Goal: Communication & Community: Answer question/provide support

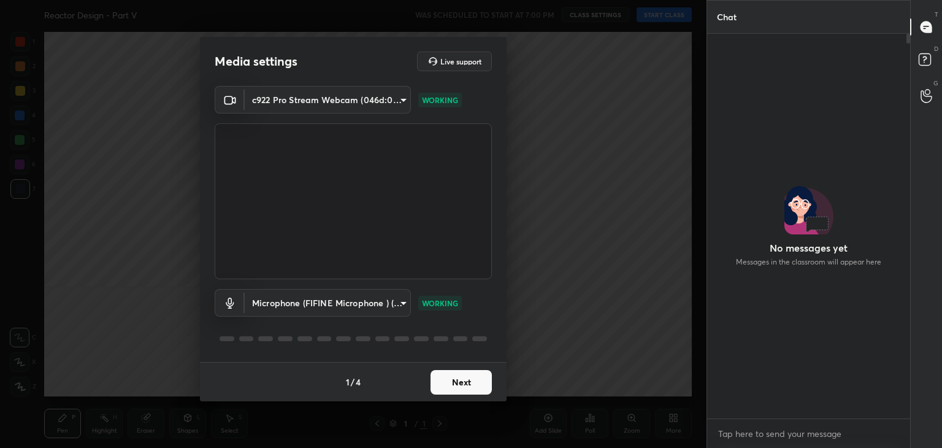
scroll to position [4, 4]
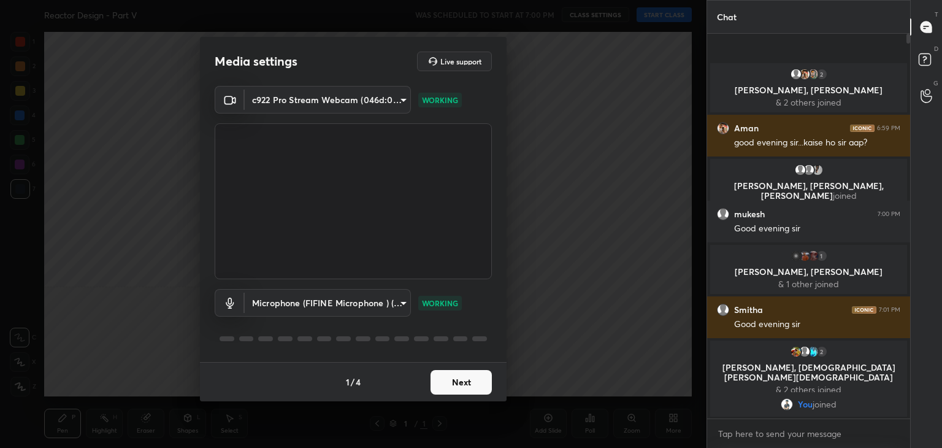
click at [461, 383] on button "Next" at bounding box center [461, 382] width 61 height 25
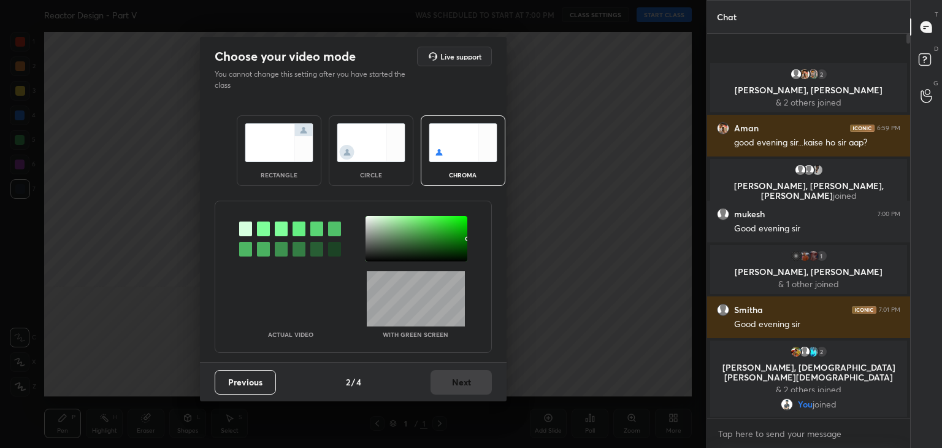
click at [290, 136] on img at bounding box center [279, 142] width 69 height 39
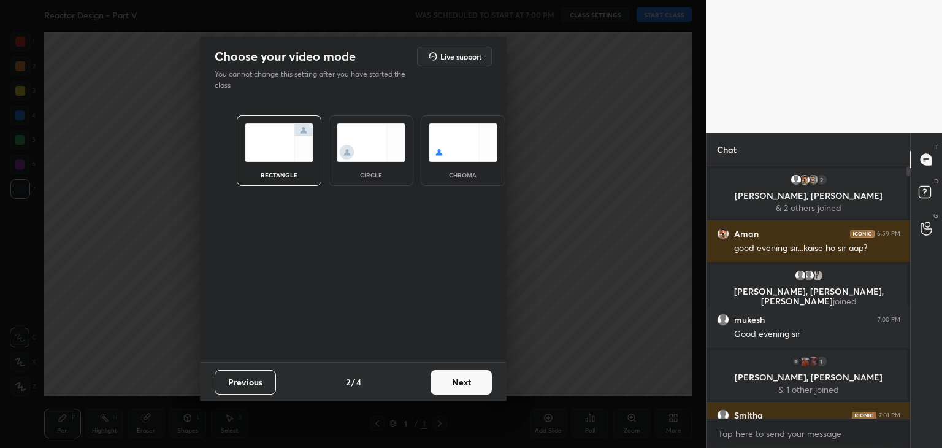
click at [453, 382] on button "Next" at bounding box center [461, 382] width 61 height 25
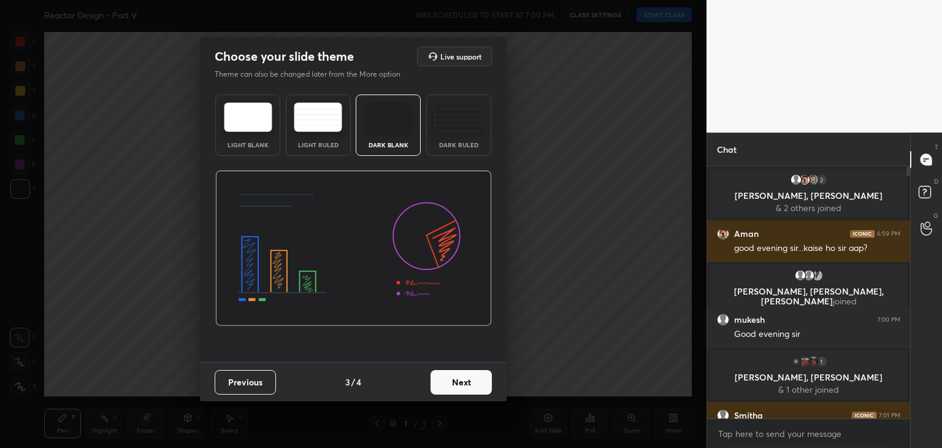
click at [478, 388] on button "Next" at bounding box center [461, 382] width 61 height 25
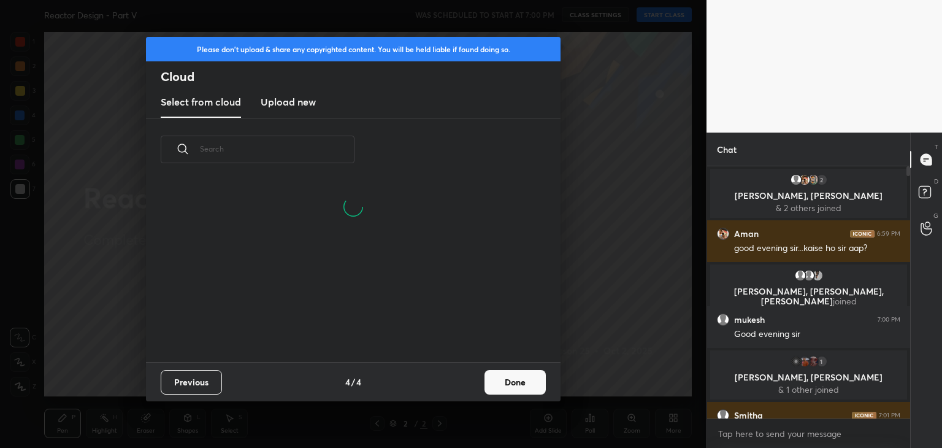
click at [517, 388] on button "Done" at bounding box center [515, 382] width 61 height 25
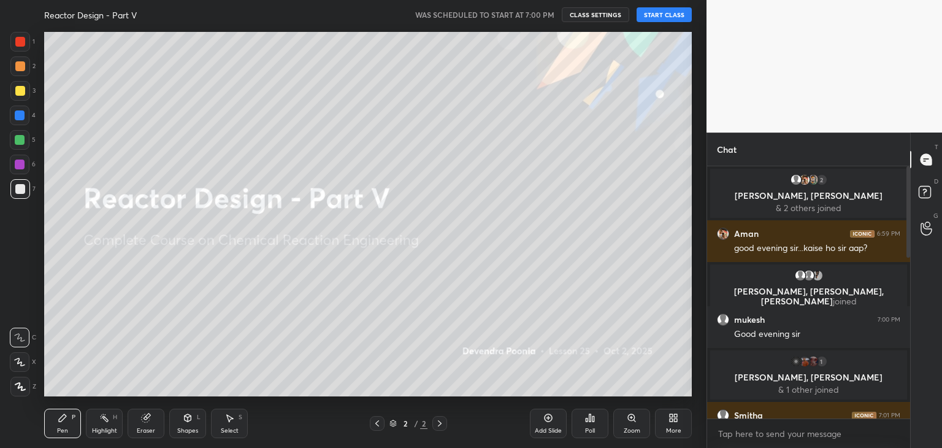
click at [663, 19] on button "START CLASS" at bounding box center [664, 14] width 55 height 15
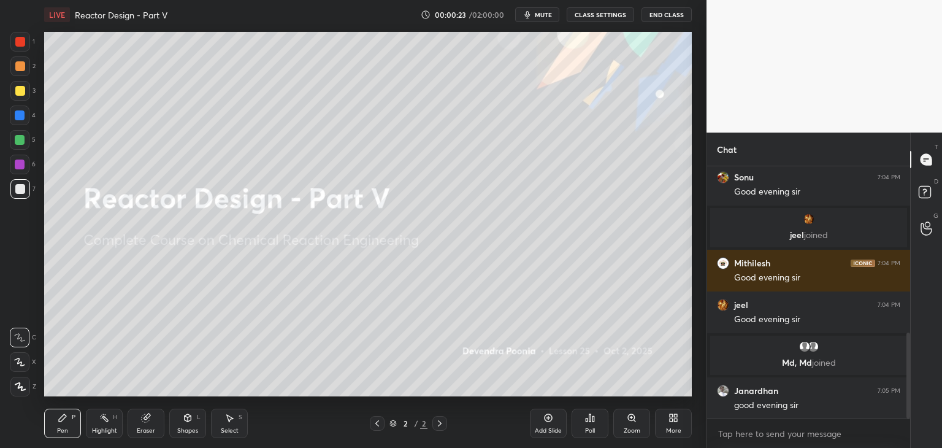
drag, startPoint x: 909, startPoint y: 193, endPoint x: 905, endPoint y: 271, distance: 78.0
click at [905, 271] on div at bounding box center [906, 292] width 7 height 252
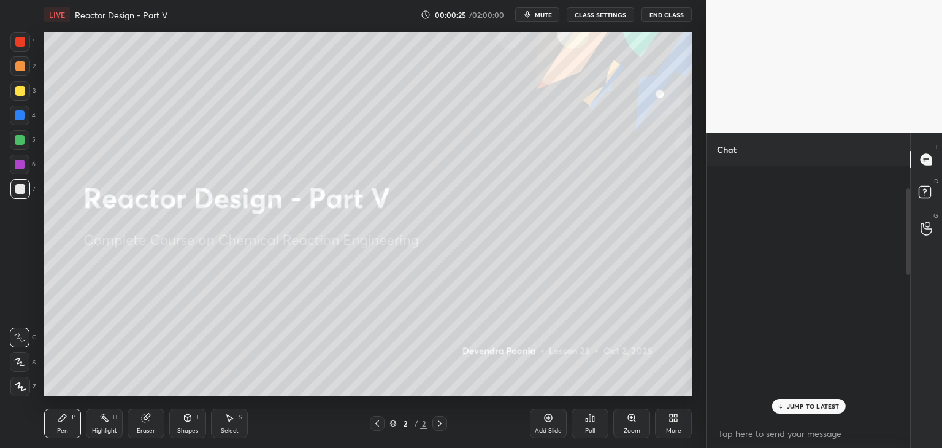
scroll to position [0, 0]
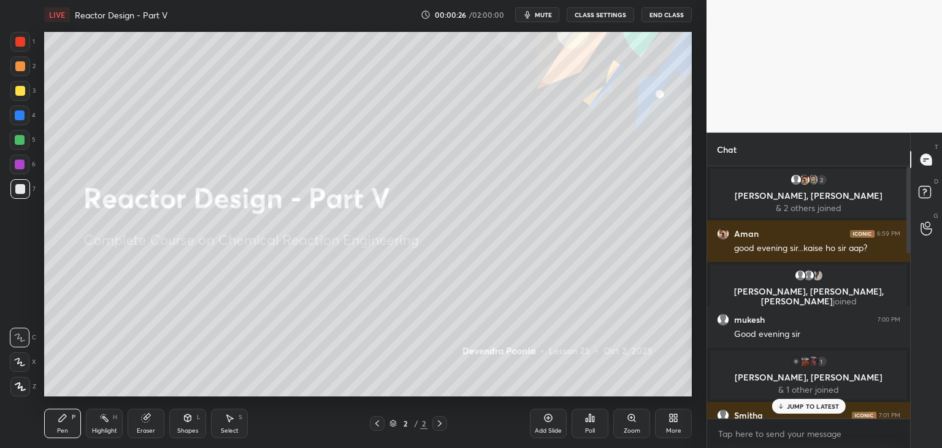
drag, startPoint x: 909, startPoint y: 350, endPoint x: 906, endPoint y: 153, distance: 197.6
click at [906, 153] on div "Chat 2 [PERSON_NAME], [PERSON_NAME] & 2 others joined Aman 6:59 PM good evening…" at bounding box center [809, 290] width 204 height 315
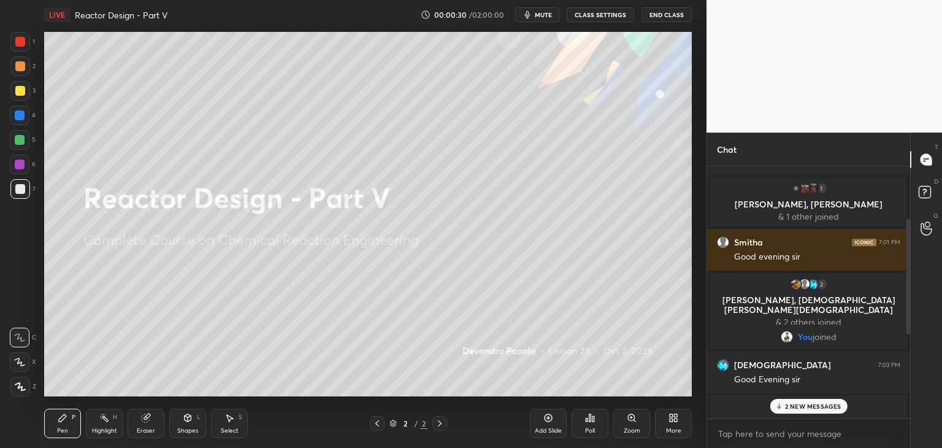
scroll to position [174, 0]
drag, startPoint x: 909, startPoint y: 200, endPoint x: 909, endPoint y: 207, distance: 6.7
click at [909, 207] on div at bounding box center [906, 292] width 7 height 252
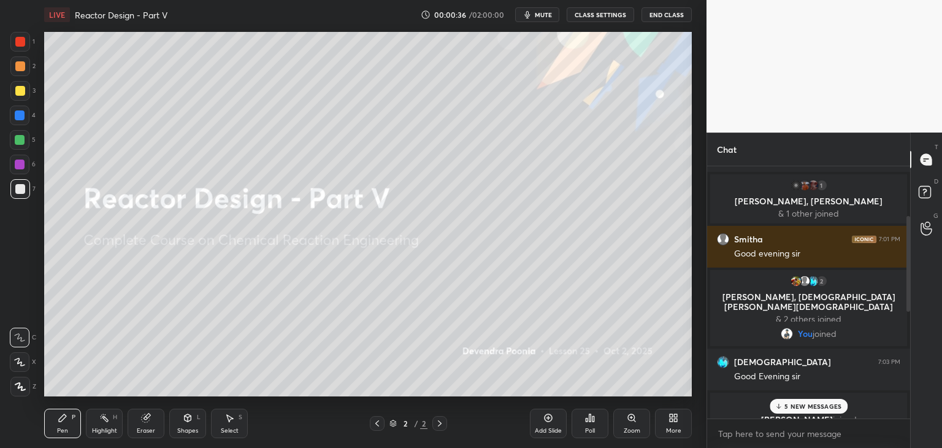
scroll to position [181, 0]
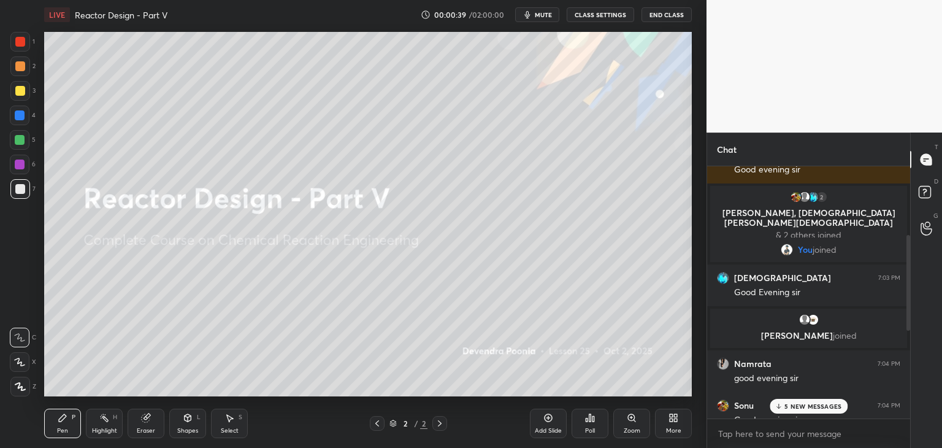
drag, startPoint x: 908, startPoint y: 231, endPoint x: 905, endPoint y: 265, distance: 34.4
click at [905, 265] on div at bounding box center [906, 292] width 7 height 252
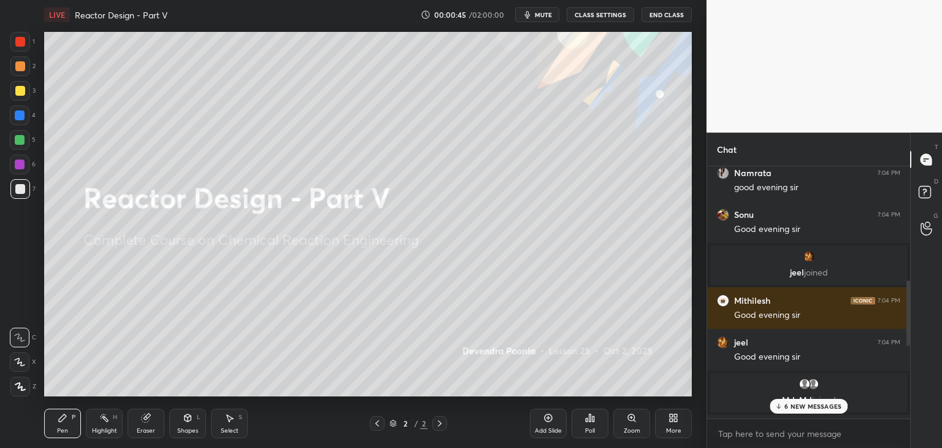
scroll to position [453, 0]
drag, startPoint x: 909, startPoint y: 262, endPoint x: 906, endPoint y: 311, distance: 49.1
click at [907, 311] on div at bounding box center [909, 315] width 4 height 66
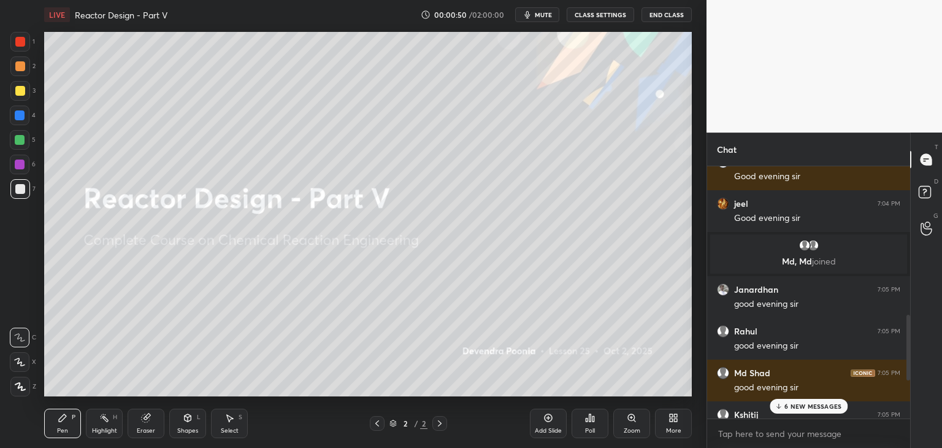
scroll to position [594, 0]
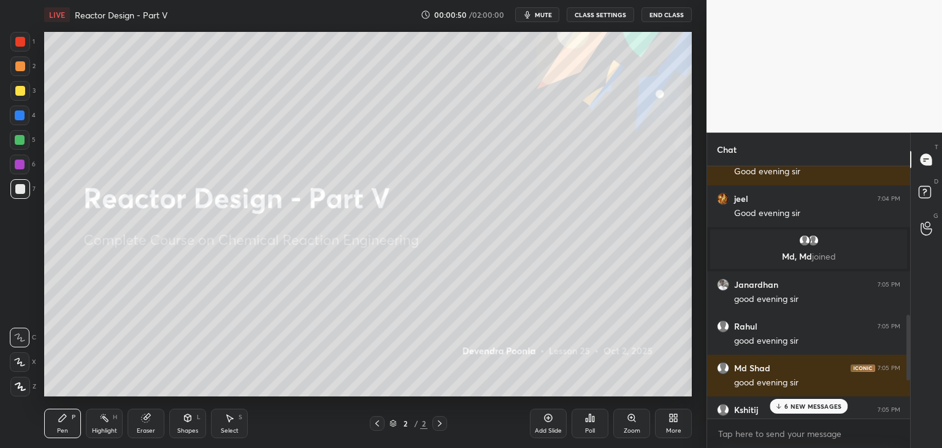
drag, startPoint x: 910, startPoint y: 302, endPoint x: 909, endPoint y: 339, distance: 36.8
click at [909, 339] on div at bounding box center [909, 348] width 4 height 66
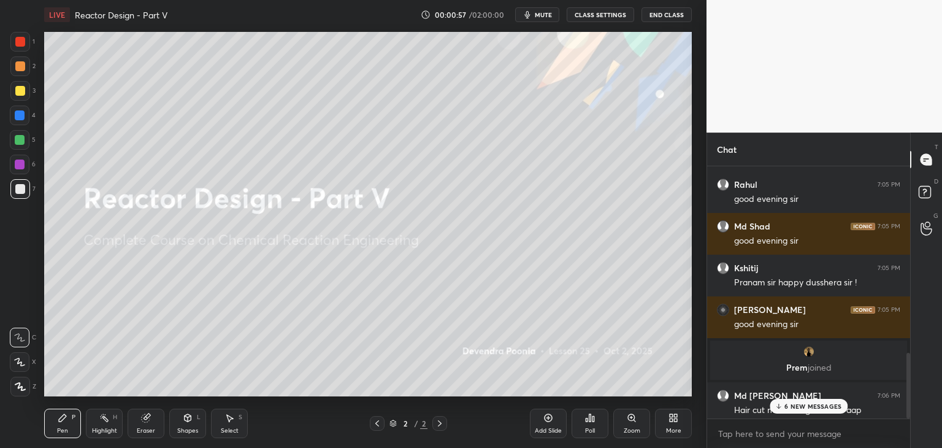
scroll to position [741, 0]
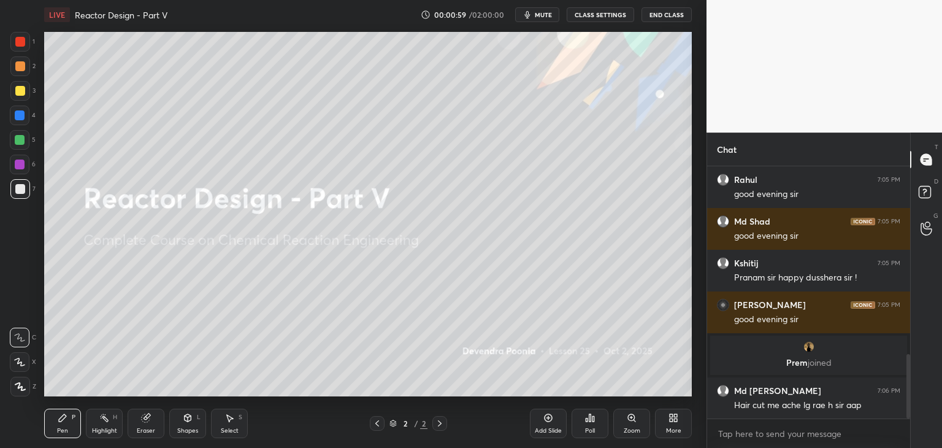
drag, startPoint x: 909, startPoint y: 331, endPoint x: 909, endPoint y: 371, distance: 39.3
click at [909, 371] on div at bounding box center [909, 386] width 4 height 64
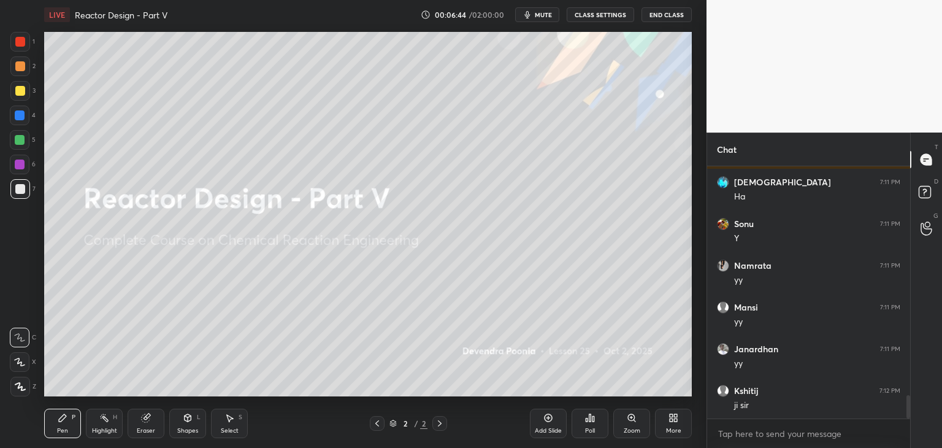
scroll to position [2516, 0]
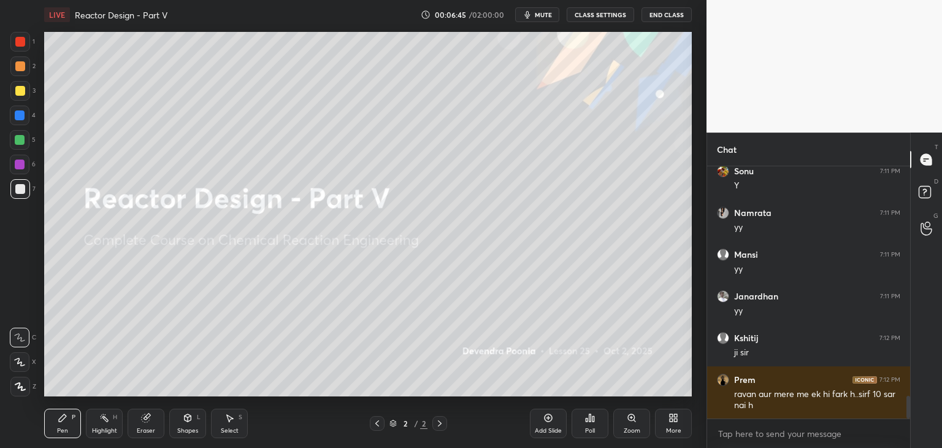
click at [542, 18] on span "mute" at bounding box center [543, 14] width 17 height 9
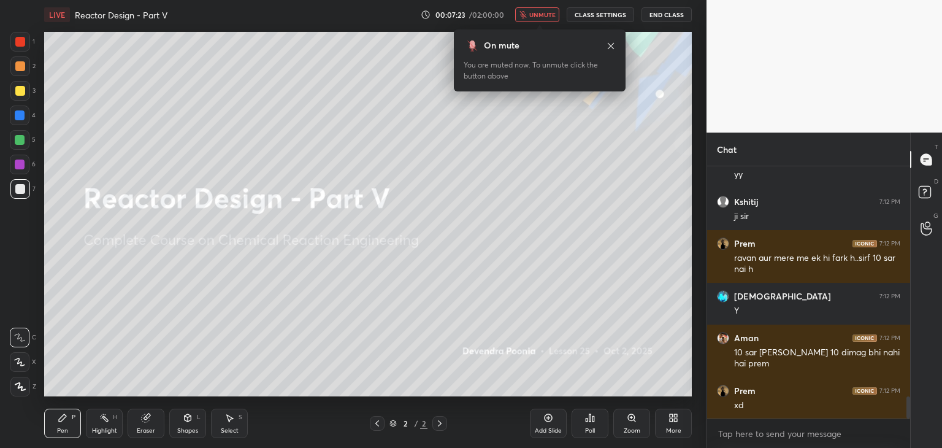
scroll to position [2694, 0]
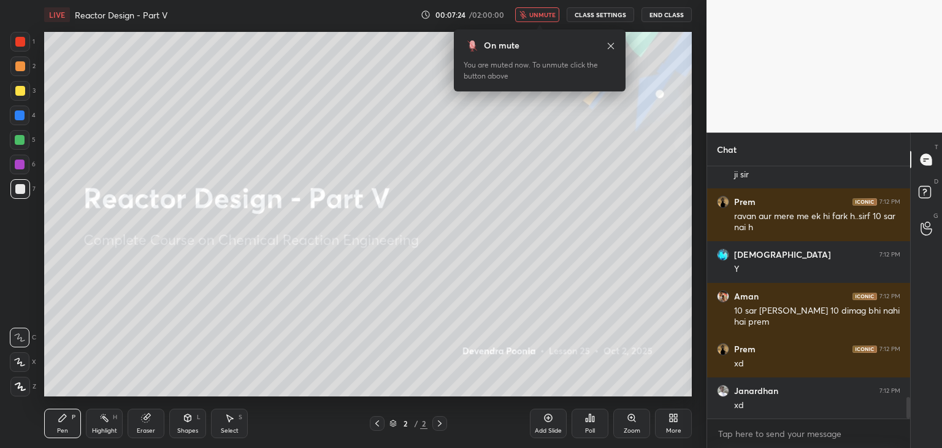
click at [539, 13] on span "unmute" at bounding box center [542, 14] width 26 height 9
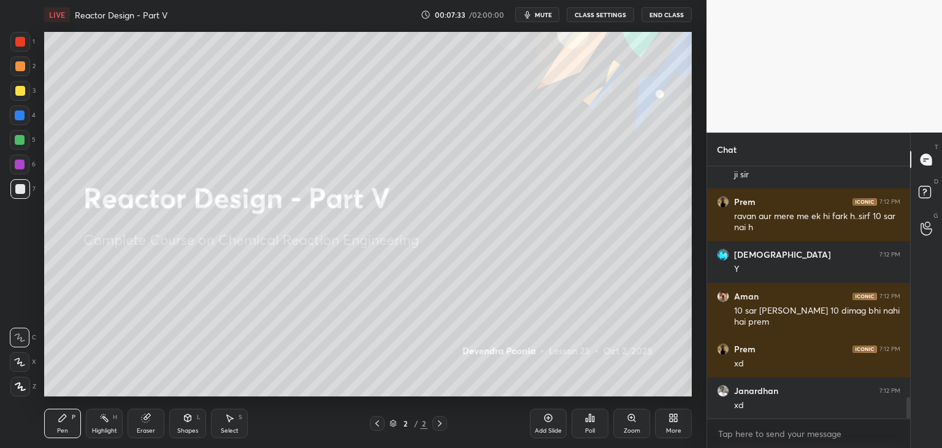
scroll to position [2747, 0]
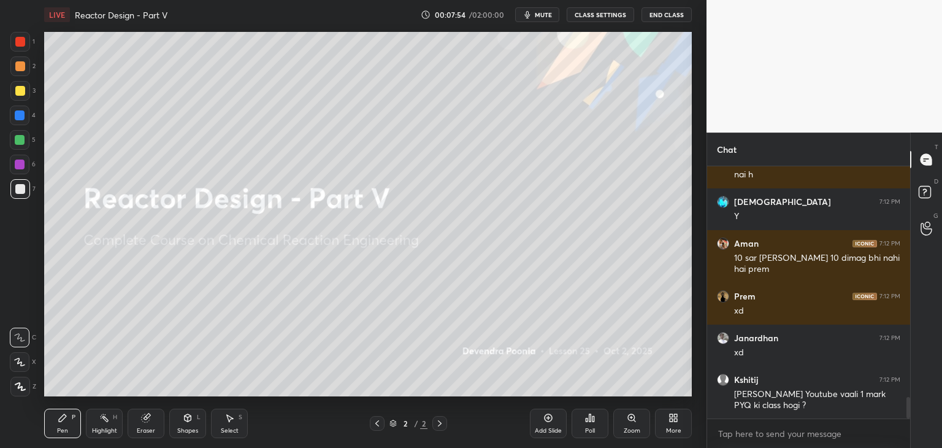
click at [19, 390] on icon at bounding box center [20, 386] width 11 height 9
click at [377, 428] on icon at bounding box center [377, 423] width 10 height 10
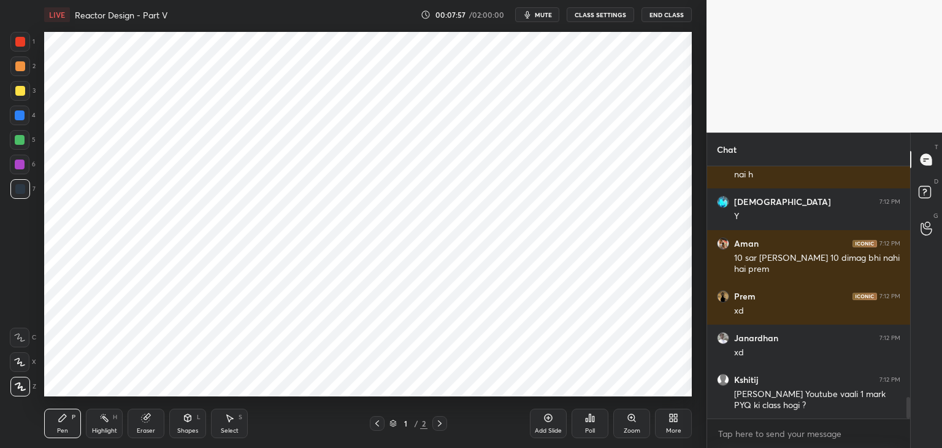
scroll to position [2789, 0]
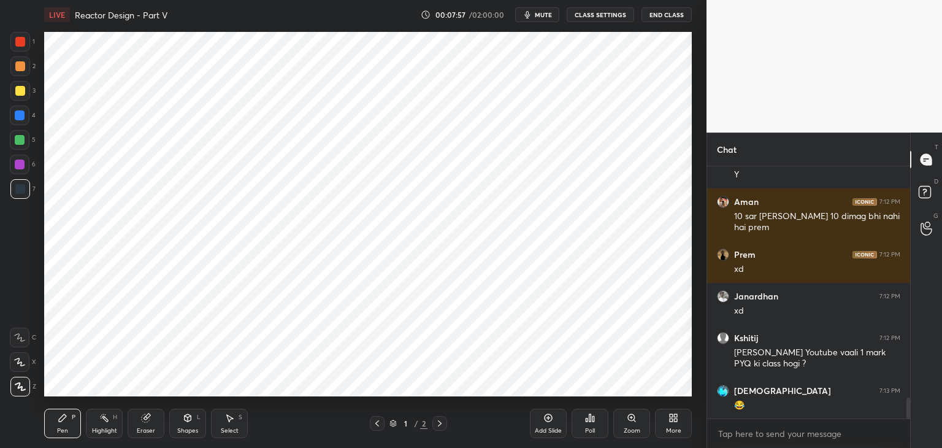
click at [442, 425] on icon at bounding box center [440, 423] width 10 height 10
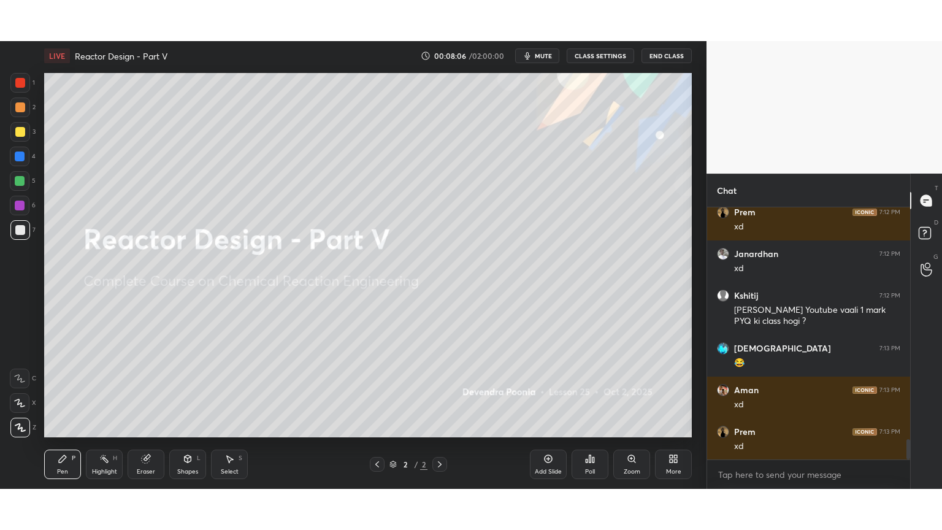
scroll to position [2914, 0]
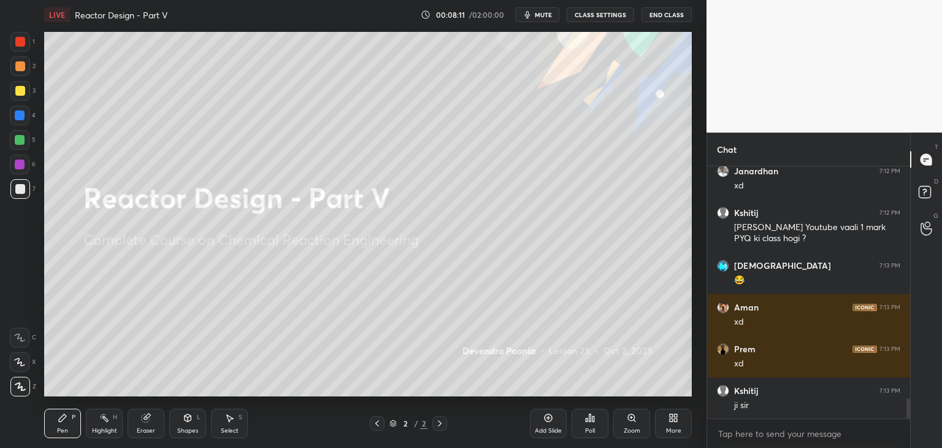
click at [677, 430] on div "More" at bounding box center [673, 431] width 15 height 6
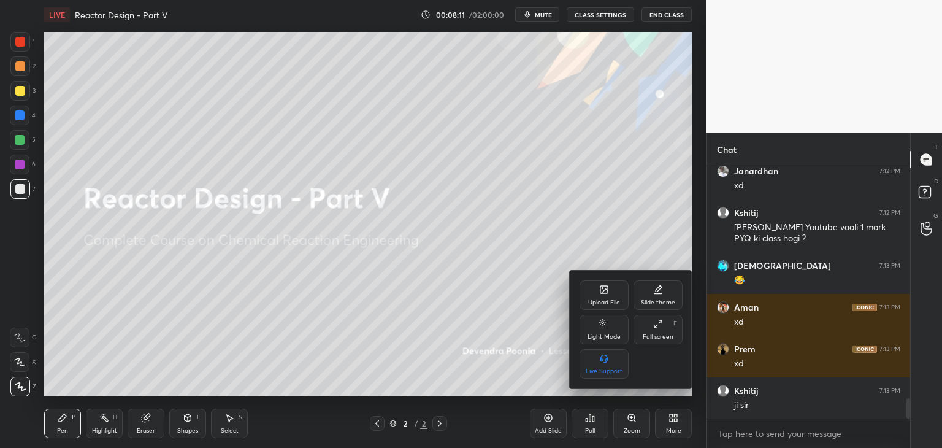
click at [669, 336] on div "Full screen" at bounding box center [658, 337] width 31 height 6
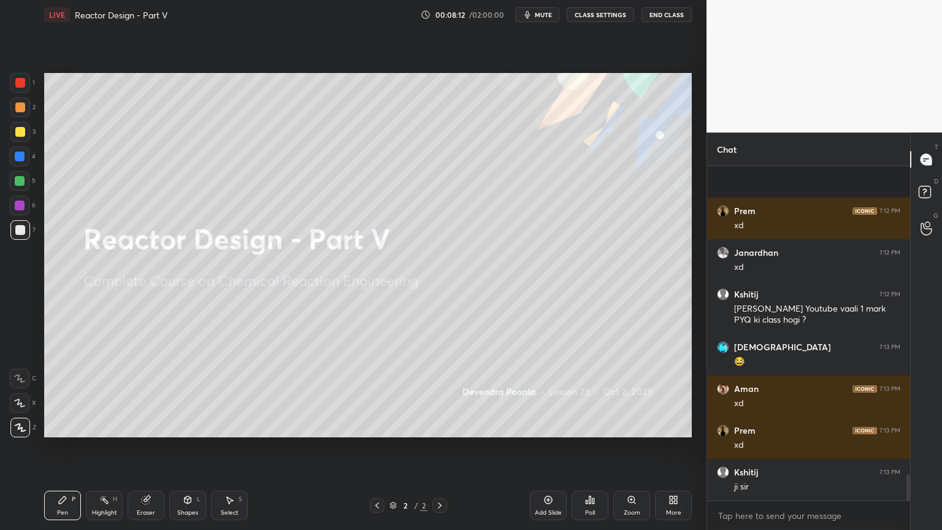
scroll to position [2832, 0]
click at [542, 447] on div "Add Slide" at bounding box center [548, 505] width 37 height 29
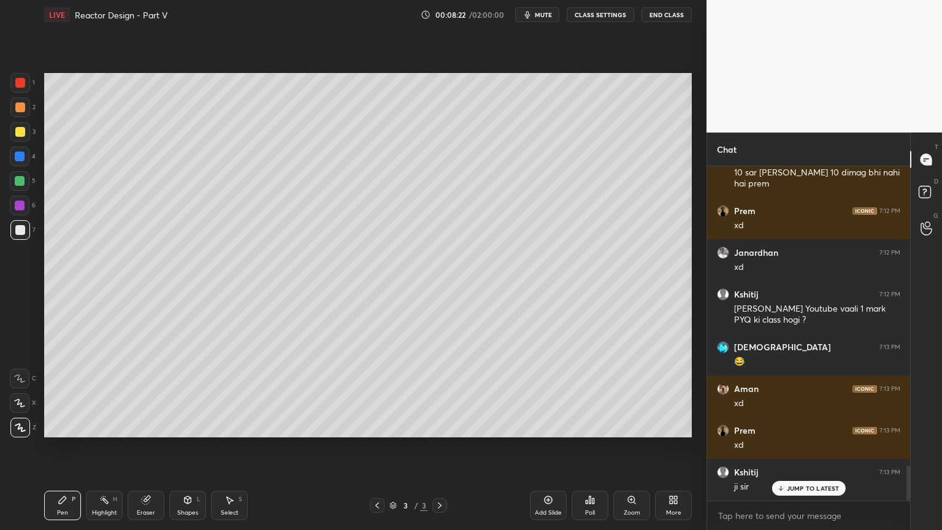
scroll to position [2873, 0]
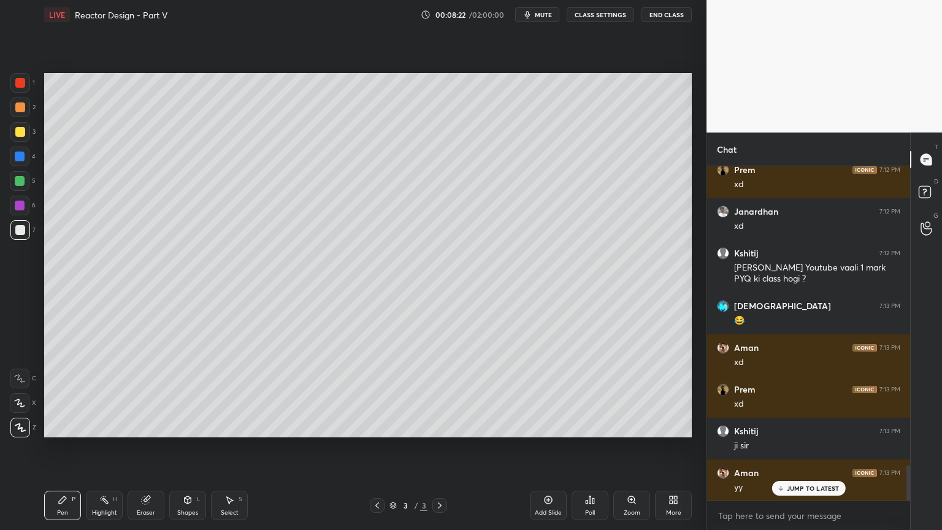
click at [21, 135] on div at bounding box center [20, 132] width 10 height 10
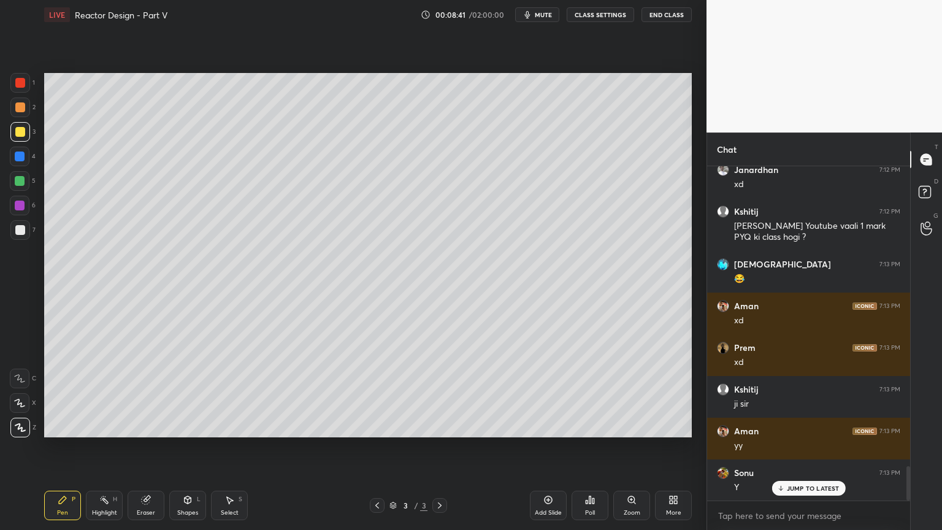
click at [22, 234] on div at bounding box center [20, 230] width 10 height 10
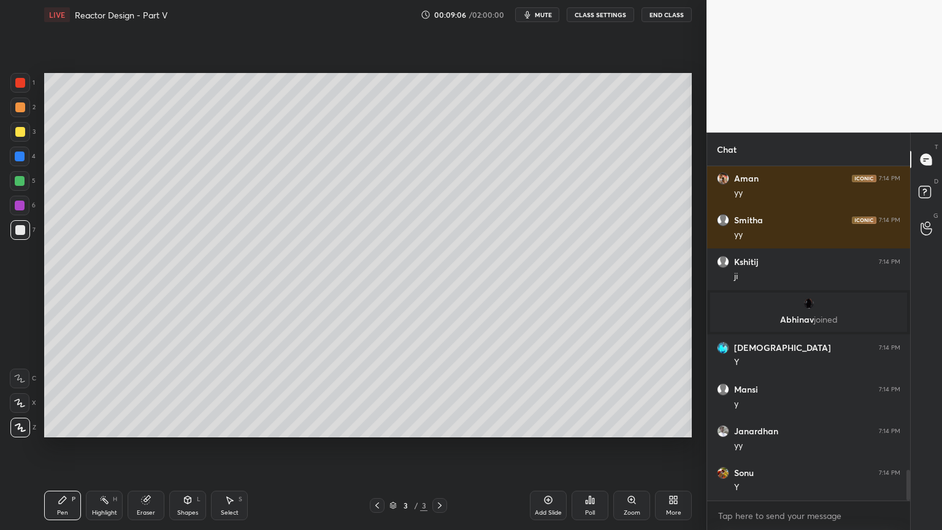
scroll to position [3293, 0]
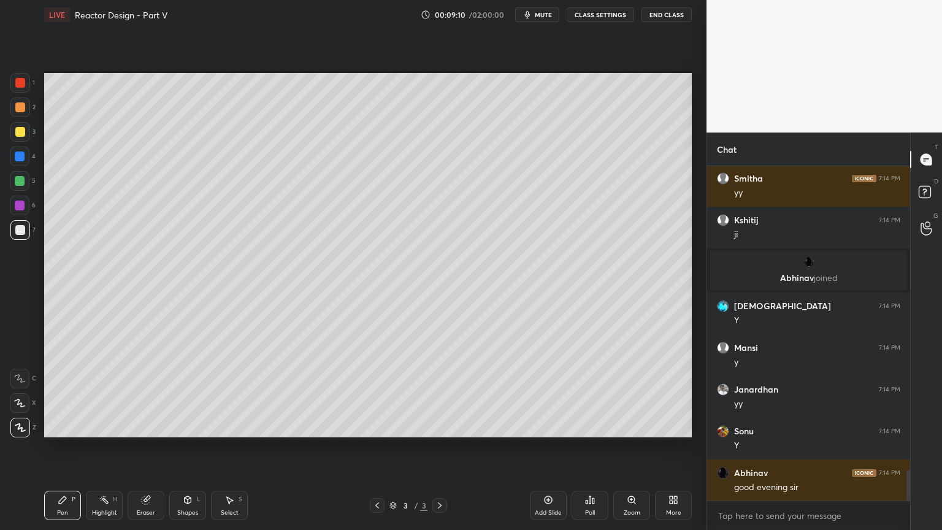
click at [145, 447] on icon at bounding box center [146, 500] width 8 height 8
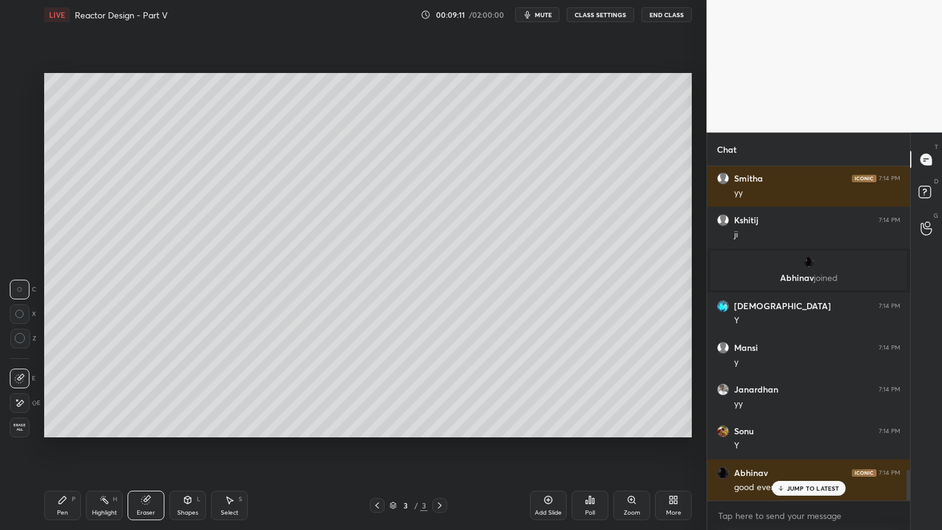
scroll to position [3335, 0]
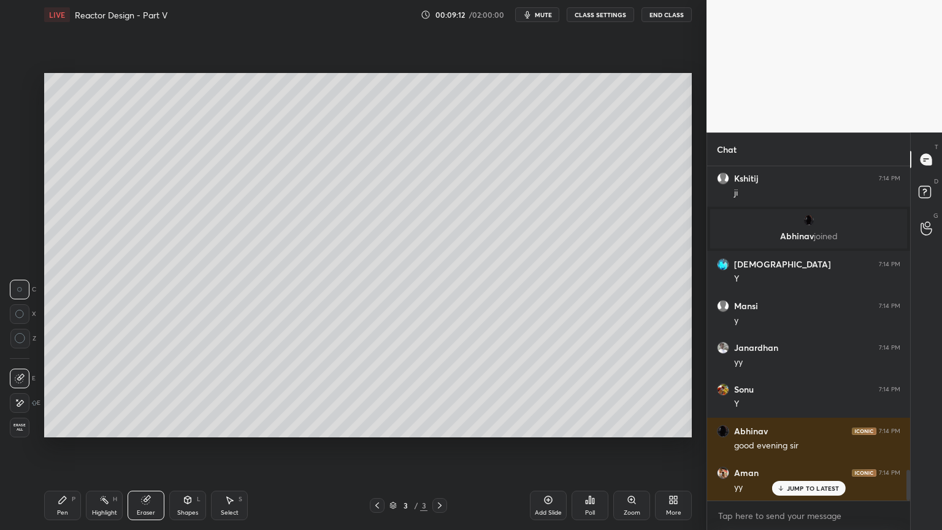
click at [66, 447] on div "Pen" at bounding box center [62, 513] width 11 height 6
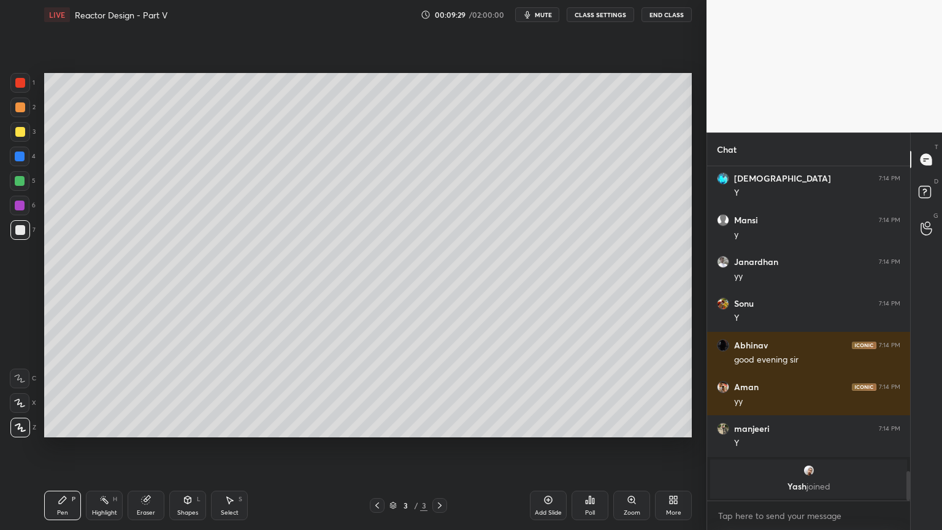
scroll to position [3462, 0]
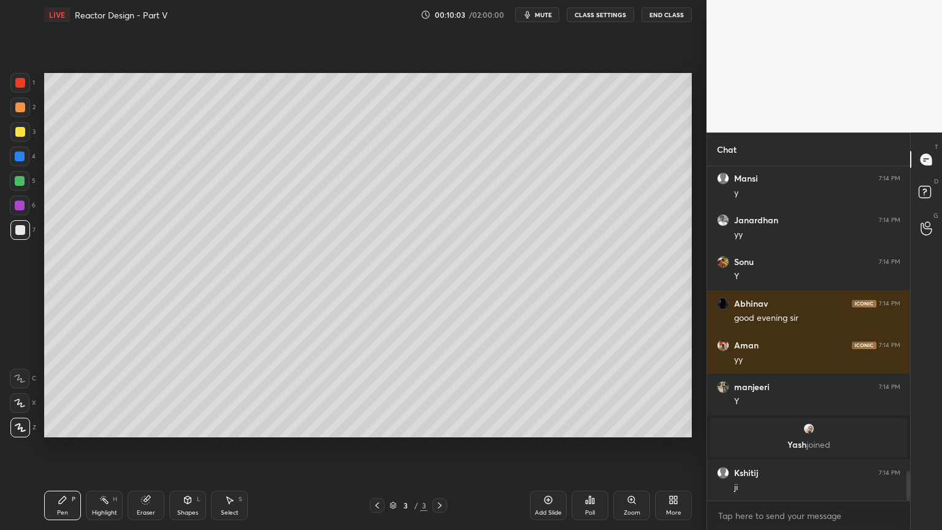
click at [186, 447] on div "Shapes L" at bounding box center [187, 505] width 37 height 29
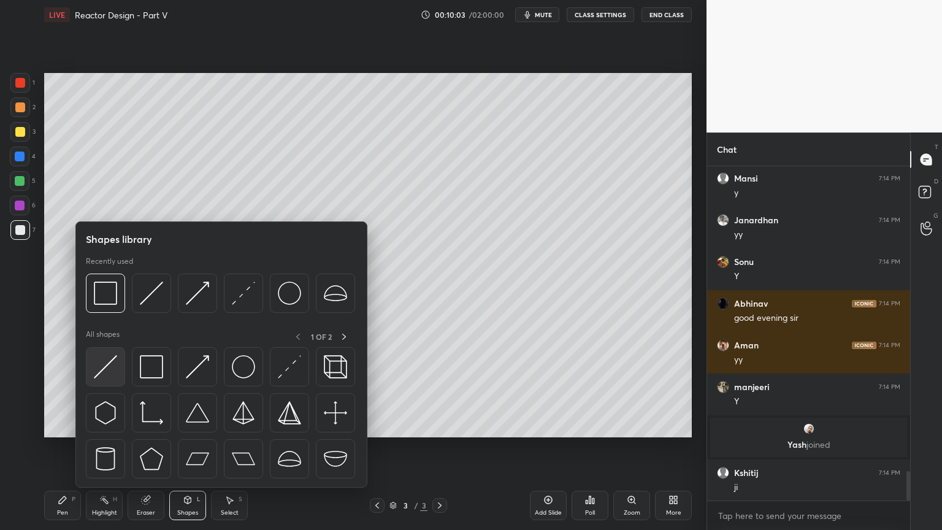
click at [110, 376] on img at bounding box center [105, 366] width 23 height 23
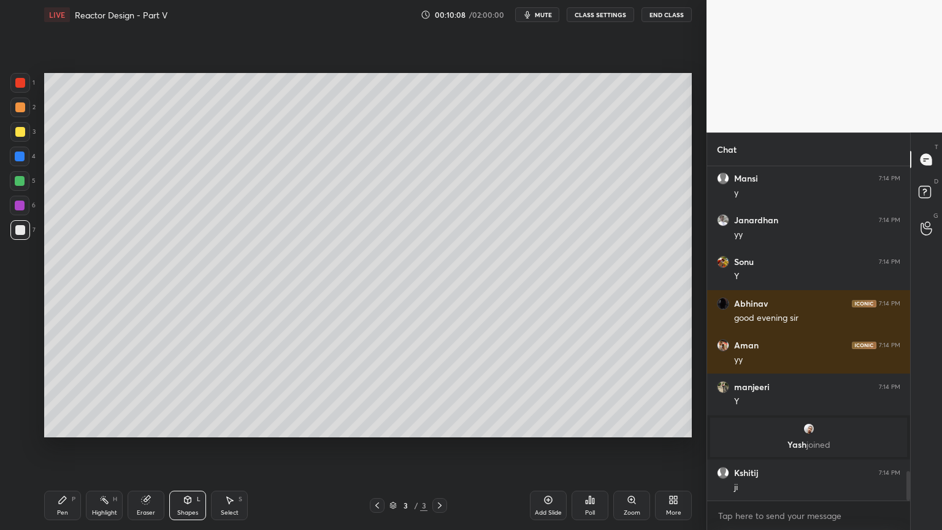
click at [66, 447] on icon at bounding box center [63, 500] width 10 height 10
click at [20, 184] on div at bounding box center [20, 181] width 10 height 10
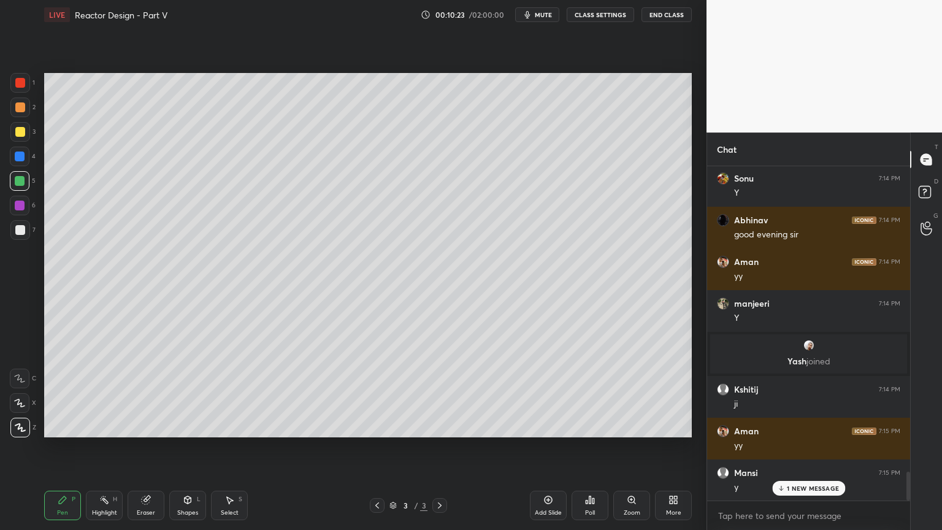
scroll to position [3587, 0]
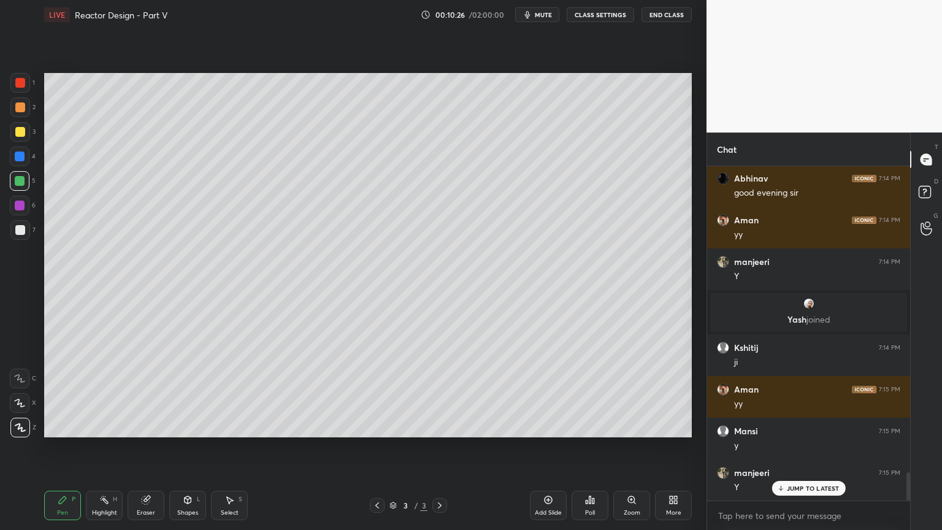
click at [15, 238] on div at bounding box center [20, 230] width 20 height 20
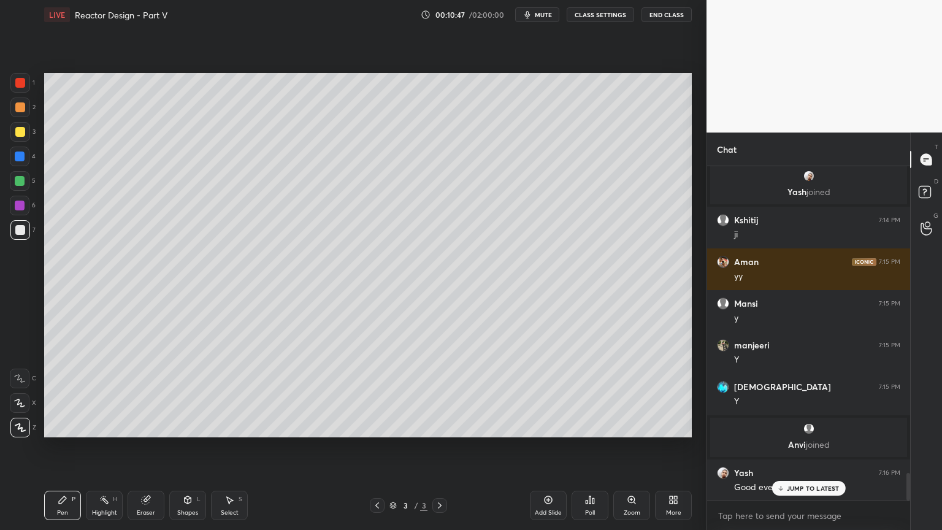
scroll to position [3757, 0]
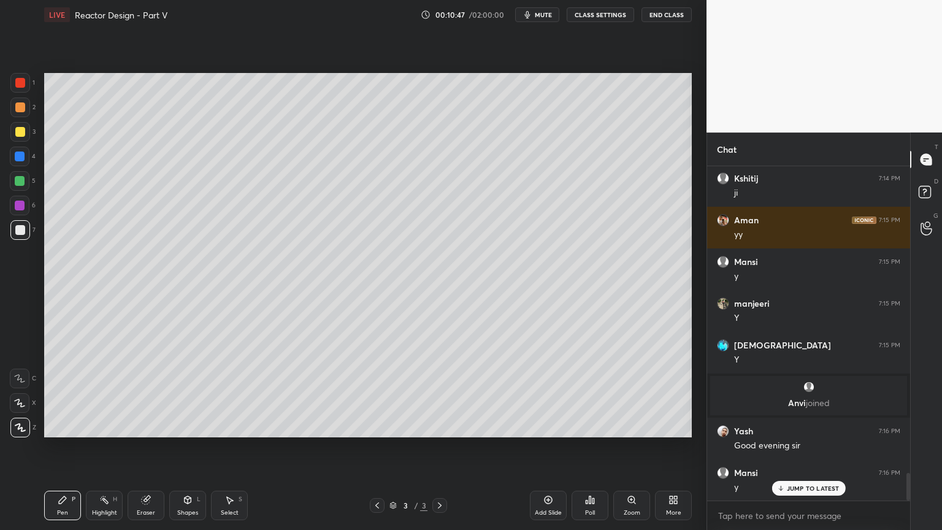
drag, startPoint x: 191, startPoint y: 503, endPoint x: 199, endPoint y: 498, distance: 9.9
click at [193, 447] on div "Shapes L" at bounding box center [187, 505] width 37 height 29
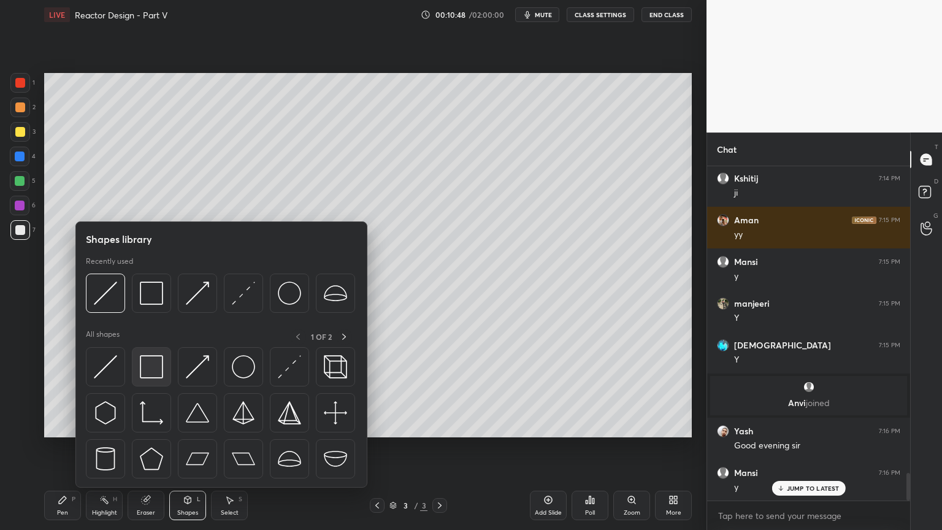
click at [155, 373] on img at bounding box center [151, 366] width 23 height 23
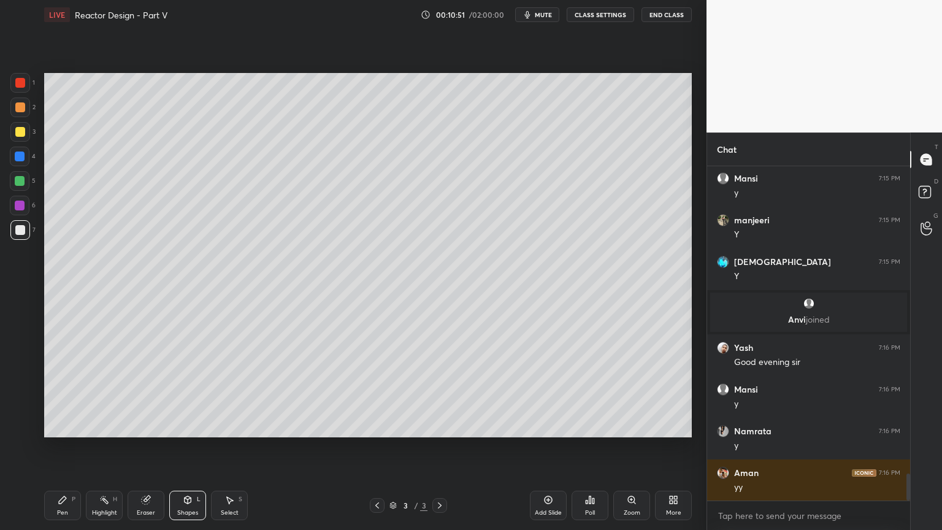
scroll to position [3882, 0]
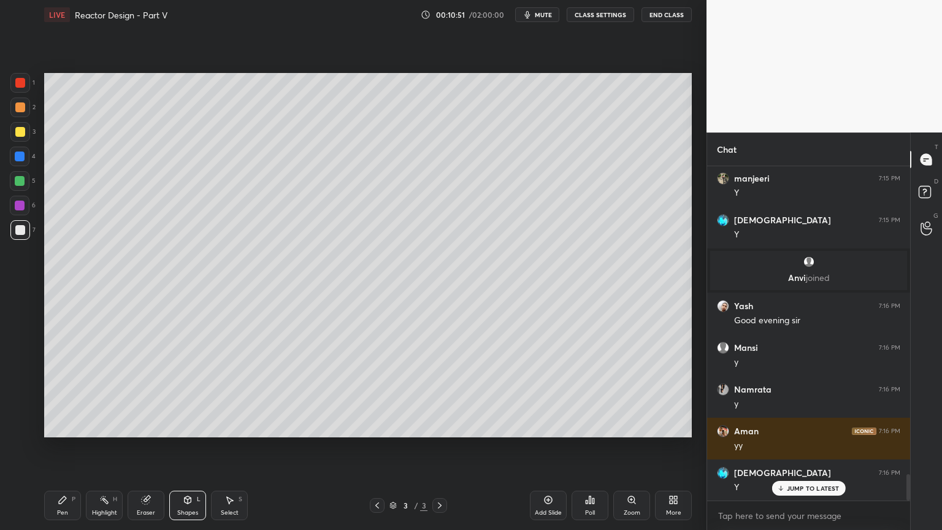
click at [64, 447] on div "Pen" at bounding box center [62, 513] width 11 height 6
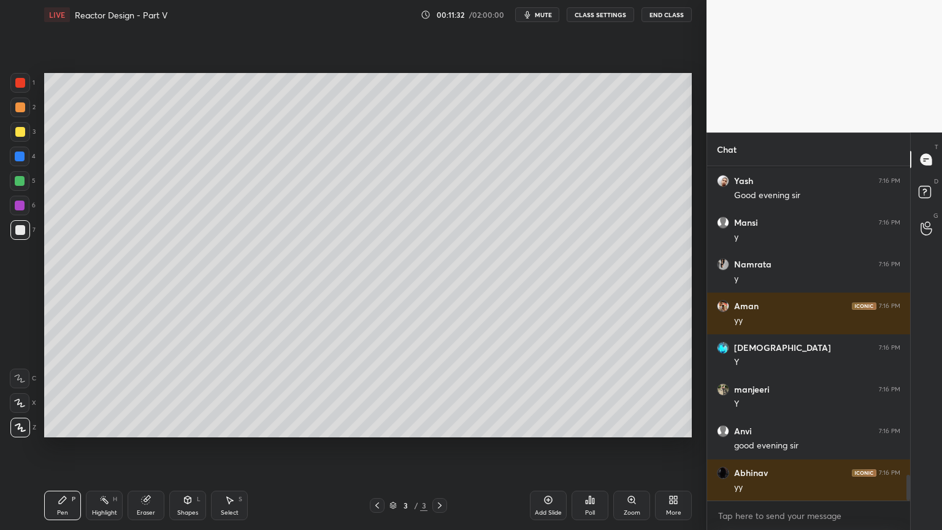
scroll to position [4049, 0]
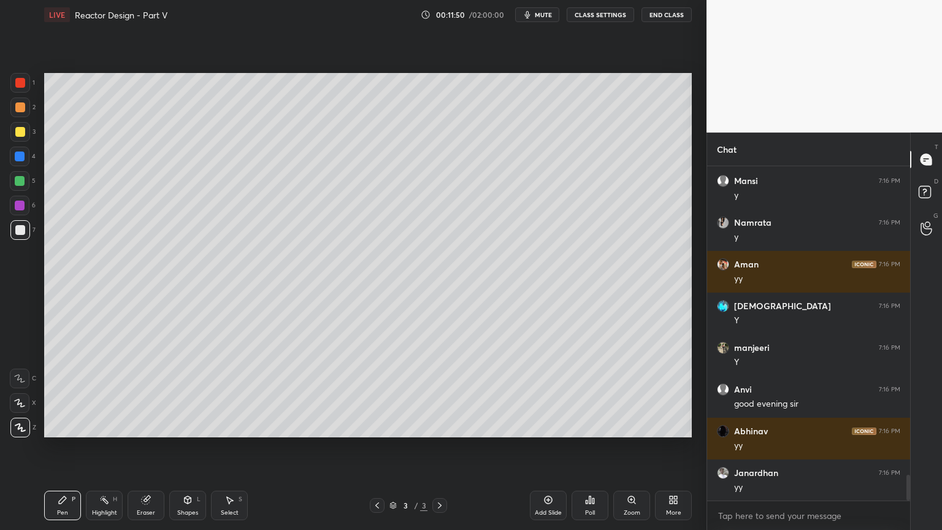
click at [224, 447] on div "Select S" at bounding box center [229, 505] width 37 height 29
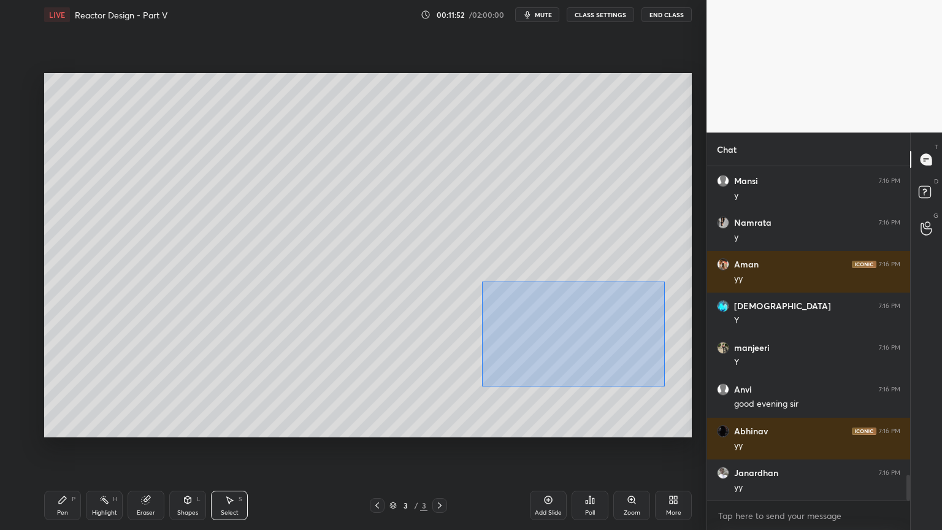
drag, startPoint x: 482, startPoint y: 282, endPoint x: 681, endPoint y: 388, distance: 225.6
click at [681, 388] on div "0 ° Undo Copy Duplicate Duplicate to new slide Delete" at bounding box center [368, 255] width 648 height 364
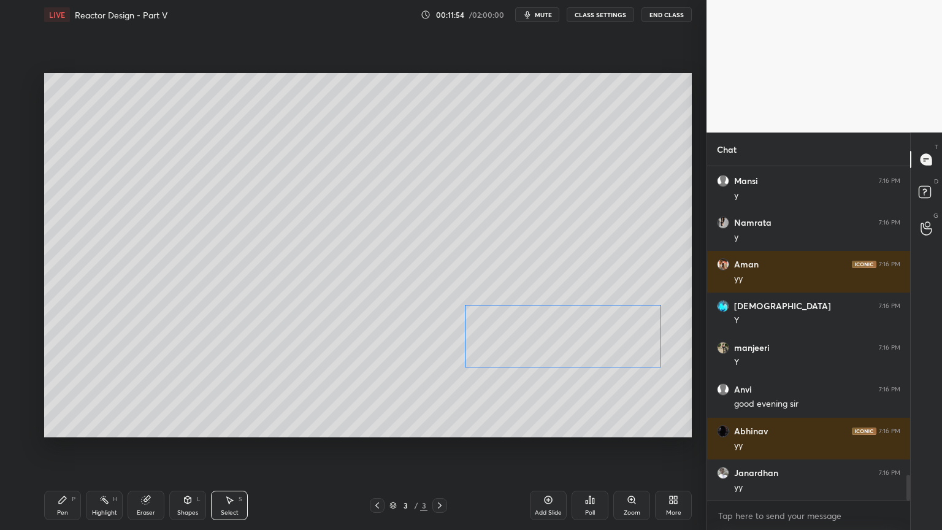
drag, startPoint x: 594, startPoint y: 350, endPoint x: 579, endPoint y: 361, distance: 18.9
click at [583, 355] on div "0 ° Undo Copy Duplicate Duplicate to new slide Delete" at bounding box center [368, 255] width 648 height 364
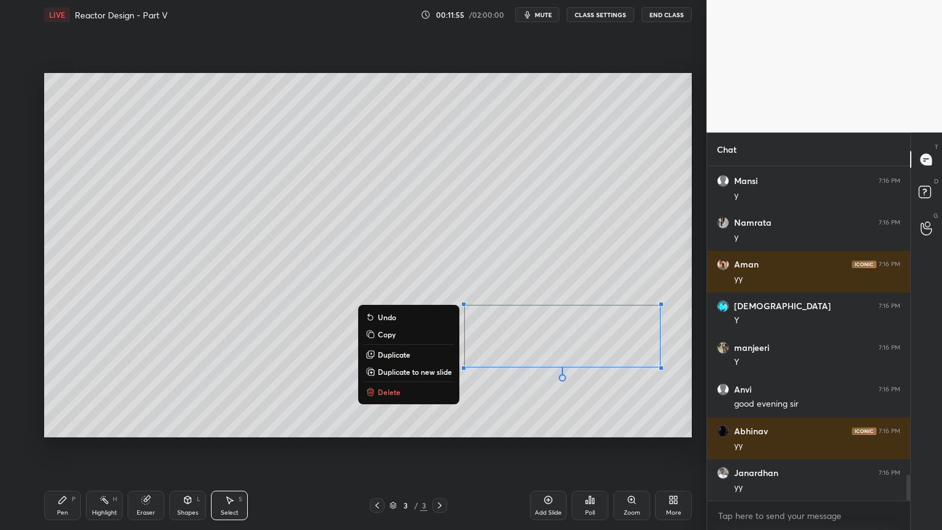
scroll to position [4090, 0]
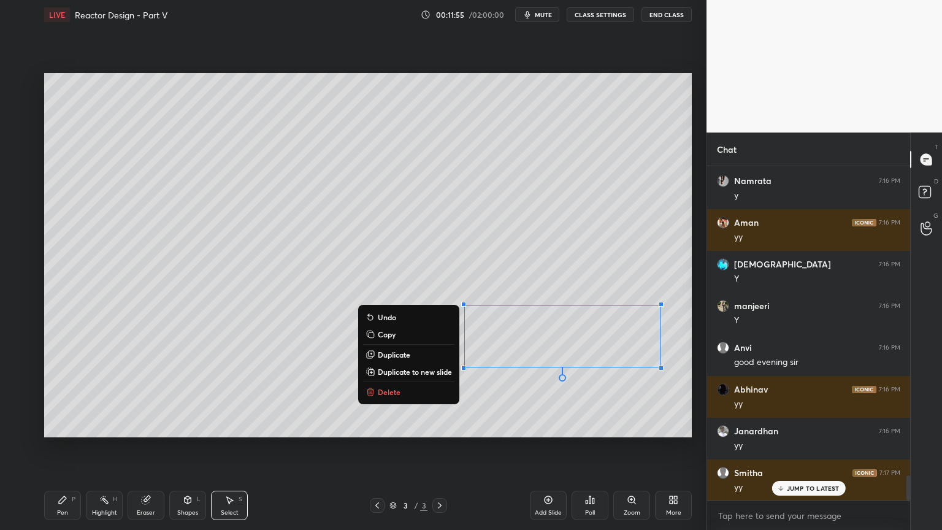
click at [49, 447] on div "Pen P" at bounding box center [62, 505] width 37 height 29
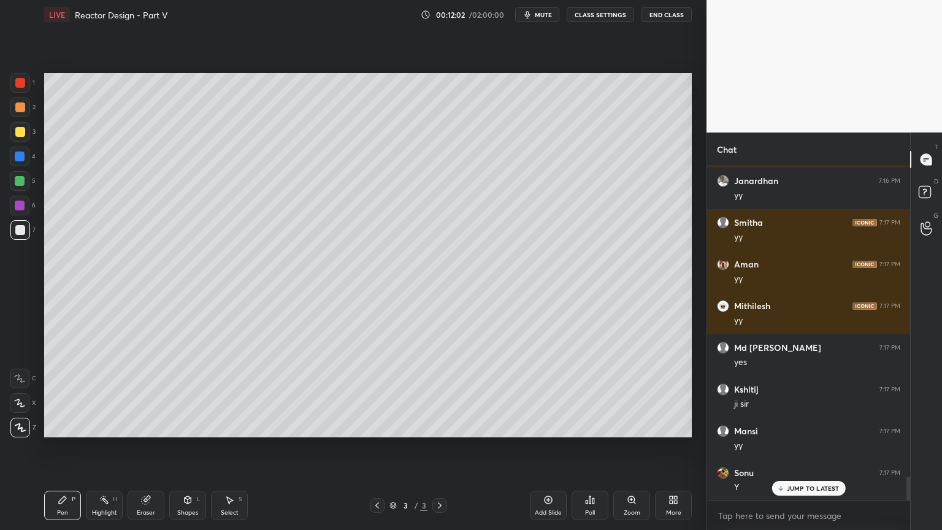
scroll to position [4382, 0]
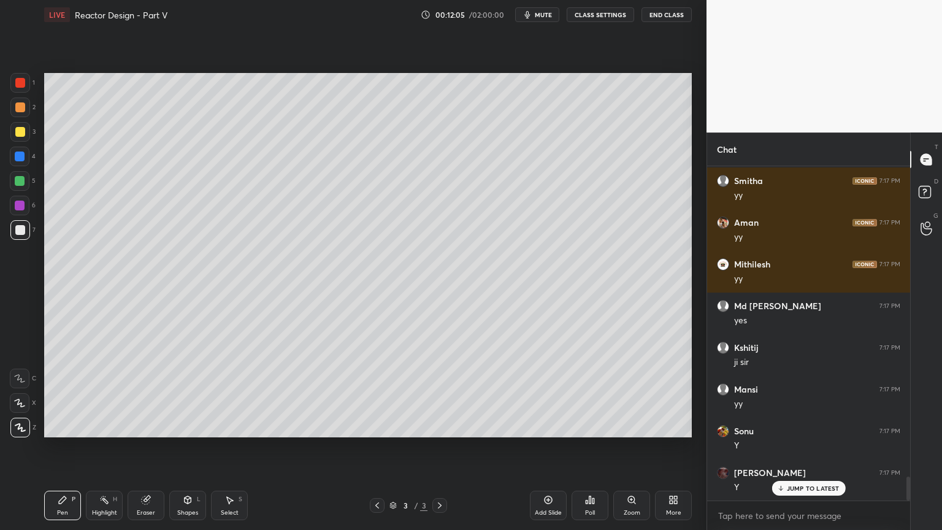
click at [190, 447] on div "Shapes L" at bounding box center [187, 505] width 37 height 29
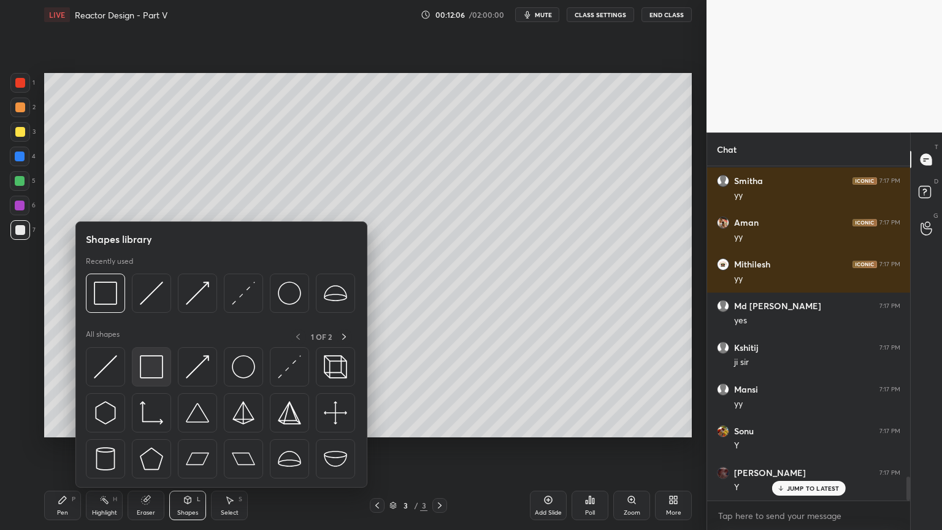
click at [153, 371] on img at bounding box center [151, 366] width 23 height 23
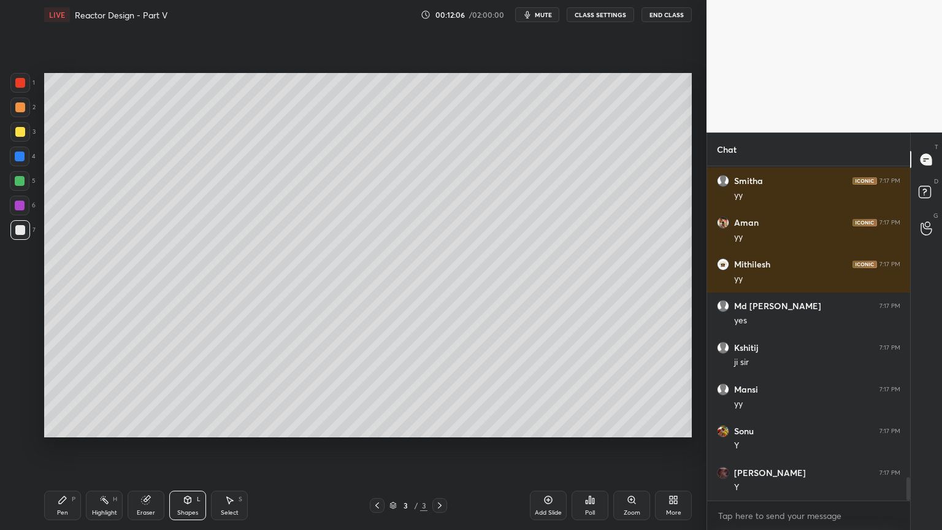
scroll to position [4424, 0]
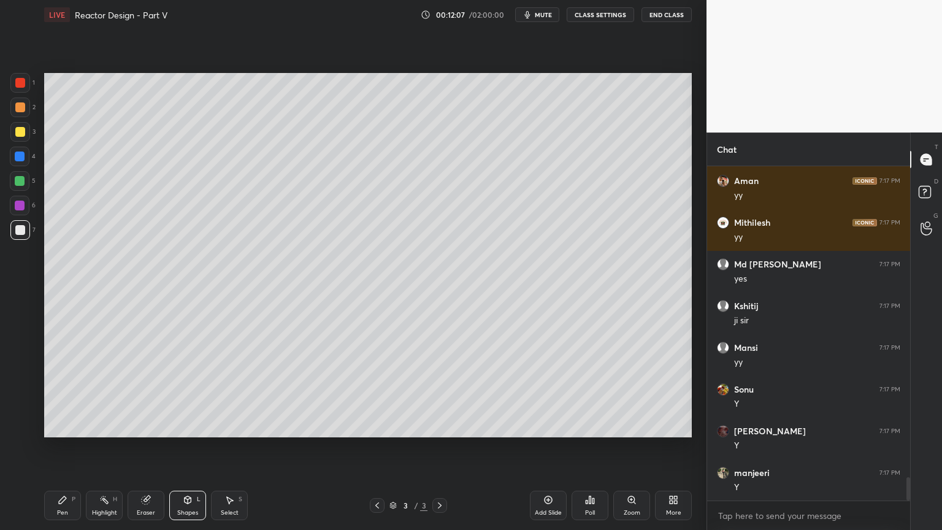
click at [223, 447] on div "Select" at bounding box center [230, 513] width 18 height 6
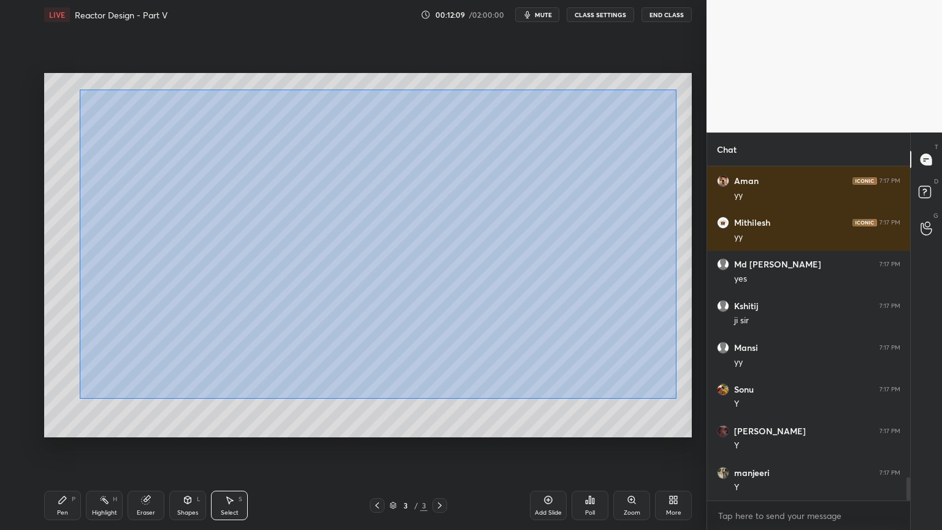
drag, startPoint x: 86, startPoint y: 96, endPoint x: 662, endPoint y: 393, distance: 648.0
click at [676, 398] on div "0 ° Undo Copy Duplicate Duplicate to new slide Delete" at bounding box center [368, 255] width 648 height 364
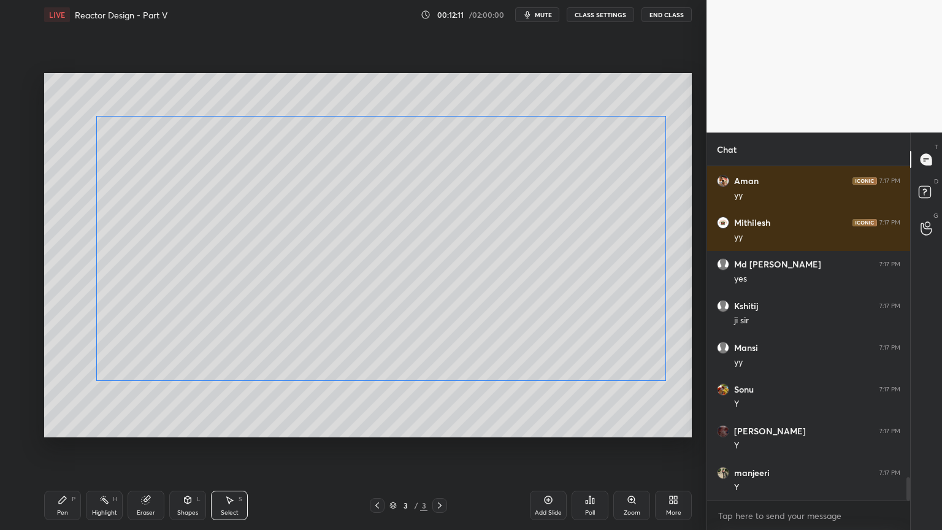
drag, startPoint x: 571, startPoint y: 361, endPoint x: 561, endPoint y: 402, distance: 42.3
click at [569, 369] on div "0 ° Undo Copy Duplicate Duplicate to new slide Delete" at bounding box center [368, 255] width 648 height 364
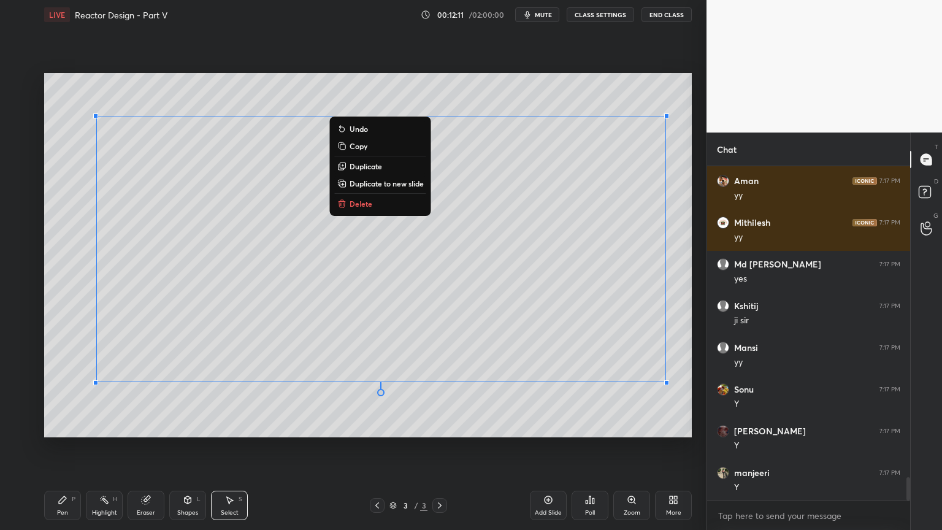
click at [553, 421] on div "0 ° Undo Copy Duplicate Duplicate to new slide Delete" at bounding box center [368, 255] width 648 height 364
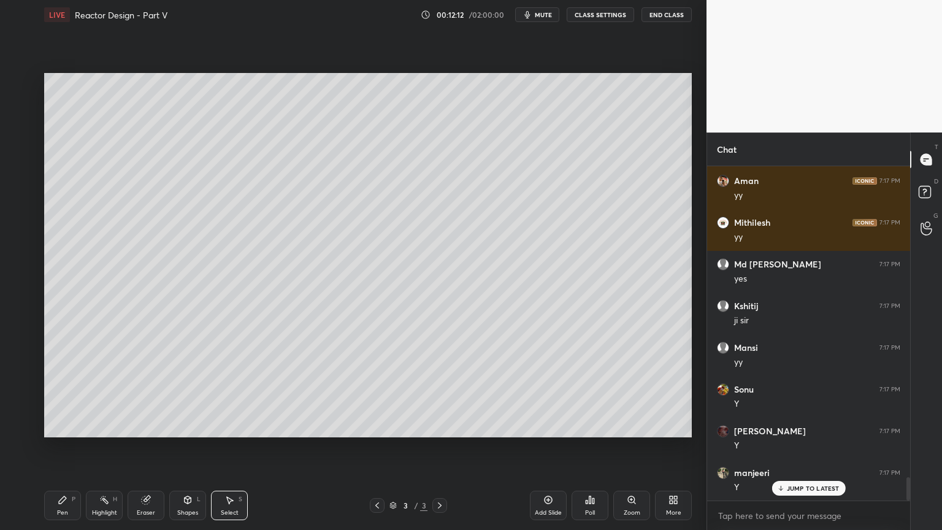
scroll to position [4466, 0]
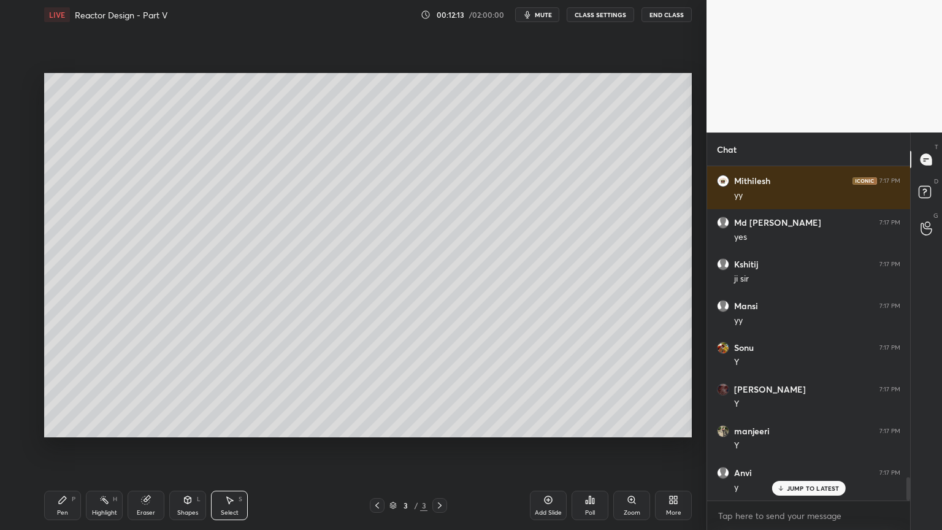
click at [192, 447] on icon at bounding box center [188, 500] width 10 height 10
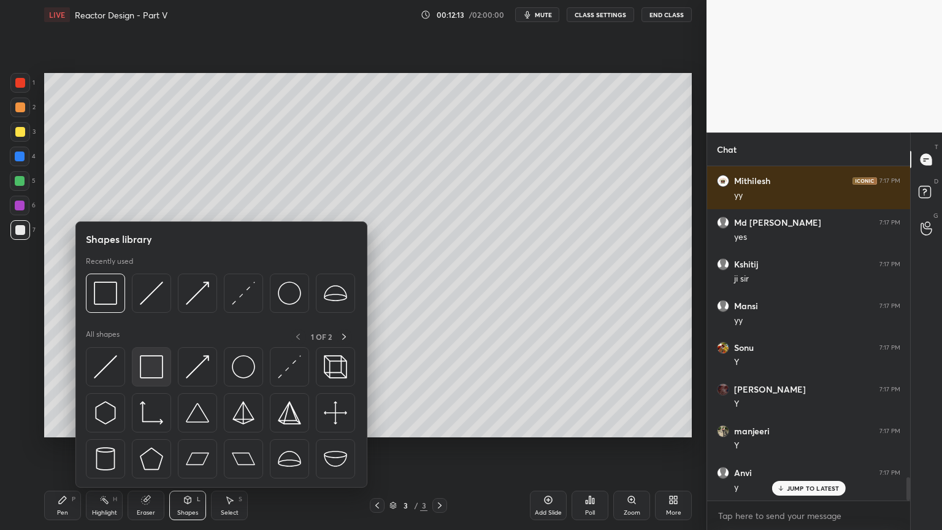
click at [152, 375] on img at bounding box center [151, 366] width 23 height 23
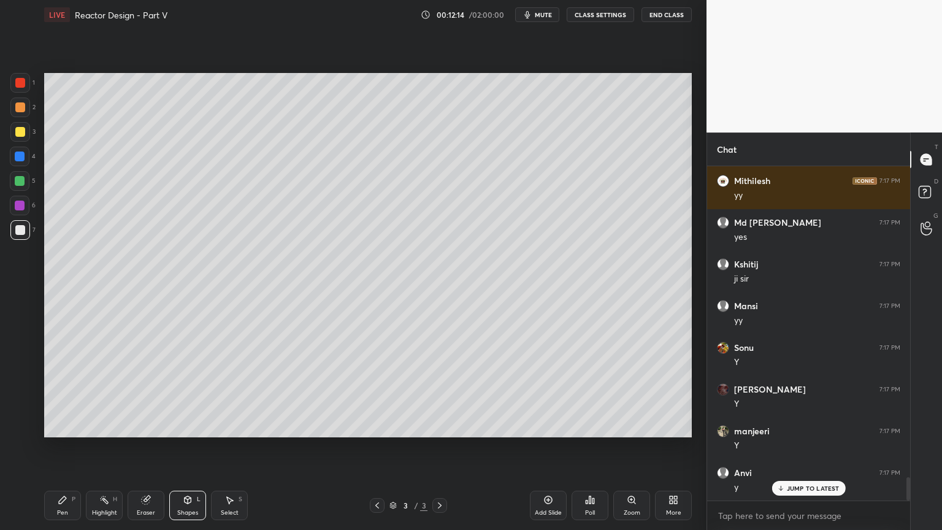
click at [18, 206] on div at bounding box center [20, 206] width 10 height 10
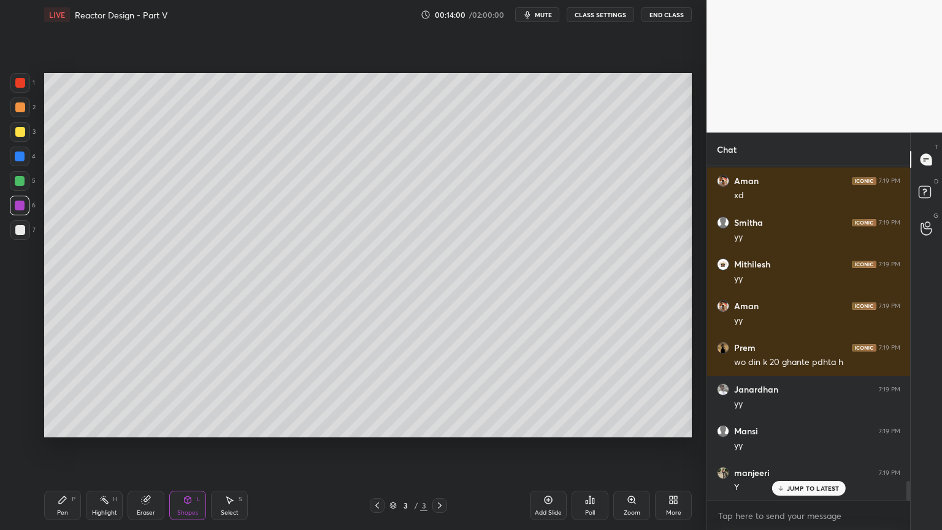
scroll to position [5322, 0]
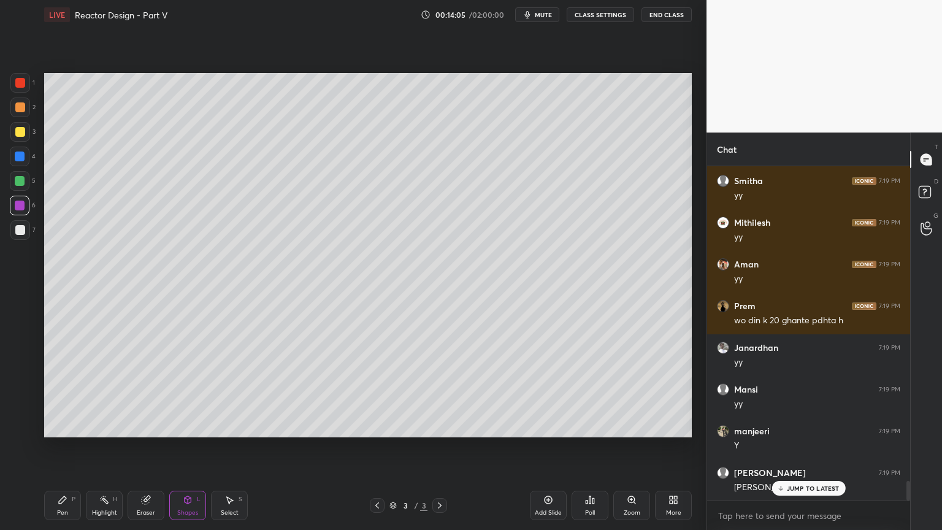
click at [542, 447] on div "Add Slide" at bounding box center [548, 505] width 37 height 29
click at [63, 447] on icon at bounding box center [63, 500] width 10 height 10
click at [20, 230] on div at bounding box center [20, 230] width 10 height 10
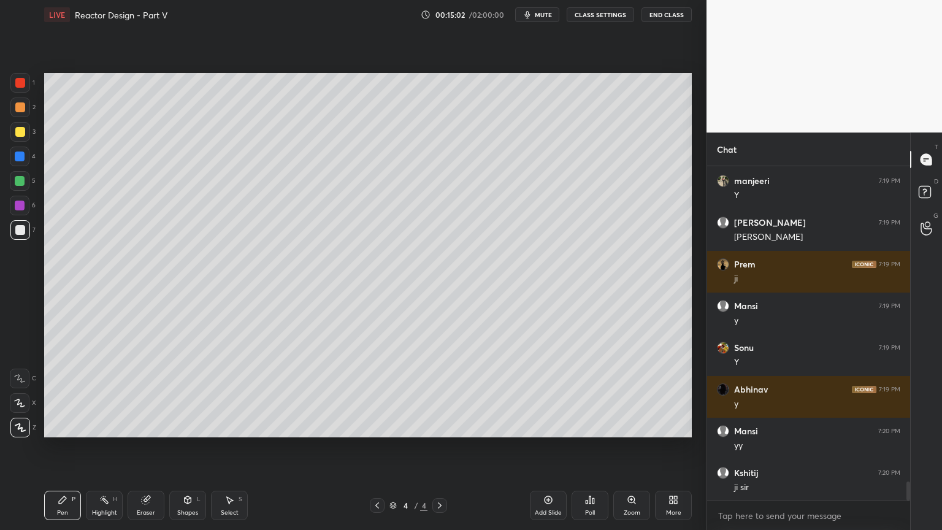
scroll to position [5614, 0]
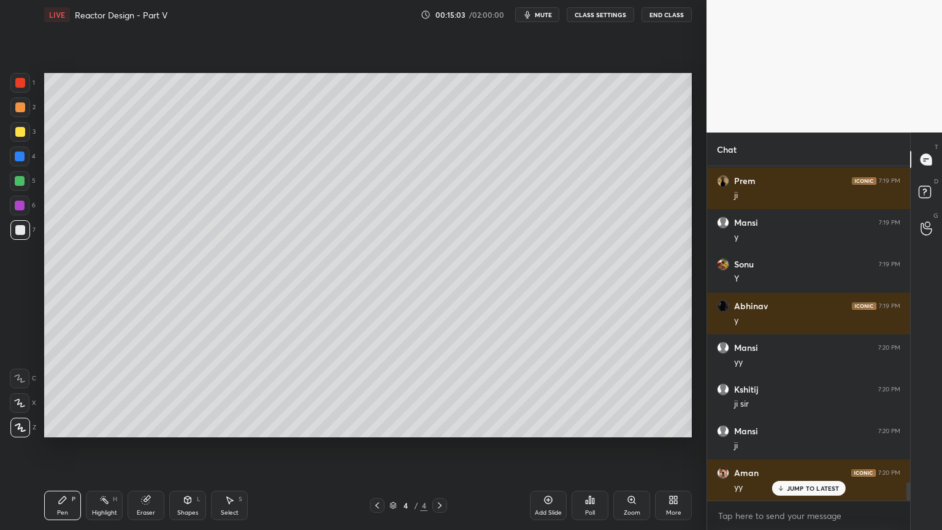
click at [240, 447] on div "Select S" at bounding box center [229, 505] width 37 height 29
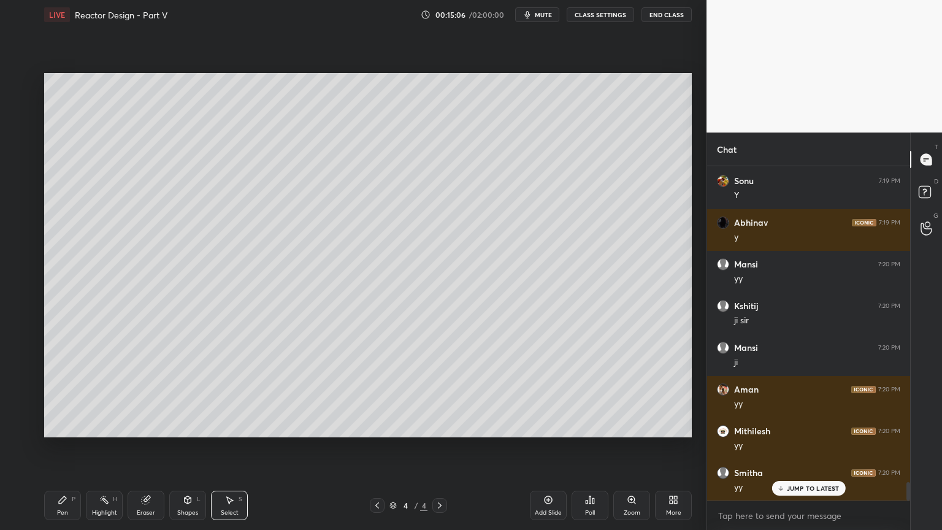
scroll to position [5781, 0]
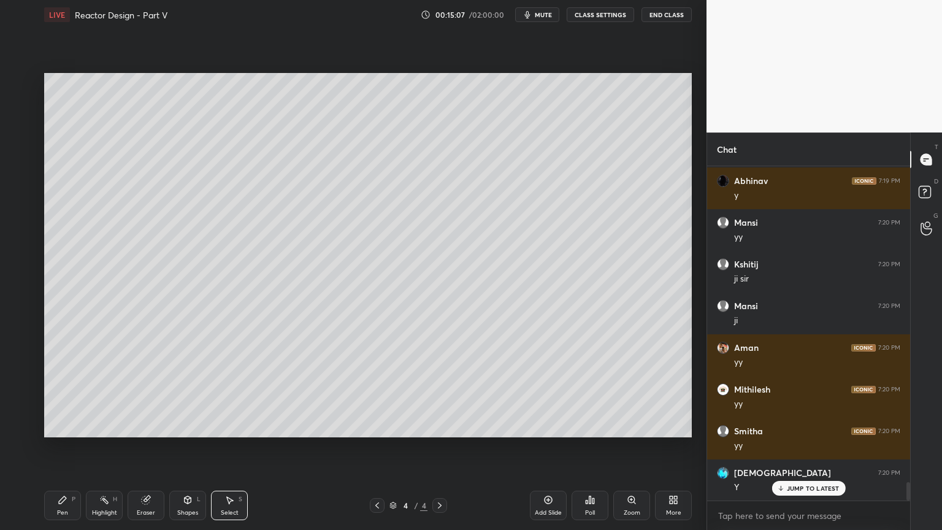
click at [63, 447] on div "Pen" at bounding box center [62, 513] width 11 height 6
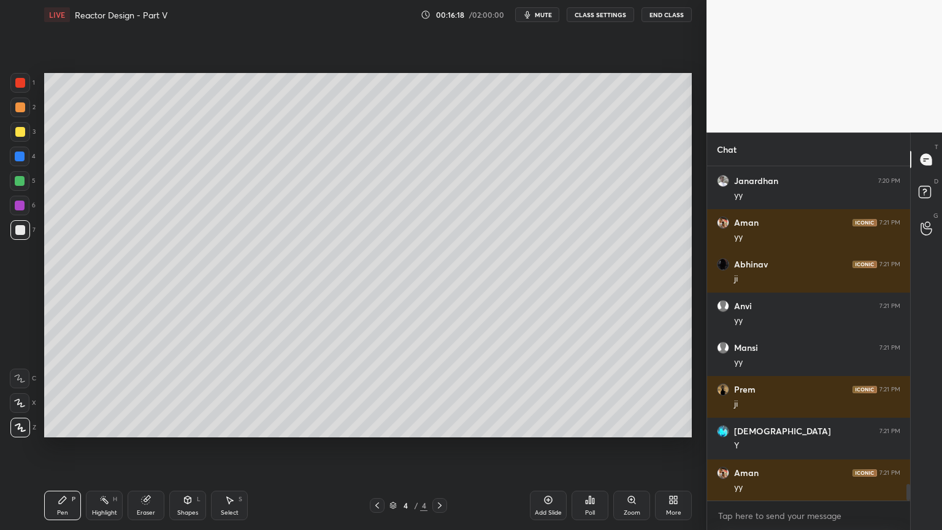
scroll to position [6490, 0]
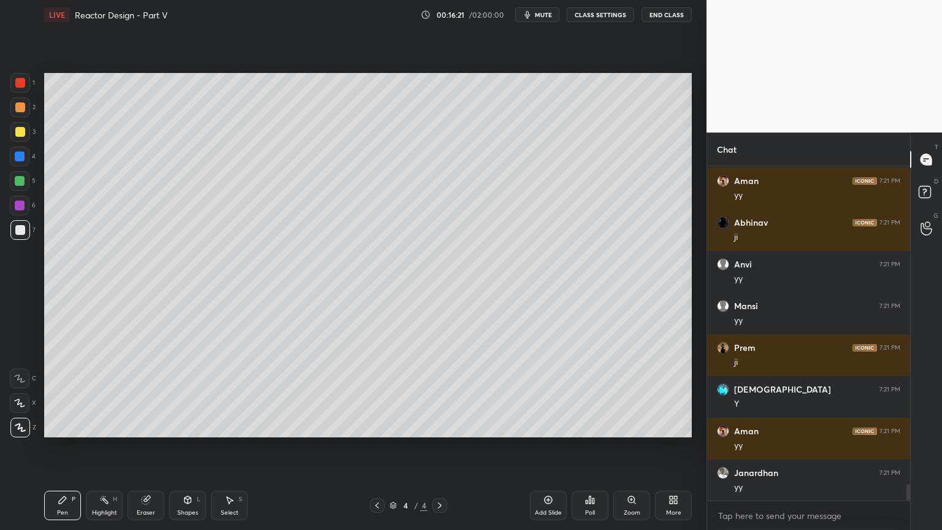
click at [17, 181] on div at bounding box center [20, 181] width 10 height 10
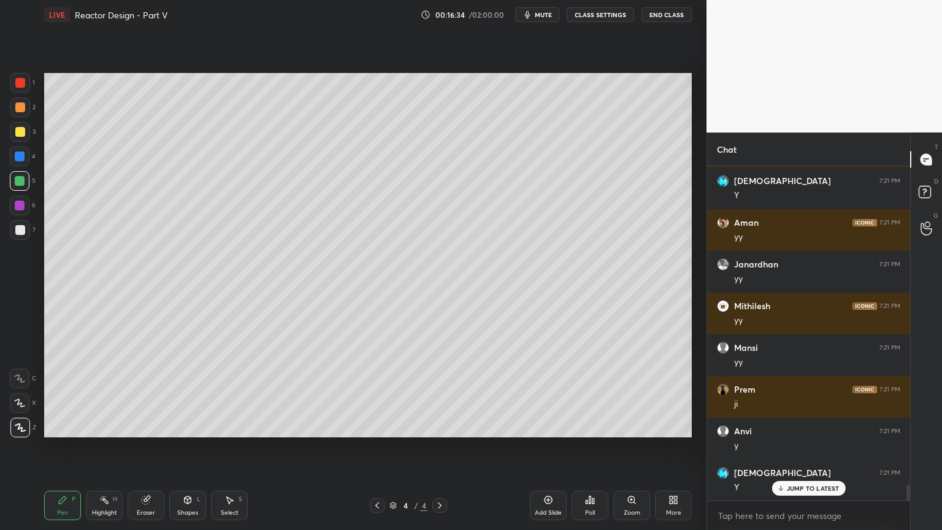
scroll to position [6782, 0]
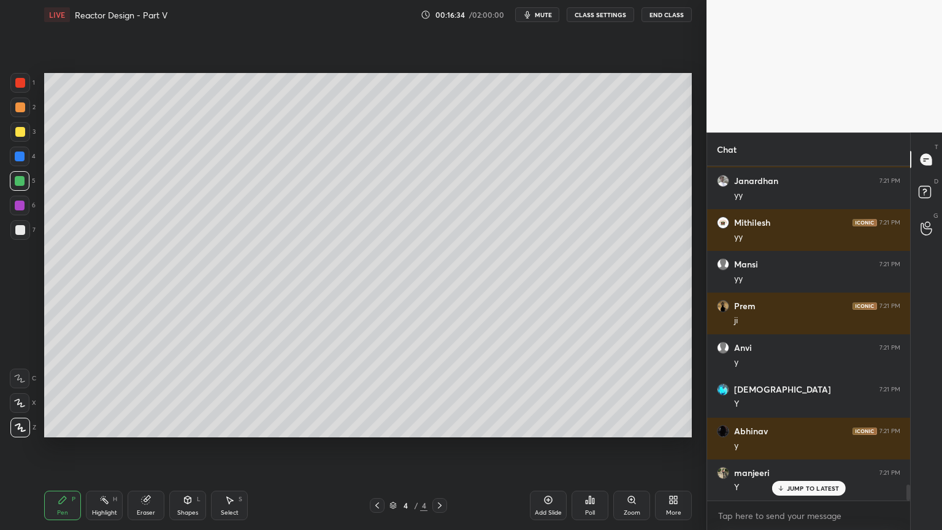
click at [17, 233] on div at bounding box center [20, 230] width 10 height 10
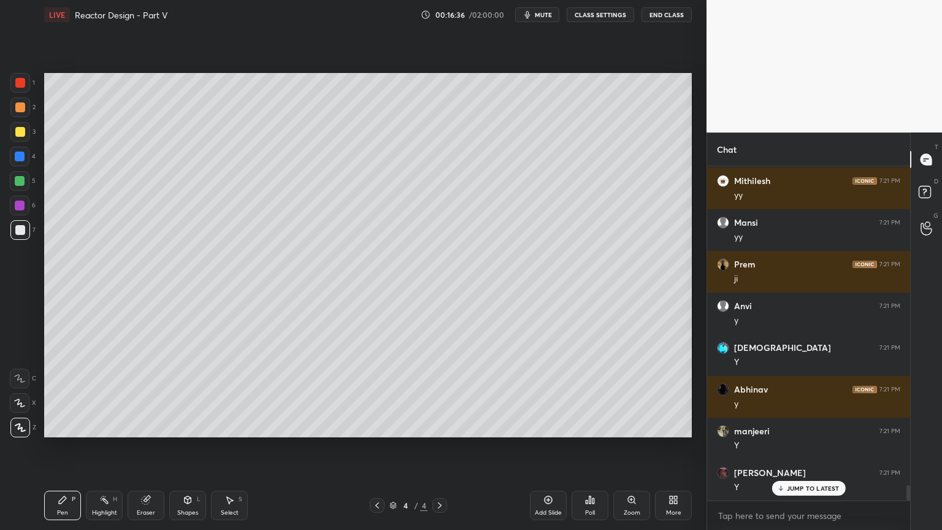
scroll to position [6866, 0]
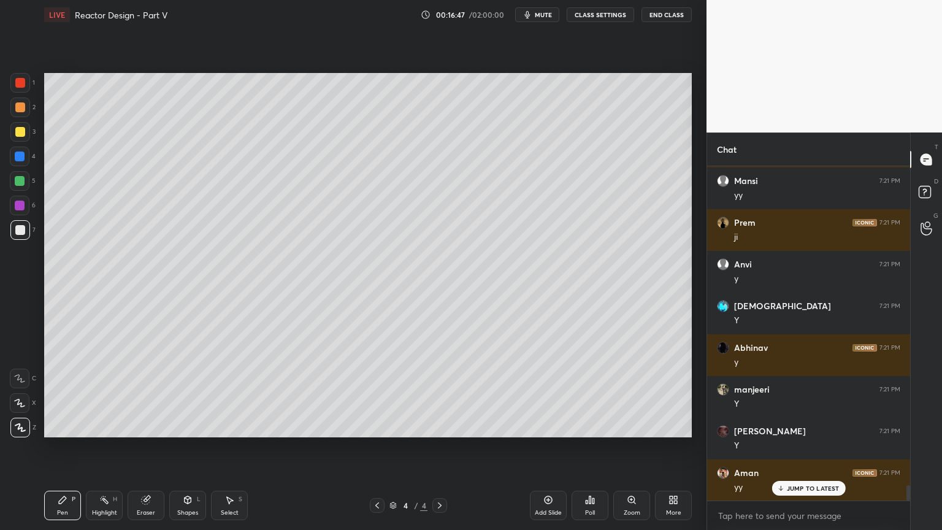
click at [231, 447] on icon at bounding box center [230, 500] width 7 height 7
drag, startPoint x: 253, startPoint y: 358, endPoint x: 270, endPoint y: 382, distance: 29.0
click at [271, 382] on div "0 ° Undo Copy Duplicate Duplicate to new slide Delete" at bounding box center [368, 255] width 648 height 364
drag, startPoint x: 256, startPoint y: 365, endPoint x: 253, endPoint y: 376, distance: 11.3
click at [256, 367] on div "0 ° Undo Copy Duplicate Duplicate to new slide Delete" at bounding box center [368, 255] width 648 height 364
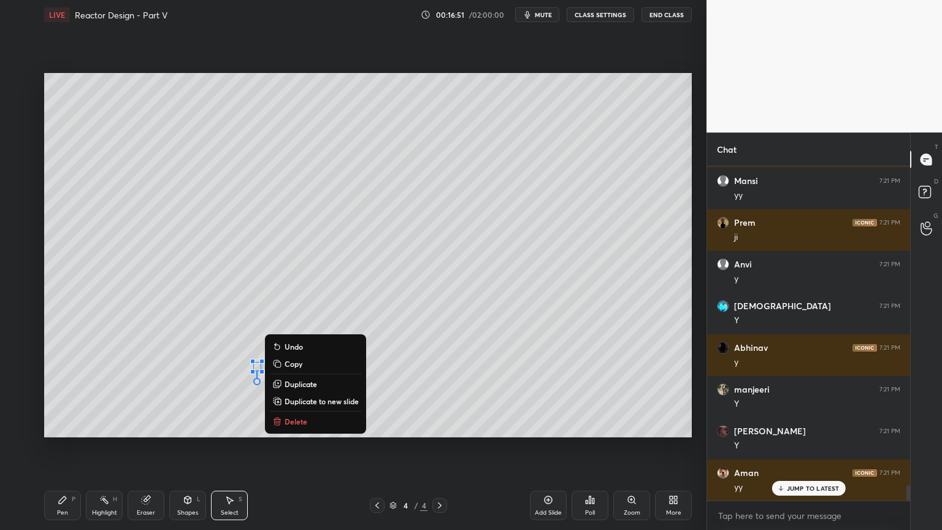
click at [66, 447] on icon at bounding box center [63, 500] width 10 height 10
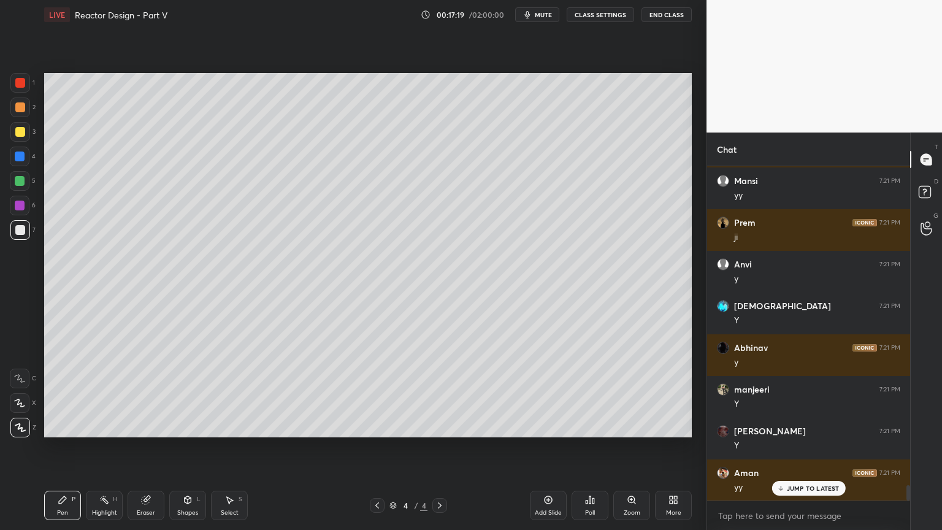
drag, startPoint x: 143, startPoint y: 507, endPoint x: 210, endPoint y: 483, distance: 71.6
click at [144, 447] on div "Eraser" at bounding box center [146, 505] width 37 height 29
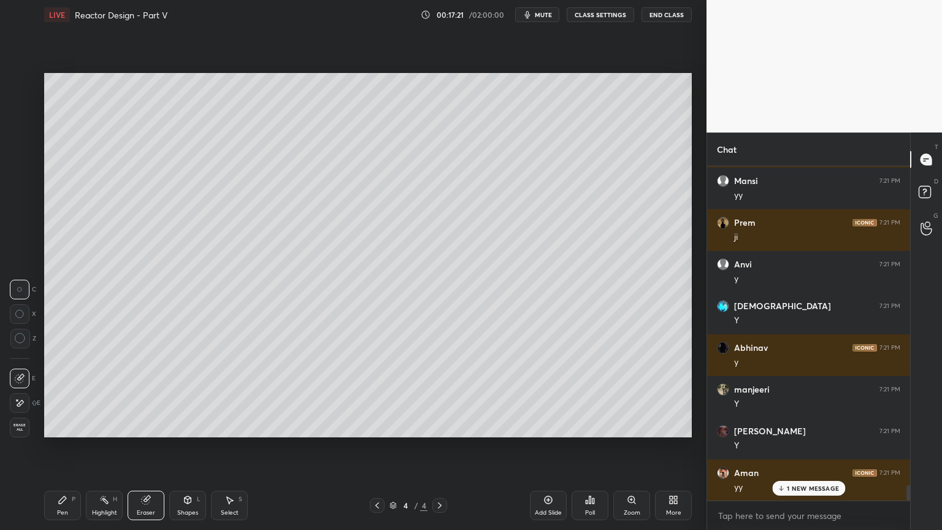
drag, startPoint x: 64, startPoint y: 508, endPoint x: 177, endPoint y: 471, distance: 118.1
click at [65, 447] on div "Pen P" at bounding box center [62, 505] width 37 height 29
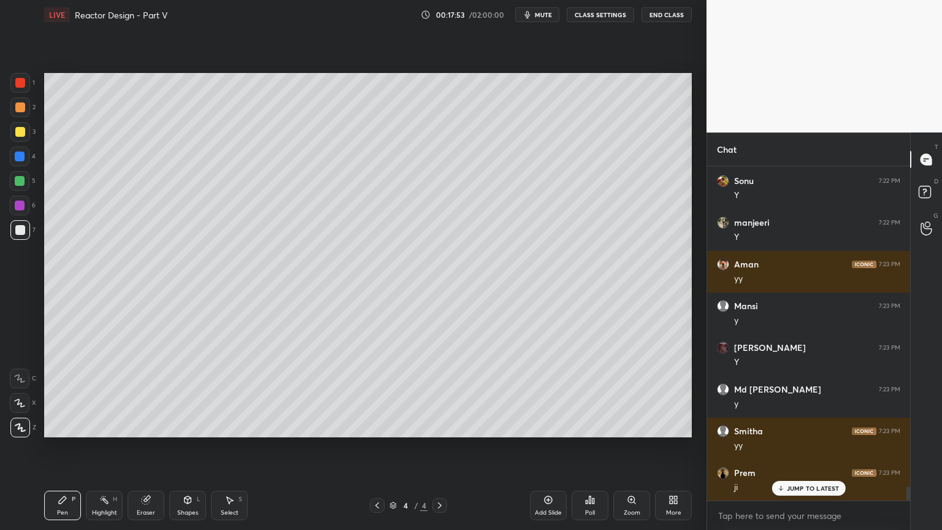
scroll to position [7658, 0]
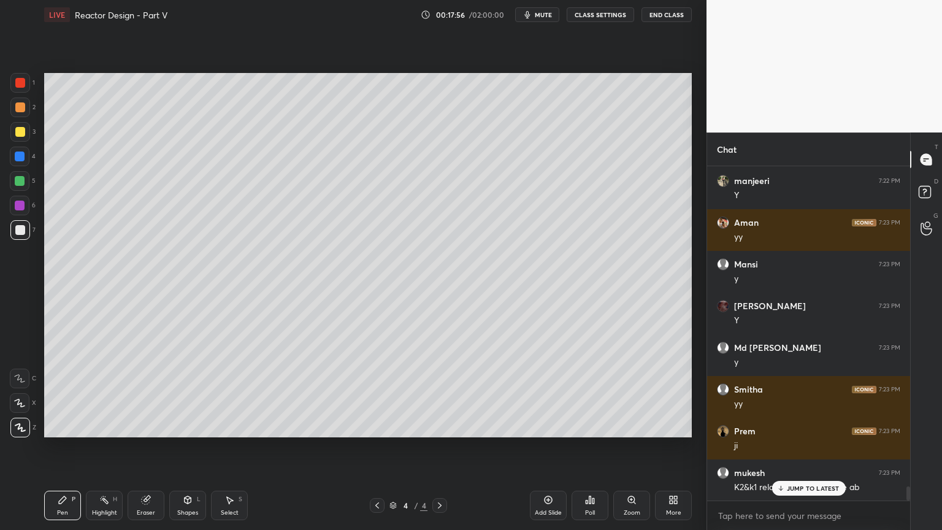
click at [813, 447] on p "JUMP TO LATEST" at bounding box center [813, 488] width 53 height 7
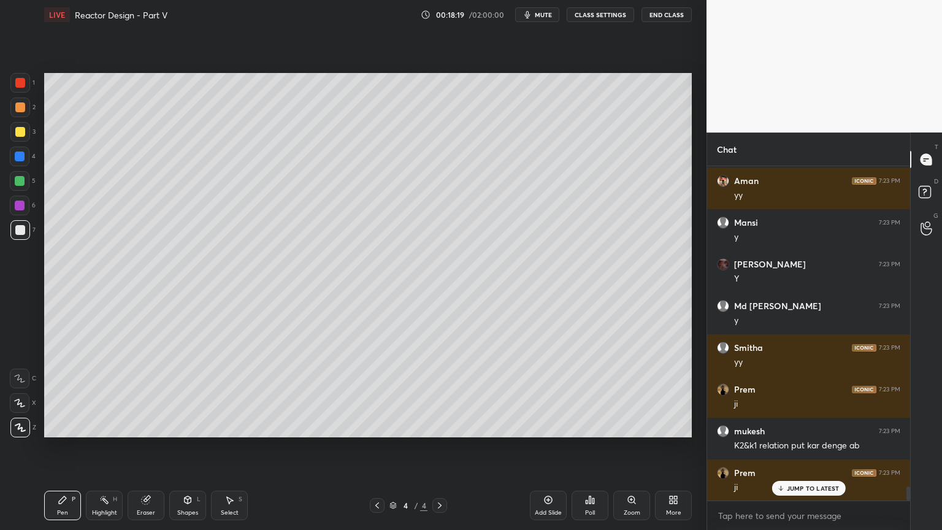
scroll to position [7742, 0]
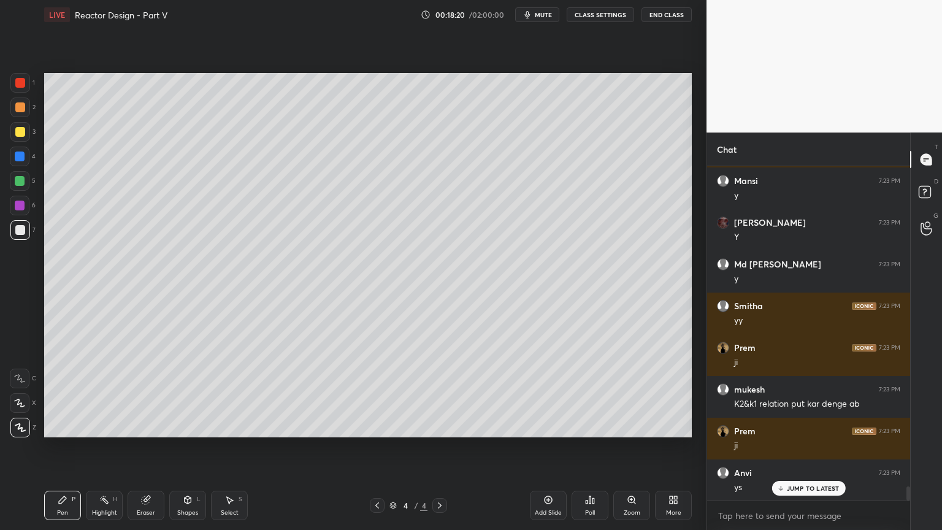
click at [243, 447] on div "Select S" at bounding box center [229, 505] width 37 height 29
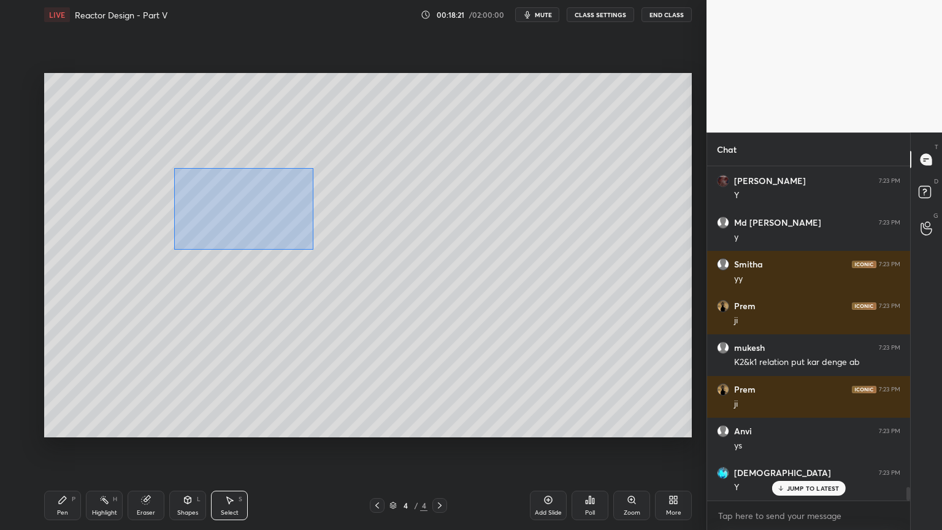
scroll to position [7825, 0]
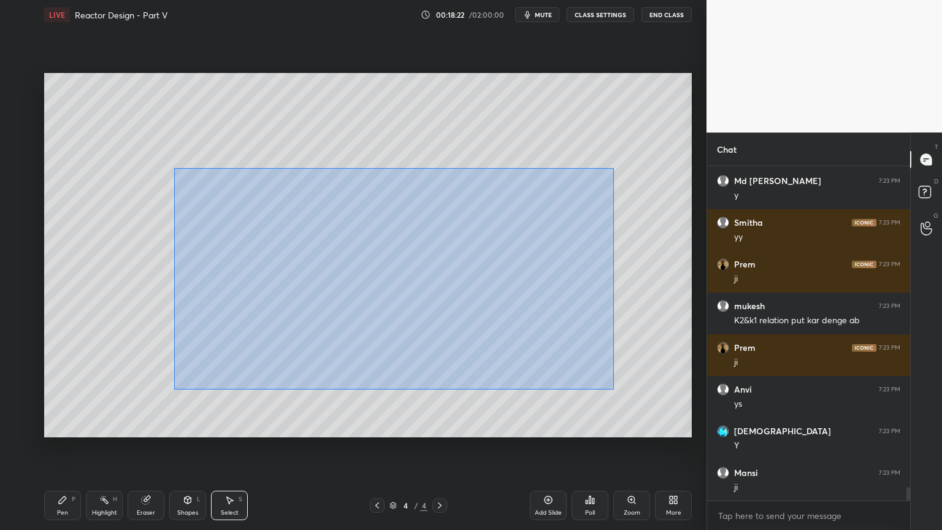
drag, startPoint x: 174, startPoint y: 169, endPoint x: 613, endPoint y: 388, distance: 491.1
click at [613, 388] on div "0 ° Undo Copy Duplicate Duplicate to new slide Delete" at bounding box center [368, 255] width 648 height 364
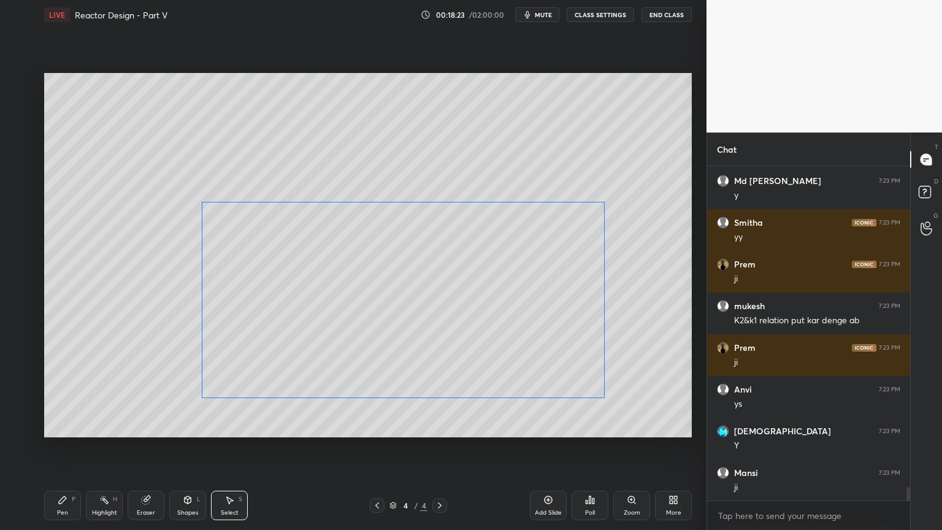
drag, startPoint x: 507, startPoint y: 317, endPoint x: 513, endPoint y: 343, distance: 27.1
click at [516, 344] on div "0 ° Undo Copy Duplicate Duplicate to new slide Delete" at bounding box center [368, 255] width 648 height 364
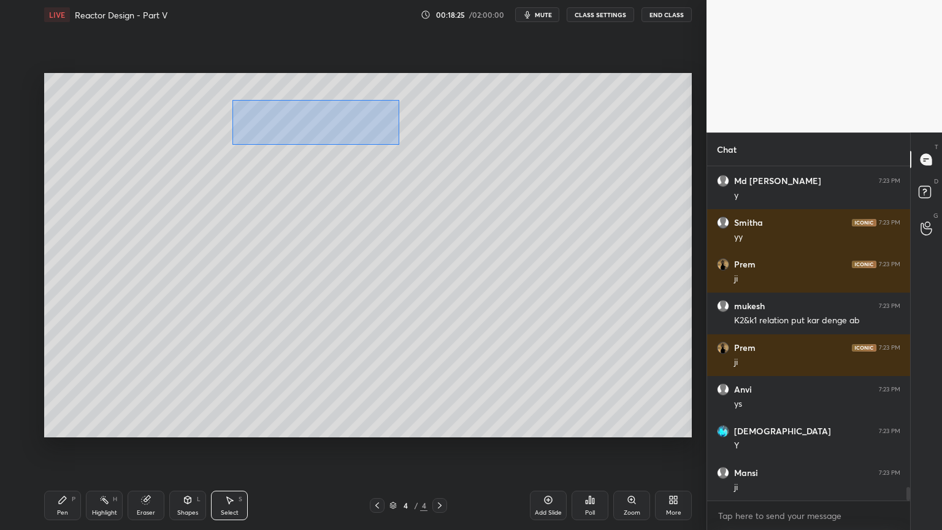
scroll to position [7867, 0]
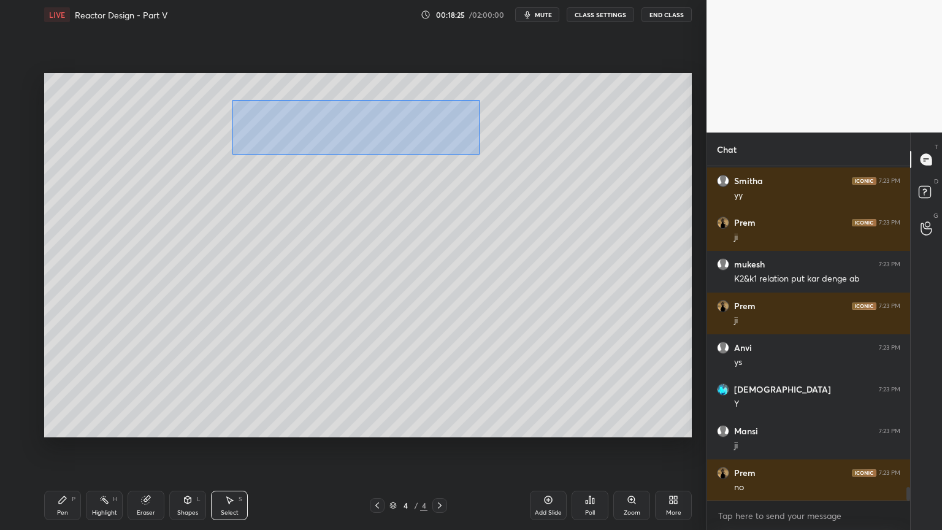
drag, startPoint x: 233, startPoint y: 101, endPoint x: 480, endPoint y: 155, distance: 253.0
click at [485, 156] on div "0 ° Undo Copy Duplicate Duplicate to new slide Delete" at bounding box center [368, 255] width 648 height 364
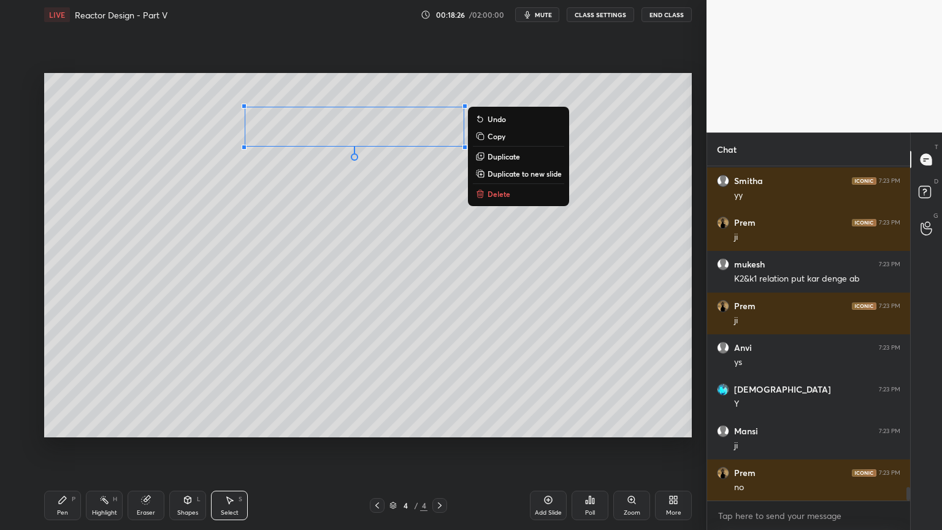
scroll to position [7909, 0]
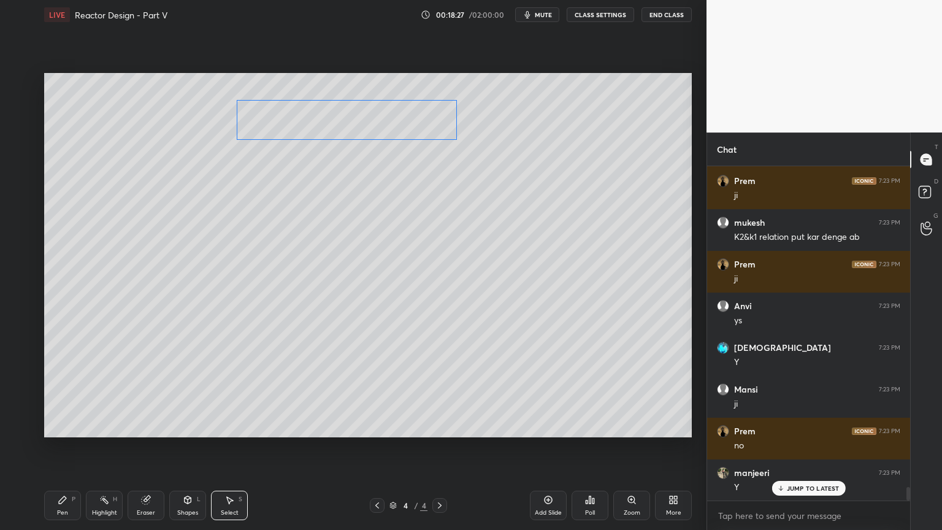
drag, startPoint x: 383, startPoint y: 131, endPoint x: 384, endPoint y: 137, distance: 6.8
click at [381, 125] on div "0 ° Undo Copy Duplicate Duplicate to new slide Delete" at bounding box center [368, 255] width 648 height 364
click at [380, 182] on div "0 ° Undo Copy Duplicate Duplicate to new slide Delete" at bounding box center [368, 255] width 648 height 364
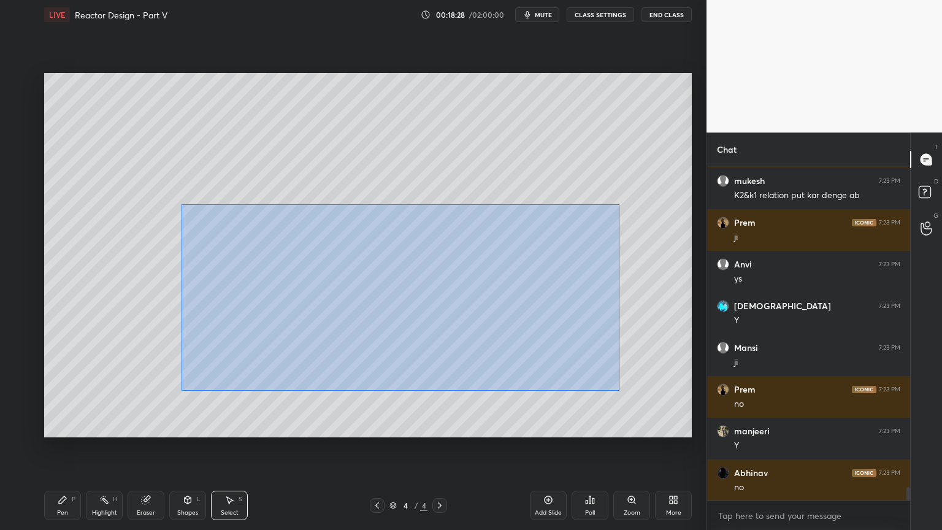
scroll to position [7992, 0]
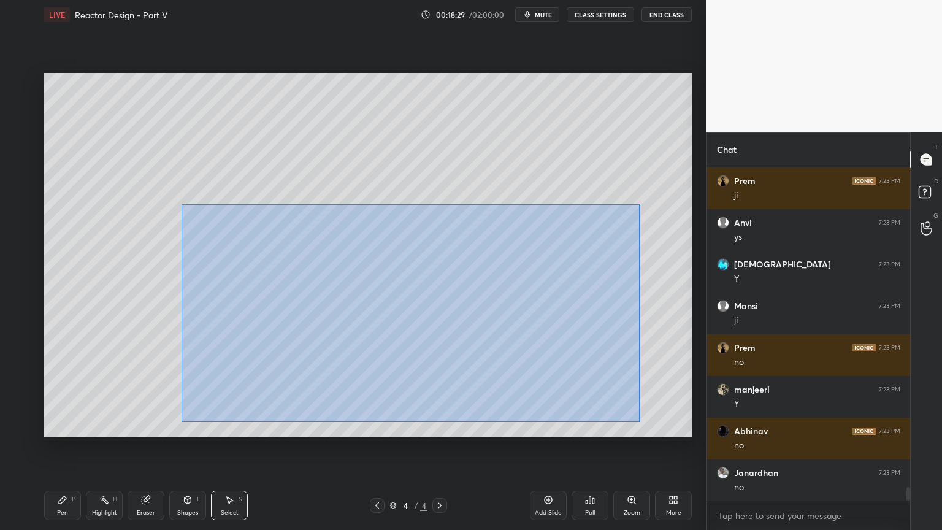
drag, startPoint x: 190, startPoint y: 207, endPoint x: 620, endPoint y: 407, distance: 474.5
click at [637, 420] on div "0 ° Undo Copy Duplicate Duplicate to new slide Delete" at bounding box center [368, 255] width 648 height 364
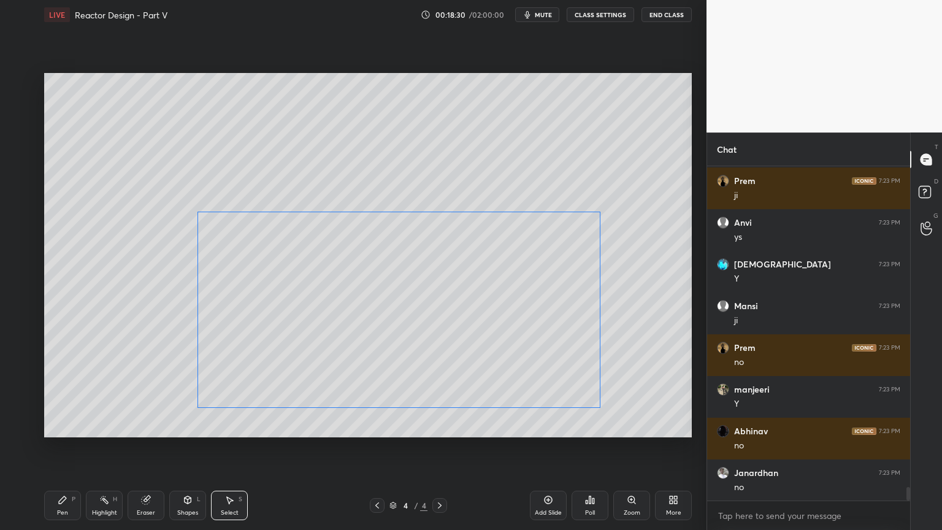
click at [536, 373] on div "0 ° Undo Copy Duplicate Duplicate to new slide Delete" at bounding box center [368, 255] width 648 height 364
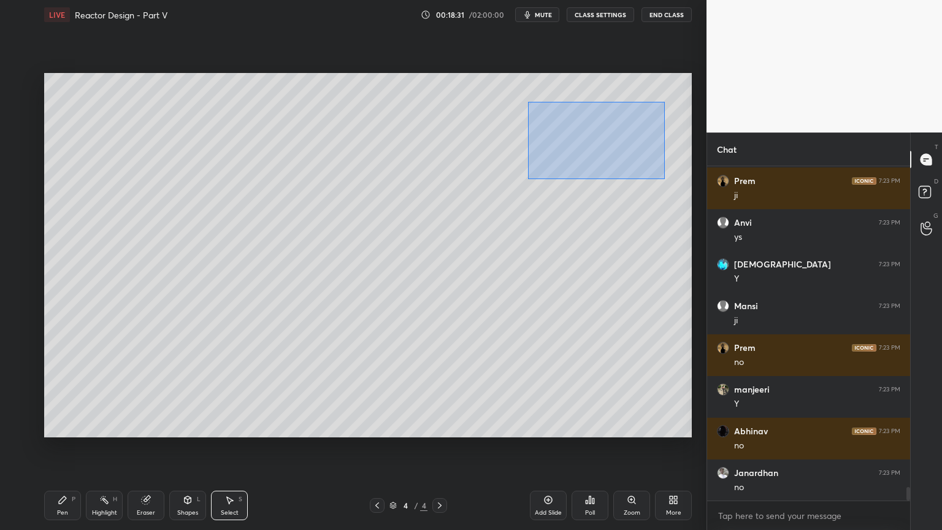
drag, startPoint x: 528, startPoint y: 101, endPoint x: 624, endPoint y: 155, distance: 110.4
click at [663, 179] on div "0 ° Undo Copy Duplicate Duplicate to new slide Delete" at bounding box center [368, 255] width 648 height 364
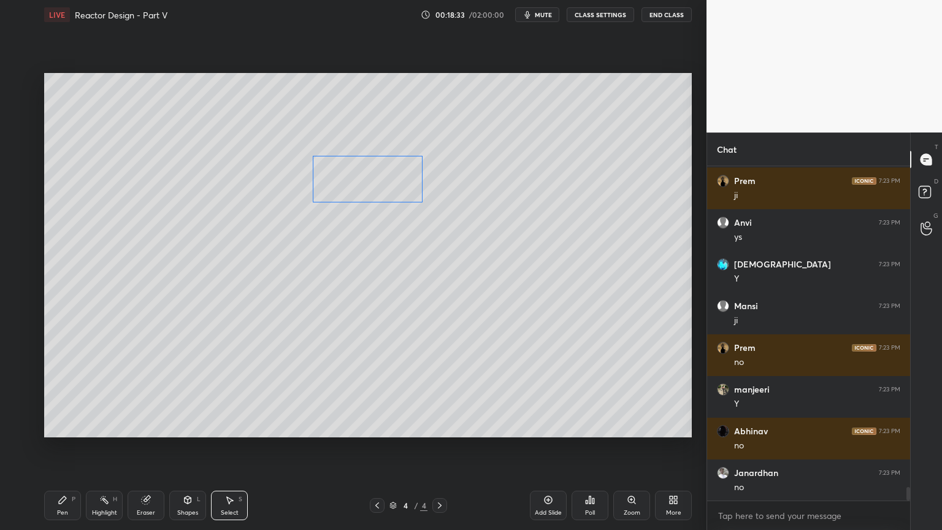
drag, startPoint x: 590, startPoint y: 158, endPoint x: 400, endPoint y: 188, distance: 192.6
click at [388, 184] on div "0 ° Undo Copy Duplicate Duplicate to new slide Delete" at bounding box center [368, 255] width 648 height 364
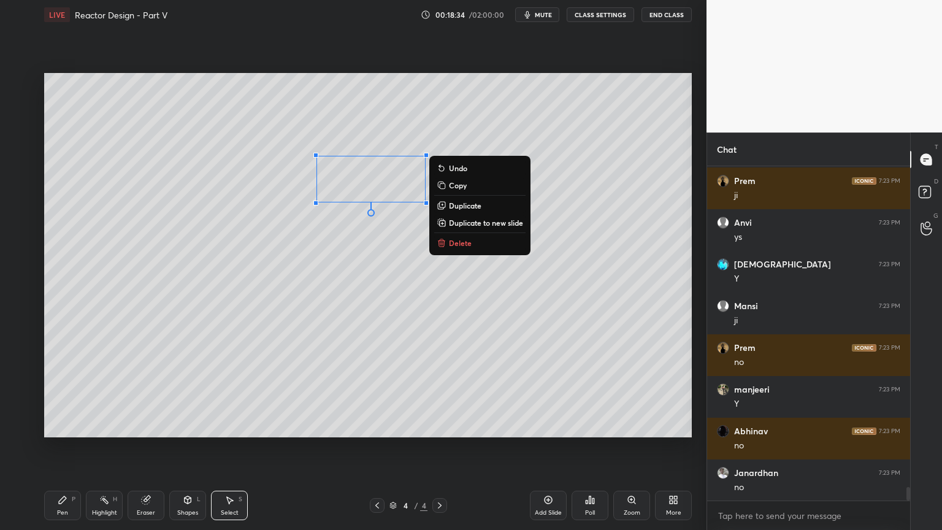
click at [645, 191] on div "0 ° Undo Copy Duplicate Duplicate to new slide Delete" at bounding box center [368, 255] width 648 height 364
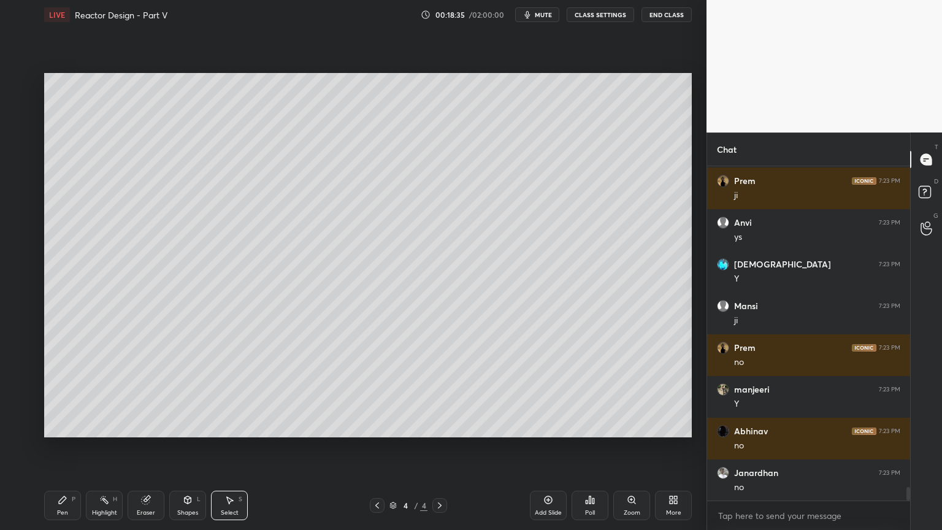
click at [193, 447] on div "Shapes L" at bounding box center [187, 505] width 37 height 29
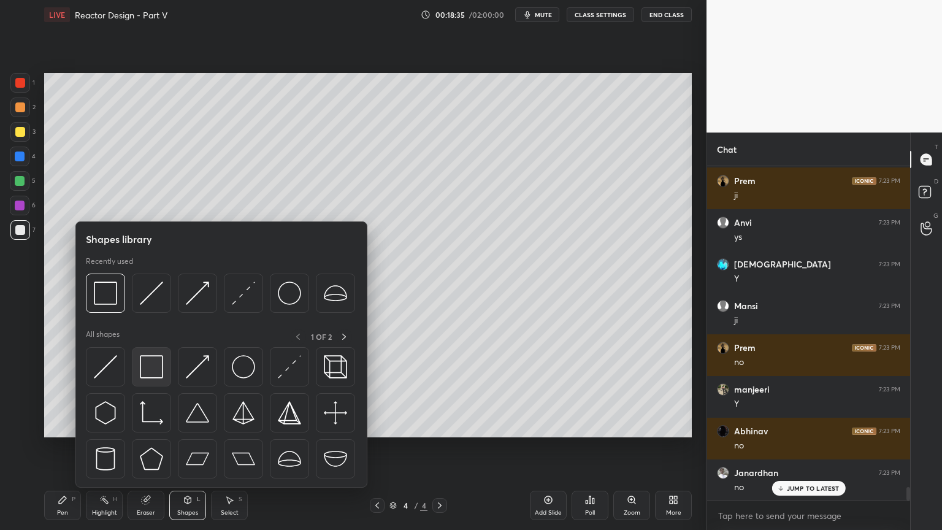
scroll to position [8034, 0]
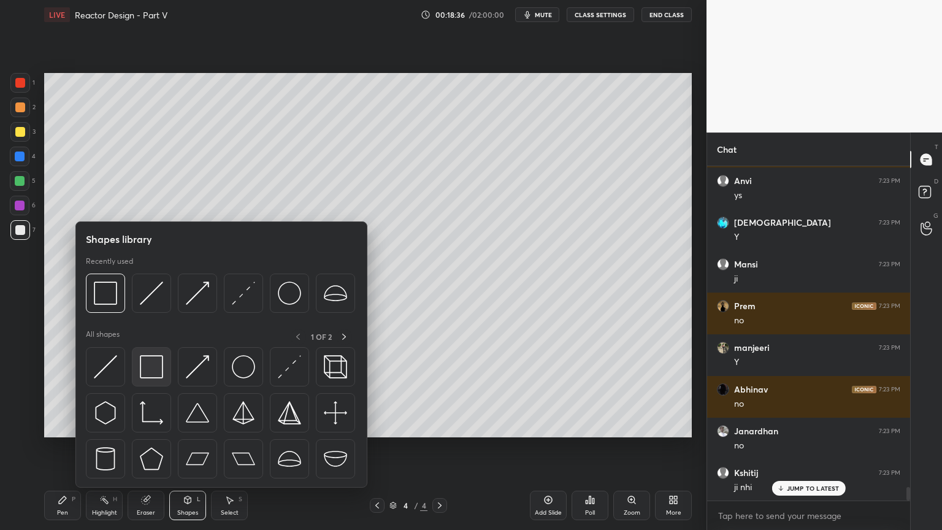
click at [155, 373] on img at bounding box center [151, 366] width 23 height 23
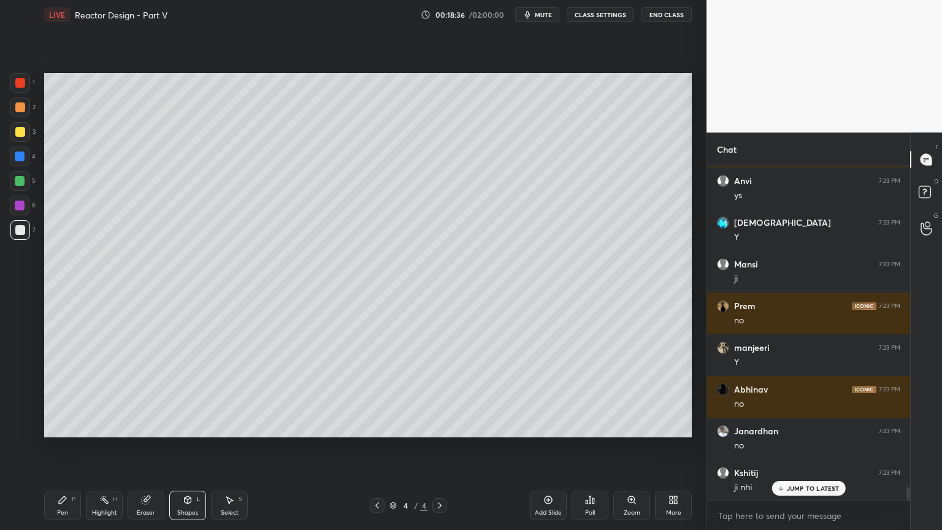
click at [21, 210] on div at bounding box center [20, 206] width 20 height 20
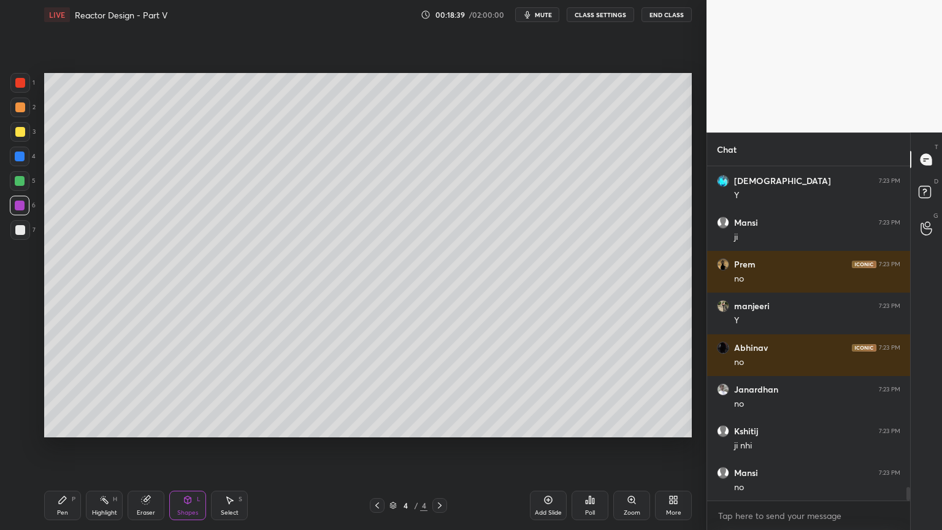
scroll to position [8117, 0]
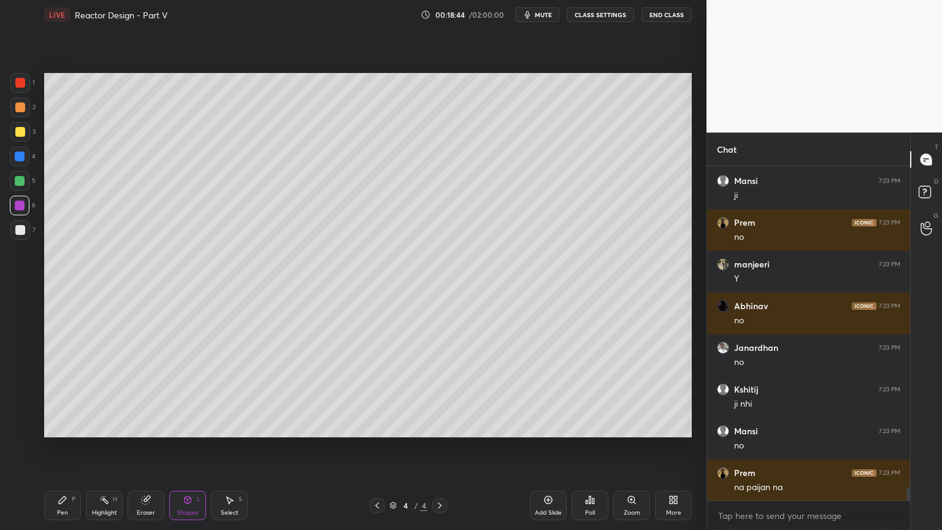
click at [56, 447] on div "Pen P" at bounding box center [62, 505] width 37 height 29
click at [17, 226] on div at bounding box center [20, 230] width 10 height 10
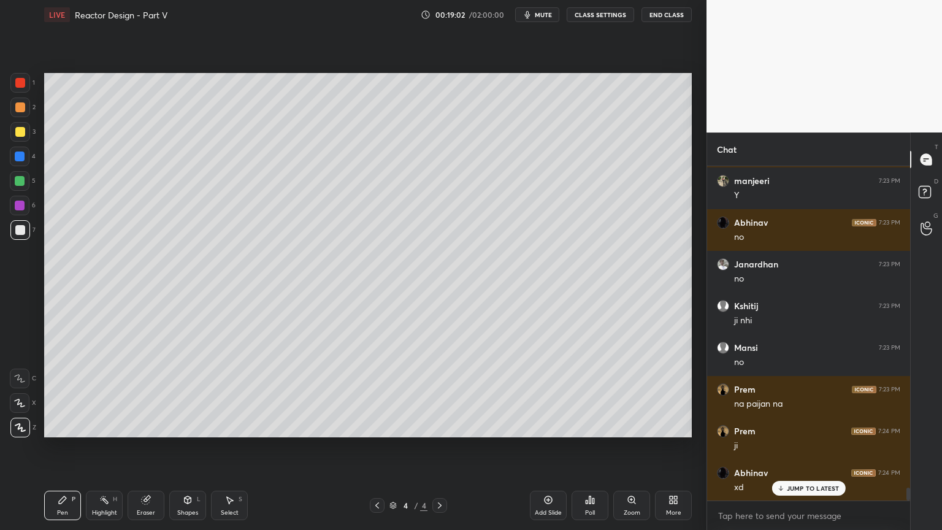
scroll to position [8242, 0]
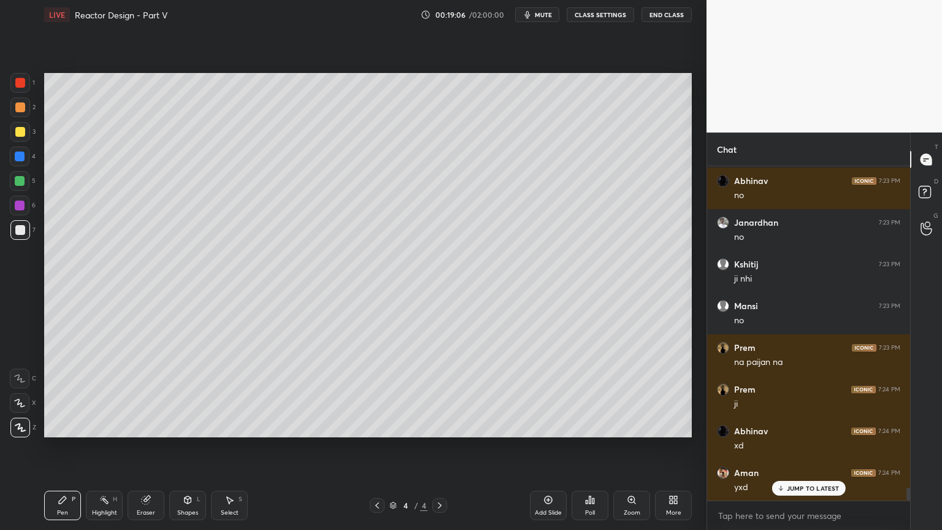
click at [553, 447] on div "Add Slide" at bounding box center [548, 513] width 27 height 6
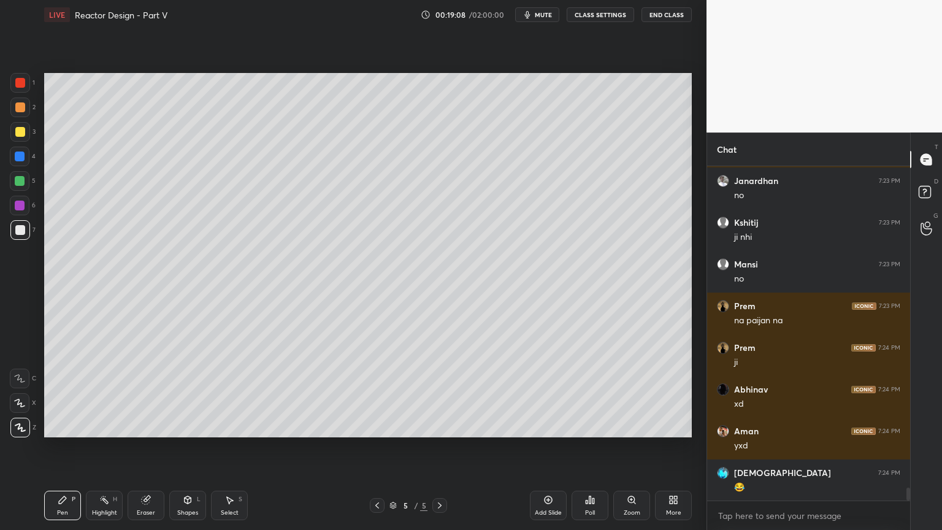
click at [63, 447] on div "Pen P" at bounding box center [62, 505] width 37 height 29
click at [23, 230] on div at bounding box center [20, 230] width 10 height 10
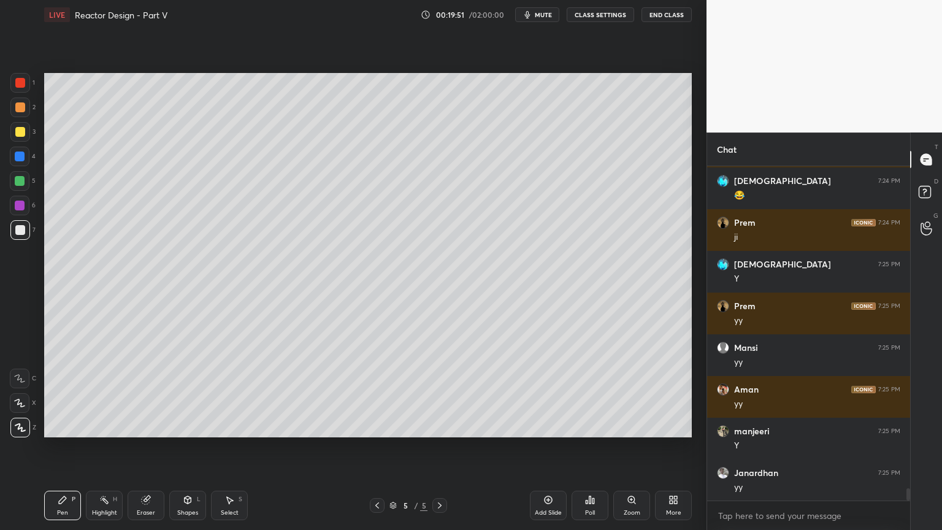
scroll to position [8618, 0]
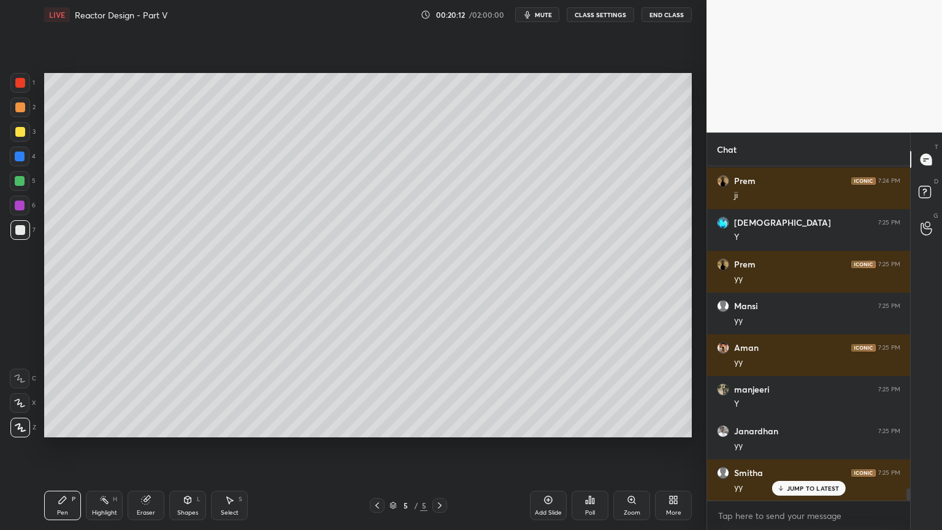
click at [234, 447] on icon at bounding box center [230, 500] width 10 height 10
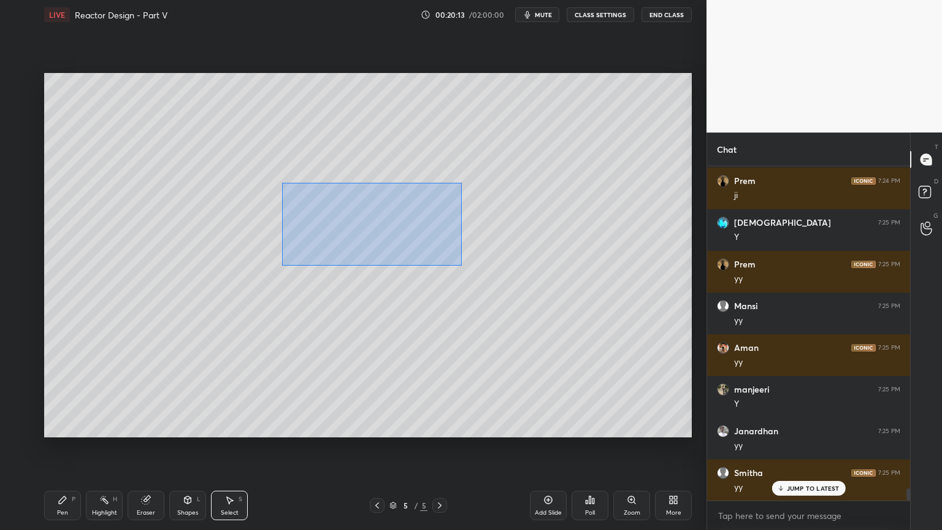
drag, startPoint x: 285, startPoint y: 184, endPoint x: 459, endPoint y: 264, distance: 192.4
click at [462, 266] on div "0 ° Undo Copy Duplicate Duplicate to new slide Delete" at bounding box center [368, 255] width 648 height 364
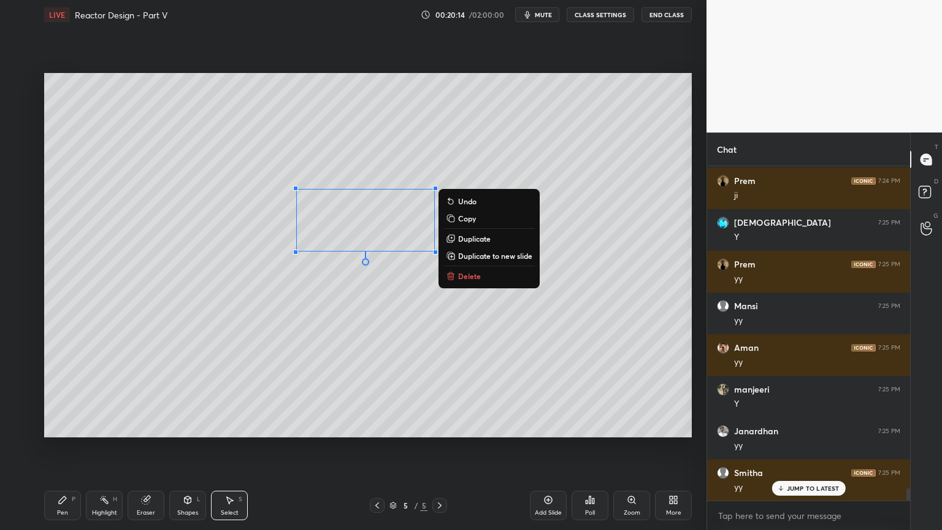
scroll to position [8659, 0]
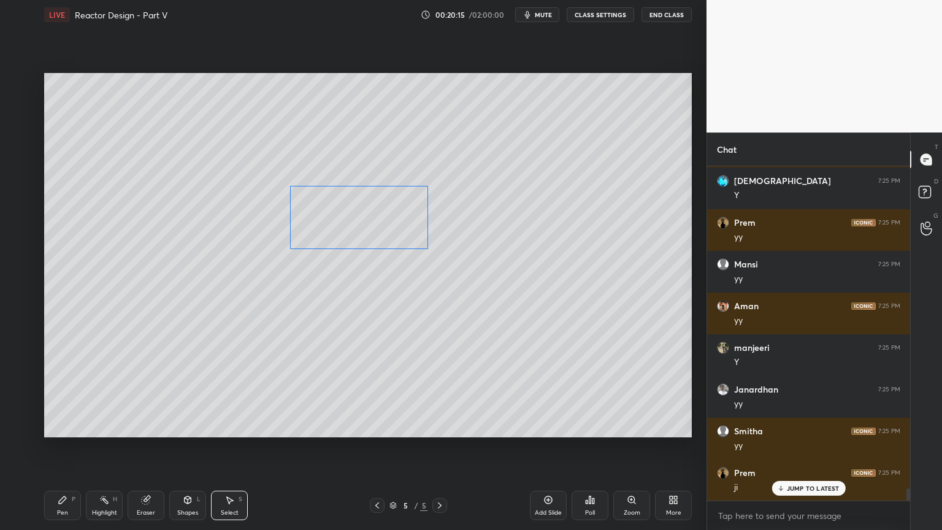
drag, startPoint x: 402, startPoint y: 232, endPoint x: 396, endPoint y: 253, distance: 21.2
click at [397, 229] on div "0 ° Undo Copy Duplicate Duplicate to new slide Delete" at bounding box center [368, 255] width 648 height 364
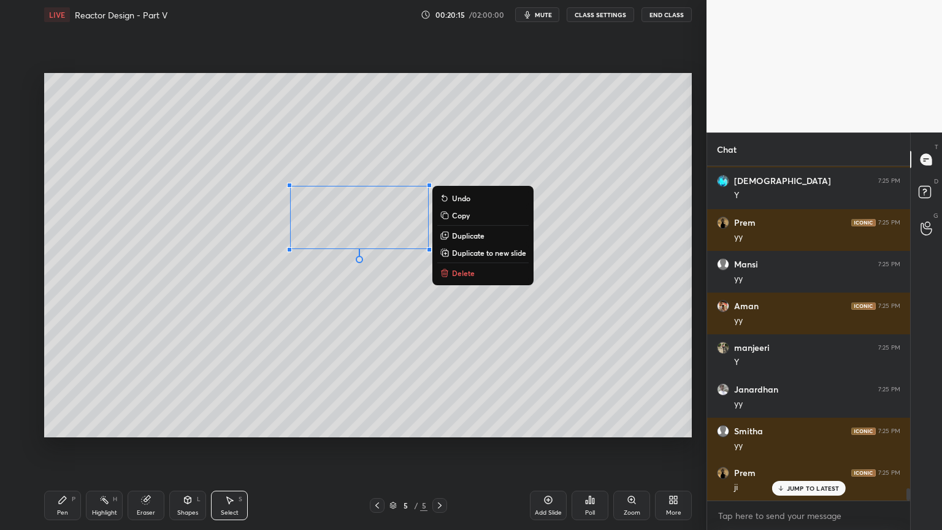
click at [393, 278] on div "0 ° Undo Copy Duplicate Duplicate to new slide Delete" at bounding box center [368, 255] width 648 height 364
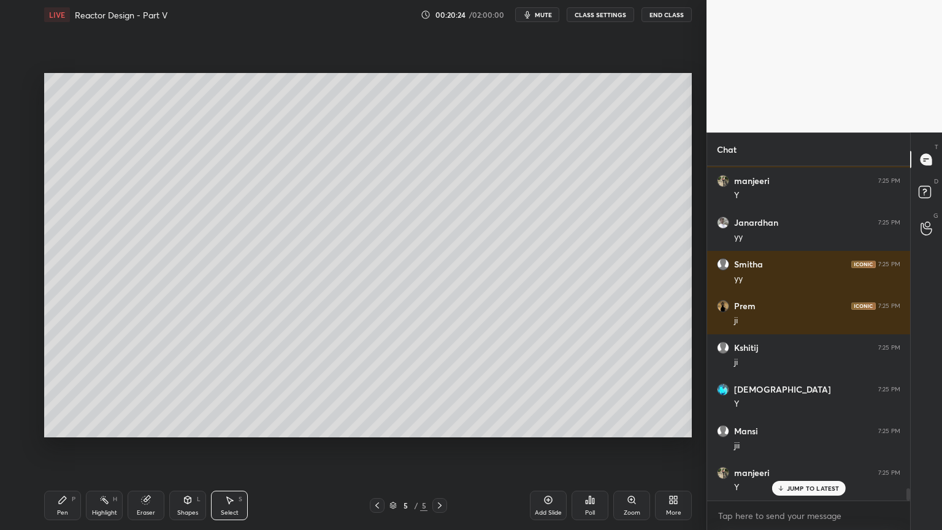
scroll to position [8868, 0]
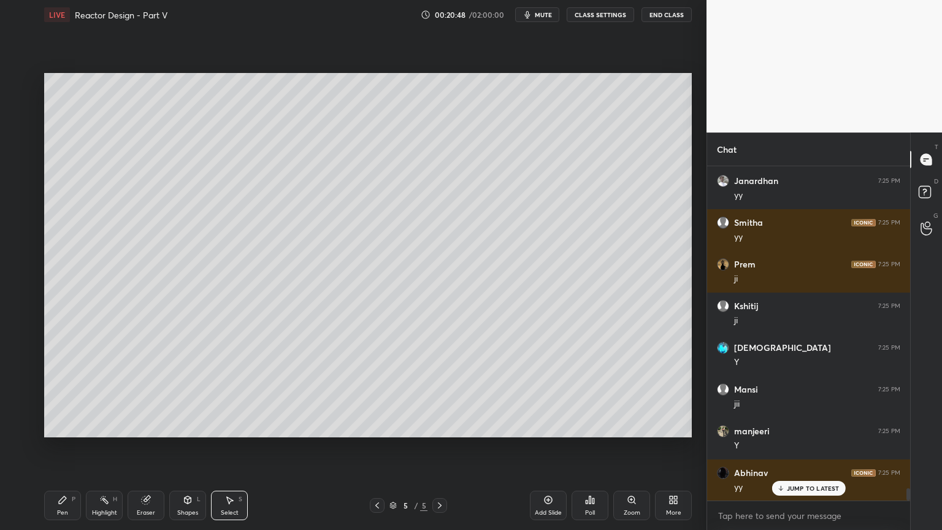
click at [68, 447] on div "Pen P" at bounding box center [62, 505] width 37 height 29
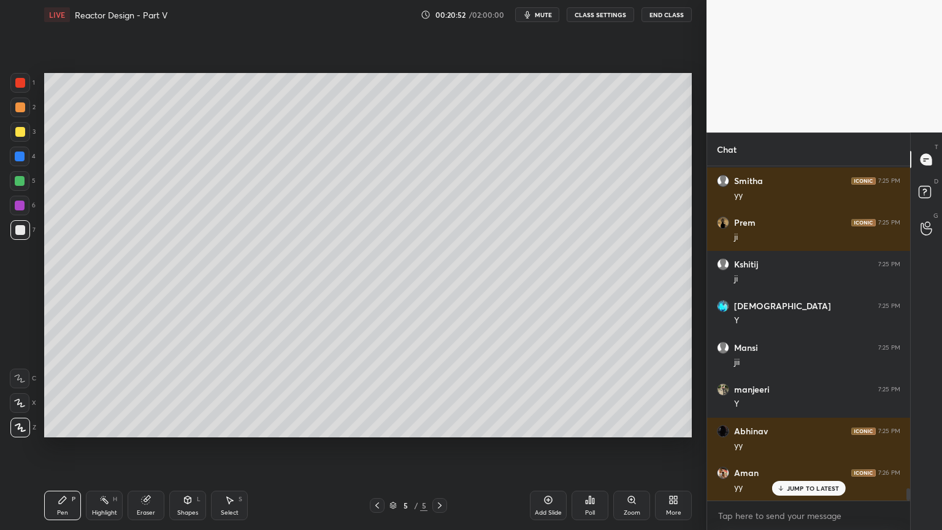
click at [379, 447] on div at bounding box center [377, 505] width 15 height 15
click at [380, 447] on icon at bounding box center [377, 506] width 10 height 10
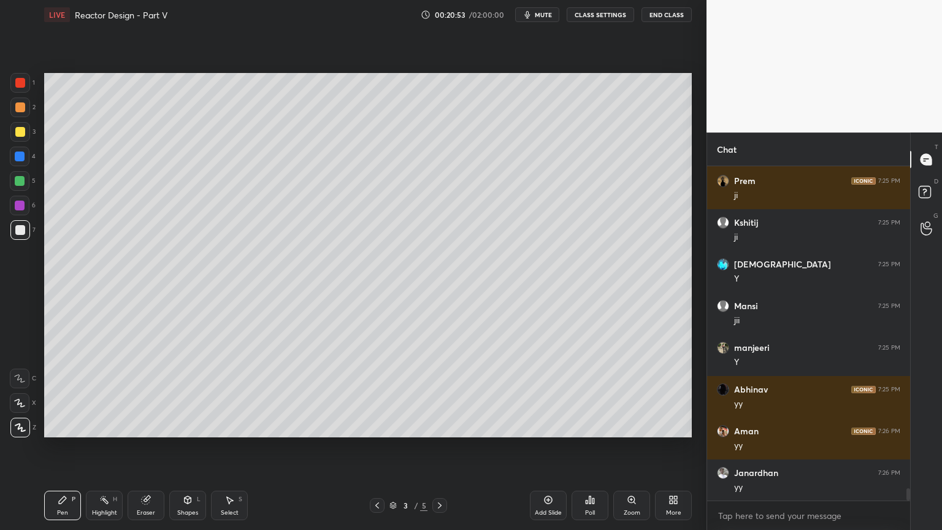
scroll to position [8993, 0]
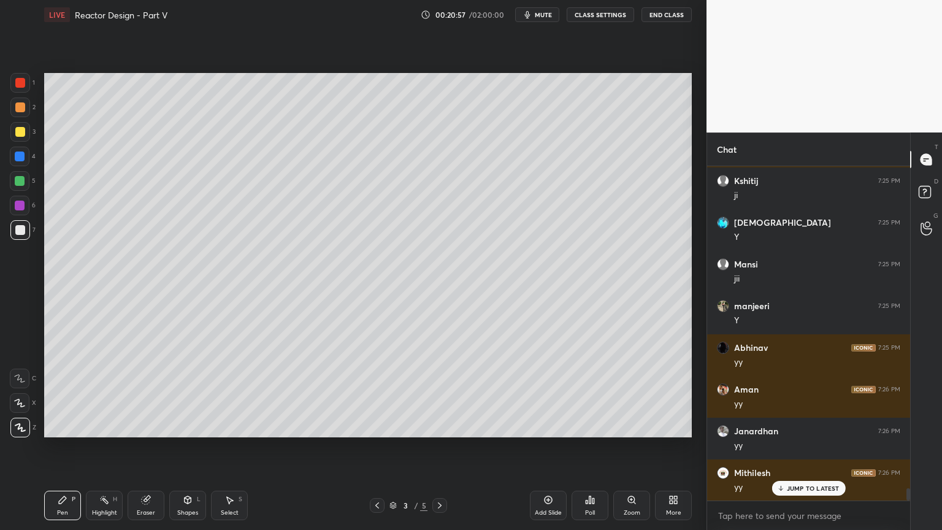
click at [442, 447] on icon at bounding box center [440, 506] width 10 height 10
drag, startPoint x: 374, startPoint y: 505, endPoint x: 380, endPoint y: 495, distance: 11.6
click at [374, 447] on icon at bounding box center [377, 506] width 10 height 10
click at [442, 447] on icon at bounding box center [440, 506] width 10 height 10
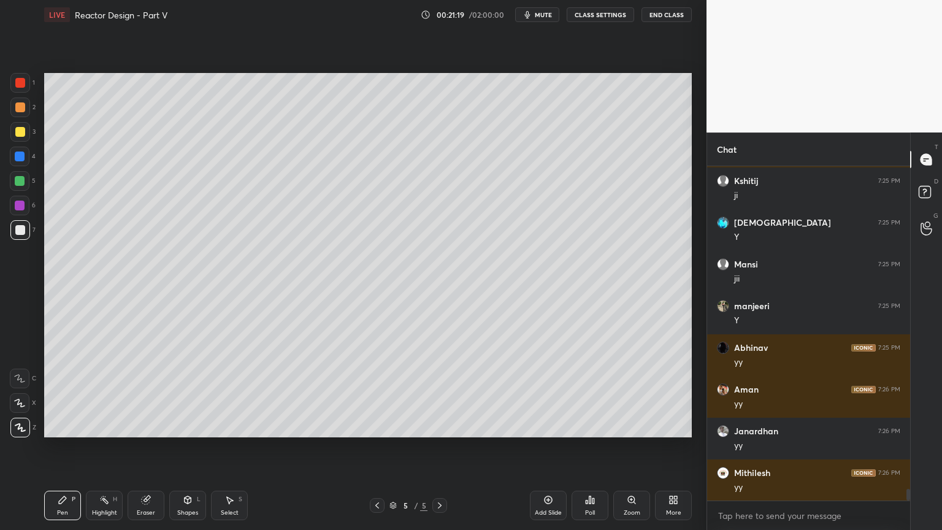
scroll to position [9035, 0]
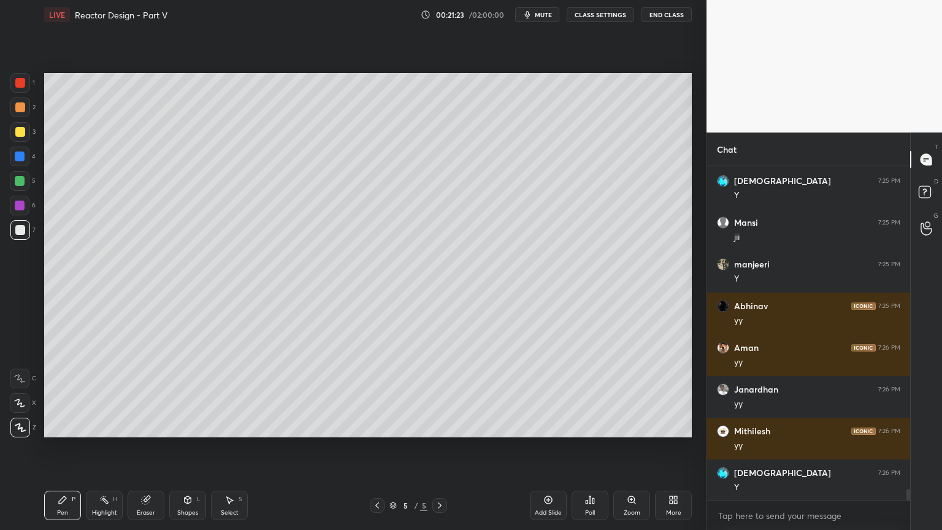
click at [379, 447] on icon at bounding box center [377, 506] width 10 height 10
click at [440, 447] on icon at bounding box center [440, 506] width 10 height 10
click at [233, 447] on icon at bounding box center [230, 500] width 10 height 10
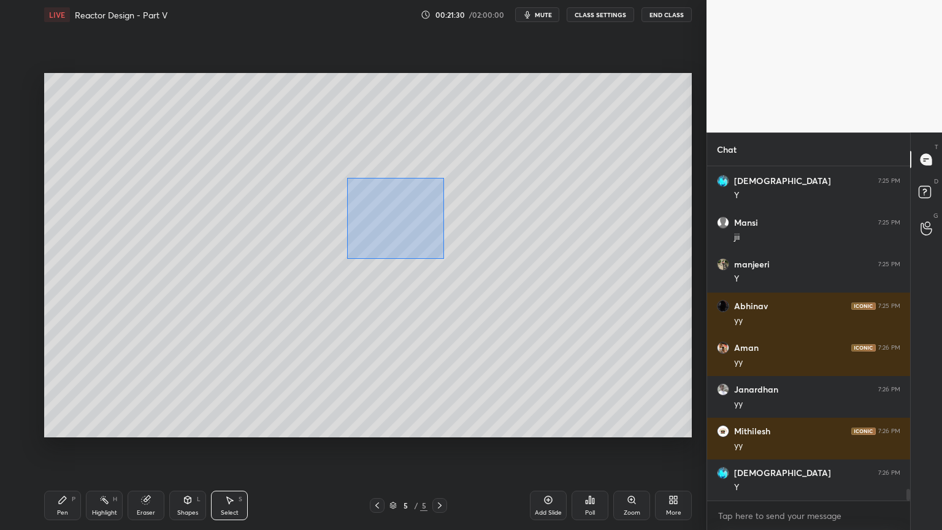
drag, startPoint x: 347, startPoint y: 179, endPoint x: 444, endPoint y: 259, distance: 126.0
click at [444, 259] on div "0 ° Undo Copy Duplicate Duplicate to new slide Delete" at bounding box center [368, 255] width 648 height 364
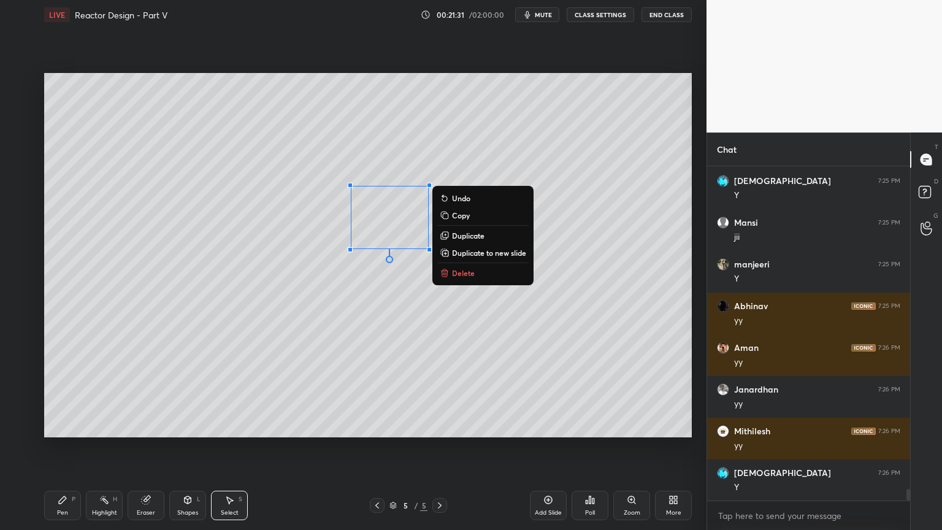
click at [474, 233] on p "Duplicate" at bounding box center [468, 236] width 33 height 10
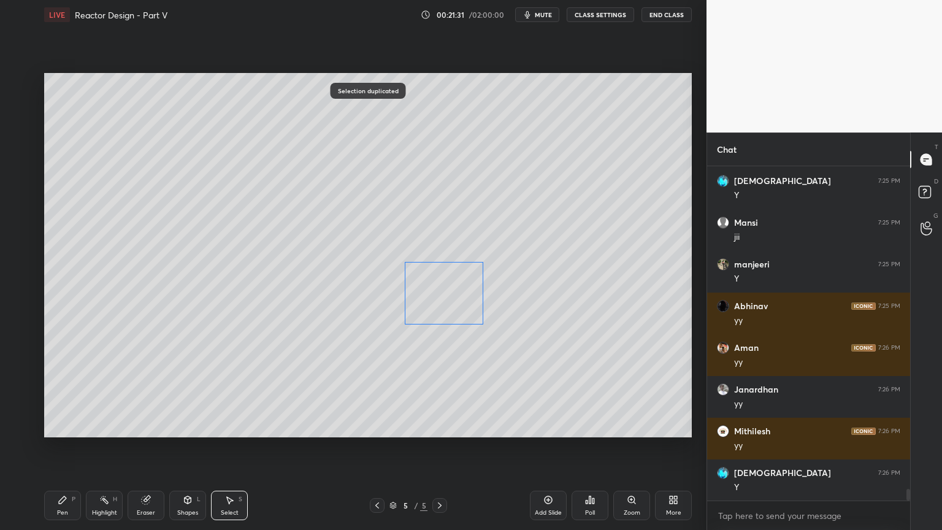
scroll to position [9077, 0]
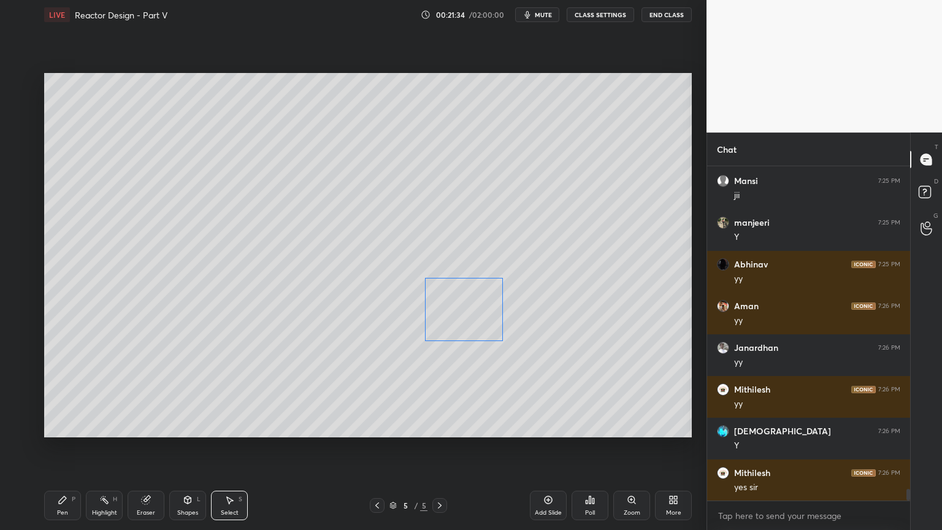
drag, startPoint x: 458, startPoint y: 294, endPoint x: 462, endPoint y: 320, distance: 25.4
click at [478, 310] on div "0 ° Undo Copy Duplicate Duplicate to new slide Delete" at bounding box center [368, 255] width 648 height 364
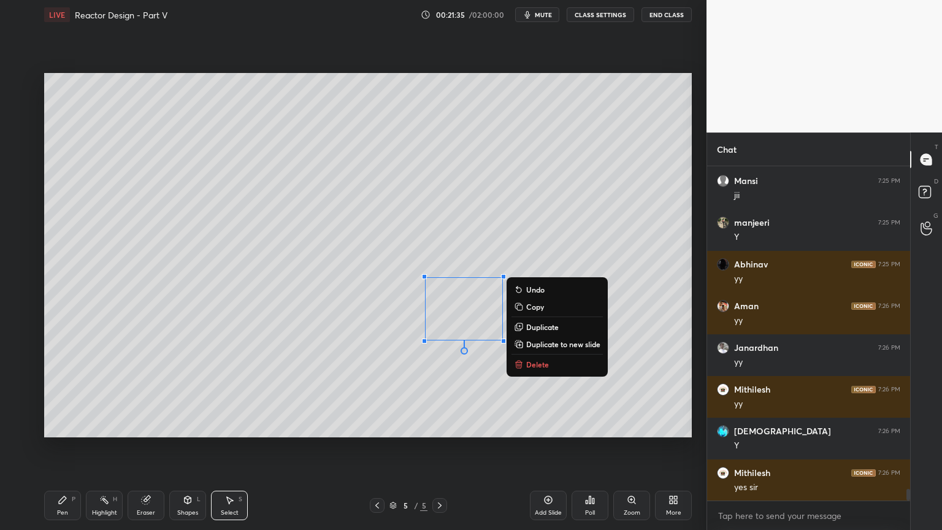
drag, startPoint x: 59, startPoint y: 503, endPoint x: 196, endPoint y: 450, distance: 147.2
click at [59, 447] on icon at bounding box center [62, 499] width 7 height 7
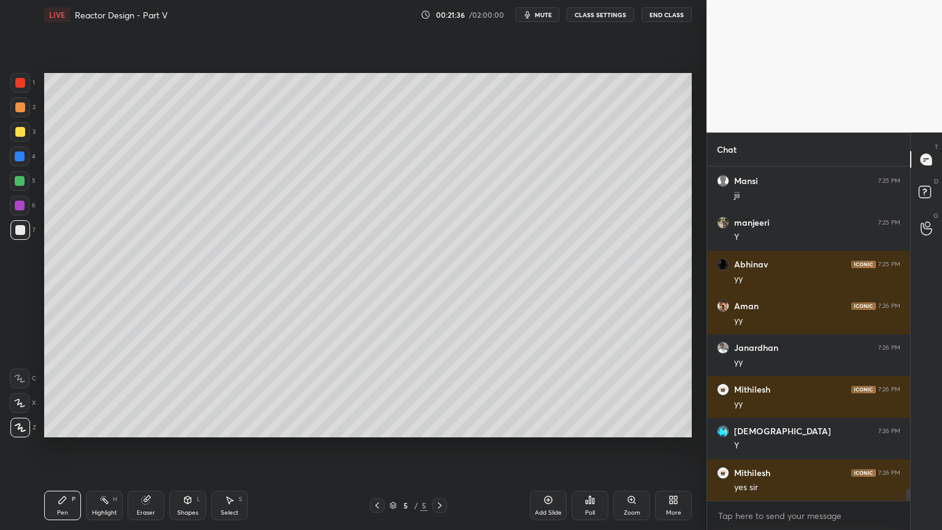
scroll to position [9118, 0]
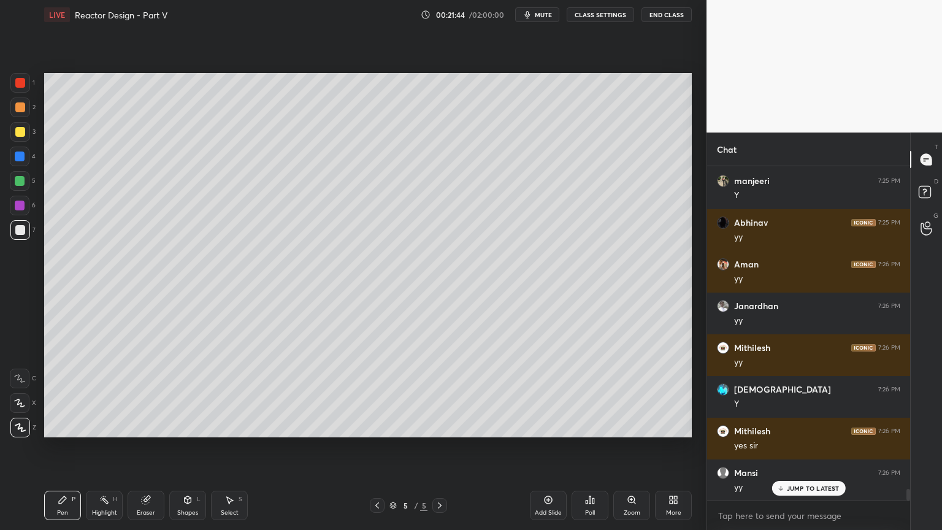
click at [228, 447] on div "Select S" at bounding box center [229, 505] width 37 height 29
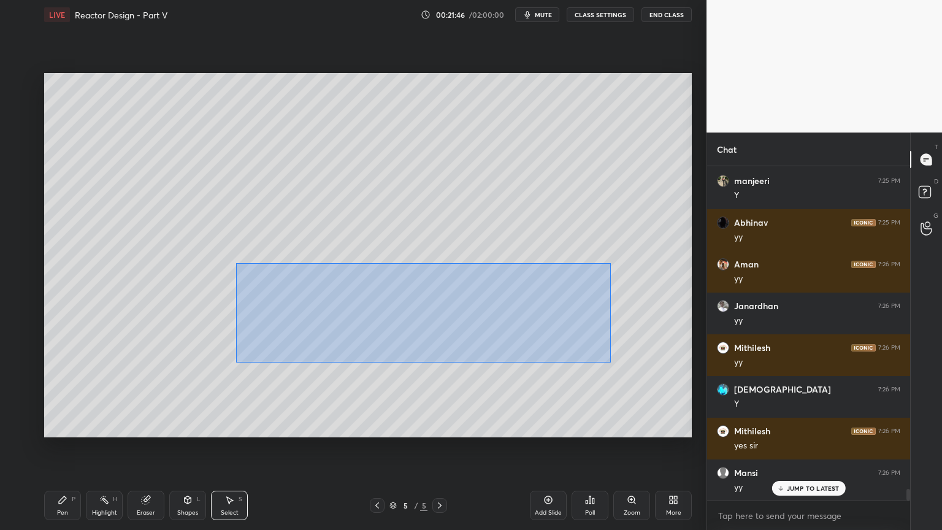
drag, startPoint x: 236, startPoint y: 263, endPoint x: 607, endPoint y: 358, distance: 382.5
click at [610, 361] on div "0 ° Undo Copy Duplicate Duplicate to new slide Delete" at bounding box center [368, 255] width 648 height 364
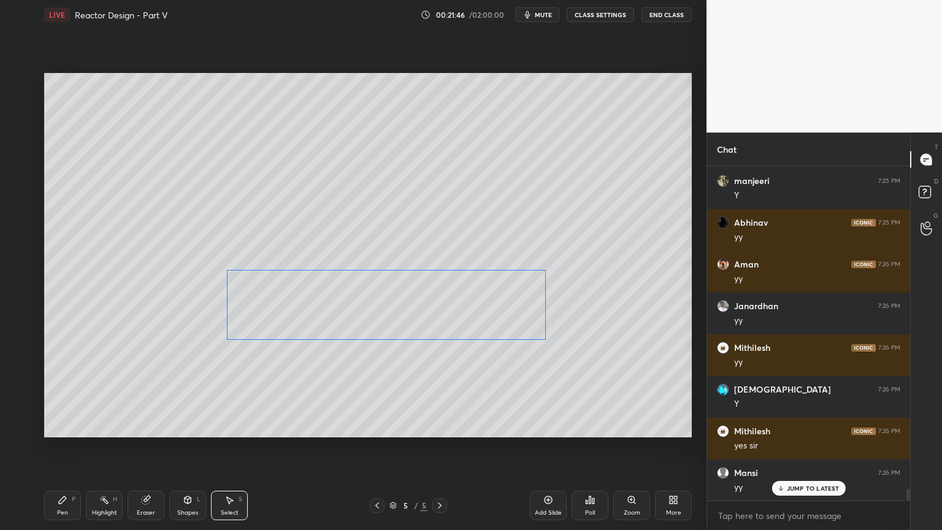
drag, startPoint x: 498, startPoint y: 328, endPoint x: 480, endPoint y: 329, distance: 18.4
click at [480, 329] on div "0 ° Undo Copy Duplicate Duplicate to new slide Delete" at bounding box center [368, 255] width 648 height 364
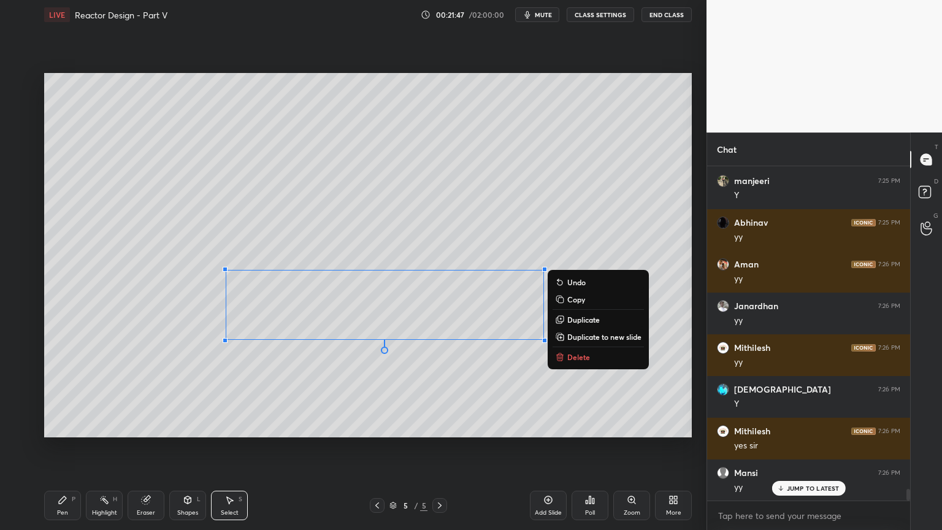
click at [488, 374] on div "0 ° Undo Copy Duplicate Duplicate to new slide Delete" at bounding box center [368, 255] width 648 height 364
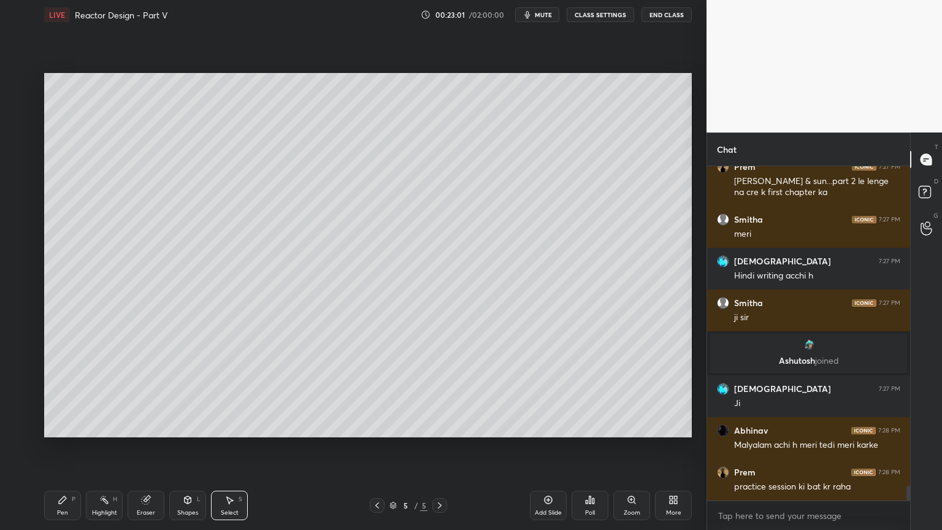
scroll to position [7226, 0]
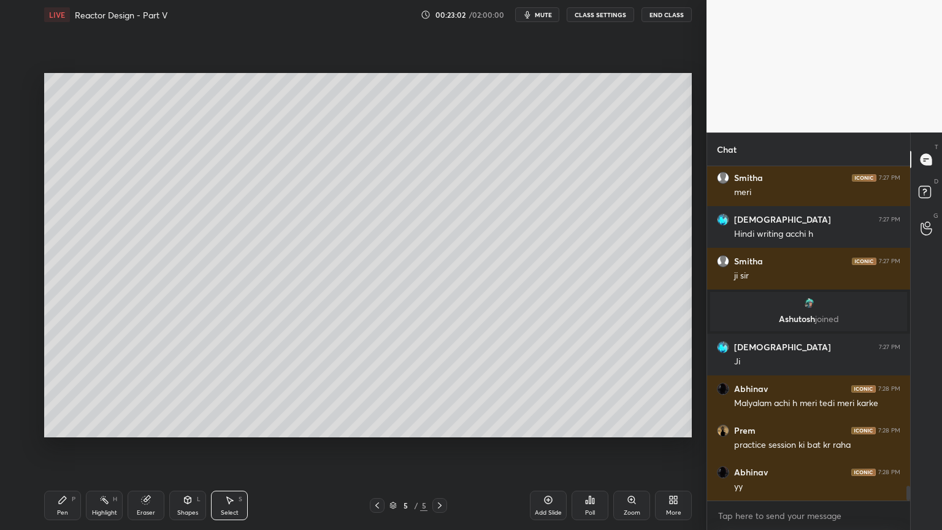
click at [61, 447] on div "Pen P" at bounding box center [62, 505] width 37 height 29
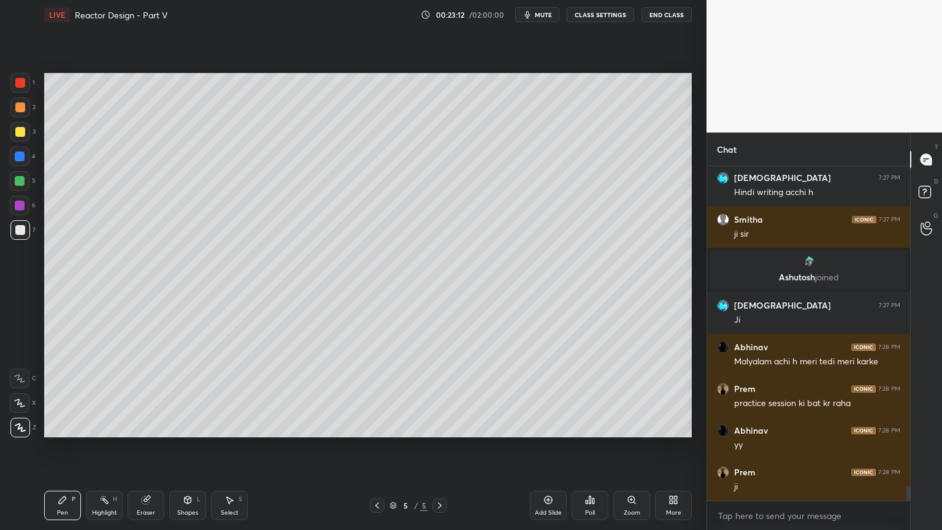
click at [237, 447] on div "Select S" at bounding box center [229, 505] width 37 height 29
click at [64, 447] on div "Pen" at bounding box center [62, 513] width 11 height 6
drag, startPoint x: 236, startPoint y: 491, endPoint x: 240, endPoint y: 485, distance: 7.9
click at [234, 447] on div "Select S" at bounding box center [229, 505] width 37 height 29
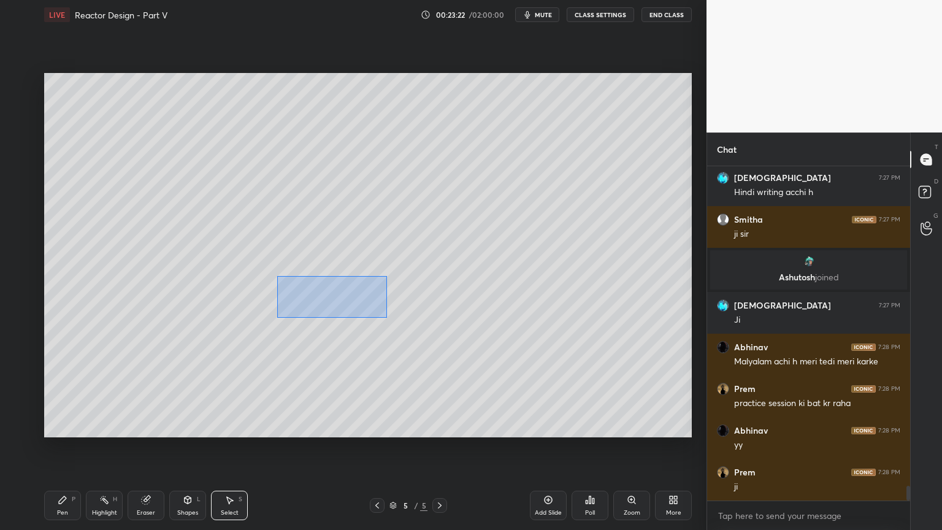
drag, startPoint x: 277, startPoint y: 276, endPoint x: 387, endPoint y: 317, distance: 117.2
click at [387, 317] on div "0 ° Undo Copy Duplicate Duplicate to new slide Delete" at bounding box center [368, 255] width 648 height 364
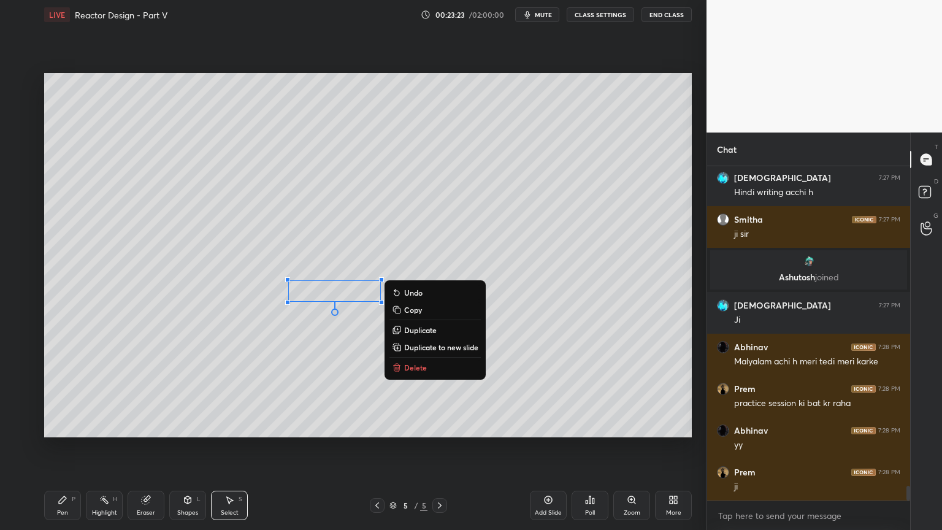
click at [425, 330] on p "Duplicate" at bounding box center [420, 330] width 33 height 10
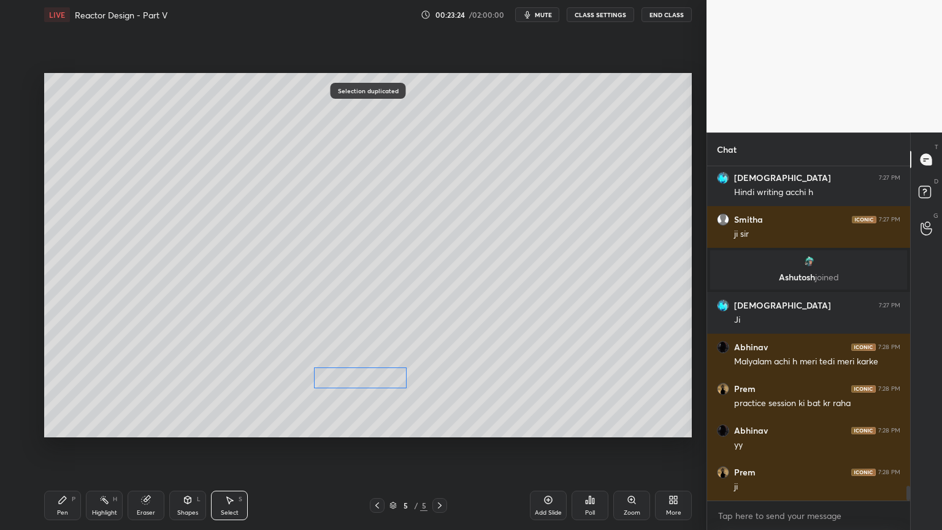
drag, startPoint x: 355, startPoint y: 306, endPoint x: 366, endPoint y: 379, distance: 73.9
click at [366, 379] on div "0 ° Undo Copy Duplicate Duplicate to new slide Delete" at bounding box center [368, 255] width 648 height 364
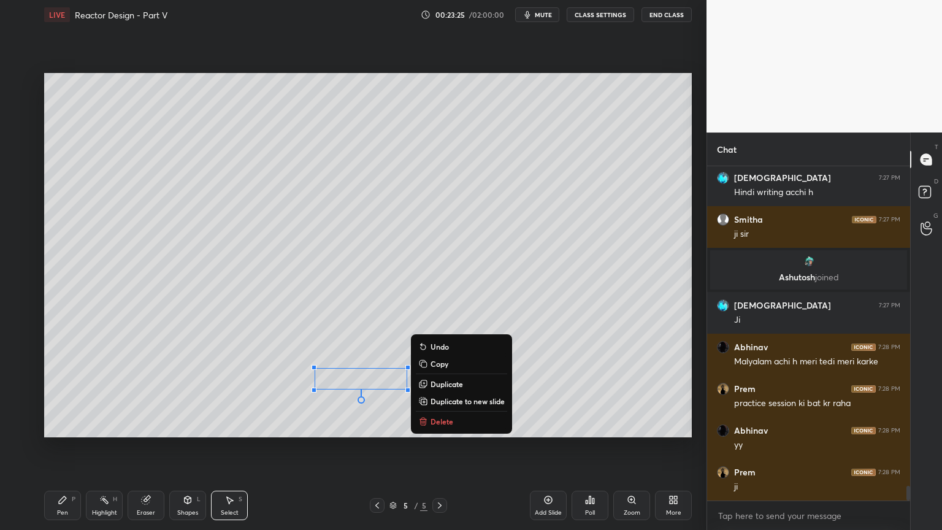
click at [67, 447] on div "Pen P" at bounding box center [62, 505] width 37 height 29
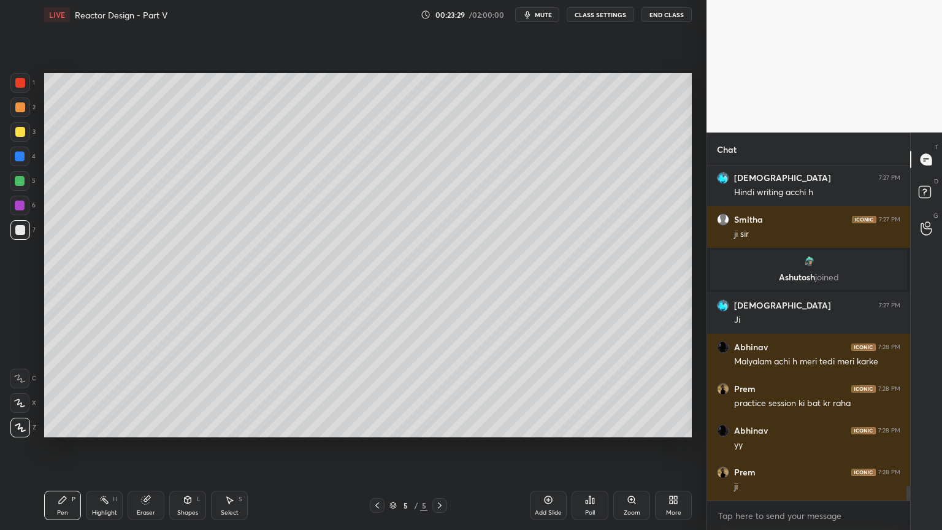
scroll to position [7309, 0]
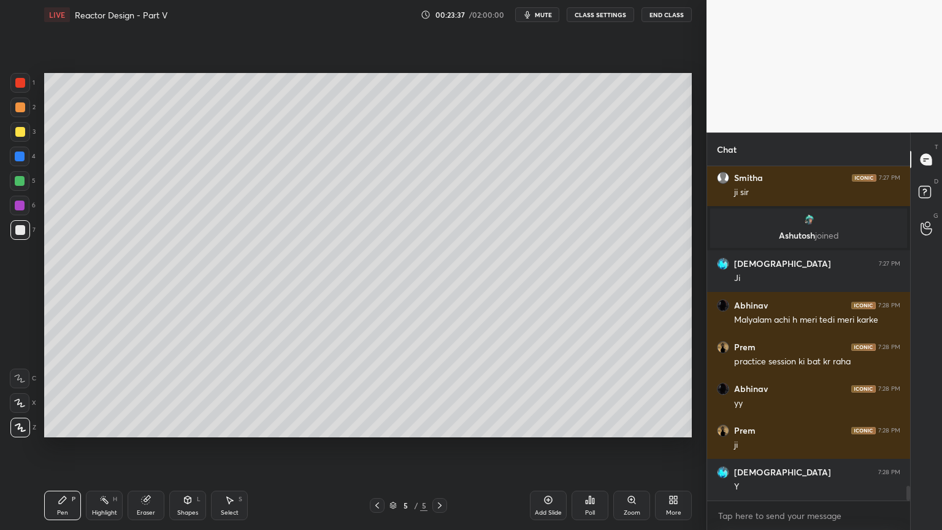
click at [177, 447] on div "Shapes L" at bounding box center [187, 505] width 37 height 29
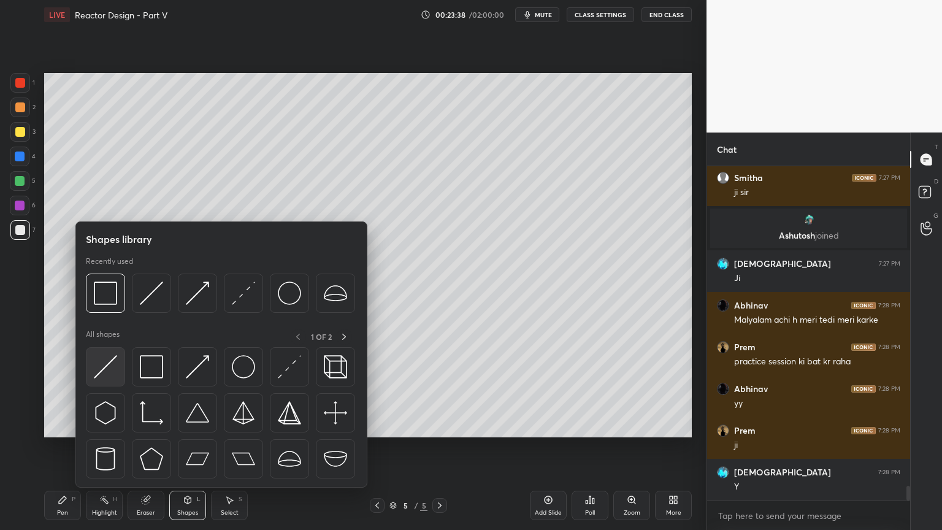
click at [110, 368] on img at bounding box center [105, 366] width 23 height 23
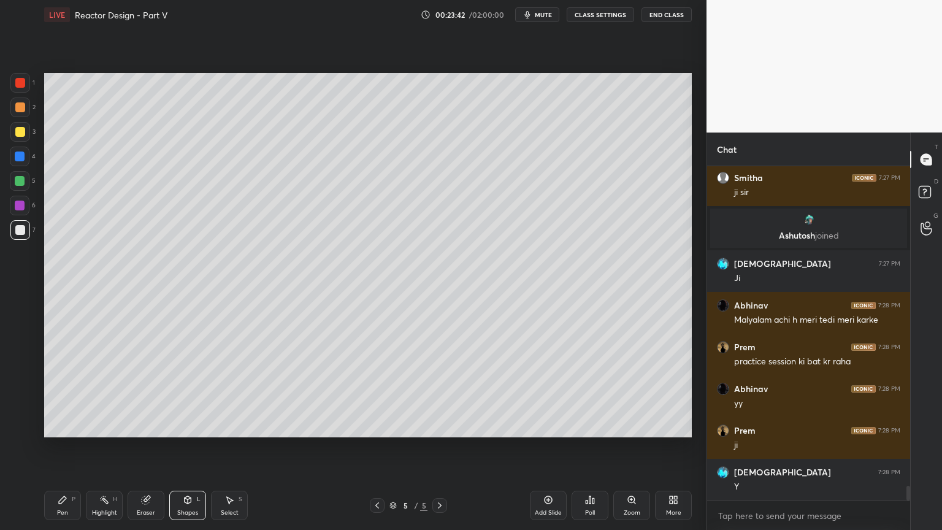
click at [64, 447] on div "Pen" at bounding box center [62, 513] width 11 height 6
drag, startPoint x: 233, startPoint y: 510, endPoint x: 240, endPoint y: 507, distance: 8.0
click at [233, 447] on div "Select" at bounding box center [230, 513] width 18 height 6
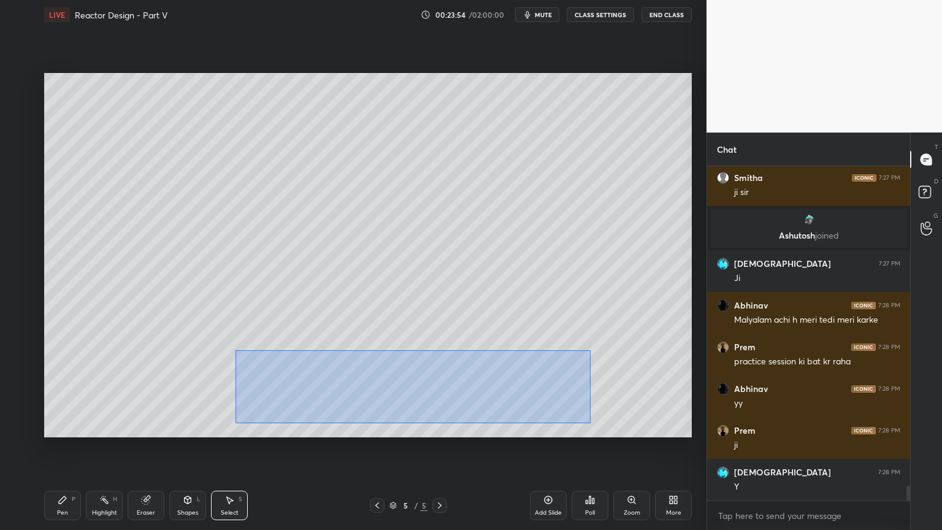
drag, startPoint x: 236, startPoint y: 351, endPoint x: 552, endPoint y: 417, distance: 323.4
click at [589, 422] on div "0 ° Undo Copy Duplicate Duplicate to new slide Delete" at bounding box center [368, 255] width 648 height 364
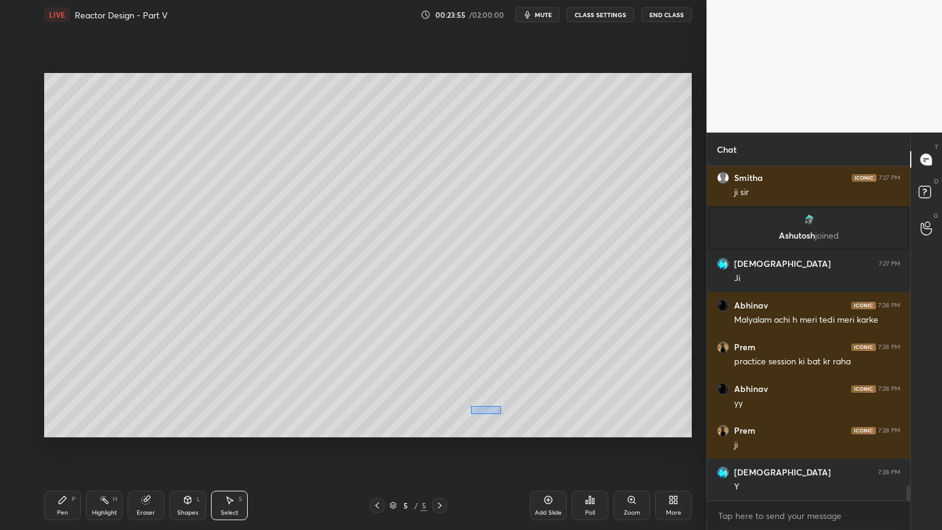
scroll to position [7351, 0]
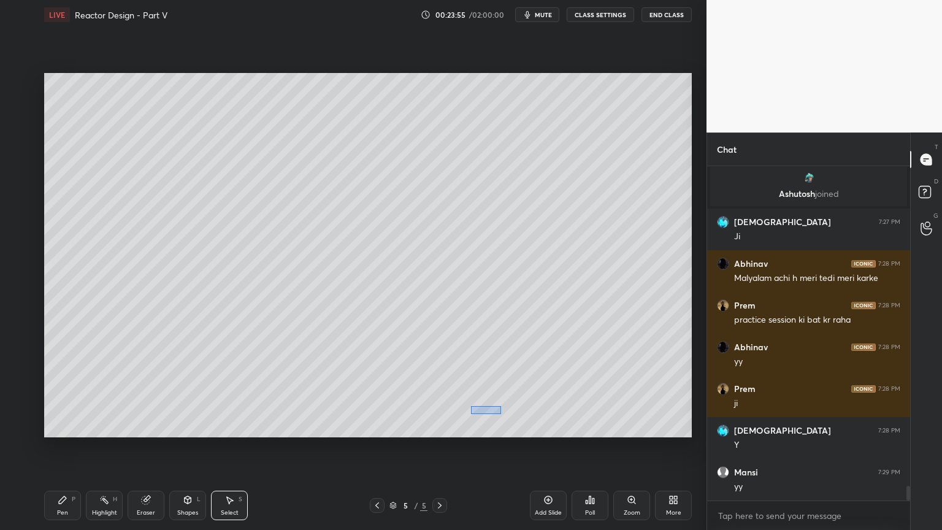
drag, startPoint x: 492, startPoint y: 409, endPoint x: 471, endPoint y: 413, distance: 21.3
click at [471, 413] on div "0 ° Undo Copy Duplicate Duplicate to new slide Delete" at bounding box center [368, 255] width 648 height 364
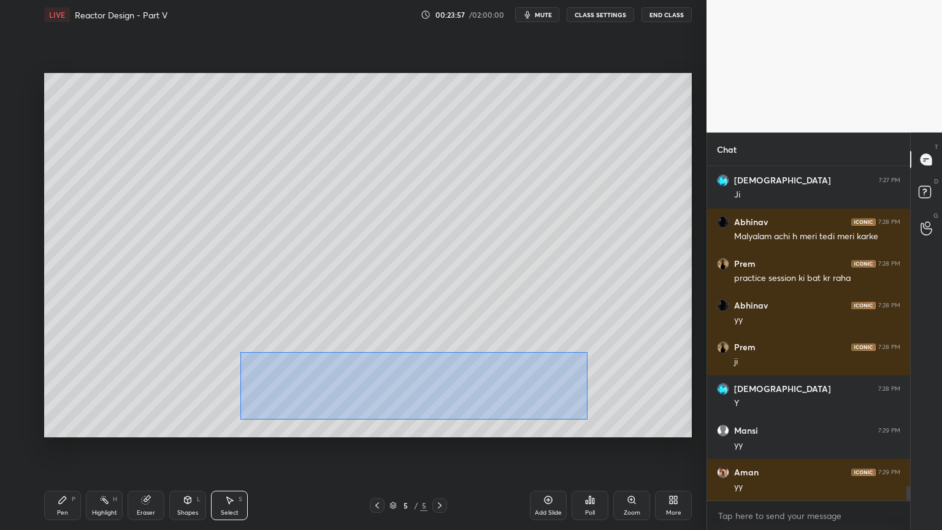
drag, startPoint x: 240, startPoint y: 352, endPoint x: 564, endPoint y: 410, distance: 328.6
click at [586, 418] on div "0 ° Undo Copy Duplicate Duplicate to new slide Delete" at bounding box center [368, 255] width 648 height 364
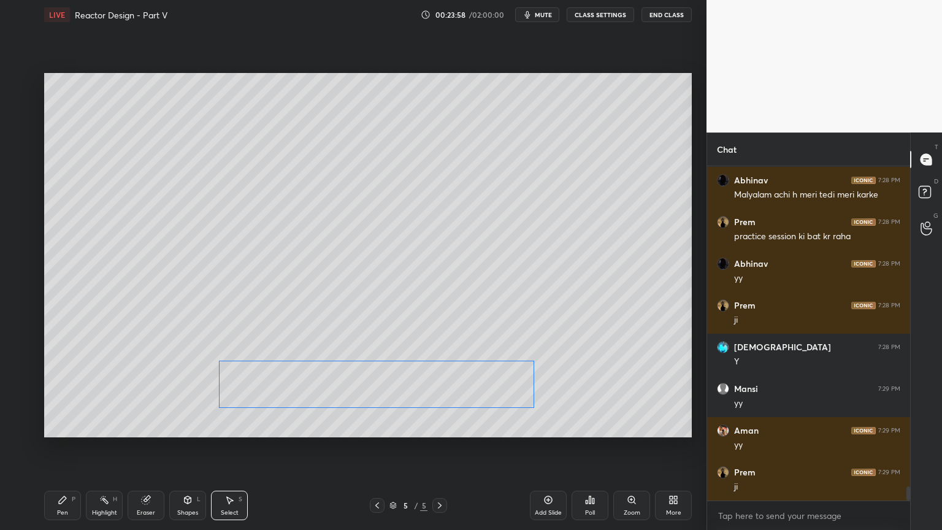
drag, startPoint x: 523, startPoint y: 392, endPoint x: 488, endPoint y: 395, distance: 34.5
click at [488, 395] on div "0 ° Undo Copy Duplicate Duplicate to new slide Delete" at bounding box center [368, 255] width 648 height 364
click at [490, 426] on div "0 ° Undo Copy Duplicate Duplicate to new slide Delete" at bounding box center [368, 255] width 648 height 364
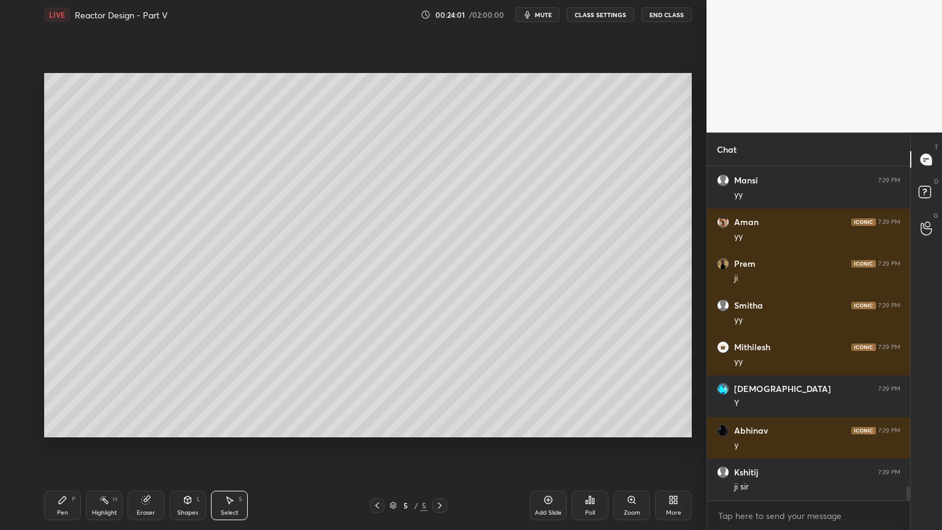
click at [185, 447] on icon at bounding box center [188, 499] width 7 height 7
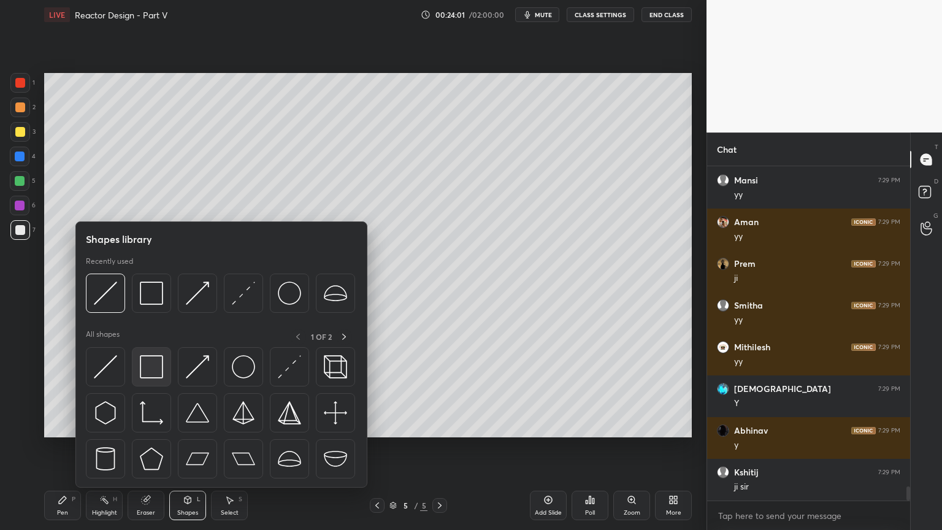
scroll to position [7685, 0]
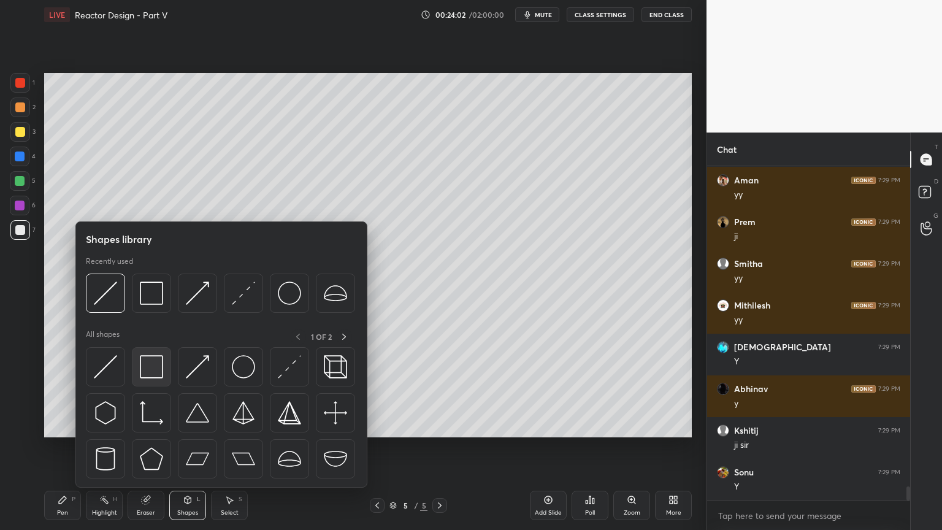
click at [149, 365] on img at bounding box center [151, 366] width 23 height 23
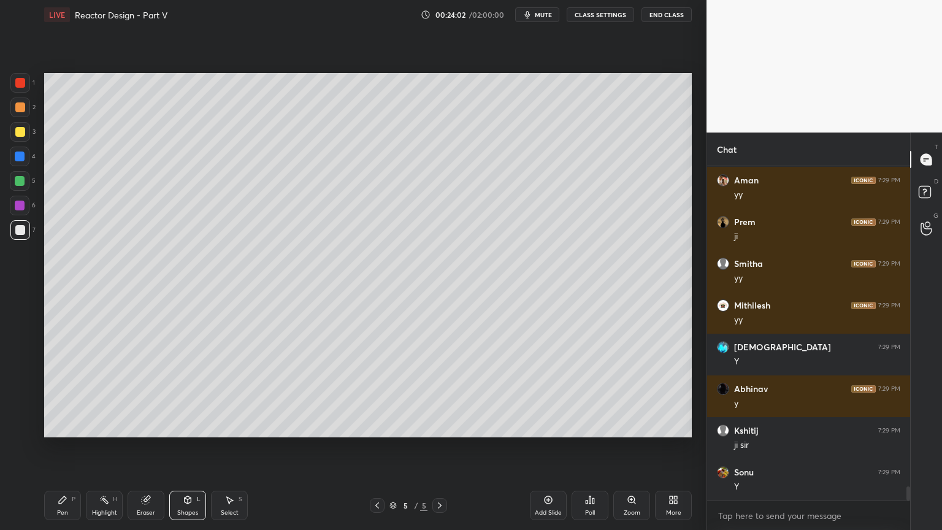
click at [16, 203] on div at bounding box center [20, 206] width 10 height 10
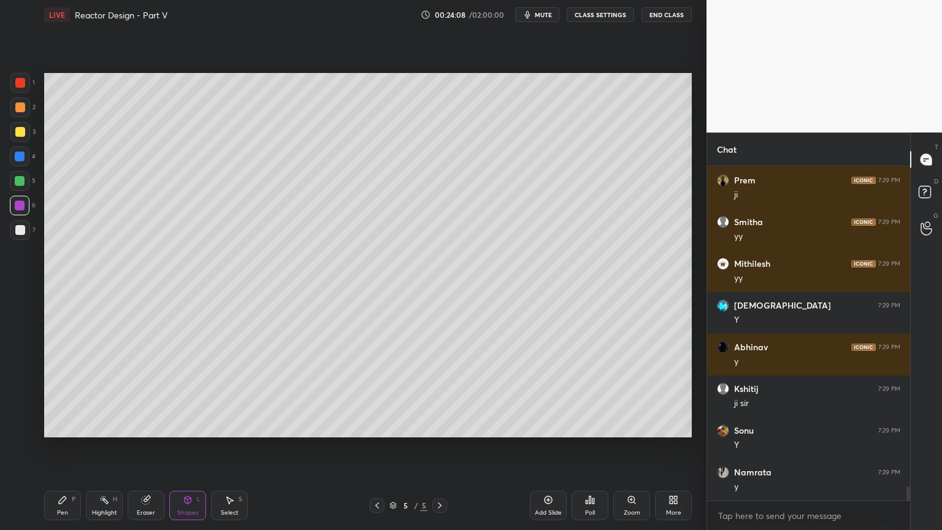
click at [237, 447] on div "Select S" at bounding box center [229, 505] width 37 height 29
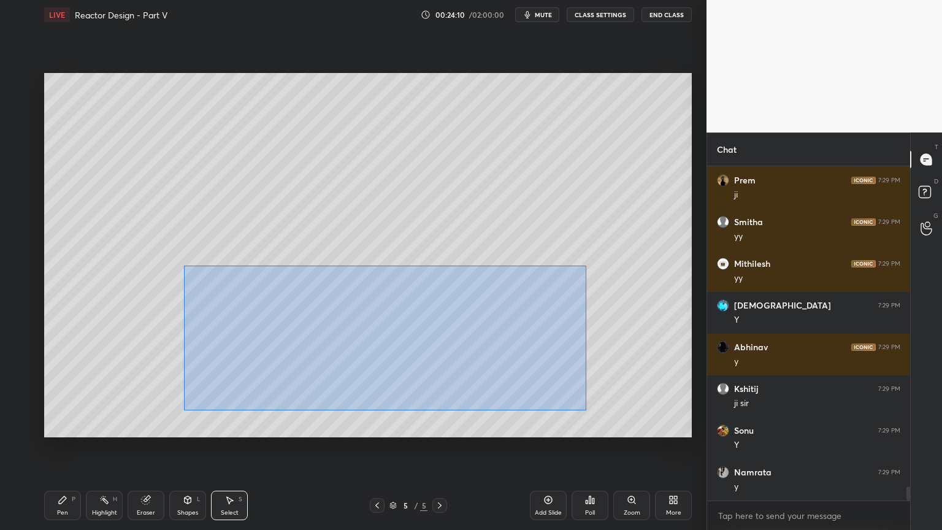
drag, startPoint x: 188, startPoint y: 267, endPoint x: 570, endPoint y: 395, distance: 402.3
click at [586, 411] on div "0 ° Undo Copy Duplicate Duplicate to new slide Delete" at bounding box center [368, 255] width 648 height 364
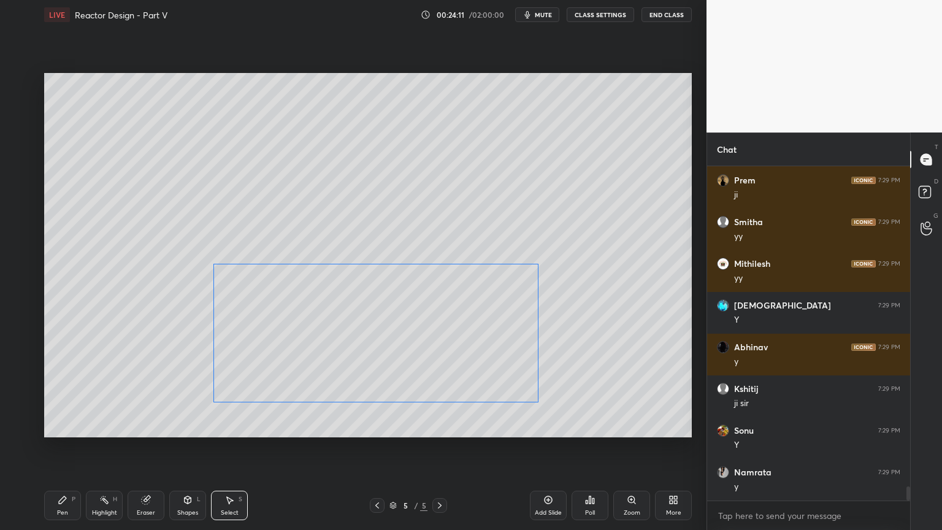
click at [470, 352] on div "0 ° Undo Copy Duplicate Duplicate to new slide Delete" at bounding box center [368, 255] width 648 height 364
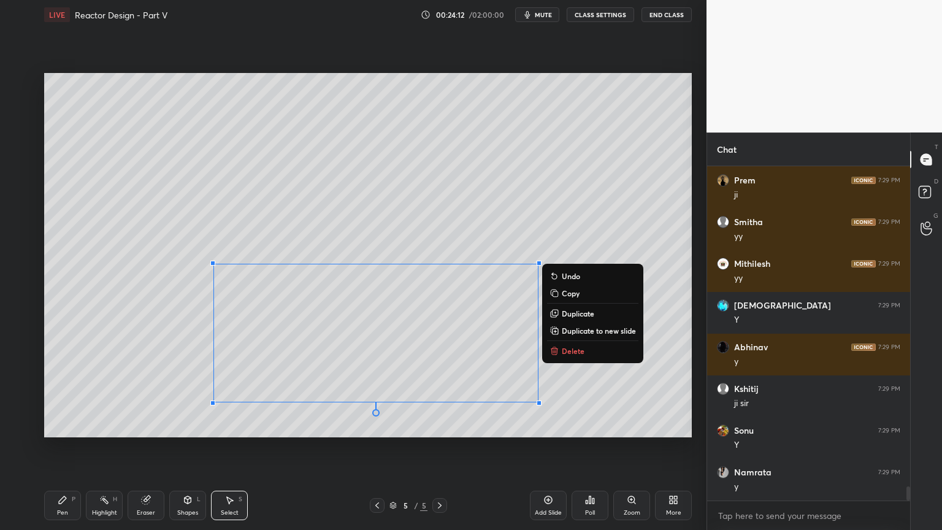
click at [165, 433] on div "0 ° Undo Copy Duplicate Duplicate to new slide Delete" at bounding box center [368, 255] width 648 height 364
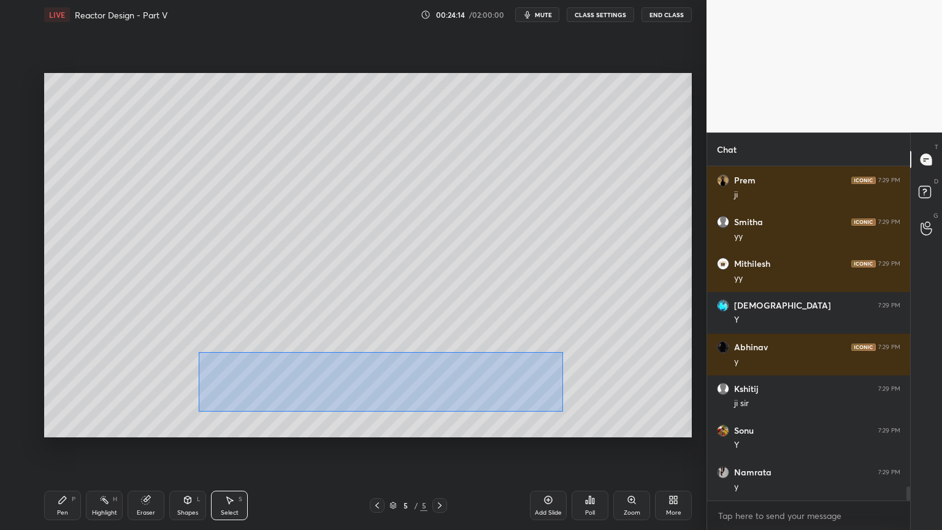
drag, startPoint x: 226, startPoint y: 362, endPoint x: 541, endPoint y: 401, distance: 317.7
click at [563, 410] on div "0 ° Undo Copy Duplicate Duplicate to new slide Delete" at bounding box center [368, 255] width 648 height 364
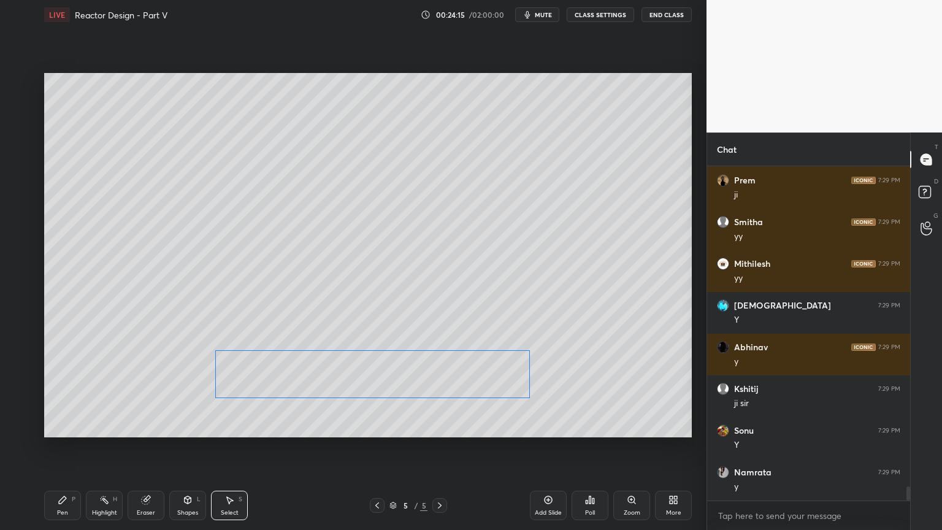
click at [493, 375] on div "0 ° Undo Copy Duplicate Duplicate to new slide Delete" at bounding box center [368, 255] width 648 height 364
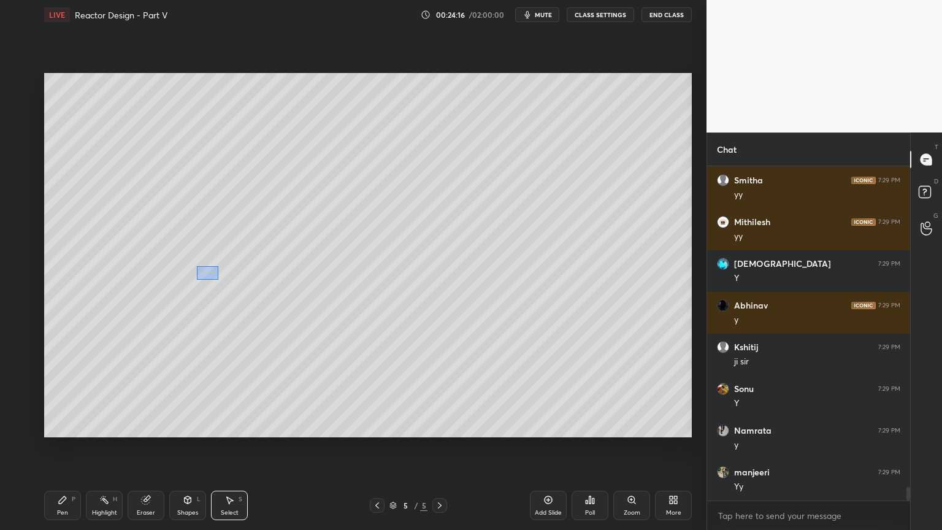
scroll to position [7810, 0]
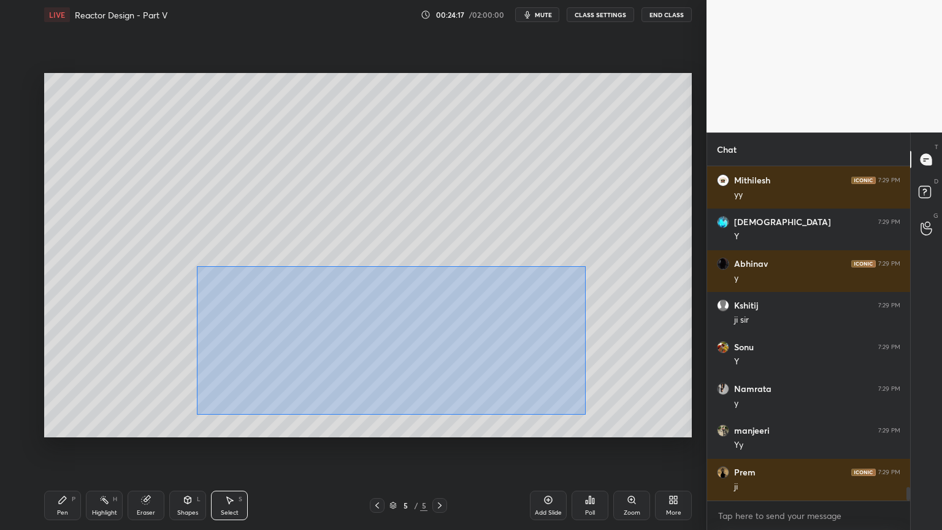
drag, startPoint x: 197, startPoint y: 267, endPoint x: 585, endPoint y: 412, distance: 413.8
click at [585, 412] on div "0 ° Undo Copy Duplicate Duplicate to new slide Delete" at bounding box center [368, 255] width 648 height 364
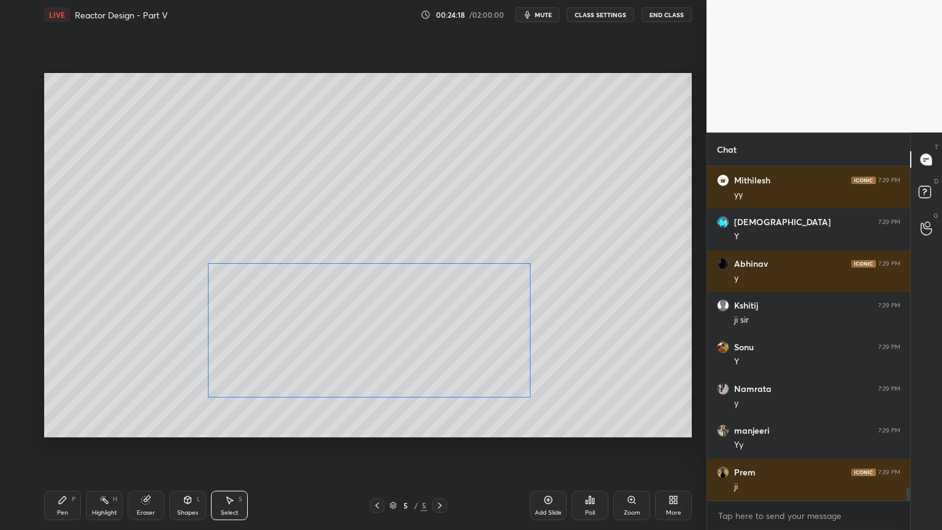
click at [475, 373] on div "0 ° Undo Copy Duplicate Duplicate to new slide Delete" at bounding box center [368, 255] width 648 height 364
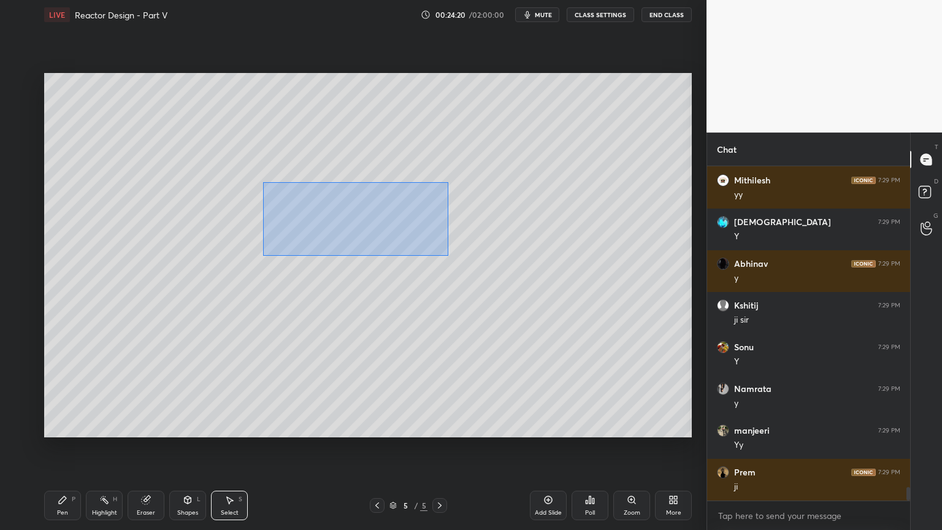
drag, startPoint x: 314, startPoint y: 208, endPoint x: 405, endPoint y: 248, distance: 99.2
click at [445, 255] on div "0 ° Undo Copy Duplicate Duplicate to new slide Delete" at bounding box center [368, 255] width 648 height 364
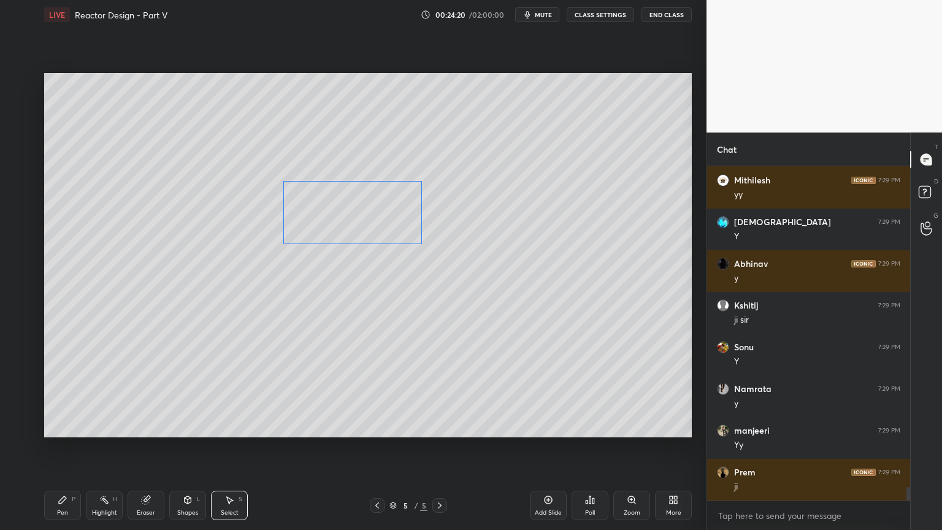
scroll to position [7852, 0]
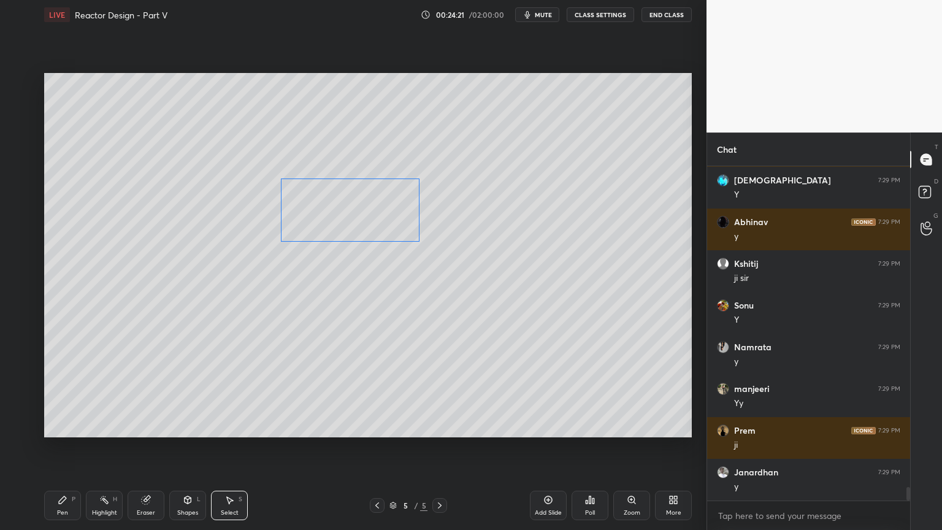
click at [384, 225] on div "0 ° Undo Copy Duplicate Duplicate to new slide Delete" at bounding box center [368, 255] width 648 height 364
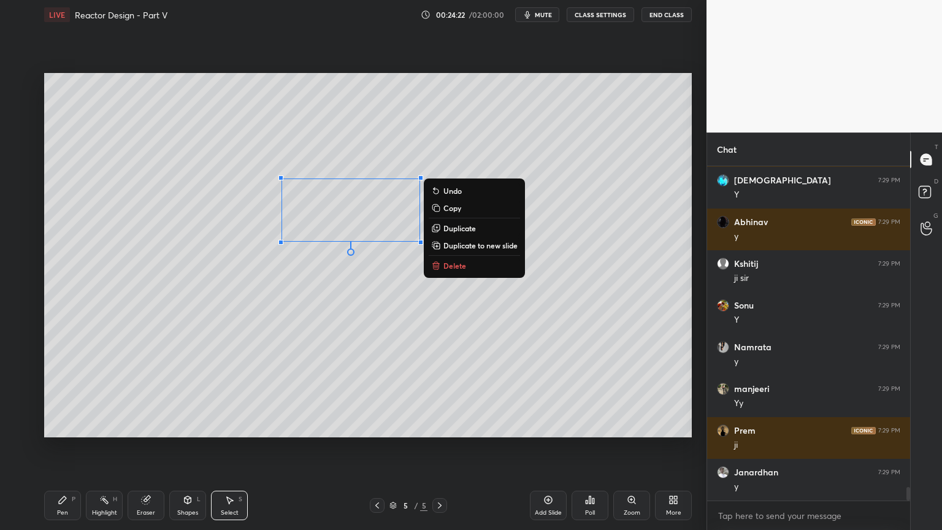
click at [682, 302] on div "0 ° Undo Copy Duplicate Duplicate to new slide Delete" at bounding box center [368, 255] width 648 height 364
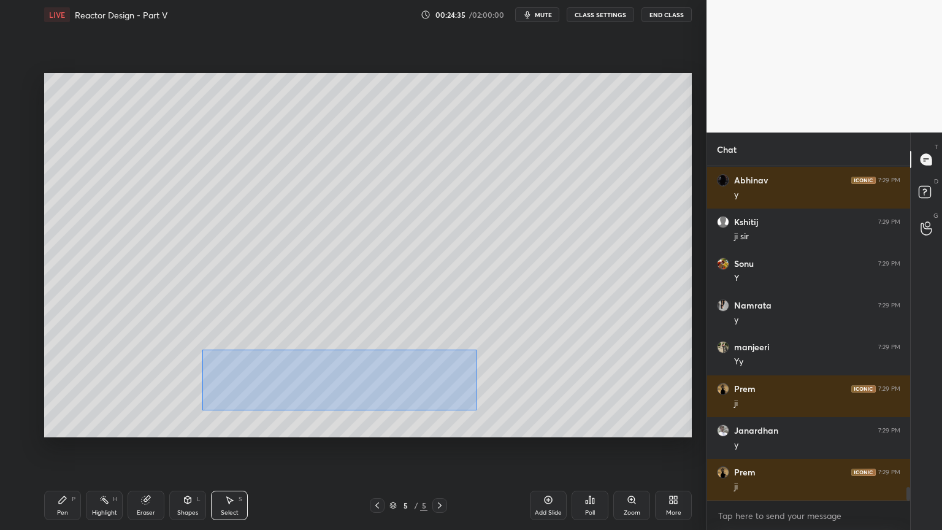
scroll to position [7935, 0]
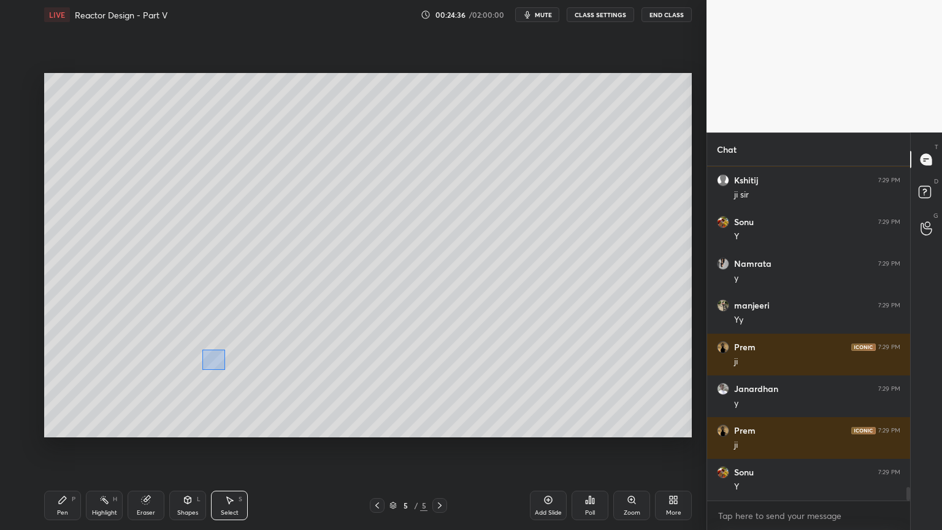
drag, startPoint x: 202, startPoint y: 350, endPoint x: 199, endPoint y: 382, distance: 32.7
click at [217, 367] on div "0 ° Undo Copy Duplicate Duplicate to new slide Delete" at bounding box center [368, 255] width 648 height 364
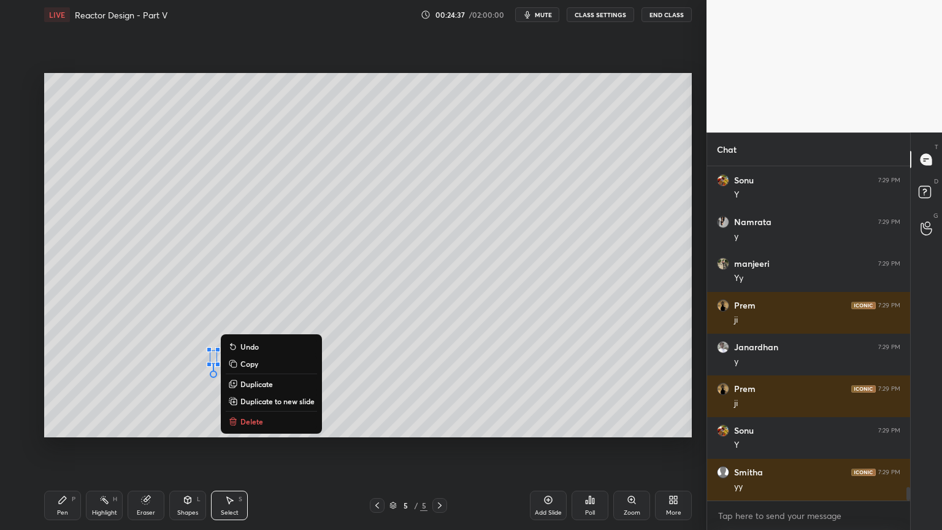
scroll to position [8018, 0]
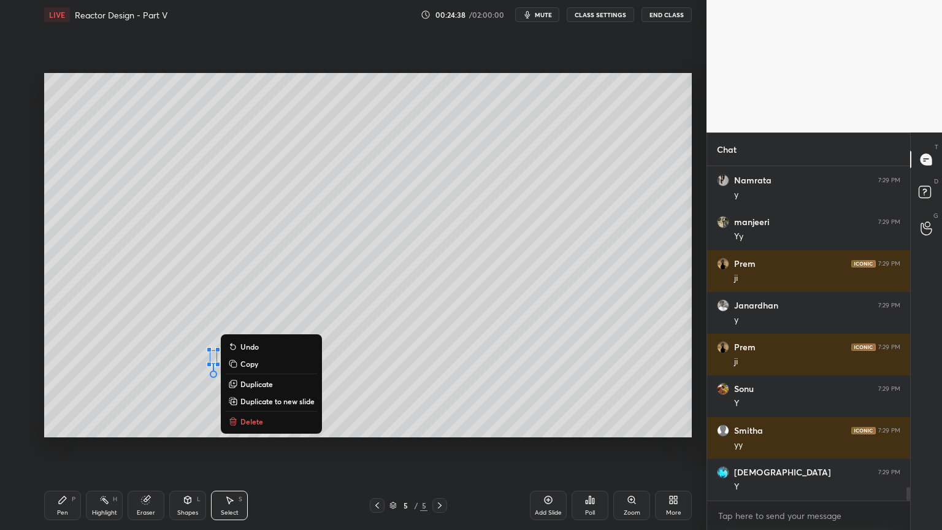
click at [84, 433] on div "0 ° Undo Copy Duplicate Duplicate to new slide Delete" at bounding box center [368, 255] width 648 height 364
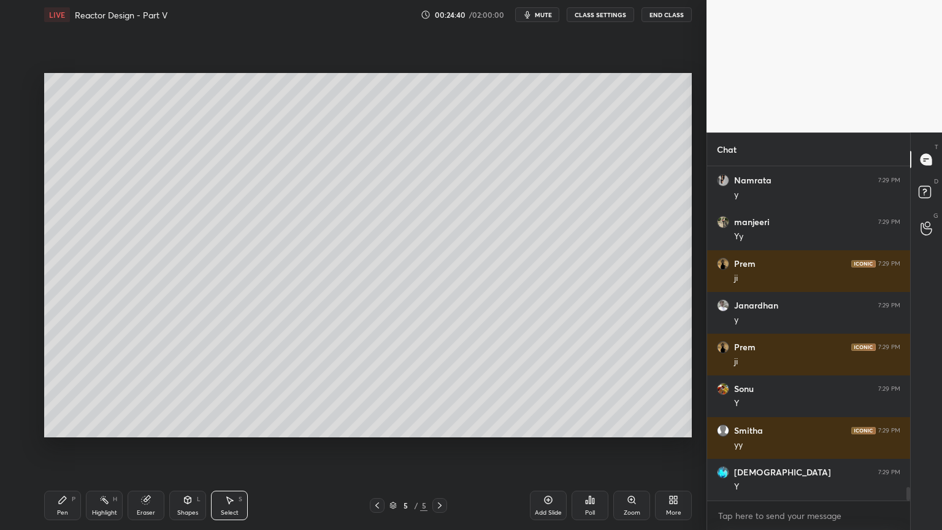
click at [546, 447] on div "Add Slide" at bounding box center [548, 505] width 37 height 29
click at [61, 447] on icon at bounding box center [63, 500] width 10 height 10
click at [20, 231] on div at bounding box center [20, 230] width 10 height 10
click at [185, 447] on div "Shapes L" at bounding box center [187, 505] width 37 height 29
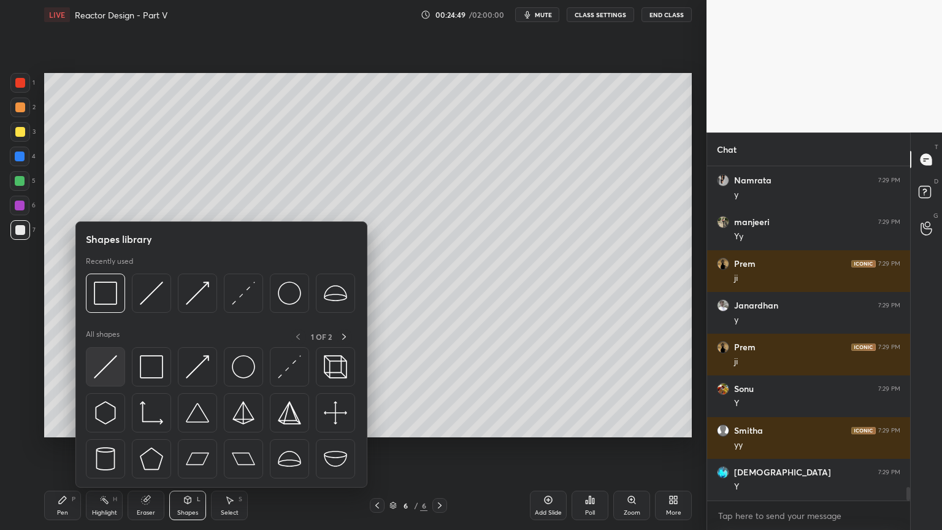
click at [108, 358] on img at bounding box center [105, 366] width 23 height 23
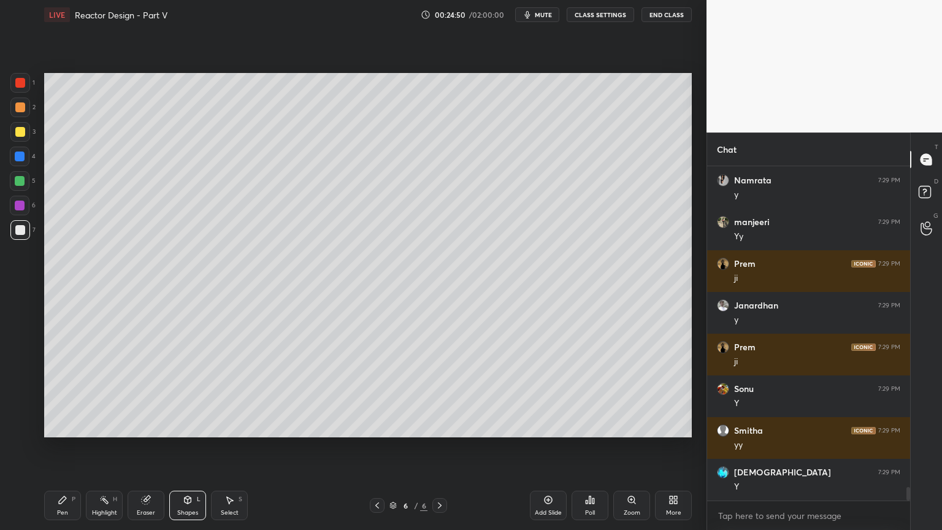
scroll to position [8104, 0]
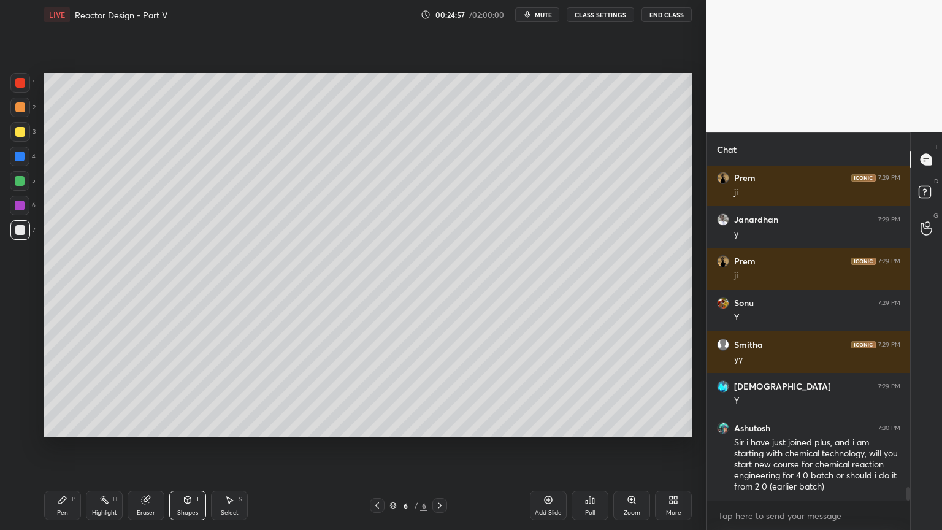
click at [57, 447] on div "Pen" at bounding box center [62, 513] width 11 height 6
click at [26, 231] on div at bounding box center [20, 230] width 20 height 20
click at [382, 447] on div at bounding box center [377, 505] width 15 height 15
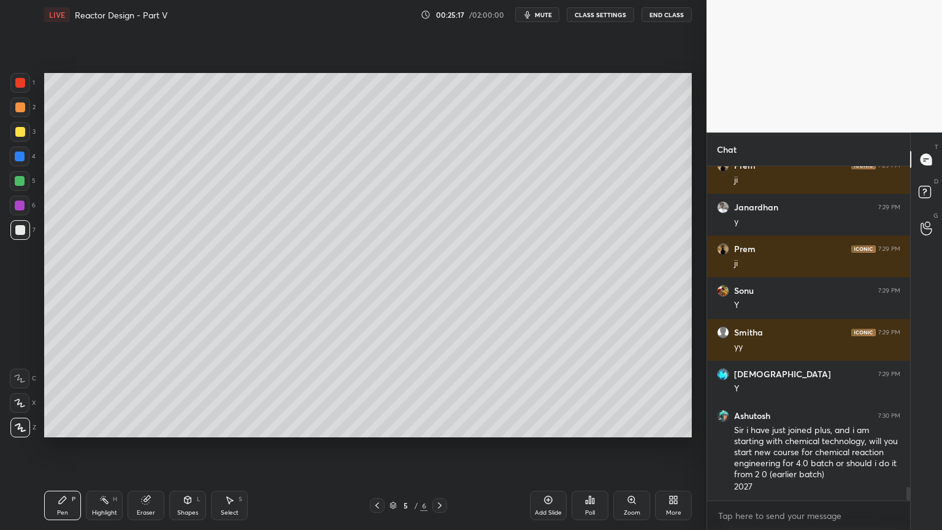
click at [441, 447] on icon at bounding box center [440, 505] width 4 height 6
click at [378, 447] on icon at bounding box center [377, 506] width 10 height 10
click at [439, 447] on icon at bounding box center [440, 506] width 10 height 10
click at [376, 447] on icon at bounding box center [377, 506] width 10 height 10
click at [442, 447] on icon at bounding box center [440, 506] width 10 height 10
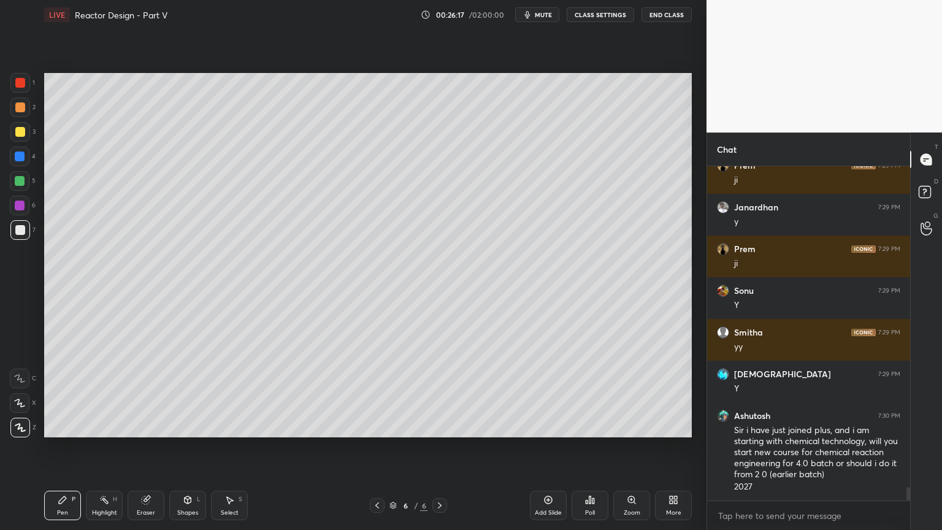
scroll to position [8158, 0]
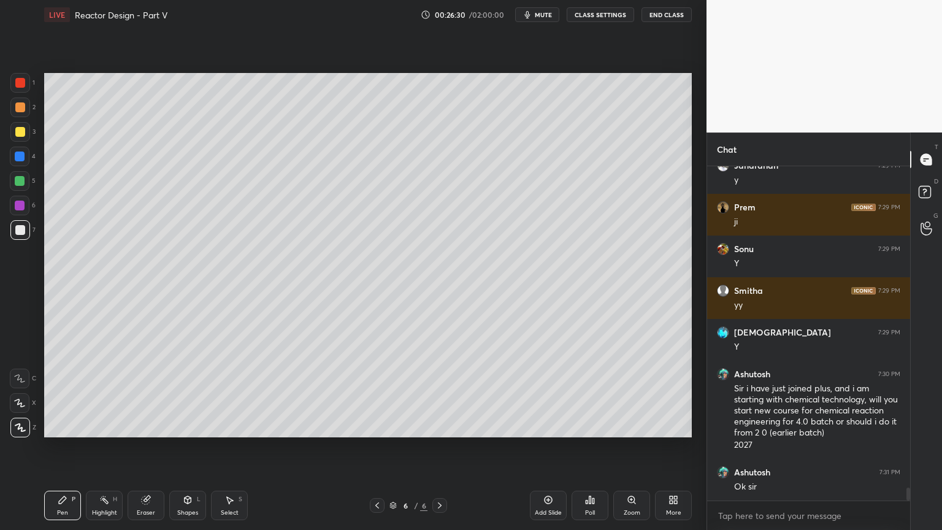
click at [380, 447] on div at bounding box center [377, 505] width 15 height 15
click at [444, 447] on icon at bounding box center [440, 506] width 10 height 10
click at [378, 447] on icon at bounding box center [377, 506] width 10 height 10
click at [440, 447] on icon at bounding box center [440, 506] width 10 height 10
click at [375, 447] on icon at bounding box center [377, 506] width 10 height 10
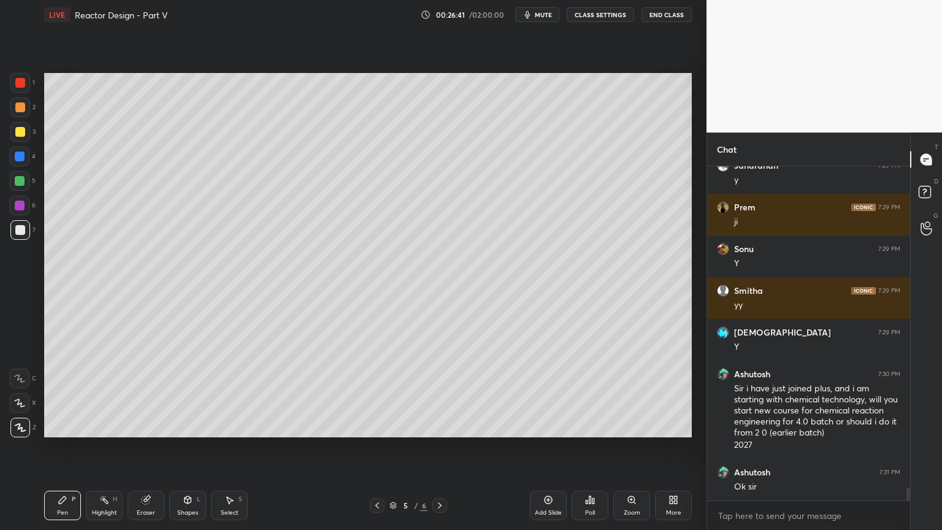
click at [439, 447] on icon at bounding box center [440, 506] width 10 height 10
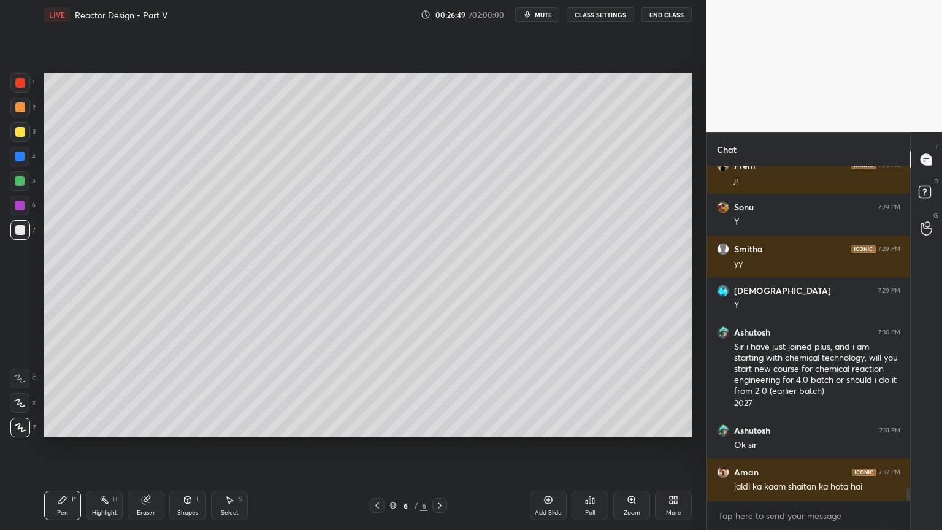
click at [374, 447] on icon at bounding box center [377, 506] width 10 height 10
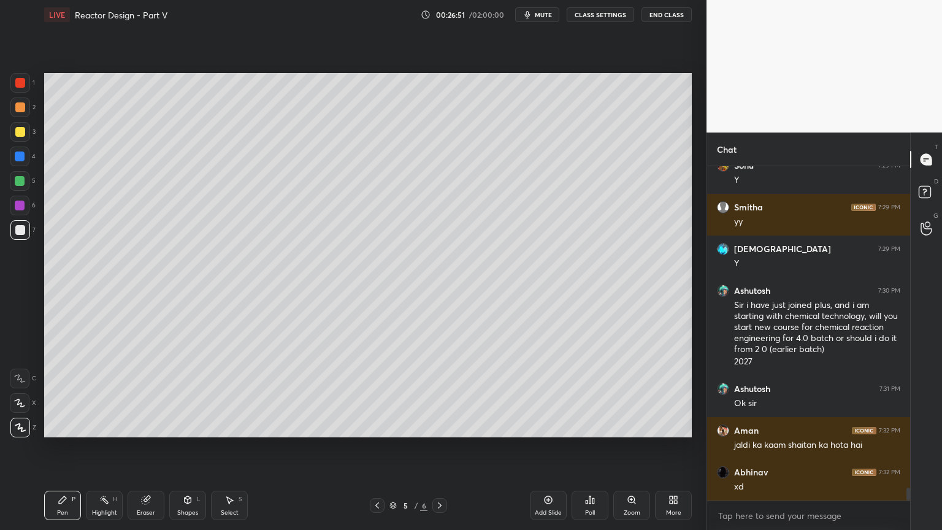
click at [439, 447] on icon at bounding box center [440, 506] width 10 height 10
click at [145, 447] on div "Eraser" at bounding box center [146, 505] width 37 height 29
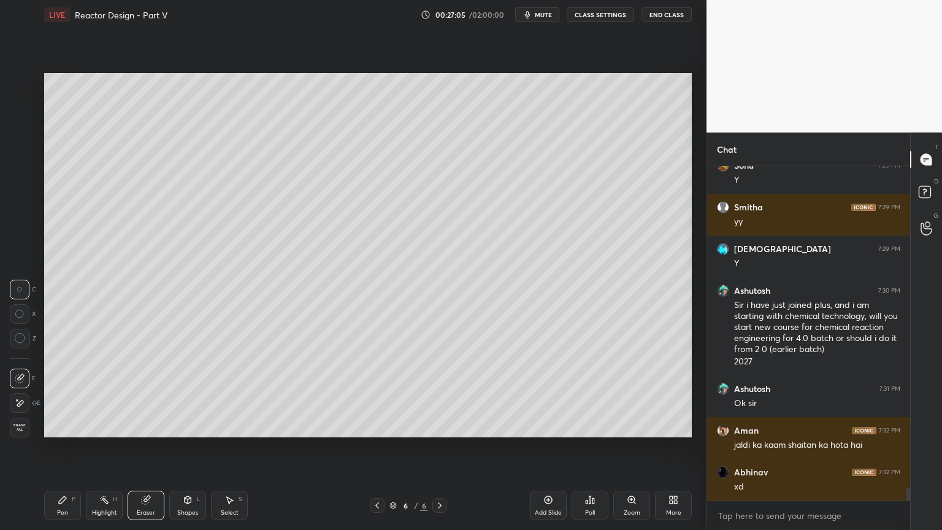
scroll to position [8283, 0]
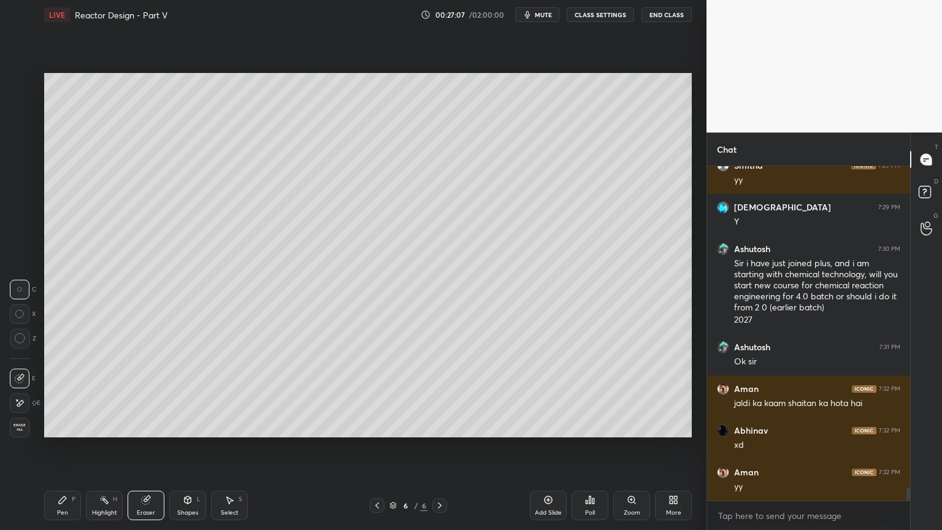
click at [56, 447] on div "Pen P" at bounding box center [62, 505] width 37 height 29
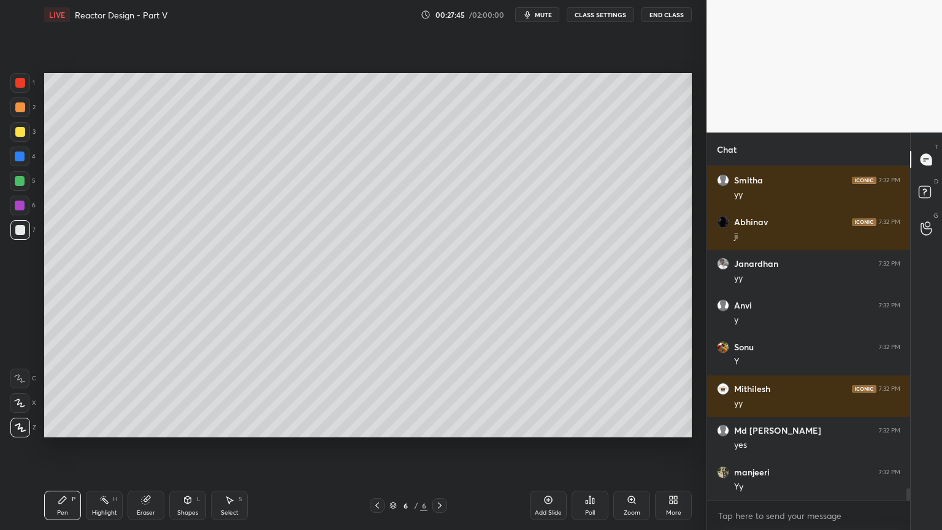
scroll to position [8742, 0]
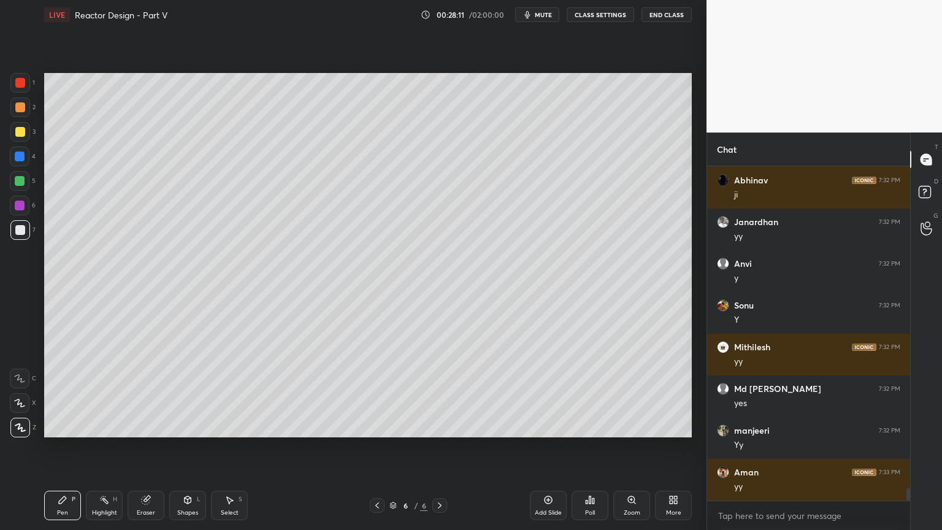
click at [194, 447] on div "Shapes L" at bounding box center [187, 505] width 37 height 29
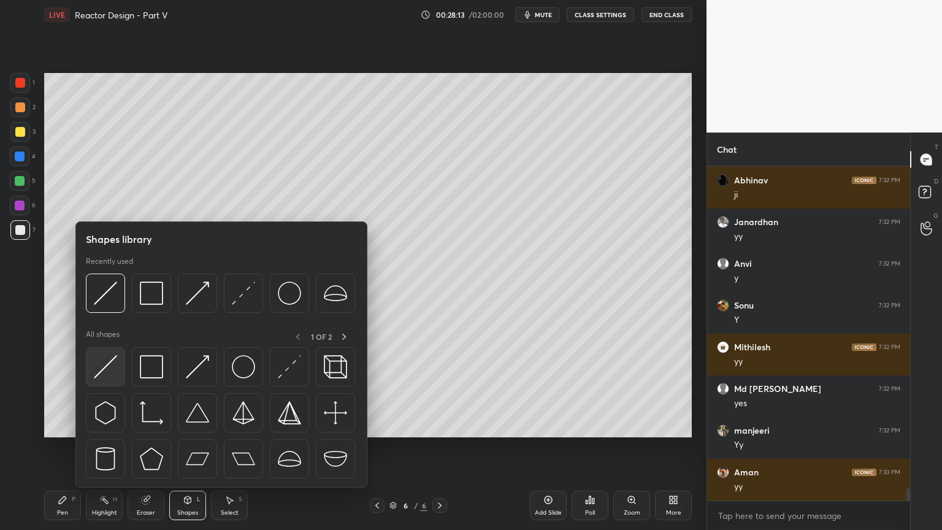
click at [115, 373] on img at bounding box center [105, 366] width 23 height 23
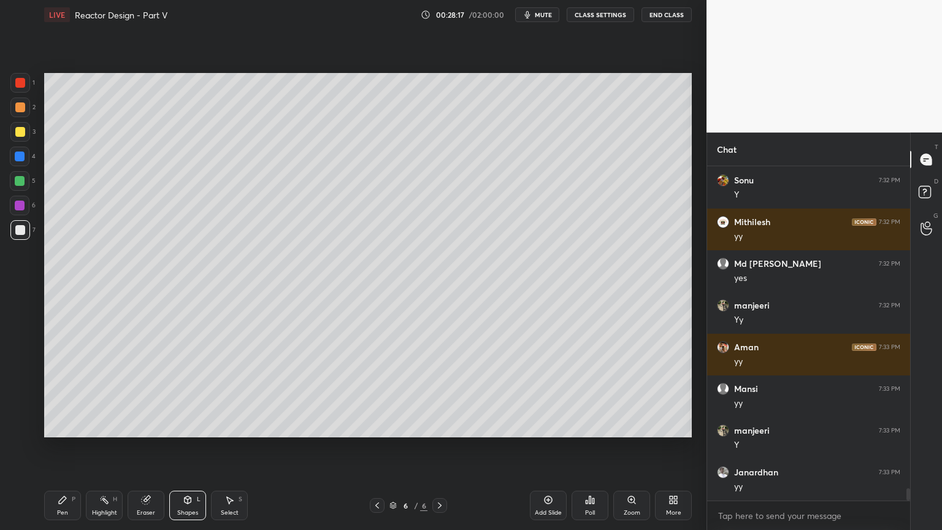
scroll to position [8909, 0]
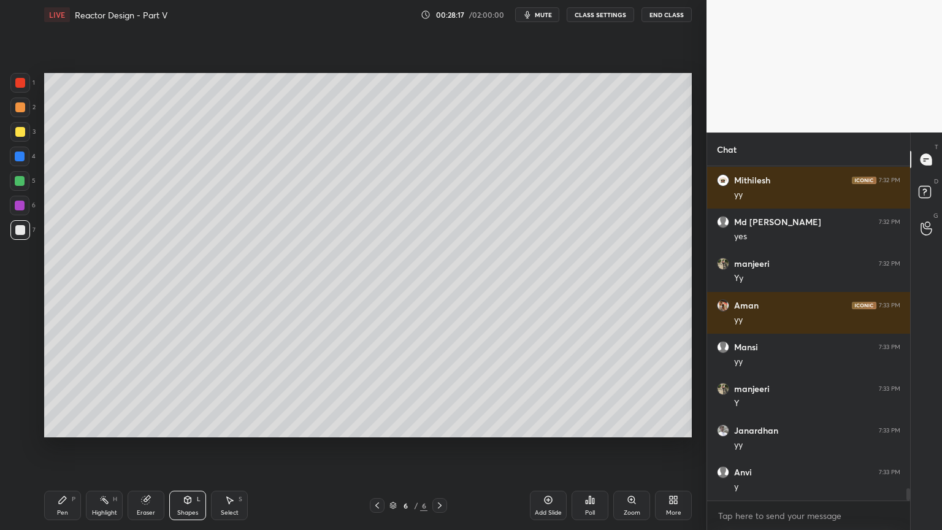
click at [220, 447] on div "Select S" at bounding box center [229, 505] width 37 height 29
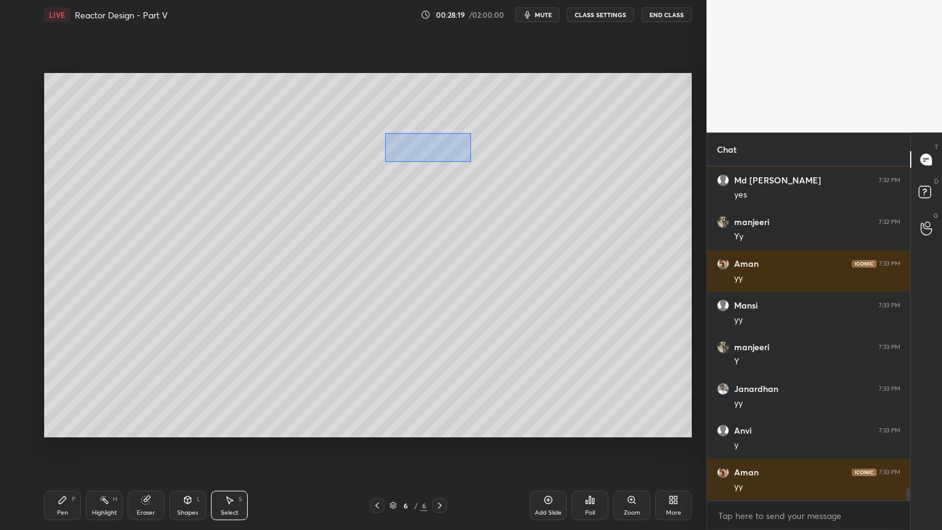
drag, startPoint x: 385, startPoint y: 133, endPoint x: 472, endPoint y: 164, distance: 92.0
click at [473, 162] on div "0 ° Undo Copy Duplicate Duplicate to new slide Delete" at bounding box center [368, 255] width 648 height 364
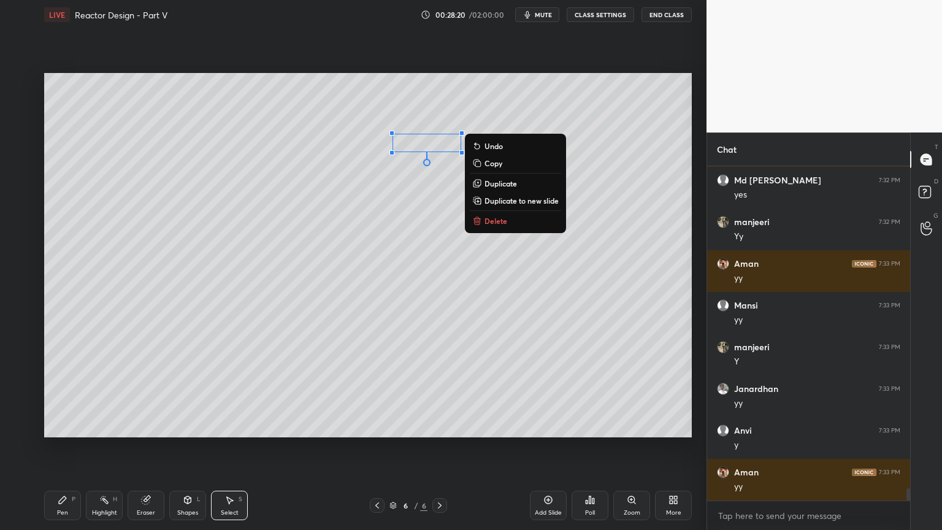
scroll to position [8993, 0]
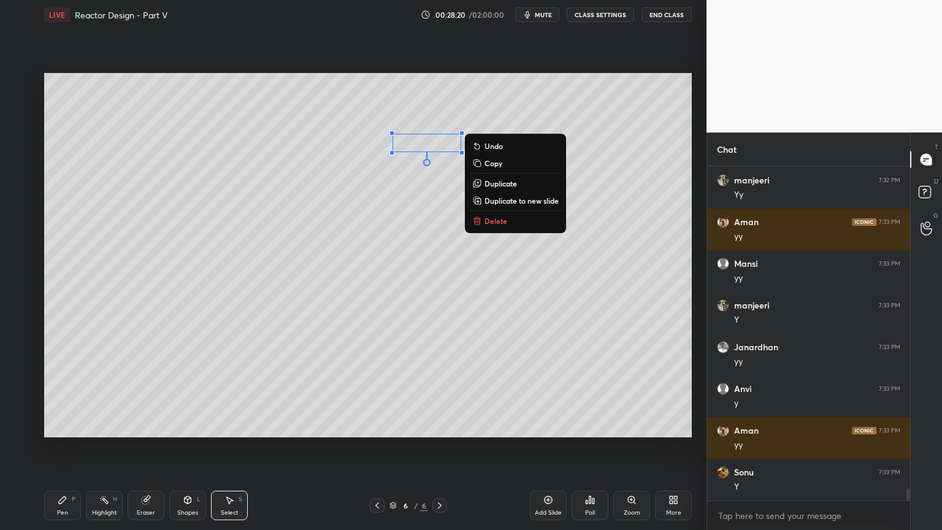
click at [496, 186] on p "Duplicate" at bounding box center [501, 184] width 33 height 10
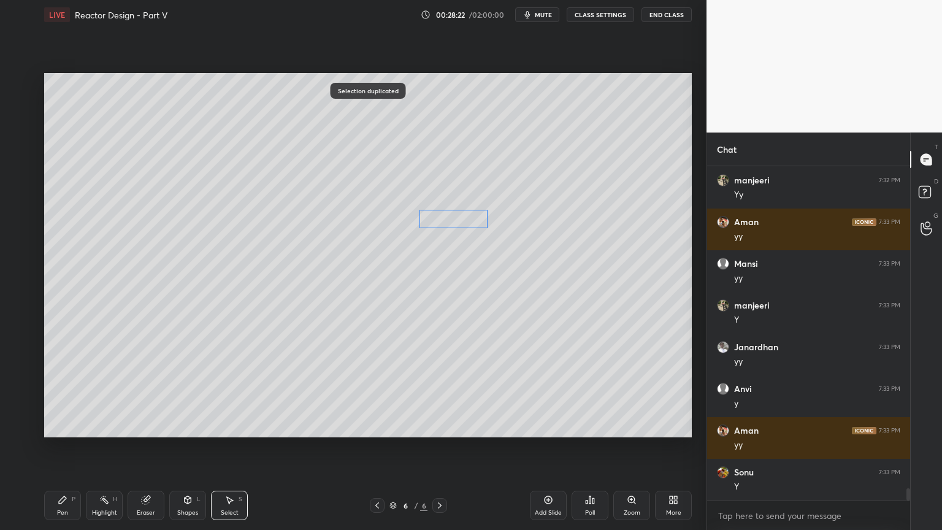
drag, startPoint x: 451, startPoint y: 189, endPoint x: 449, endPoint y: 229, distance: 40.6
click at [456, 217] on div "0 ° Undo Copy Duplicate Duplicate to new slide Delete" at bounding box center [368, 255] width 648 height 364
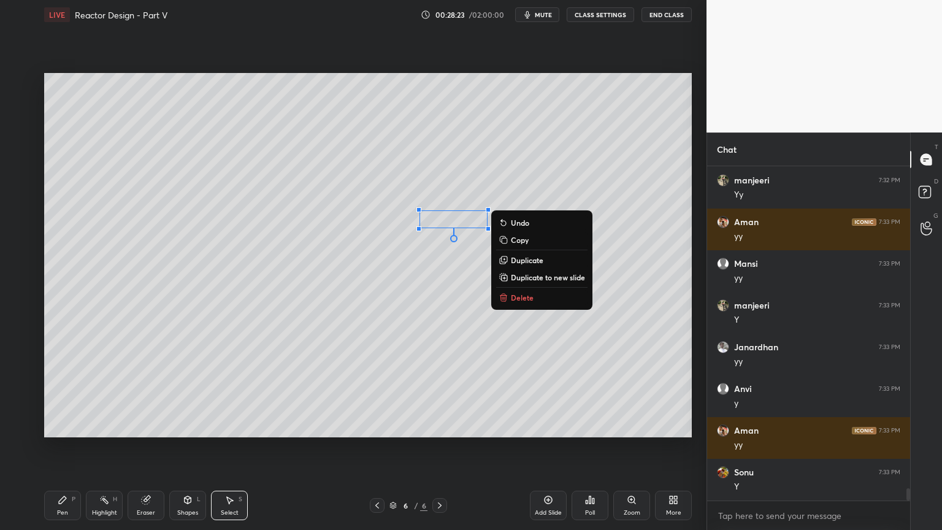
click at [63, 447] on icon at bounding box center [63, 500] width 10 height 10
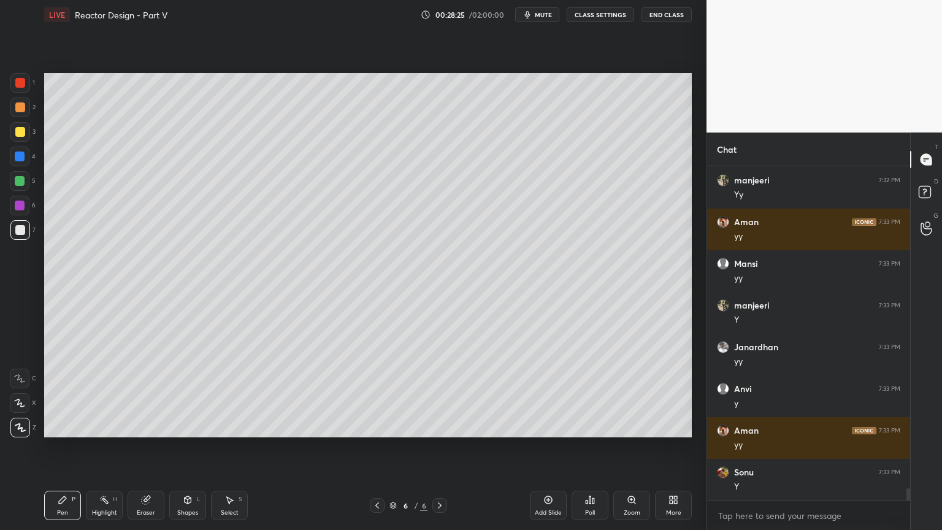
click at [18, 182] on div at bounding box center [20, 181] width 10 height 10
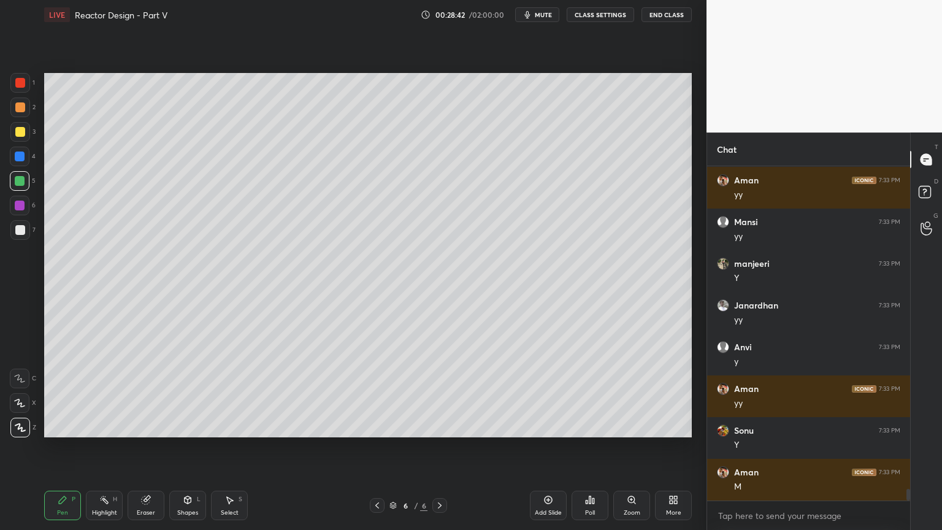
click at [20, 230] on div at bounding box center [20, 230] width 10 height 10
drag, startPoint x: 228, startPoint y: 506, endPoint x: 234, endPoint y: 498, distance: 10.1
click at [228, 447] on div "Select S" at bounding box center [229, 505] width 37 height 29
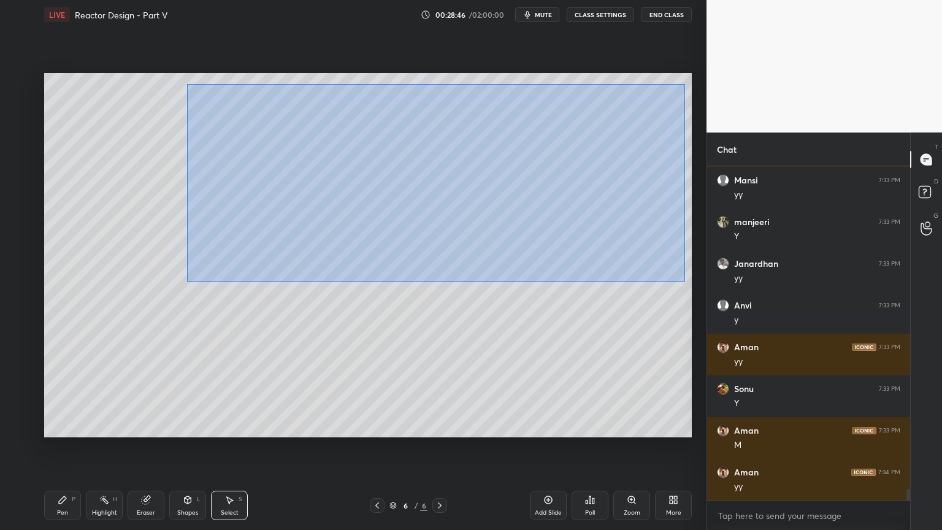
drag, startPoint x: 188, startPoint y: 85, endPoint x: 685, endPoint y: 281, distance: 534.3
click at [685, 281] on div "0 ° Undo Copy Duplicate Duplicate to new slide Delete" at bounding box center [368, 255] width 648 height 364
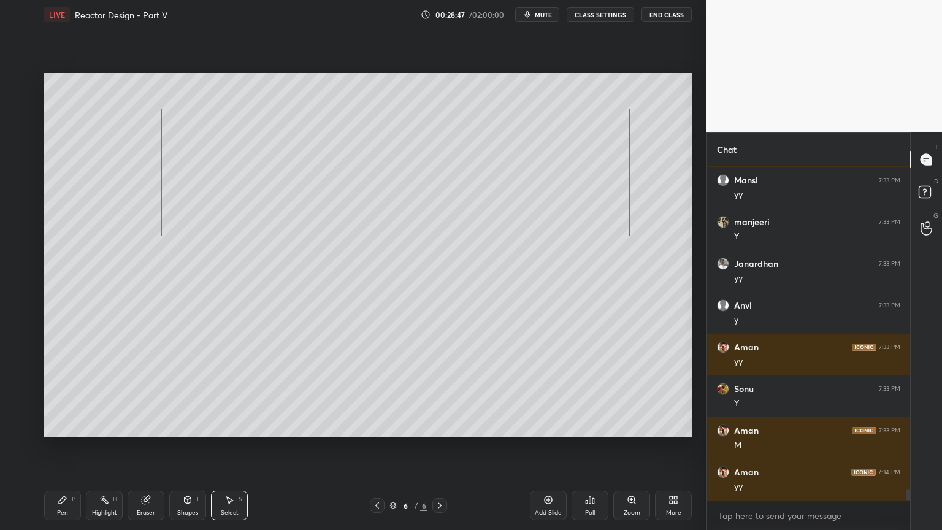
drag, startPoint x: 544, startPoint y: 219, endPoint x: 521, endPoint y: 223, distance: 22.5
click at [521, 223] on div "0 ° Undo Copy Duplicate Duplicate to new slide Delete" at bounding box center [368, 255] width 648 height 364
click at [517, 263] on div "0 ° Undo Copy Duplicate Duplicate to new slide Delete" at bounding box center [368, 255] width 648 height 364
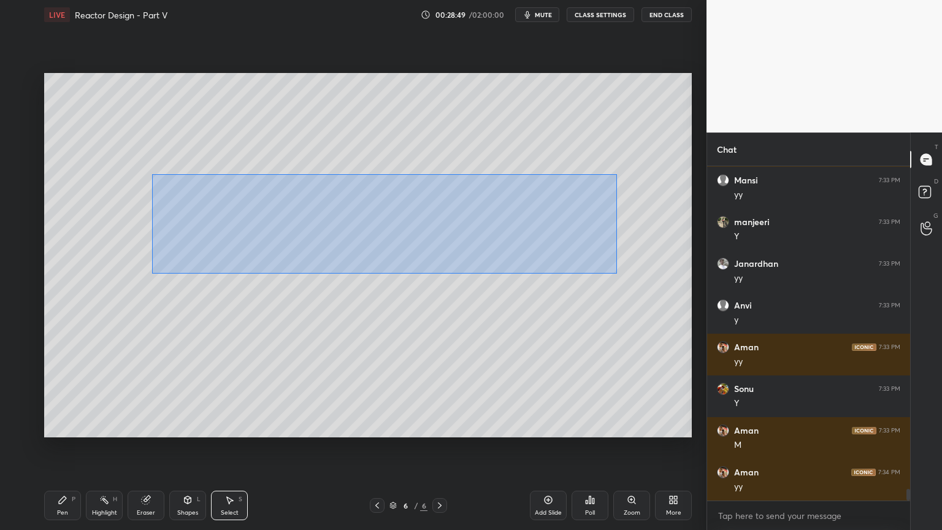
scroll to position [9118, 0]
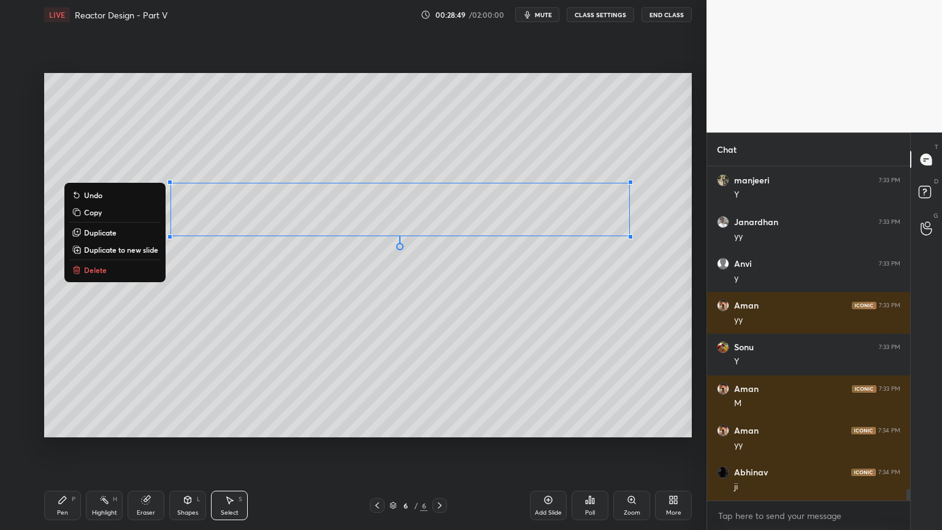
drag, startPoint x: 152, startPoint y: 174, endPoint x: 692, endPoint y: 277, distance: 549.5
click at [692, 277] on div "0 ° Undo Copy Duplicate Duplicate to new slide Delete Setting up your live clas…" at bounding box center [368, 254] width 658 height 451
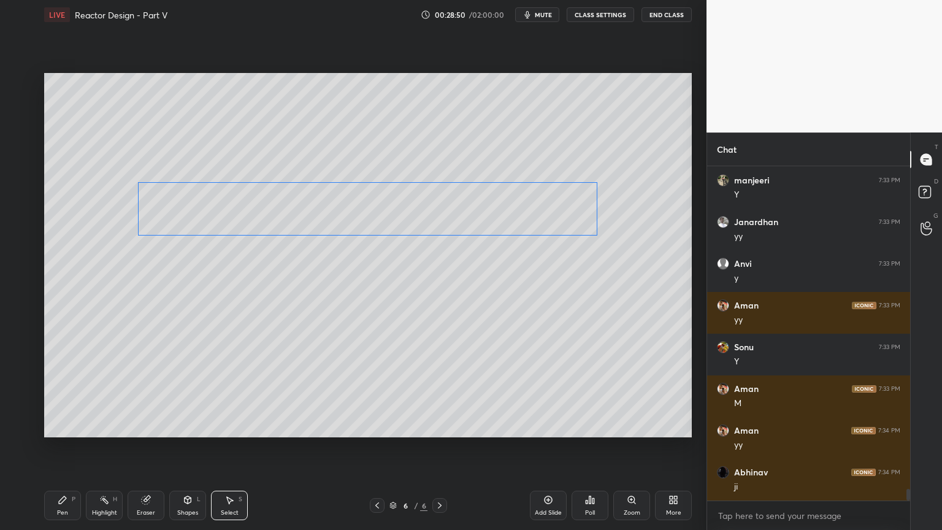
drag, startPoint x: 531, startPoint y: 214, endPoint x: 501, endPoint y: 213, distance: 30.1
click at [501, 213] on div "0 ° Undo Copy Duplicate Duplicate to new slide Delete" at bounding box center [368, 255] width 648 height 364
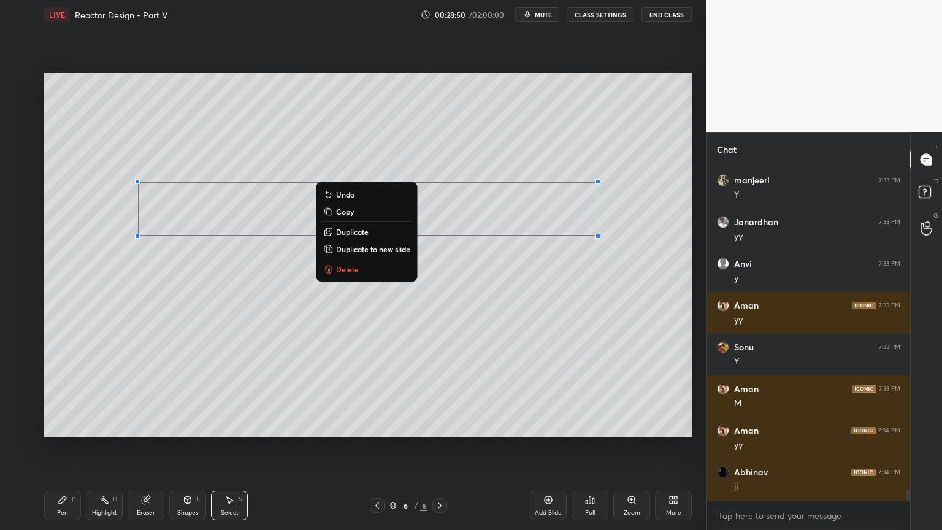
scroll to position [9159, 0]
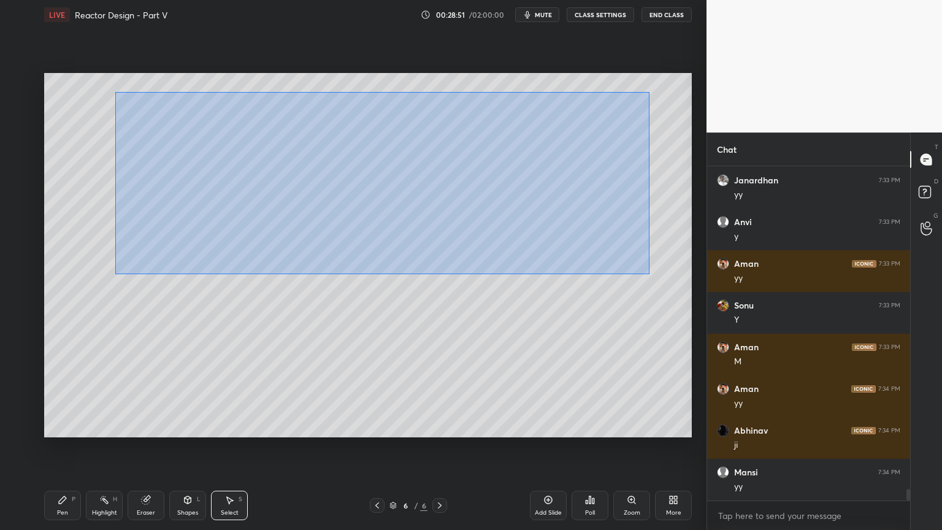
drag, startPoint x: 219, startPoint y: 149, endPoint x: 642, endPoint y: 270, distance: 440.2
click at [648, 274] on div "0 ° Undo Copy Duplicate Duplicate to new slide Delete" at bounding box center [368, 255] width 648 height 364
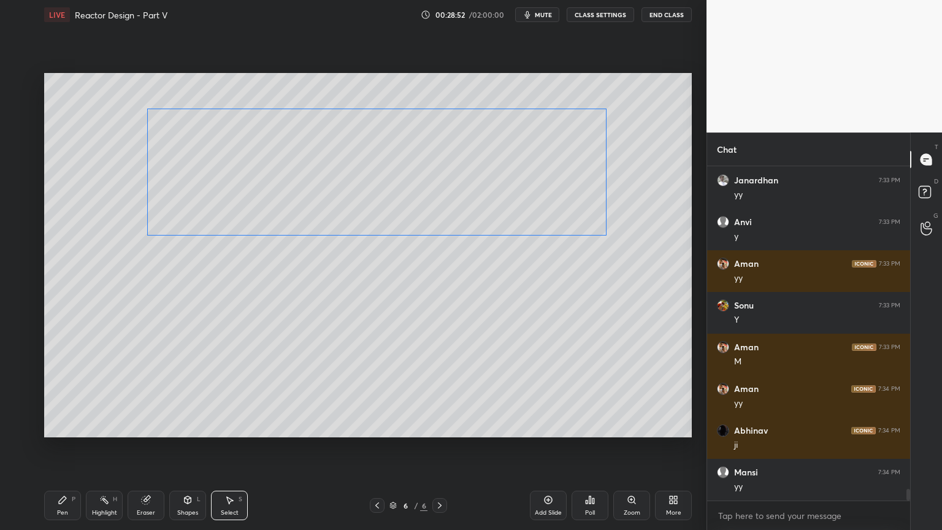
drag, startPoint x: 531, startPoint y: 223, endPoint x: 535, endPoint y: 236, distance: 14.2
click at [535, 223] on div "0 ° Undo Copy Duplicate Duplicate to new slide Delete" at bounding box center [368, 255] width 648 height 364
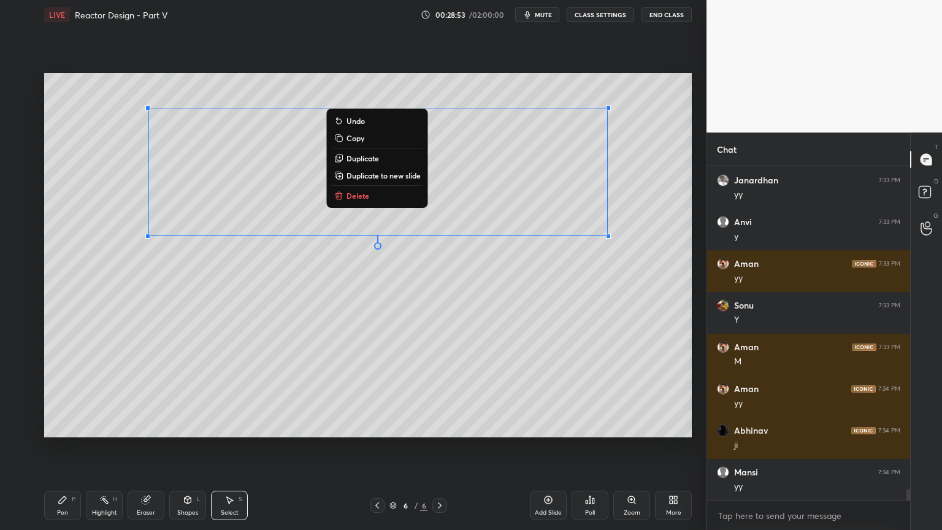
click at [70, 447] on div "Pen P" at bounding box center [62, 505] width 37 height 29
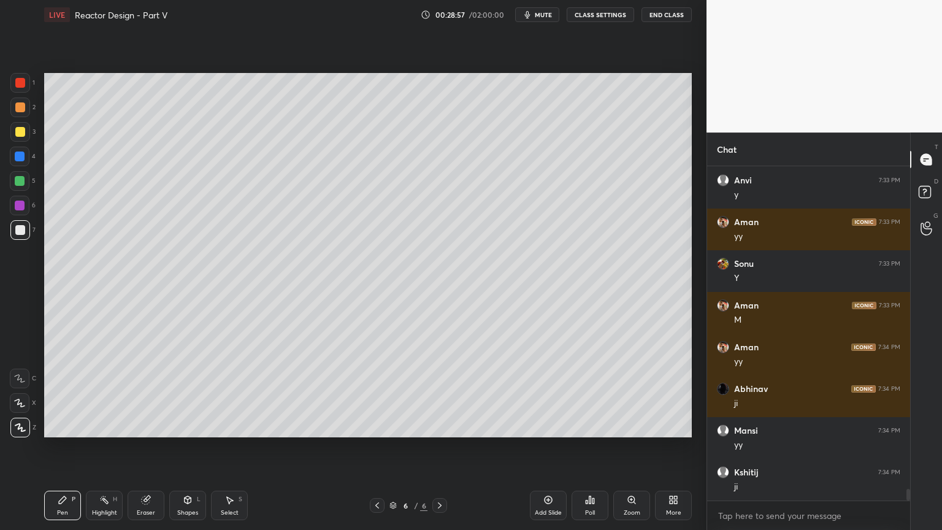
scroll to position [9243, 0]
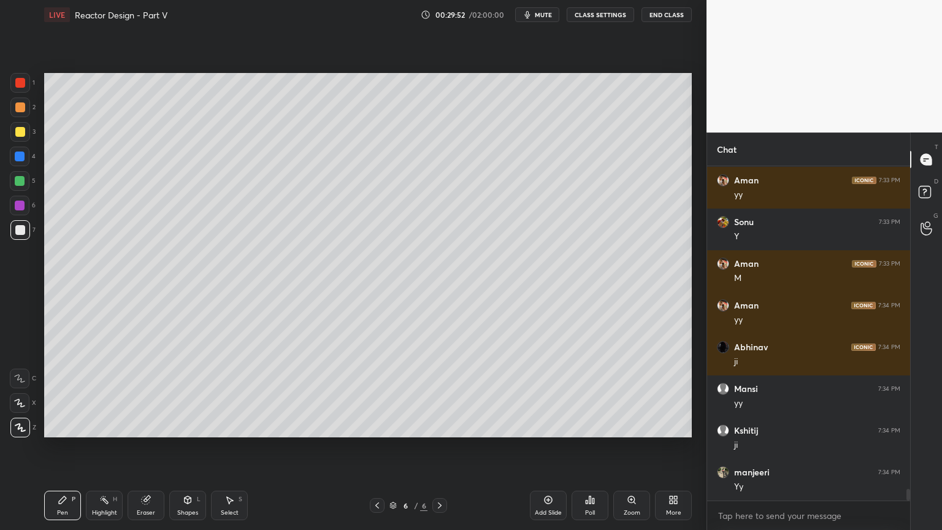
click at [189, 447] on icon at bounding box center [188, 499] width 7 height 2
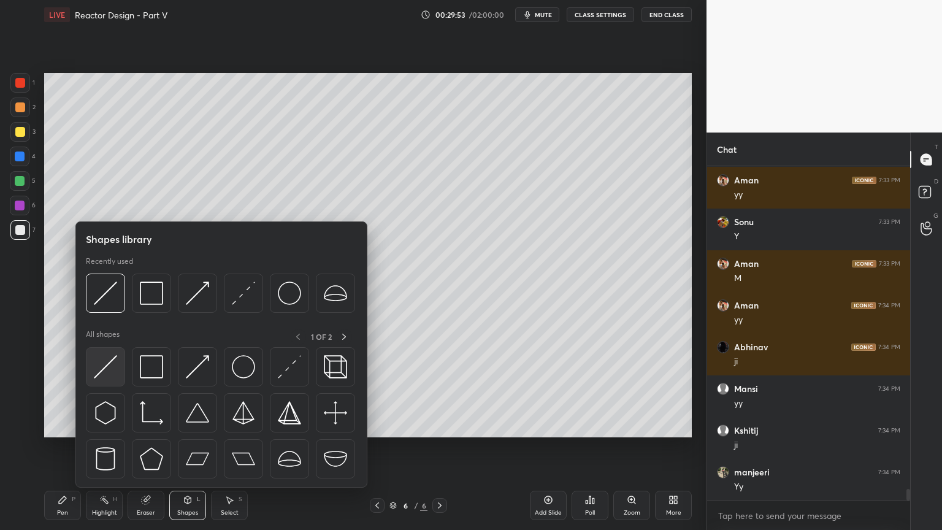
click at [105, 368] on img at bounding box center [105, 366] width 23 height 23
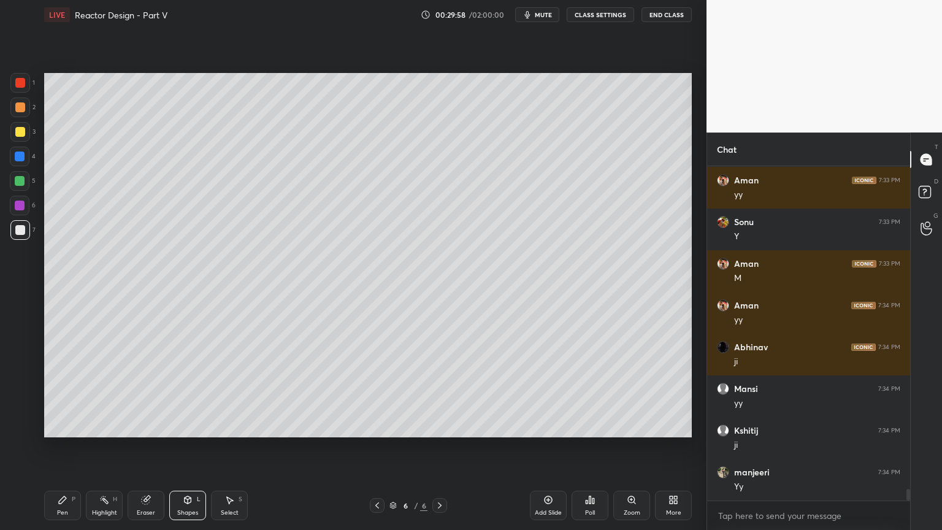
click at [58, 447] on div "Pen" at bounding box center [62, 513] width 11 height 6
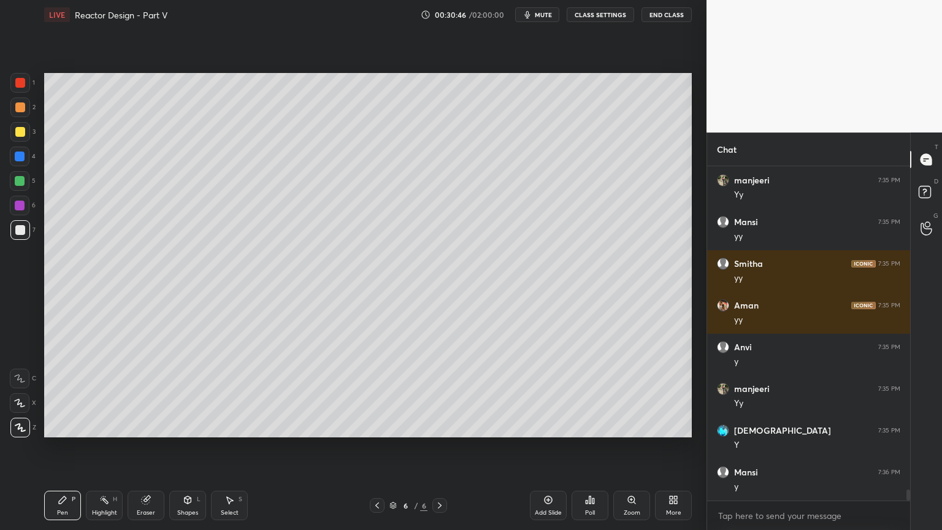
scroll to position [9660, 0]
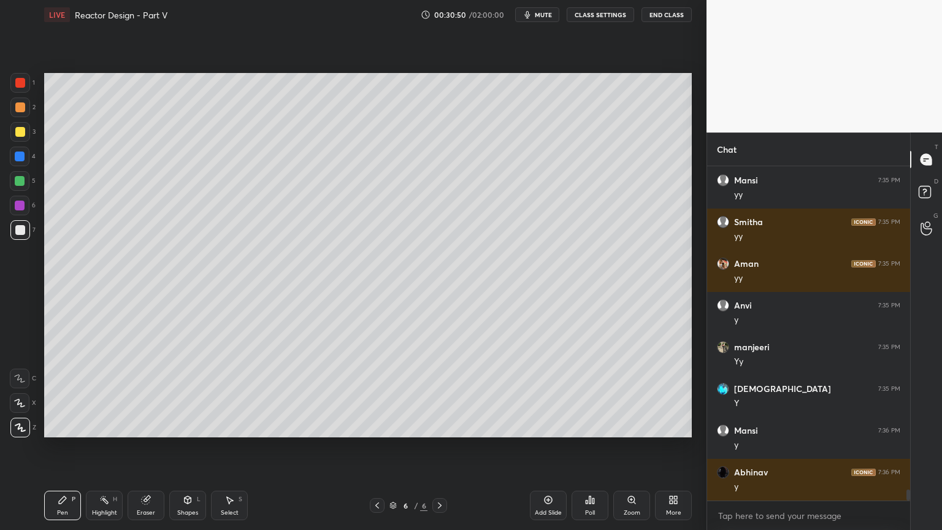
click at [191, 447] on div "Shapes L" at bounding box center [187, 505] width 37 height 29
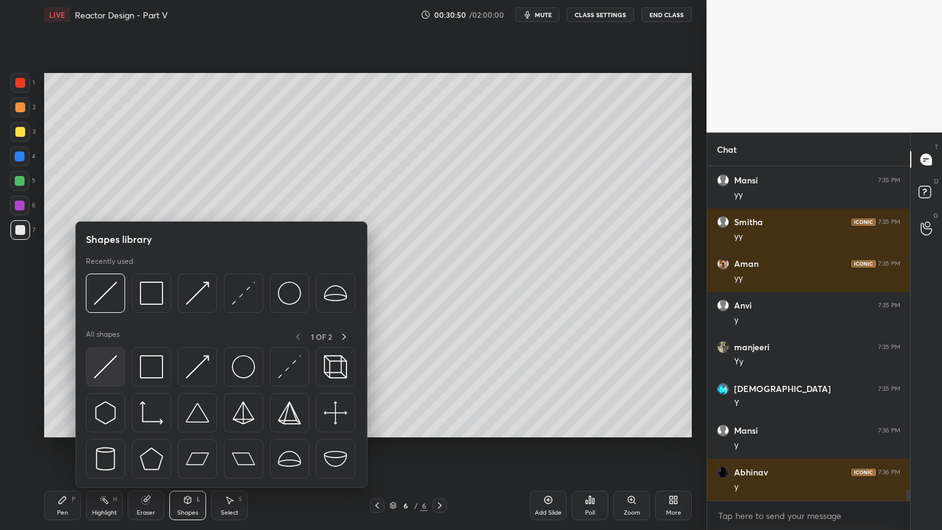
click at [98, 378] on img at bounding box center [105, 366] width 23 height 23
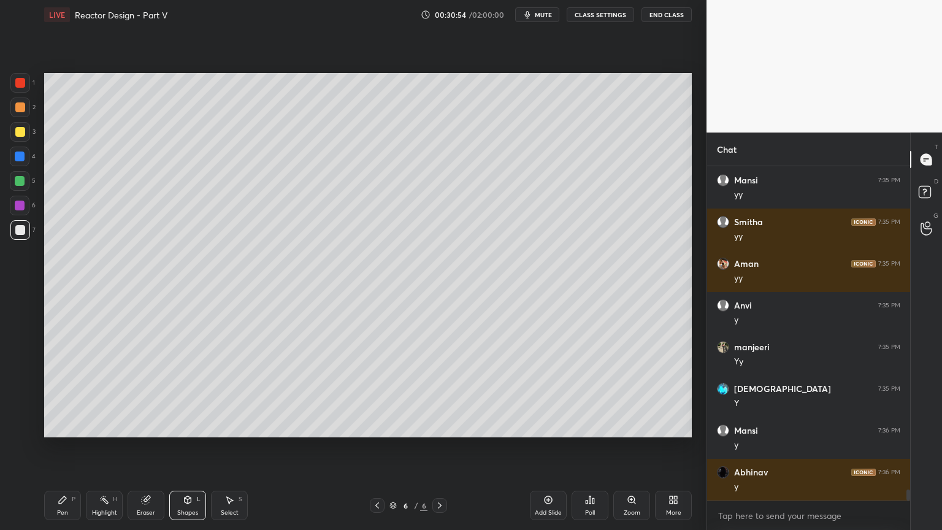
click at [69, 447] on div "Pen P" at bounding box center [62, 505] width 37 height 29
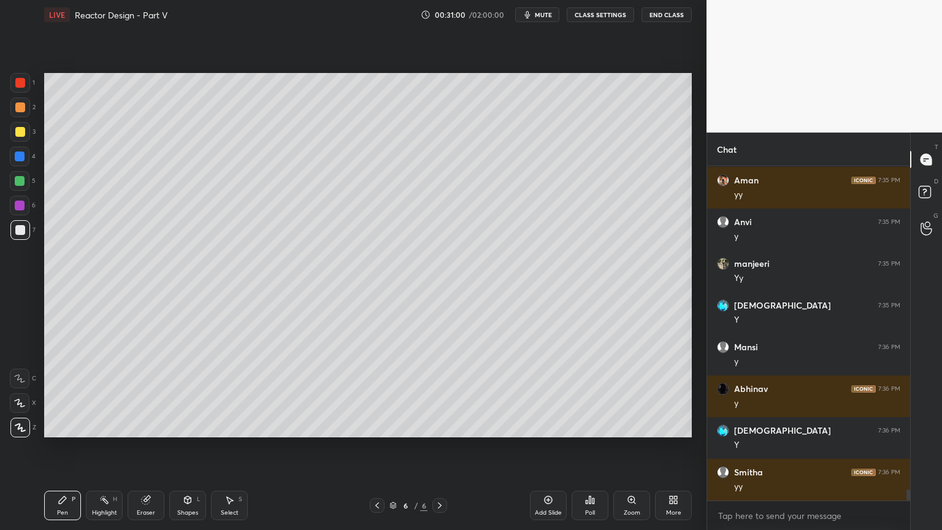
scroll to position [9827, 0]
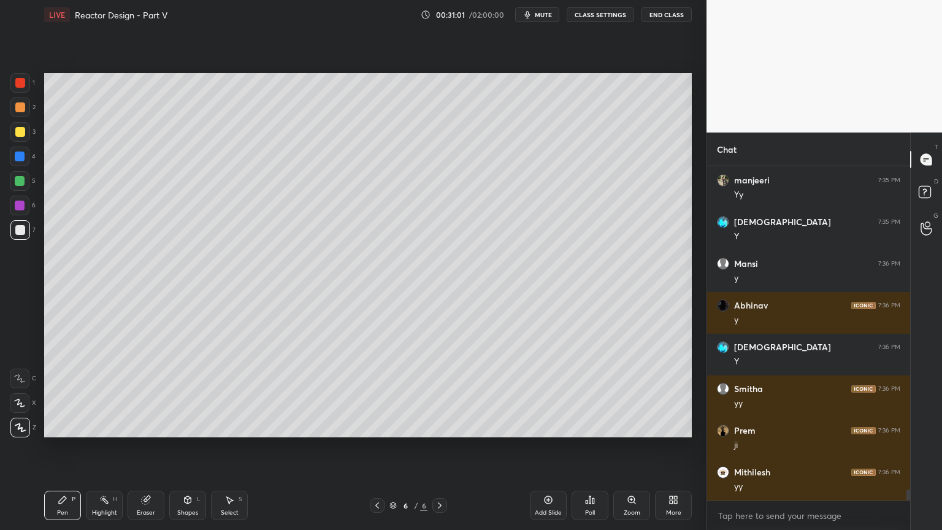
click at [229, 447] on div "Select S" at bounding box center [229, 505] width 37 height 29
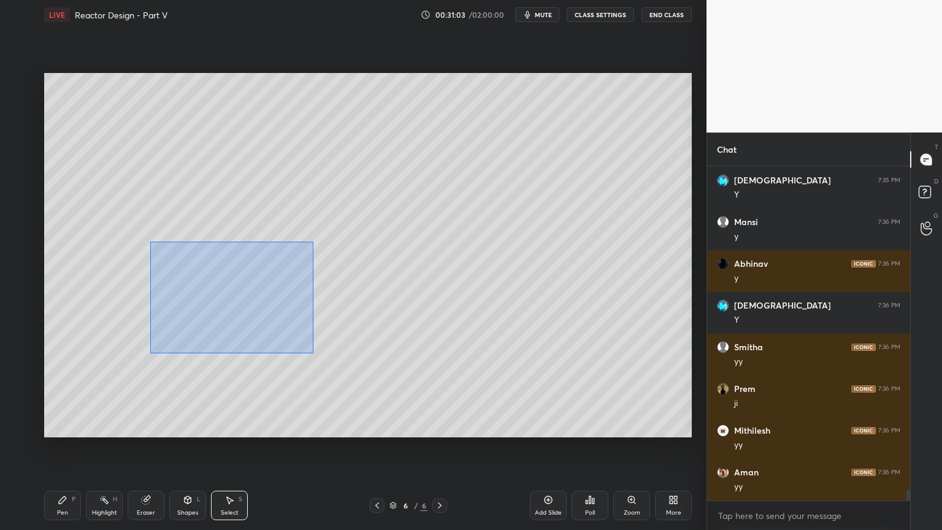
scroll to position [9910, 0]
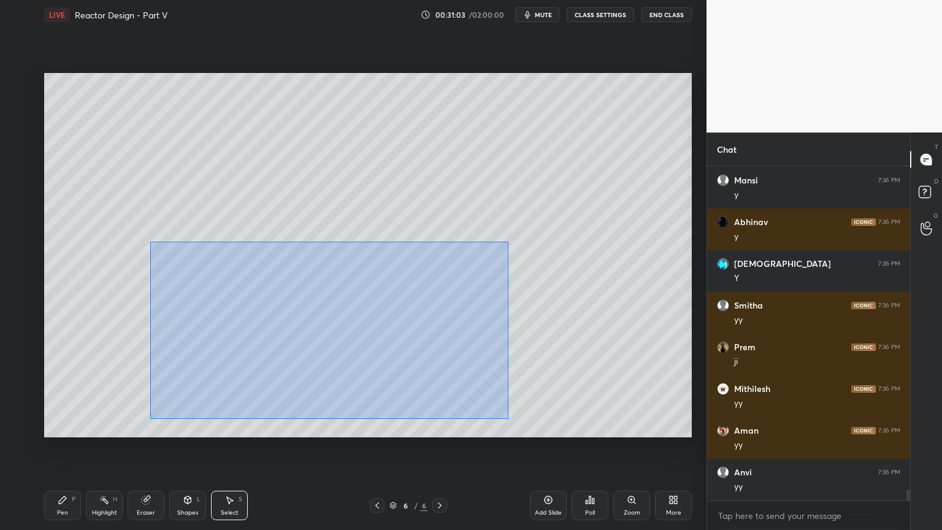
drag, startPoint x: 151, startPoint y: 242, endPoint x: 459, endPoint y: 402, distance: 346.8
click at [507, 417] on div "0 ° Undo Copy Duplicate Duplicate to new slide Delete" at bounding box center [368, 255] width 648 height 364
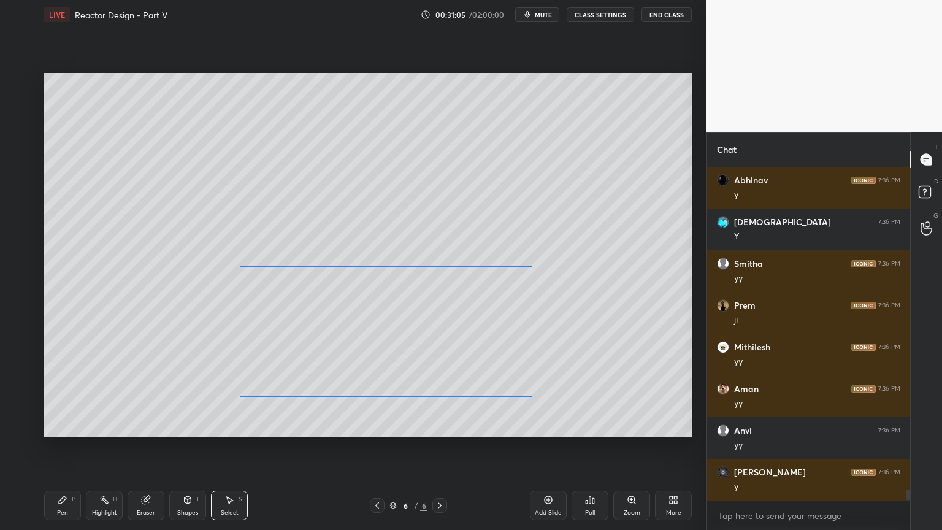
drag, startPoint x: 420, startPoint y: 356, endPoint x: 459, endPoint y: 371, distance: 41.4
click at [445, 352] on div "0 ° Undo Copy Duplicate Duplicate to new slide Delete" at bounding box center [368, 255] width 648 height 364
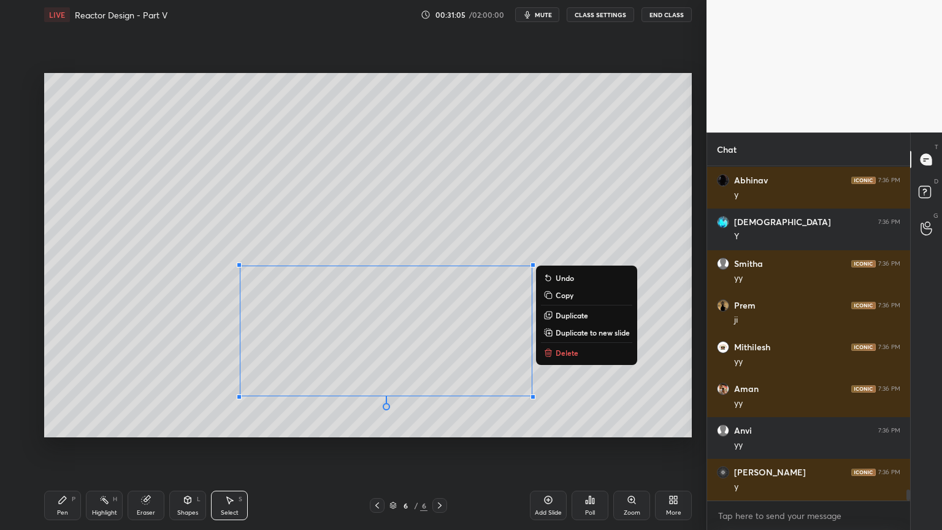
scroll to position [10035, 0]
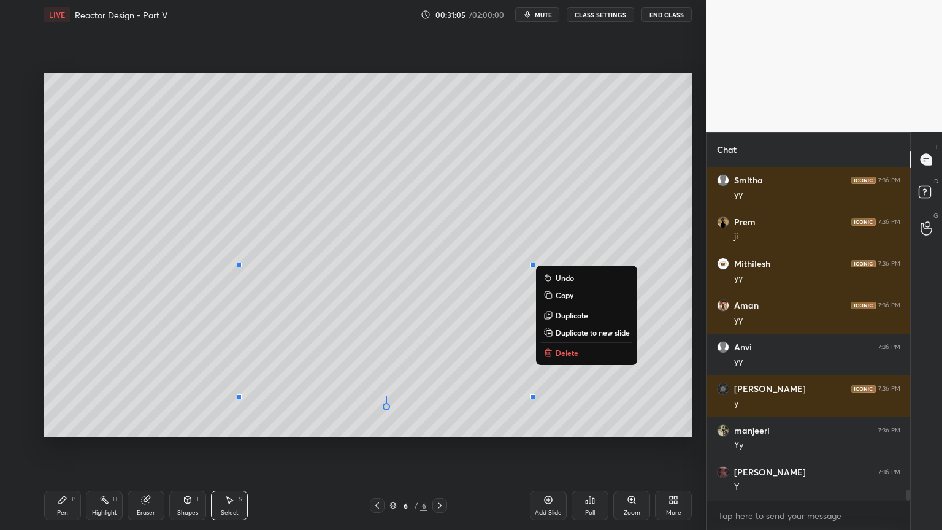
click at [472, 420] on div "0 ° Undo Copy Duplicate Duplicate to new slide Delete" at bounding box center [368, 255] width 648 height 364
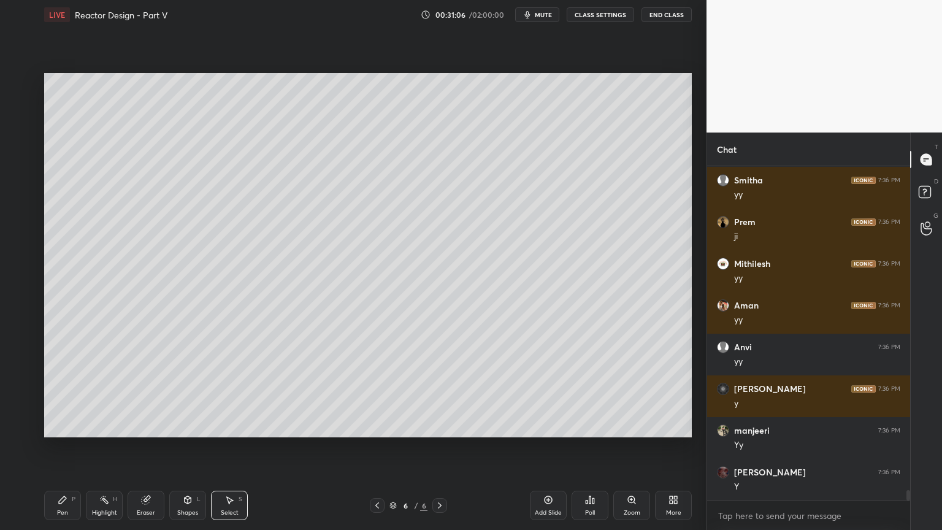
scroll to position [10077, 0]
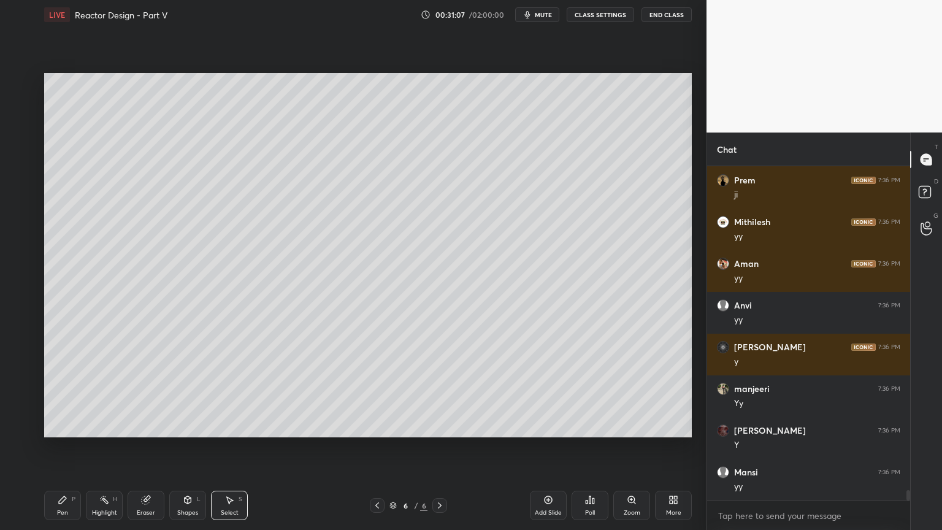
click at [180, 447] on div "Shapes L" at bounding box center [187, 505] width 37 height 29
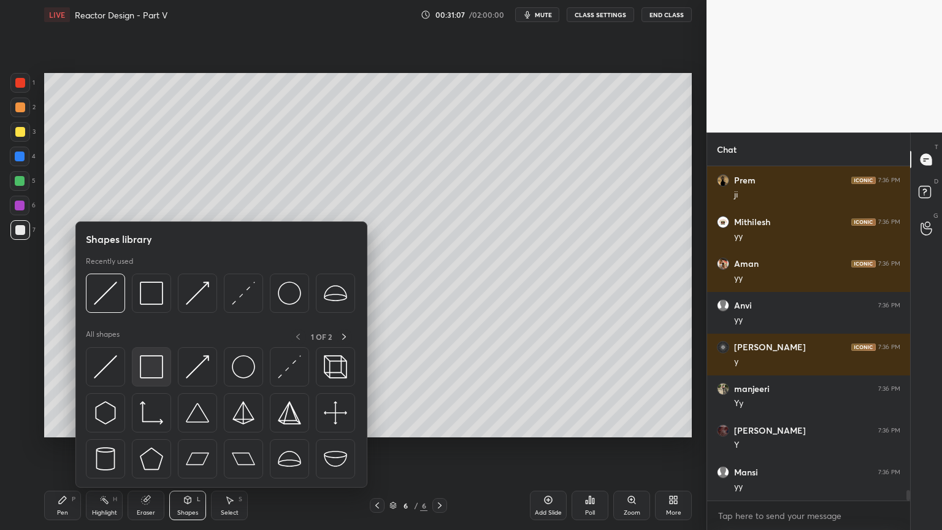
click at [156, 374] on img at bounding box center [151, 366] width 23 height 23
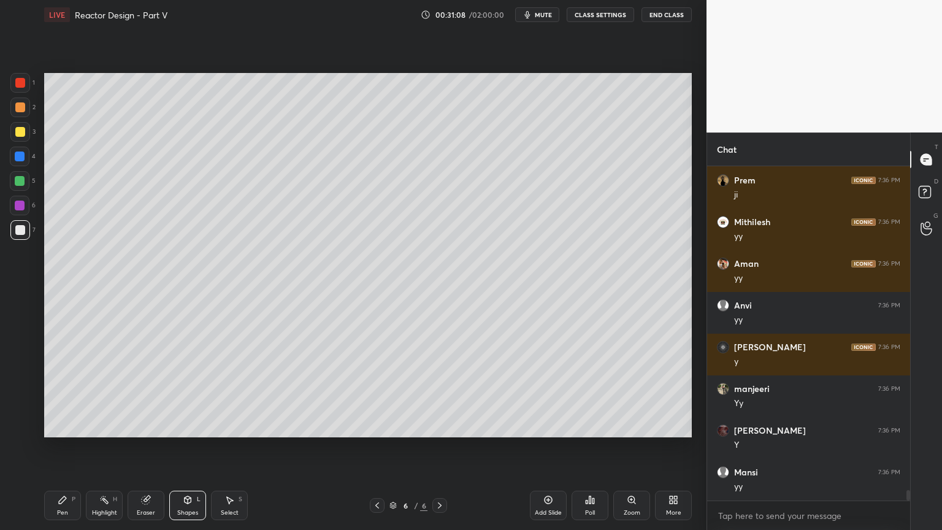
click at [21, 203] on div at bounding box center [20, 206] width 10 height 10
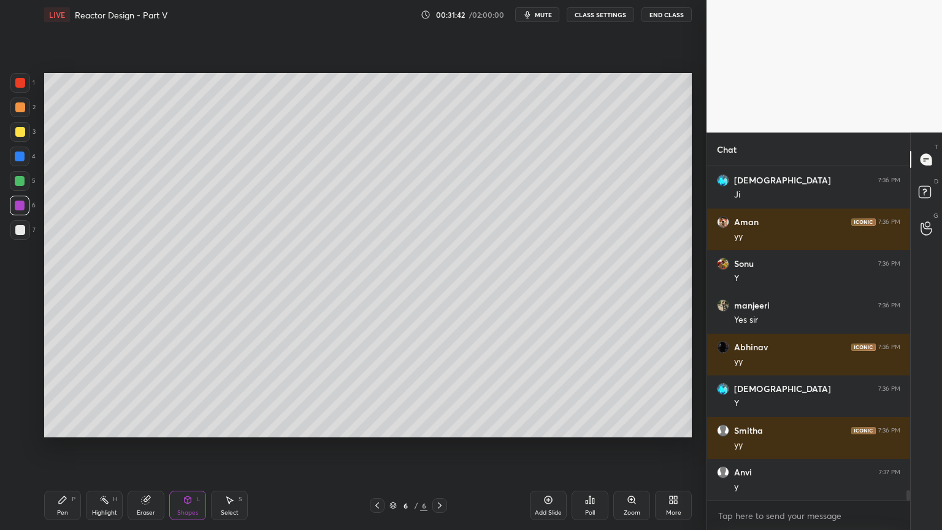
scroll to position [10578, 0]
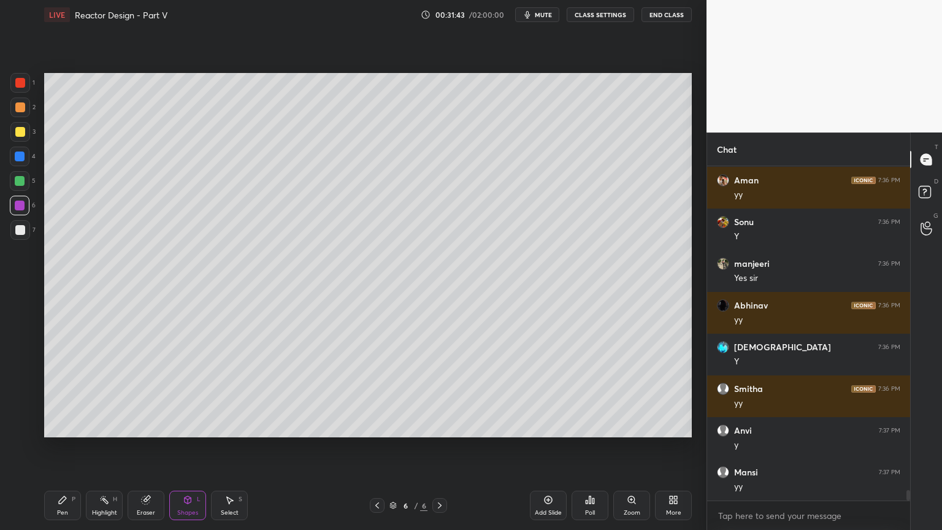
click at [544, 447] on icon at bounding box center [549, 500] width 10 height 10
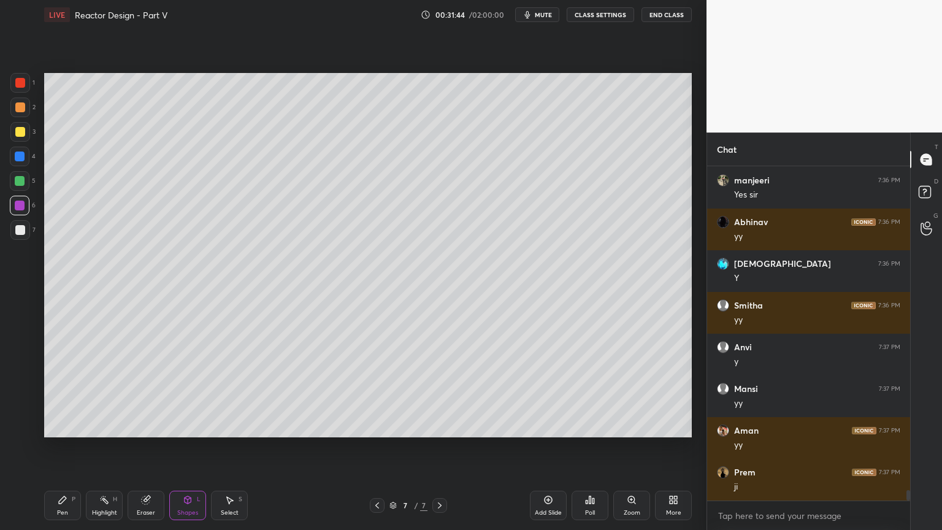
click at [65, 447] on div "Pen" at bounding box center [62, 513] width 11 height 6
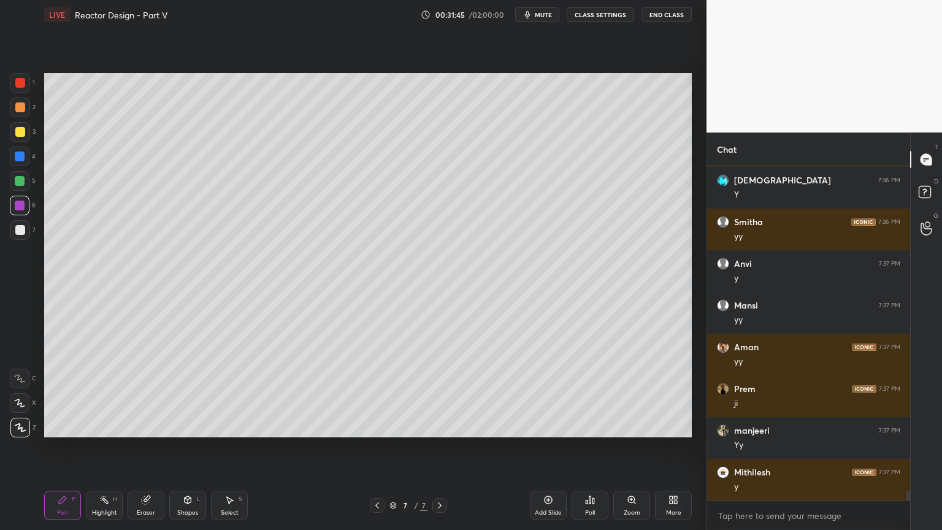
scroll to position [10786, 0]
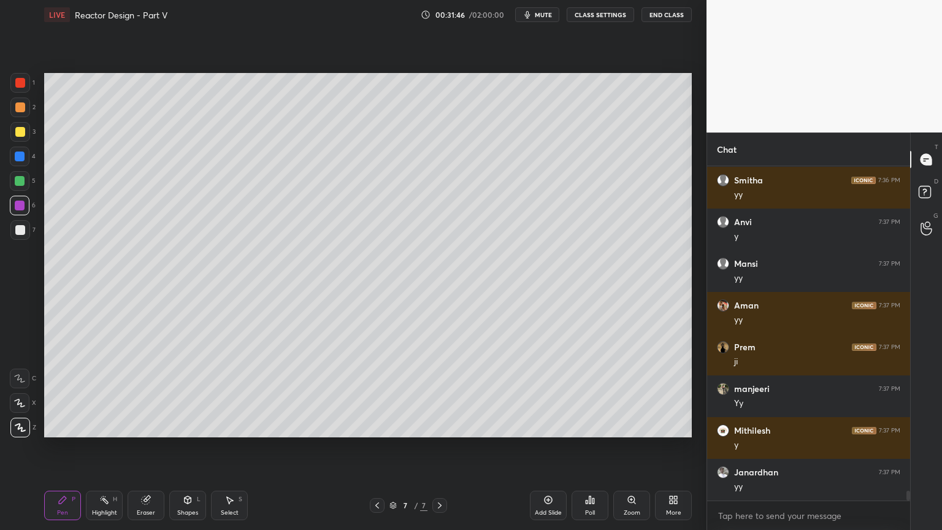
click at [18, 233] on div at bounding box center [20, 230] width 10 height 10
click at [378, 447] on icon at bounding box center [377, 506] width 10 height 10
click at [440, 447] on icon at bounding box center [440, 506] width 10 height 10
click at [374, 447] on icon at bounding box center [377, 506] width 10 height 10
click at [440, 447] on icon at bounding box center [440, 505] width 4 height 6
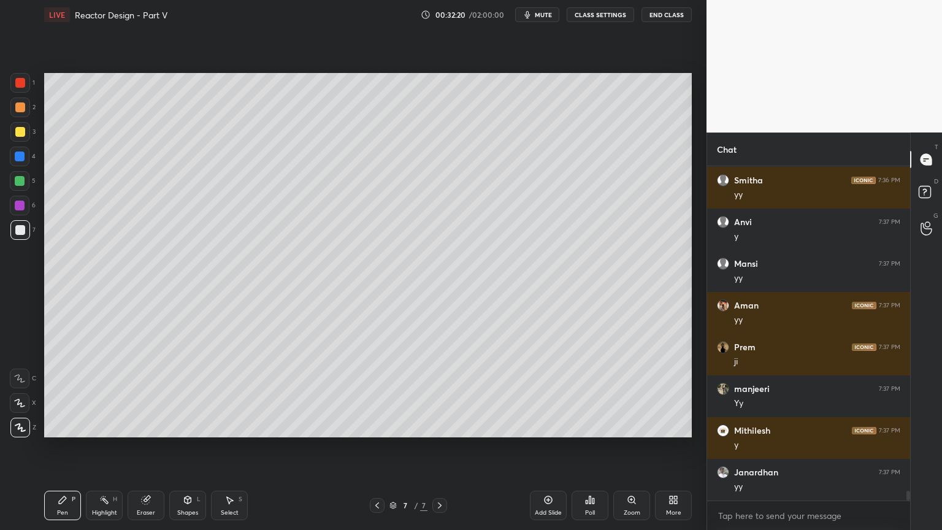
click at [377, 447] on icon at bounding box center [377, 505] width 4 height 6
click at [444, 447] on icon at bounding box center [440, 506] width 10 height 10
click at [380, 447] on icon at bounding box center [377, 506] width 10 height 10
click at [437, 447] on icon at bounding box center [440, 506] width 10 height 10
drag, startPoint x: 374, startPoint y: 503, endPoint x: 383, endPoint y: 495, distance: 11.7
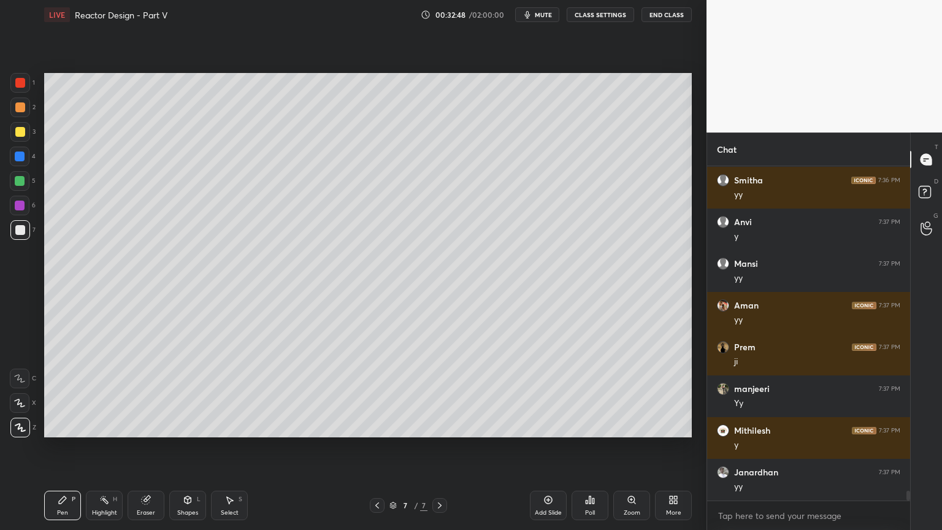
click at [374, 447] on icon at bounding box center [377, 506] width 10 height 10
click at [439, 447] on icon at bounding box center [440, 506] width 10 height 10
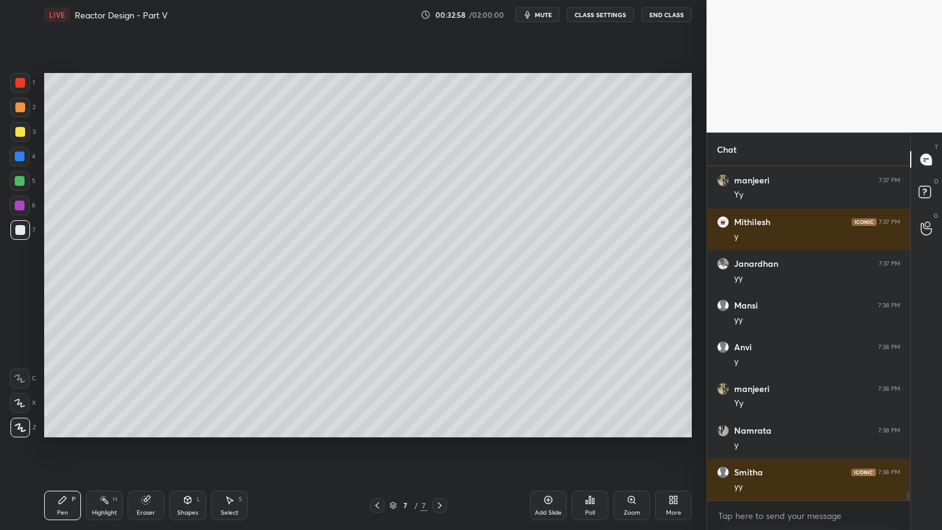
scroll to position [11037, 0]
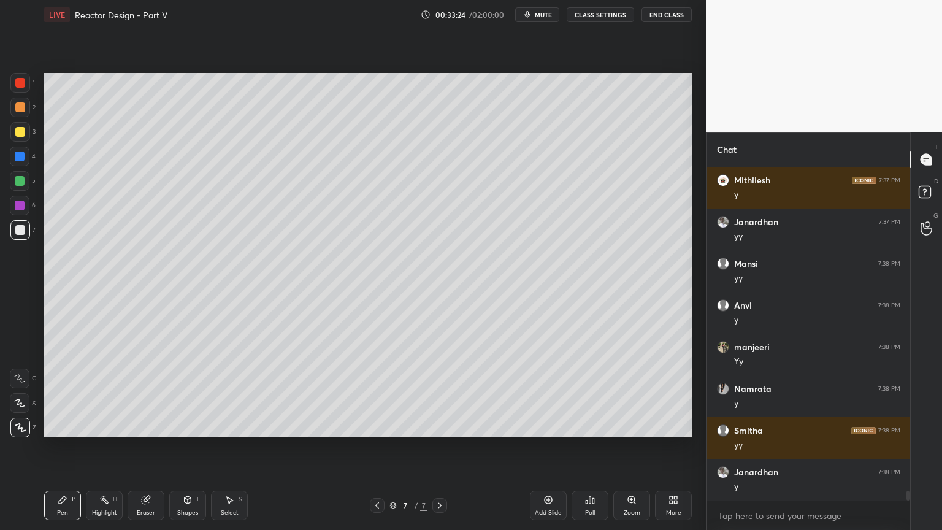
click at [241, 447] on div "Select S" at bounding box center [229, 505] width 37 height 29
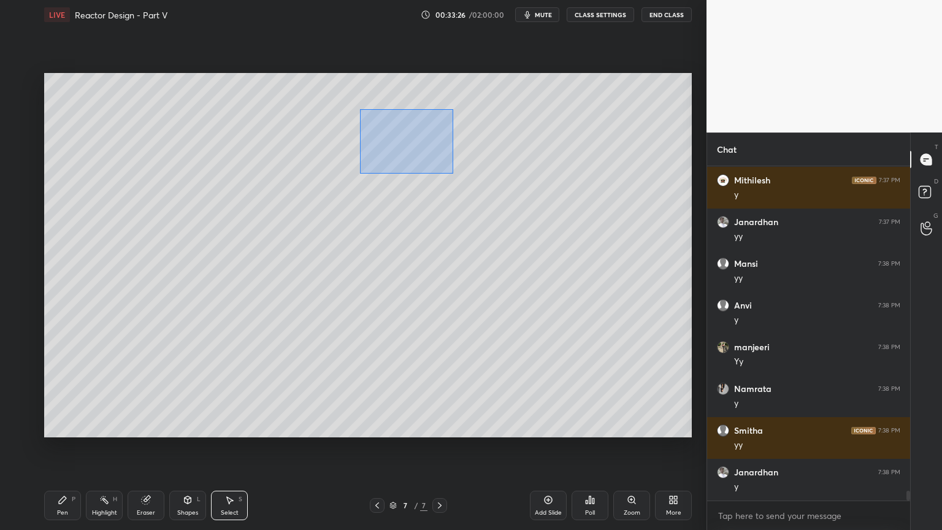
drag, startPoint x: 360, startPoint y: 109, endPoint x: 454, endPoint y: 174, distance: 114.5
click at [454, 174] on div "0 ° Undo Copy Duplicate Duplicate to new slide Delete" at bounding box center [368, 255] width 648 height 364
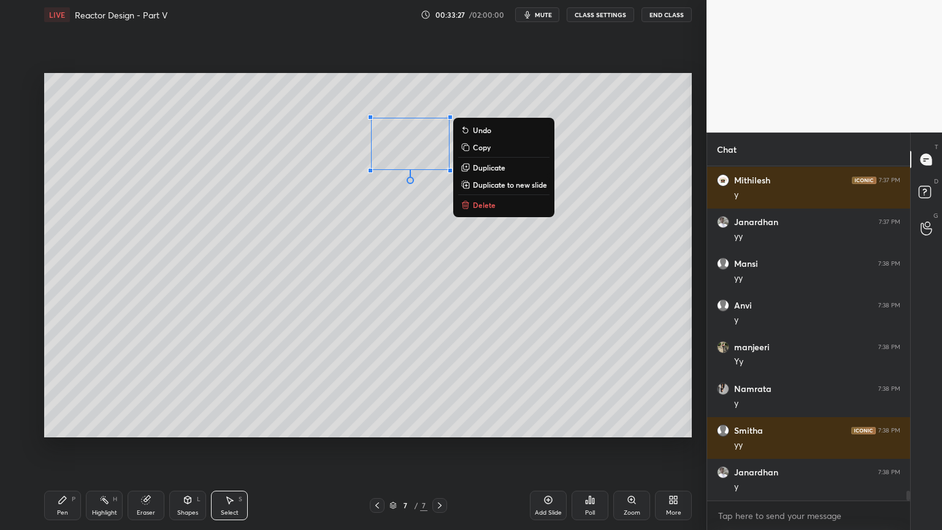
click at [493, 167] on p "Duplicate" at bounding box center [489, 168] width 33 height 10
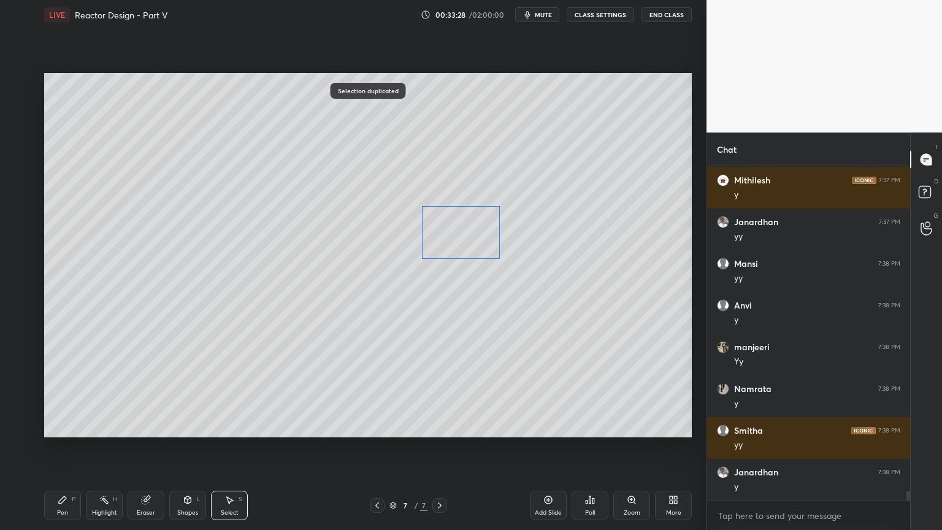
drag, startPoint x: 431, startPoint y: 154, endPoint x: 466, endPoint y: 228, distance: 82.3
click at [466, 228] on div "0 ° Undo Copy Duplicate Duplicate to new slide Delete" at bounding box center [368, 255] width 648 height 364
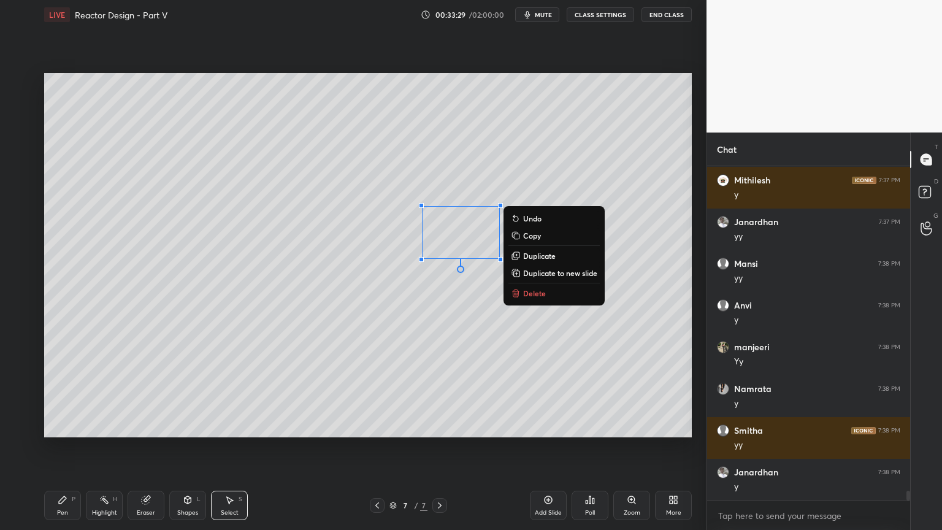
click at [68, 447] on div "Pen P" at bounding box center [62, 505] width 37 height 29
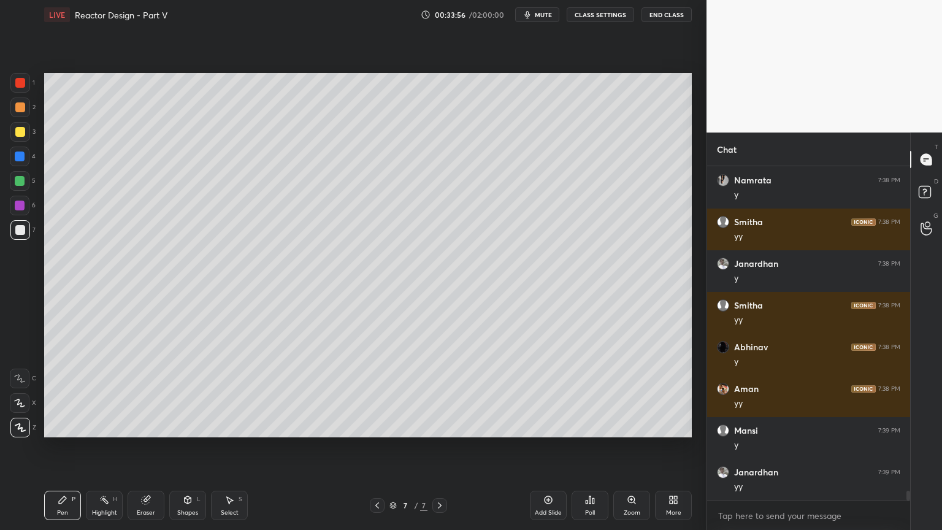
scroll to position [11287, 0]
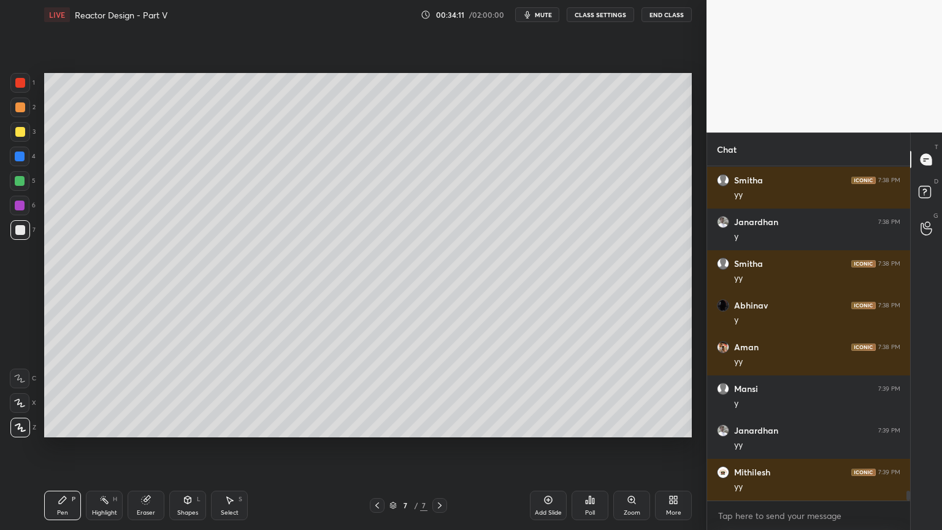
click at [235, 447] on div "Select S" at bounding box center [229, 505] width 37 height 29
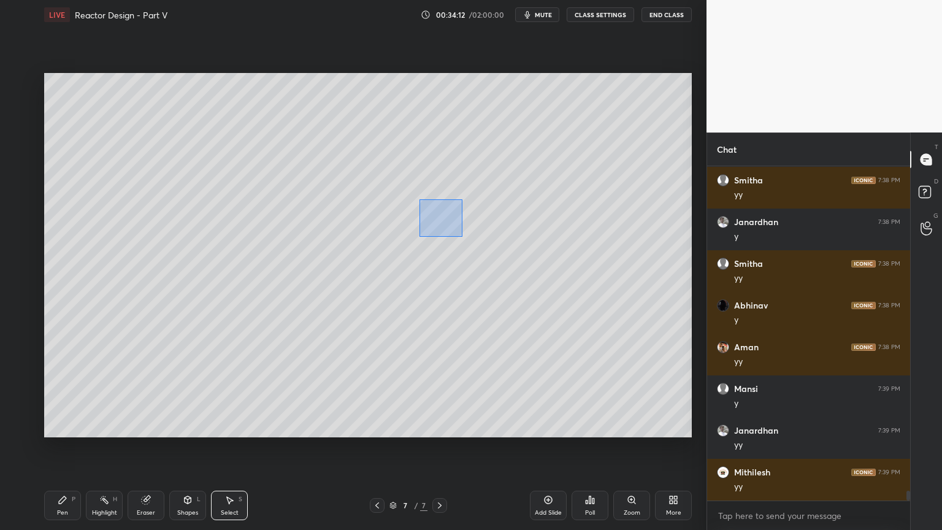
scroll to position [11329, 0]
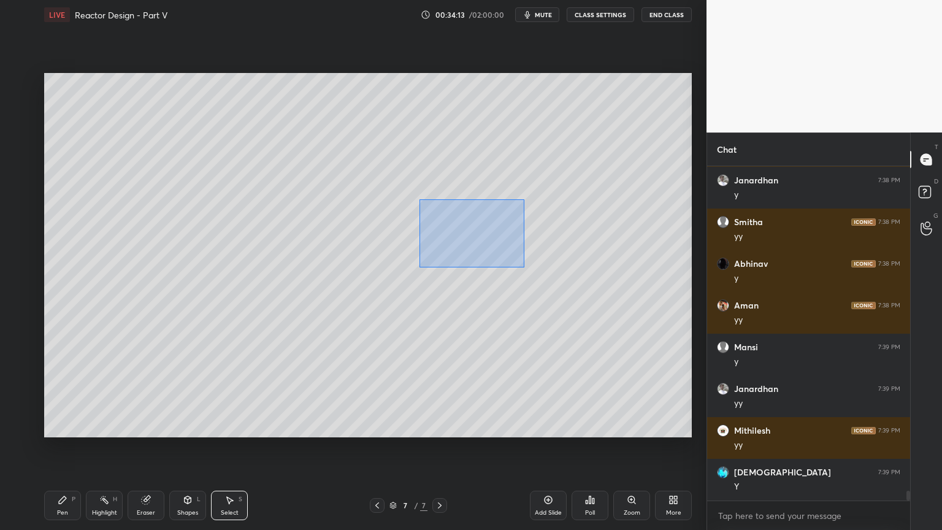
drag, startPoint x: 440, startPoint y: 220, endPoint x: 524, endPoint y: 267, distance: 95.6
click at [524, 267] on div "0 ° Undo Copy Duplicate Duplicate to new slide Delete" at bounding box center [368, 255] width 648 height 364
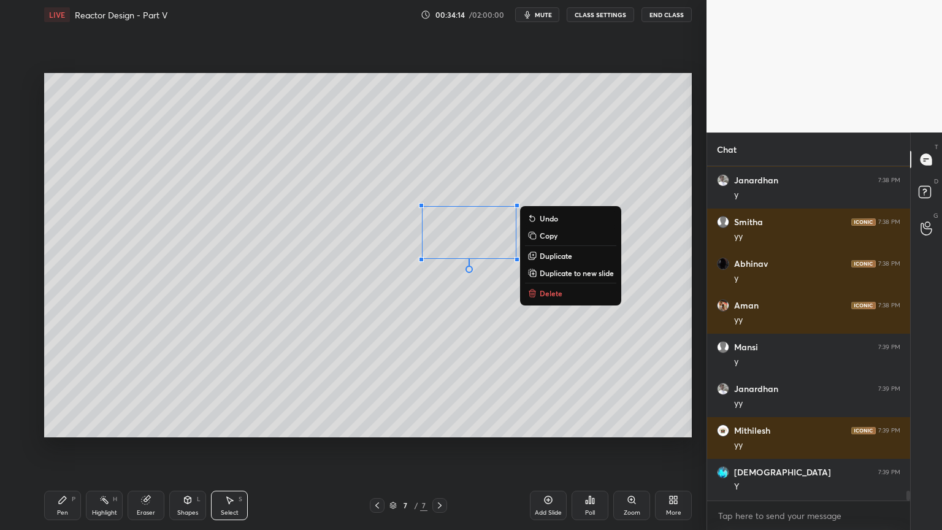
click at [556, 255] on p "Duplicate" at bounding box center [556, 256] width 33 height 10
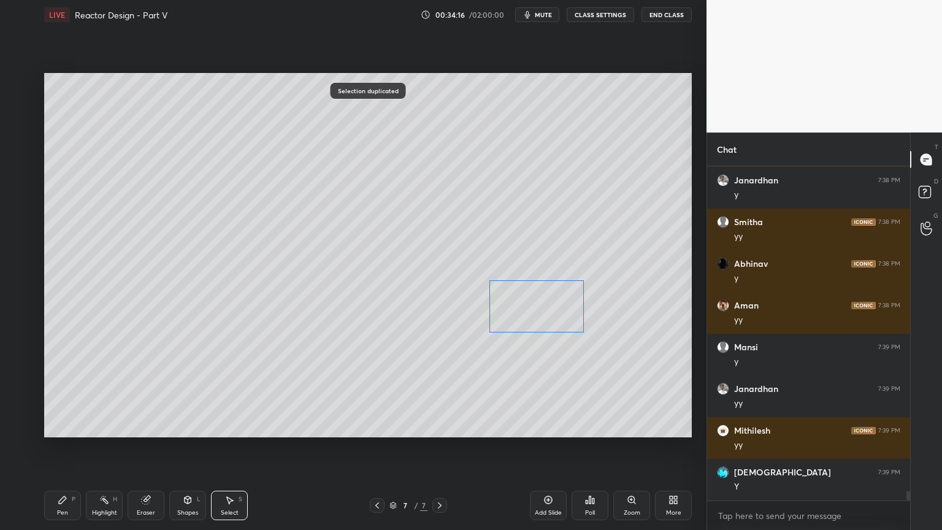
drag, startPoint x: 496, startPoint y: 261, endPoint x: 545, endPoint y: 314, distance: 72.9
click at [545, 314] on div "0 ° Undo Copy Duplicate Duplicate to new slide Delete" at bounding box center [368, 255] width 648 height 364
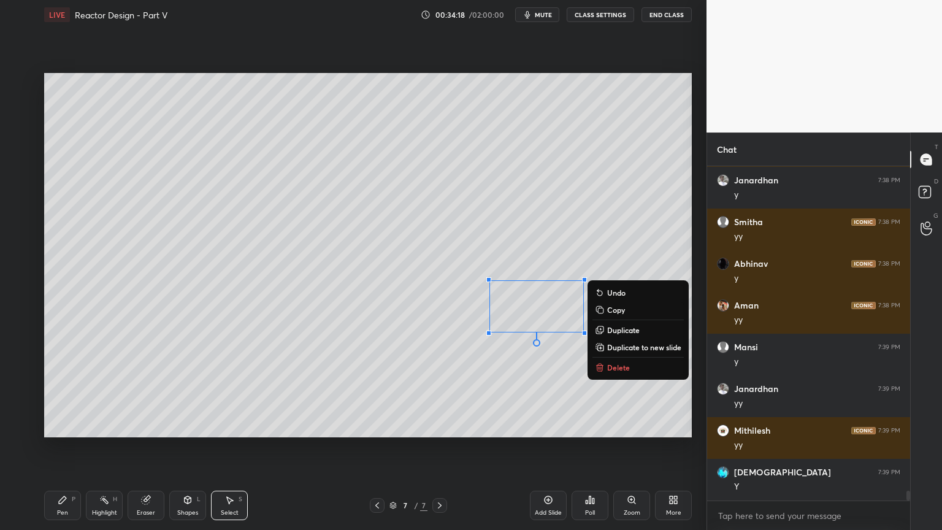
drag, startPoint x: 69, startPoint y: 506, endPoint x: 82, endPoint y: 500, distance: 14.3
click at [69, 447] on div "Pen P" at bounding box center [62, 505] width 37 height 29
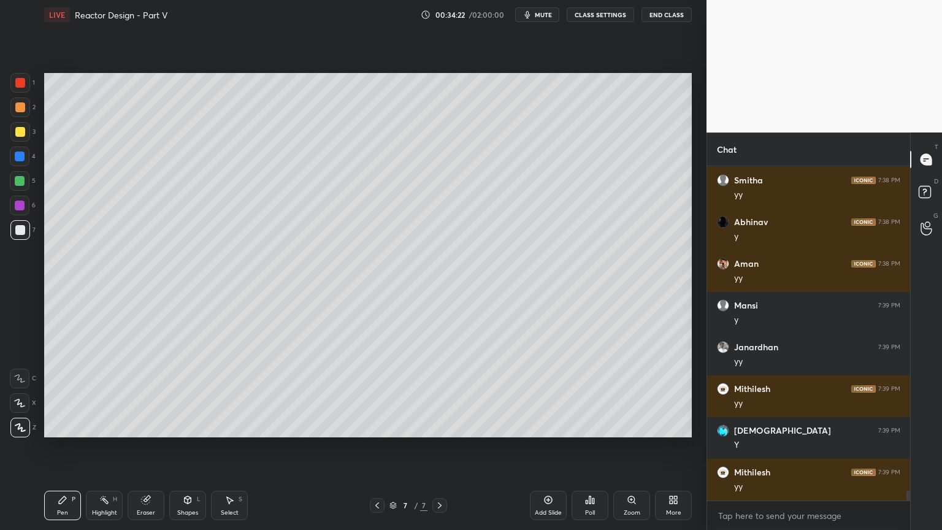
scroll to position [11412, 0]
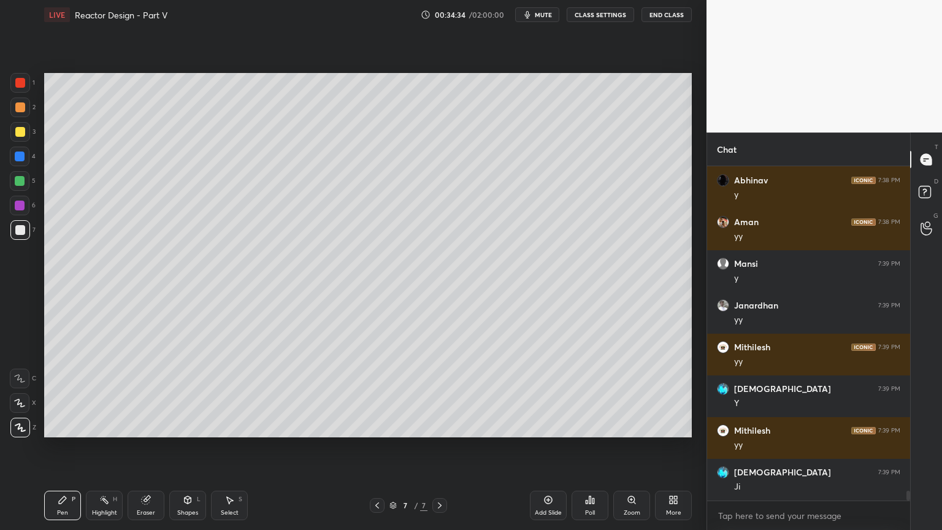
click at [234, 447] on icon at bounding box center [230, 500] width 10 height 10
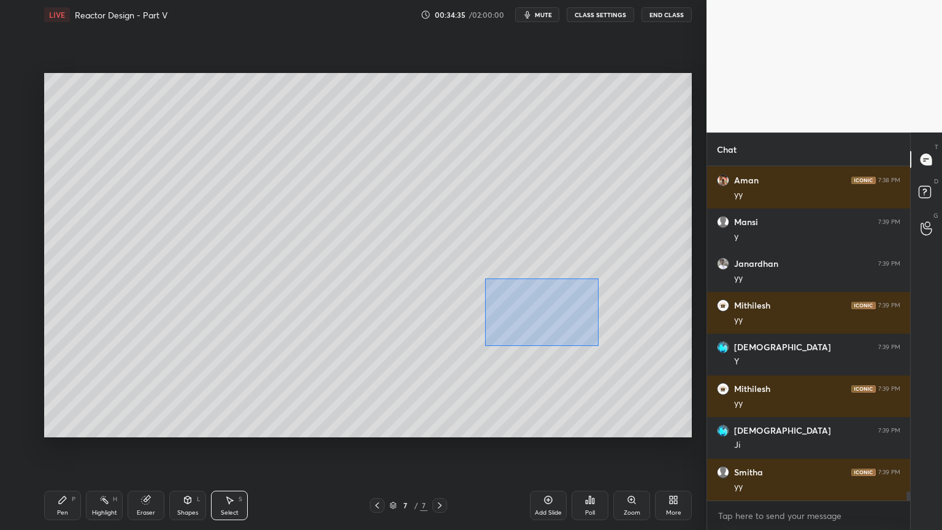
drag, startPoint x: 486, startPoint y: 279, endPoint x: 594, endPoint y: 348, distance: 128.3
click at [601, 346] on div "0 ° Undo Copy Duplicate Duplicate to new slide Delete" at bounding box center [368, 255] width 648 height 364
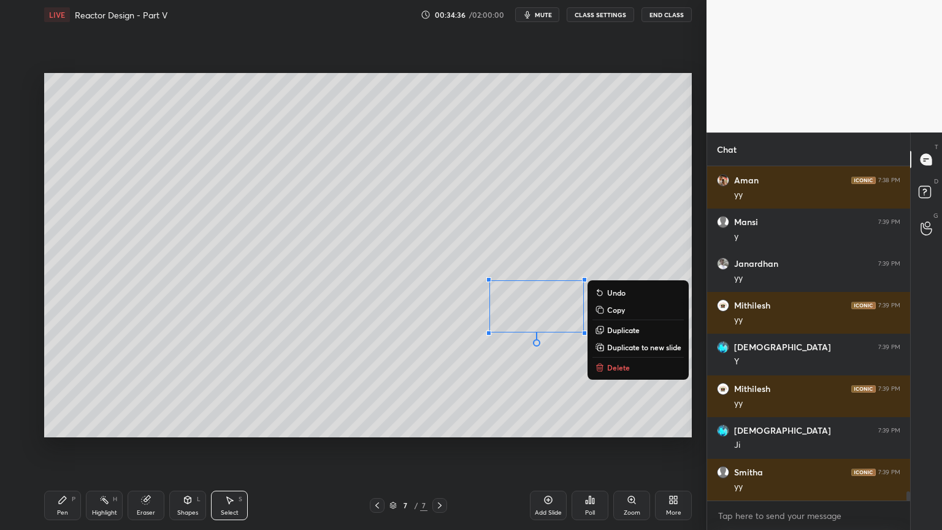
click at [616, 329] on p "Duplicate" at bounding box center [623, 330] width 33 height 10
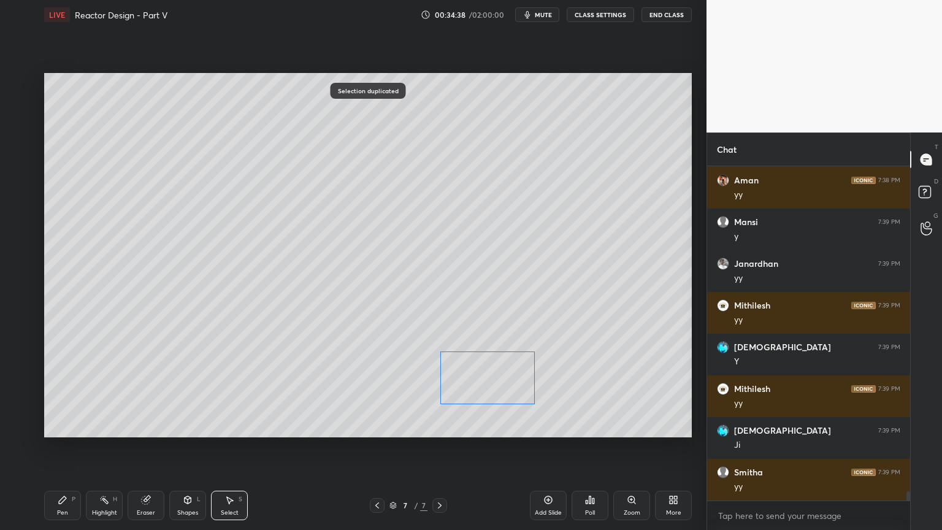
drag, startPoint x: 555, startPoint y: 328, endPoint x: 491, endPoint y: 384, distance: 85.2
click at [491, 384] on div "0 ° Undo Copy Duplicate Duplicate to new slide Delete" at bounding box center [368, 255] width 648 height 364
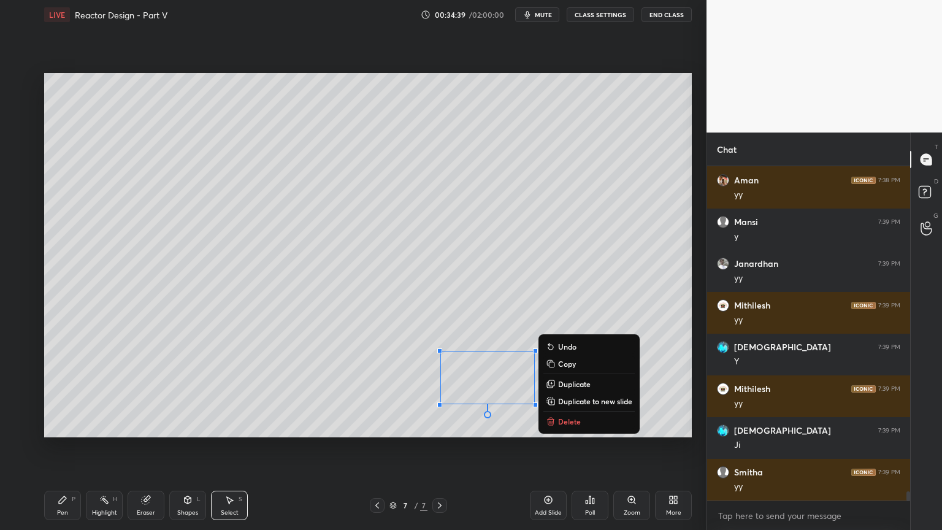
click at [488, 429] on div "0 ° Undo Copy Duplicate Duplicate to new slide Delete" at bounding box center [368, 255] width 648 height 364
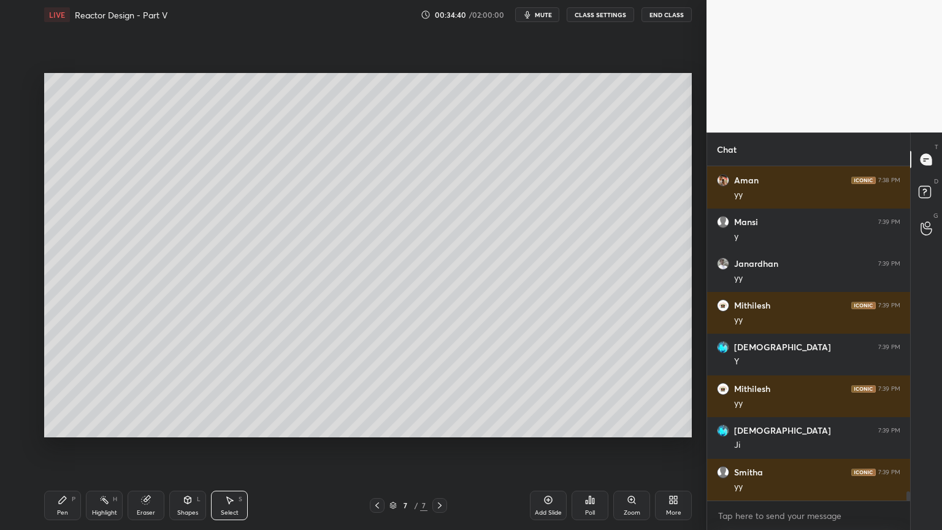
scroll to position [11495, 0]
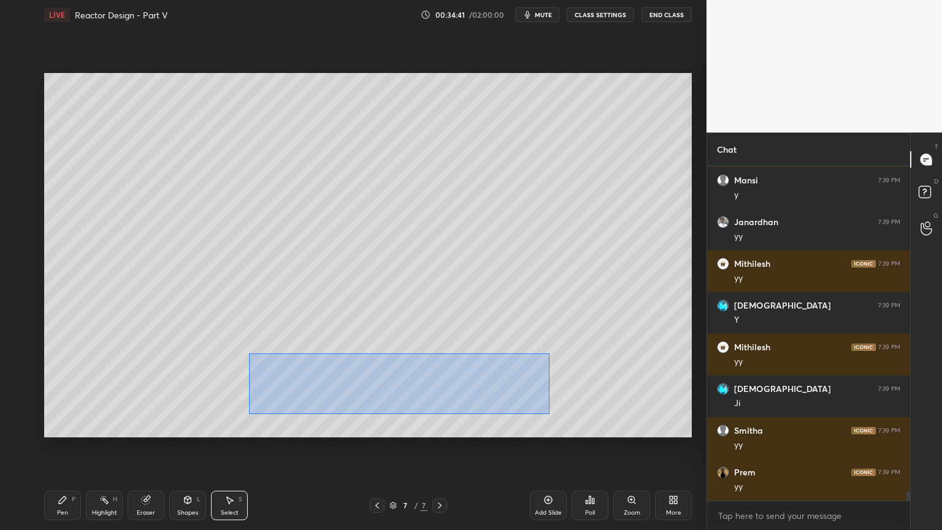
drag, startPoint x: 256, startPoint y: 356, endPoint x: 542, endPoint y: 409, distance: 290.8
click at [550, 413] on div "0 ° Undo Copy Duplicate Duplicate to new slide Delete" at bounding box center [368, 255] width 648 height 364
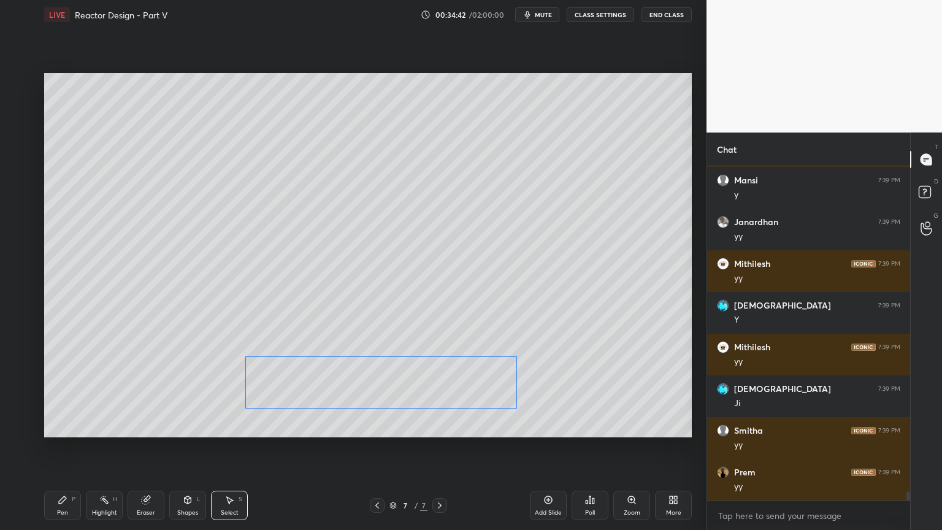
click at [425, 385] on div "0 ° Undo Copy Duplicate Duplicate to new slide Delete" at bounding box center [368, 255] width 648 height 364
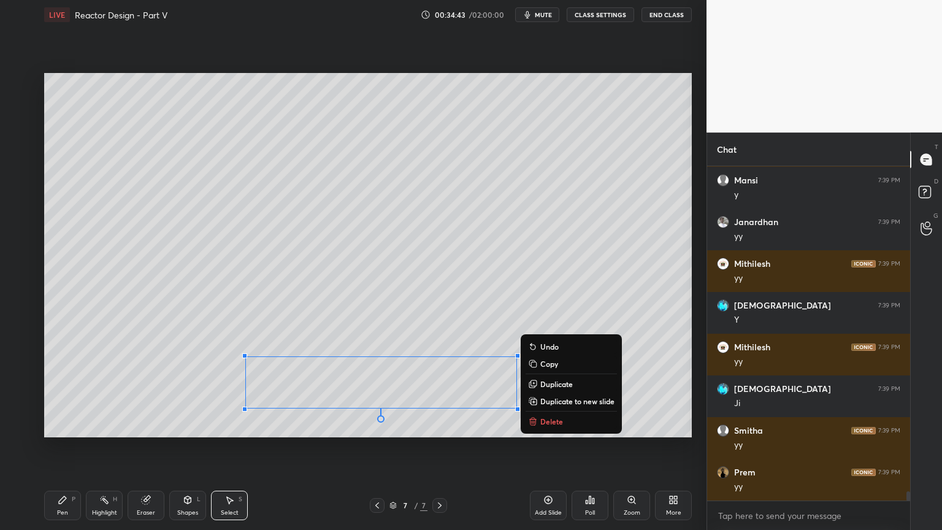
scroll to position [11537, 0]
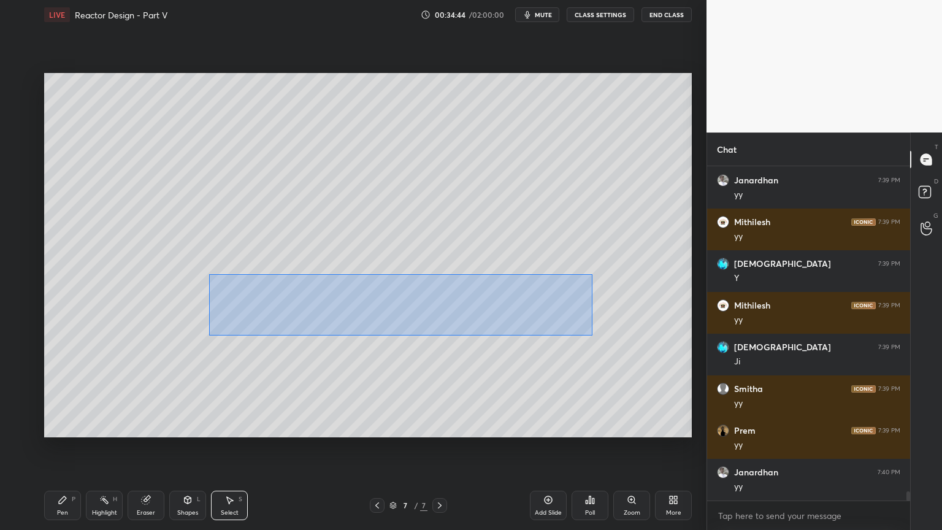
drag, startPoint x: 272, startPoint y: 297, endPoint x: 569, endPoint y: 328, distance: 298.5
click at [594, 334] on div "0 ° Undo Copy Duplicate Duplicate to new slide Delete" at bounding box center [368, 255] width 648 height 364
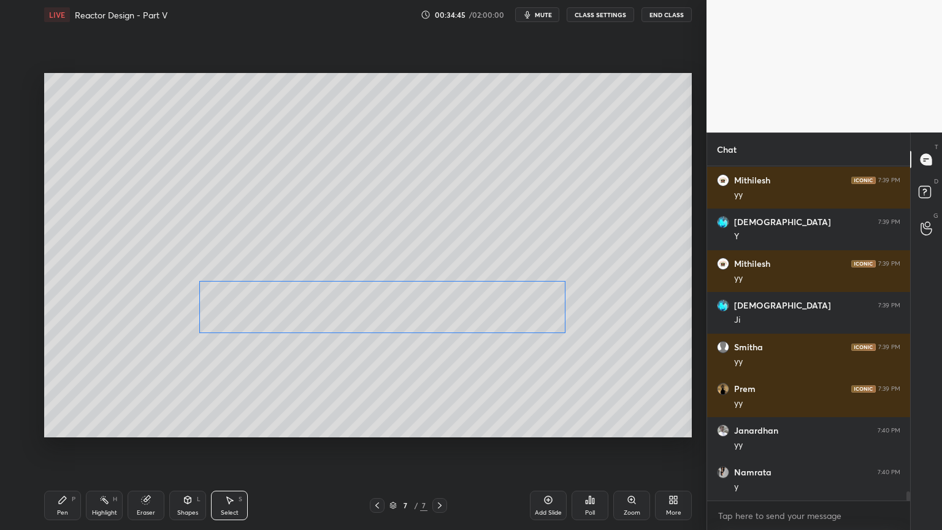
click at [477, 312] on div "0 ° Undo Copy Duplicate Duplicate to new slide Delete" at bounding box center [368, 255] width 648 height 364
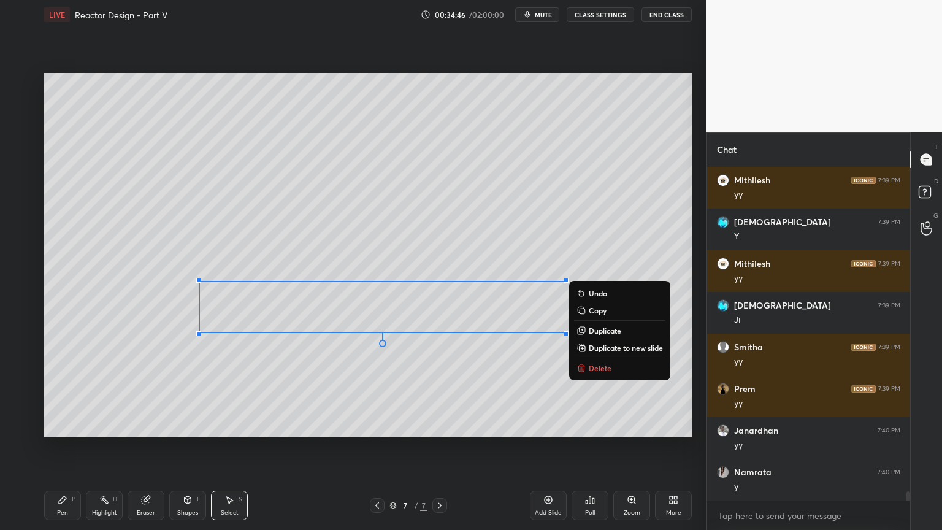
click at [377, 416] on div "0 ° Undo Copy Duplicate Duplicate to new slide Delete" at bounding box center [368, 255] width 648 height 364
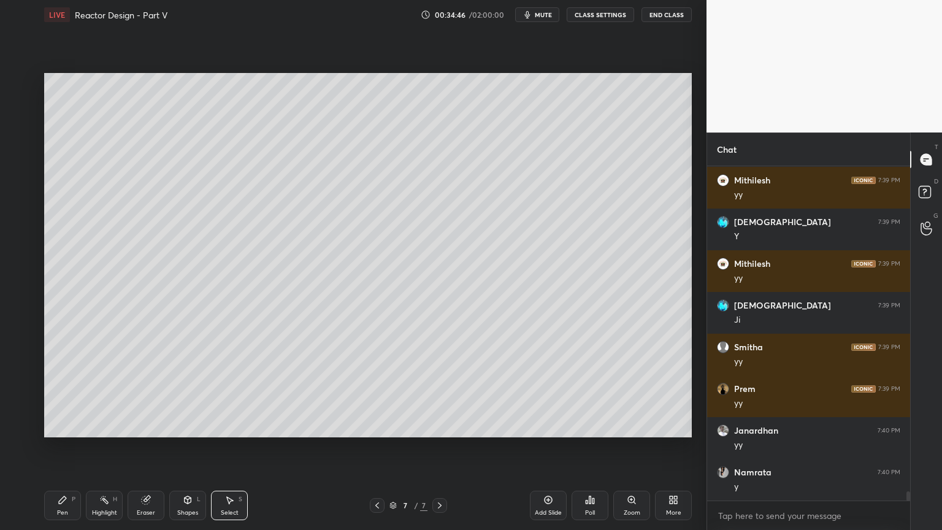
scroll to position [11621, 0]
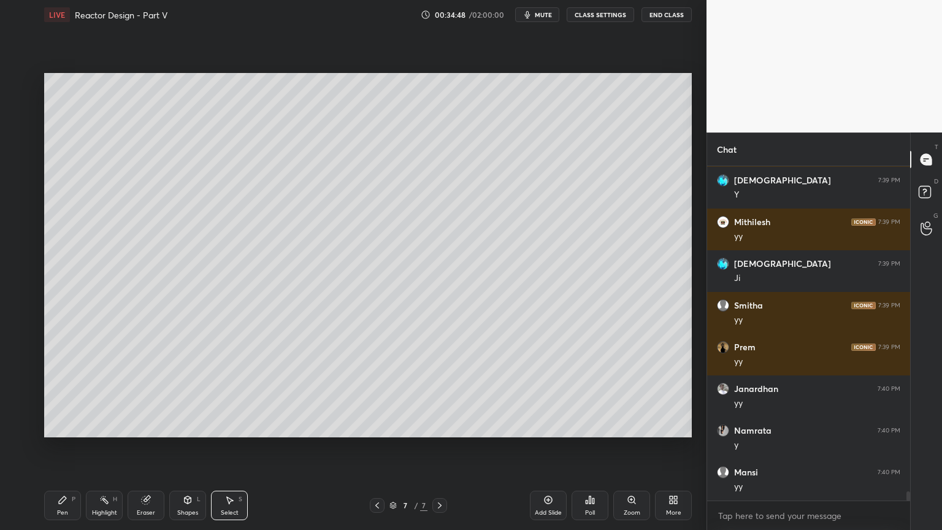
click at [184, 447] on div "Shapes" at bounding box center [187, 513] width 21 height 6
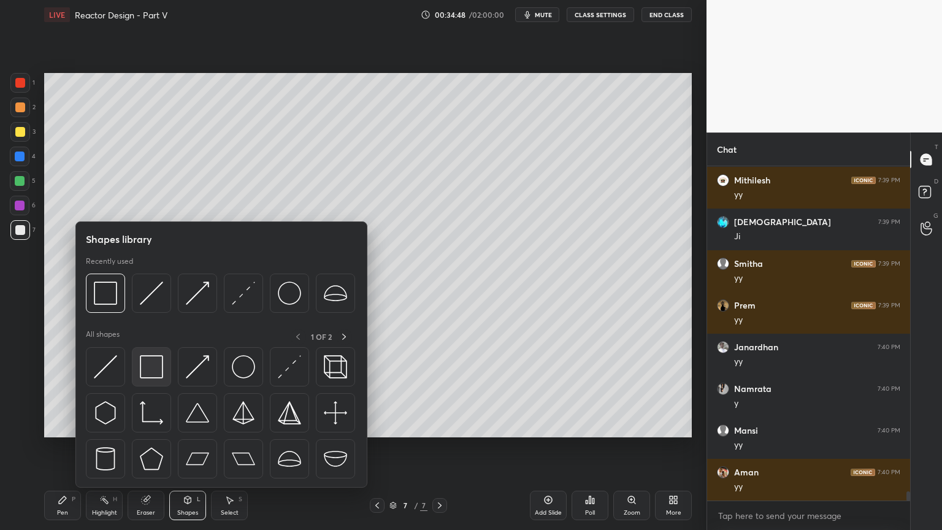
click at [147, 371] on img at bounding box center [151, 366] width 23 height 23
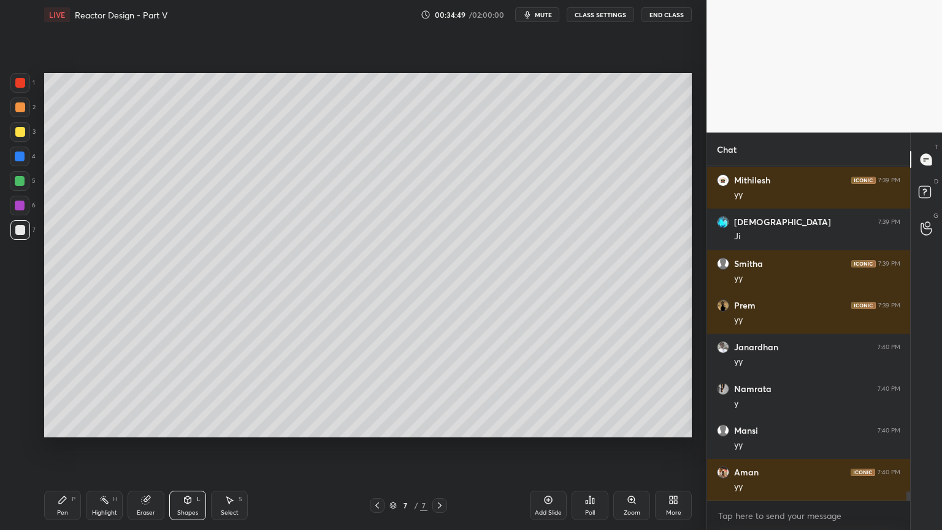
click at [22, 206] on div at bounding box center [20, 206] width 10 height 10
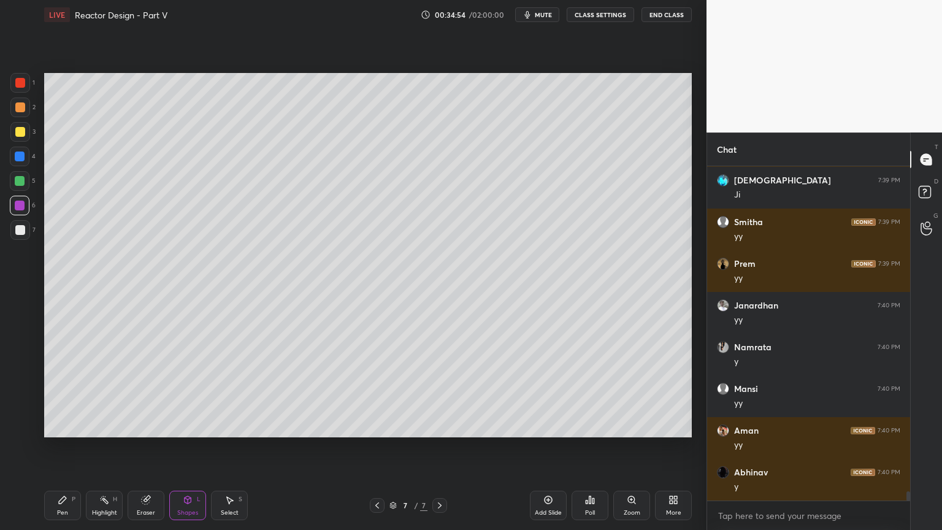
scroll to position [11746, 0]
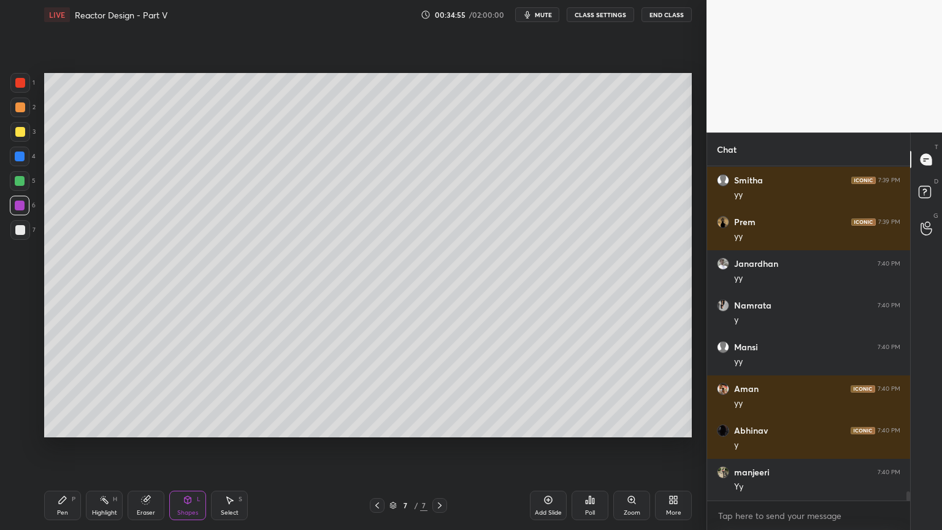
click at [233, 447] on div "Select S" at bounding box center [229, 505] width 37 height 29
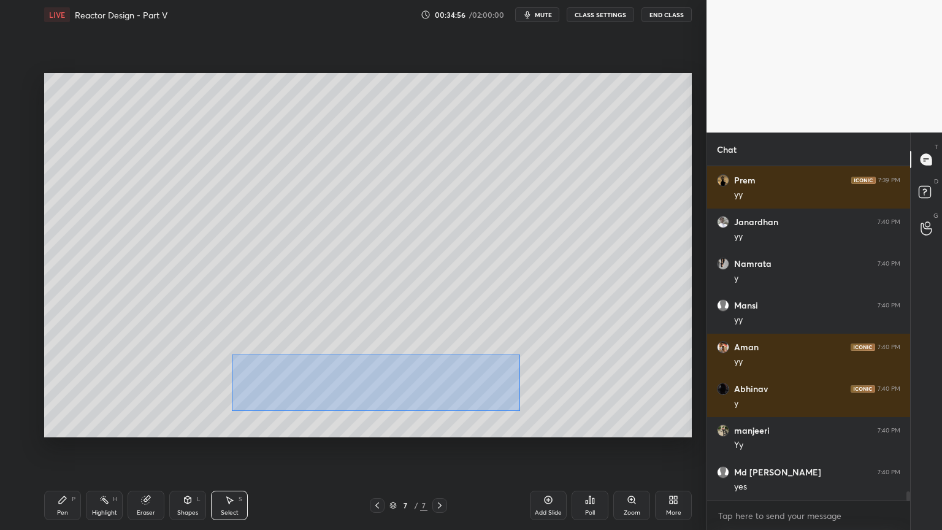
drag, startPoint x: 232, startPoint y: 354, endPoint x: 524, endPoint y: 410, distance: 297.3
click at [526, 411] on div "0 ° Undo Copy Duplicate Duplicate to new slide Delete" at bounding box center [368, 255] width 648 height 364
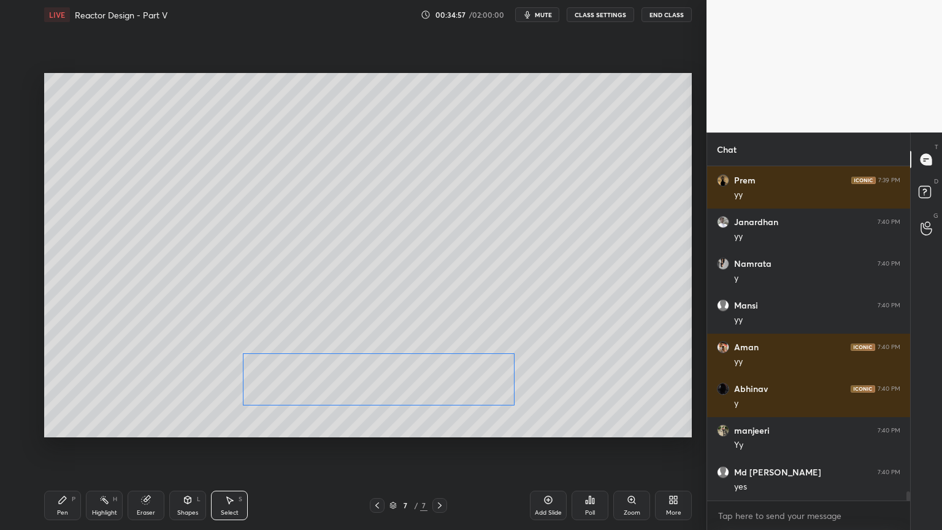
scroll to position [11829, 0]
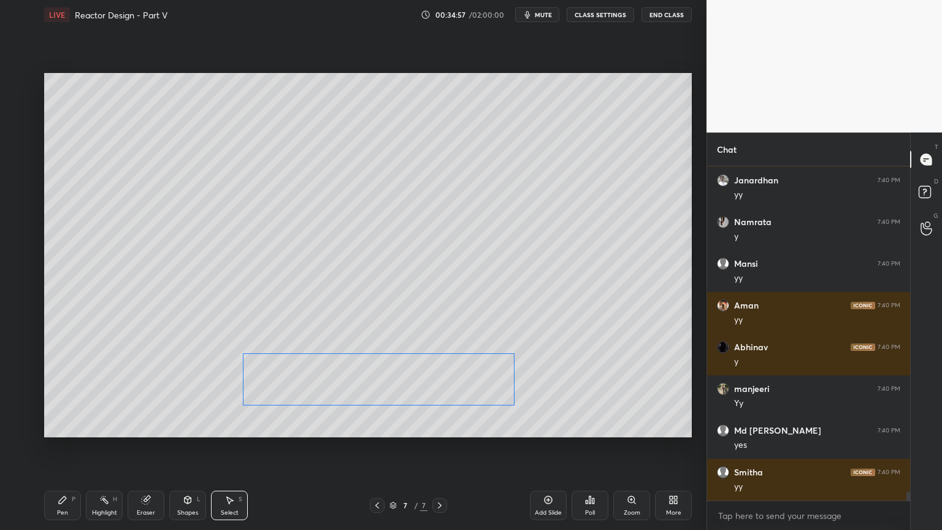
click at [461, 391] on div "0 ° Undo Copy Duplicate Duplicate to new slide Delete" at bounding box center [368, 255] width 648 height 364
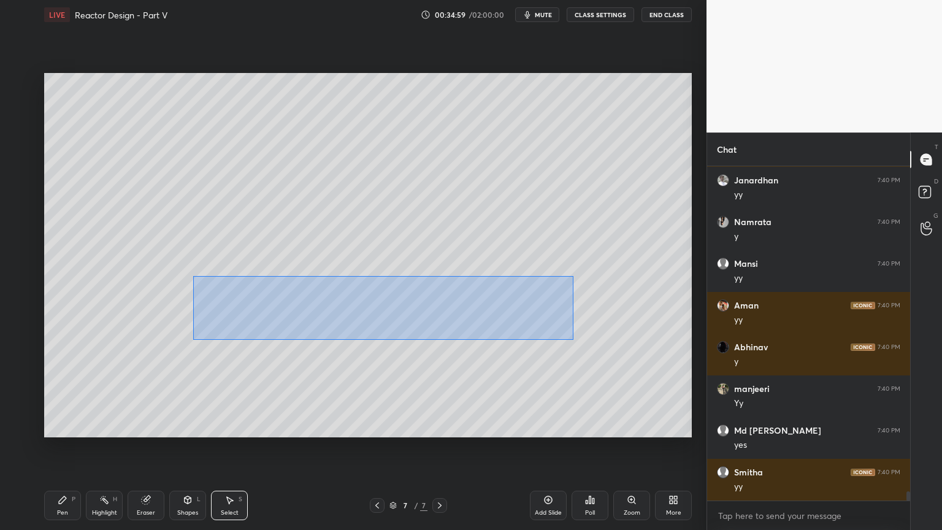
drag, startPoint x: 194, startPoint y: 278, endPoint x: 573, endPoint y: 339, distance: 383.3
click at [573, 339] on div "0 ° Undo Copy Duplicate Duplicate to new slide Delete" at bounding box center [368, 255] width 648 height 364
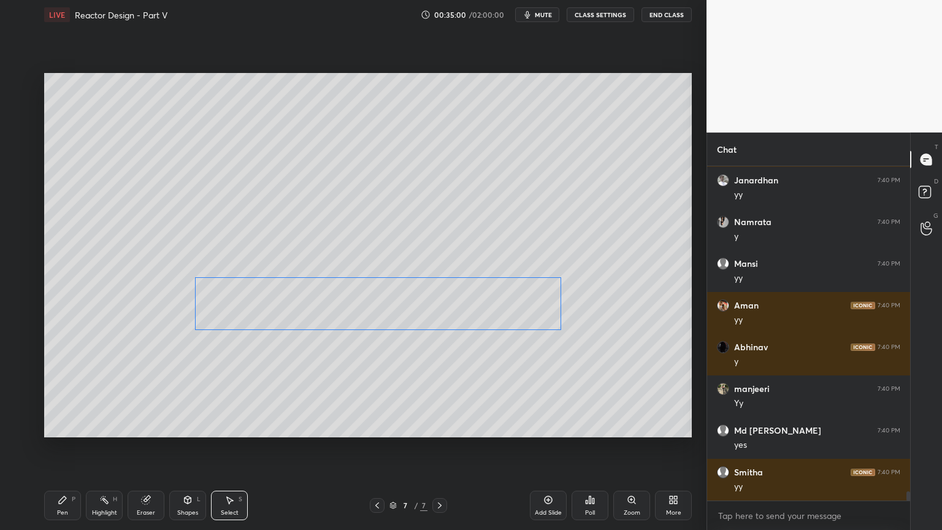
click at [464, 324] on div "0 ° Undo Copy Duplicate Duplicate to new slide Delete" at bounding box center [368, 255] width 648 height 364
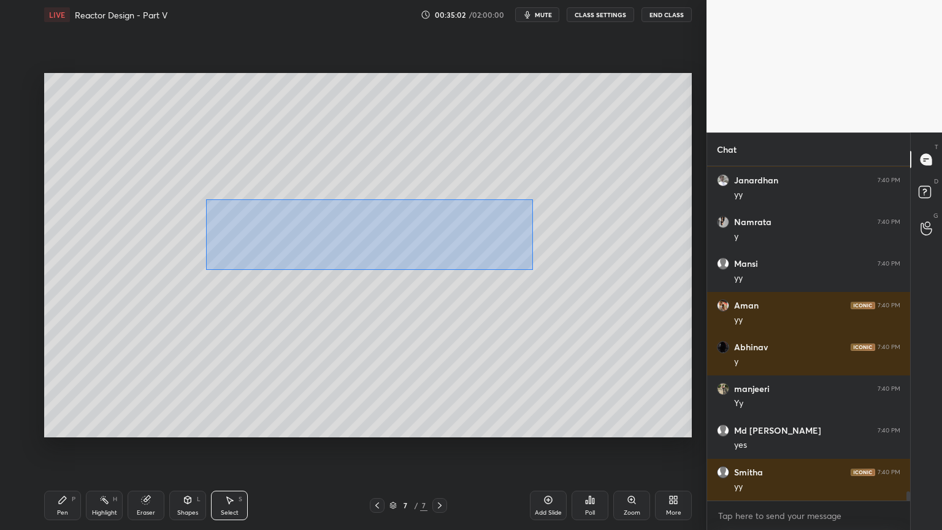
drag, startPoint x: 206, startPoint y: 199, endPoint x: 501, endPoint y: 255, distance: 300.3
click at [531, 269] on div "0 ° Undo Copy Duplicate Duplicate to new slide Delete" at bounding box center [368, 255] width 648 height 364
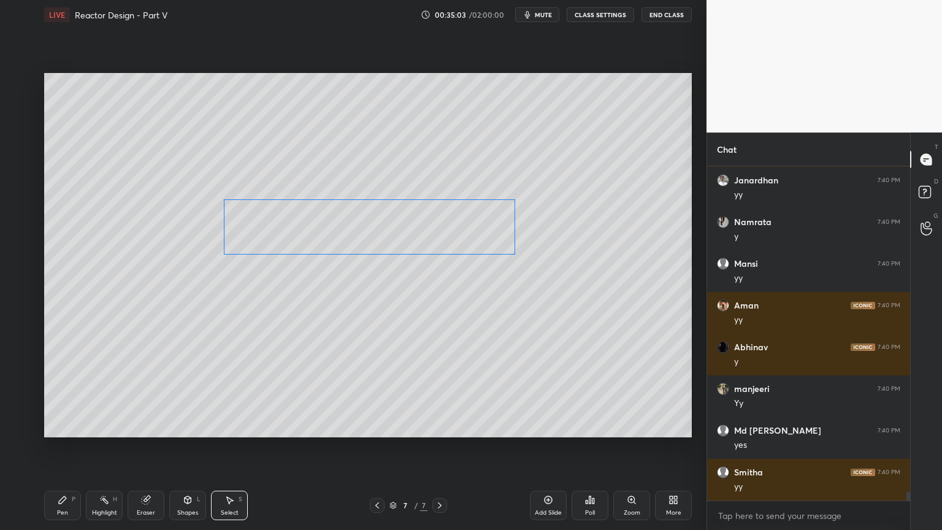
click at [472, 238] on div "0 ° Undo Copy Duplicate Duplicate to new slide Delete" at bounding box center [368, 255] width 648 height 364
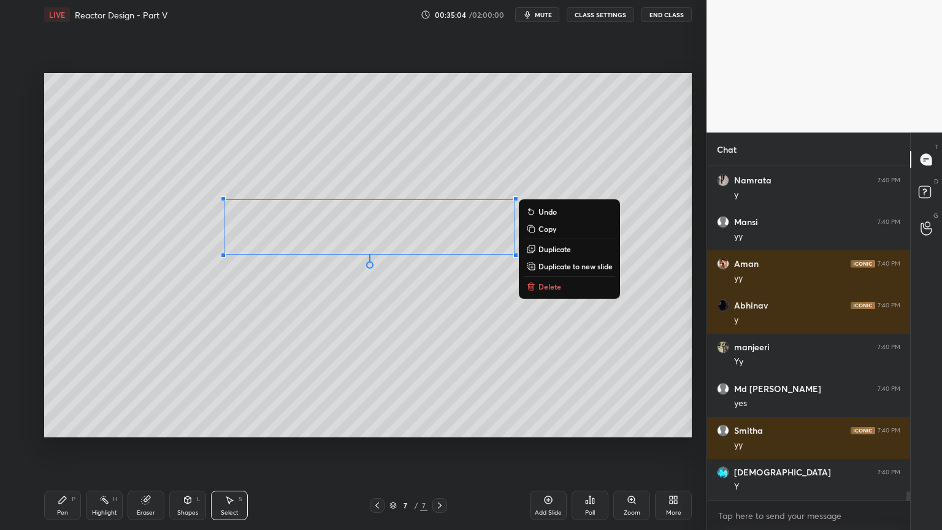
click at [683, 334] on div "0 ° Undo Copy Duplicate Duplicate to new slide Delete" at bounding box center [368, 255] width 648 height 364
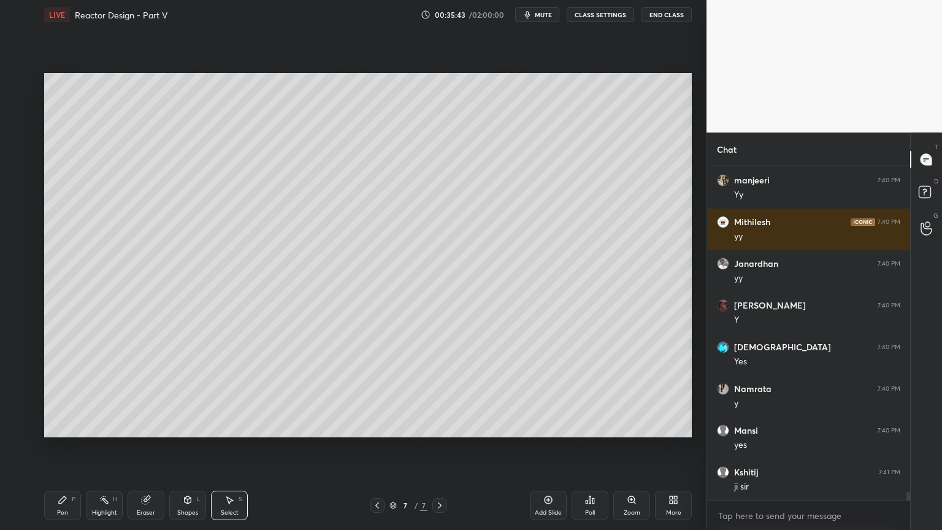
scroll to position [12413, 0]
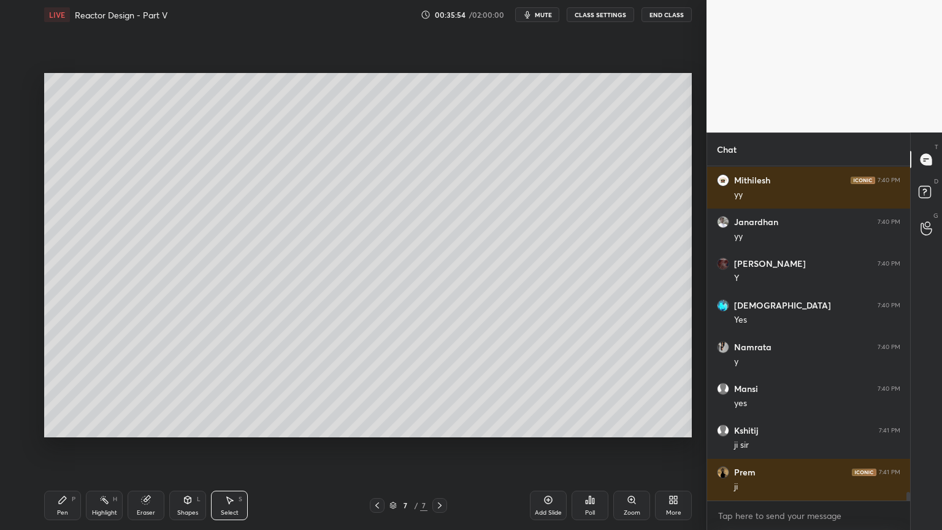
click at [547, 447] on div "Add Slide" at bounding box center [548, 513] width 27 height 6
click at [53, 447] on div "Pen P" at bounding box center [62, 505] width 37 height 29
click at [56, 447] on div "Pen P" at bounding box center [62, 505] width 37 height 29
click at [17, 236] on div at bounding box center [20, 230] width 20 height 20
click at [377, 447] on icon at bounding box center [377, 506] width 10 height 10
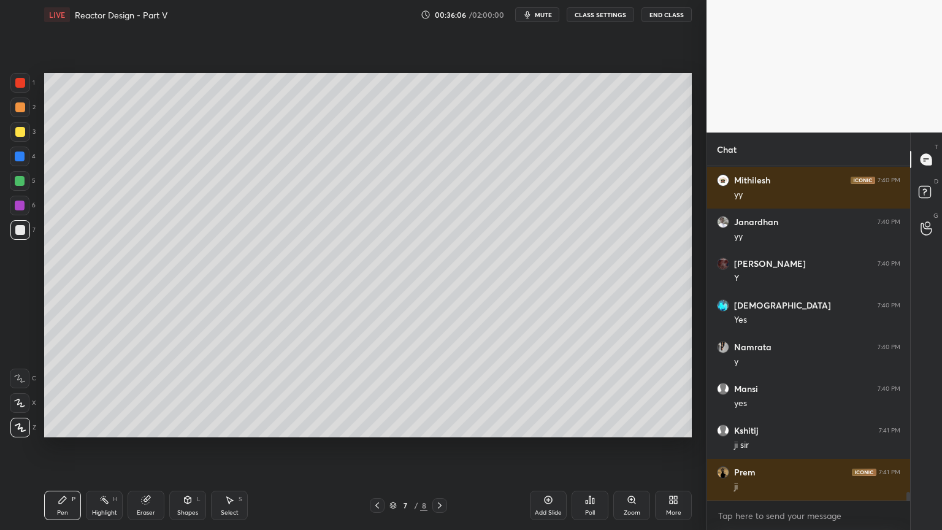
click at [439, 447] on icon at bounding box center [440, 505] width 4 height 6
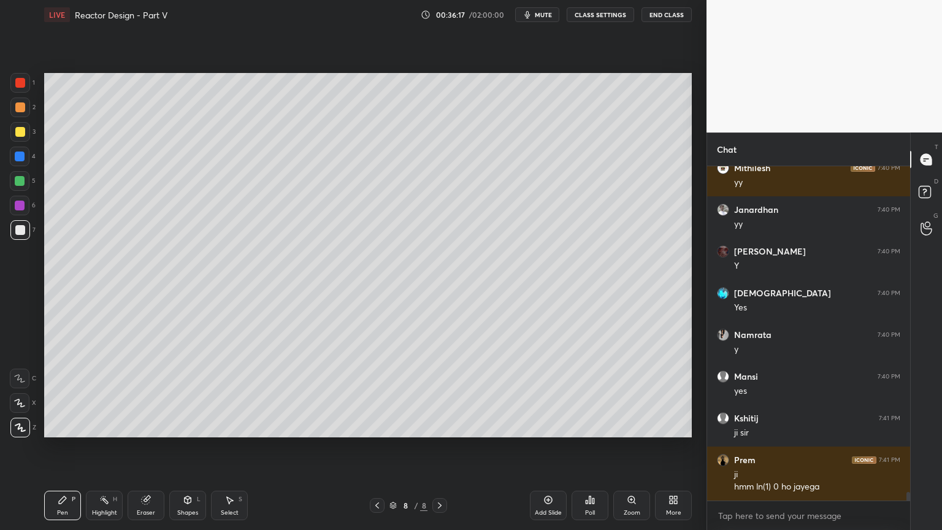
click at [378, 447] on icon at bounding box center [377, 506] width 10 height 10
click at [437, 447] on icon at bounding box center [440, 506] width 10 height 10
click at [377, 447] on icon at bounding box center [377, 506] width 10 height 10
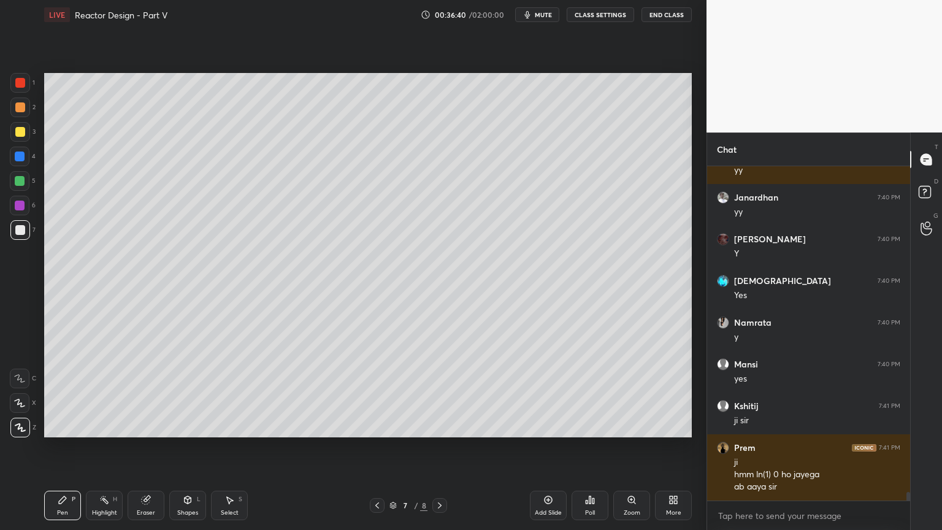
click at [442, 447] on icon at bounding box center [440, 506] width 10 height 10
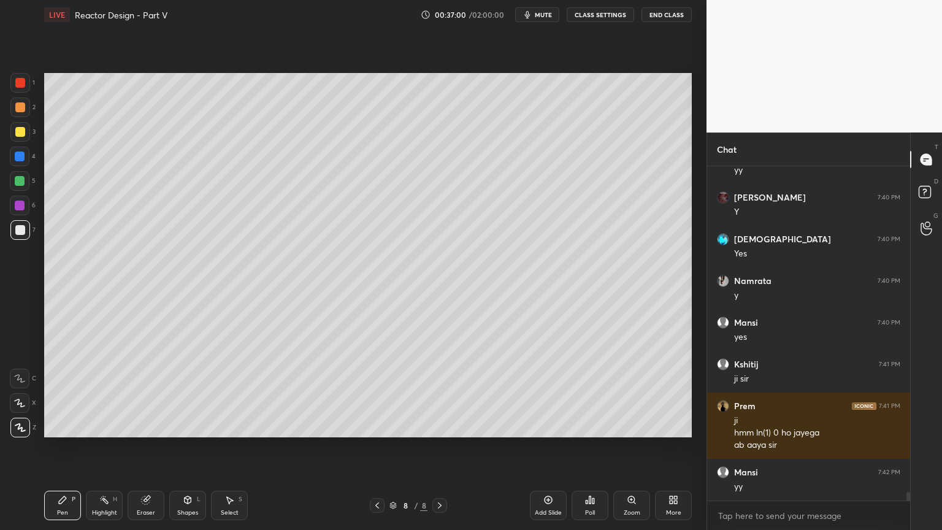
click at [183, 447] on div "Shapes L" at bounding box center [187, 505] width 37 height 29
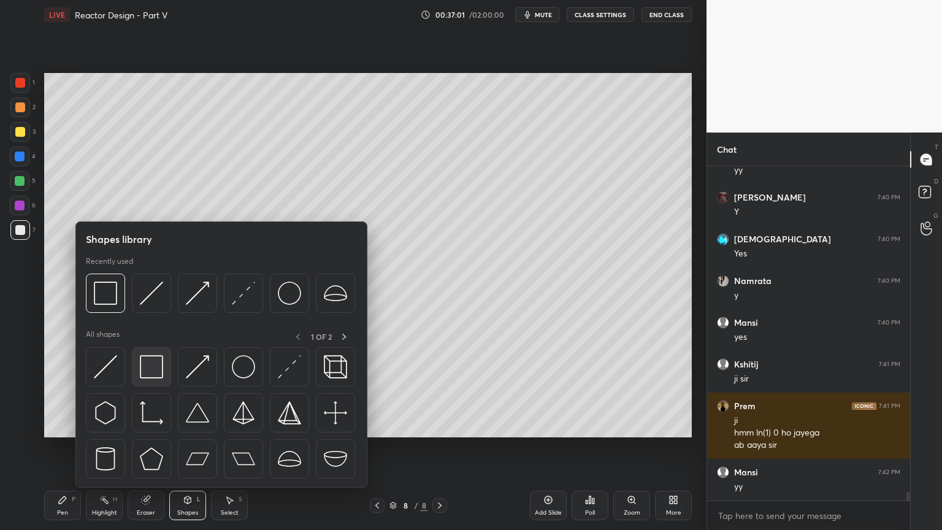
click at [147, 352] on div at bounding box center [151, 366] width 39 height 39
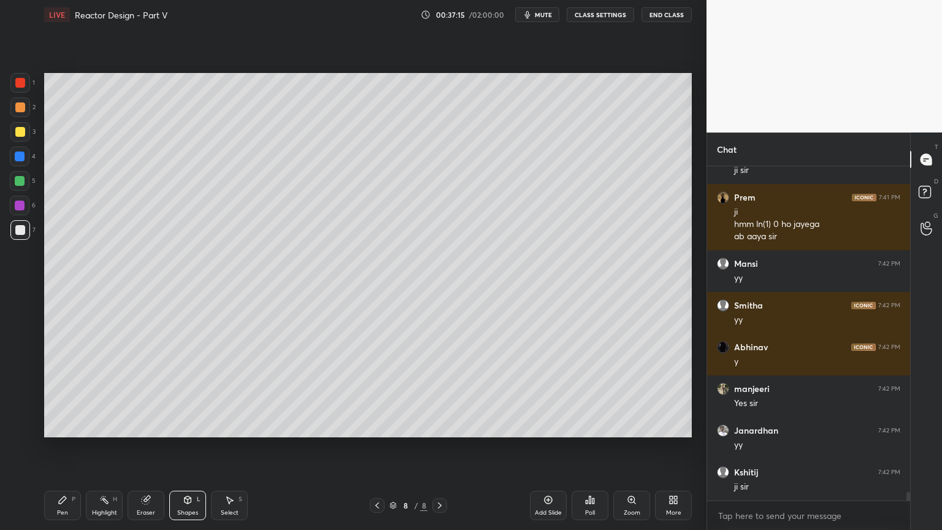
scroll to position [12730, 0]
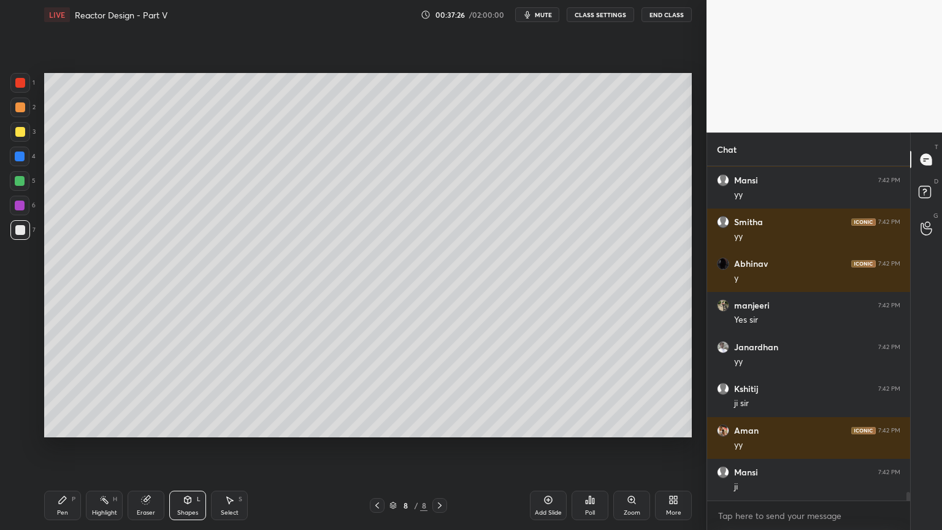
click at [226, 447] on icon at bounding box center [230, 500] width 10 height 10
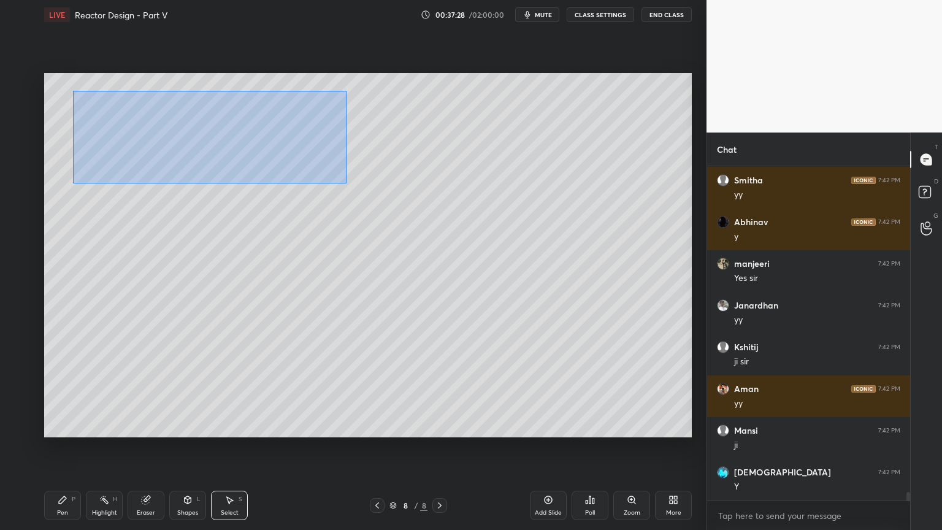
drag, startPoint x: 72, startPoint y: 91, endPoint x: 348, endPoint y: 180, distance: 290.0
click at [350, 184] on div "0 ° Undo Copy Duplicate Duplicate to new slide Delete" at bounding box center [368, 255] width 648 height 364
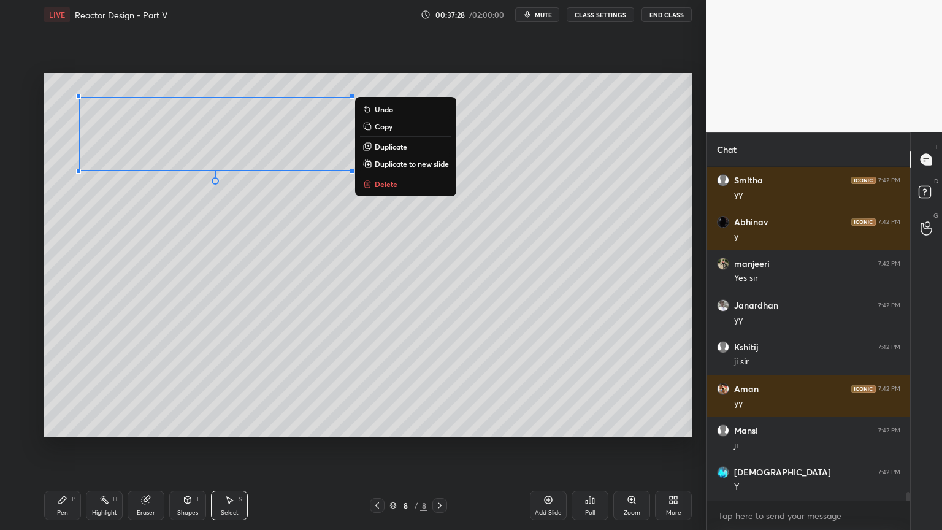
scroll to position [12897, 0]
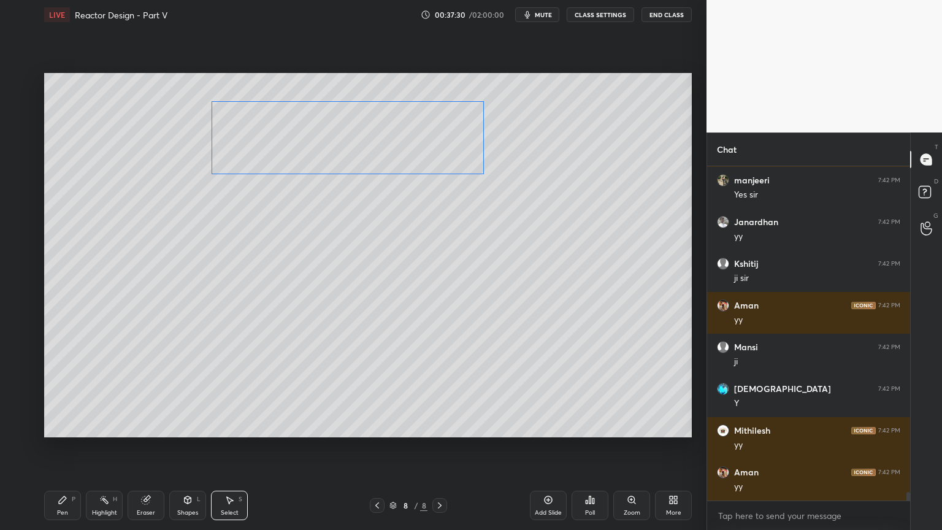
drag, startPoint x: 320, startPoint y: 157, endPoint x: 452, endPoint y: 161, distance: 132.6
click at [452, 161] on div "0 ° Undo Copy Duplicate Duplicate to new slide Delete" at bounding box center [368, 255] width 648 height 364
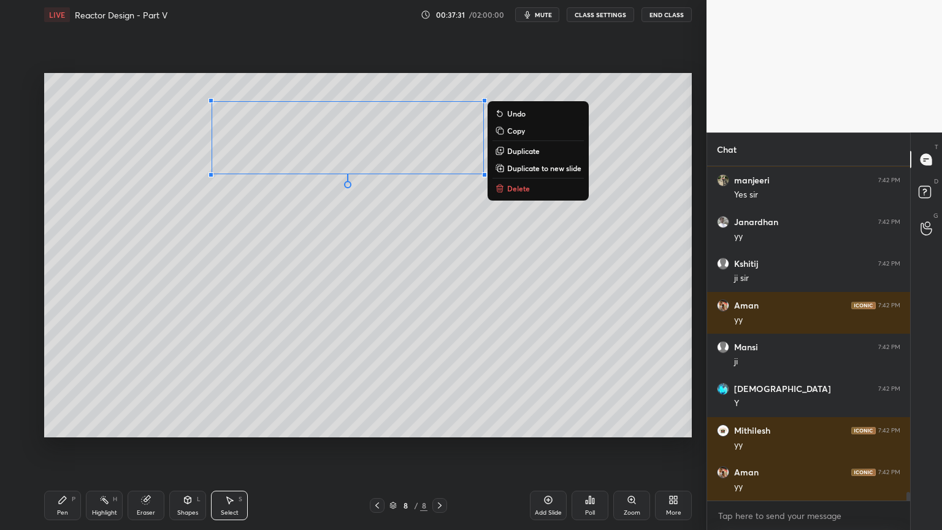
click at [183, 447] on icon at bounding box center [188, 500] width 10 height 10
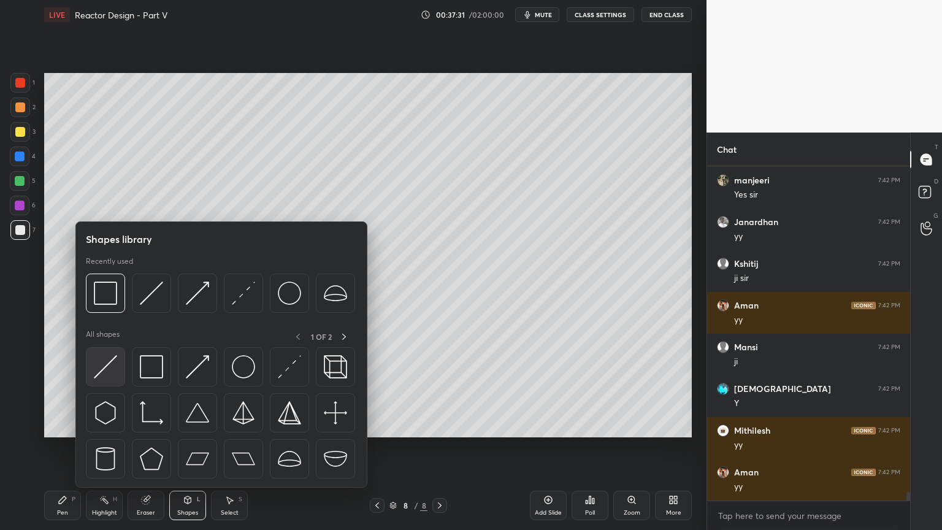
click at [106, 358] on img at bounding box center [105, 366] width 23 height 23
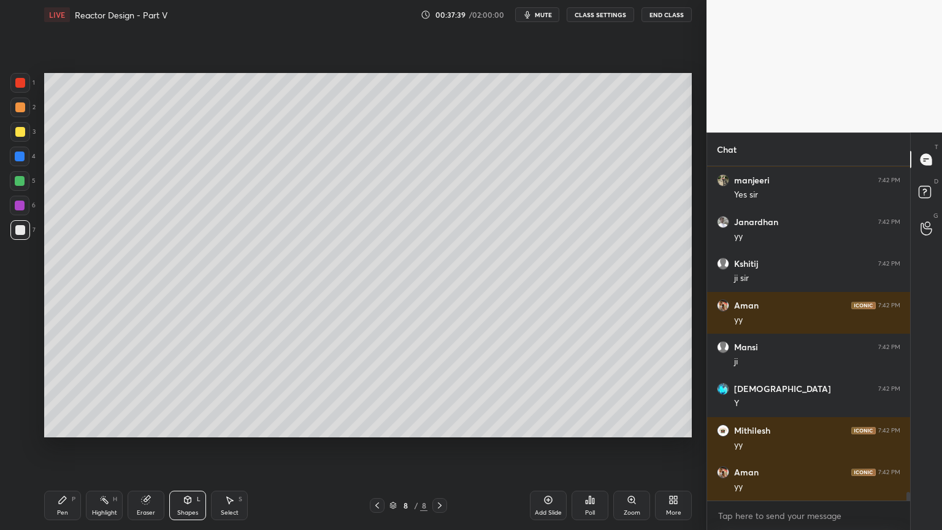
click at [50, 447] on div "Pen P" at bounding box center [62, 505] width 37 height 29
click at [229, 447] on icon at bounding box center [230, 500] width 7 height 7
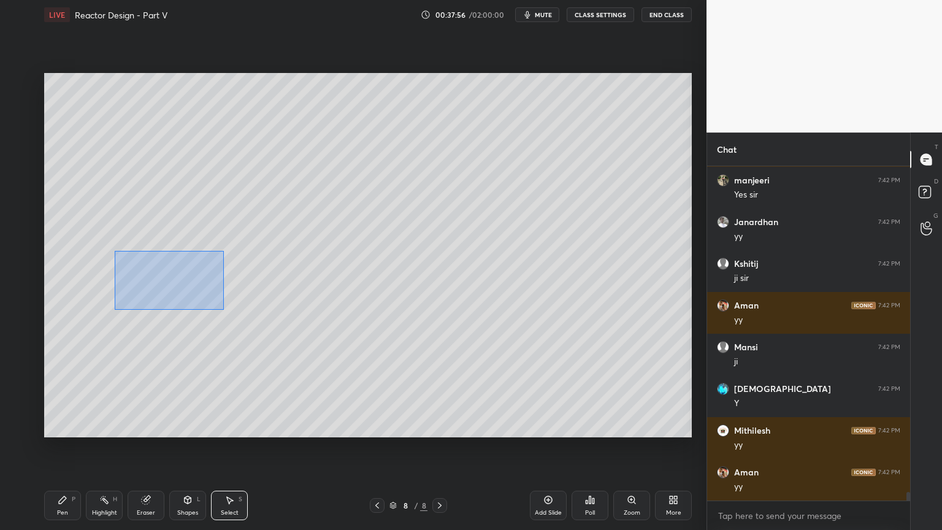
drag, startPoint x: 117, startPoint y: 252, endPoint x: 223, endPoint y: 309, distance: 120.5
click at [223, 309] on div "0 ° Undo Copy Duplicate Duplicate to new slide Delete" at bounding box center [368, 255] width 648 height 364
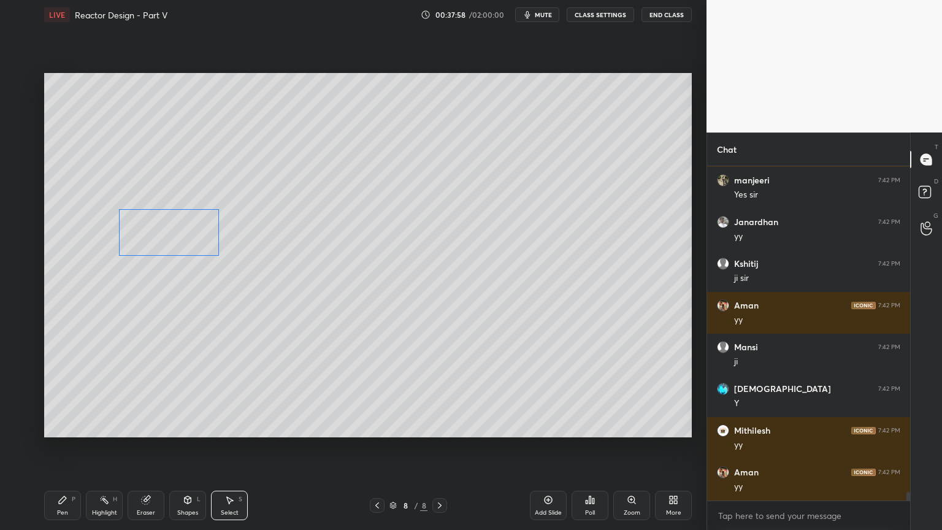
drag, startPoint x: 194, startPoint y: 283, endPoint x: 191, endPoint y: 240, distance: 43.0
click at [192, 237] on div "0 ° Undo Copy Duplicate Duplicate to new slide Delete" at bounding box center [368, 255] width 648 height 364
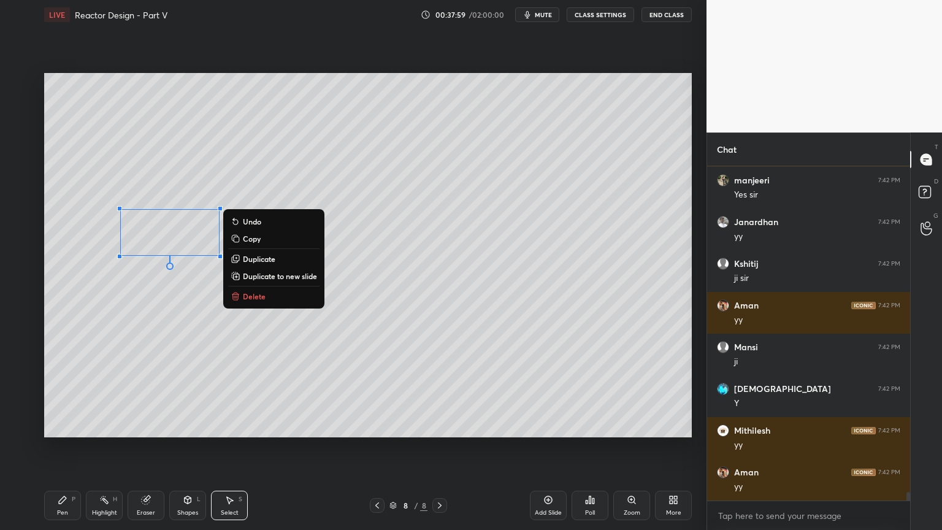
click at [60, 447] on div "Pen P" at bounding box center [62, 505] width 37 height 29
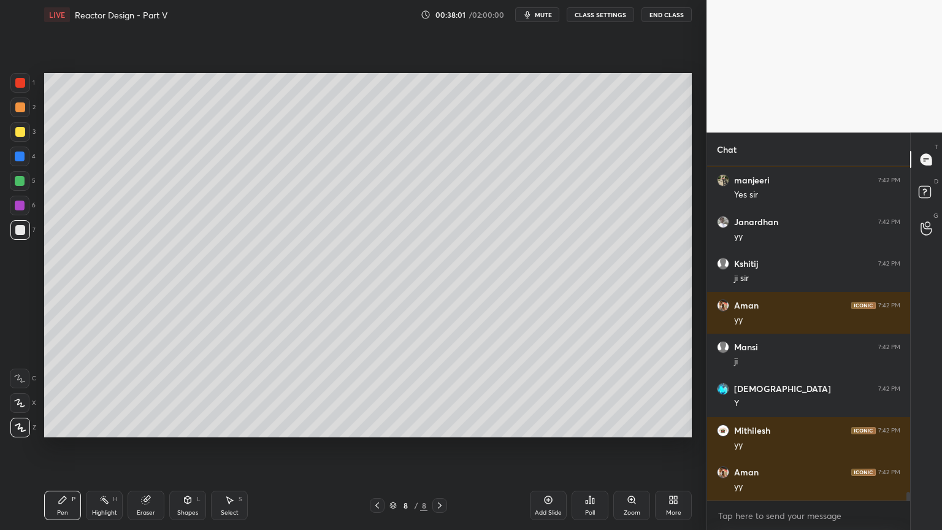
click at [189, 447] on icon at bounding box center [188, 499] width 7 height 2
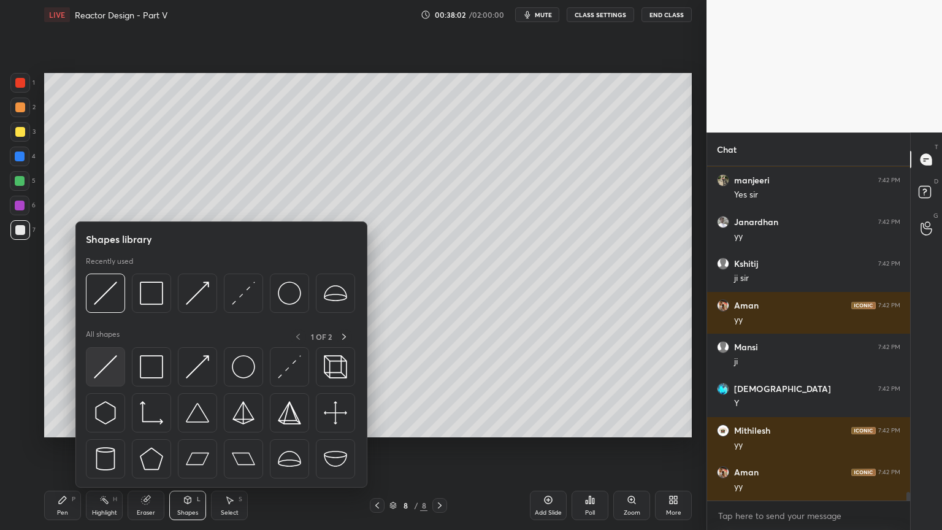
click at [107, 366] on img at bounding box center [105, 366] width 23 height 23
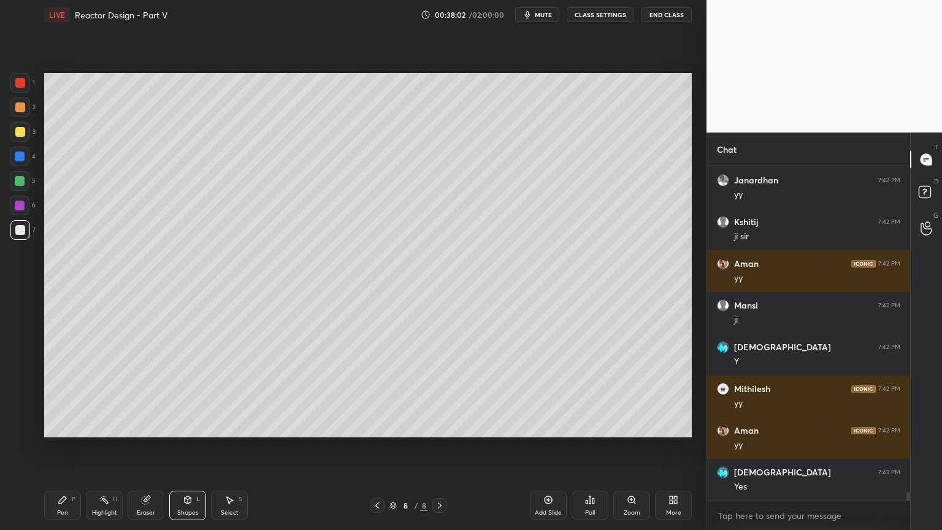
click at [23, 207] on div at bounding box center [20, 206] width 10 height 10
click at [59, 447] on div "Pen" at bounding box center [62, 513] width 11 height 6
click at [20, 233] on div at bounding box center [20, 230] width 10 height 10
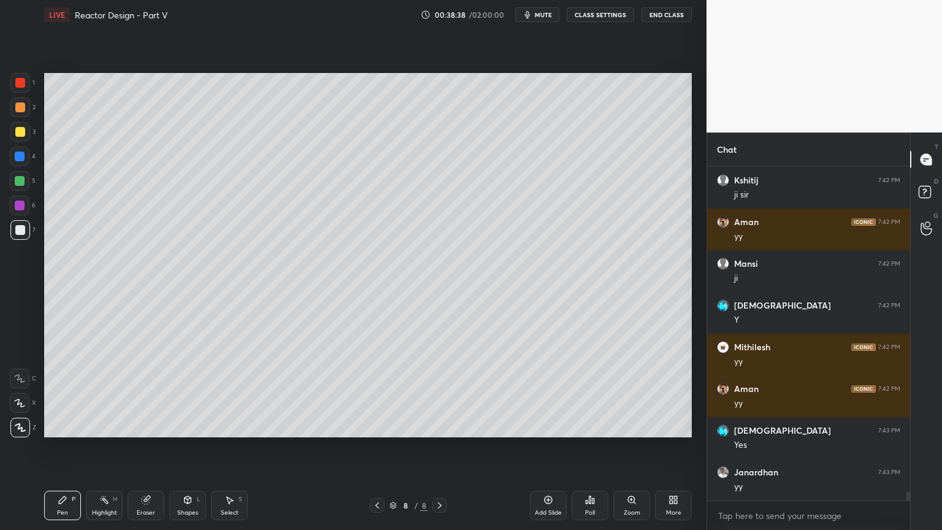
scroll to position [13022, 0]
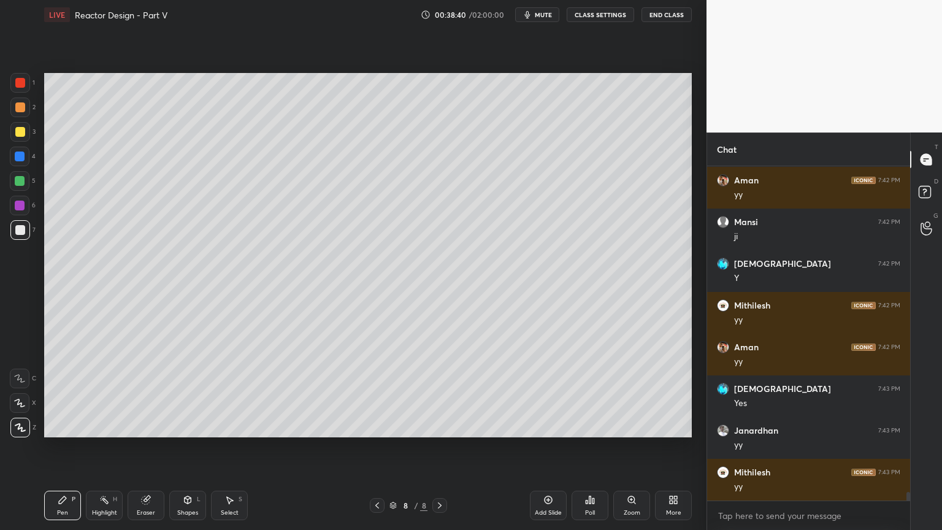
click at [185, 447] on div "Shapes L" at bounding box center [187, 505] width 37 height 29
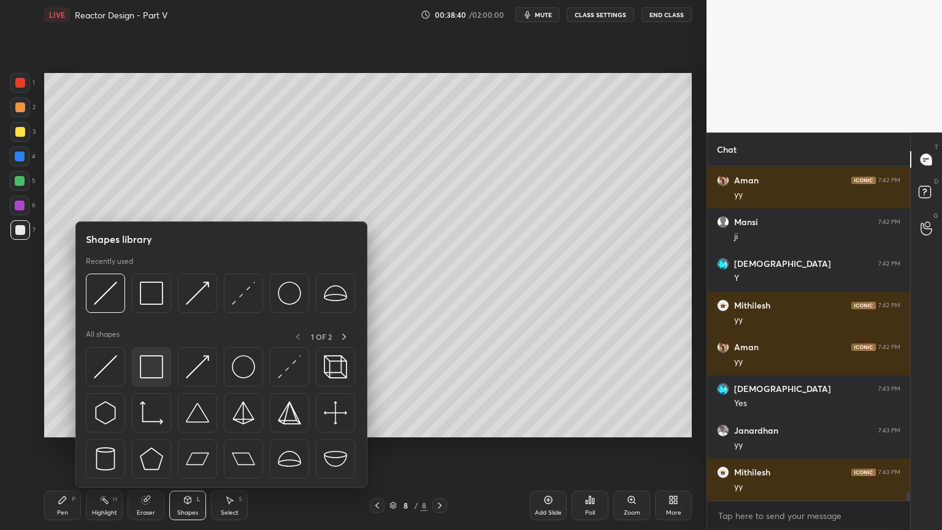
click at [153, 371] on img at bounding box center [151, 366] width 23 height 23
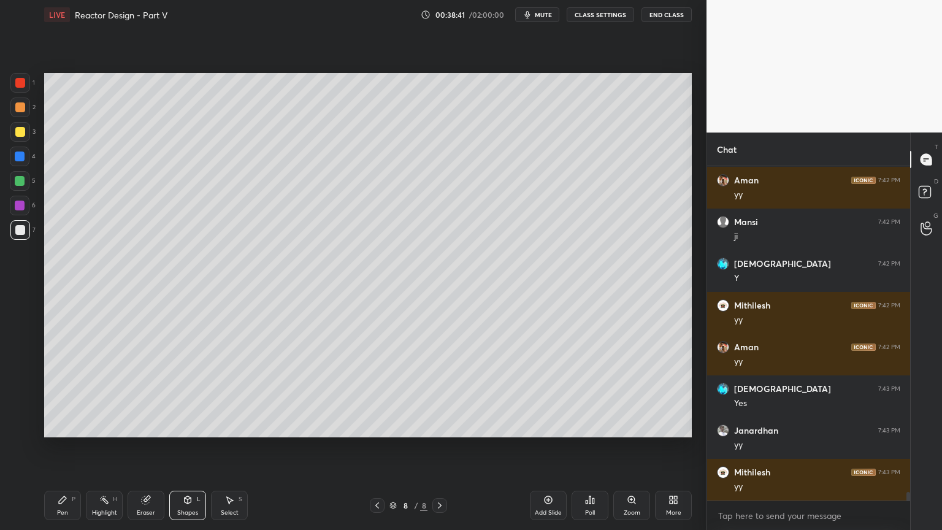
scroll to position [13063, 0]
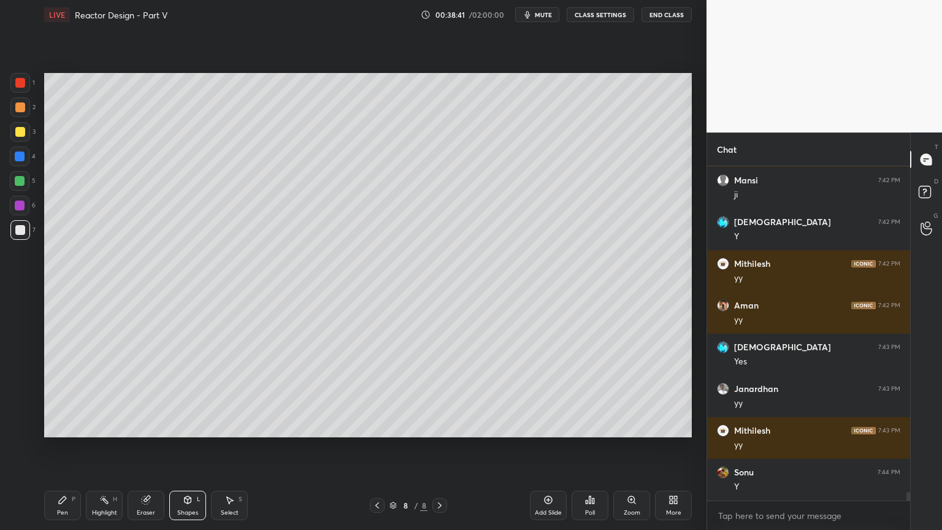
click at [17, 209] on div at bounding box center [20, 206] width 10 height 10
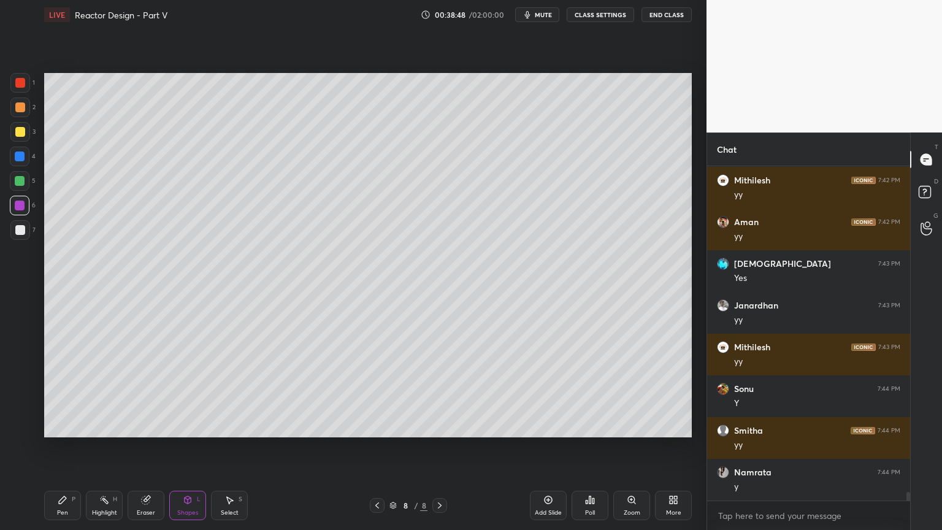
scroll to position [13189, 0]
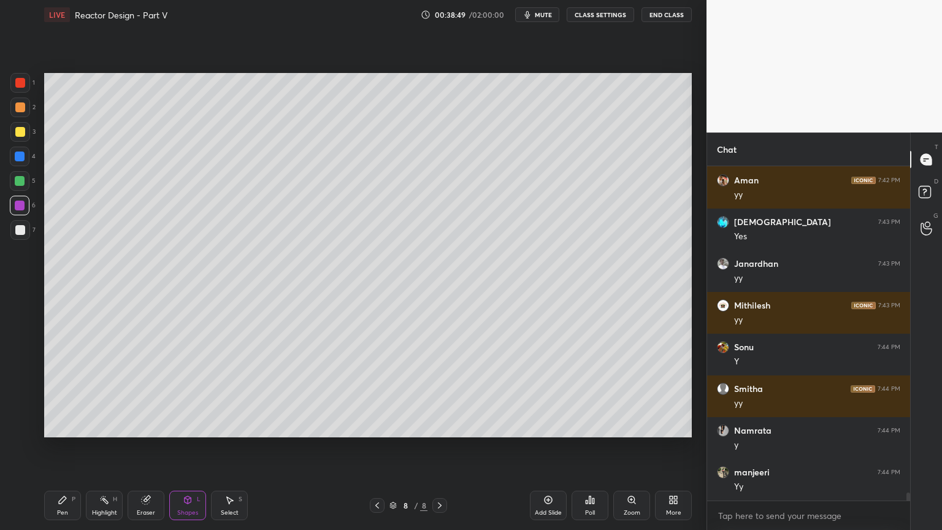
click at [236, 447] on div "Select" at bounding box center [230, 513] width 18 height 6
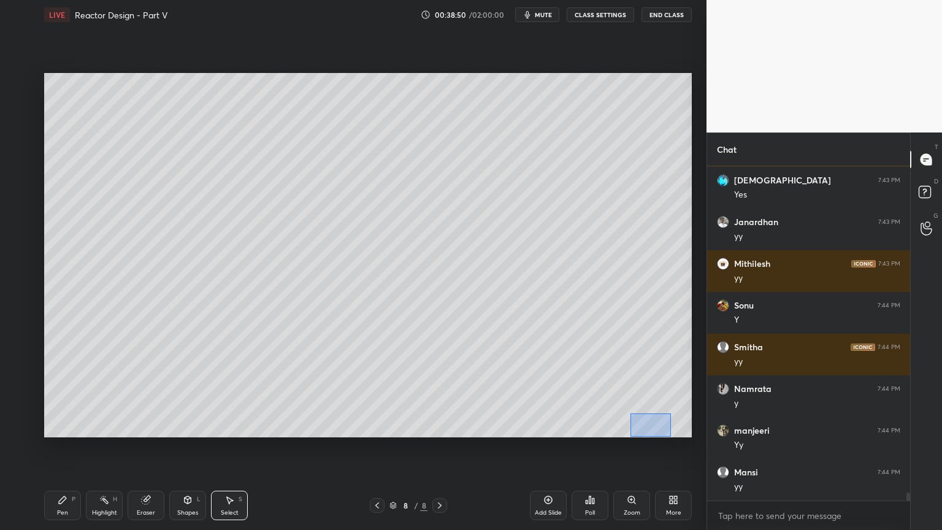
drag, startPoint x: 648, startPoint y: 427, endPoint x: 670, endPoint y: 436, distance: 23.9
click at [670, 436] on div "0 ° Undo Copy Duplicate Duplicate to new slide Delete" at bounding box center [368, 255] width 648 height 364
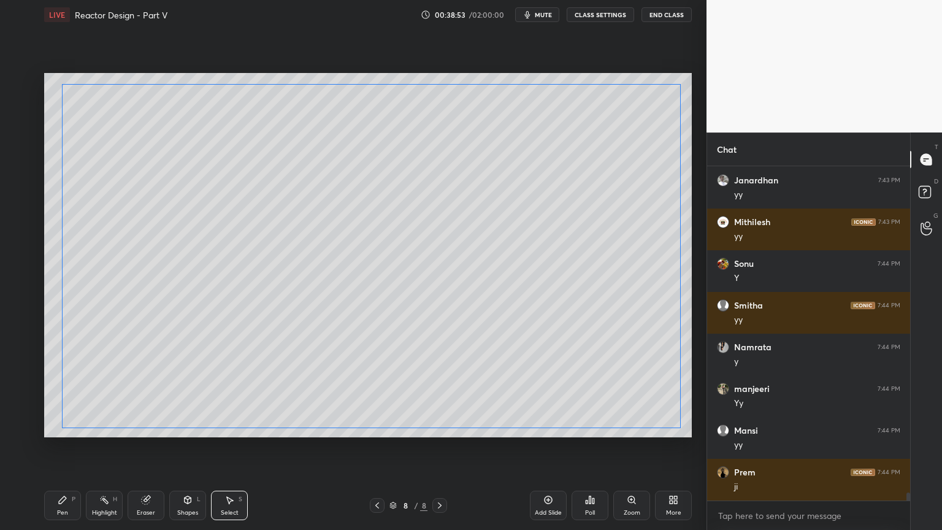
click at [651, 416] on div "0 ° Undo Copy Duplicate Duplicate to new slide Delete" at bounding box center [368, 255] width 648 height 364
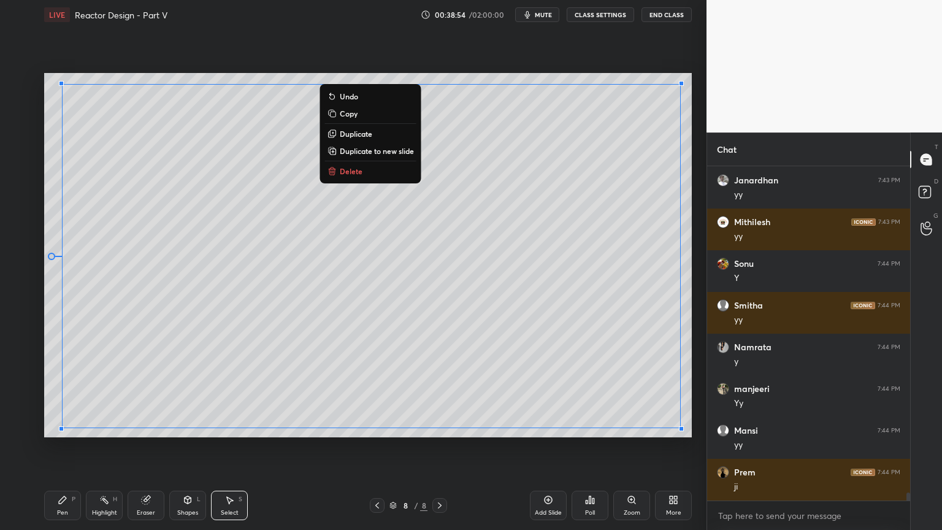
scroll to position [13314, 0]
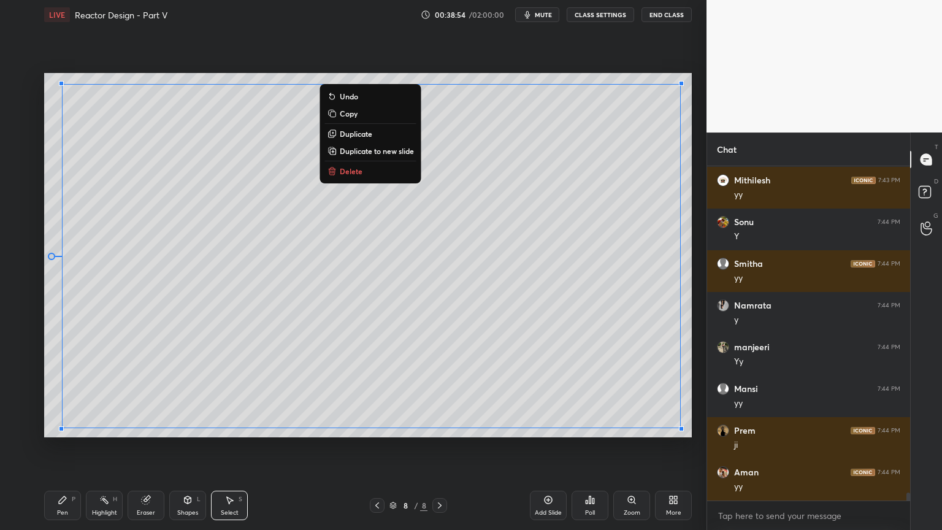
click at [658, 434] on div "0 ° Undo Copy Duplicate Duplicate to new slide Delete" at bounding box center [368, 255] width 648 height 364
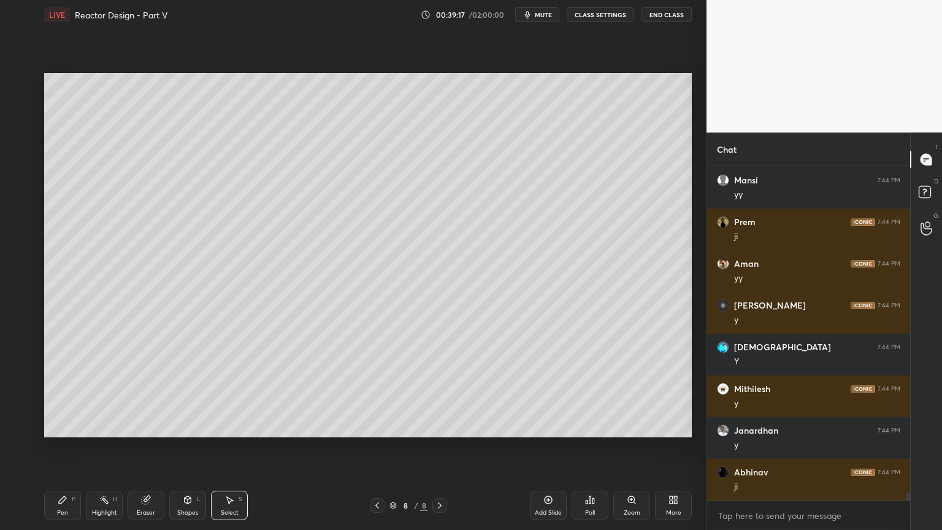
scroll to position [13564, 0]
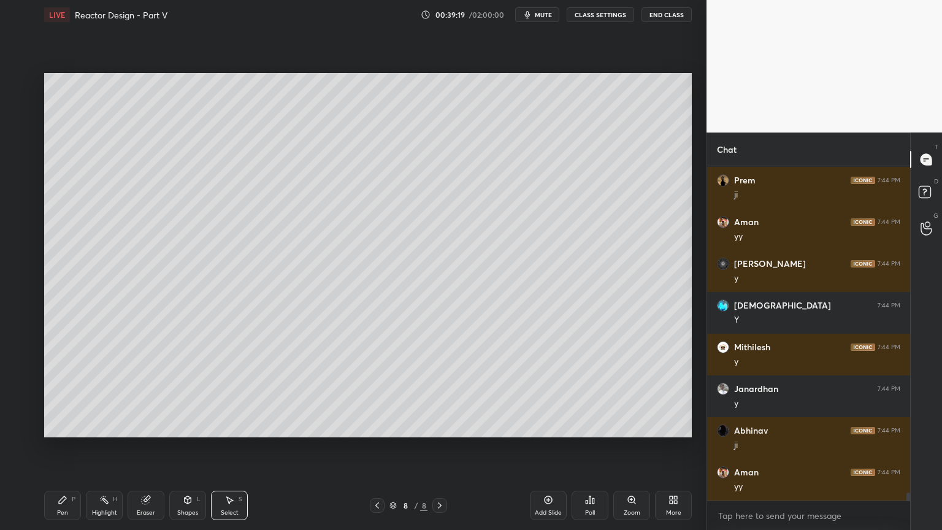
click at [236, 447] on div "Select" at bounding box center [230, 513] width 18 height 6
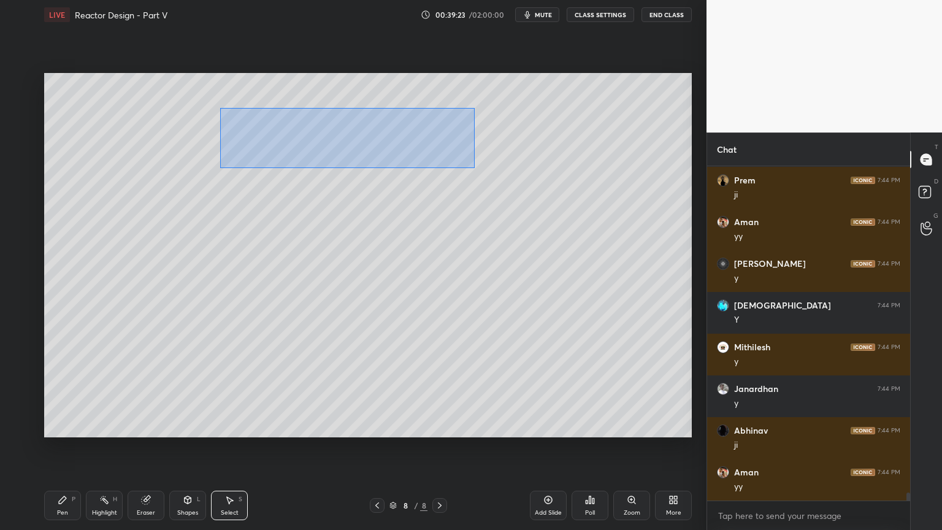
drag, startPoint x: 220, startPoint y: 108, endPoint x: 475, endPoint y: 167, distance: 261.4
click at [475, 167] on div "0 ° Undo Copy Duplicate Duplicate to new slide Delete" at bounding box center [368, 255] width 648 height 364
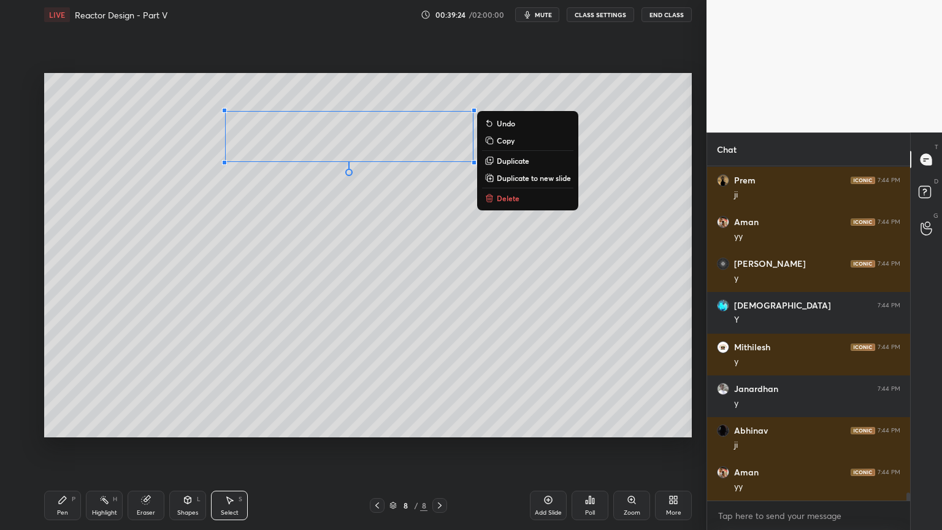
click at [520, 179] on p "Duplicate to new slide" at bounding box center [534, 178] width 74 height 10
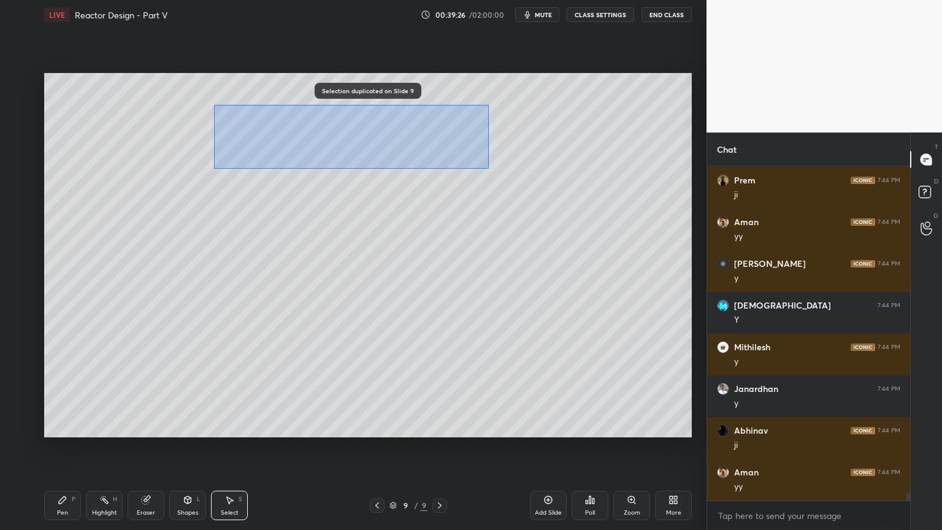
drag, startPoint x: 216, startPoint y: 106, endPoint x: 488, endPoint y: 169, distance: 279.5
click at [488, 169] on div "0 ° Undo Copy Duplicate Duplicate to new slide Delete" at bounding box center [368, 255] width 648 height 364
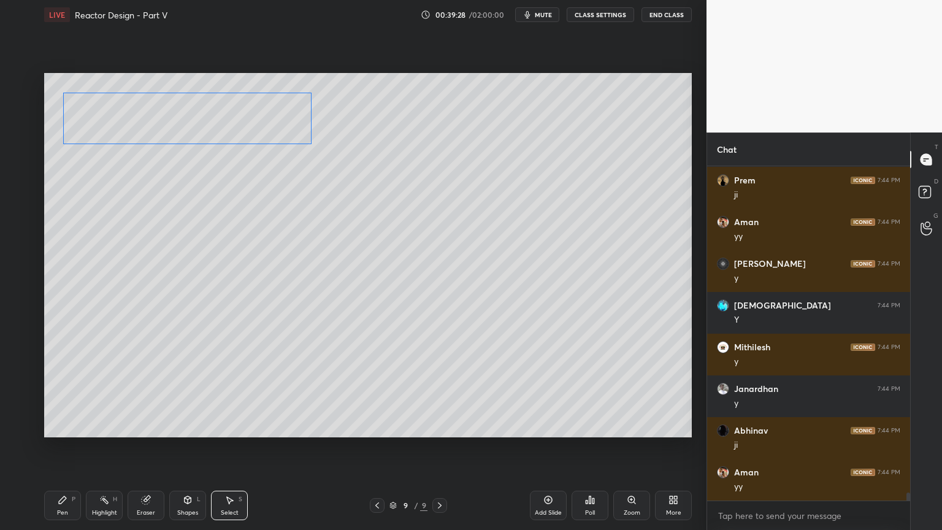
drag, startPoint x: 359, startPoint y: 147, endPoint x: 264, endPoint y: 140, distance: 96.0
click at [253, 129] on div "0 ° Undo Copy Duplicate Duplicate to new slide Delete" at bounding box center [368, 255] width 648 height 364
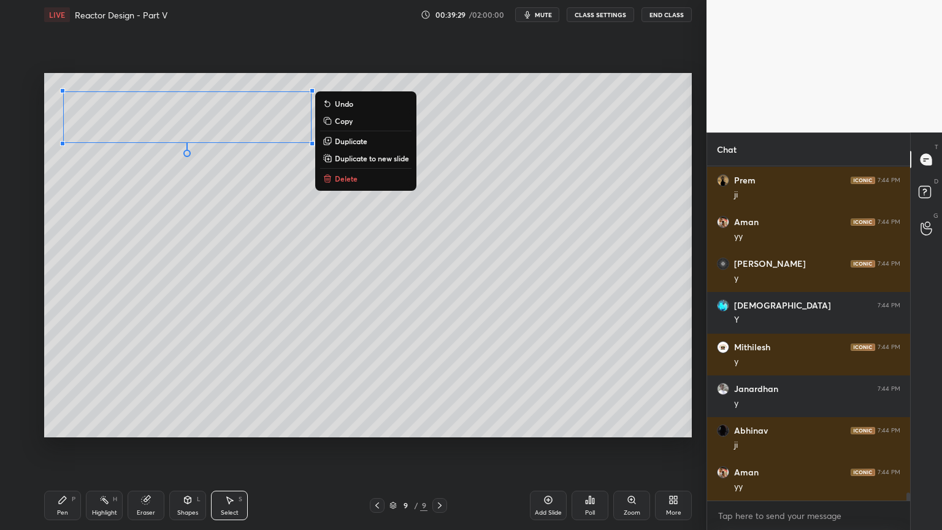
click at [53, 447] on div "Pen P" at bounding box center [62, 505] width 37 height 29
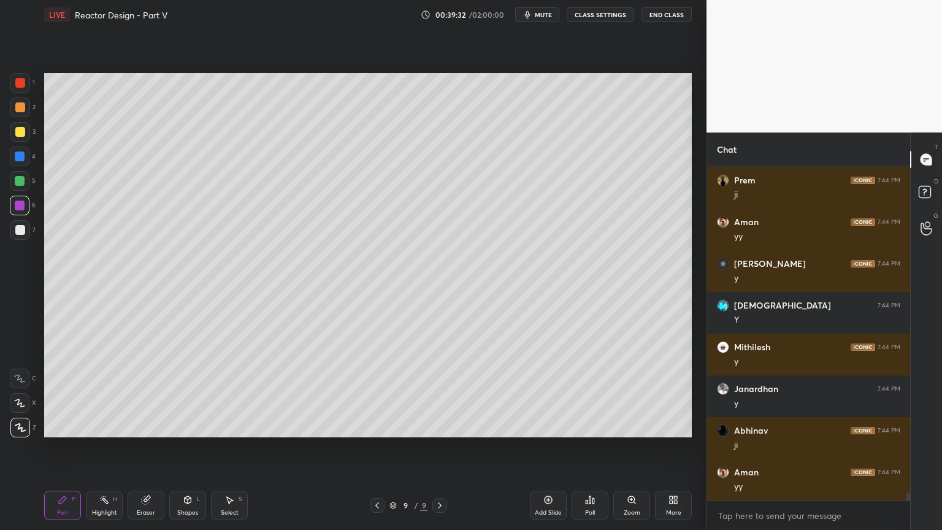
click at [25, 233] on div at bounding box center [20, 230] width 20 height 20
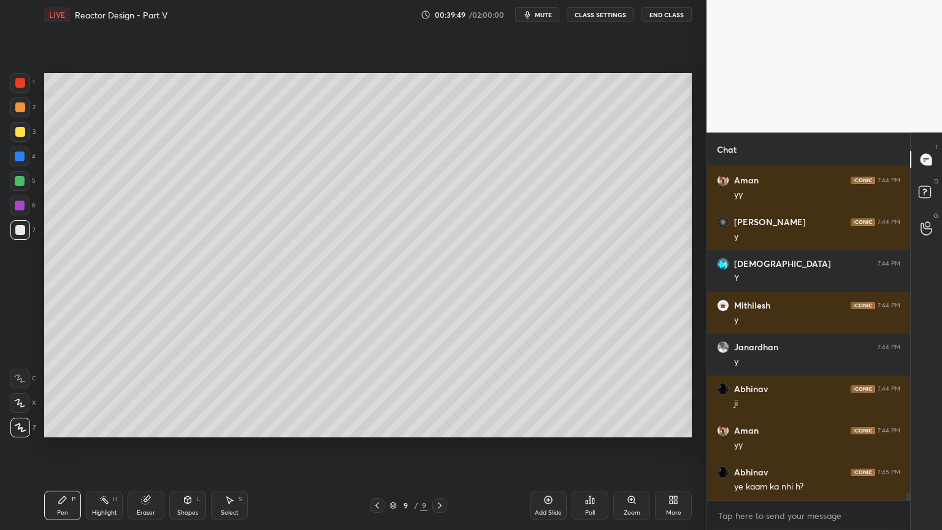
click at [378, 447] on icon at bounding box center [377, 506] width 10 height 10
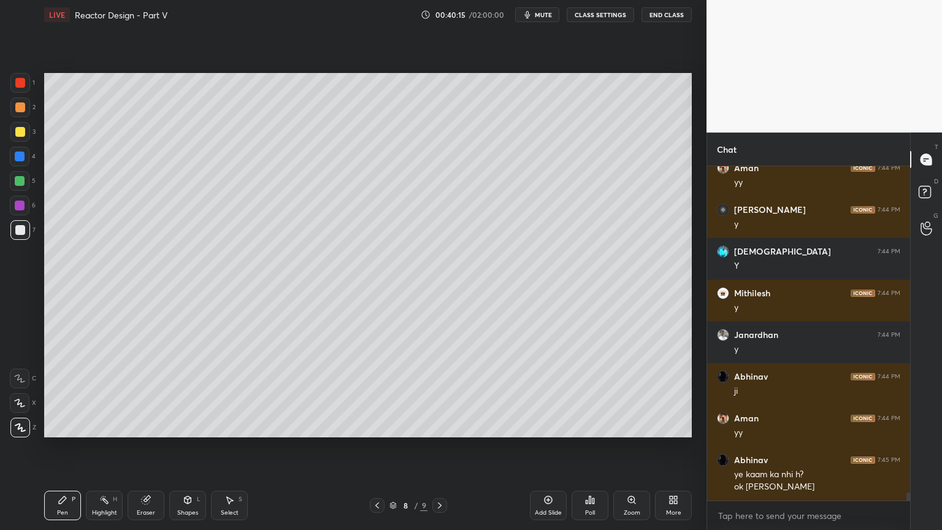
scroll to position [13660, 0]
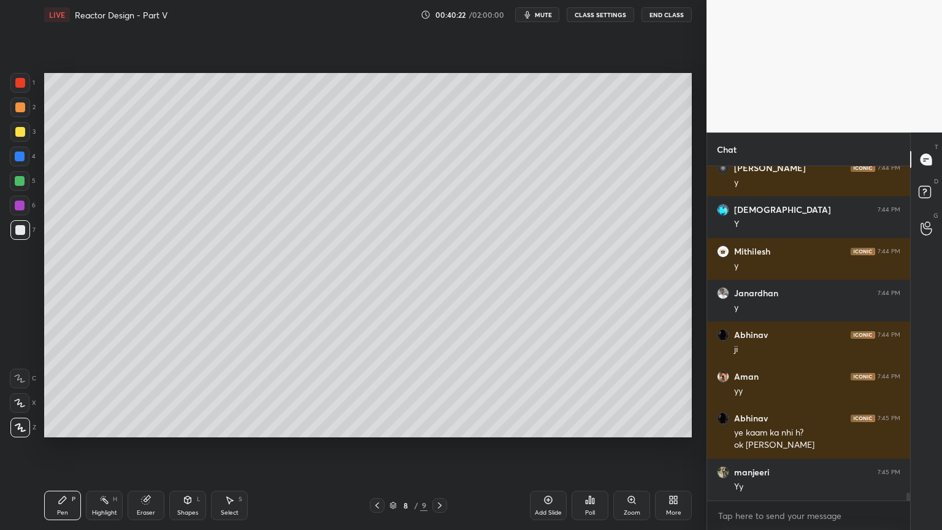
click at [441, 447] on icon at bounding box center [440, 506] width 10 height 10
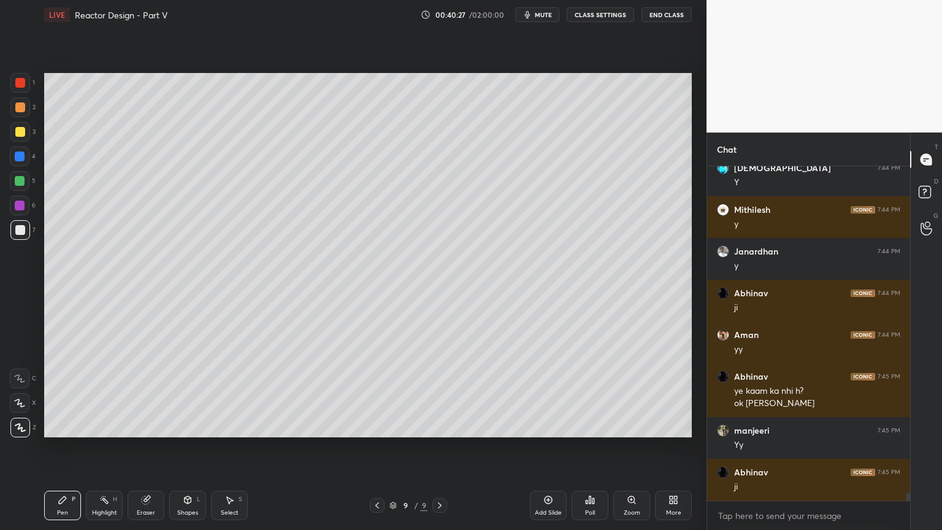
scroll to position [13743, 0]
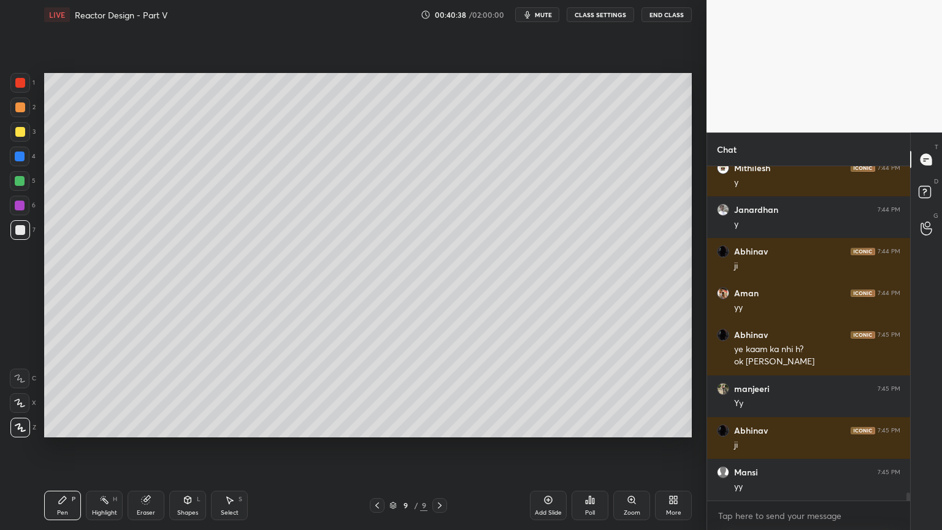
drag, startPoint x: 145, startPoint y: 498, endPoint x: 152, endPoint y: 490, distance: 10.9
click at [145, 447] on icon at bounding box center [146, 500] width 8 height 8
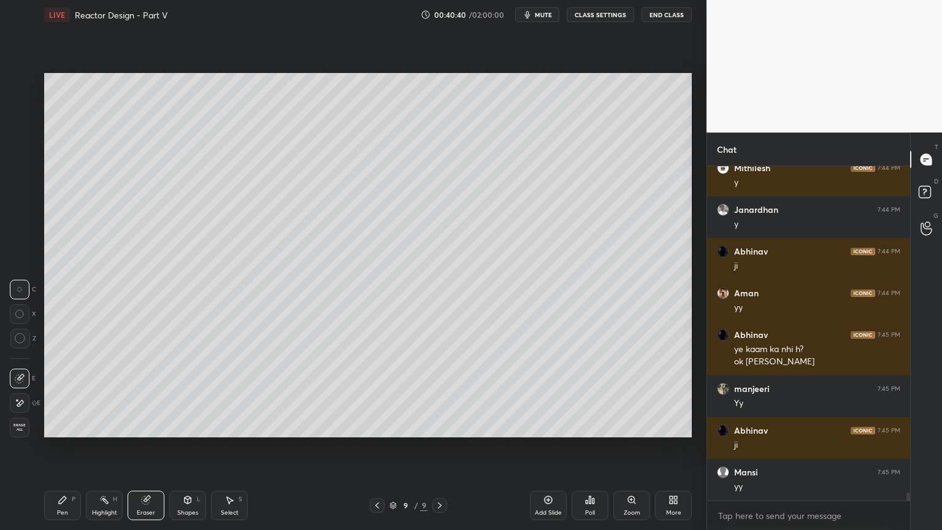
click at [61, 447] on div "Pen P" at bounding box center [62, 505] width 37 height 29
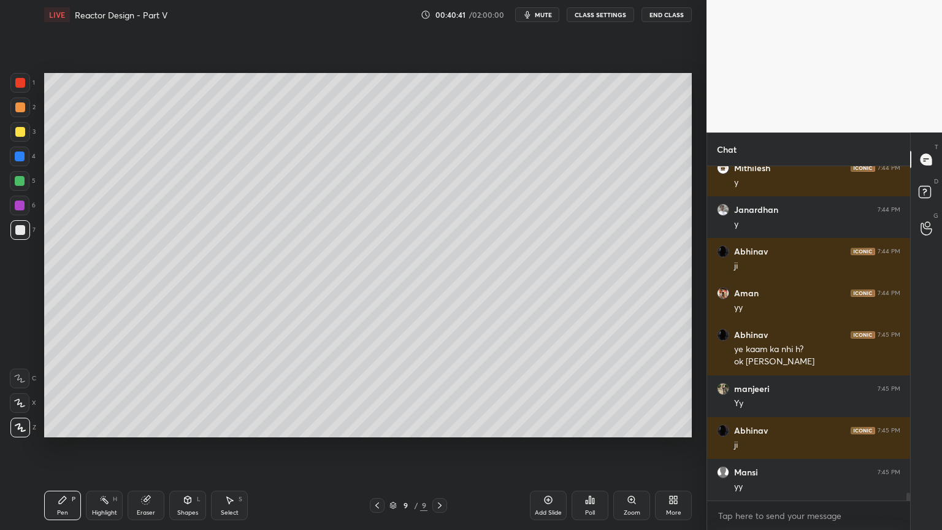
click at [154, 447] on div "Eraser" at bounding box center [146, 505] width 37 height 29
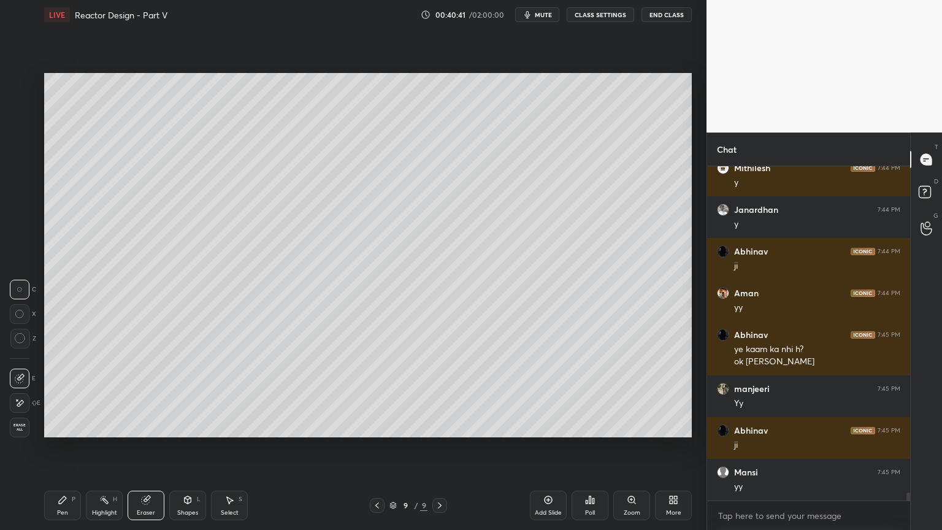
click at [182, 447] on div "Shapes L" at bounding box center [187, 505] width 37 height 29
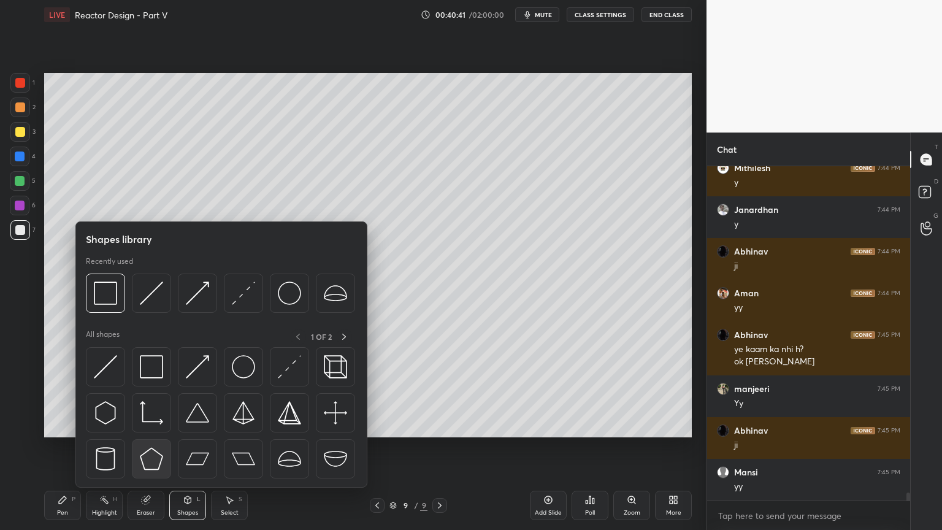
scroll to position [13785, 0]
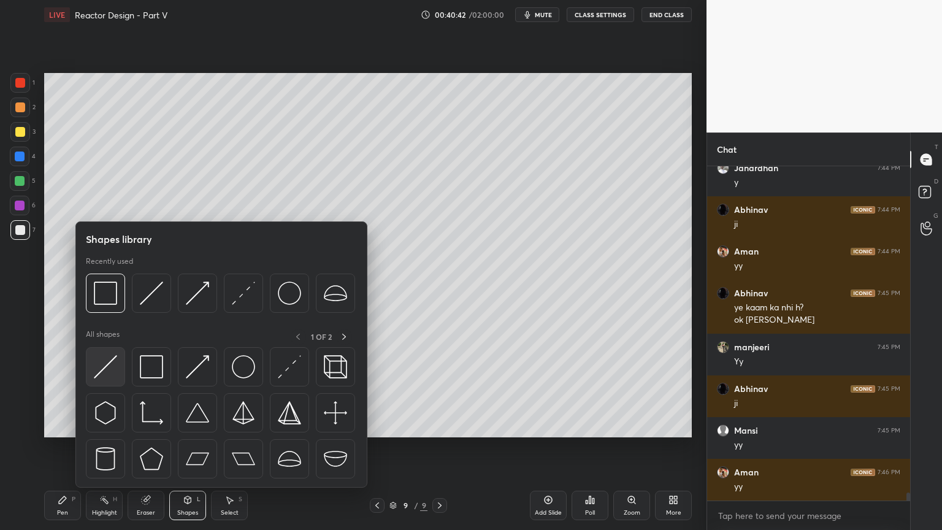
click at [115, 371] on img at bounding box center [105, 366] width 23 height 23
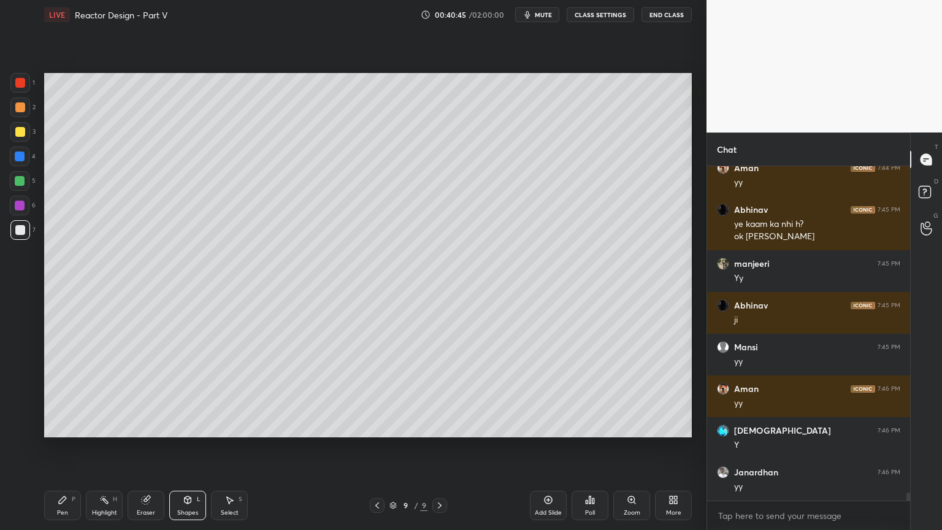
scroll to position [13952, 0]
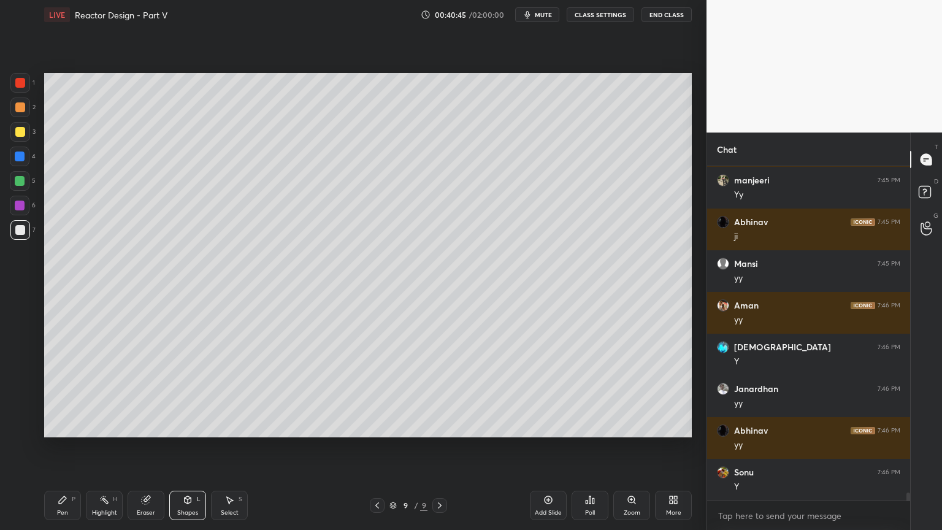
click at [64, 447] on icon at bounding box center [63, 500] width 10 height 10
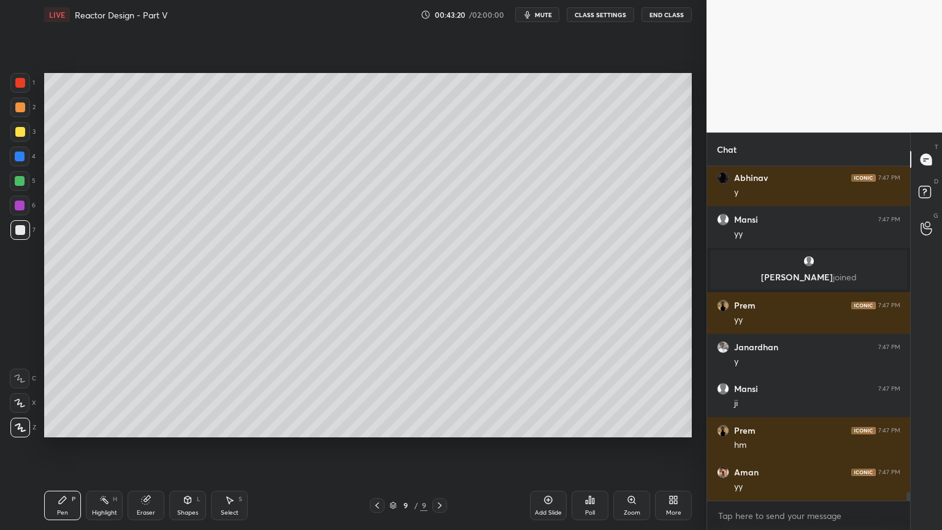
scroll to position [12482, 0]
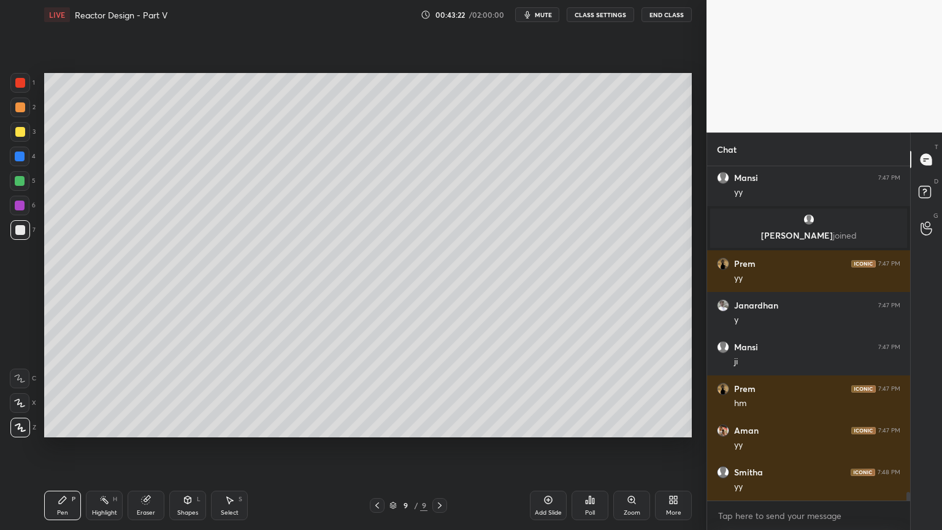
click at [19, 184] on div at bounding box center [20, 181] width 10 height 10
click at [20, 236] on div at bounding box center [20, 230] width 20 height 20
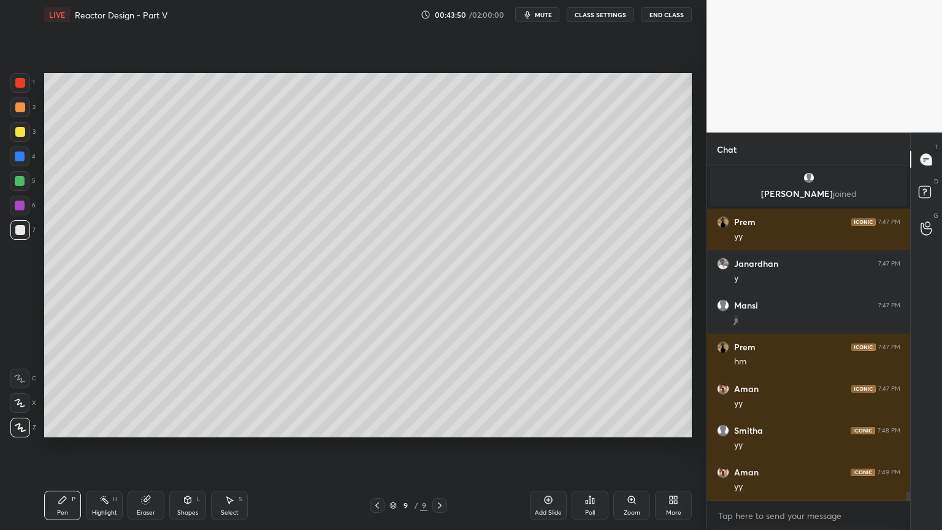
click at [233, 447] on icon at bounding box center [230, 500] width 10 height 10
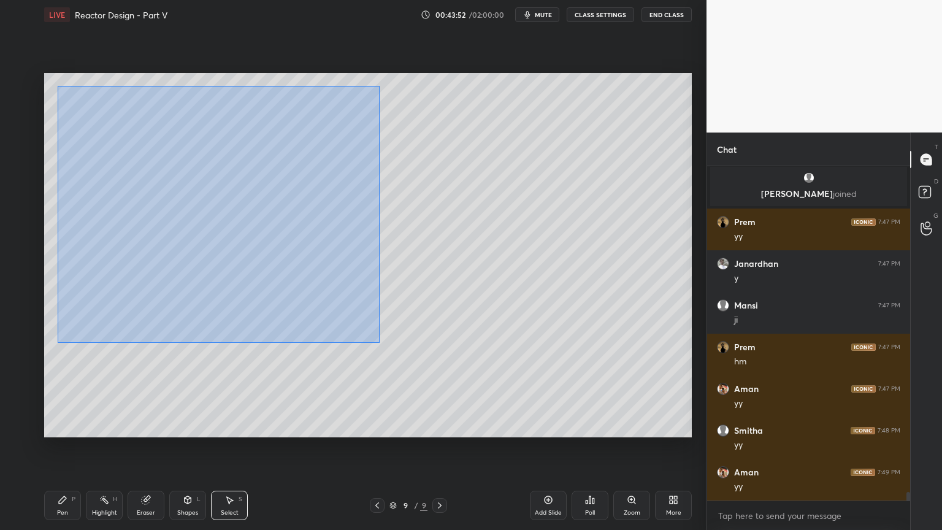
scroll to position [12565, 0]
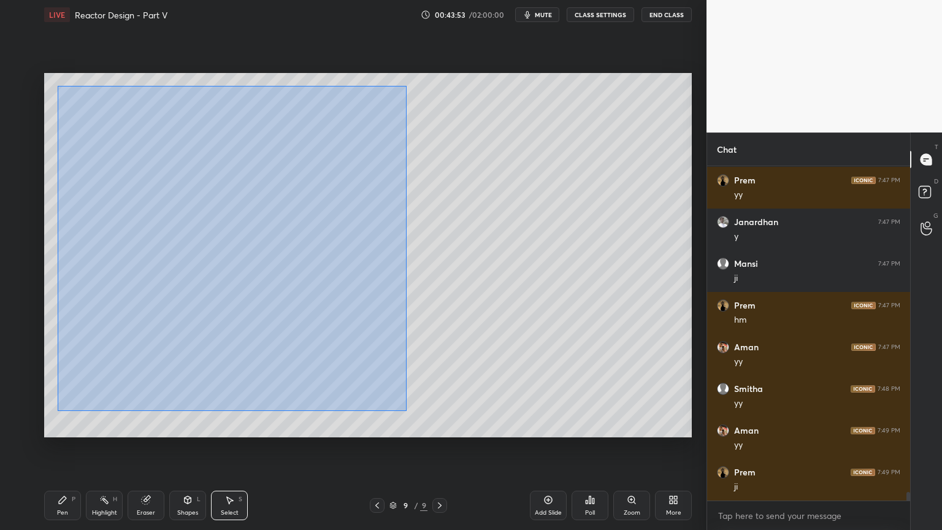
drag, startPoint x: 57, startPoint y: 86, endPoint x: 390, endPoint y: 393, distance: 452.4
click at [407, 410] on div "0 ° Undo Copy Duplicate Duplicate to new slide Delete" at bounding box center [368, 255] width 648 height 364
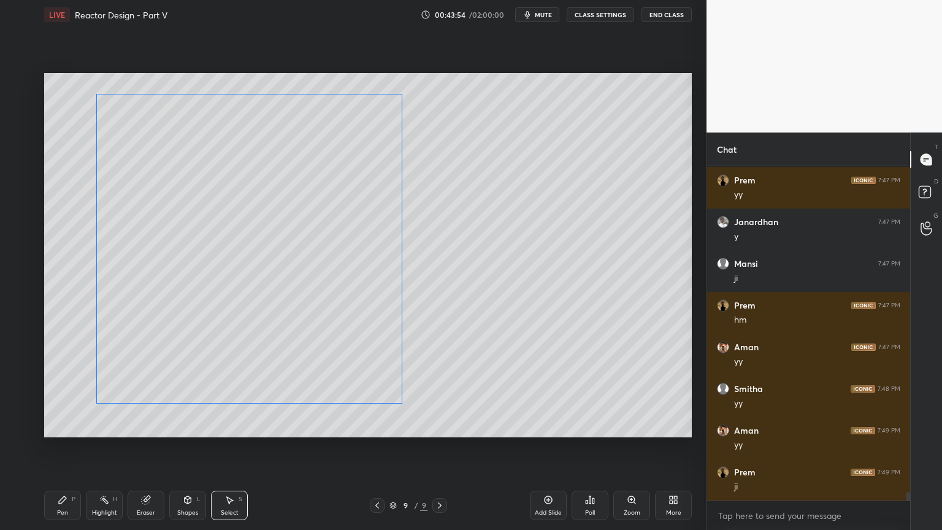
drag, startPoint x: 323, startPoint y: 342, endPoint x: 358, endPoint y: 346, distance: 35.2
click at [336, 344] on div "0 ° Undo Copy Duplicate Duplicate to new slide Delete" at bounding box center [368, 255] width 648 height 364
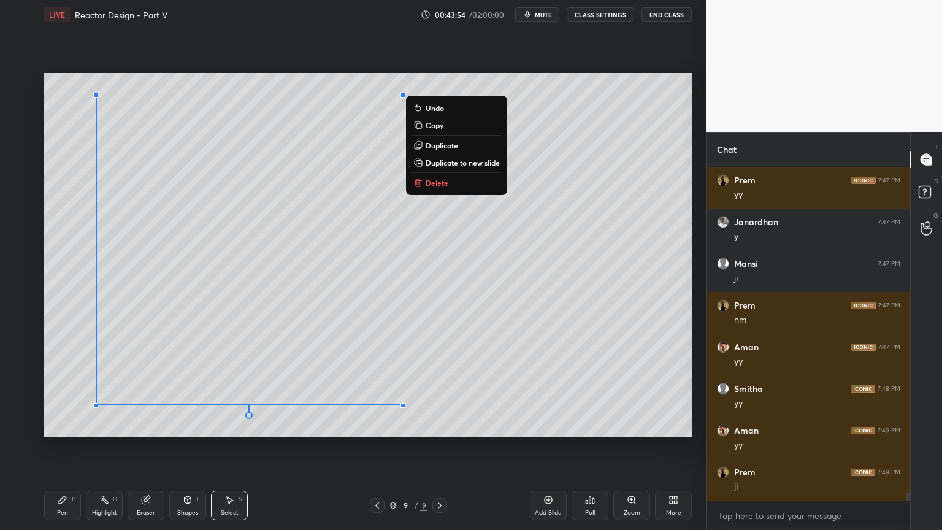
click at [454, 371] on div "0 ° Undo Copy Duplicate Duplicate to new slide Delete" at bounding box center [368, 255] width 648 height 364
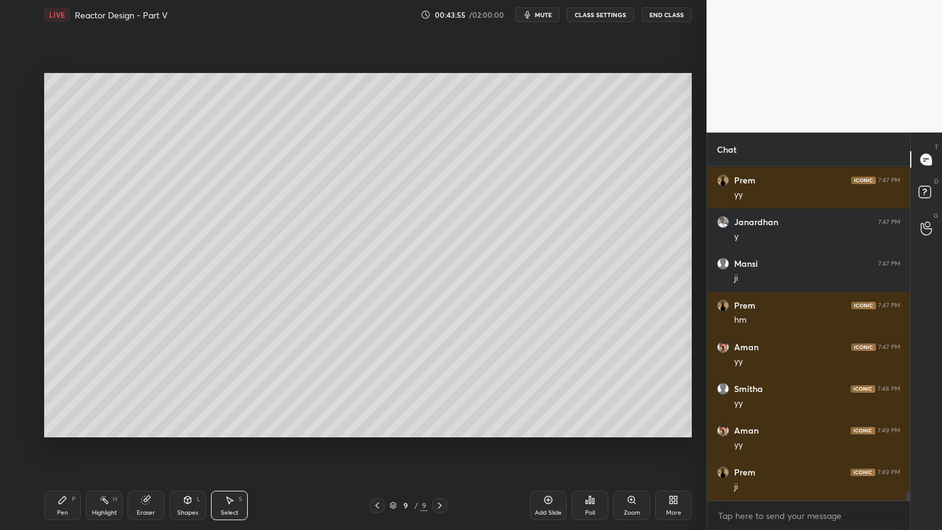
scroll to position [12607, 0]
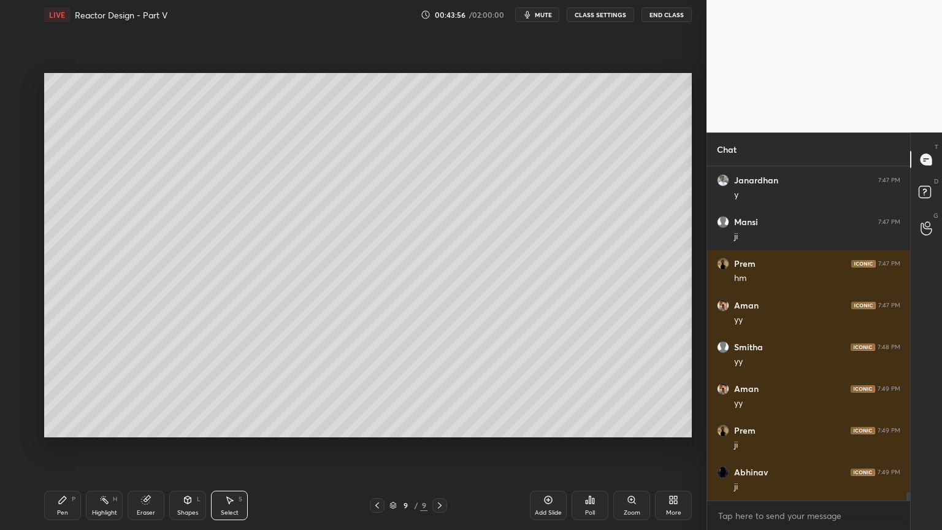
click at [188, 447] on div "Shapes L" at bounding box center [187, 505] width 37 height 29
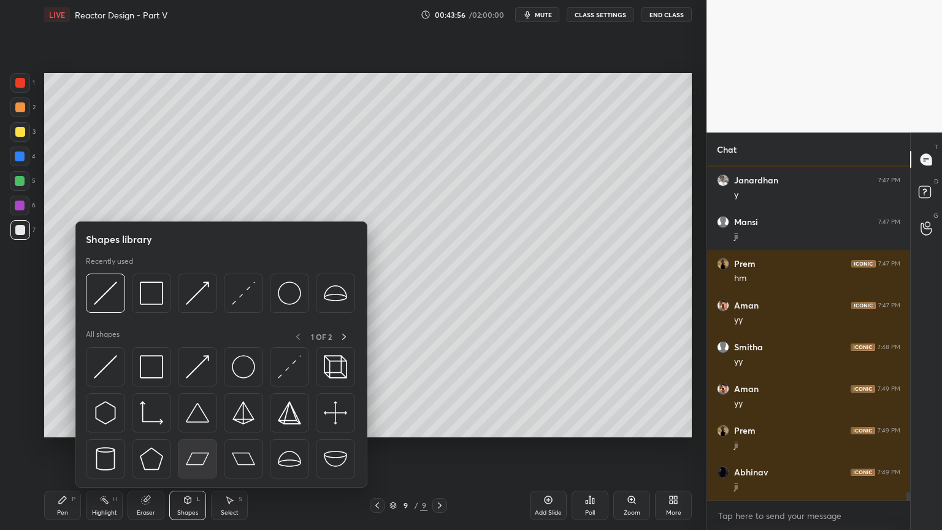
scroll to position [12649, 0]
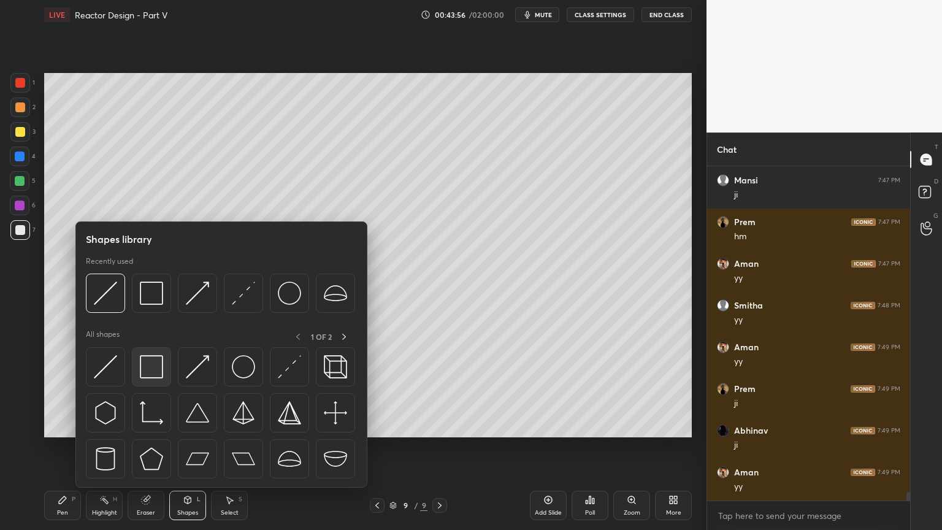
click at [141, 372] on img at bounding box center [151, 366] width 23 height 23
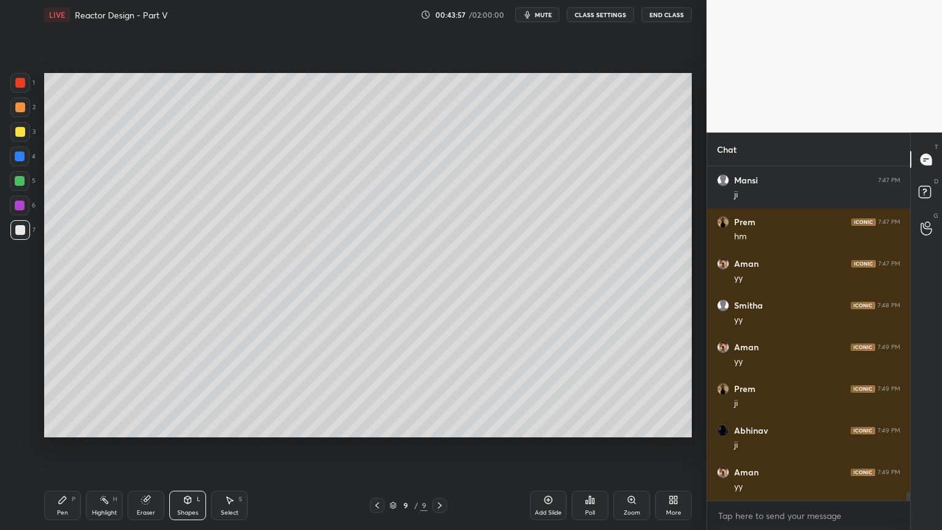
click at [22, 211] on div at bounding box center [20, 206] width 20 height 20
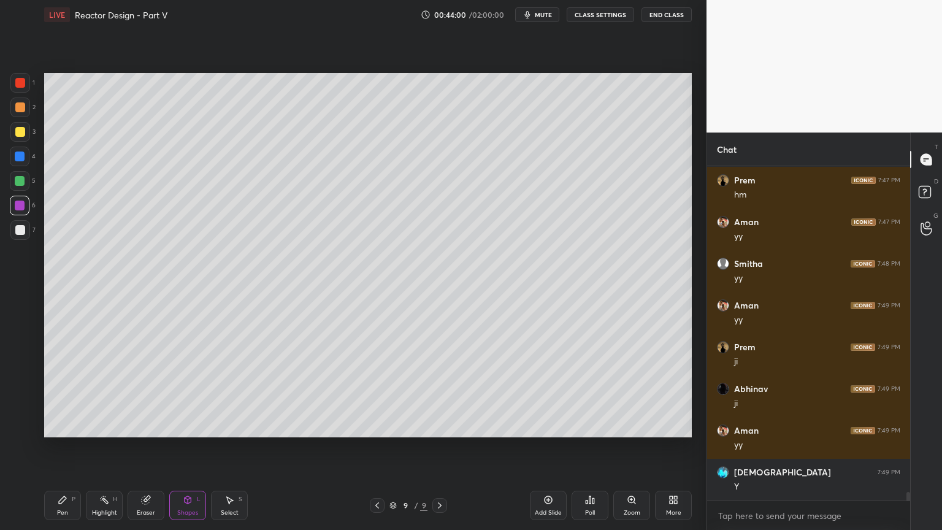
scroll to position [12732, 0]
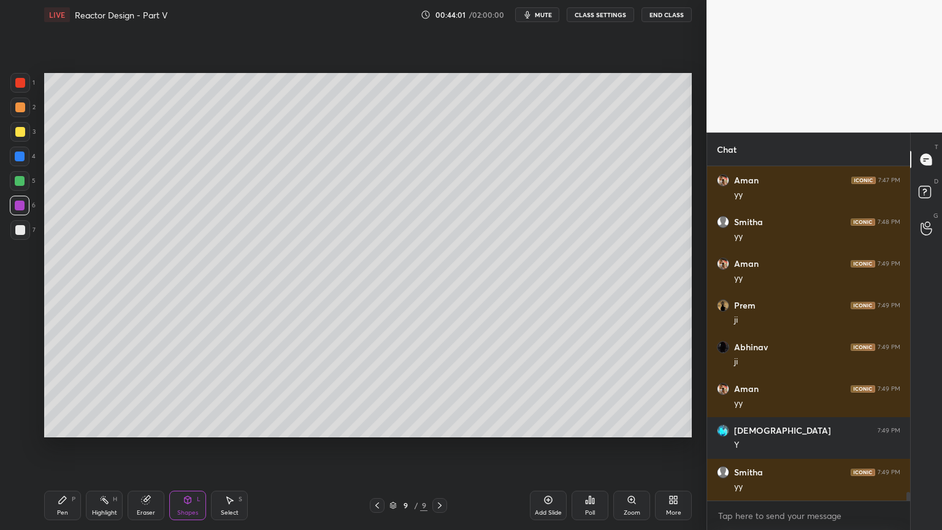
click at [183, 447] on div "Shapes" at bounding box center [187, 513] width 21 height 6
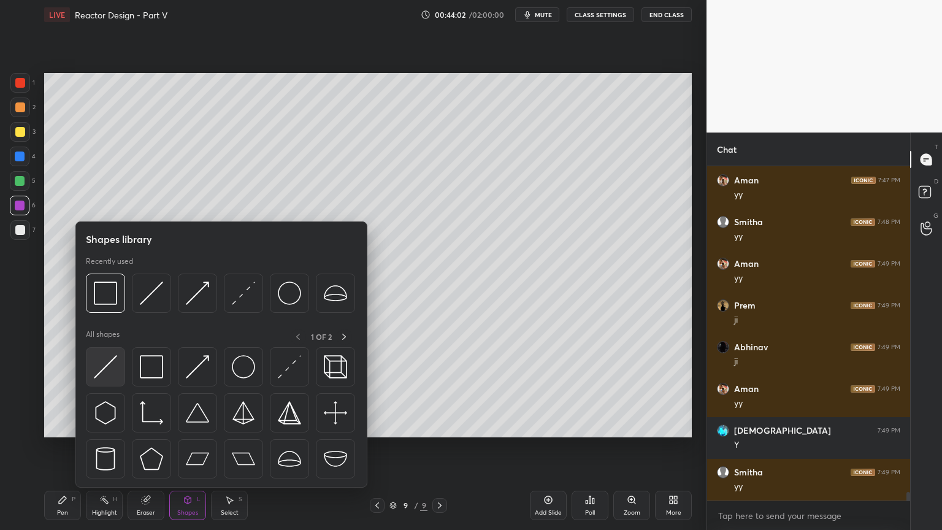
scroll to position [12774, 0]
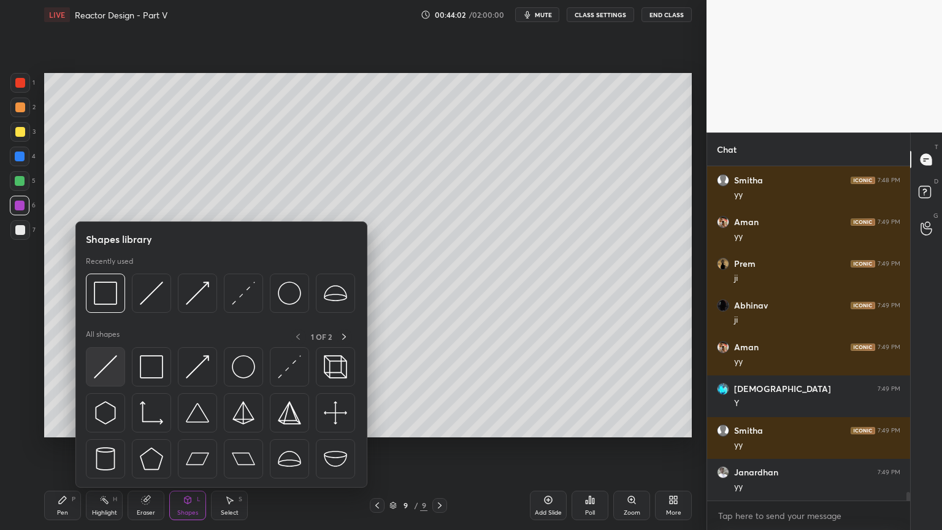
click at [98, 369] on img at bounding box center [105, 366] width 23 height 23
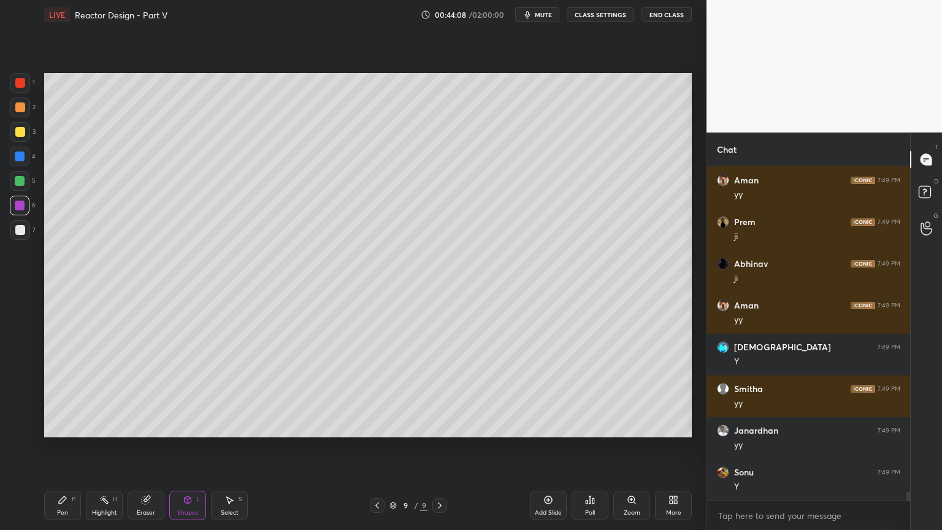
scroll to position [12857, 0]
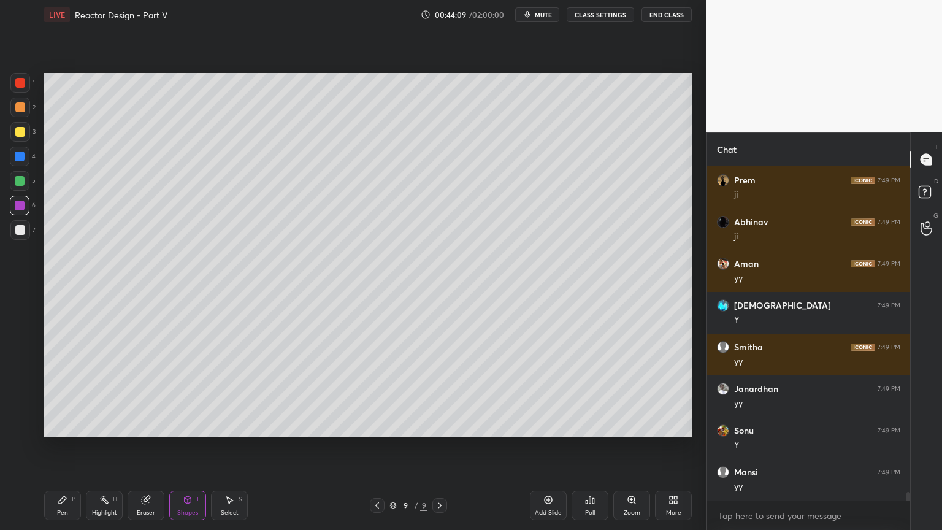
click at [61, 447] on div "Pen" at bounding box center [62, 513] width 11 height 6
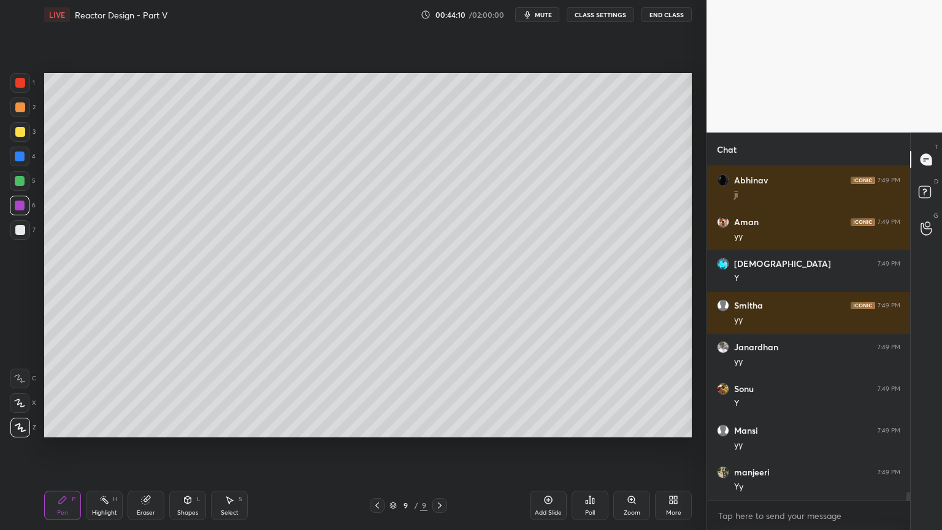
click at [19, 230] on div at bounding box center [20, 230] width 10 height 10
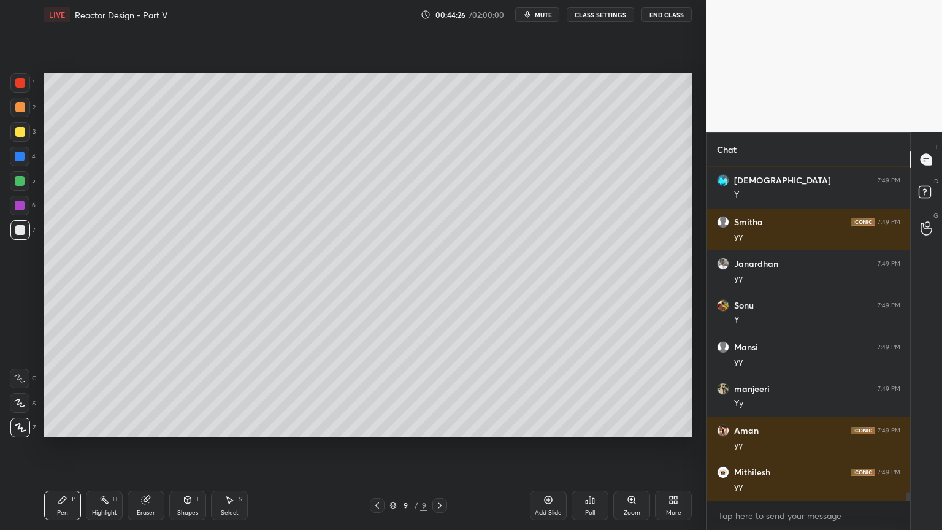
scroll to position [13024, 0]
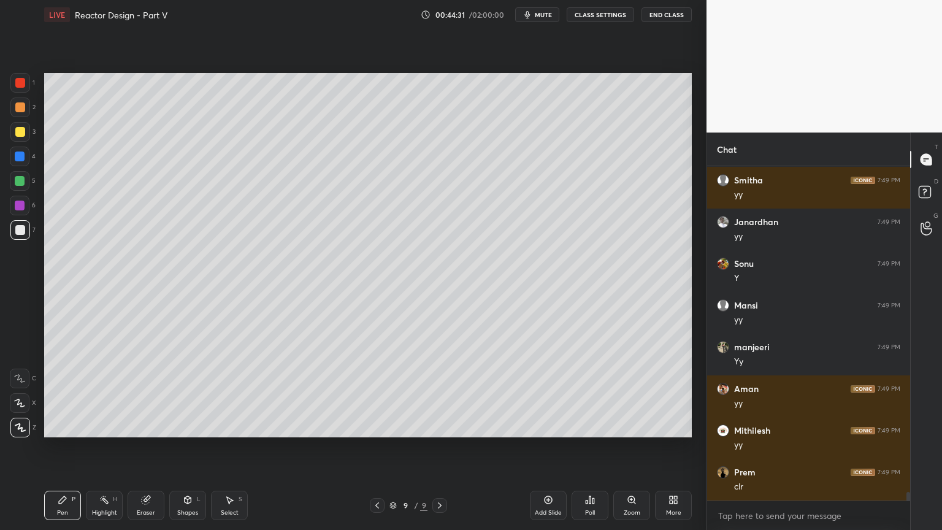
click at [540, 447] on div "Add Slide" at bounding box center [548, 505] width 37 height 29
click at [382, 447] on icon at bounding box center [377, 506] width 10 height 10
click at [20, 209] on div at bounding box center [20, 206] width 10 height 10
click at [437, 447] on icon at bounding box center [441, 506] width 10 height 10
click at [20, 231] on div at bounding box center [20, 230] width 10 height 10
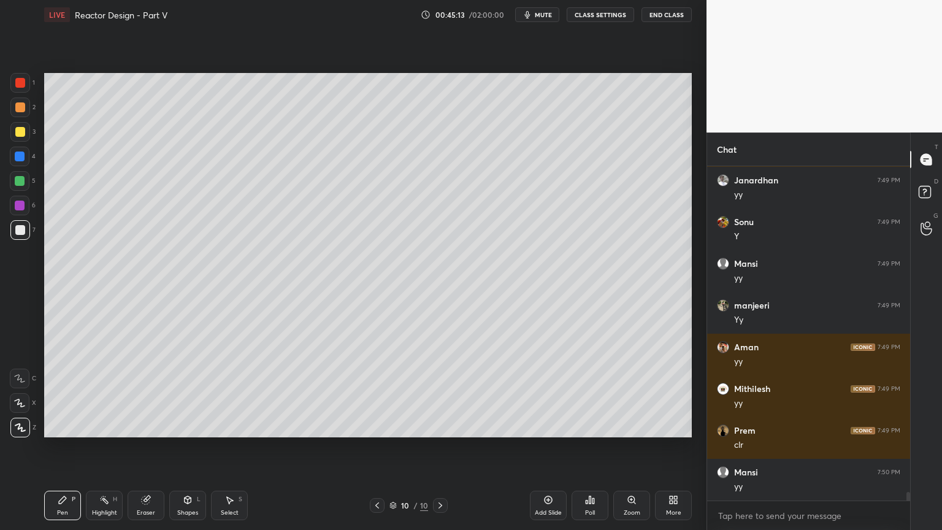
scroll to position [13108, 0]
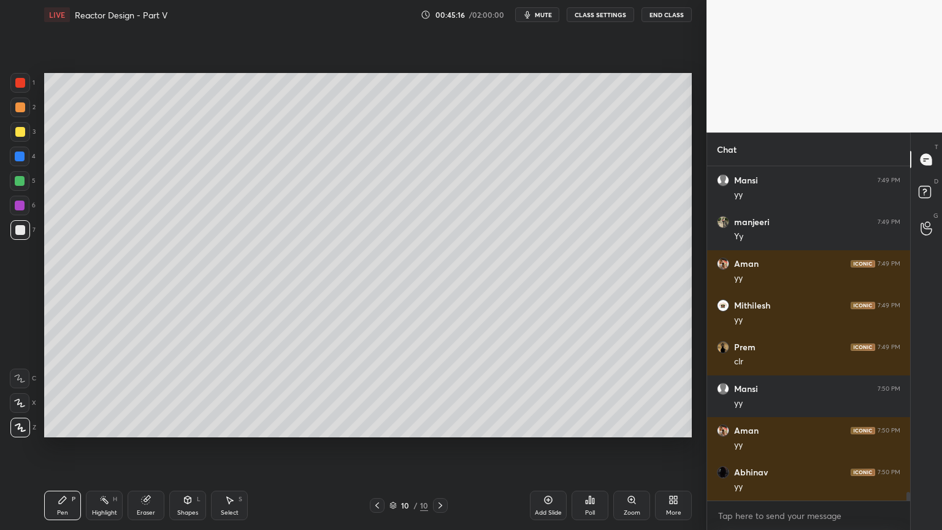
click at [378, 447] on icon at bounding box center [377, 506] width 10 height 10
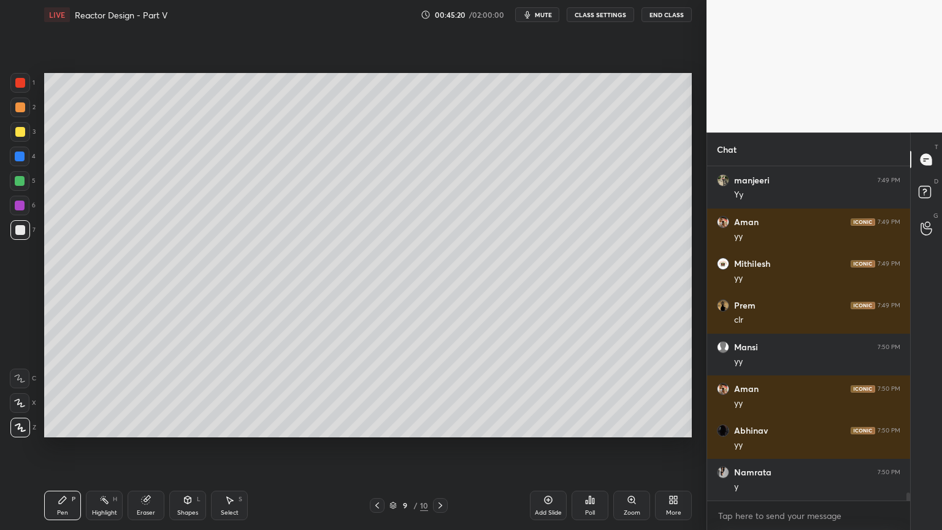
click at [444, 447] on icon at bounding box center [441, 506] width 10 height 10
click at [375, 447] on icon at bounding box center [377, 506] width 10 height 10
click at [444, 447] on icon at bounding box center [441, 506] width 10 height 10
click at [380, 447] on icon at bounding box center [377, 506] width 10 height 10
click at [439, 447] on icon at bounding box center [441, 506] width 10 height 10
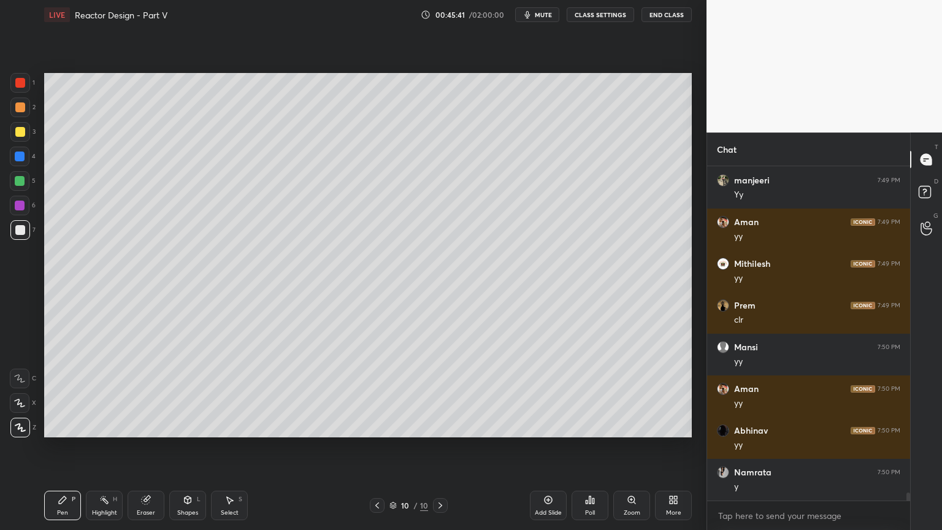
click at [18, 133] on div at bounding box center [20, 132] width 10 height 10
click at [17, 182] on div at bounding box center [20, 181] width 10 height 10
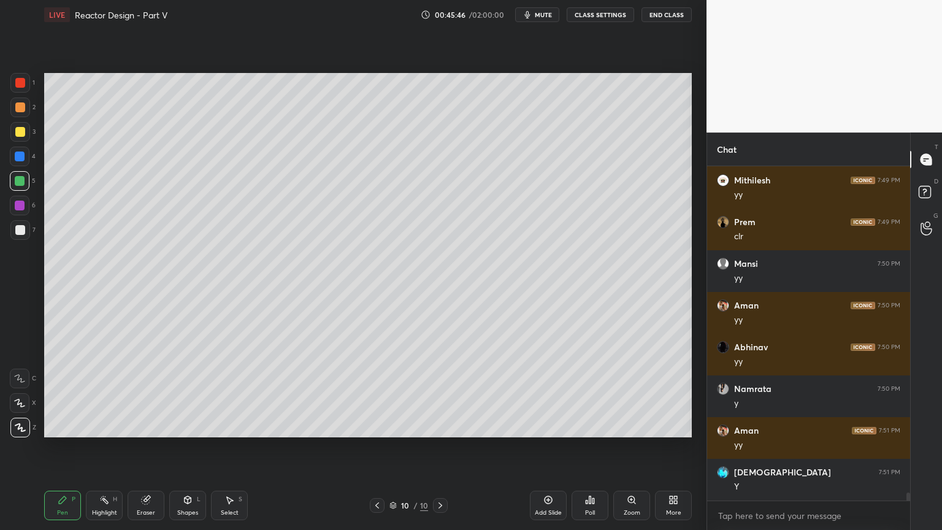
scroll to position [13316, 0]
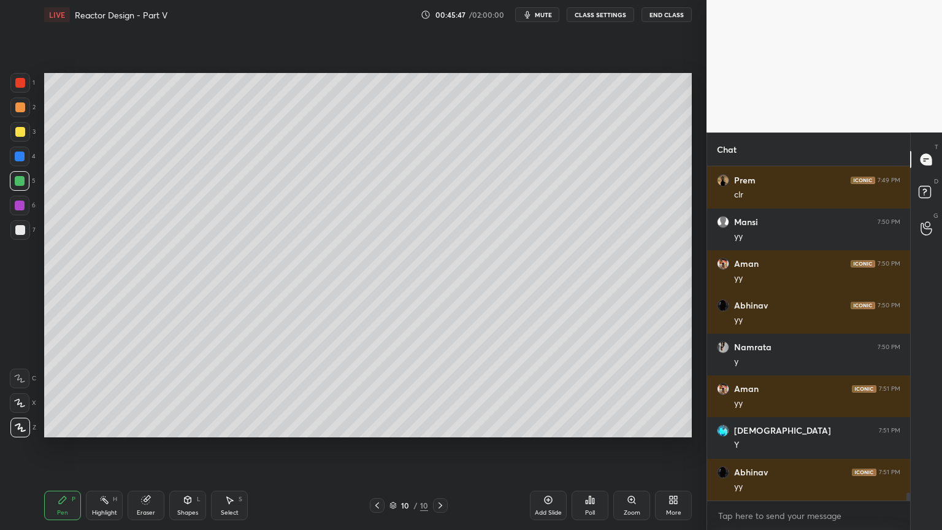
click at [20, 233] on div at bounding box center [20, 230] width 10 height 10
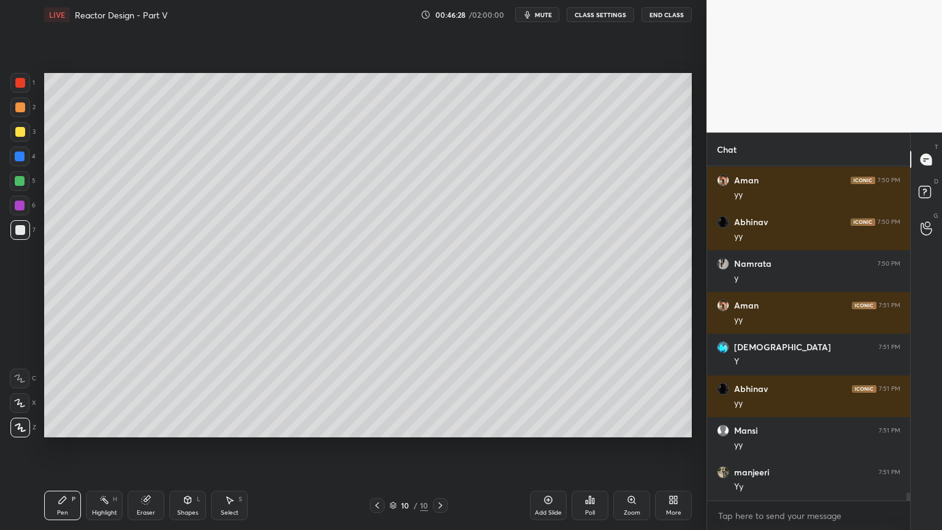
scroll to position [13441, 0]
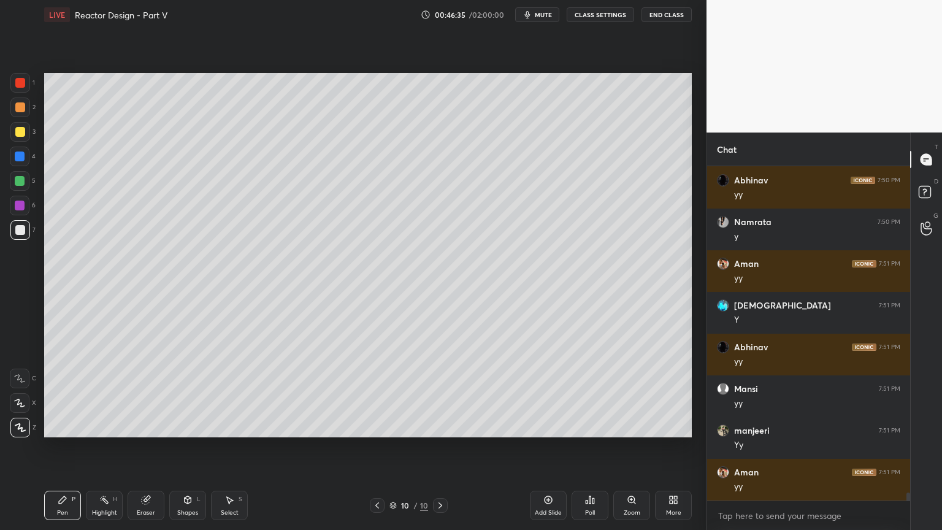
click at [194, 447] on div "Shapes L" at bounding box center [187, 505] width 37 height 29
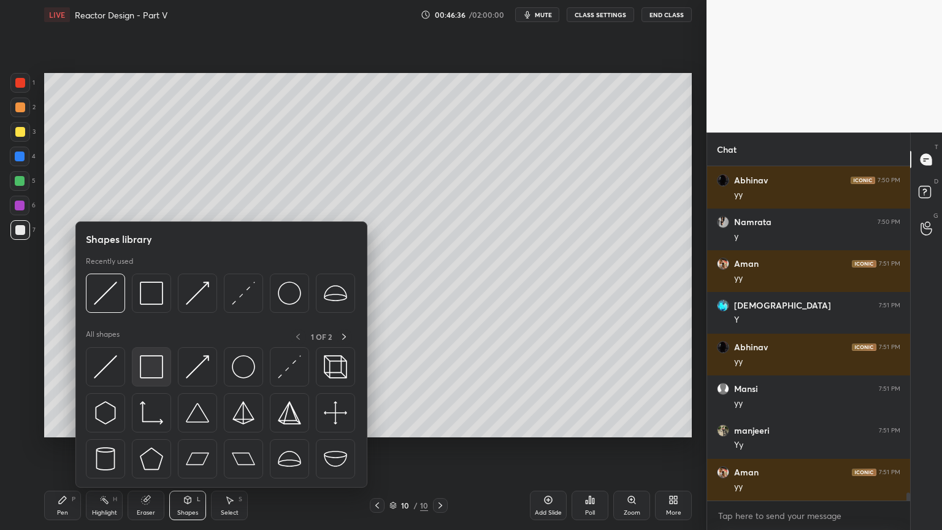
click at [154, 377] on img at bounding box center [151, 366] width 23 height 23
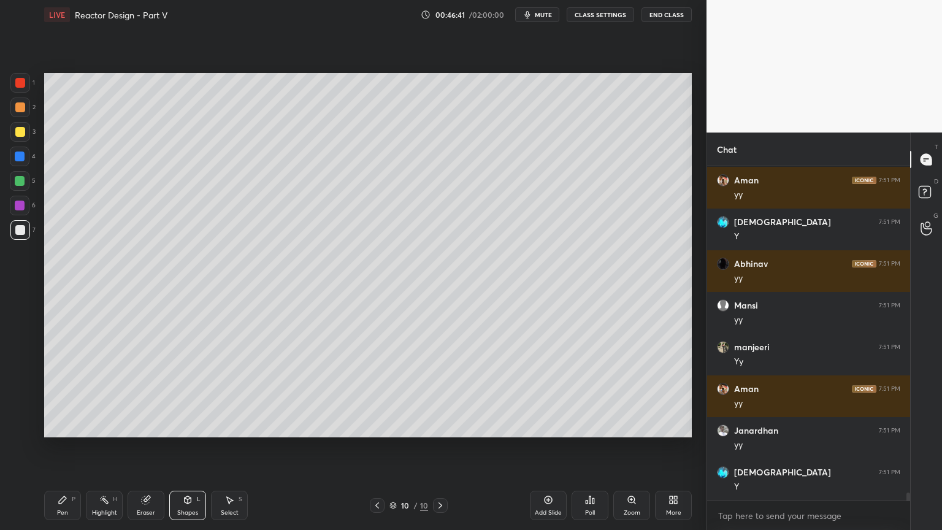
scroll to position [13608, 0]
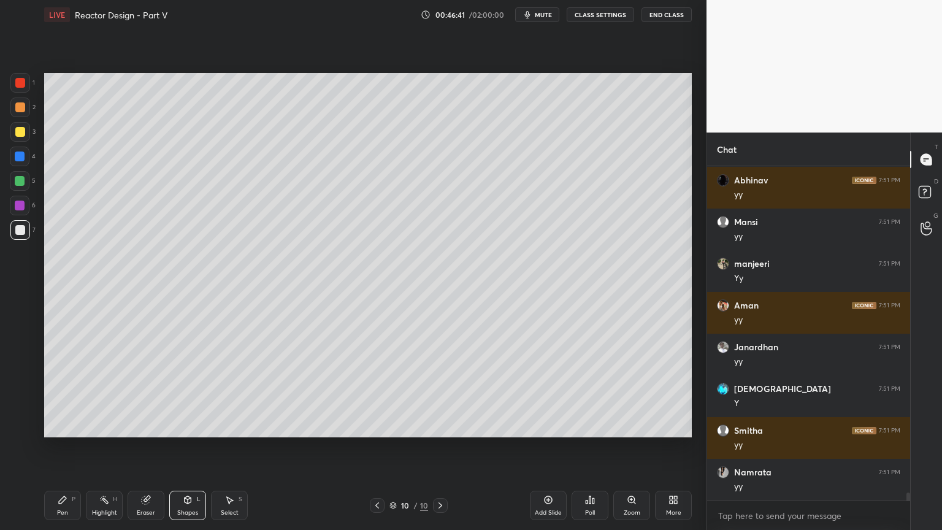
click at [184, 447] on div "Shapes" at bounding box center [187, 513] width 21 height 6
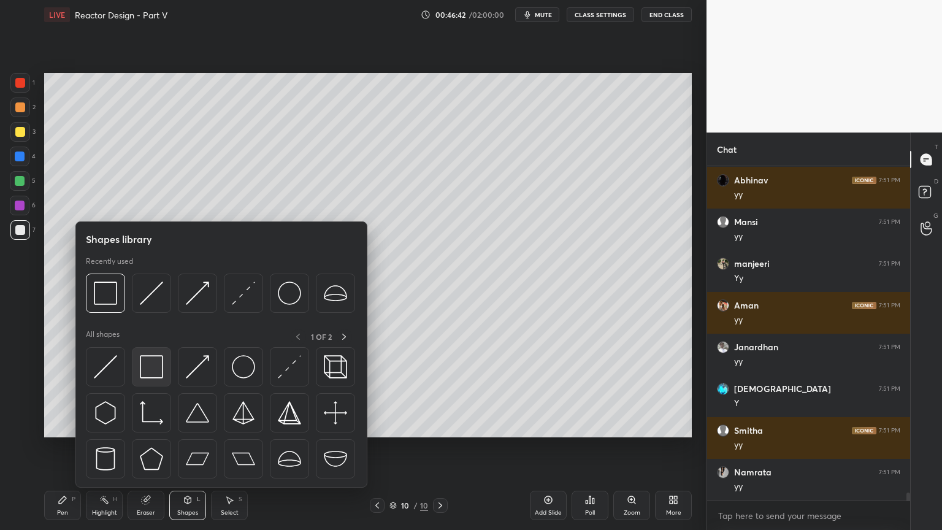
click at [155, 378] on img at bounding box center [151, 366] width 23 height 23
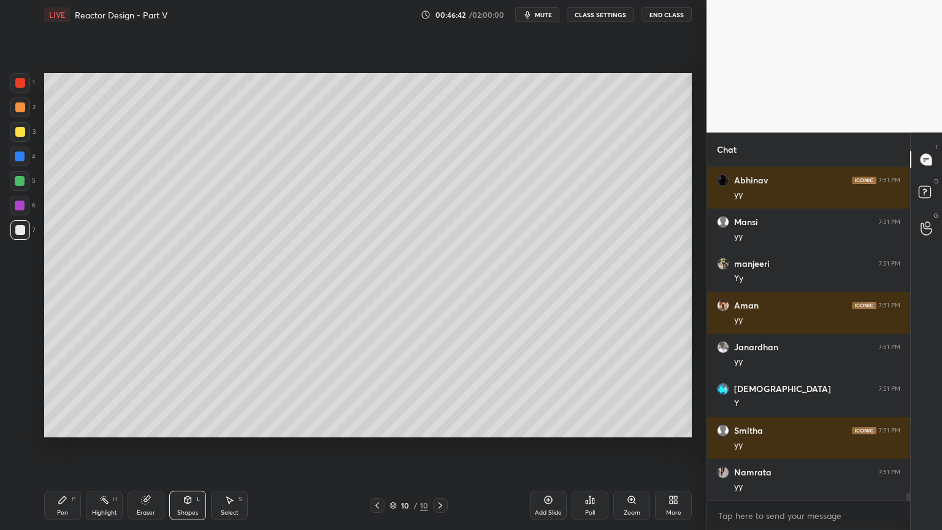
click at [18, 203] on div at bounding box center [20, 206] width 10 height 10
click at [238, 447] on div "Select S" at bounding box center [229, 505] width 37 height 29
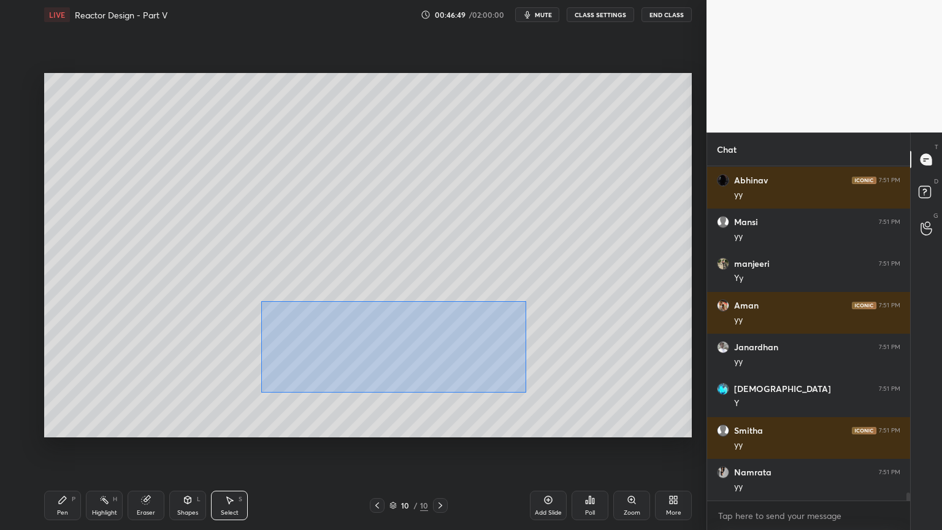
drag, startPoint x: 261, startPoint y: 301, endPoint x: 482, endPoint y: 385, distance: 236.1
click at [525, 390] on div "0 ° Undo Copy Duplicate Duplicate to new slide Delete" at bounding box center [368, 255] width 648 height 364
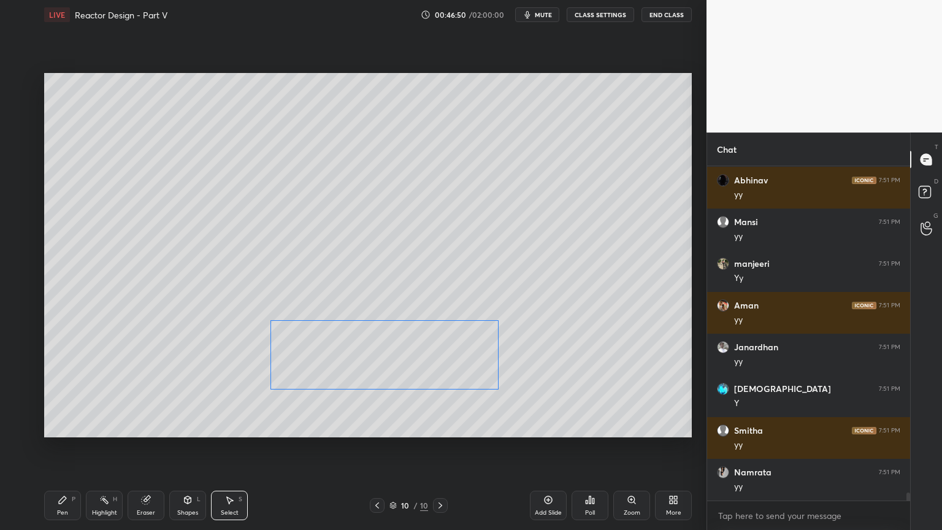
drag, startPoint x: 425, startPoint y: 366, endPoint x: 395, endPoint y: 371, distance: 30.0
click at [410, 377] on div "0 ° Undo Copy Duplicate Duplicate to new slide Delete" at bounding box center [368, 255] width 648 height 364
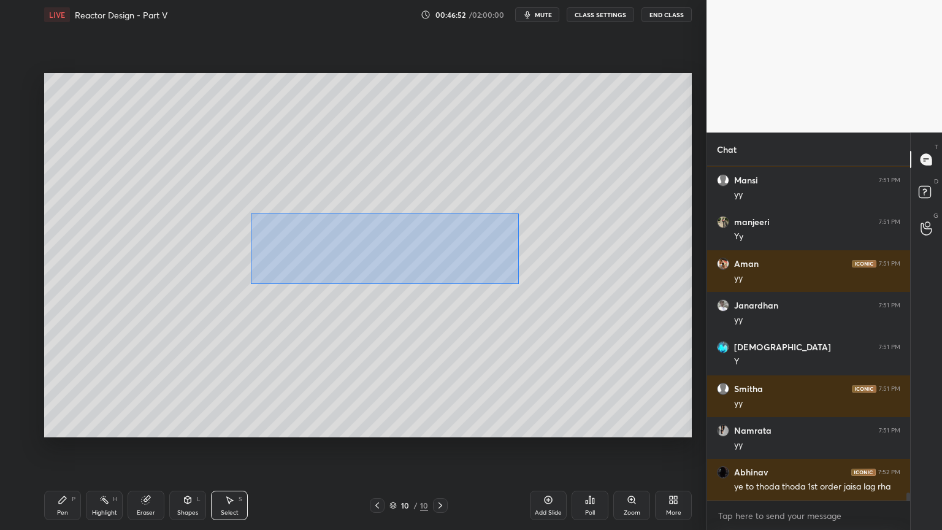
drag, startPoint x: 251, startPoint y: 213, endPoint x: 498, endPoint y: 277, distance: 254.7
click at [516, 283] on div "0 ° Undo Copy Duplicate Duplicate to new slide Delete" at bounding box center [368, 255] width 648 height 364
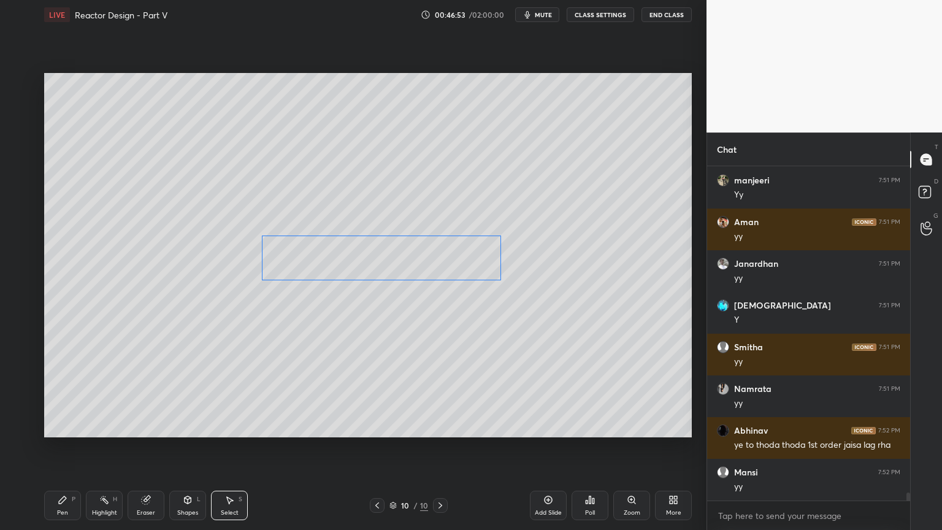
scroll to position [13733, 0]
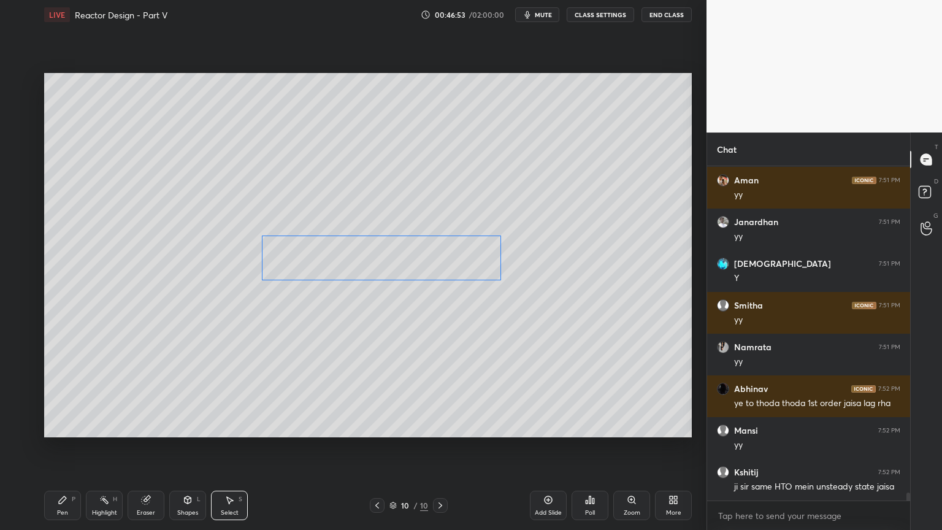
drag, startPoint x: 432, startPoint y: 252, endPoint x: 441, endPoint y: 265, distance: 15.5
click at [441, 265] on div "0 ° Undo Copy Duplicate Duplicate to new slide Delete" at bounding box center [368, 255] width 648 height 364
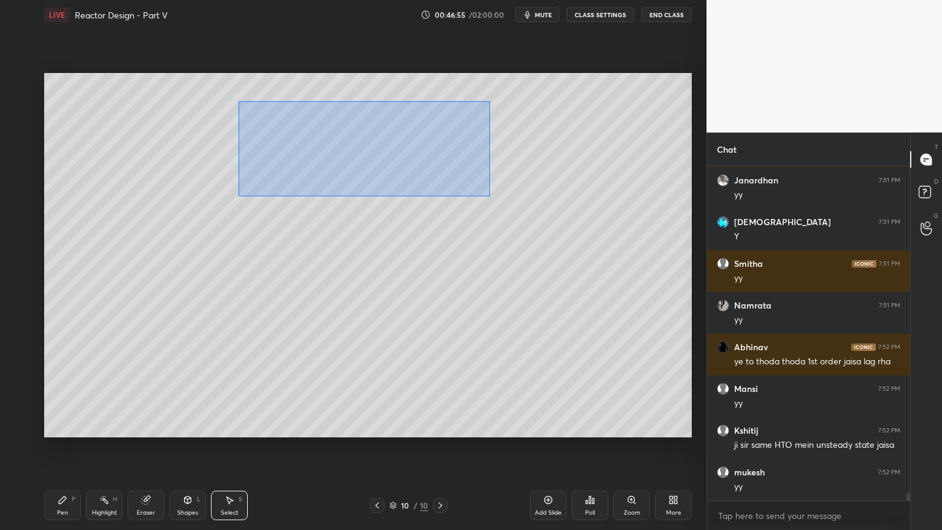
drag, startPoint x: 239, startPoint y: 102, endPoint x: 489, endPoint y: 196, distance: 267.3
click at [489, 196] on div "0 ° Undo Copy Duplicate Duplicate to new slide Delete" at bounding box center [368, 255] width 648 height 364
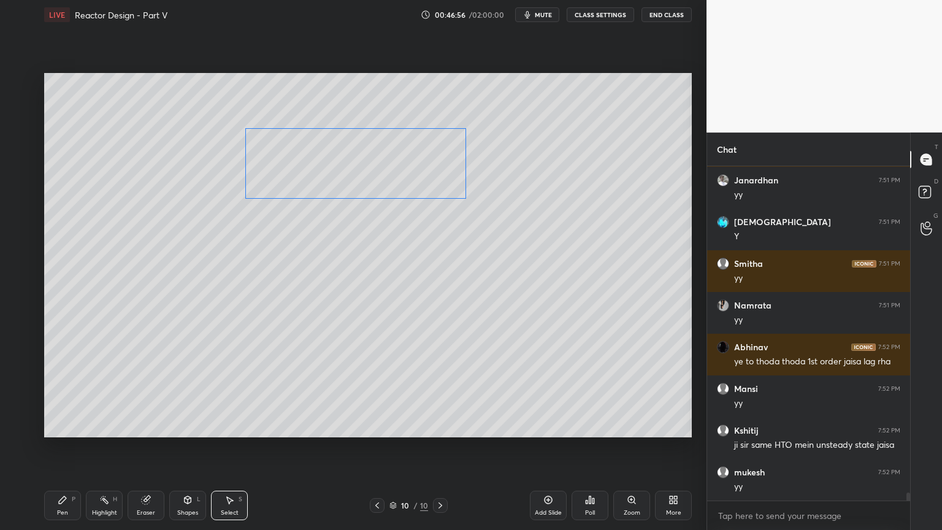
scroll to position [13817, 0]
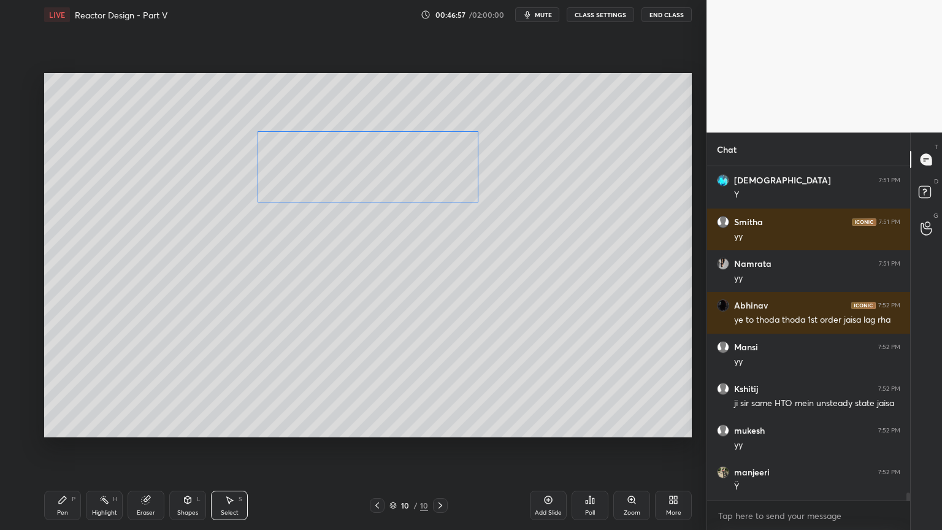
drag, startPoint x: 396, startPoint y: 157, endPoint x: 407, endPoint y: 174, distance: 20.8
click at [407, 174] on div "0 ° Undo Copy Duplicate Duplicate to new slide Delete" at bounding box center [368, 255] width 648 height 364
click at [683, 342] on div "0 ° Undo Copy Duplicate Duplicate to new slide Delete" at bounding box center [368, 255] width 648 height 364
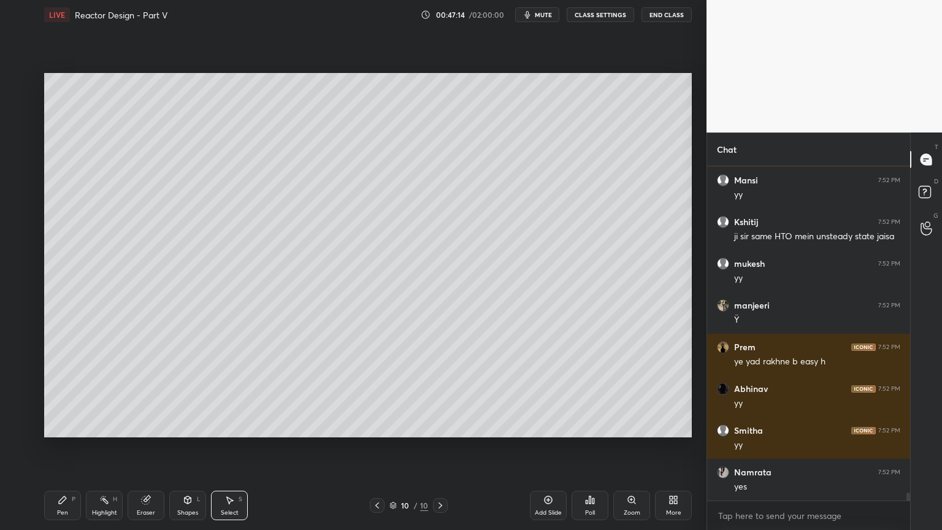
scroll to position [14025, 0]
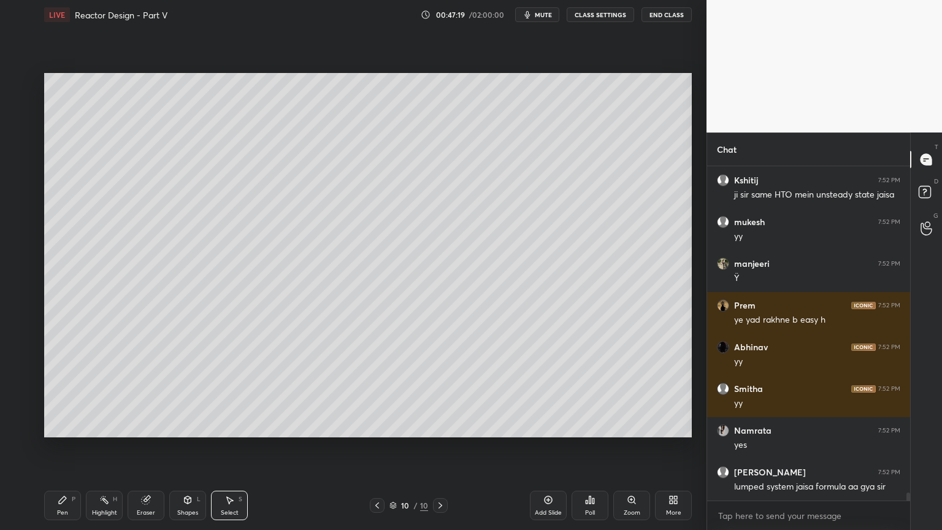
click at [541, 447] on div "Add Slide" at bounding box center [548, 513] width 27 height 6
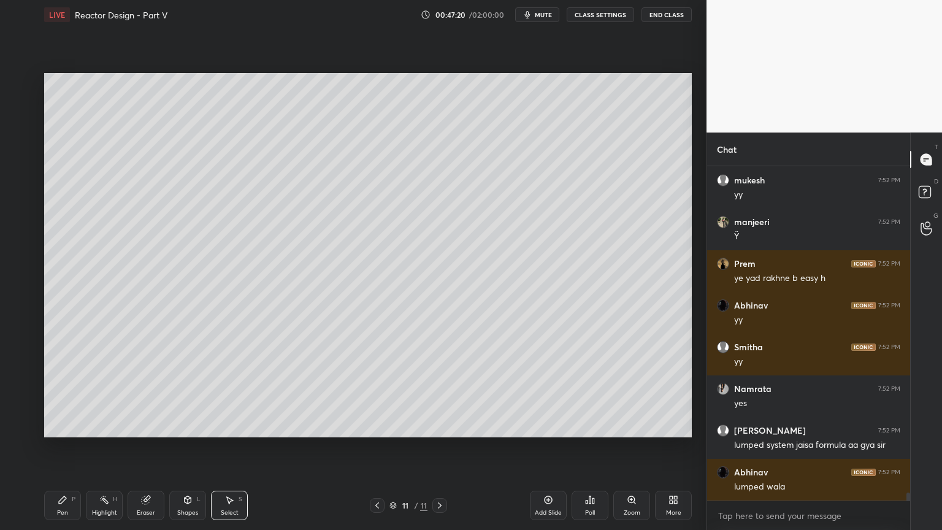
click at [56, 447] on div "Pen P" at bounding box center [62, 505] width 37 height 29
click at [20, 134] on div at bounding box center [20, 132] width 10 height 10
click at [18, 86] on div at bounding box center [20, 83] width 10 height 10
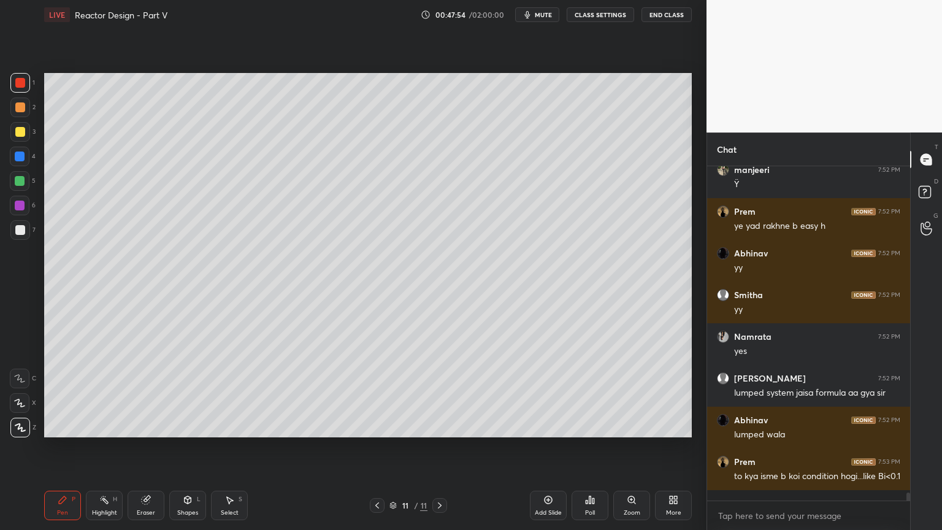
click at [25, 230] on div at bounding box center [20, 230] width 10 height 10
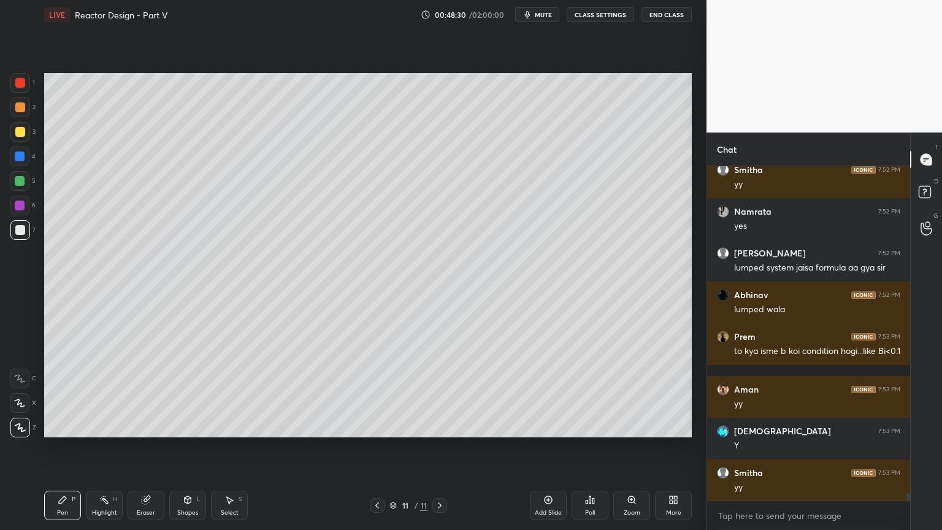
scroll to position [14286, 0]
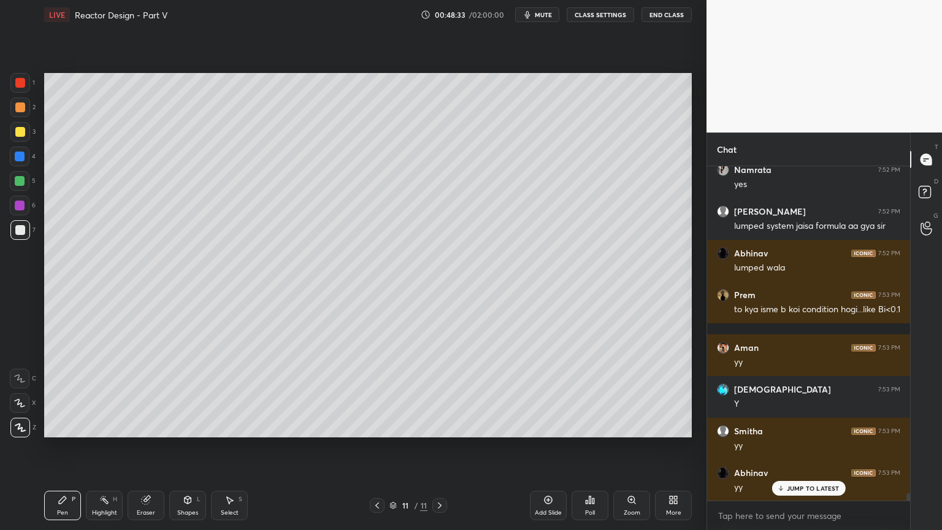
click at [226, 447] on div "Select S" at bounding box center [229, 505] width 37 height 29
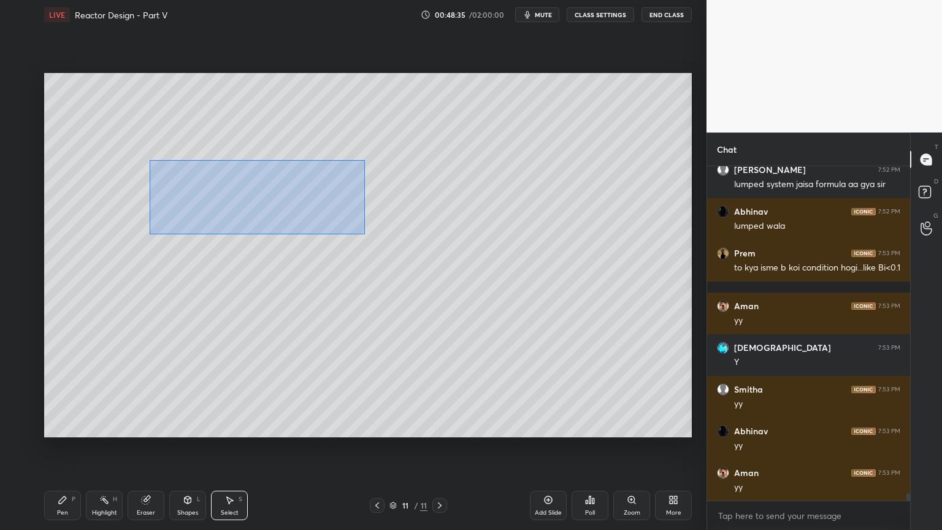
drag, startPoint x: 153, startPoint y: 164, endPoint x: 365, endPoint y: 234, distance: 223.5
click at [365, 234] on div "0 ° Undo Copy Duplicate Duplicate to new slide Delete" at bounding box center [368, 255] width 648 height 364
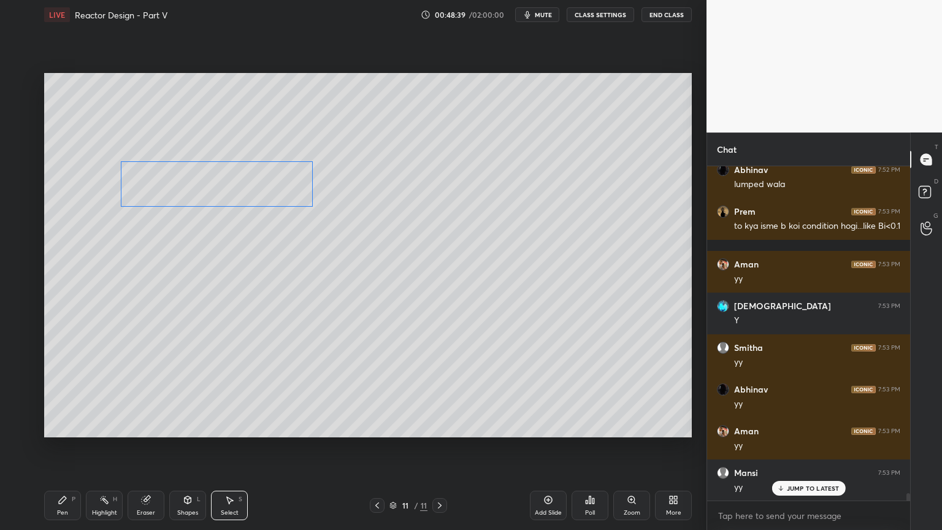
scroll to position [14411, 0]
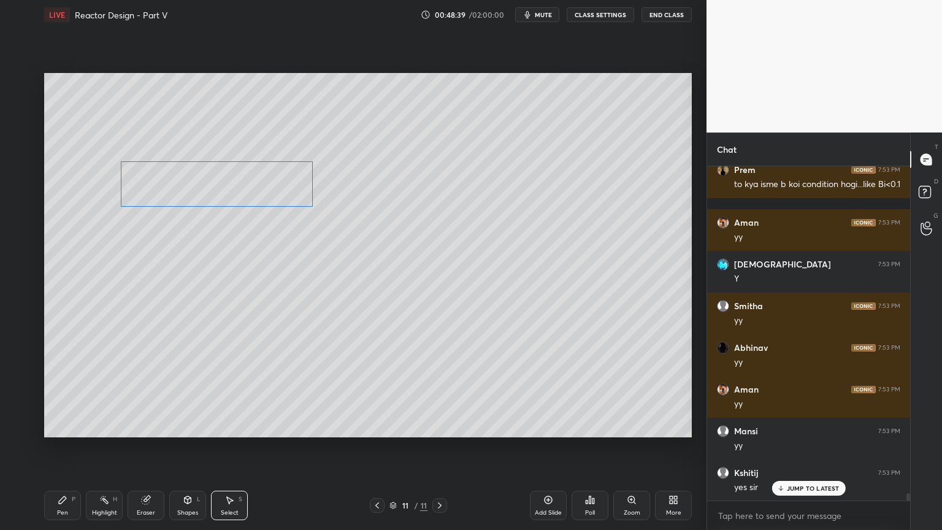
drag, startPoint x: 285, startPoint y: 206, endPoint x: 250, endPoint y: 219, distance: 38.1
click at [249, 201] on div "0 ° Undo Copy Duplicate Duplicate to new slide Delete" at bounding box center [368, 255] width 648 height 364
click at [252, 254] on div "0 ° Undo Copy Duplicate Duplicate to new slide Delete" at bounding box center [368, 255] width 648 height 364
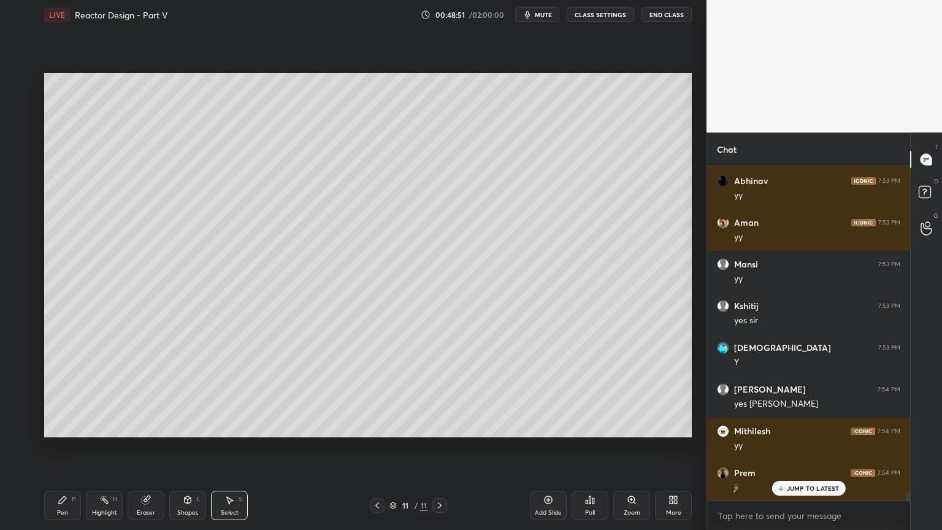
scroll to position [14620, 0]
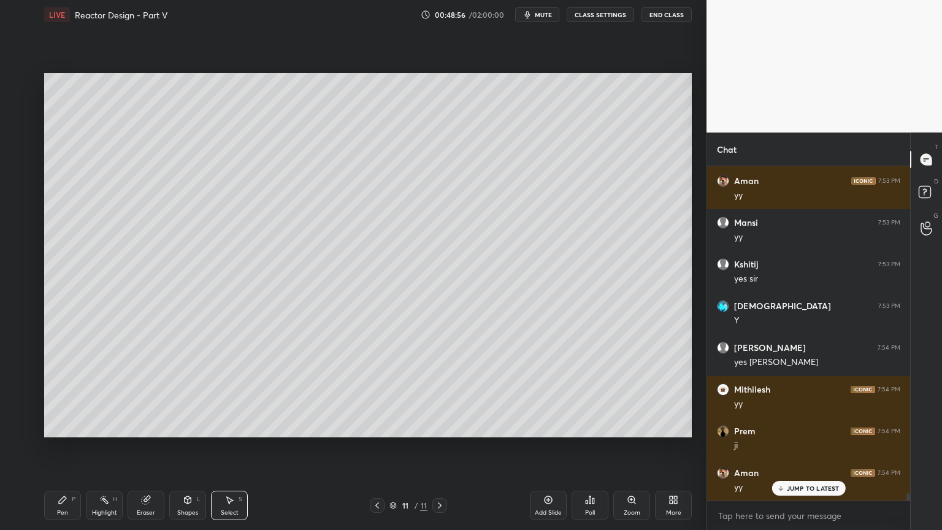
click at [61, 447] on div "Pen" at bounding box center [62, 513] width 11 height 6
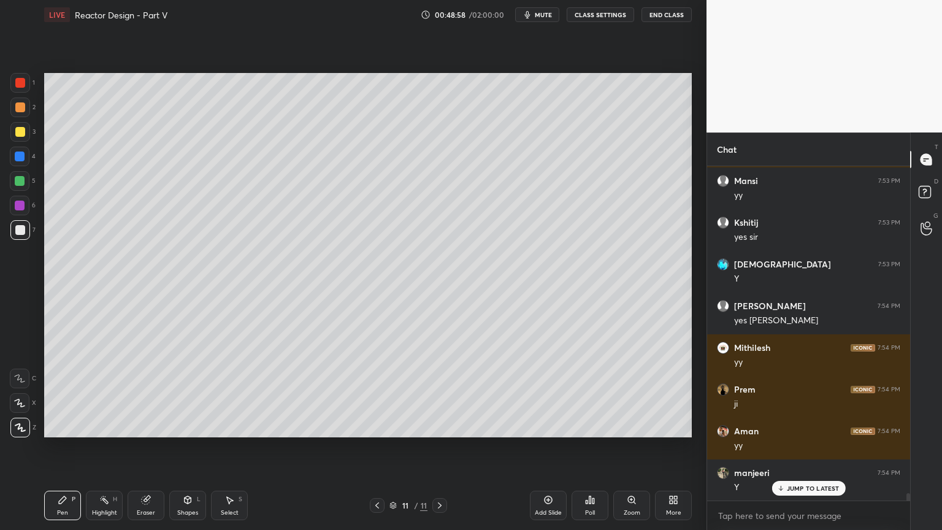
click at [21, 134] on div at bounding box center [20, 132] width 10 height 10
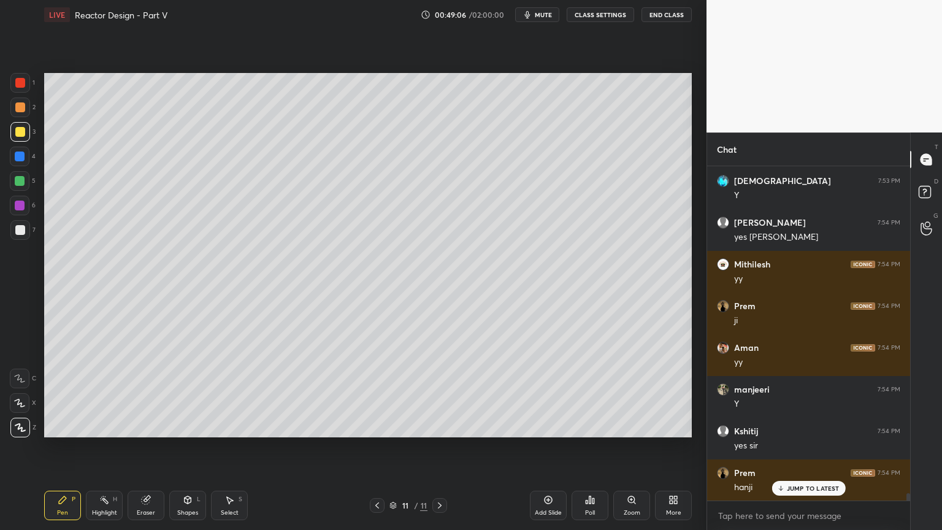
scroll to position [14787, 0]
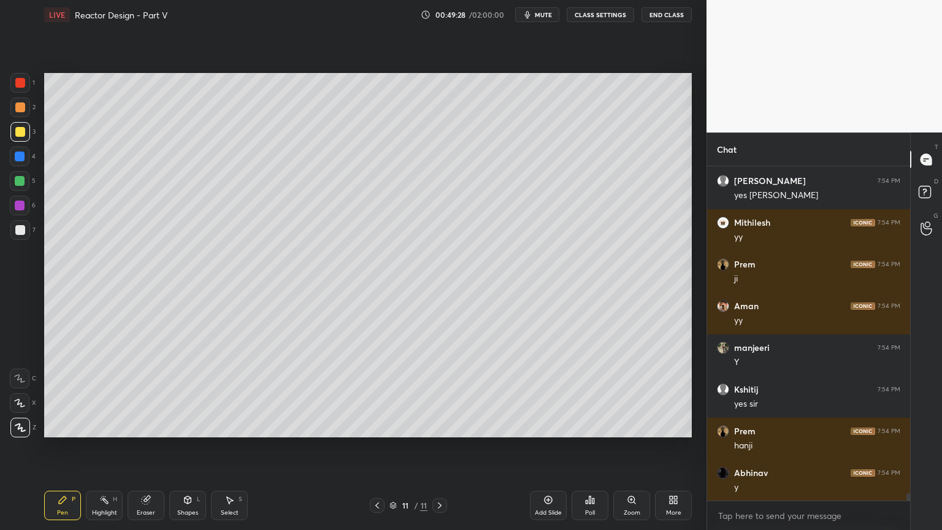
click at [23, 159] on div at bounding box center [20, 157] width 10 height 10
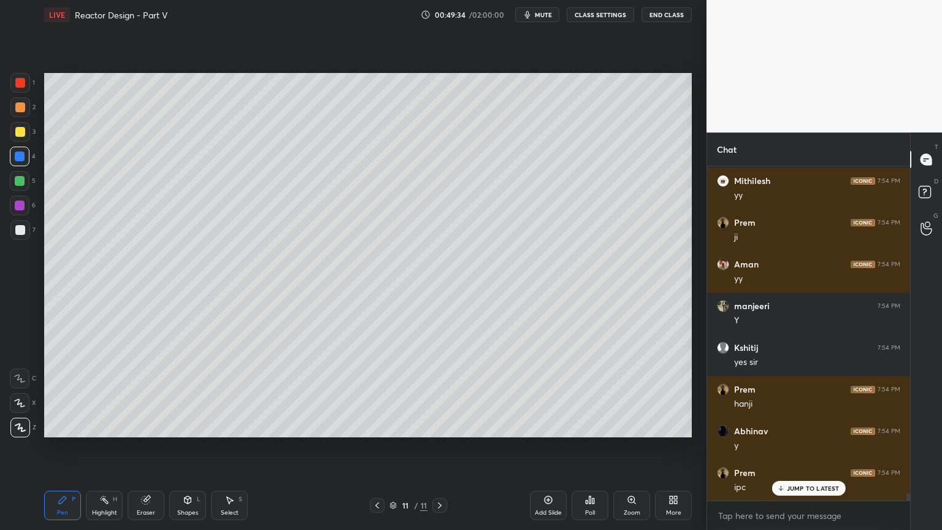
click at [25, 233] on div at bounding box center [20, 230] width 20 height 20
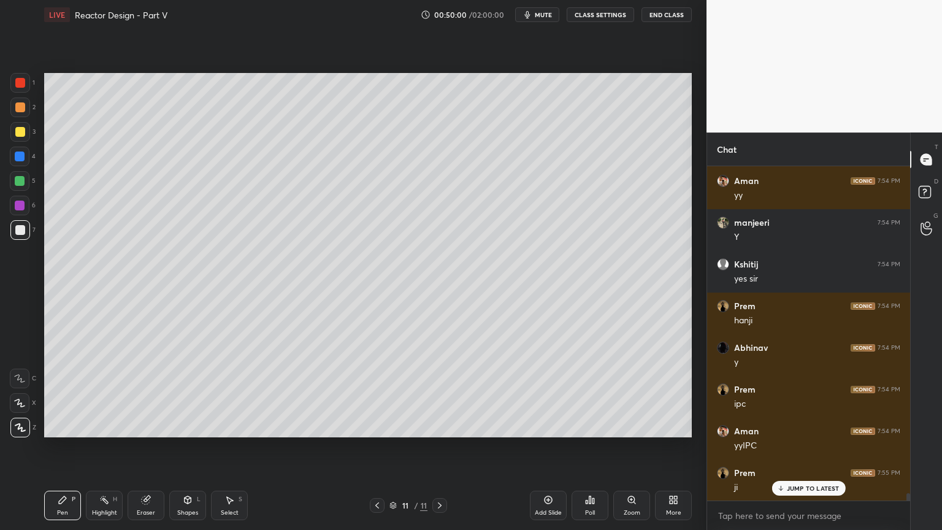
scroll to position [14953, 0]
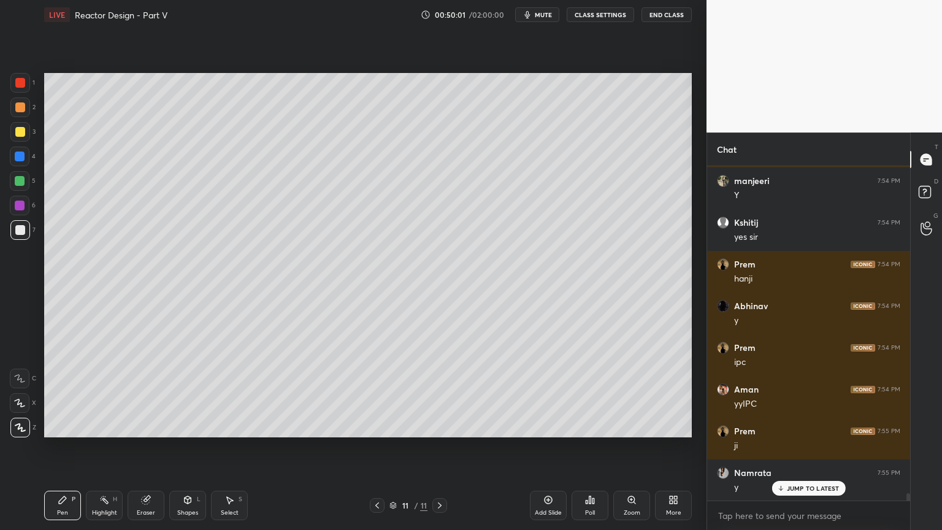
click at [228, 447] on icon at bounding box center [230, 500] width 7 height 7
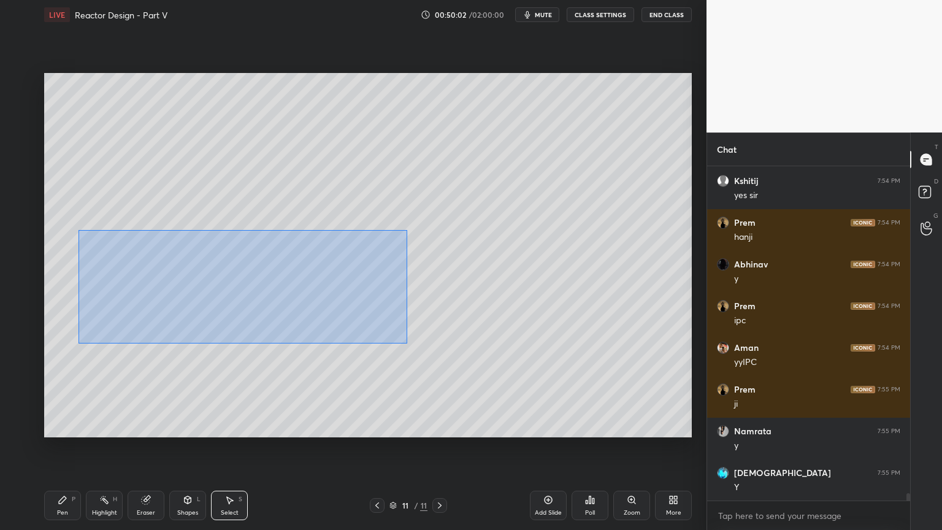
drag, startPoint x: 79, startPoint y: 230, endPoint x: 420, endPoint y: 342, distance: 359.7
click at [425, 348] on div "0 ° Undo Copy Duplicate Duplicate to new slide Delete" at bounding box center [368, 255] width 648 height 364
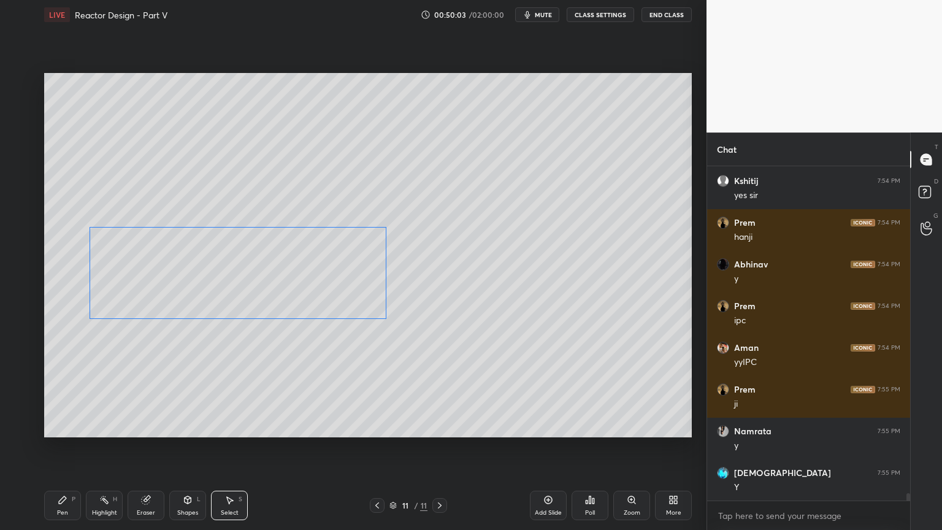
drag, startPoint x: 301, startPoint y: 293, endPoint x: 296, endPoint y: 285, distance: 10.2
click at [295, 285] on div "0 ° Undo Copy Duplicate Duplicate to new slide Delete" at bounding box center [368, 255] width 648 height 364
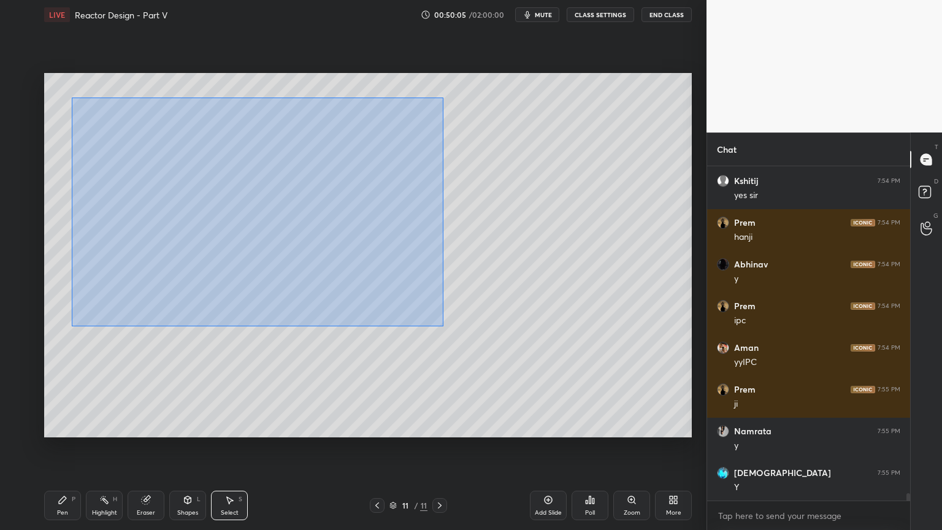
drag, startPoint x: 77, startPoint y: 102, endPoint x: 420, endPoint y: 319, distance: 405.6
click at [440, 324] on div "0 ° Undo Copy Duplicate Duplicate to new slide Delete" at bounding box center [368, 255] width 648 height 364
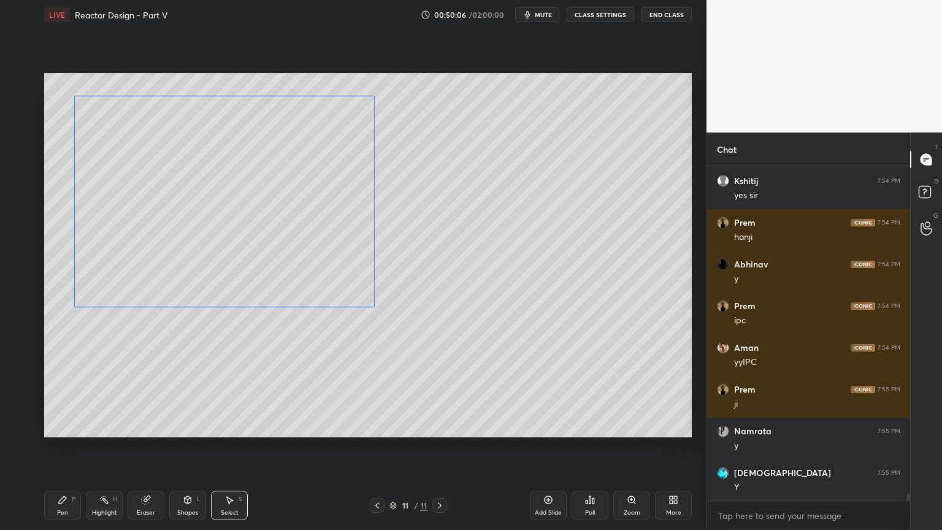
click at [340, 278] on div "0 ° Undo Copy Duplicate Duplicate to new slide Delete" at bounding box center [368, 255] width 648 height 364
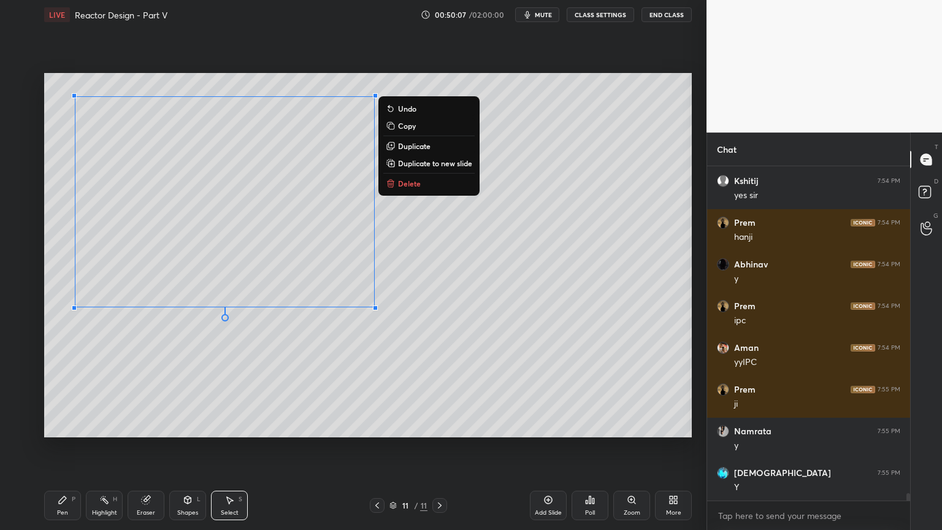
click at [54, 447] on div "Pen P" at bounding box center [62, 505] width 37 height 29
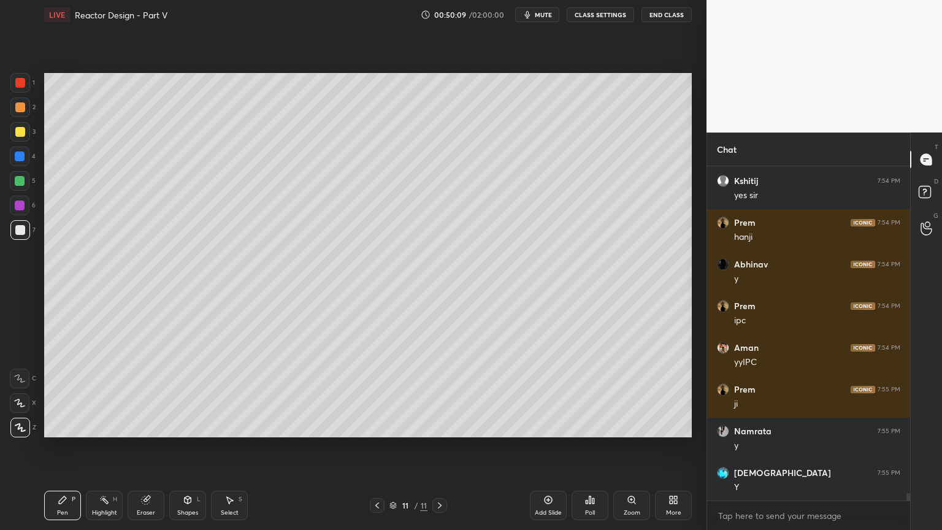
click at [20, 128] on div at bounding box center [20, 132] width 10 height 10
click at [20, 186] on div at bounding box center [20, 181] width 20 height 20
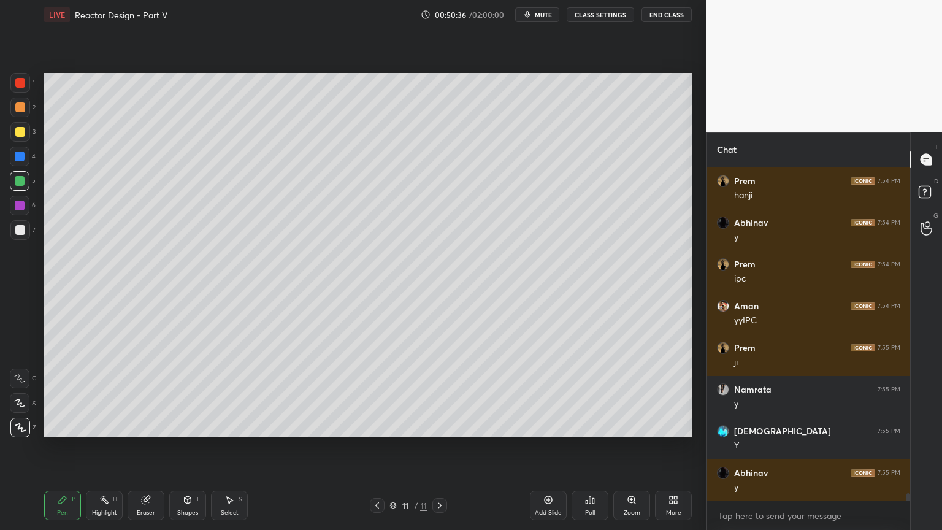
scroll to position [15079, 0]
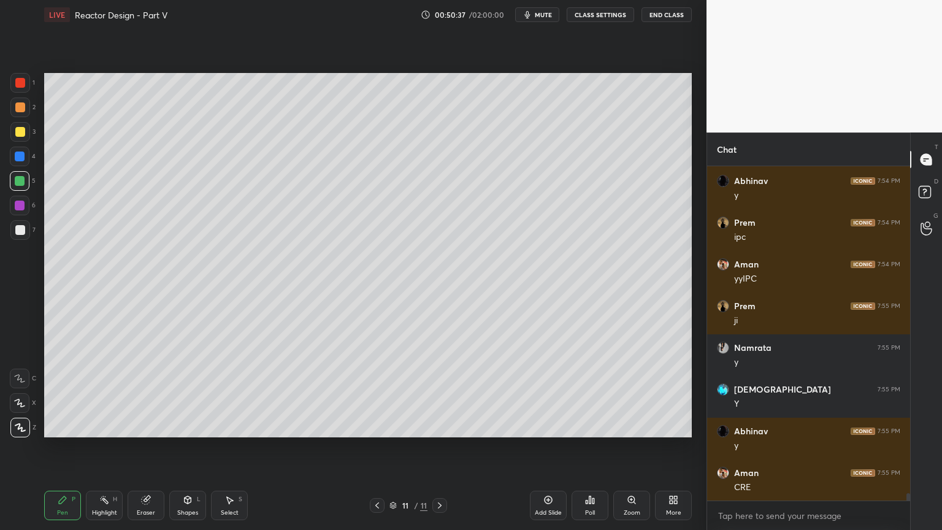
click at [21, 234] on div at bounding box center [20, 230] width 10 height 10
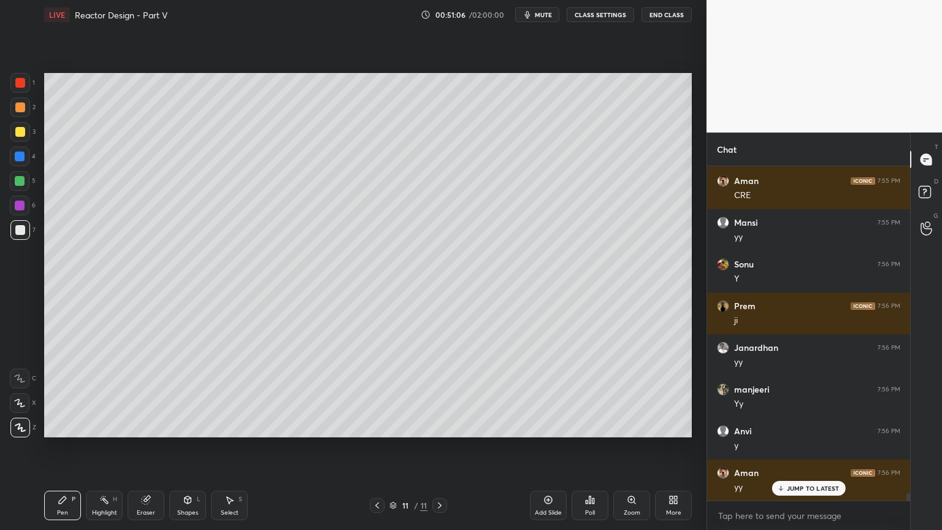
scroll to position [15412, 0]
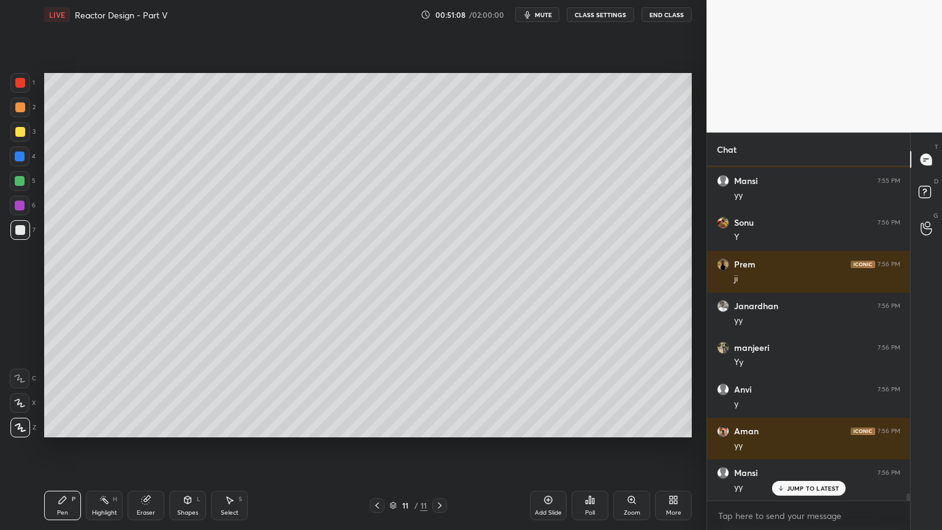
click at [186, 447] on icon at bounding box center [188, 500] width 10 height 10
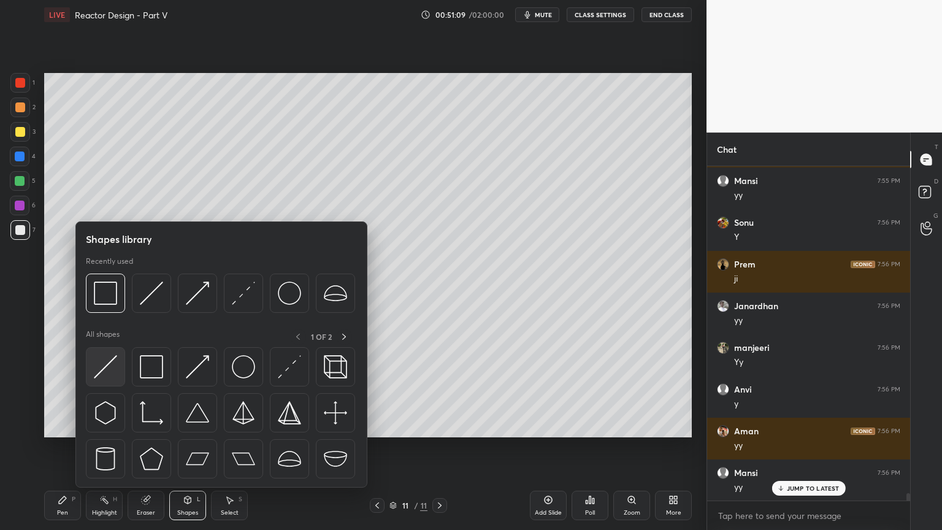
click at [108, 369] on img at bounding box center [105, 366] width 23 height 23
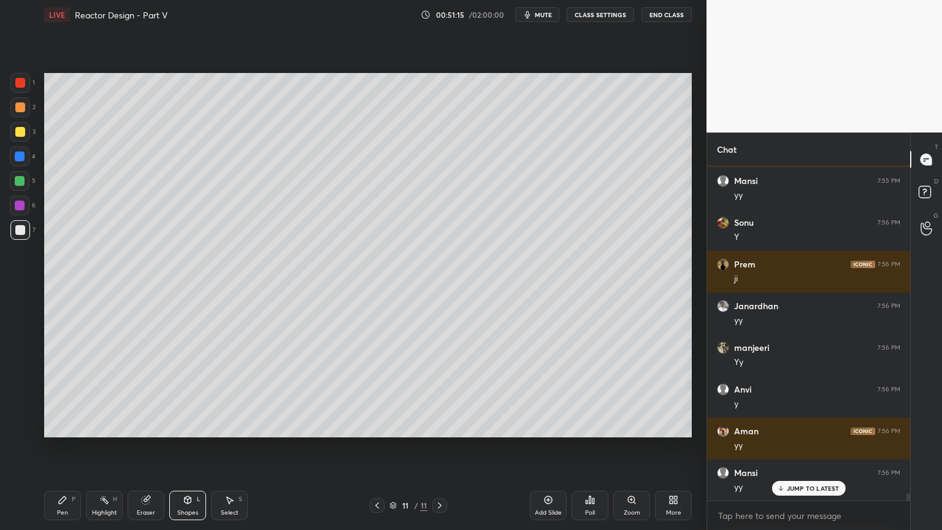
click at [51, 447] on div "Pen P" at bounding box center [62, 505] width 37 height 29
click at [21, 159] on div at bounding box center [20, 157] width 10 height 10
click at [18, 129] on div at bounding box center [20, 132] width 10 height 10
click at [22, 156] on div at bounding box center [20, 157] width 10 height 10
click at [22, 232] on div at bounding box center [20, 230] width 10 height 10
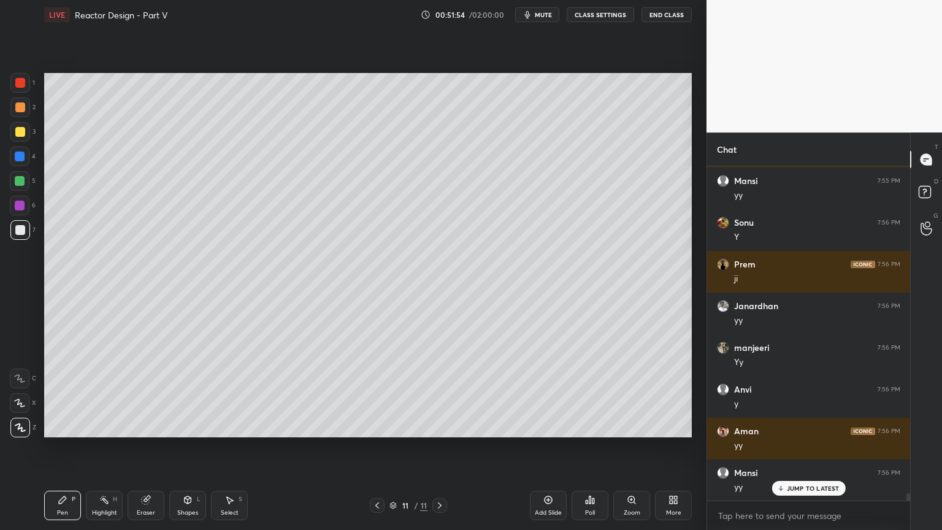
click at [17, 182] on div at bounding box center [20, 181] width 10 height 10
click at [15, 231] on div at bounding box center [20, 230] width 10 height 10
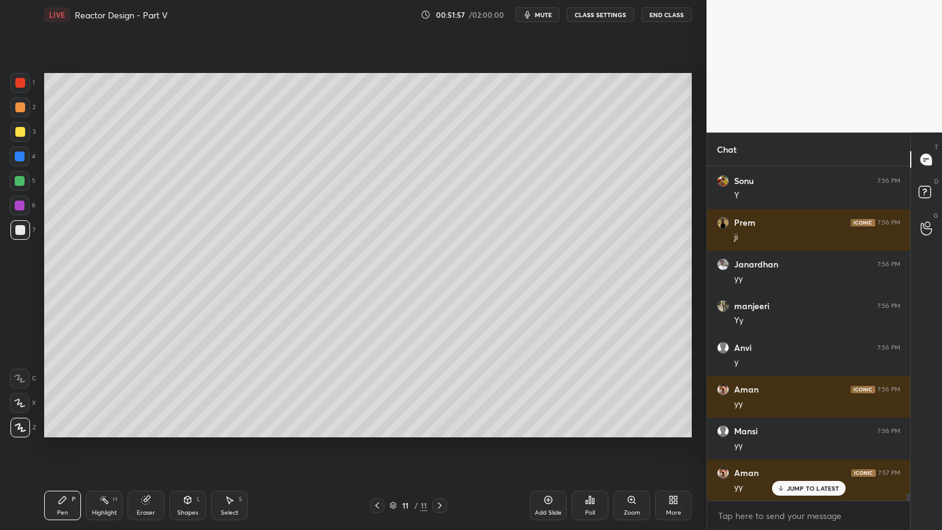
click at [16, 174] on div at bounding box center [20, 181] width 20 height 20
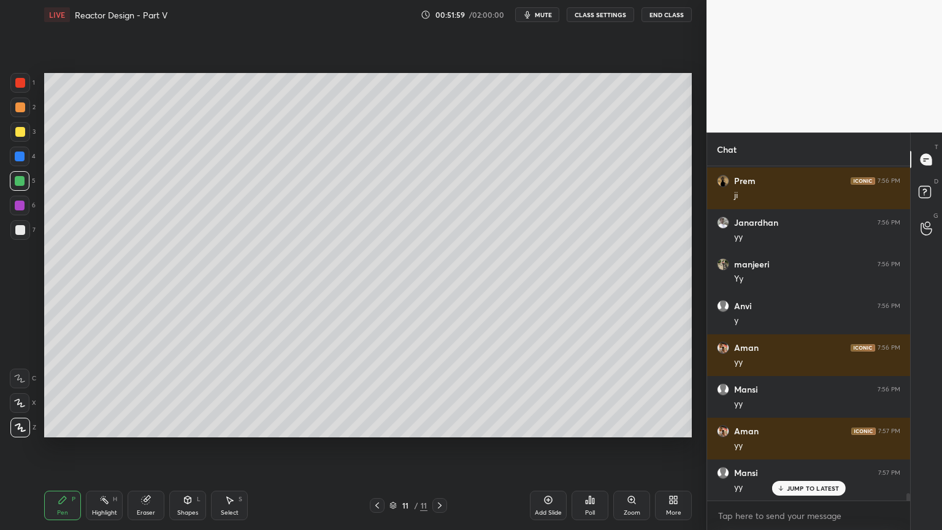
click at [15, 148] on div at bounding box center [20, 157] width 20 height 20
click at [24, 234] on div at bounding box center [20, 230] width 10 height 10
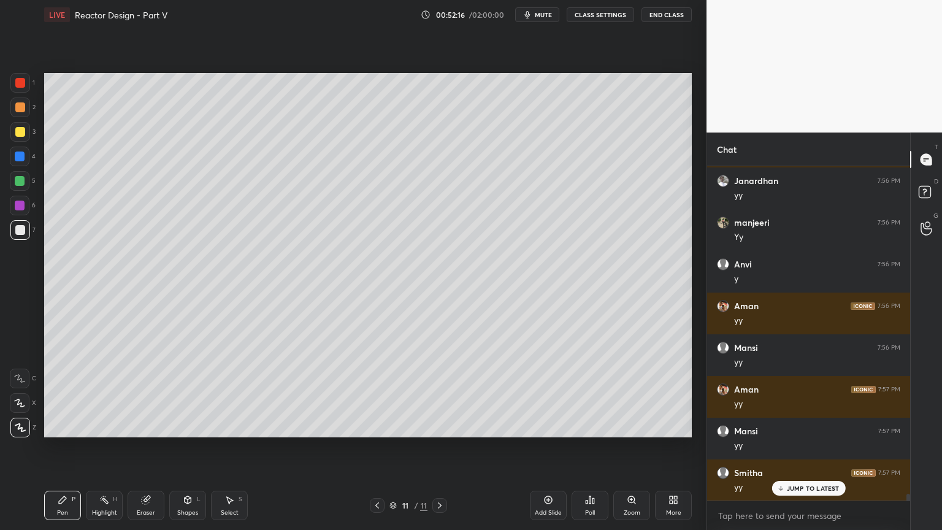
scroll to position [15579, 0]
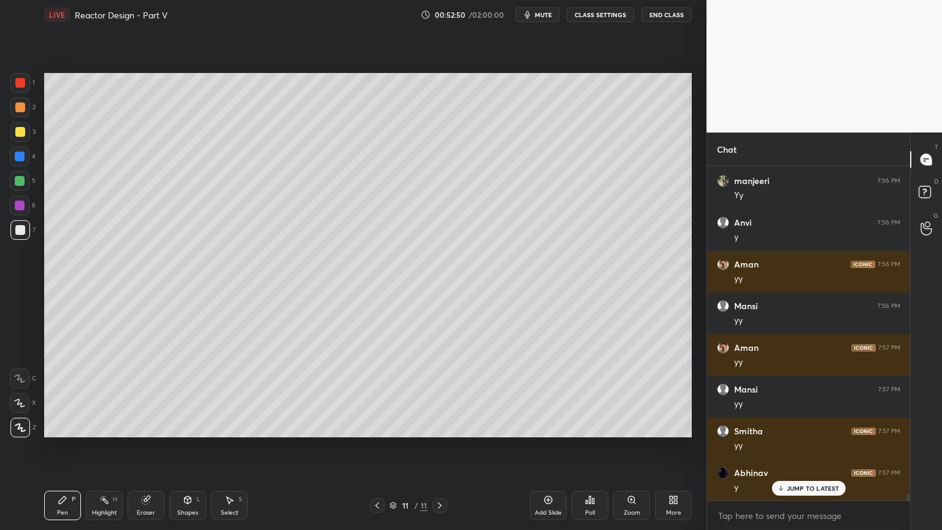
click at [231, 447] on div "Select S" at bounding box center [229, 505] width 37 height 29
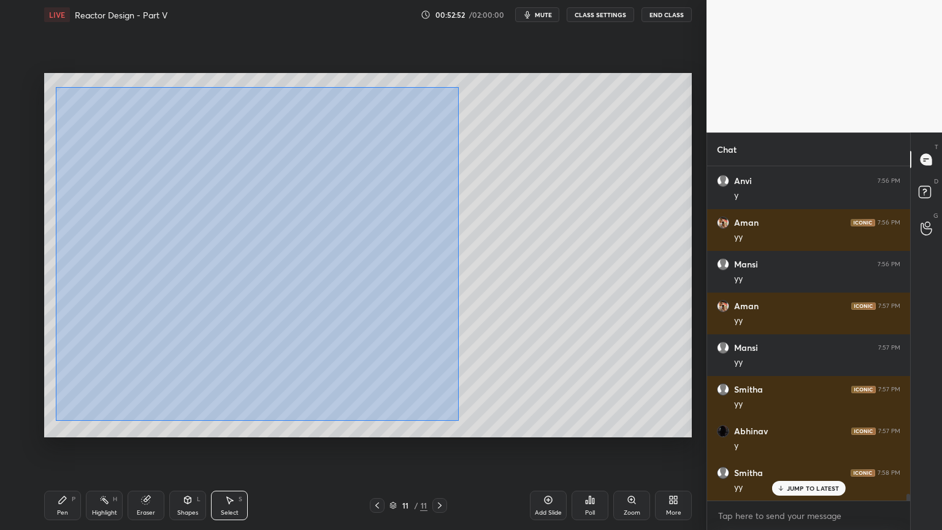
scroll to position [15704, 0]
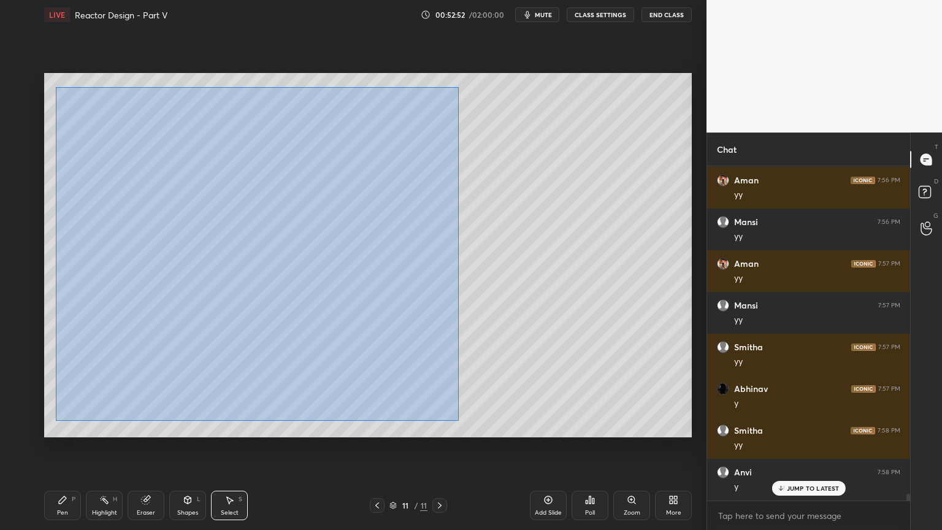
drag, startPoint x: 143, startPoint y: 163, endPoint x: 454, endPoint y: 417, distance: 401.5
click at [458, 420] on div "0 ° Undo Copy Duplicate Duplicate to new slide Delete" at bounding box center [368, 255] width 648 height 364
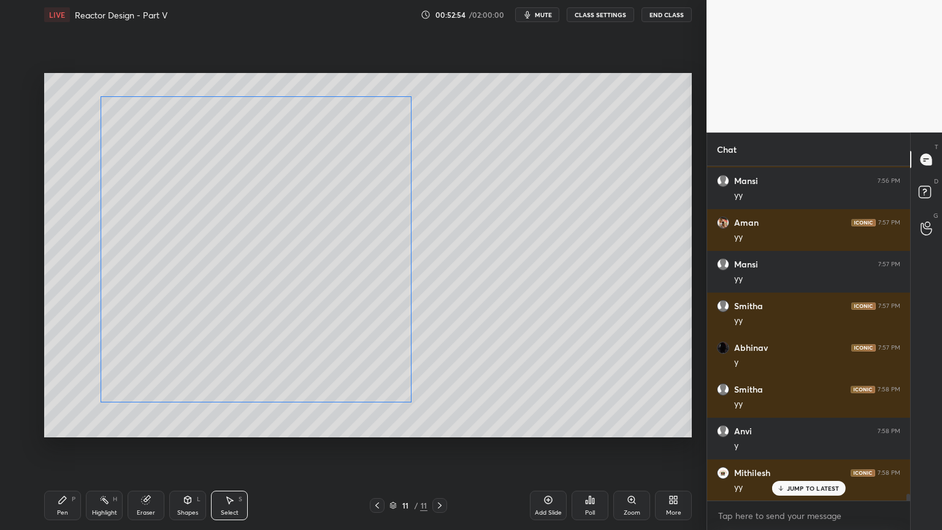
scroll to position [15746, 0]
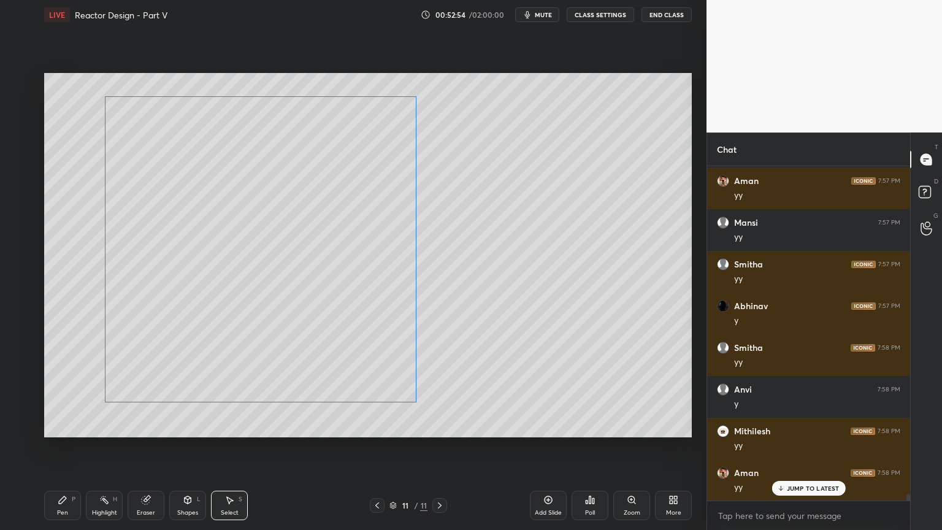
drag, startPoint x: 373, startPoint y: 367, endPoint x: 410, endPoint y: 375, distance: 38.4
click at [403, 368] on div "0 ° Undo Copy Duplicate Duplicate to new slide Delete" at bounding box center [368, 255] width 648 height 364
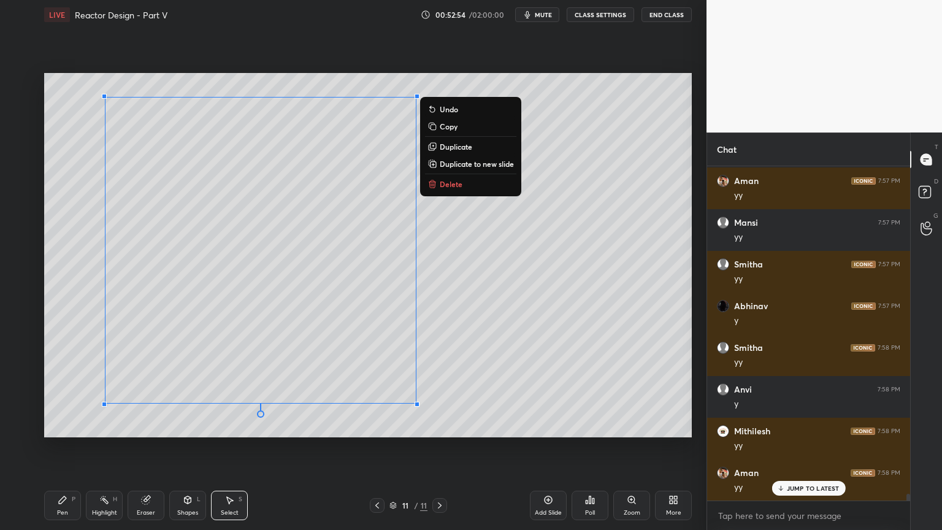
click at [464, 390] on div "0 ° Undo Copy Duplicate Duplicate to new slide Delete" at bounding box center [368, 255] width 648 height 364
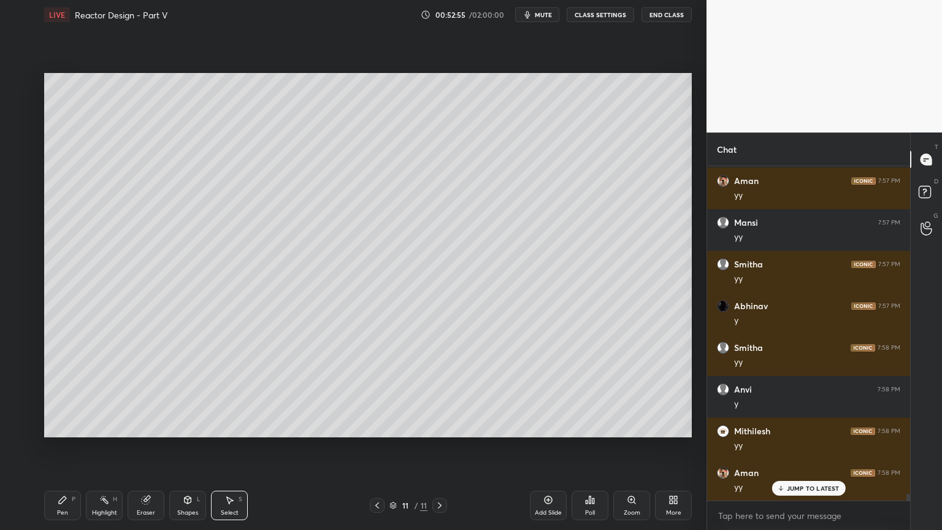
scroll to position [15788, 0]
click at [184, 447] on icon at bounding box center [188, 500] width 10 height 10
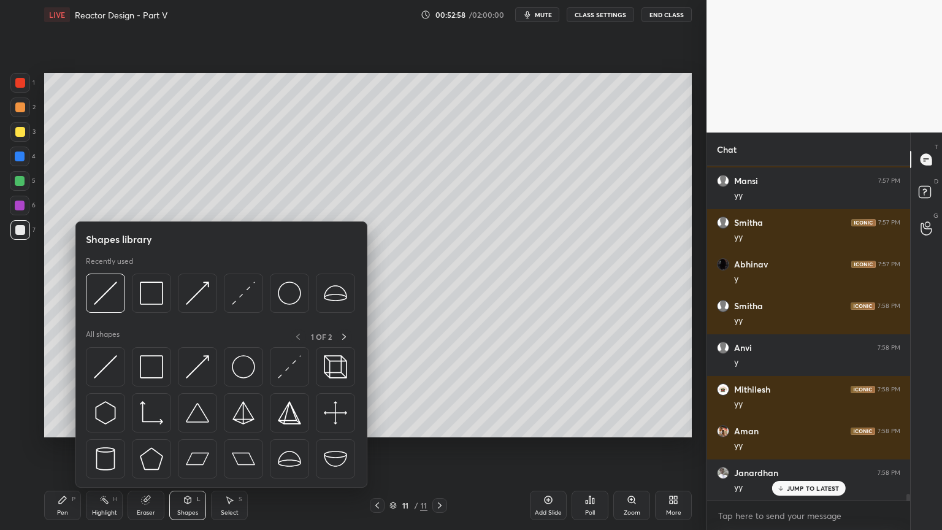
click at [231, 447] on div "Select" at bounding box center [230, 513] width 18 height 6
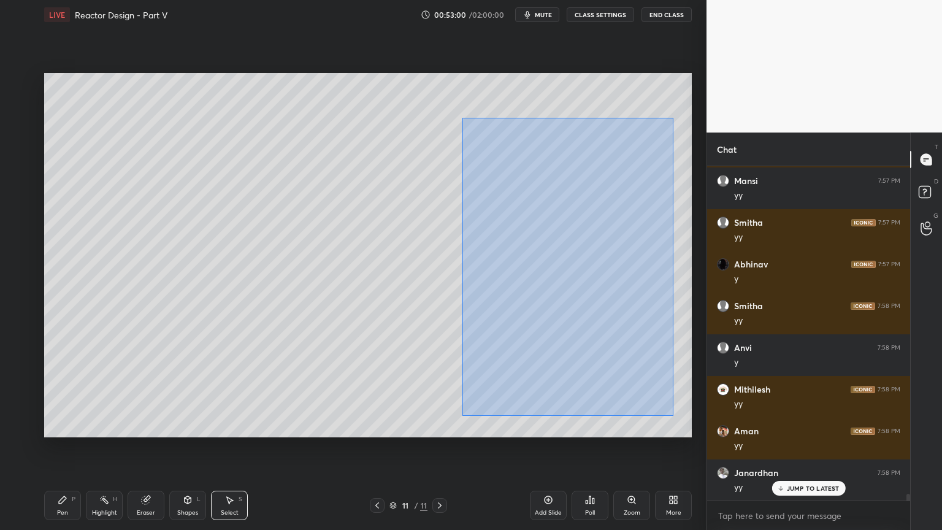
drag, startPoint x: 462, startPoint y: 118, endPoint x: 670, endPoint y: 413, distance: 361.5
click at [675, 423] on div "0 ° Undo Copy Duplicate Duplicate to new slide Delete" at bounding box center [368, 255] width 648 height 364
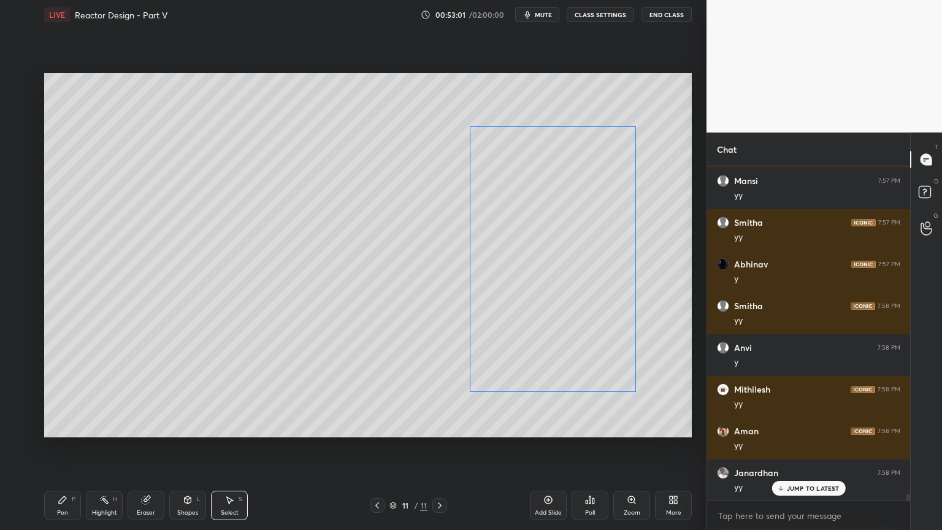
drag, startPoint x: 594, startPoint y: 380, endPoint x: 585, endPoint y: 380, distance: 9.2
click at [585, 380] on div "0 ° Undo Copy Duplicate Duplicate to new slide Delete" at bounding box center [368, 255] width 648 height 364
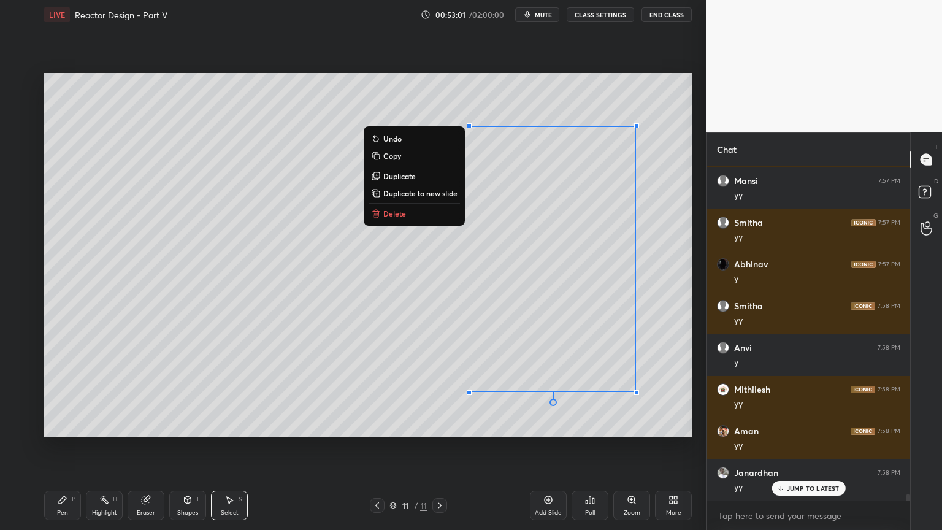
click at [594, 432] on div "0 ° Undo Copy Duplicate Duplicate to new slide Delete" at bounding box center [368, 255] width 648 height 364
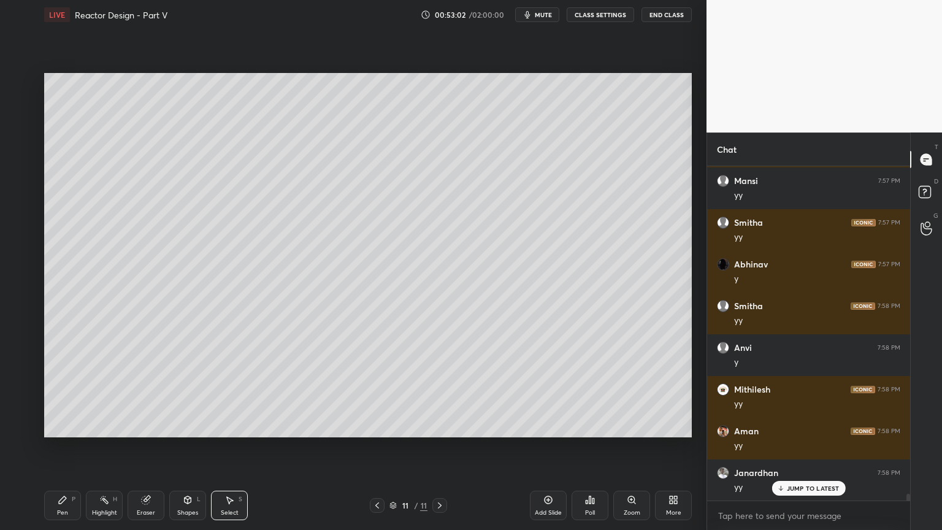
click at [197, 447] on div "Shapes L" at bounding box center [187, 505] width 37 height 29
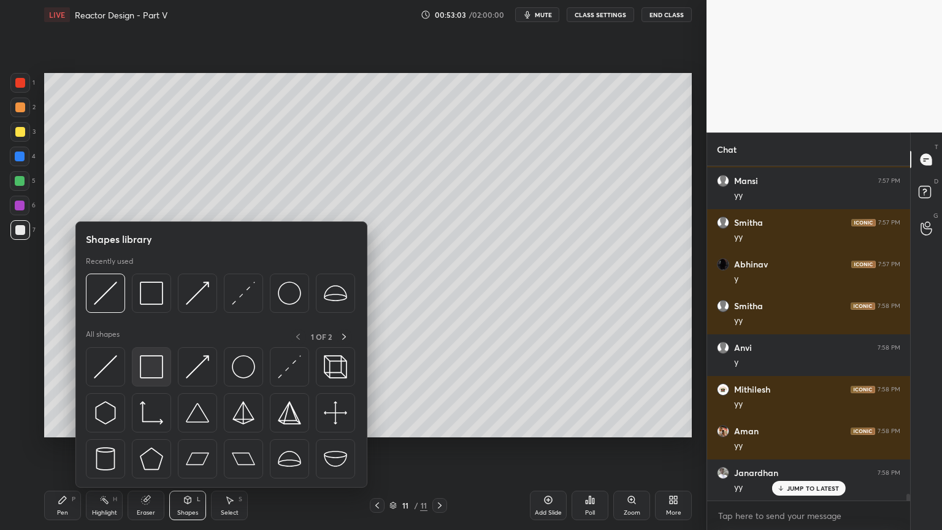
click at [137, 372] on div at bounding box center [151, 366] width 39 height 39
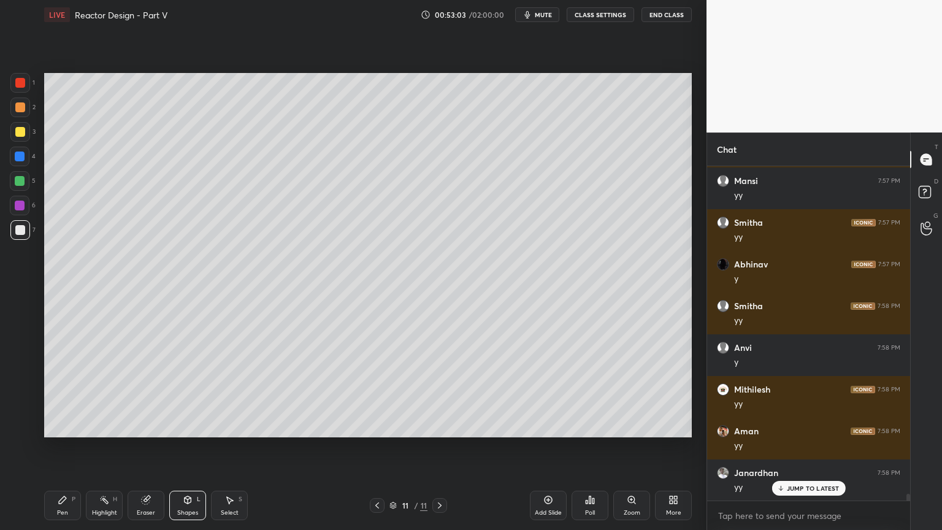
click at [17, 206] on div at bounding box center [20, 206] width 10 height 10
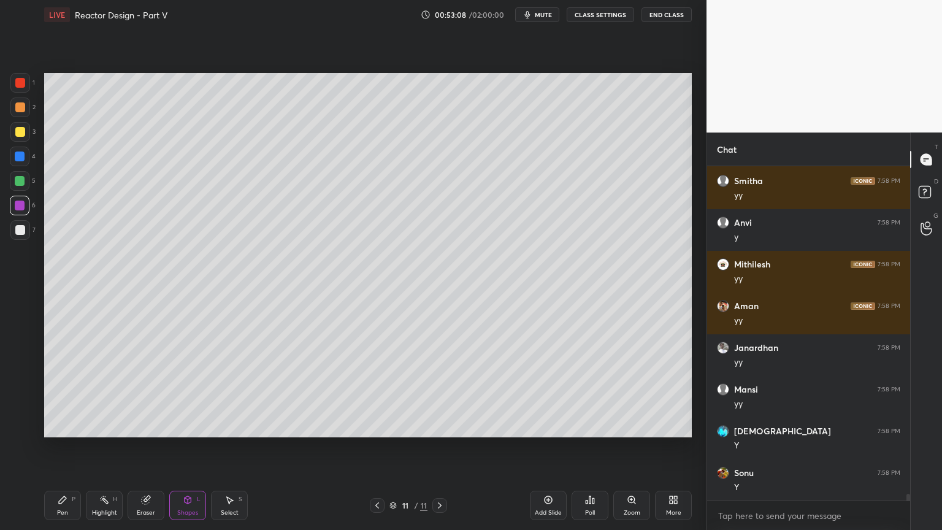
scroll to position [15955, 0]
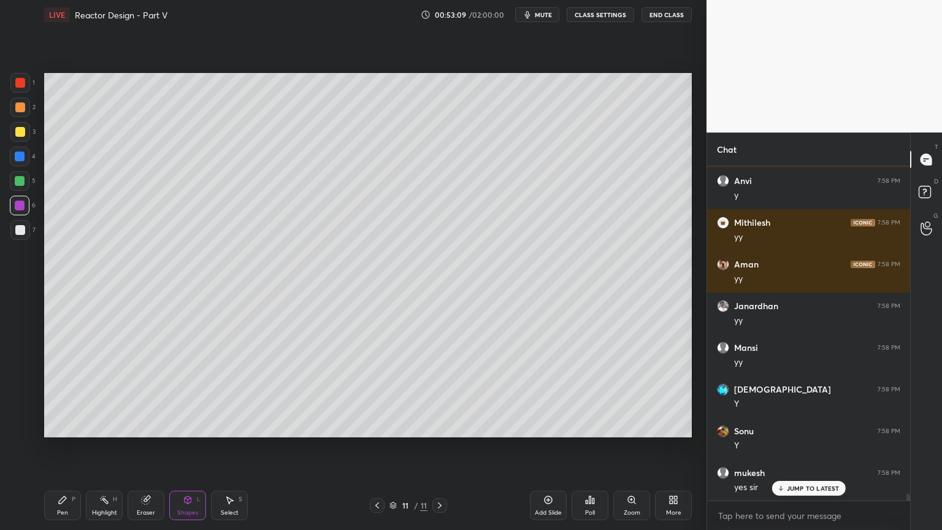
click at [191, 447] on icon at bounding box center [188, 500] width 10 height 10
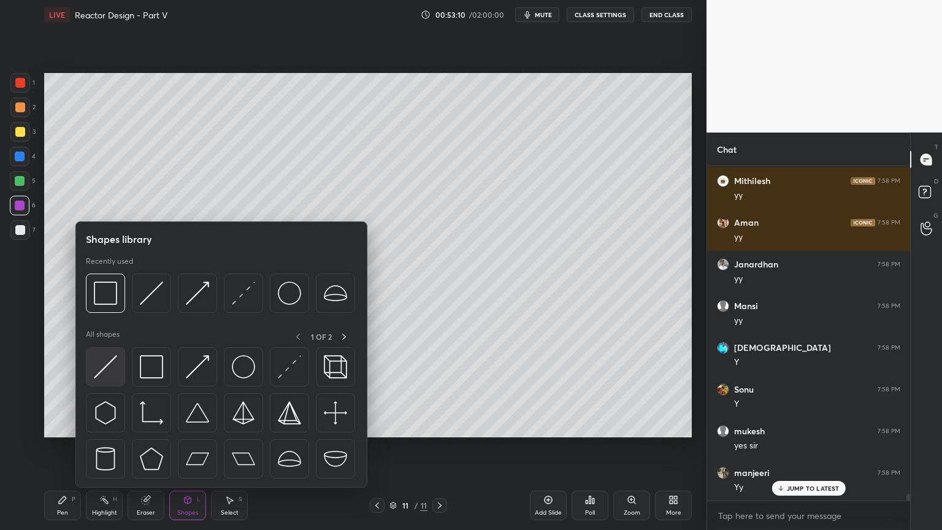
click at [94, 367] on img at bounding box center [105, 366] width 23 height 23
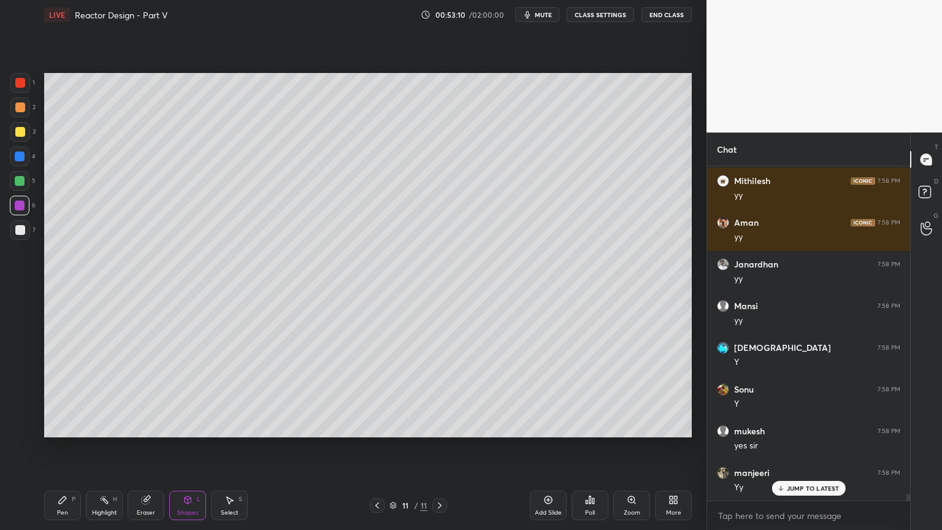
scroll to position [16038, 0]
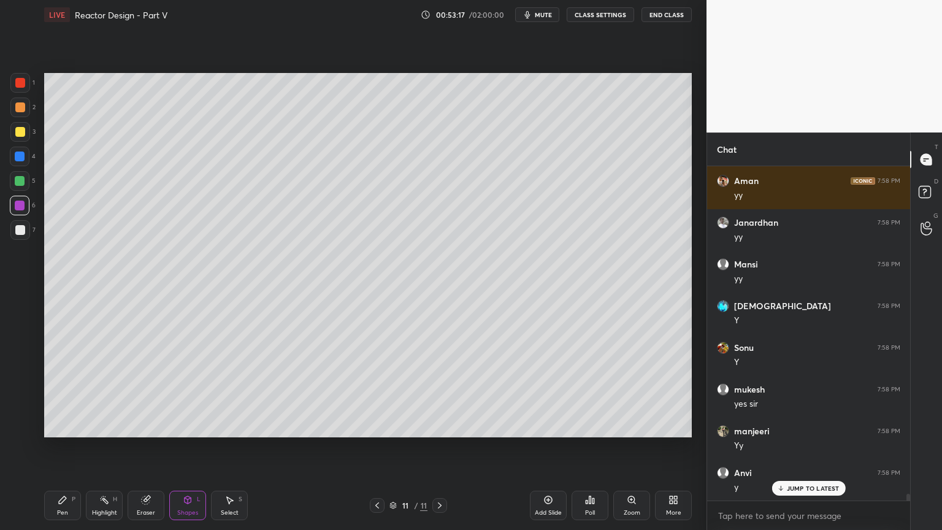
click at [240, 447] on div "Select S" at bounding box center [229, 505] width 37 height 29
drag, startPoint x: 418, startPoint y: 317, endPoint x: 434, endPoint y: 328, distance: 20.3
click at [434, 333] on div "0 ° Undo Copy Duplicate Duplicate to new slide Delete" at bounding box center [368, 255] width 648 height 364
click at [432, 321] on div "0 ° Undo Copy Duplicate Duplicate to new slide Delete" at bounding box center [368, 255] width 648 height 364
drag, startPoint x: 432, startPoint y: 323, endPoint x: 439, endPoint y: 331, distance: 11.3
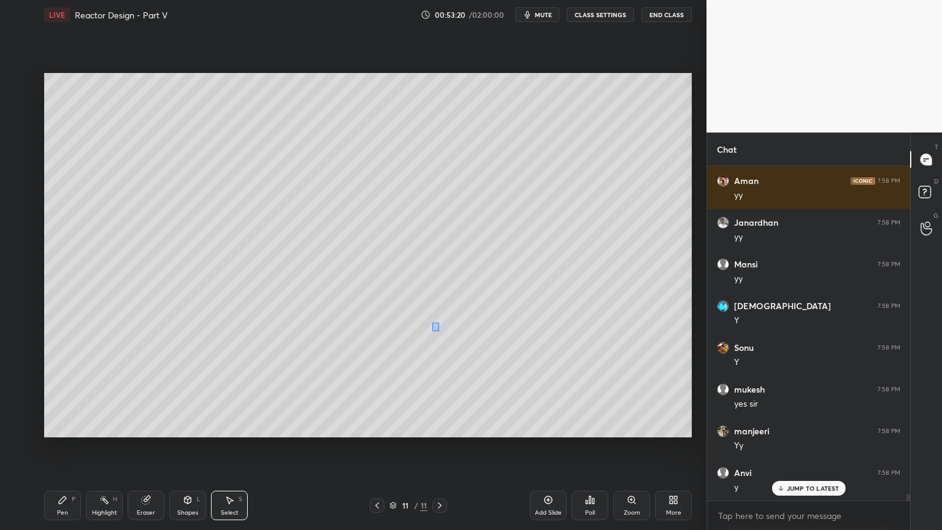
click at [439, 331] on div "0 ° Undo Copy Duplicate Duplicate to new slide Delete" at bounding box center [368, 255] width 648 height 364
click at [433, 320] on div "0 ° Undo Copy Duplicate Duplicate to new slide Delete" at bounding box center [368, 255] width 648 height 364
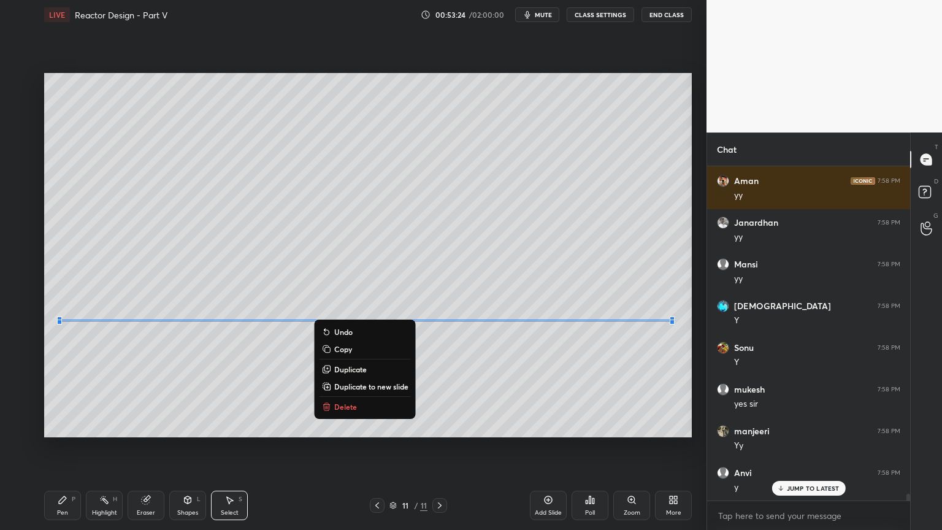
click at [194, 447] on div "Shapes L" at bounding box center [187, 505] width 37 height 29
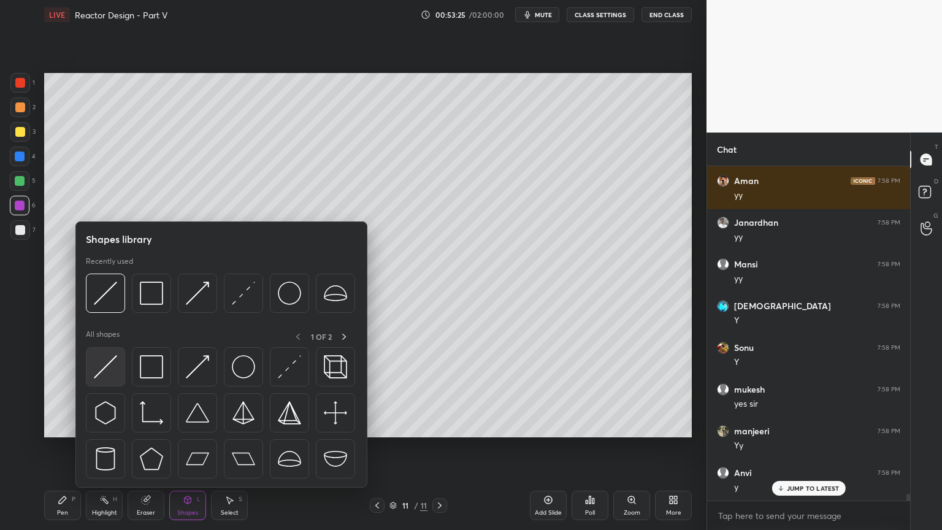
click at [110, 368] on img at bounding box center [105, 366] width 23 height 23
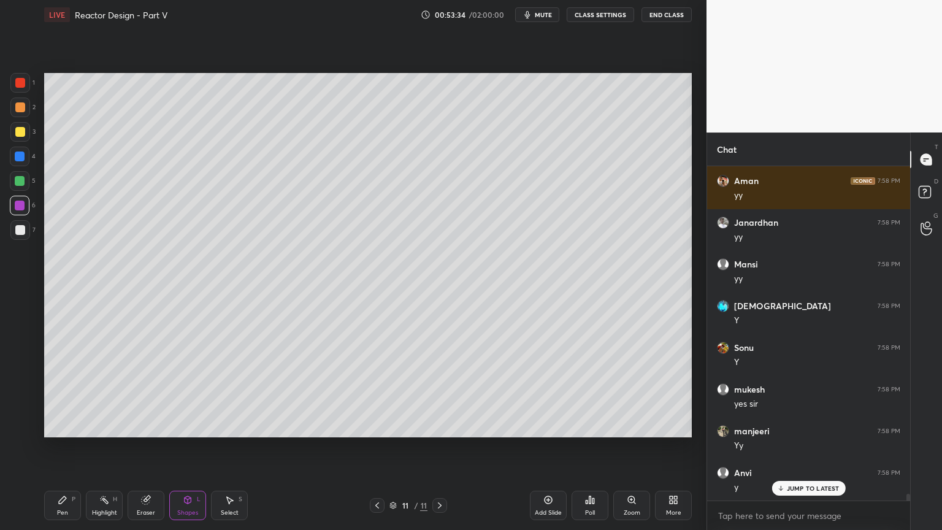
click at [237, 447] on div "Select S" at bounding box center [229, 505] width 37 height 29
drag, startPoint x: 416, startPoint y: 202, endPoint x: 425, endPoint y: 215, distance: 15.5
click at [425, 215] on div "0 ° Undo Copy Duplicate Duplicate to new slide Delete" at bounding box center [368, 255] width 648 height 364
click at [422, 209] on div "0 ° Undo Copy Duplicate Duplicate to new slide Delete" at bounding box center [368, 255] width 648 height 364
drag, startPoint x: 417, startPoint y: 202, endPoint x: 429, endPoint y: 211, distance: 15.3
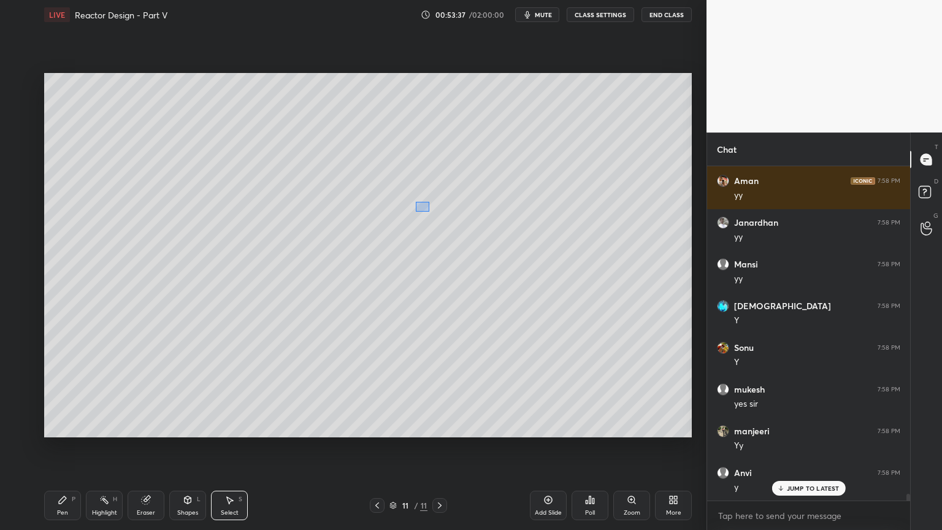
click at [429, 211] on div "0 ° Undo Copy Duplicate Duplicate to new slide Delete" at bounding box center [368, 255] width 648 height 364
click at [422, 209] on div "0 ° Undo Copy Duplicate Duplicate to new slide Delete" at bounding box center [368, 255] width 648 height 364
drag, startPoint x: 417, startPoint y: 201, endPoint x: 428, endPoint y: 212, distance: 15.2
click at [428, 212] on div "0 ° Undo Copy Duplicate Duplicate to new slide Delete" at bounding box center [368, 255] width 648 height 364
drag, startPoint x: 421, startPoint y: 206, endPoint x: 434, endPoint y: 217, distance: 17.0
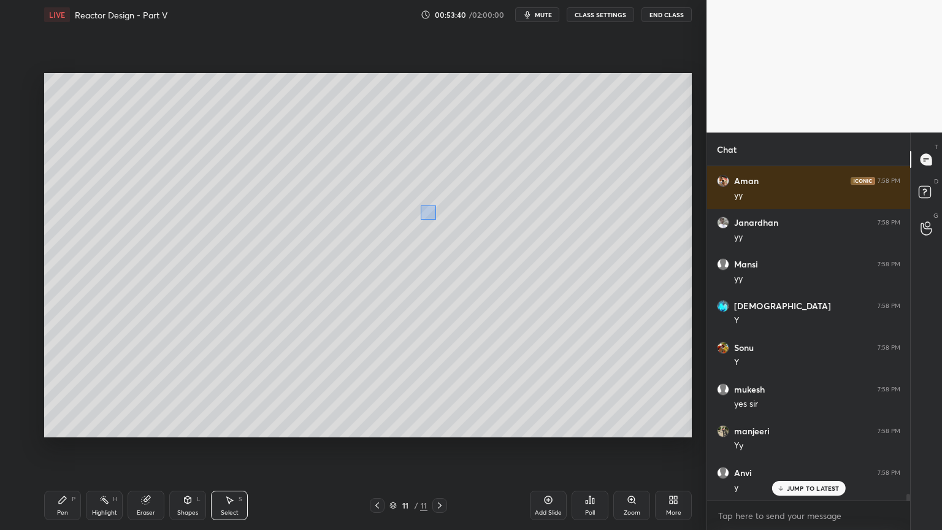
click at [434, 218] on div "0 ° Undo Copy Duplicate Duplicate to new slide Delete" at bounding box center [368, 255] width 648 height 364
drag, startPoint x: 420, startPoint y: 206, endPoint x: 432, endPoint y: 216, distance: 16.2
click at [432, 216] on div "0 ° Undo Copy Duplicate Duplicate to new slide Delete" at bounding box center [368, 255] width 648 height 364
click at [422, 207] on div "0 ° Undo Copy Duplicate Duplicate to new slide Delete" at bounding box center [368, 255] width 648 height 364
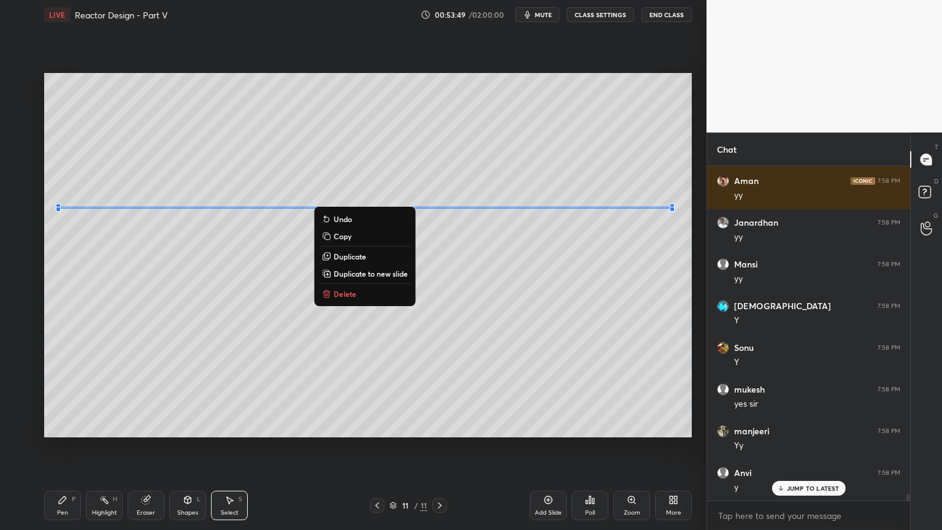
click at [189, 447] on div "Shapes L" at bounding box center [187, 505] width 37 height 29
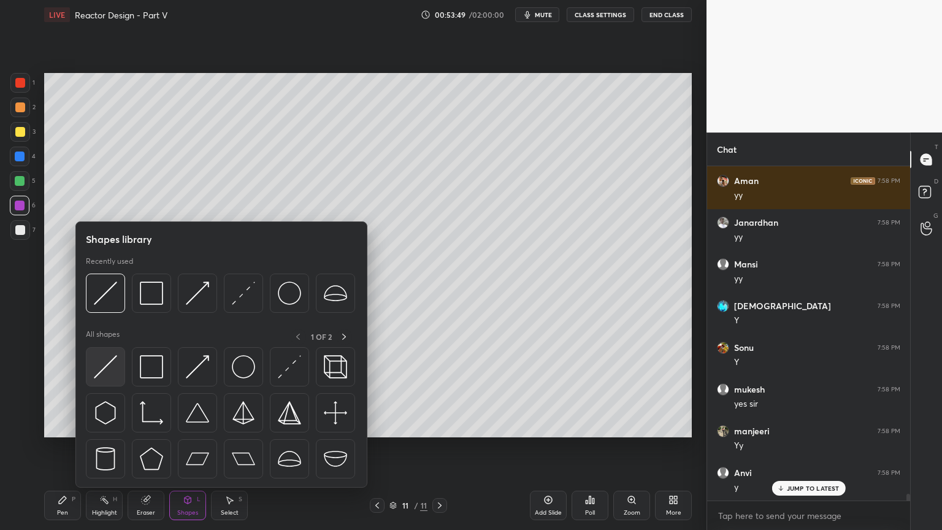
click at [106, 362] on img at bounding box center [105, 366] width 23 height 23
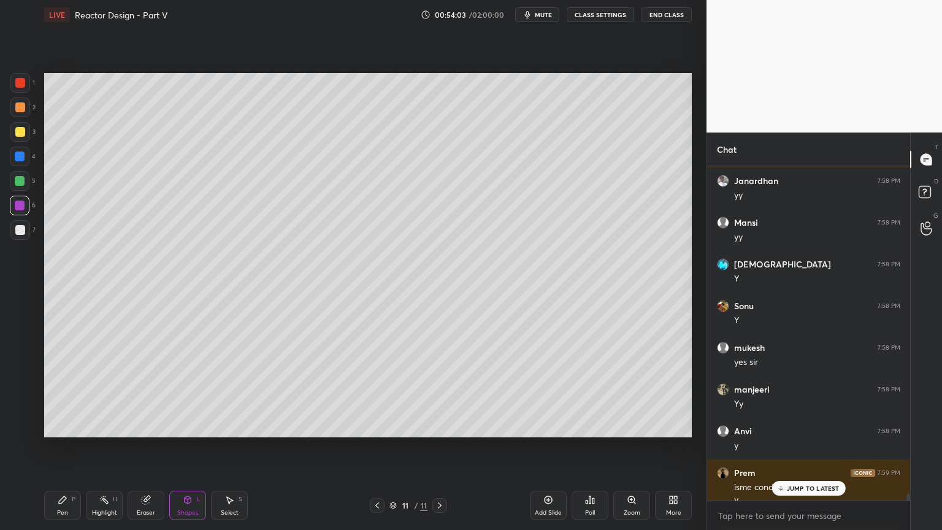
scroll to position [16092, 0]
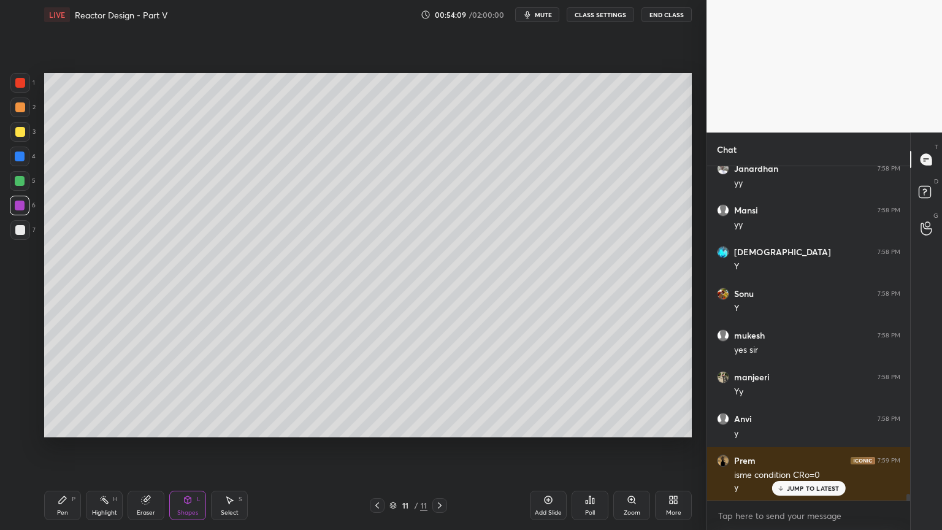
click at [229, 447] on div "Select S" at bounding box center [229, 505] width 37 height 29
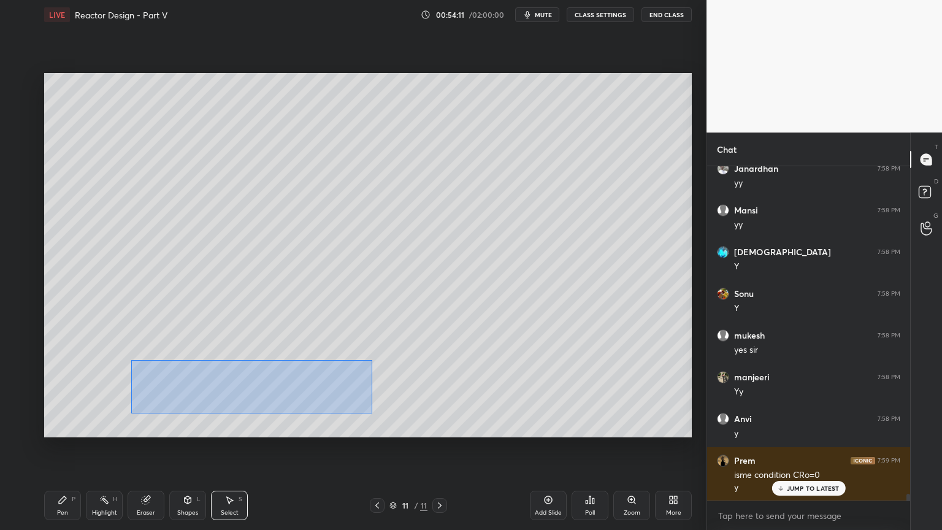
drag, startPoint x: 132, startPoint y: 361, endPoint x: 372, endPoint y: 412, distance: 245.3
click at [372, 412] on div "0 ° Undo Copy Duplicate Duplicate to new slide Delete" at bounding box center [368, 255] width 648 height 364
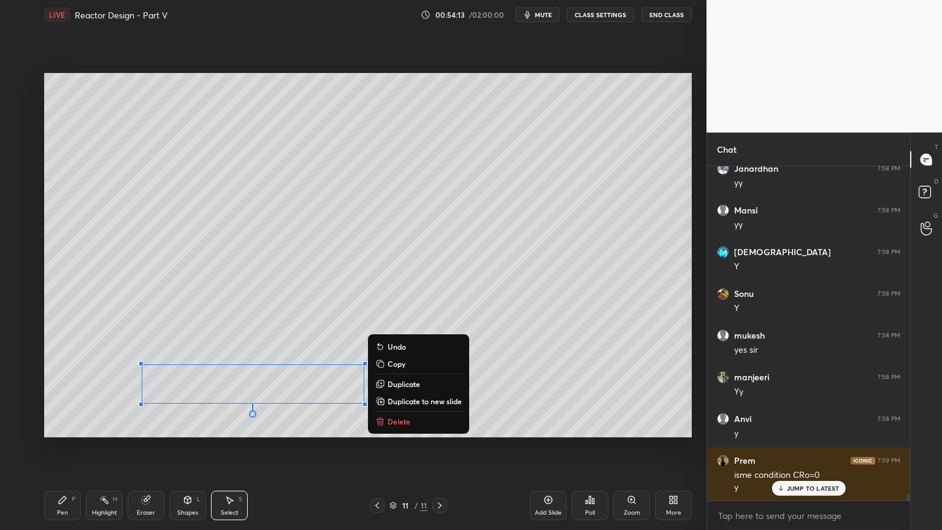
click at [417, 402] on p "Duplicate to new slide" at bounding box center [425, 401] width 74 height 10
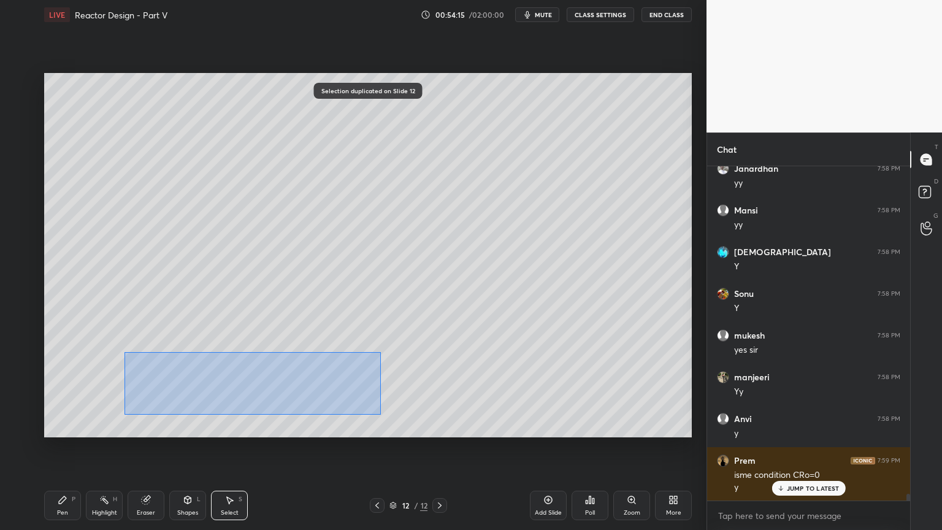
drag, startPoint x: 131, startPoint y: 358, endPoint x: 336, endPoint y: 407, distance: 210.7
click at [380, 415] on div "0 ° Undo Copy Duplicate Duplicate to new slide Delete" at bounding box center [368, 255] width 648 height 364
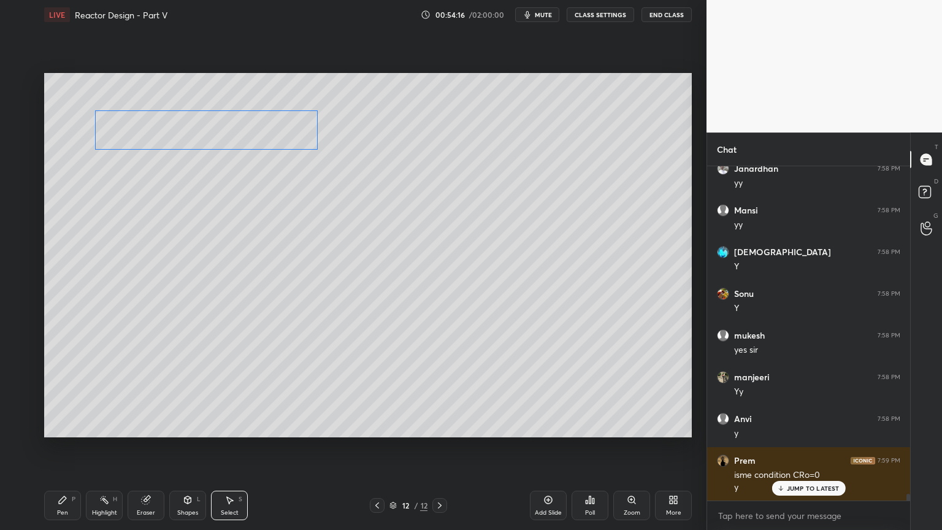
drag, startPoint x: 292, startPoint y: 389, endPoint x: 247, endPoint y: 150, distance: 243.4
click at [247, 135] on div "0 ° Undo Copy Duplicate Duplicate to new slide Delete" at bounding box center [368, 255] width 648 height 364
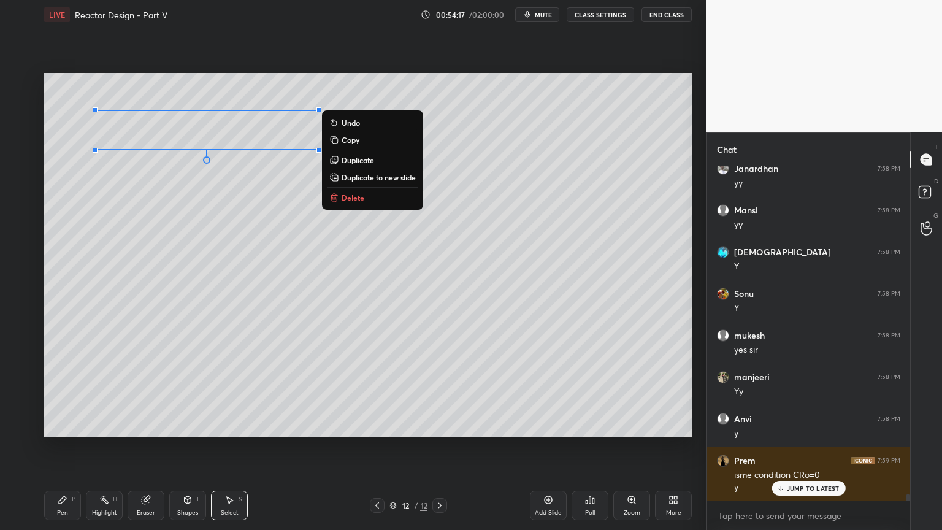
click at [67, 447] on div "Pen P" at bounding box center [62, 505] width 37 height 29
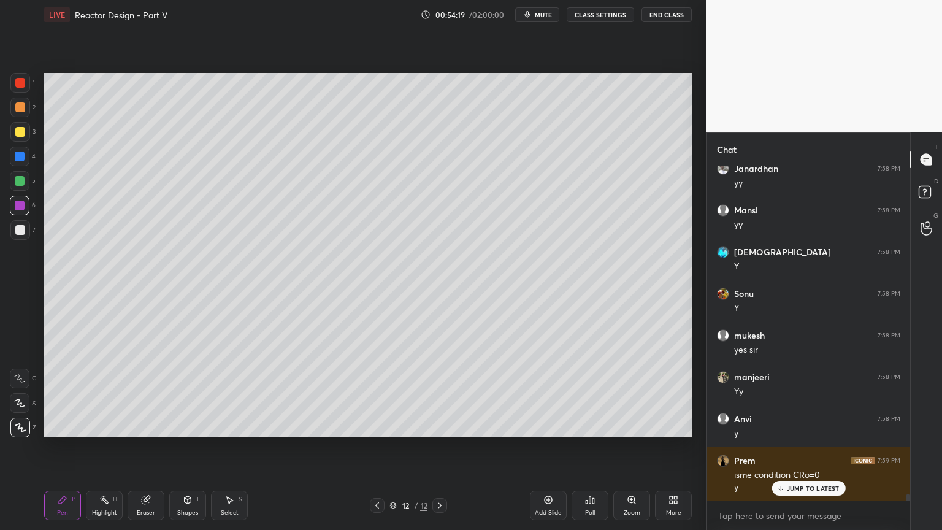
drag, startPoint x: 15, startPoint y: 229, endPoint x: 42, endPoint y: 250, distance: 34.5
click at [15, 231] on div at bounding box center [20, 230] width 10 height 10
click at [377, 447] on icon at bounding box center [377, 506] width 10 height 10
click at [439, 447] on icon at bounding box center [440, 505] width 4 height 6
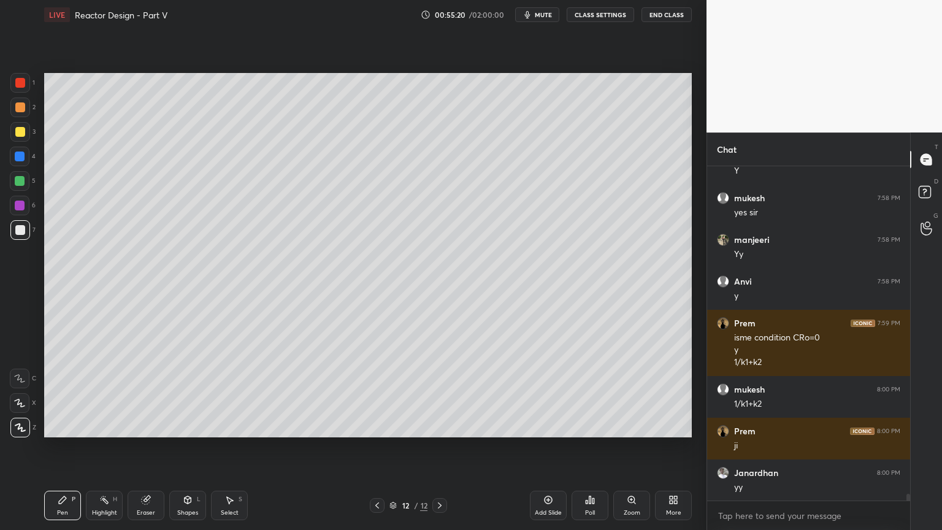
scroll to position [16271, 0]
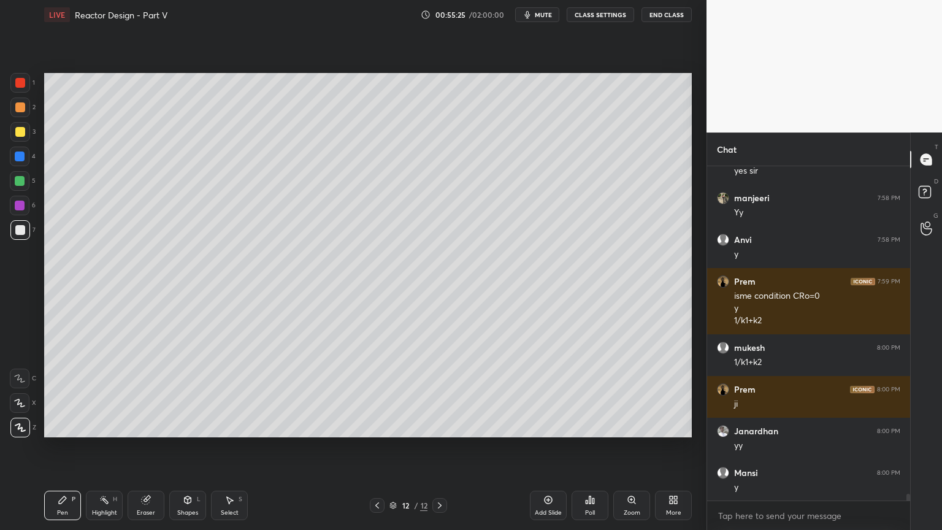
click at [157, 447] on div "Pen P Highlight H Eraser Shapes L Select S 12 / 12 Add Slide Poll Zoom More" at bounding box center [368, 505] width 648 height 49
click at [179, 447] on div "Shapes" at bounding box center [187, 513] width 21 height 6
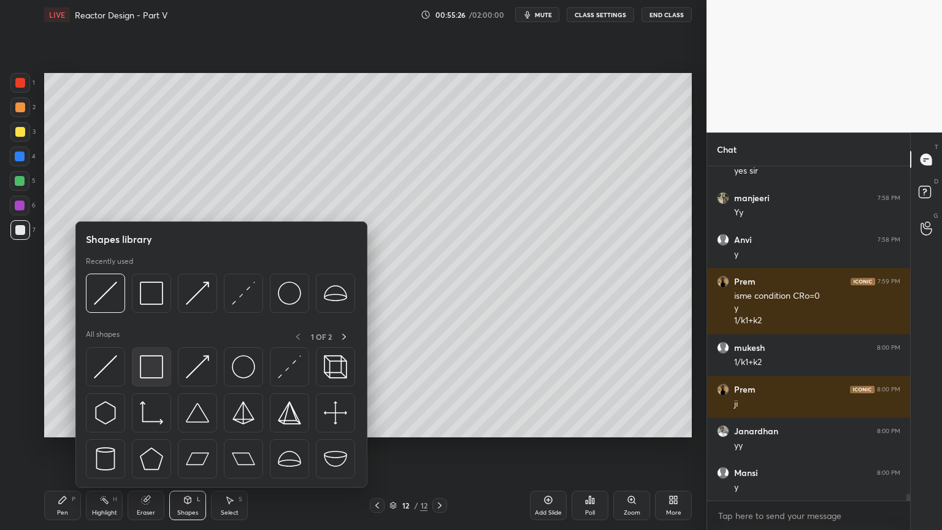
click at [153, 368] on img at bounding box center [151, 366] width 23 height 23
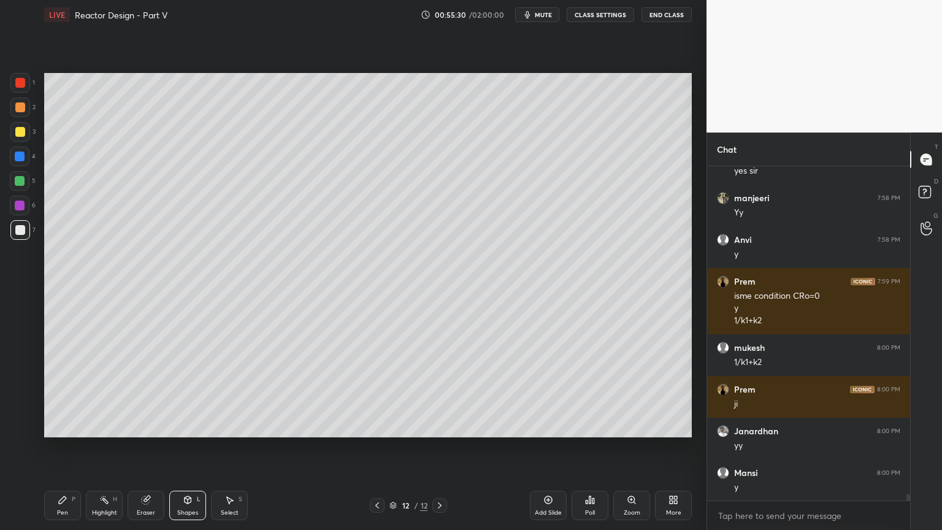
click at [65, 447] on icon at bounding box center [62, 499] width 7 height 7
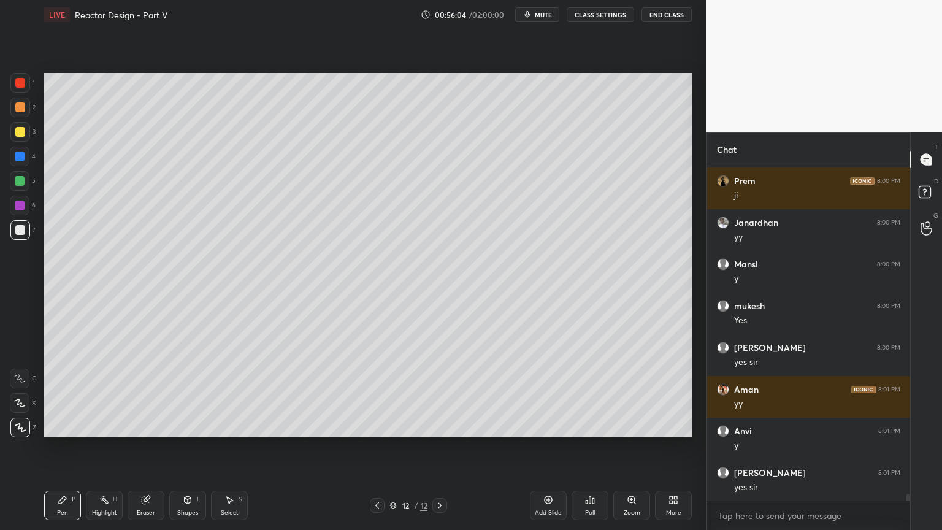
scroll to position [16521, 0]
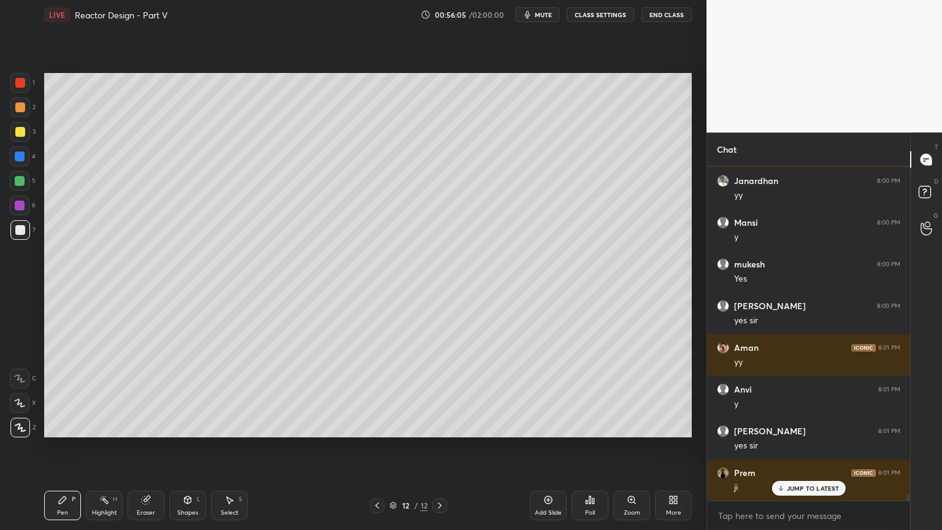
click at [195, 447] on div "Shapes L" at bounding box center [187, 505] width 37 height 29
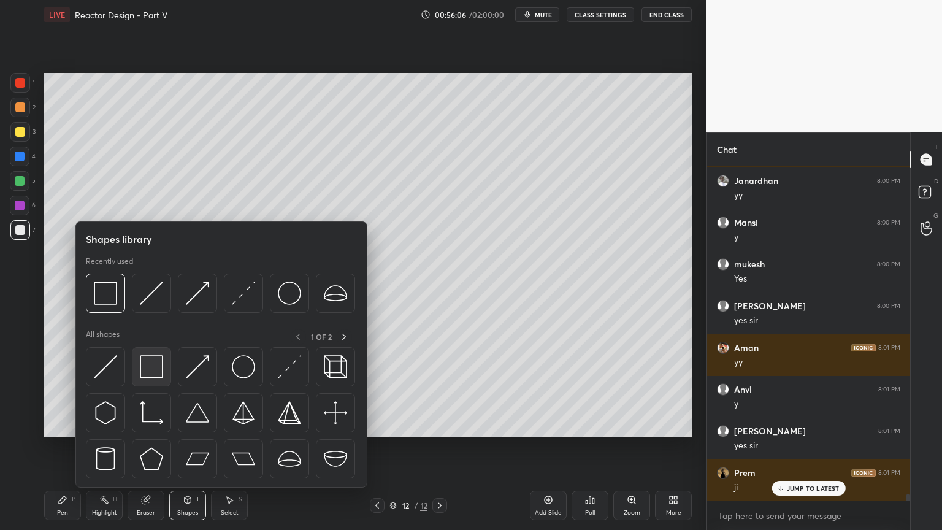
click at [148, 358] on img at bounding box center [151, 366] width 23 height 23
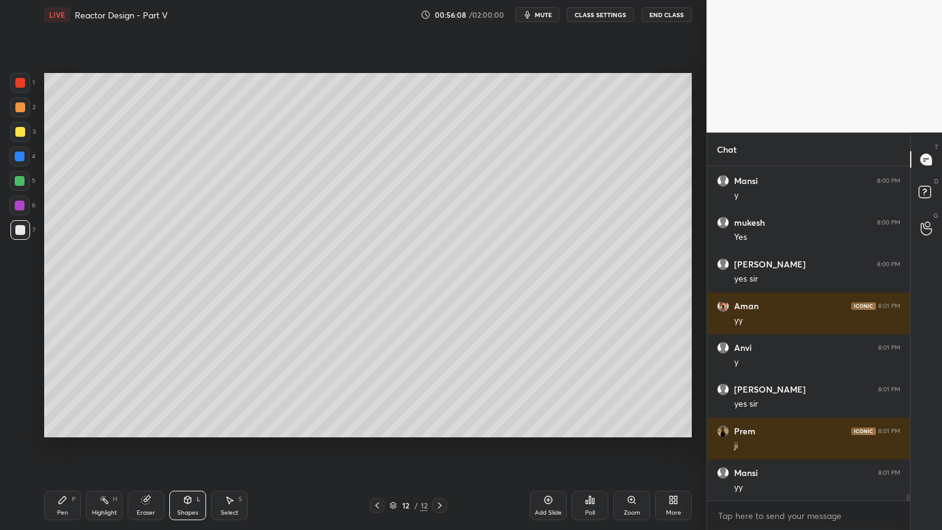
scroll to position [16605, 0]
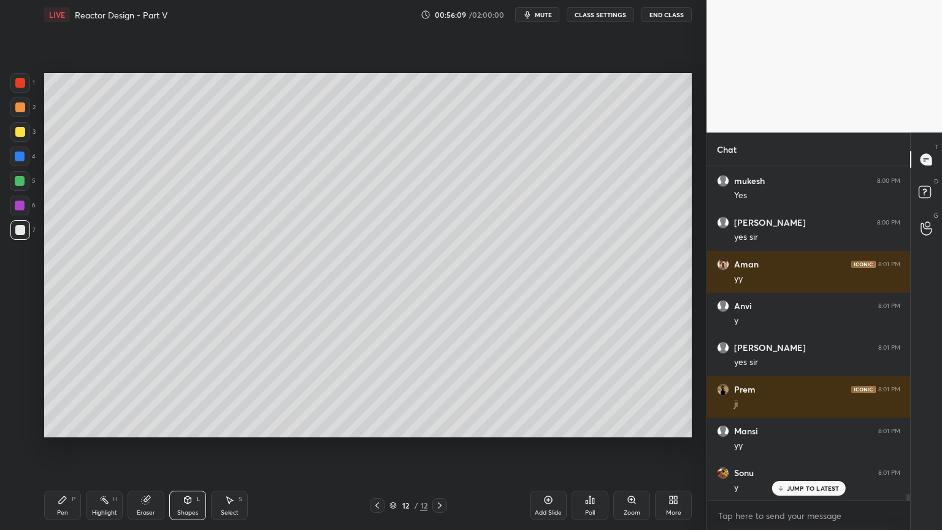
click at [150, 447] on icon at bounding box center [146, 500] width 10 height 10
click at [178, 447] on div "Shapes L" at bounding box center [187, 505] width 37 height 29
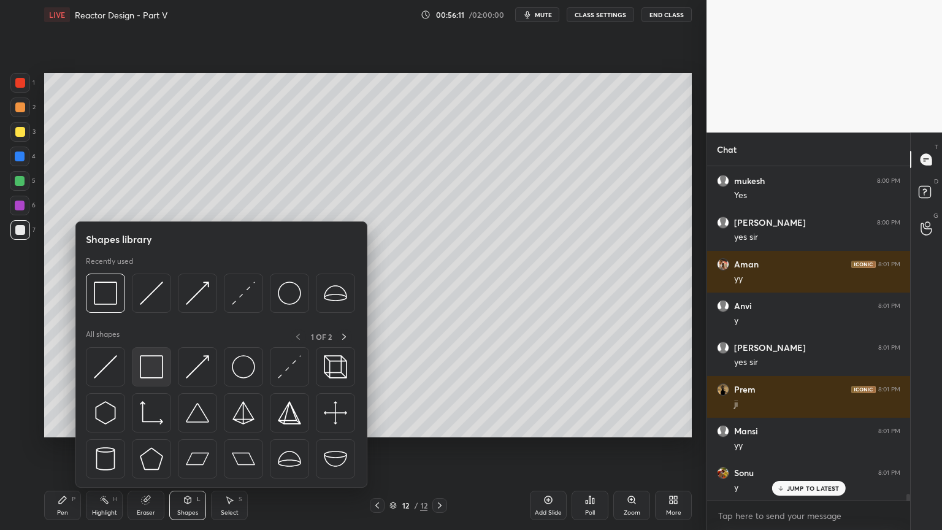
click at [159, 380] on div at bounding box center [151, 366] width 39 height 39
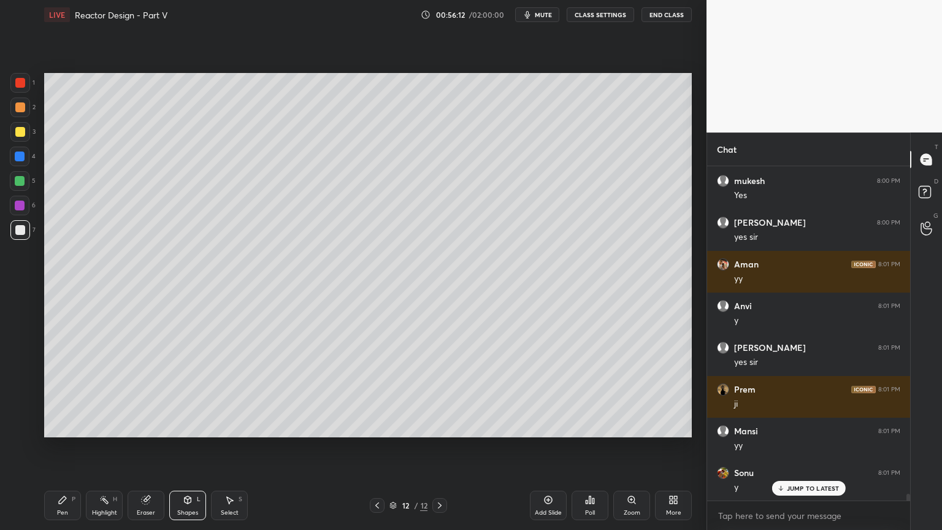
scroll to position [16647, 0]
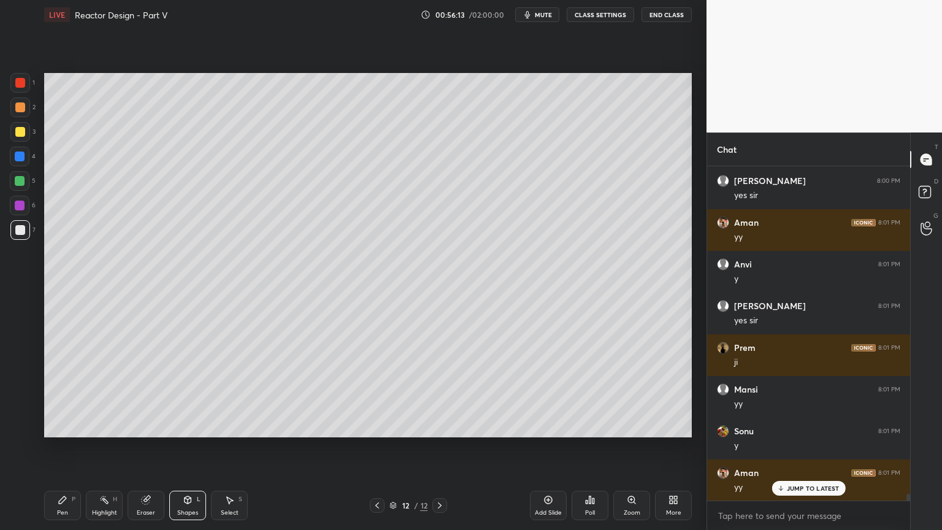
click at [18, 156] on div at bounding box center [20, 157] width 10 height 10
click at [19, 205] on div at bounding box center [20, 206] width 10 height 10
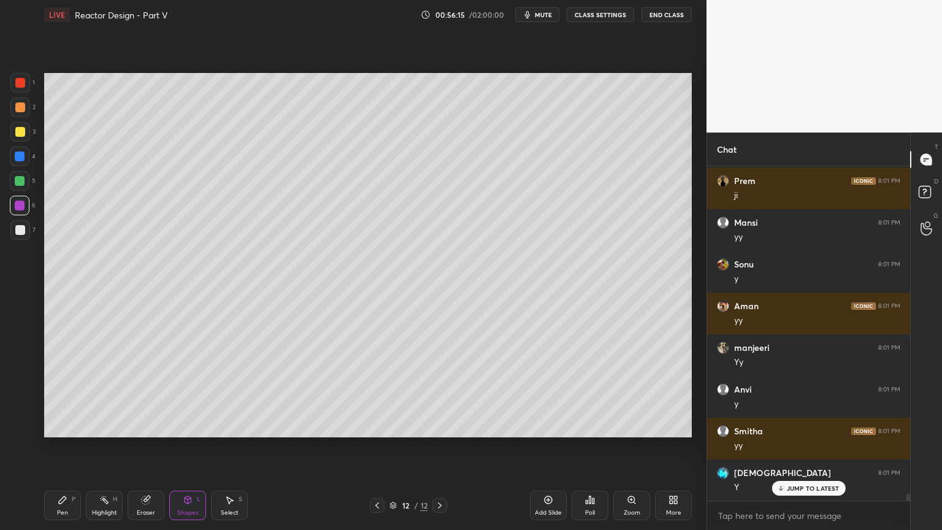
scroll to position [16855, 0]
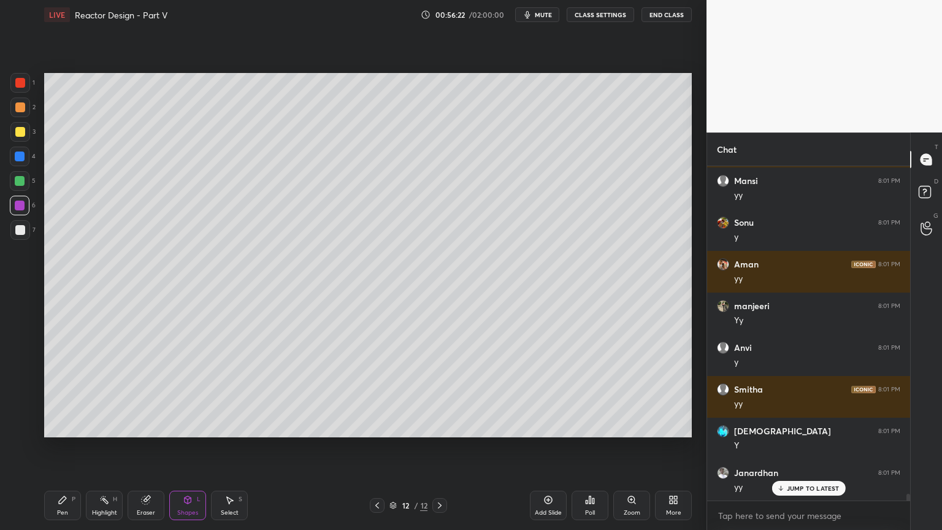
click at [189, 447] on icon at bounding box center [188, 500] width 10 height 10
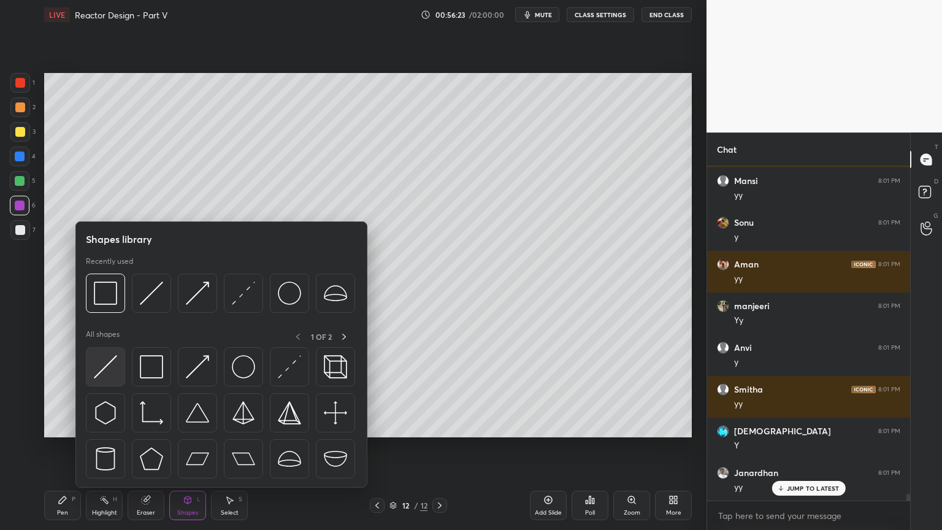
click at [108, 377] on img at bounding box center [105, 366] width 23 height 23
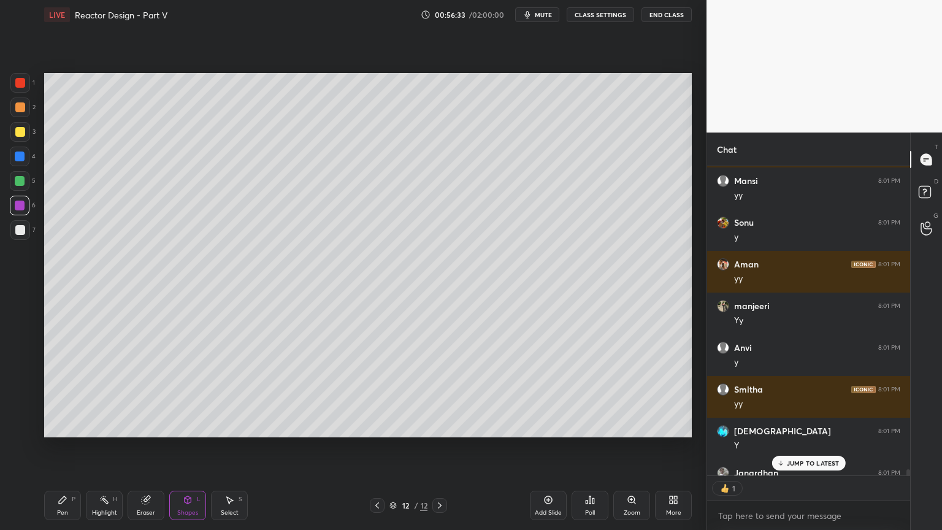
scroll to position [4, 4]
click at [225, 447] on div "Select" at bounding box center [230, 513] width 18 height 6
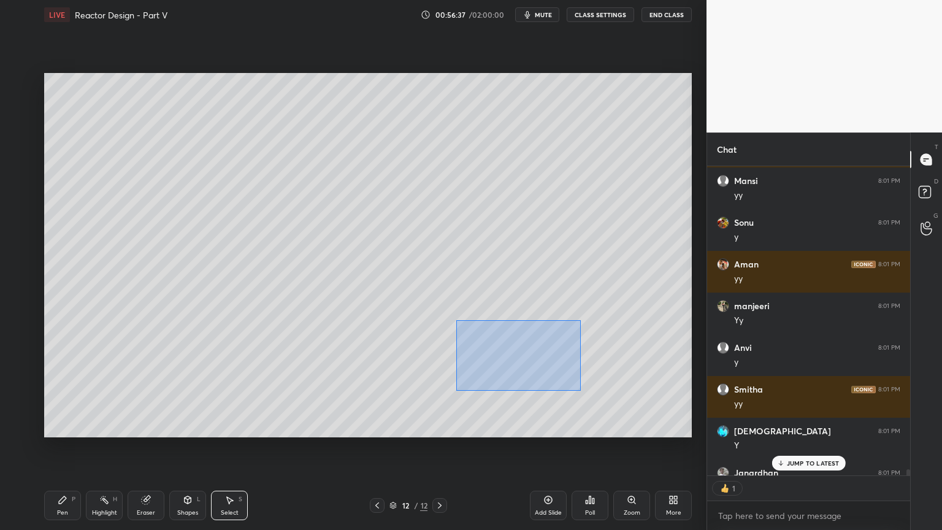
drag, startPoint x: 461, startPoint y: 325, endPoint x: 581, endPoint y: 390, distance: 136.4
click at [581, 390] on div "0 ° Undo Copy Duplicate Duplicate to new slide Delete" at bounding box center [368, 255] width 648 height 364
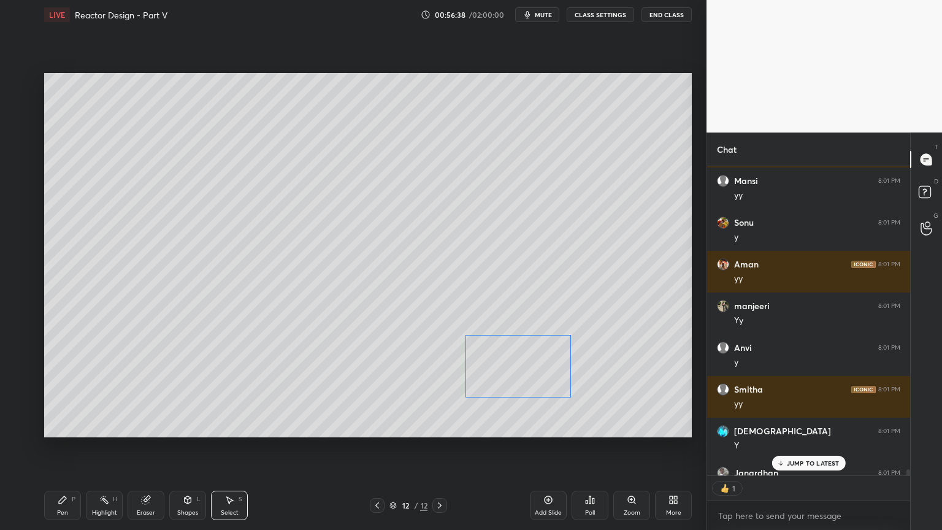
click at [542, 380] on div "0 ° Undo Copy Duplicate Duplicate to new slide Delete" at bounding box center [368, 255] width 648 height 364
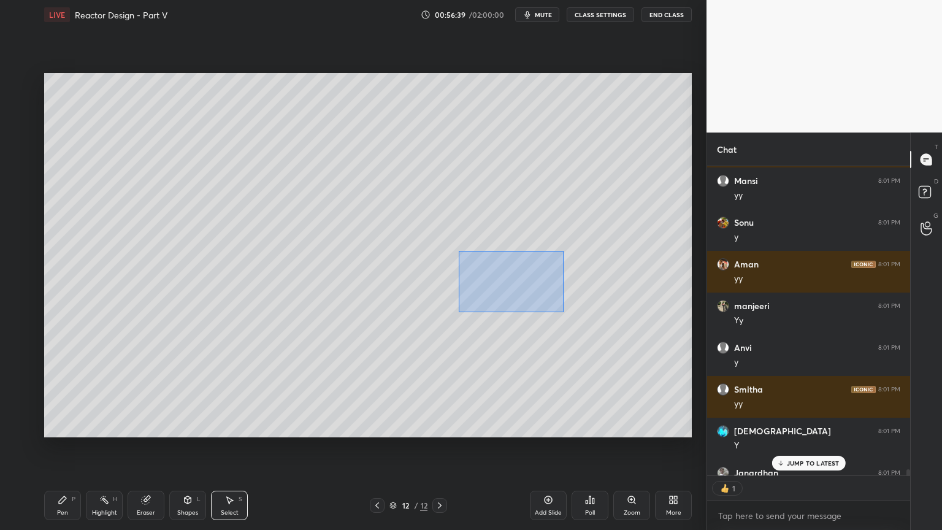
drag, startPoint x: 459, startPoint y: 251, endPoint x: 556, endPoint y: 305, distance: 110.9
click at [563, 312] on div "0 ° Undo Copy Duplicate Duplicate to new slide Delete" at bounding box center [368, 255] width 648 height 364
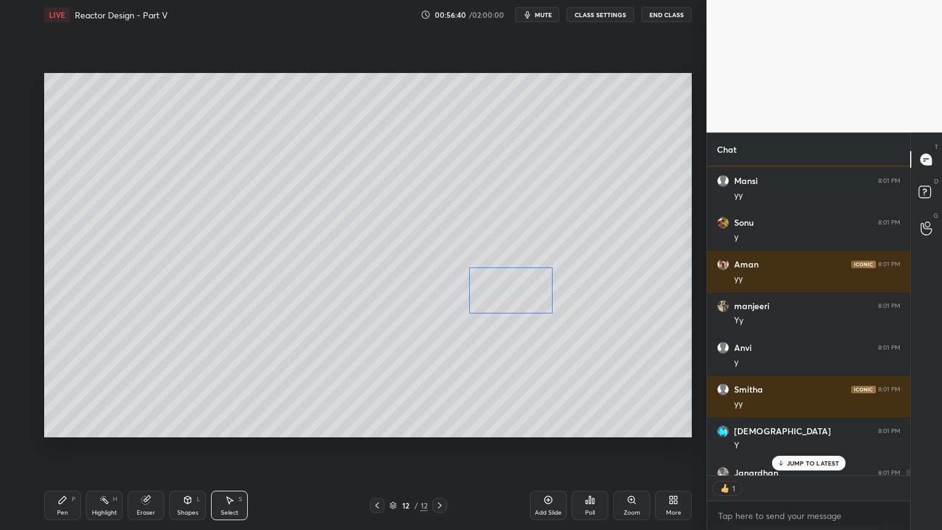
drag, startPoint x: 528, startPoint y: 289, endPoint x: 528, endPoint y: 296, distance: 6.7
click at [528, 296] on div "0 ° Undo Copy Duplicate Duplicate to new slide Delete" at bounding box center [368, 255] width 648 height 364
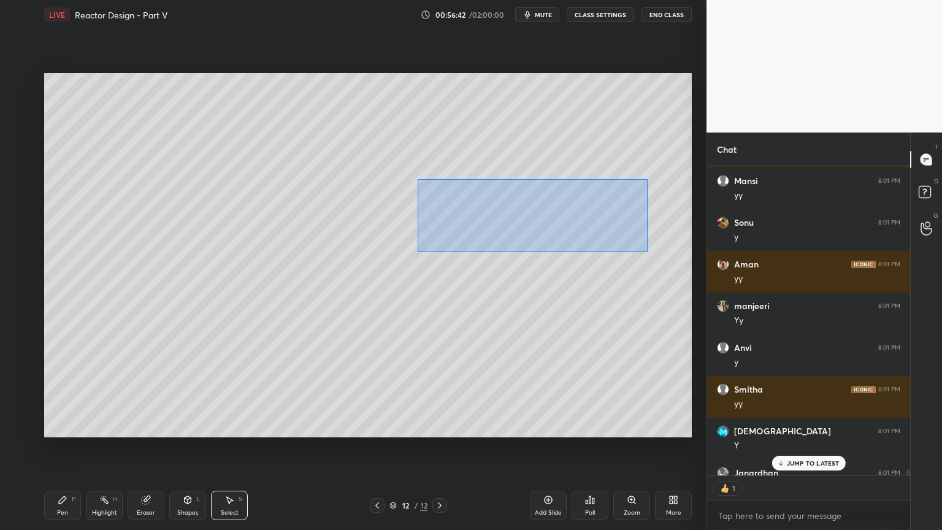
drag, startPoint x: 420, startPoint y: 181, endPoint x: 623, endPoint y: 243, distance: 212.3
click at [645, 251] on div "0 ° Undo Copy Duplicate Duplicate to new slide Delete" at bounding box center [368, 255] width 648 height 364
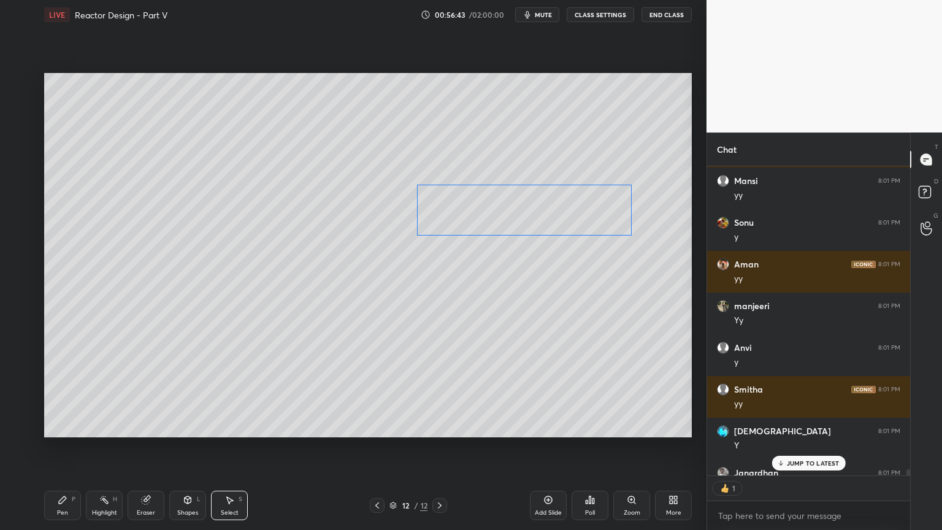
scroll to position [331, 199]
drag, startPoint x: 597, startPoint y: 231, endPoint x: 592, endPoint y: 221, distance: 11.0
click at [593, 223] on div "0 ° Undo Copy Duplicate Duplicate to new slide Delete" at bounding box center [368, 255] width 648 height 364
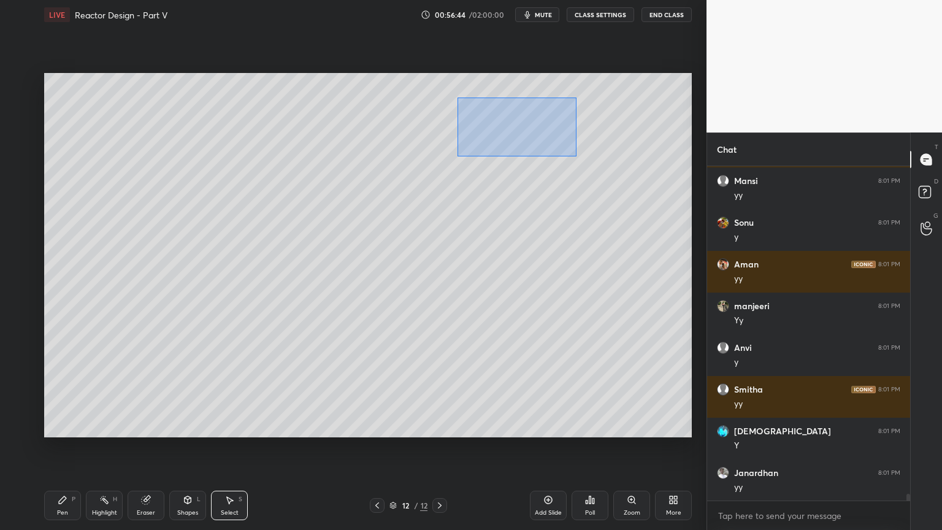
drag, startPoint x: 463, startPoint y: 102, endPoint x: 579, endPoint y: 161, distance: 129.8
click at [582, 161] on div "0 ° Undo Copy Duplicate Duplicate to new slide Delete" at bounding box center [368, 255] width 648 height 364
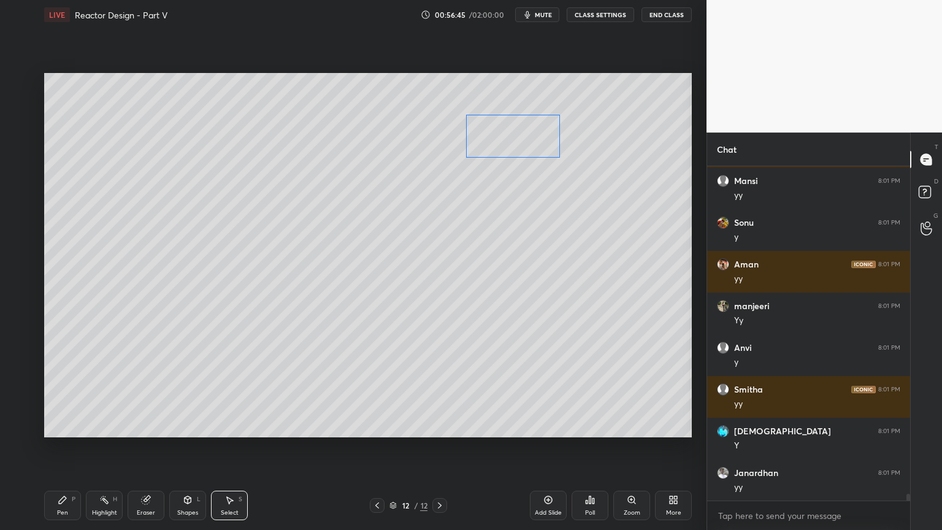
drag, startPoint x: 532, startPoint y: 138, endPoint x: 525, endPoint y: 147, distance: 11.8
click at [525, 147] on div "0 ° Undo Copy Duplicate Duplicate to new slide Delete" at bounding box center [368, 255] width 648 height 364
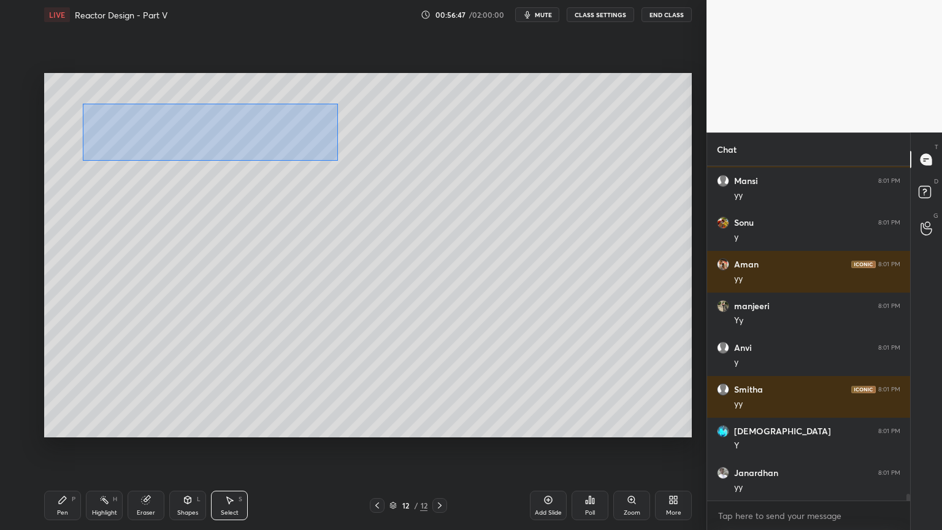
drag, startPoint x: 83, startPoint y: 104, endPoint x: 303, endPoint y: 155, distance: 225.6
click at [337, 159] on div "0 ° Undo Copy Duplicate Duplicate to new slide Delete" at bounding box center [368, 255] width 648 height 364
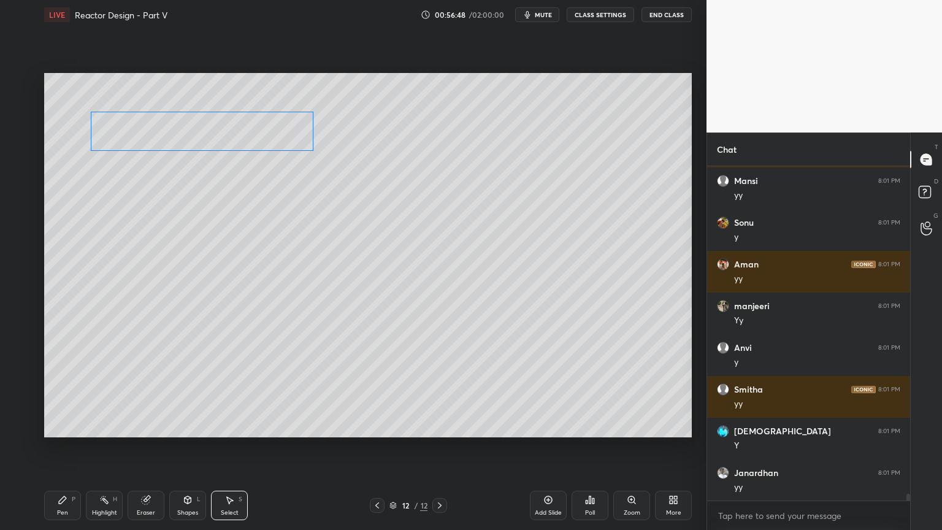
click at [255, 142] on div "0 ° Undo Copy Duplicate Duplicate to new slide Delete" at bounding box center [368, 255] width 648 height 364
drag, startPoint x: 119, startPoint y: 189, endPoint x: 221, endPoint y: 223, distance: 107.5
click at [223, 226] on div "0 ° Undo Copy Duplicate Duplicate to new slide Delete" at bounding box center [368, 255] width 648 height 364
click at [181, 202] on div "0 ° Undo Copy Duplicate Duplicate to new slide Delete" at bounding box center [368, 255] width 648 height 364
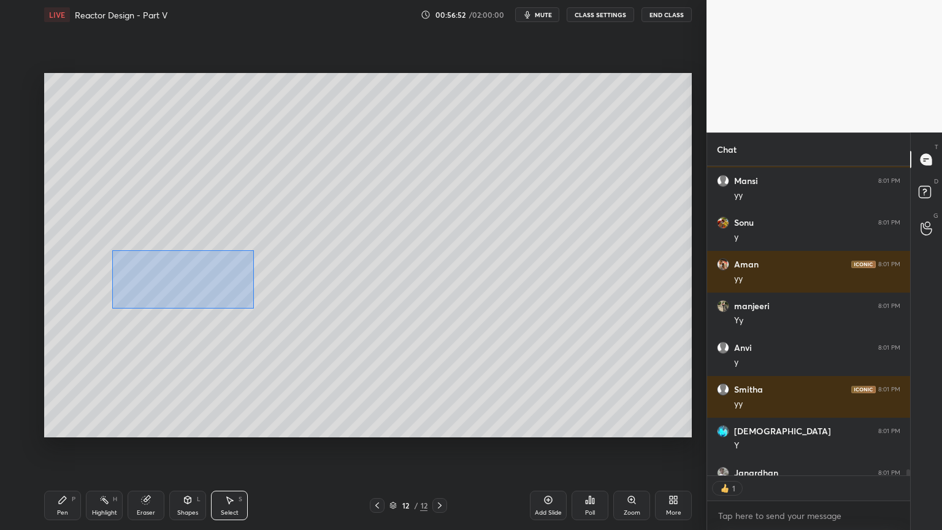
drag, startPoint x: 118, startPoint y: 255, endPoint x: 247, endPoint y: 303, distance: 137.6
click at [253, 308] on div "0 ° Undo Copy Duplicate Duplicate to new slide Delete" at bounding box center [368, 255] width 648 height 364
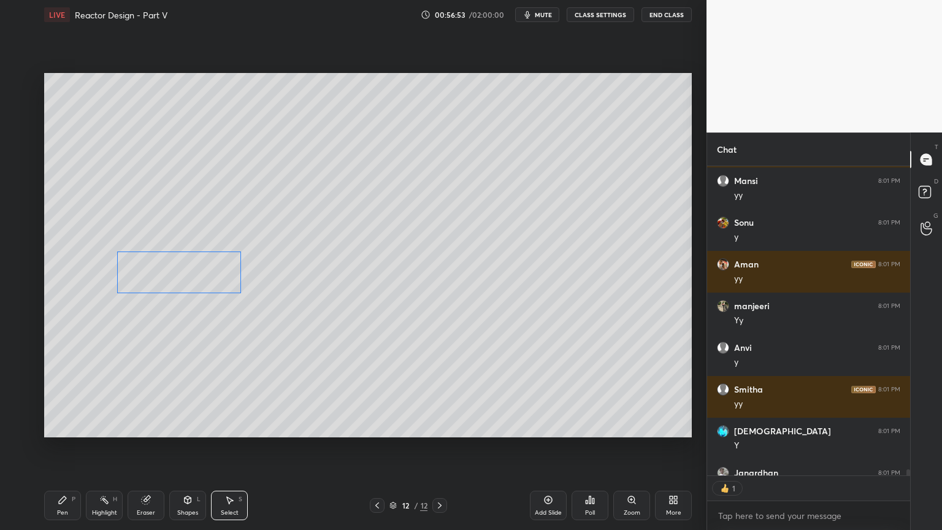
drag, startPoint x: 220, startPoint y: 284, endPoint x: 202, endPoint y: 296, distance: 21.8
click at [212, 277] on div "0 ° Undo Copy Duplicate Duplicate to new slide Delete" at bounding box center [368, 255] width 648 height 364
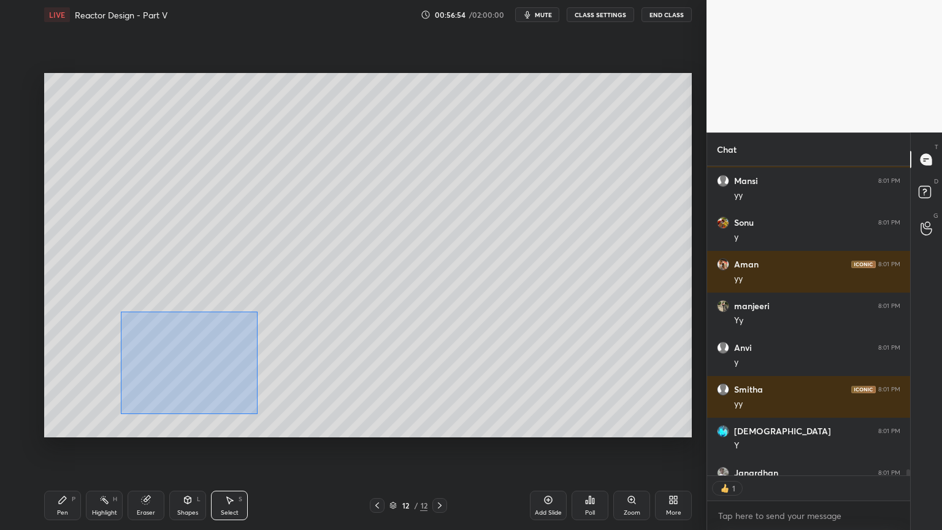
drag, startPoint x: 121, startPoint y: 312, endPoint x: 236, endPoint y: 399, distance: 143.6
click at [257, 412] on div "0 ° Undo Copy Duplicate Duplicate to new slide Delete" at bounding box center [368, 255] width 648 height 364
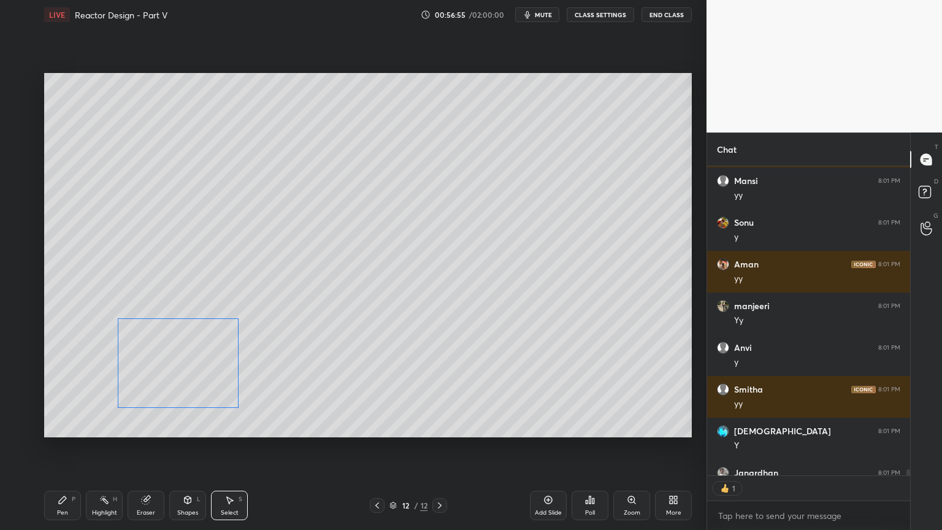
click at [206, 383] on div "0 ° Undo Copy Duplicate Duplicate to new slide Delete" at bounding box center [368, 255] width 648 height 364
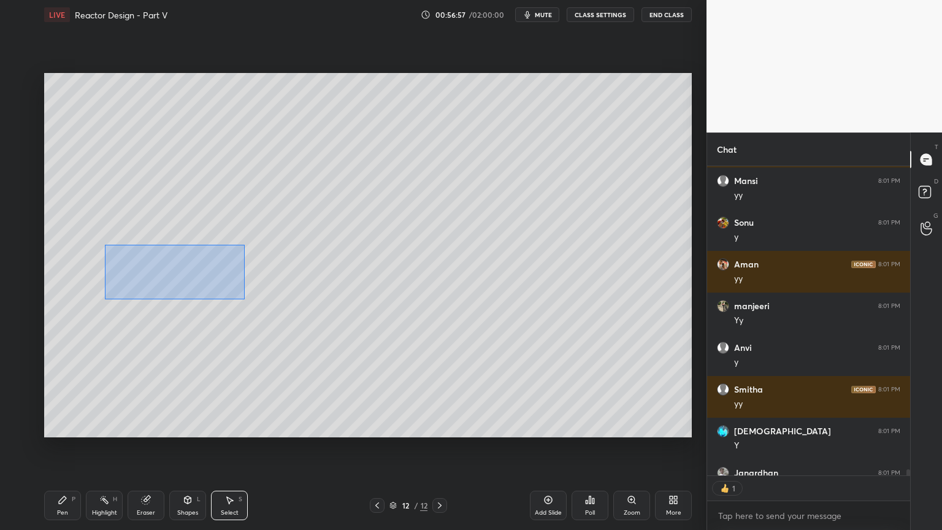
drag, startPoint x: 106, startPoint y: 245, endPoint x: 241, endPoint y: 296, distance: 144.6
click at [246, 299] on div "0 ° Undo Copy Duplicate Duplicate to new slide Delete" at bounding box center [368, 255] width 648 height 364
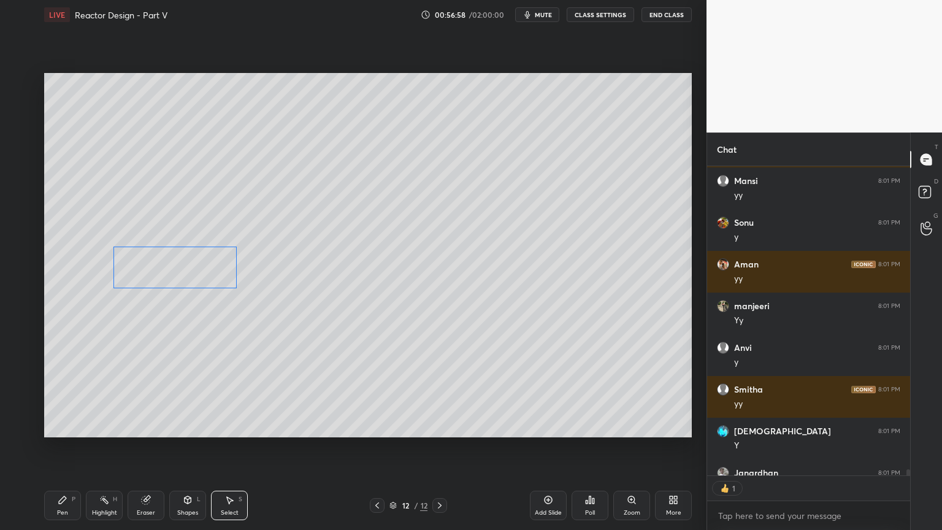
click at [212, 273] on div "0 ° Undo Copy Duplicate Duplicate to new slide Delete" at bounding box center [368, 255] width 648 height 364
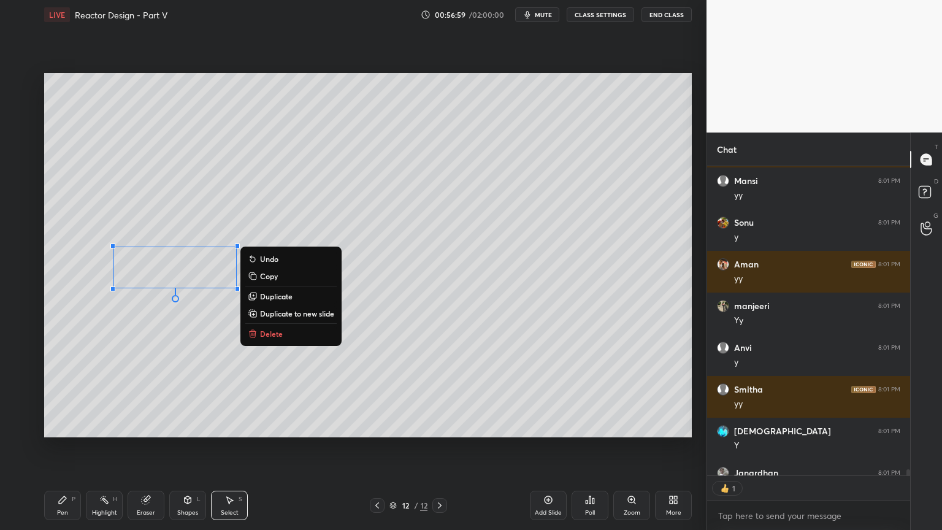
click at [49, 244] on div "0 ° Undo Copy Duplicate Duplicate to new slide Delete" at bounding box center [368, 255] width 648 height 364
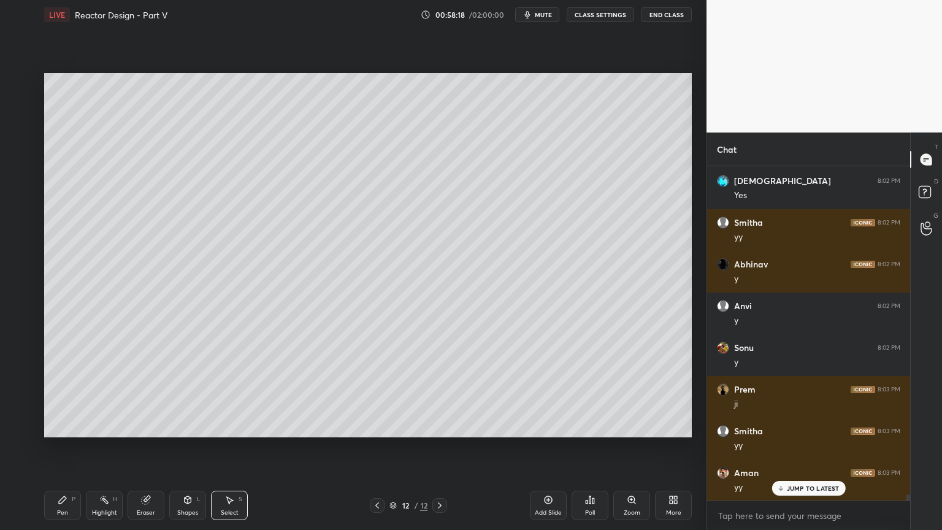
scroll to position [17397, 0]
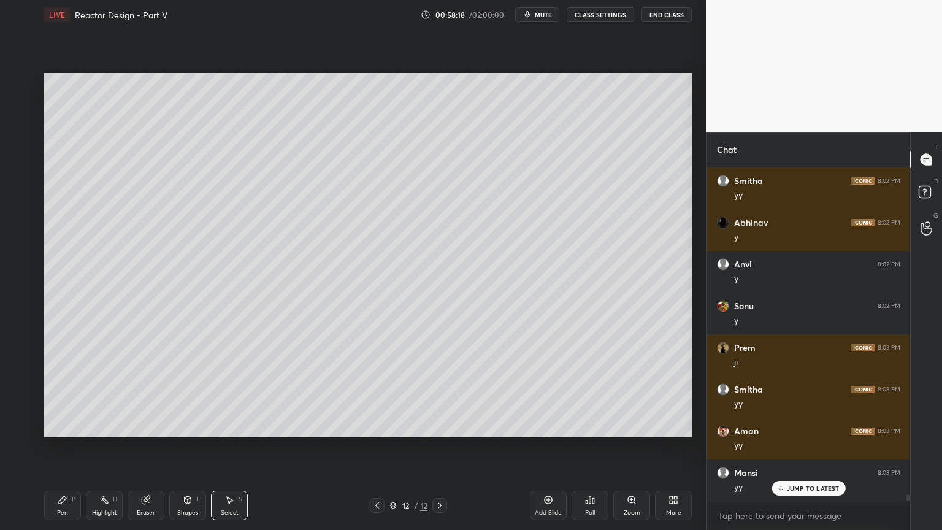
click at [669, 447] on icon at bounding box center [674, 500] width 10 height 10
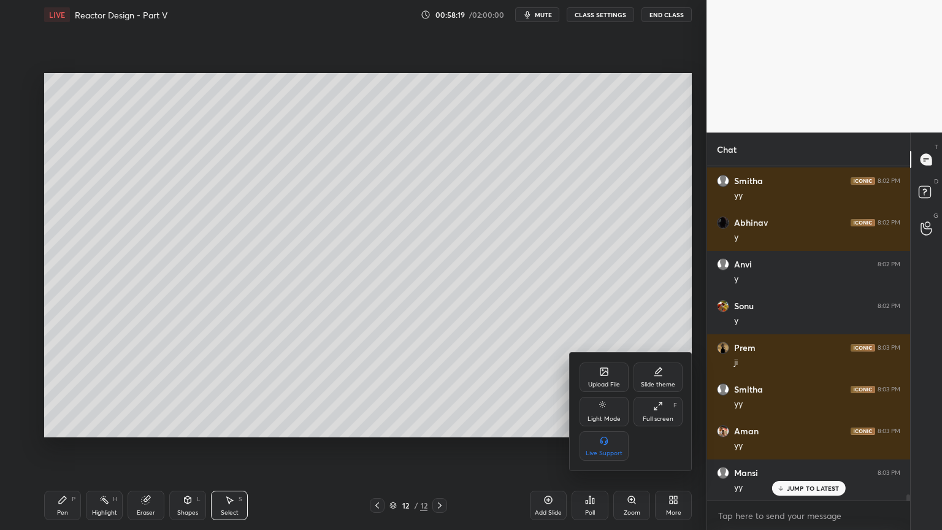
click at [593, 369] on div "Upload File" at bounding box center [604, 377] width 49 height 29
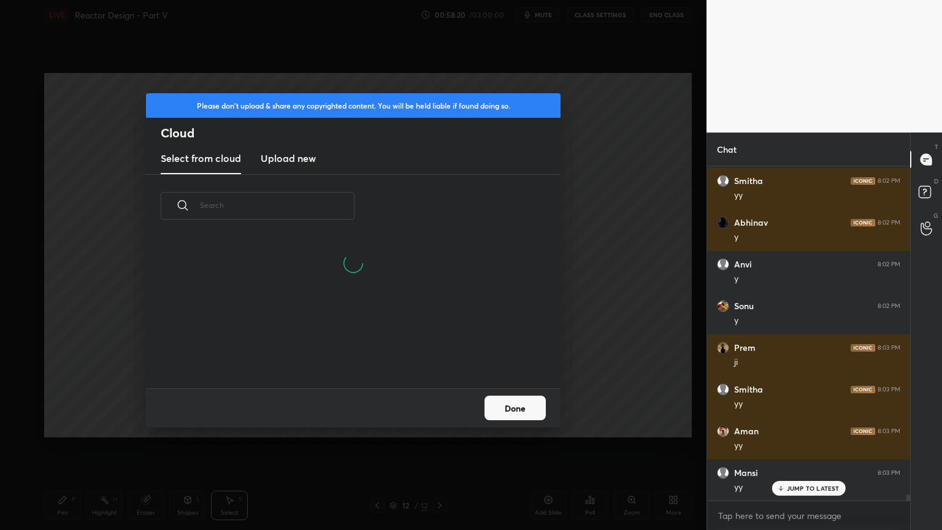
drag, startPoint x: 292, startPoint y: 158, endPoint x: 295, endPoint y: 165, distance: 7.4
click at [292, 159] on h3 "Upload new" at bounding box center [288, 158] width 55 height 15
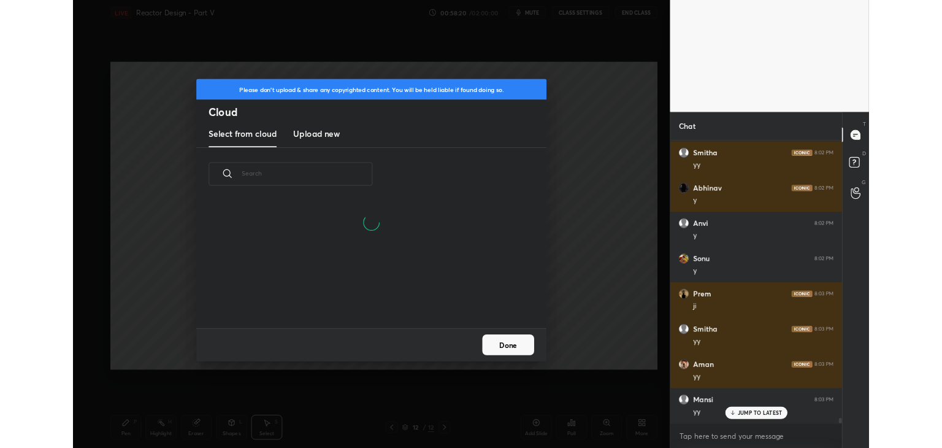
scroll to position [17439, 0]
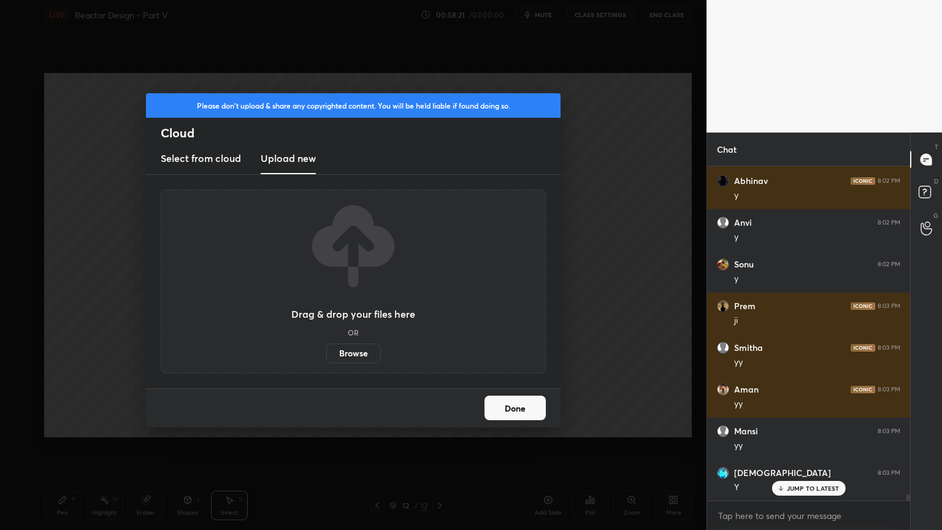
click at [353, 361] on label "Browse" at bounding box center [353, 354] width 55 height 20
click at [326, 361] on input "Browse" at bounding box center [326, 354] width 0 height 20
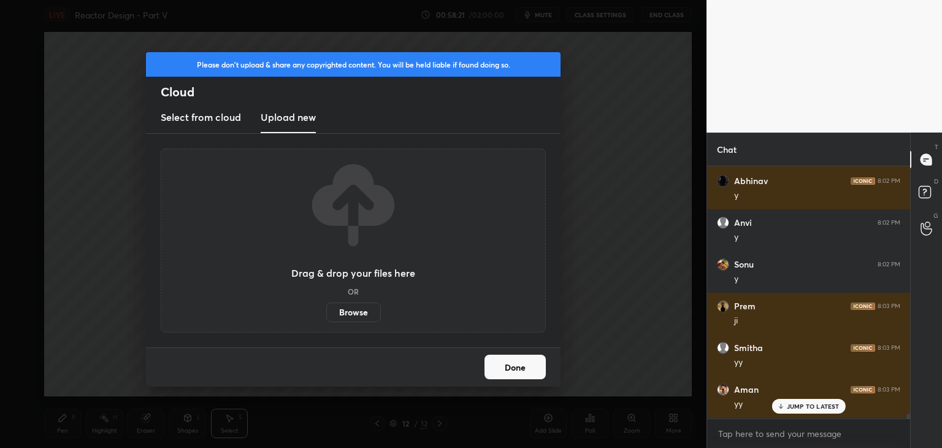
scroll to position [60975, 60687]
type textarea "x"
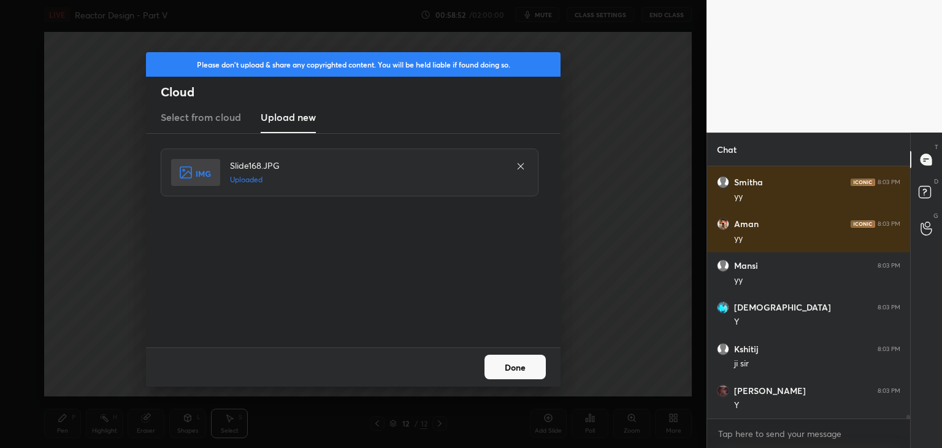
scroll to position [17647, 0]
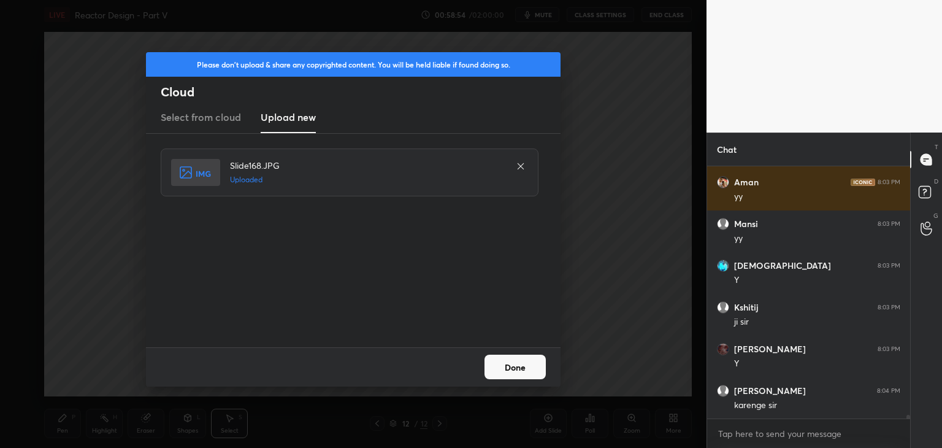
click at [507, 369] on button "Done" at bounding box center [515, 367] width 61 height 25
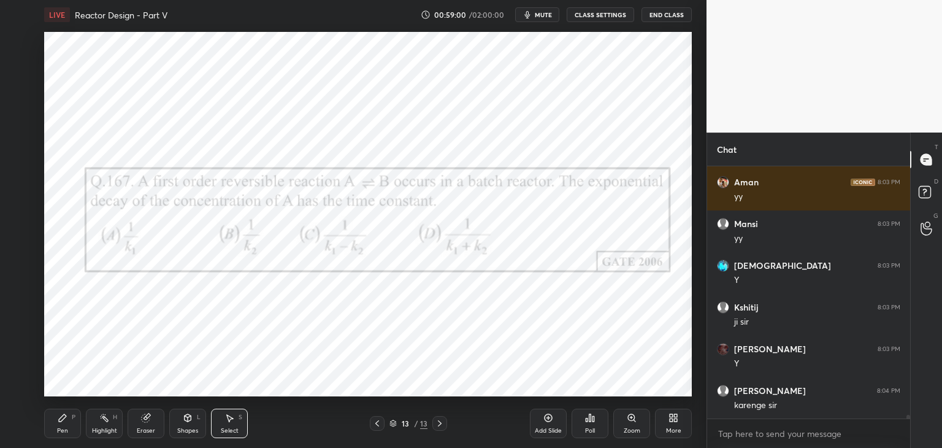
click at [596, 429] on div "Poll" at bounding box center [590, 423] width 37 height 29
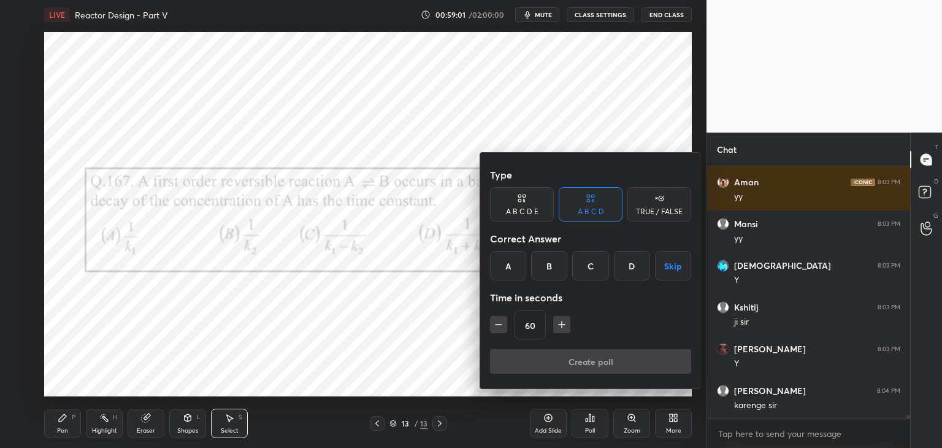
click at [621, 265] on div "D" at bounding box center [632, 265] width 36 height 29
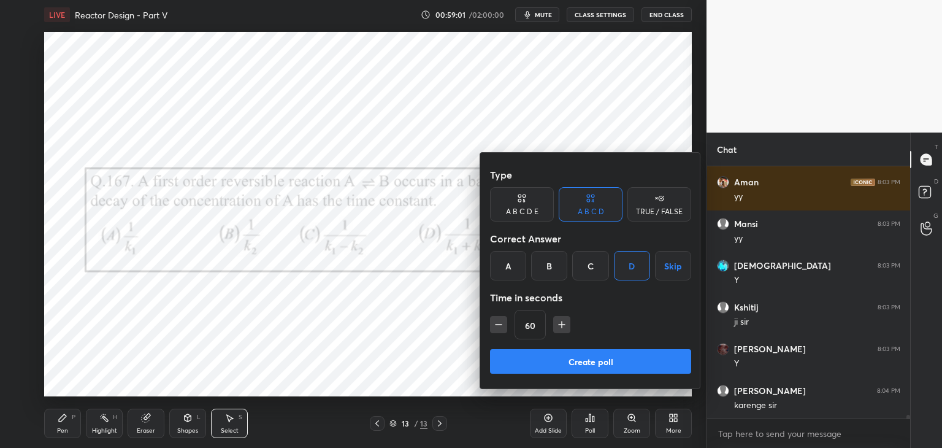
click at [560, 322] on icon "button" at bounding box center [562, 324] width 12 height 12
click at [560, 323] on icon "button" at bounding box center [562, 324] width 12 height 12
click at [562, 322] on icon "button" at bounding box center [562, 324] width 0 height 6
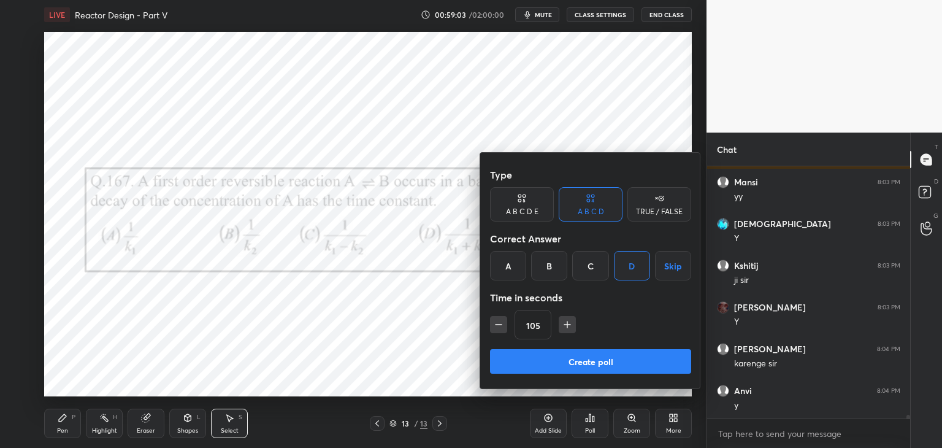
click at [495, 329] on icon "button" at bounding box center [499, 324] width 12 height 12
type input "90"
click at [515, 366] on button "Create poll" at bounding box center [590, 361] width 201 height 25
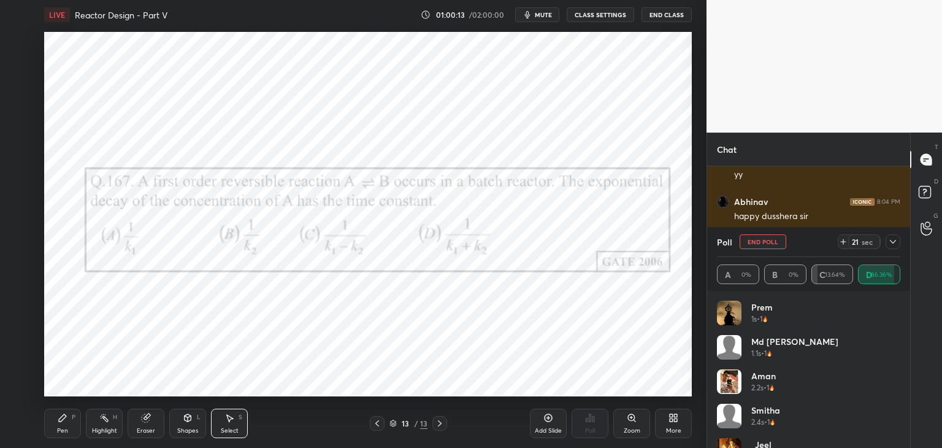
scroll to position [18002, 0]
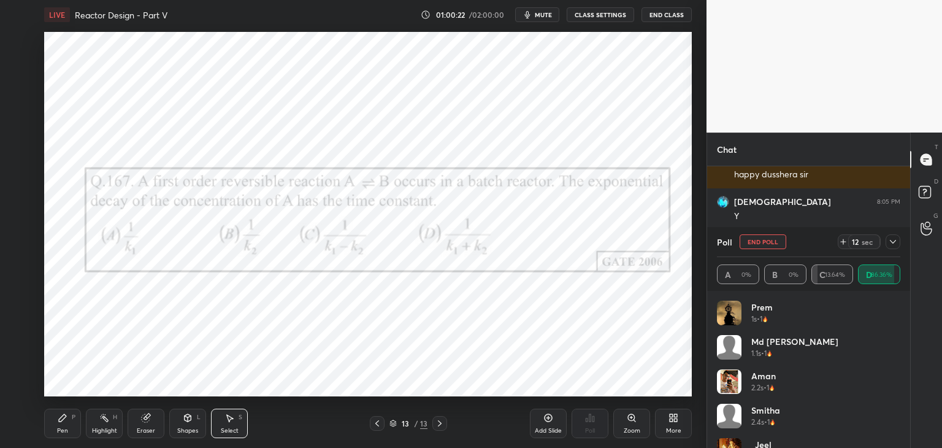
click at [891, 244] on icon at bounding box center [893, 242] width 10 height 10
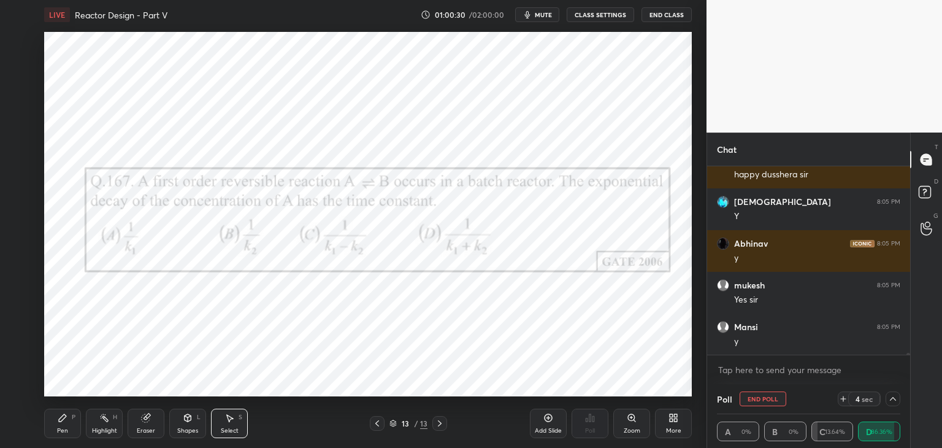
drag, startPoint x: 908, startPoint y: 353, endPoint x: 909, endPoint y: 375, distance: 22.1
click at [910, 375] on div "Smitha 8:04 PM [PERSON_NAME] 8:04 PM happy dusshera [PERSON_NAME] 8:05 PM Y [PE…" at bounding box center [808, 275] width 203 height 218
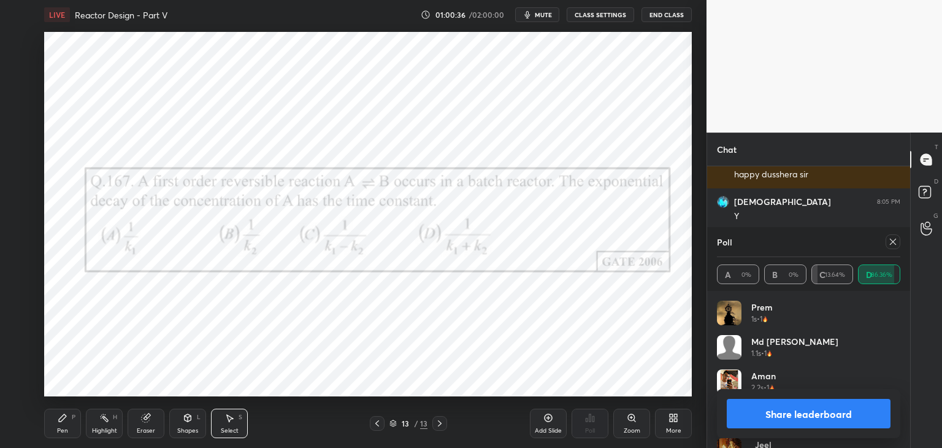
scroll to position [18044, 0]
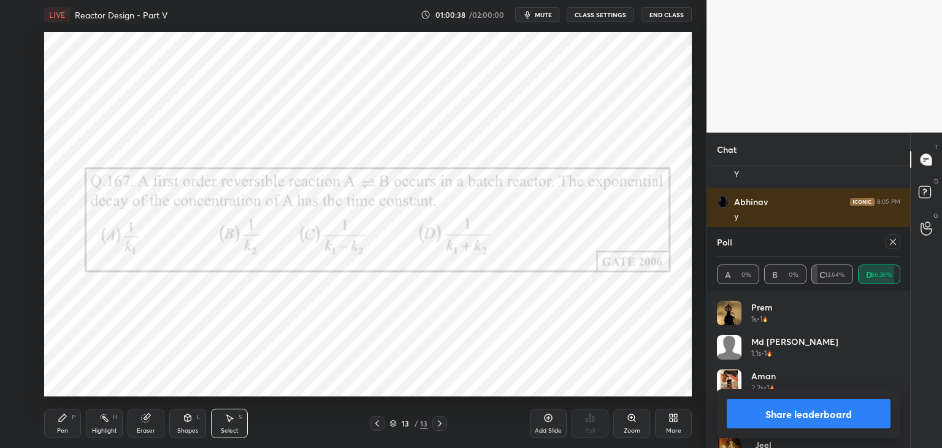
click at [891, 245] on icon at bounding box center [893, 242] width 10 height 10
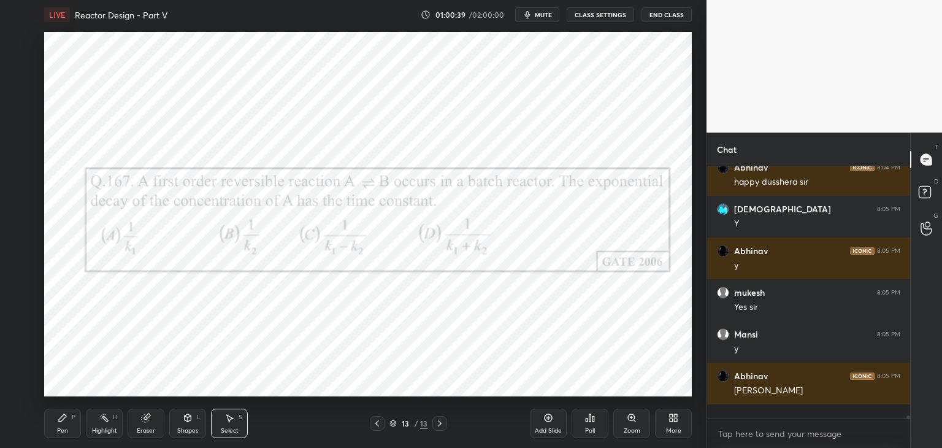
scroll to position [0, 0]
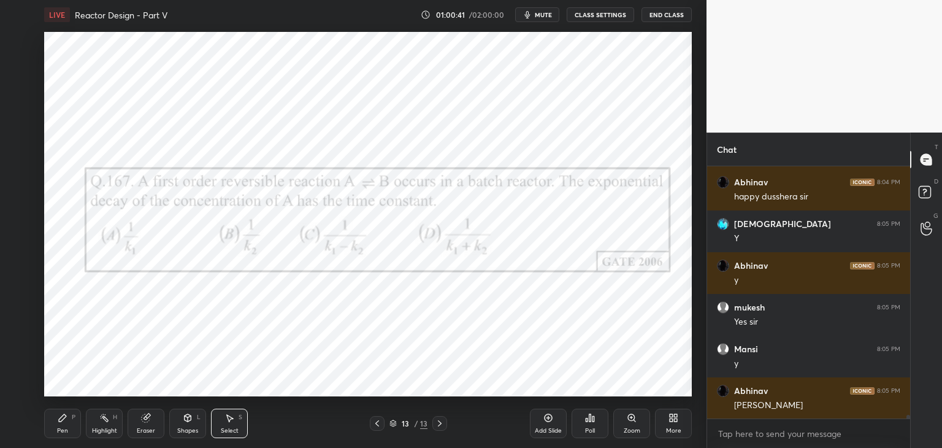
click at [61, 420] on icon at bounding box center [62, 417] width 7 height 7
click at [17, 143] on div at bounding box center [20, 140] width 10 height 10
click at [549, 419] on icon at bounding box center [549, 418] width 10 height 10
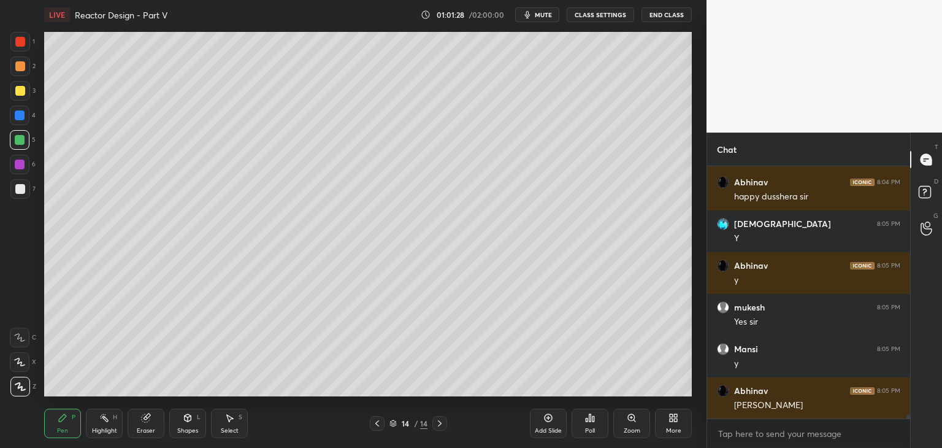
click at [21, 192] on div at bounding box center [20, 189] width 10 height 10
click at [13, 89] on div at bounding box center [20, 91] width 20 height 20
click at [377, 427] on icon at bounding box center [377, 423] width 10 height 10
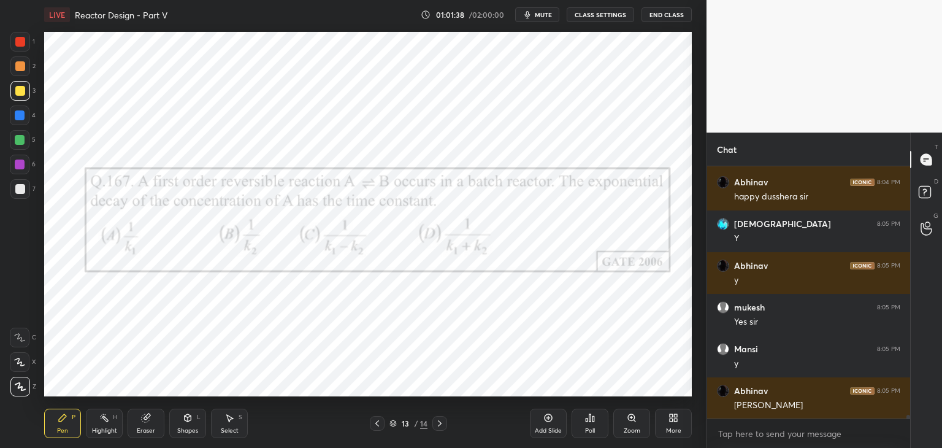
click at [443, 428] on icon at bounding box center [440, 423] width 10 height 10
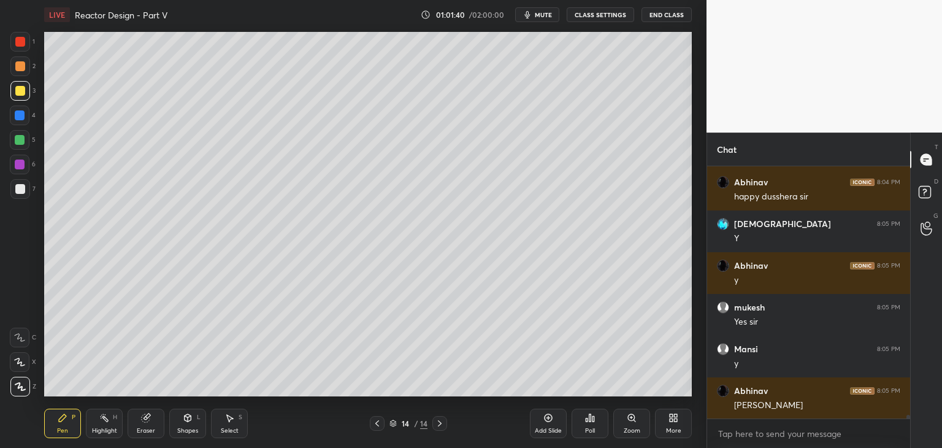
click at [23, 191] on div at bounding box center [20, 189] width 10 height 10
click at [22, 194] on div at bounding box center [20, 189] width 20 height 20
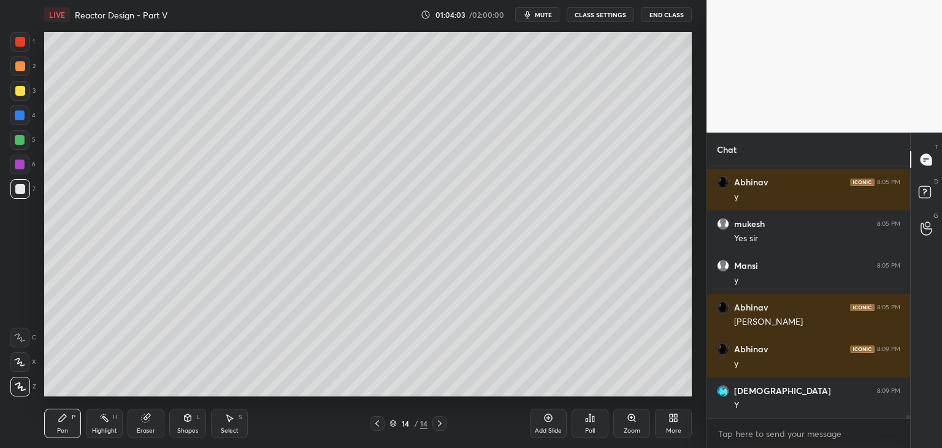
scroll to position [18105, 0]
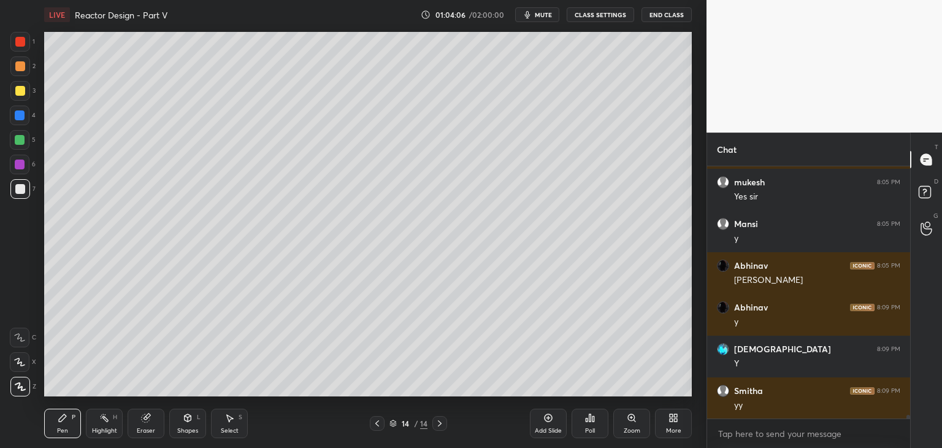
drag, startPoint x: 146, startPoint y: 423, endPoint x: 198, endPoint y: 404, distance: 55.5
click at [147, 423] on div "Eraser" at bounding box center [146, 423] width 37 height 29
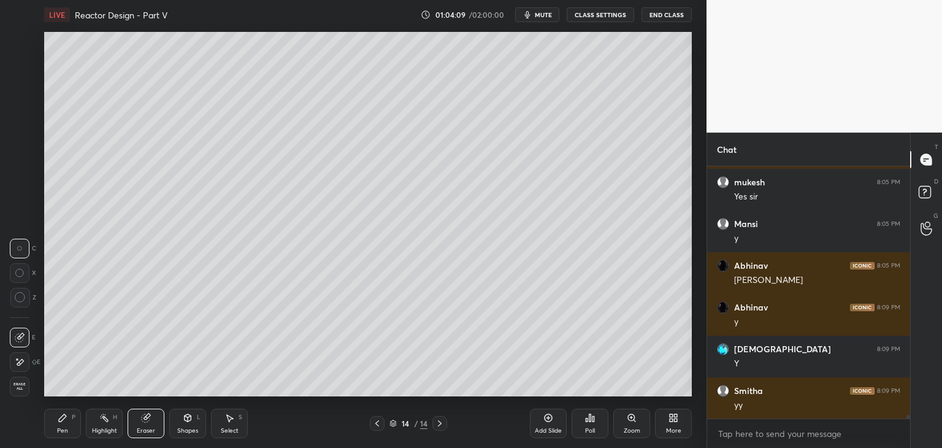
click at [144, 425] on div "Eraser" at bounding box center [146, 423] width 37 height 29
drag, startPoint x: 64, startPoint y: 429, endPoint x: 82, endPoint y: 422, distance: 19.0
click at [64, 429] on div "Pen" at bounding box center [62, 431] width 11 height 6
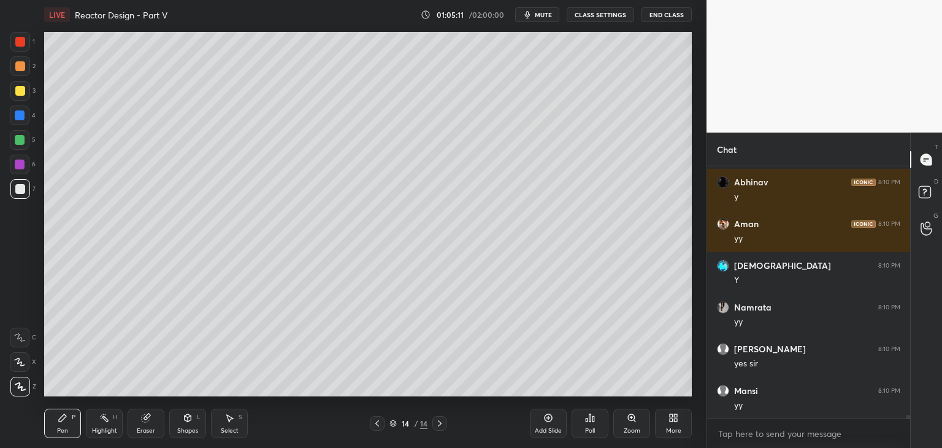
scroll to position [18481, 0]
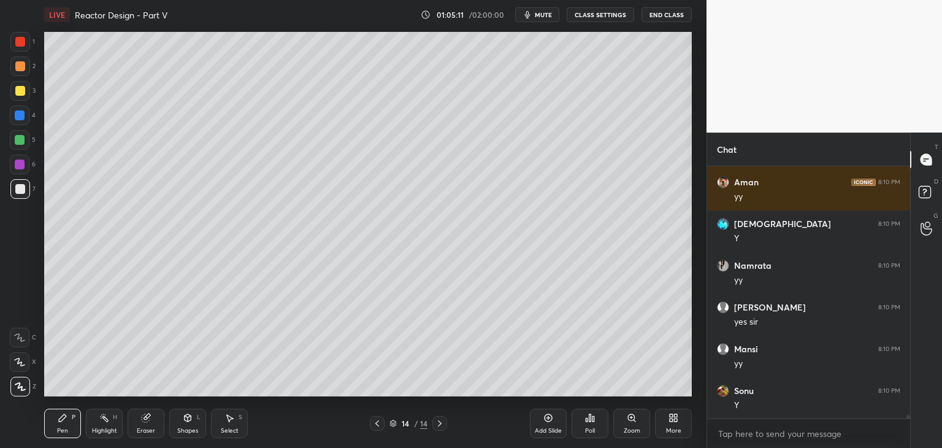
click at [239, 425] on div "Select S" at bounding box center [229, 423] width 37 height 29
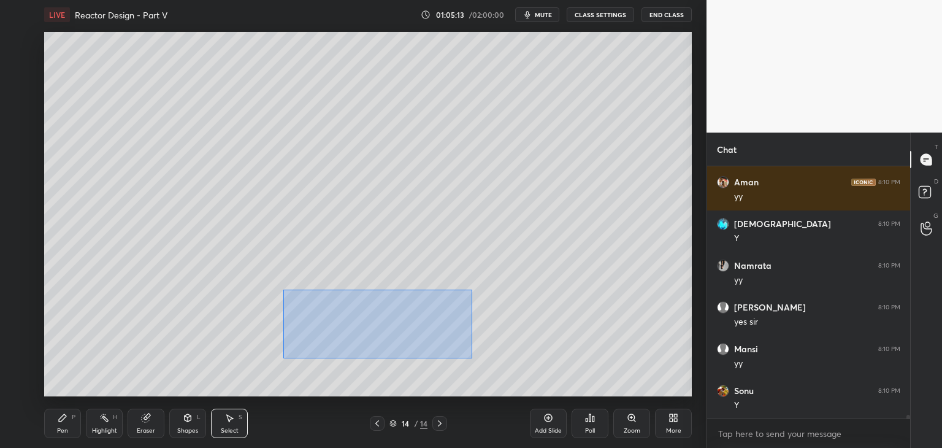
drag, startPoint x: 301, startPoint y: 302, endPoint x: 453, endPoint y: 355, distance: 161.8
click at [472, 358] on div "0 ° Undo Copy Duplicate Duplicate to new slide Delete" at bounding box center [368, 214] width 648 height 364
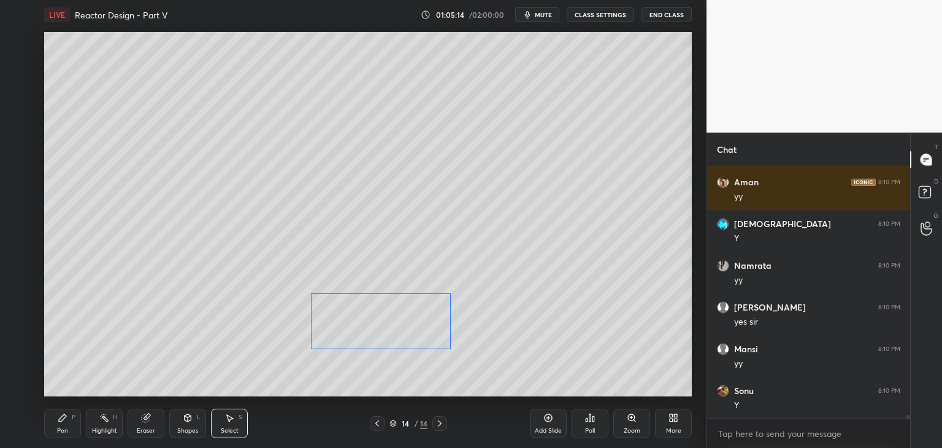
drag, startPoint x: 410, startPoint y: 339, endPoint x: 428, endPoint y: 341, distance: 17.9
click at [428, 341] on div "0 ° Undo Copy Duplicate Duplicate to new slide Delete" at bounding box center [368, 214] width 648 height 364
click at [412, 367] on div "0 ° Undo Copy Duplicate Duplicate to new slide Delete" at bounding box center [368, 214] width 648 height 364
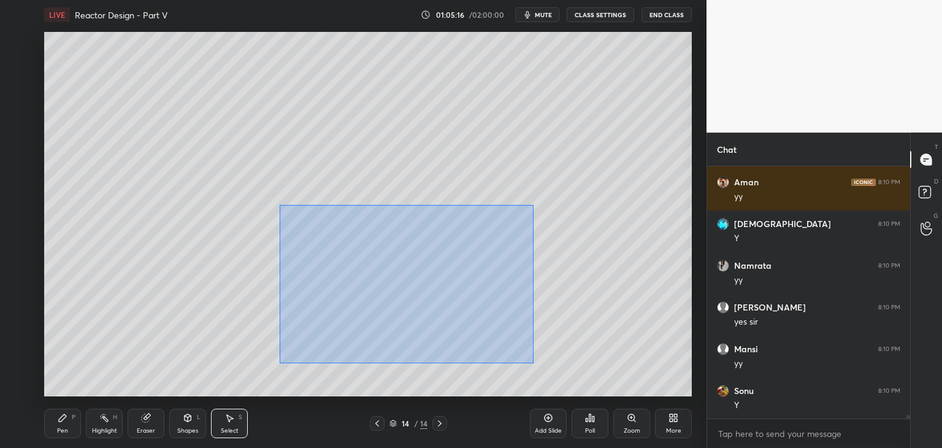
drag, startPoint x: 280, startPoint y: 205, endPoint x: 530, endPoint y: 359, distance: 294.2
click at [532, 361] on div "0 ° Undo Copy Duplicate Duplicate to new slide Delete" at bounding box center [368, 214] width 648 height 364
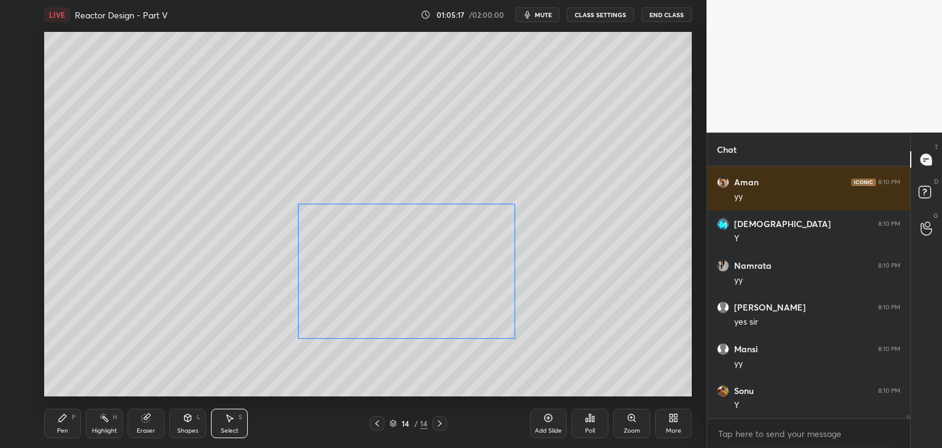
drag, startPoint x: 441, startPoint y: 309, endPoint x: 442, endPoint y: 300, distance: 9.3
click at [442, 298] on div "0 ° Undo Copy Duplicate Duplicate to new slide Delete" at bounding box center [368, 214] width 648 height 364
click at [442, 366] on div "0 ° Undo Copy Duplicate Duplicate to new slide Delete" at bounding box center [368, 214] width 648 height 364
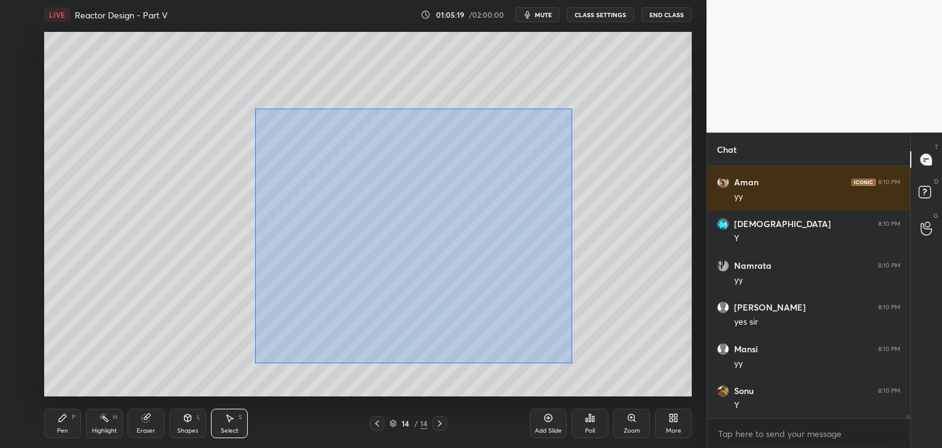
drag, startPoint x: 270, startPoint y: 120, endPoint x: 577, endPoint y: 364, distance: 391.7
click at [581, 369] on div "0 ° Undo Copy Duplicate Duplicate to new slide Delete" at bounding box center [368, 214] width 648 height 364
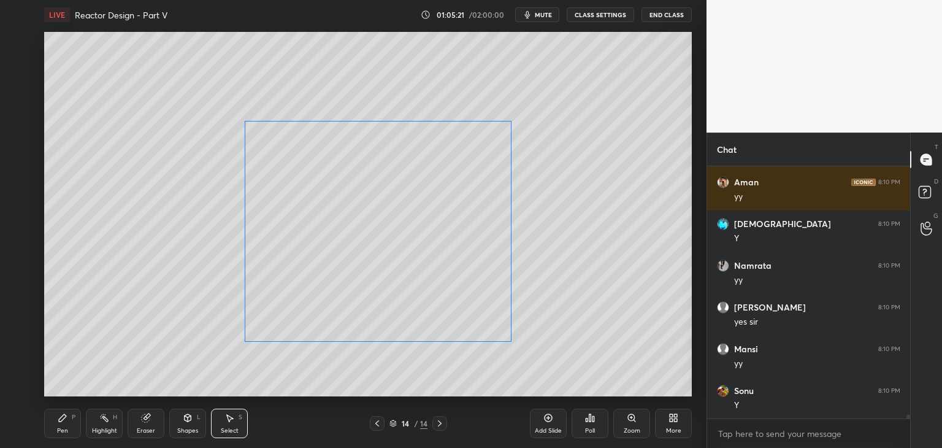
drag, startPoint x: 476, startPoint y: 300, endPoint x: 436, endPoint y: 305, distance: 40.8
click at [436, 305] on div "0 ° Undo Copy Duplicate Duplicate to new slide Delete" at bounding box center [368, 214] width 648 height 364
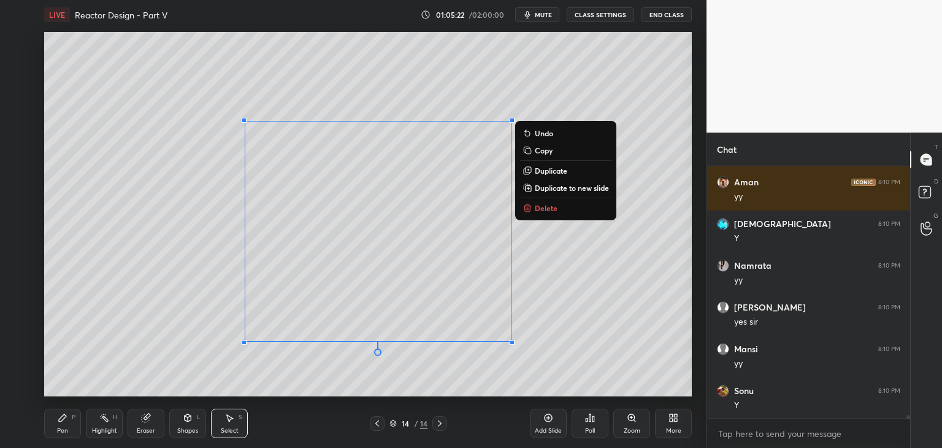
click at [65, 429] on div "Pen" at bounding box center [62, 431] width 11 height 6
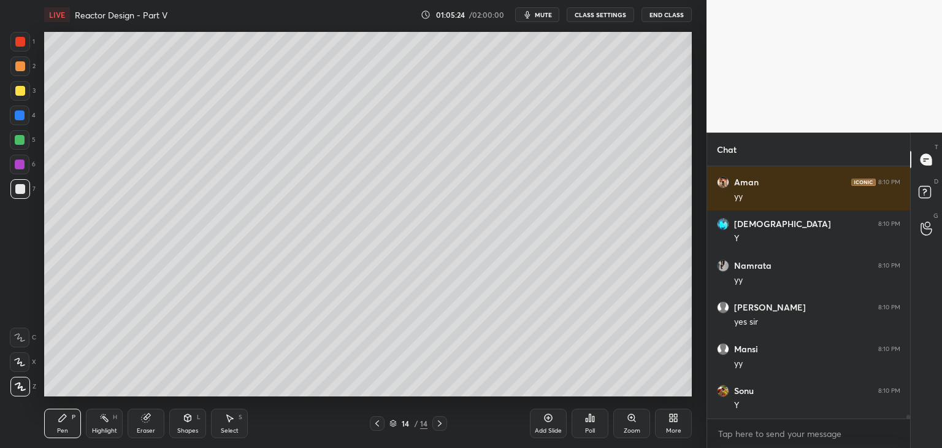
click at [351, 326] on div "LIVE Reactor Design - Part V 01:05:24 / 02:00:00 mute CLASS SETTINGS End Class …" at bounding box center [368, 224] width 658 height 448
click at [231, 428] on div "Select" at bounding box center [230, 431] width 18 height 6
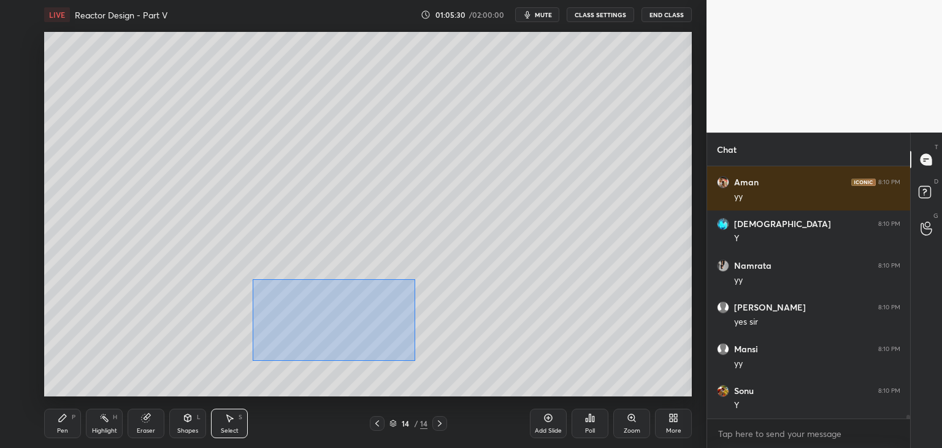
drag, startPoint x: 253, startPoint y: 279, endPoint x: 424, endPoint y: 358, distance: 188.3
click at [425, 360] on div "0 ° Undo Copy Duplicate Duplicate to new slide Delete" at bounding box center [368, 214] width 648 height 364
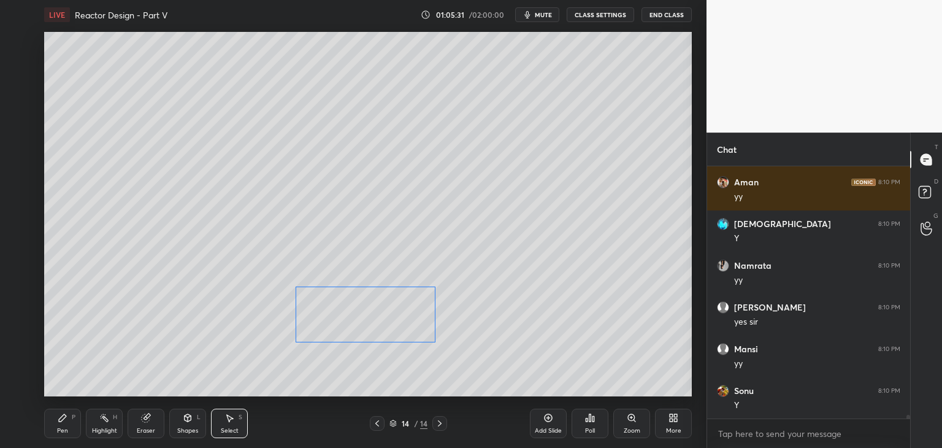
drag, startPoint x: 385, startPoint y: 334, endPoint x: 409, endPoint y: 336, distance: 24.0
click at [409, 336] on div "0 ° Undo Copy Duplicate Duplicate to new slide Delete" at bounding box center [368, 214] width 648 height 364
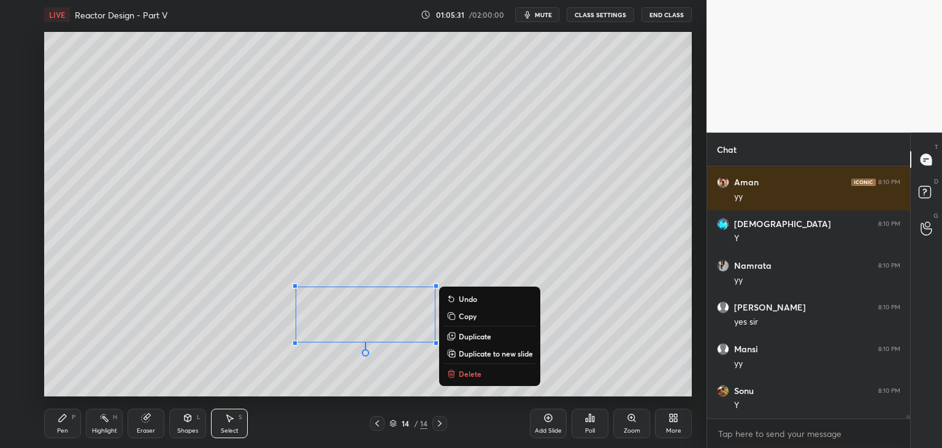
click at [400, 359] on div "0 ° Undo Copy Duplicate Duplicate to new slide Delete" at bounding box center [368, 214] width 648 height 364
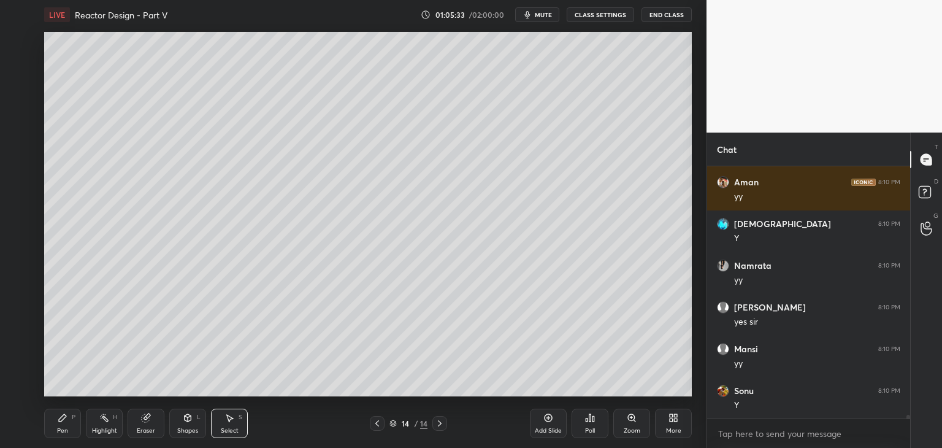
click at [64, 430] on div "Pen" at bounding box center [62, 431] width 11 height 6
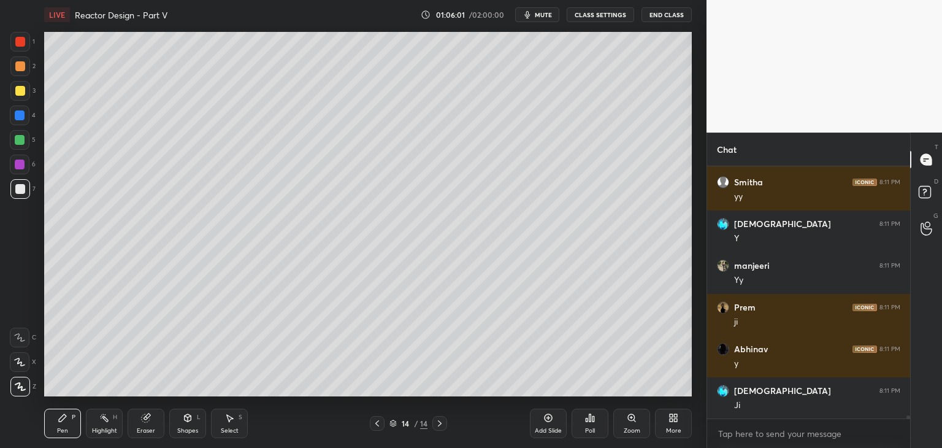
scroll to position [18815, 0]
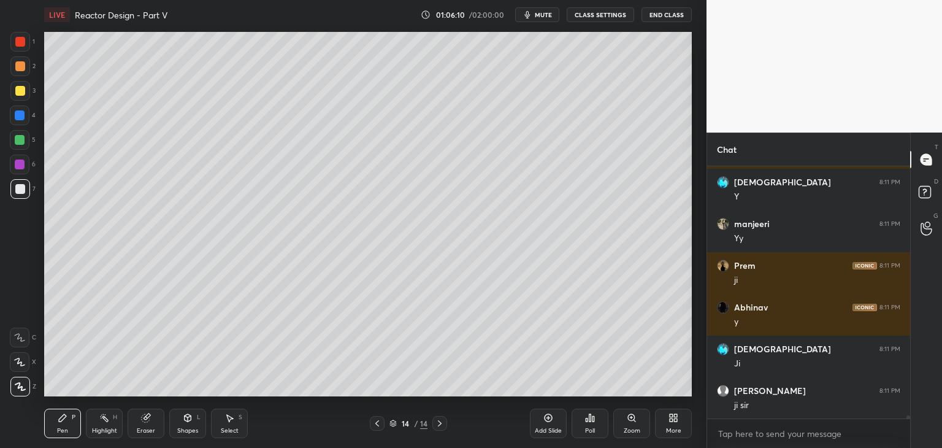
click at [543, 425] on div "Add Slide" at bounding box center [548, 423] width 37 height 29
click at [23, 164] on div at bounding box center [20, 164] width 10 height 10
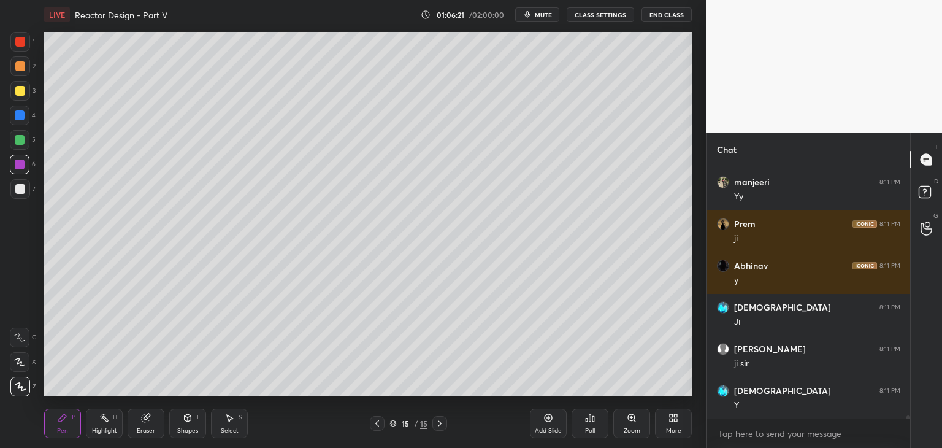
click at [18, 192] on div at bounding box center [20, 189] width 10 height 10
click at [220, 420] on div "Select S" at bounding box center [229, 423] width 37 height 29
click at [288, 53] on div "0 ° Undo Copy Duplicate Duplicate to new slide Delete" at bounding box center [368, 214] width 648 height 364
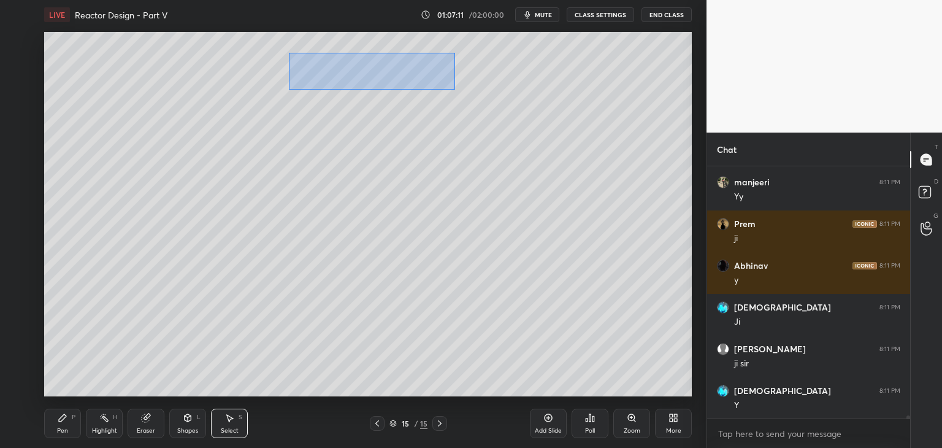
drag, startPoint x: 288, startPoint y: 53, endPoint x: 455, endPoint y: 89, distance: 170.7
click at [455, 89] on div "0 ° Undo Copy Duplicate Duplicate to new slide Delete" at bounding box center [368, 214] width 648 height 364
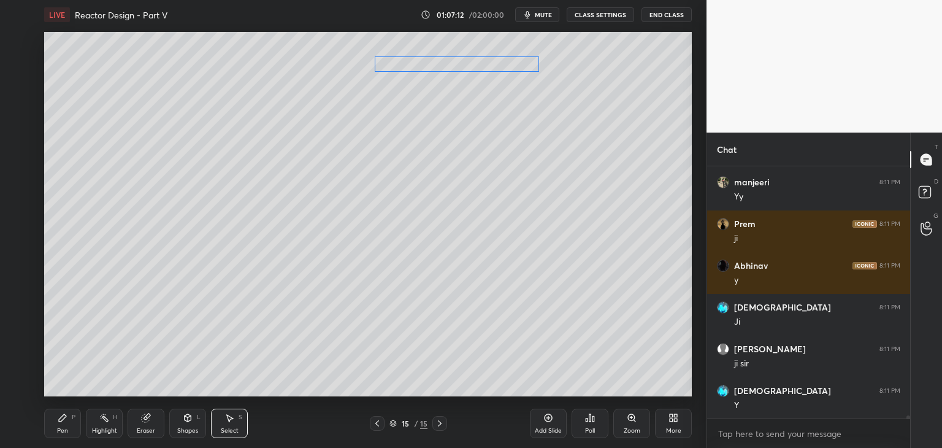
drag, startPoint x: 412, startPoint y: 68, endPoint x: 496, endPoint y: 67, distance: 83.4
click at [496, 67] on div "0 ° Undo Copy Duplicate Duplicate to new slide Delete" at bounding box center [368, 214] width 648 height 364
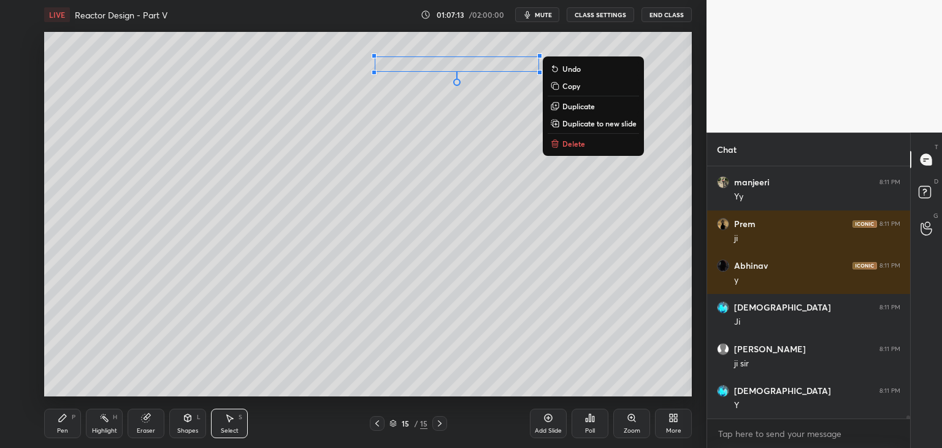
click at [61, 420] on icon at bounding box center [62, 417] width 7 height 7
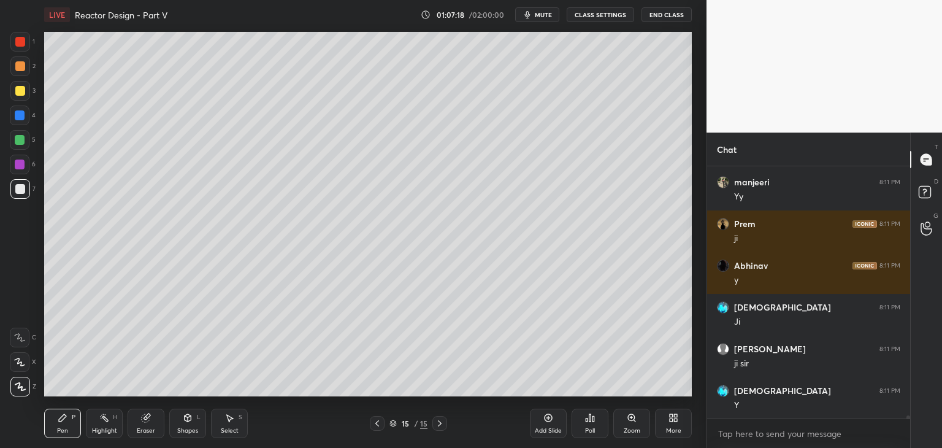
click at [228, 422] on div "Select S" at bounding box center [229, 423] width 37 height 29
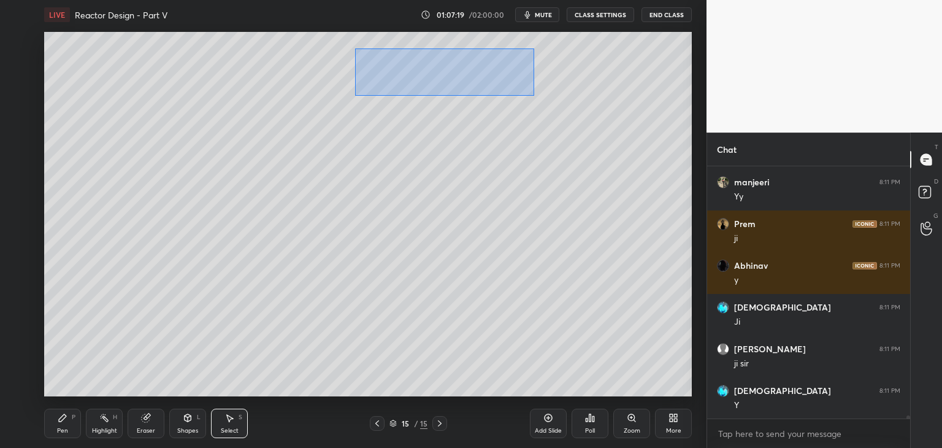
drag, startPoint x: 358, startPoint y: 50, endPoint x: 542, endPoint y: 93, distance: 189.0
click at [543, 94] on div "0 ° Undo Copy Duplicate Duplicate to new slide Delete" at bounding box center [368, 214] width 648 height 364
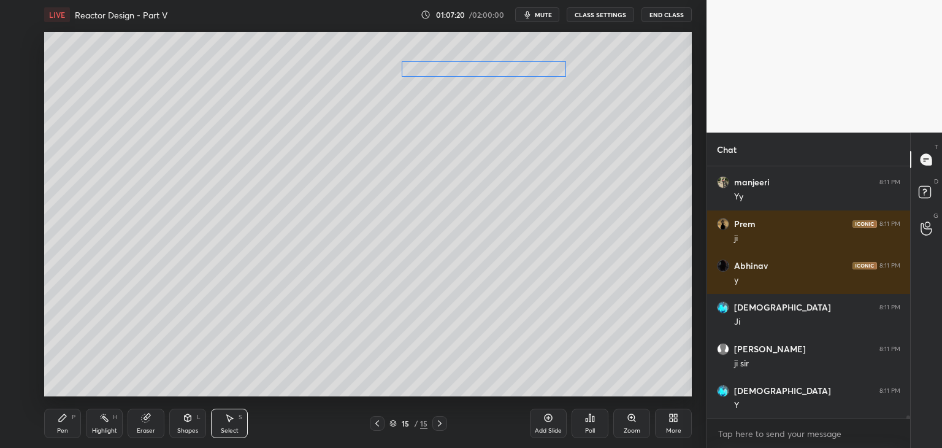
drag, startPoint x: 496, startPoint y: 69, endPoint x: 525, endPoint y: 74, distance: 29.2
click at [525, 74] on div "0 ° Undo Copy Duplicate Duplicate to new slide Delete" at bounding box center [368, 214] width 648 height 364
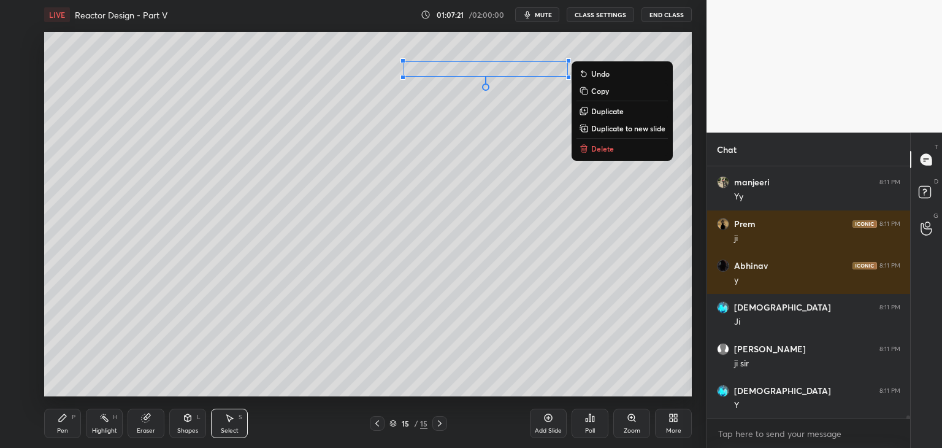
drag, startPoint x: 66, startPoint y: 413, endPoint x: 71, endPoint y: 405, distance: 9.9
click at [66, 412] on div "Pen P" at bounding box center [62, 423] width 37 height 29
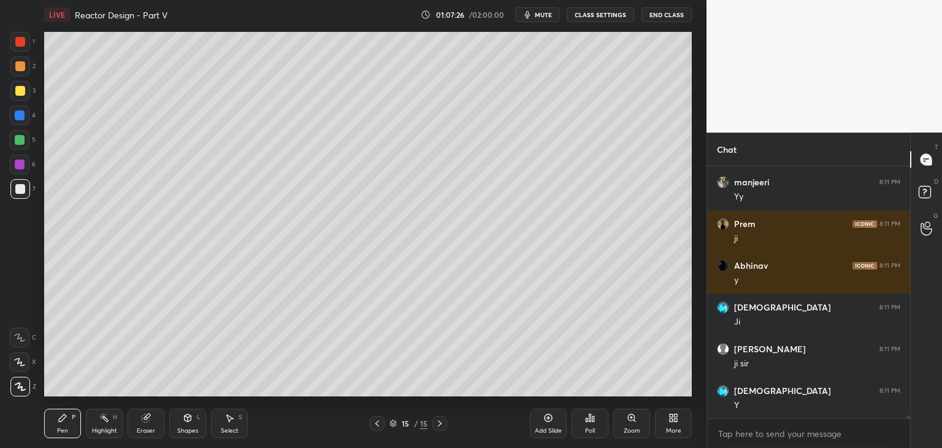
click at [229, 418] on icon at bounding box center [230, 418] width 7 height 7
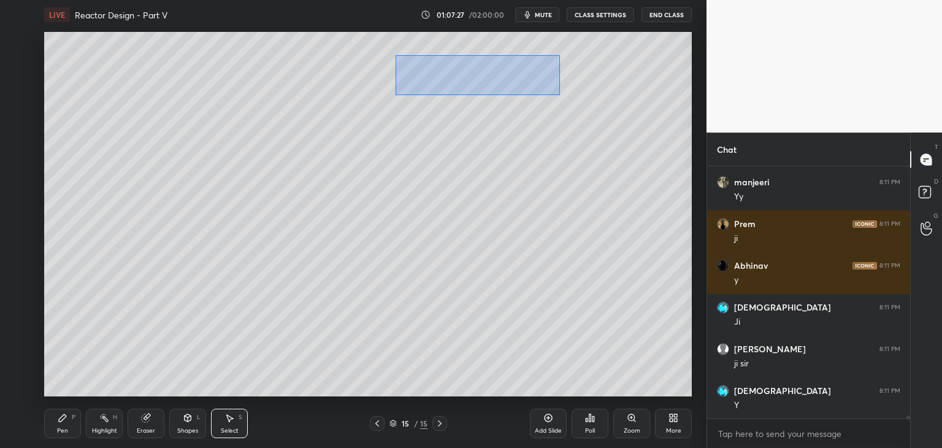
drag, startPoint x: 397, startPoint y: 56, endPoint x: 572, endPoint y: 94, distance: 179.5
click at [574, 94] on div "0 ° Undo Copy Duplicate Duplicate to new slide Delete" at bounding box center [368, 214] width 648 height 364
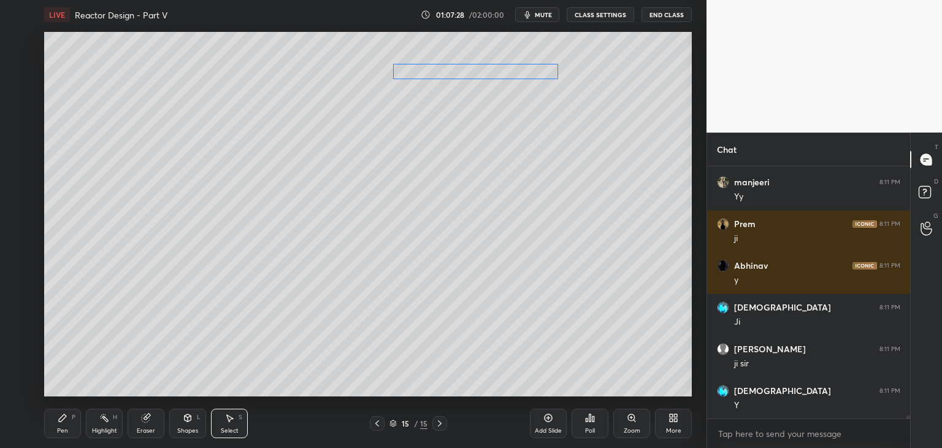
drag, startPoint x: 488, startPoint y: 66, endPoint x: 478, endPoint y: 69, distance: 10.7
click at [478, 69] on div "0 ° Undo Copy Duplicate Duplicate to new slide Delete" at bounding box center [368, 214] width 648 height 364
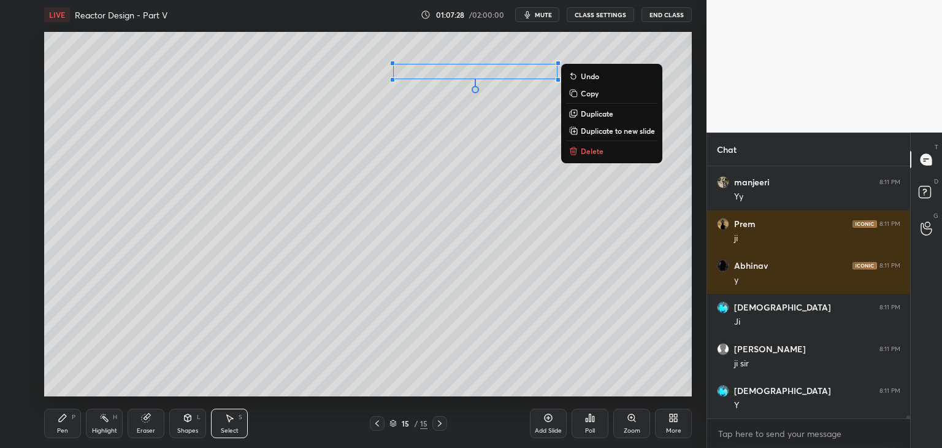
click at [467, 121] on div "0 ° Undo Copy Duplicate Duplicate to new slide Delete" at bounding box center [368, 214] width 648 height 364
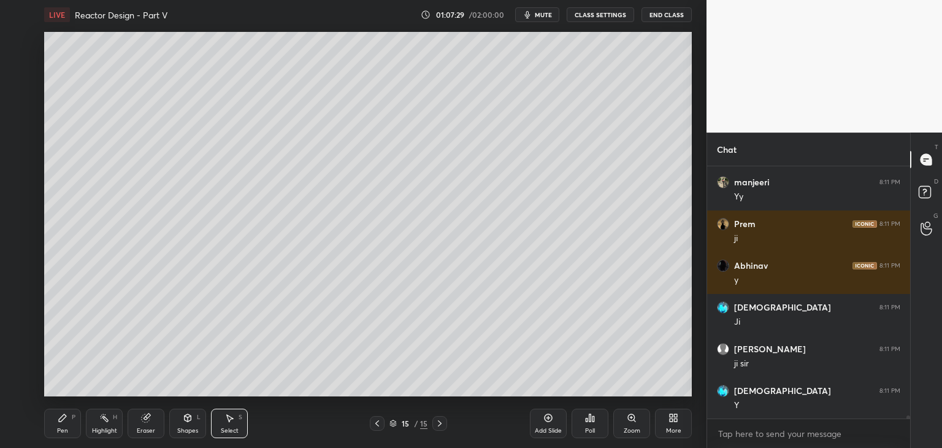
scroll to position [18898, 0]
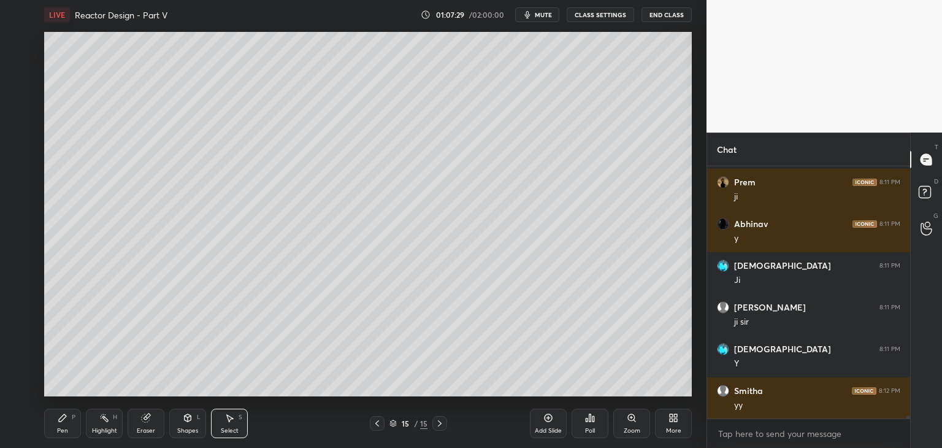
click at [55, 425] on div "Pen P" at bounding box center [62, 423] width 37 height 29
click at [236, 428] on div "Select" at bounding box center [230, 431] width 18 height 6
drag, startPoint x: 321, startPoint y: 136, endPoint x: 359, endPoint y: 161, distance: 45.9
click at [359, 161] on div "0 ° Undo Copy Duplicate Duplicate to new slide Delete" at bounding box center [368, 214] width 648 height 364
click at [344, 148] on div "0 ° Undo Copy Duplicate Duplicate to new slide Delete" at bounding box center [368, 214] width 648 height 364
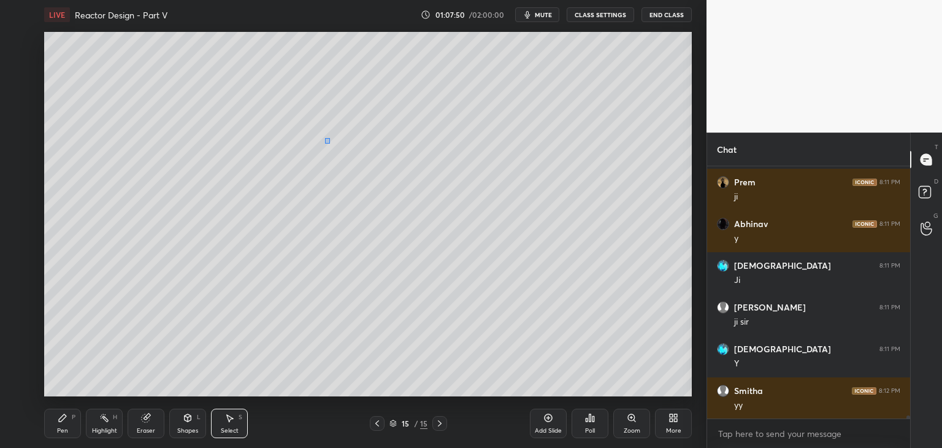
drag, startPoint x: 325, startPoint y: 138, endPoint x: 350, endPoint y: 158, distance: 32.4
click at [351, 158] on div "0 ° Undo Copy Duplicate Duplicate to new slide Delete" at bounding box center [368, 214] width 648 height 364
click at [341, 144] on div "0 ° Undo Copy Duplicate Duplicate to new slide Delete" at bounding box center [368, 214] width 648 height 364
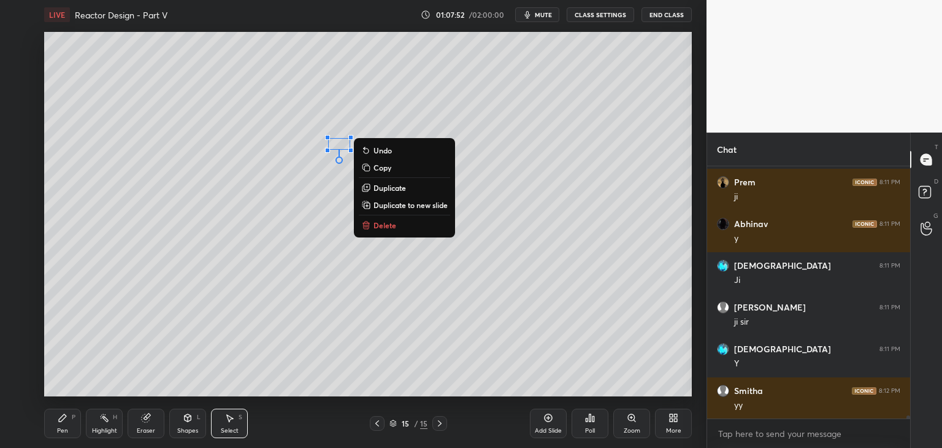
click at [56, 428] on div "Pen P" at bounding box center [62, 423] width 37 height 29
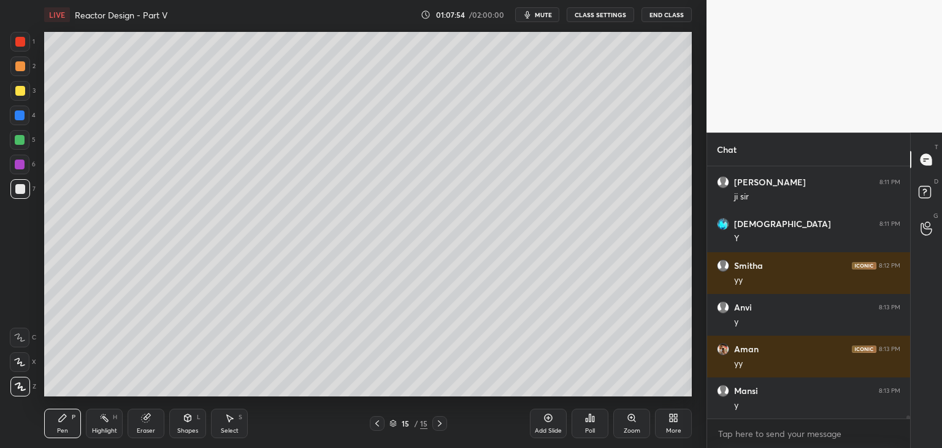
scroll to position [19065, 0]
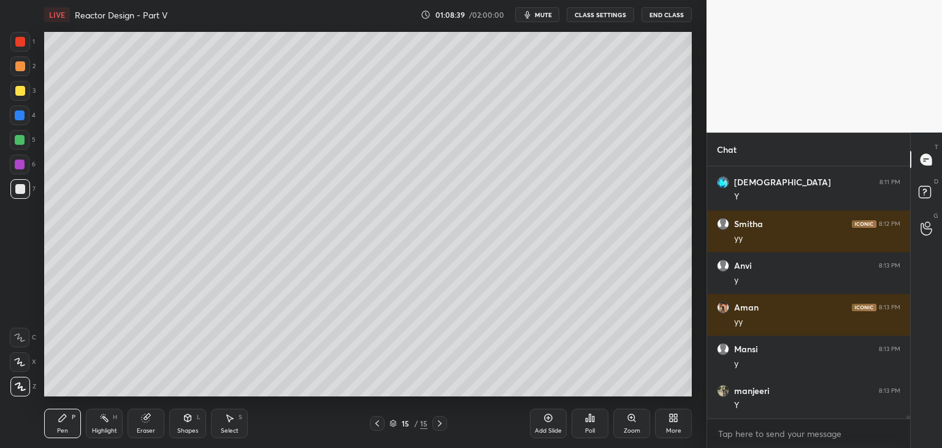
click at [145, 432] on div "Eraser" at bounding box center [146, 431] width 18 height 6
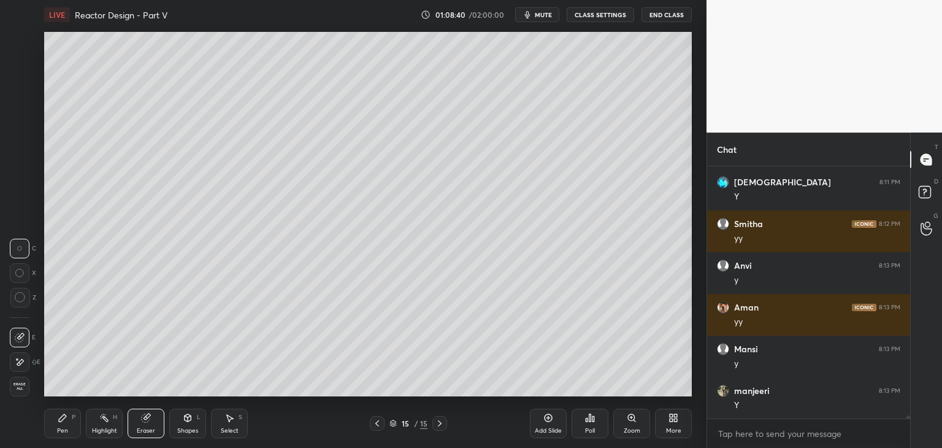
click at [58, 432] on div "Pen P" at bounding box center [62, 423] width 37 height 29
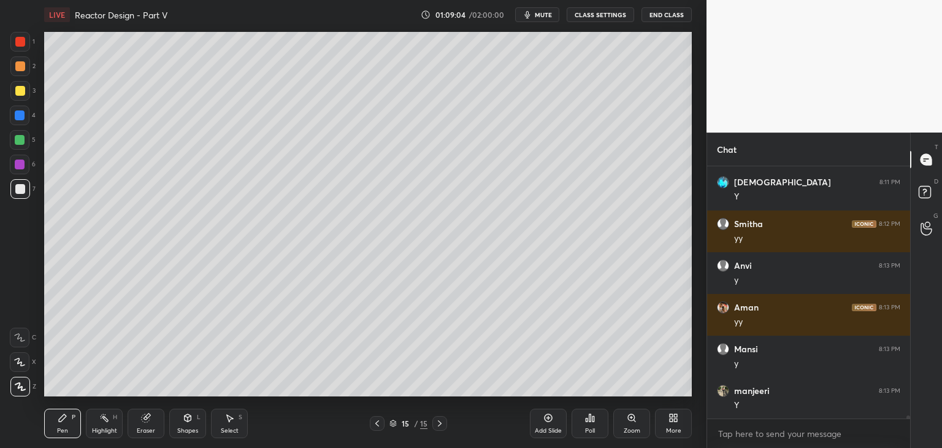
click at [194, 417] on div "Shapes L" at bounding box center [187, 423] width 37 height 29
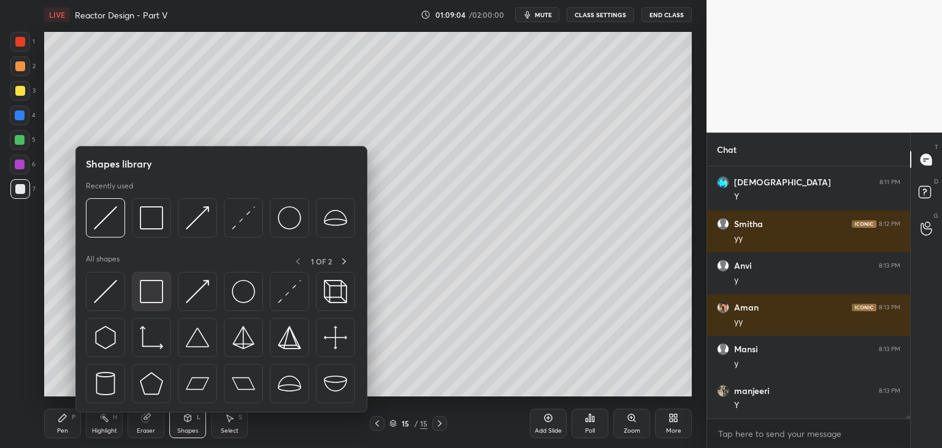
click at [151, 297] on img at bounding box center [151, 291] width 23 height 23
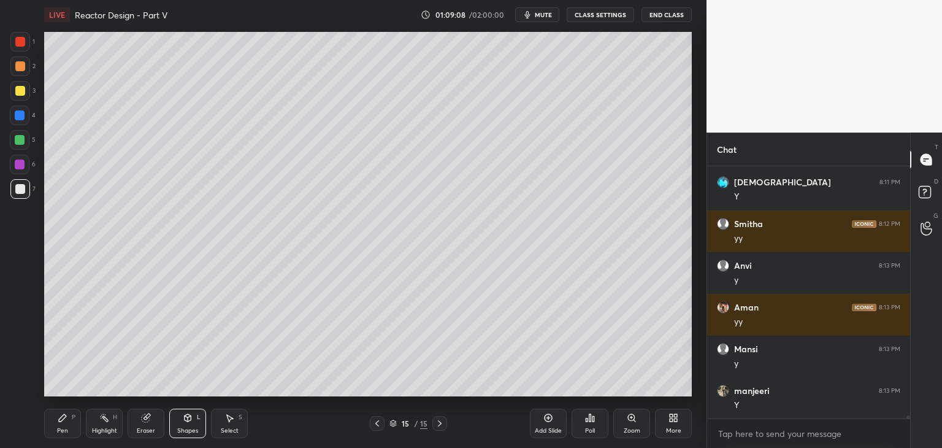
drag, startPoint x: 234, startPoint y: 431, endPoint x: 242, endPoint y: 428, distance: 8.3
click at [235, 431] on div "Select" at bounding box center [230, 431] width 18 height 6
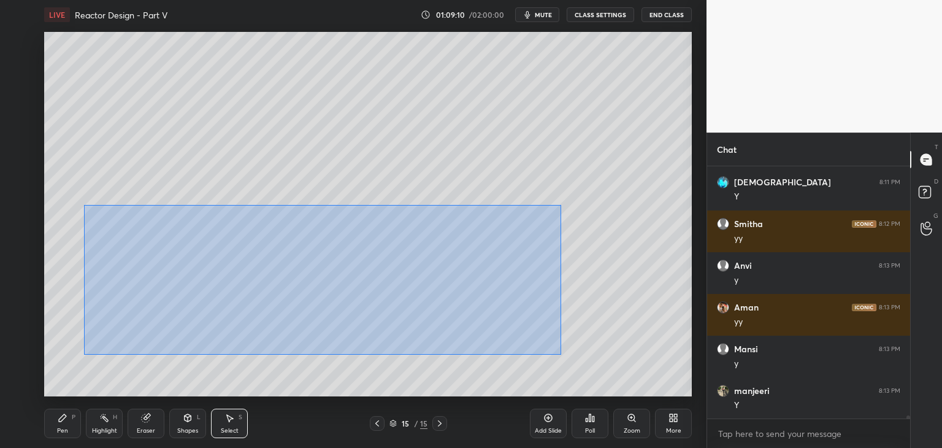
drag, startPoint x: 86, startPoint y: 206, endPoint x: 507, endPoint y: 344, distance: 442.9
click at [559, 354] on div "0 ° Undo Copy Duplicate Duplicate to new slide Delete" at bounding box center [368, 214] width 648 height 364
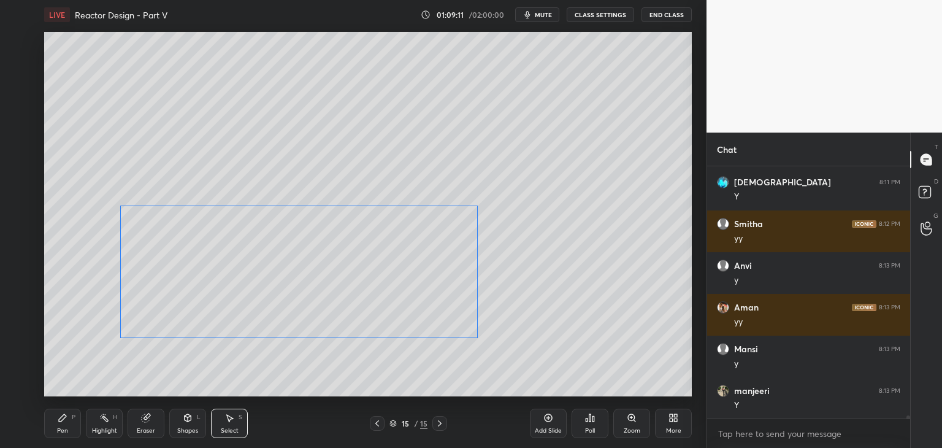
click at [441, 310] on div "0 ° Undo Copy Duplicate Duplicate to new slide Delete" at bounding box center [368, 214] width 648 height 364
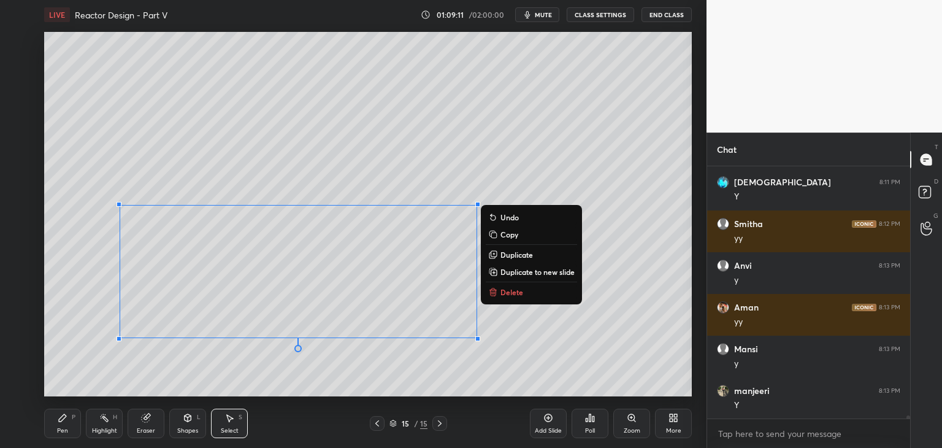
click at [524, 329] on div "0 ° Undo Copy Duplicate Duplicate to new slide Delete" at bounding box center [368, 214] width 648 height 364
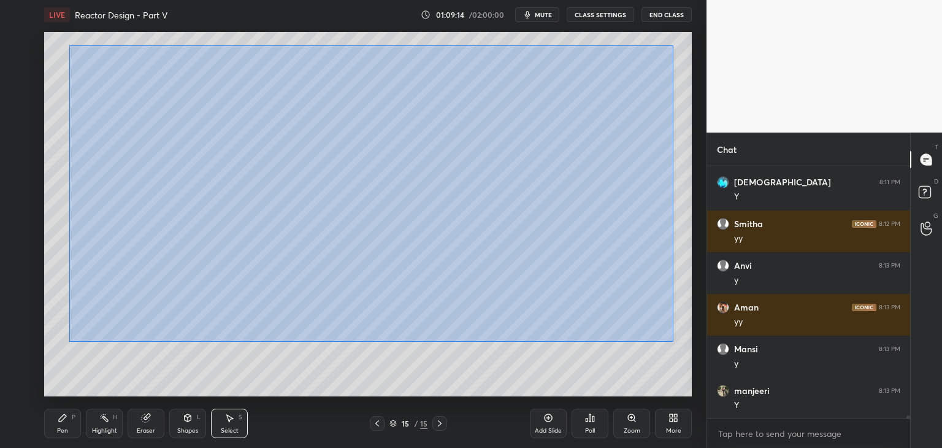
drag, startPoint x: 68, startPoint y: 45, endPoint x: 664, endPoint y: 334, distance: 662.9
click at [676, 342] on div "0 ° Undo Copy Duplicate Duplicate to new slide Delete" at bounding box center [368, 214] width 648 height 364
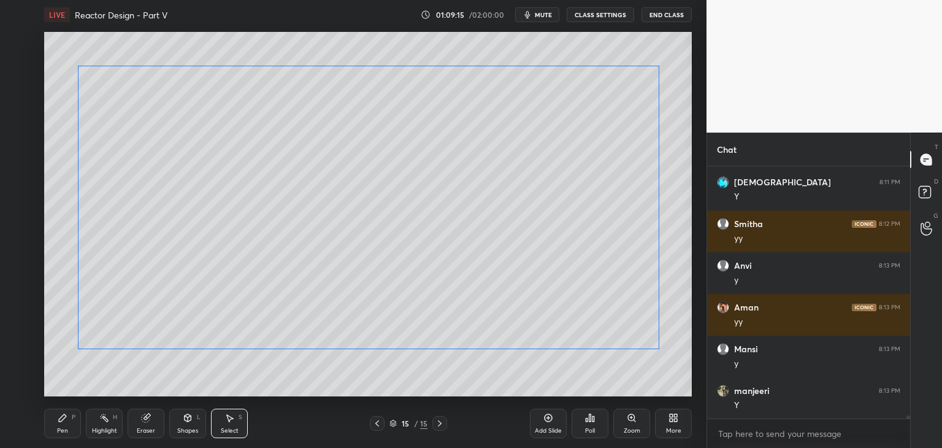
click at [594, 302] on div "0 ° Undo Copy Duplicate Duplicate to new slide Delete" at bounding box center [368, 214] width 648 height 364
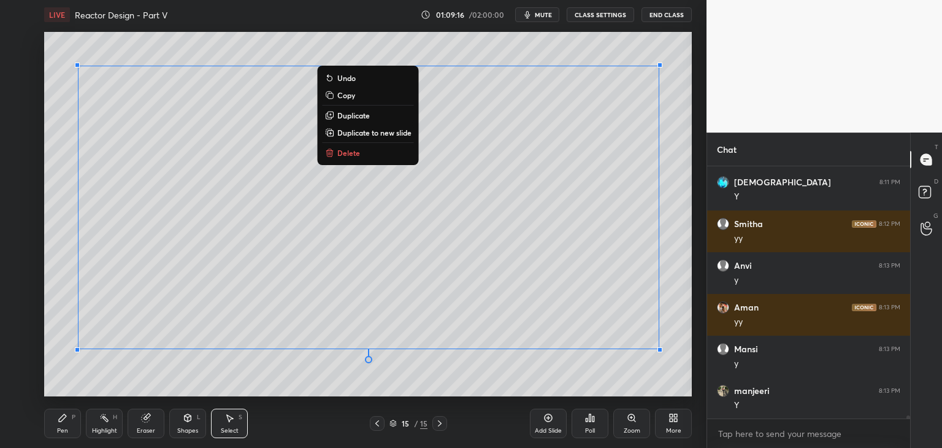
click at [188, 428] on div "Shapes" at bounding box center [187, 431] width 21 height 6
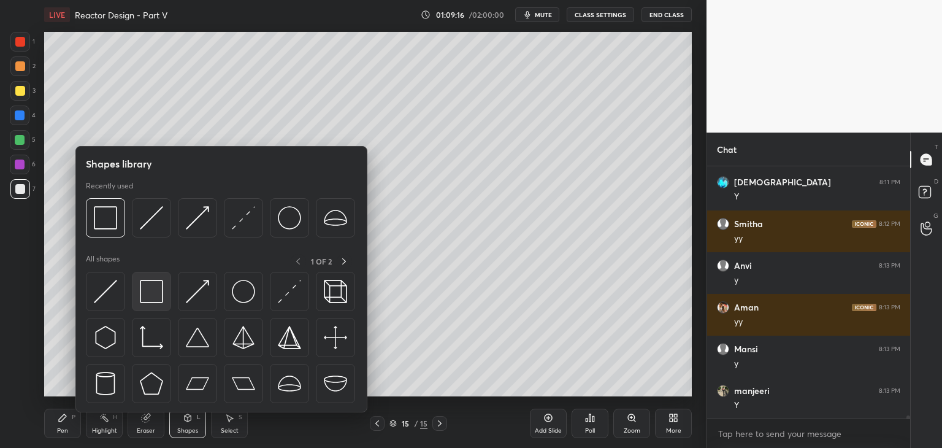
scroll to position [19107, 0]
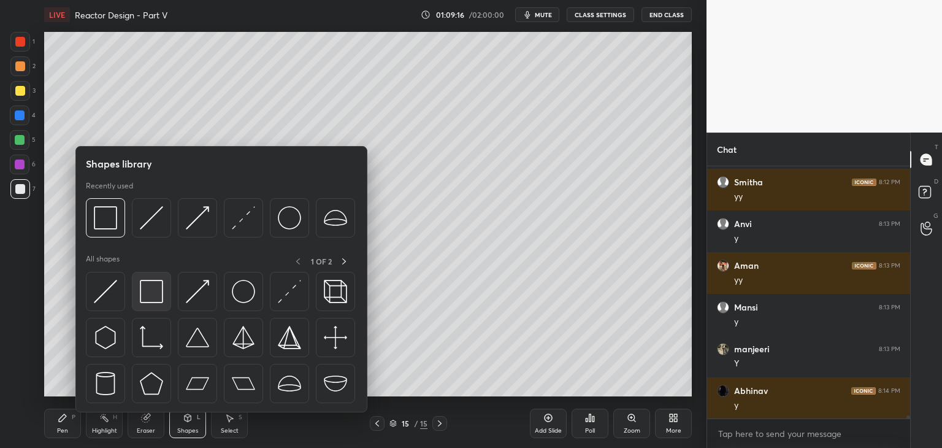
click at [150, 294] on img at bounding box center [151, 291] width 23 height 23
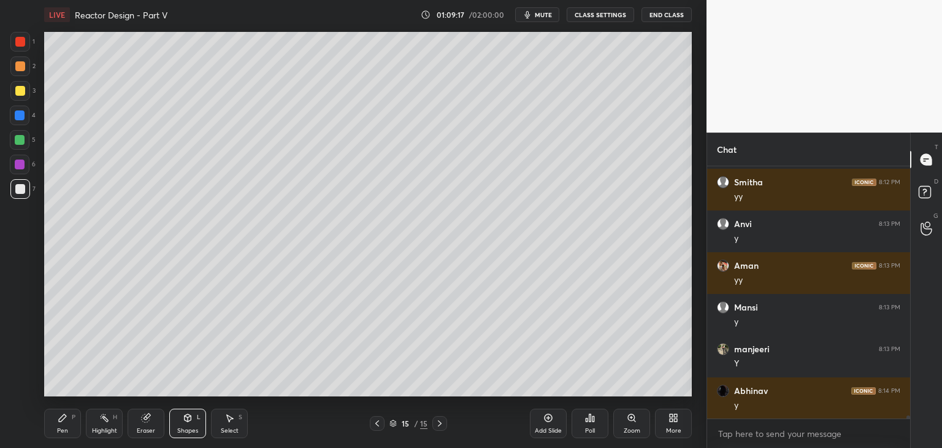
click at [24, 165] on div at bounding box center [20, 164] width 10 height 10
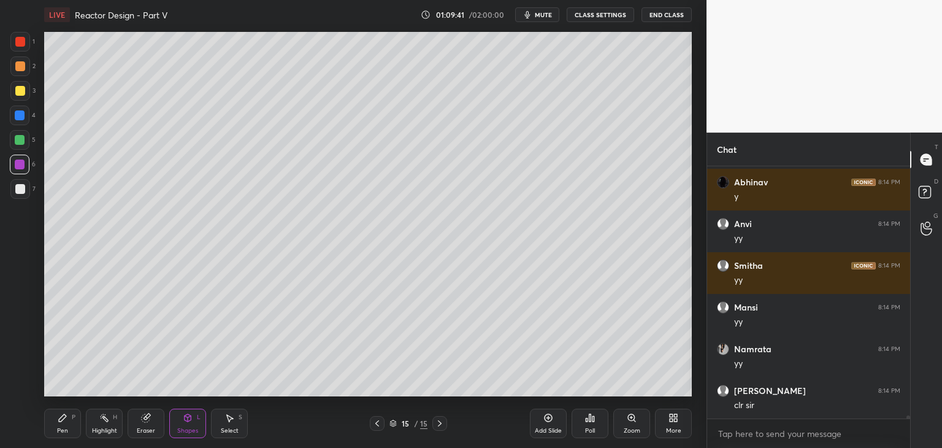
scroll to position [19357, 0]
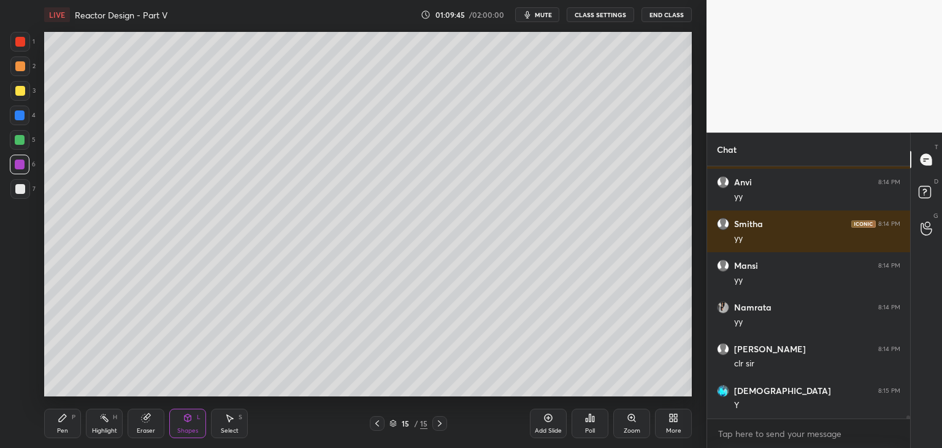
click at [154, 428] on div "Eraser" at bounding box center [146, 431] width 18 height 6
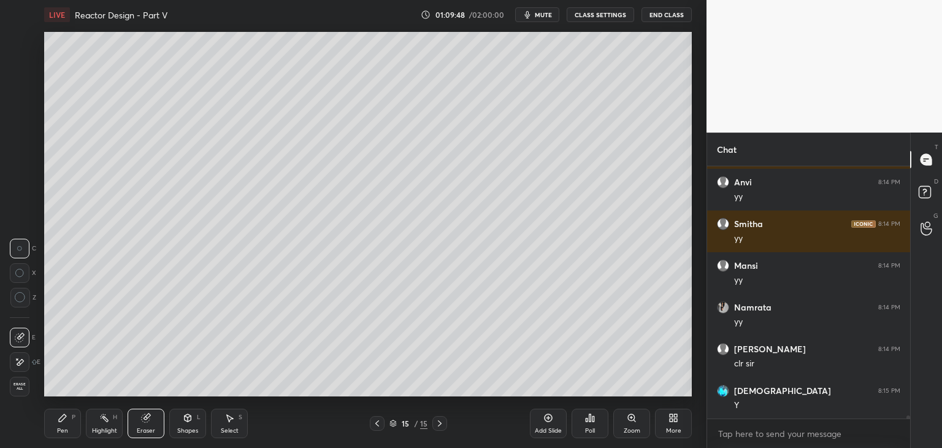
drag, startPoint x: 69, startPoint y: 421, endPoint x: 80, endPoint y: 415, distance: 12.6
click at [68, 421] on div "Pen P" at bounding box center [62, 423] width 37 height 29
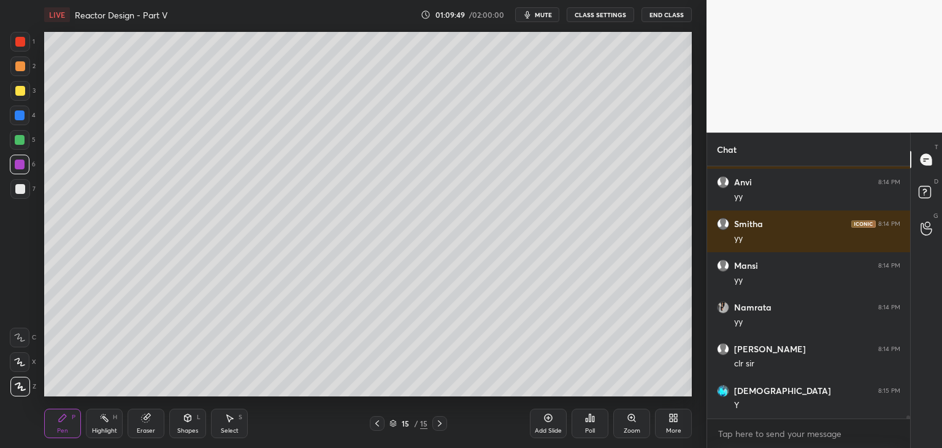
click at [20, 194] on div at bounding box center [20, 189] width 20 height 20
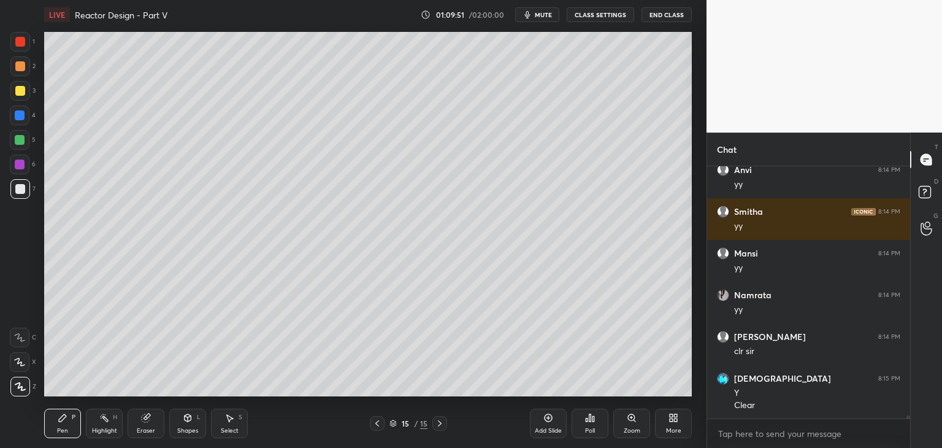
scroll to position [19411, 0]
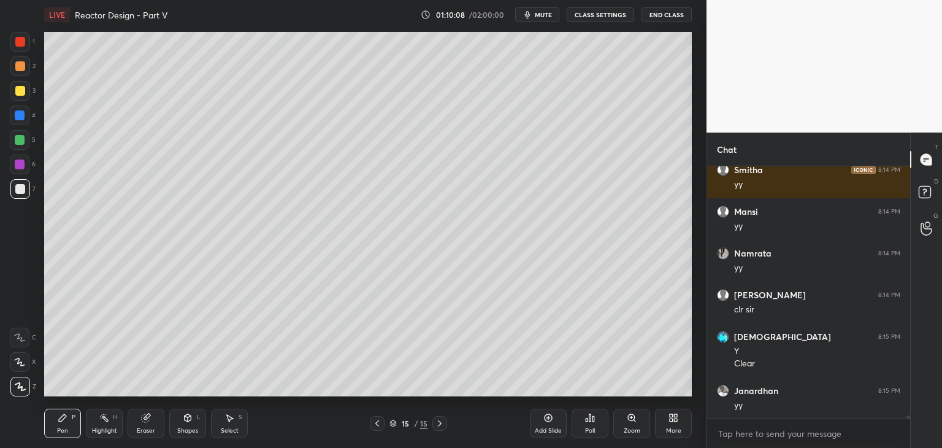
click at [179, 423] on div "Shapes L" at bounding box center [187, 423] width 37 height 29
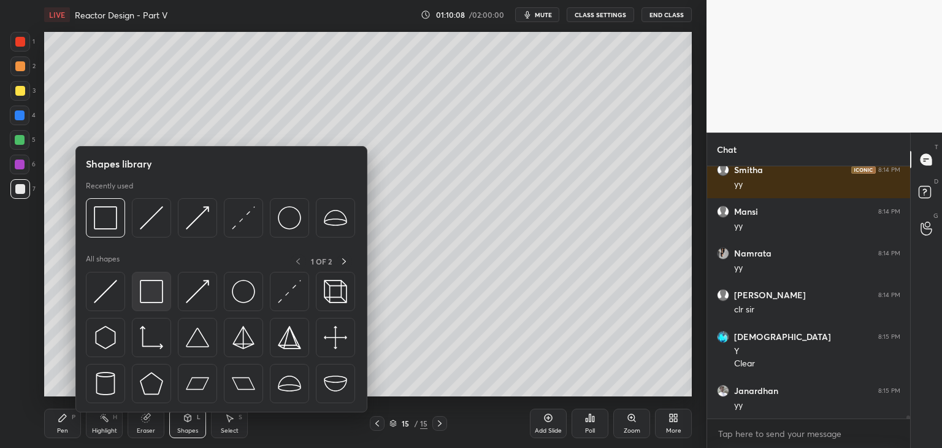
click at [165, 294] on div at bounding box center [151, 291] width 39 height 39
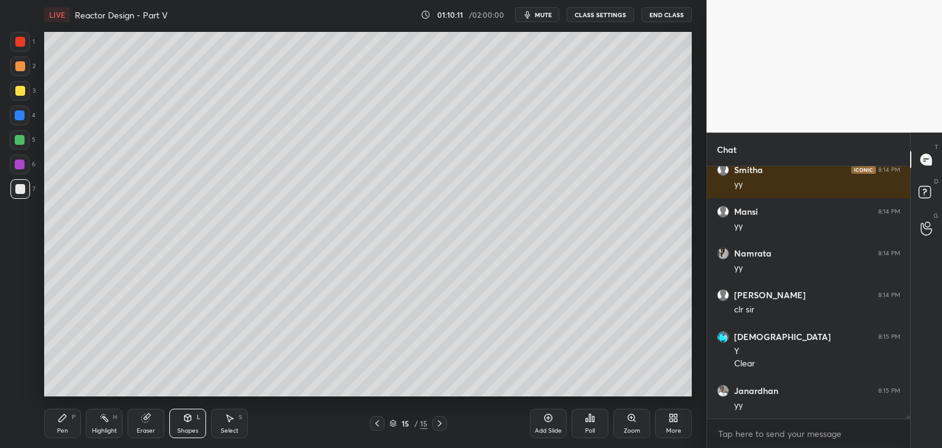
click at [377, 423] on icon at bounding box center [377, 423] width 10 height 10
click at [373, 423] on icon at bounding box center [377, 423] width 10 height 10
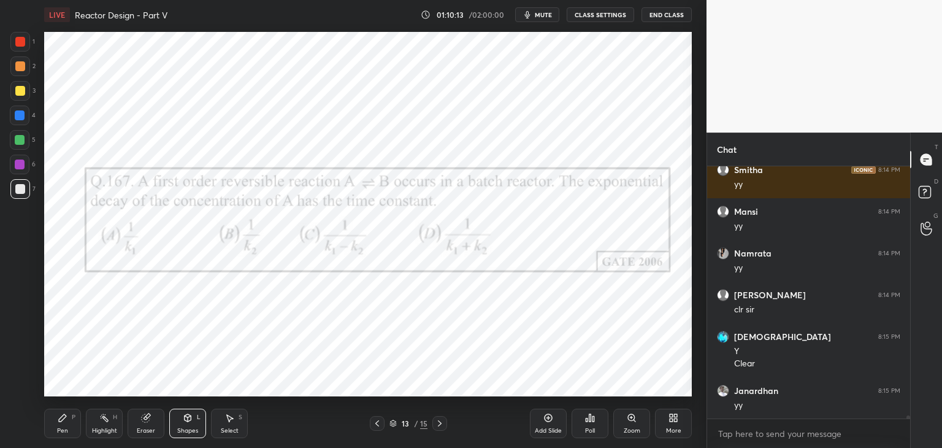
scroll to position [19453, 0]
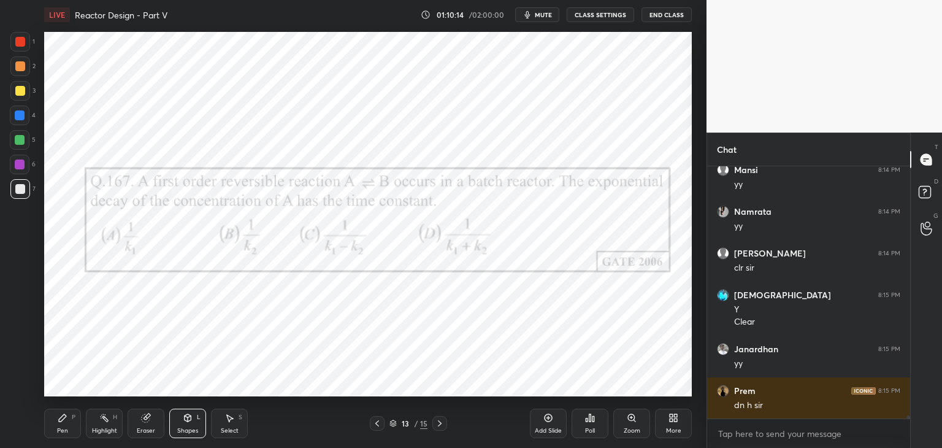
click at [53, 430] on div "Pen P" at bounding box center [62, 423] width 37 height 29
click at [15, 163] on div at bounding box center [20, 164] width 10 height 10
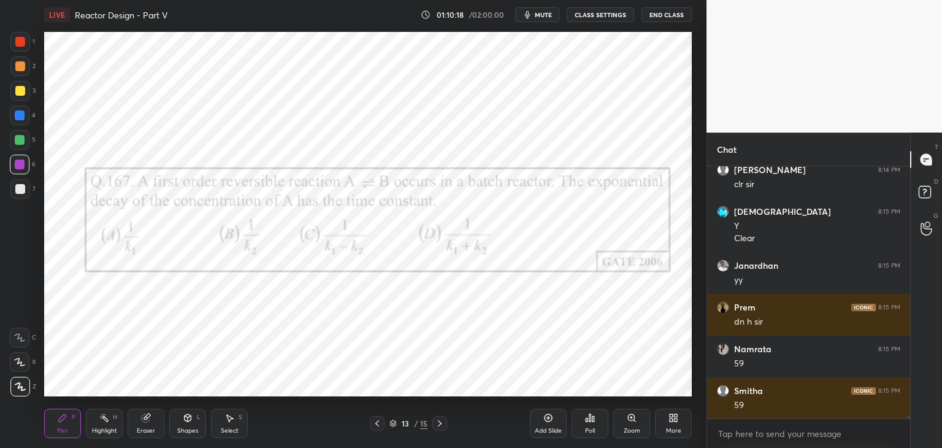
scroll to position [19578, 0]
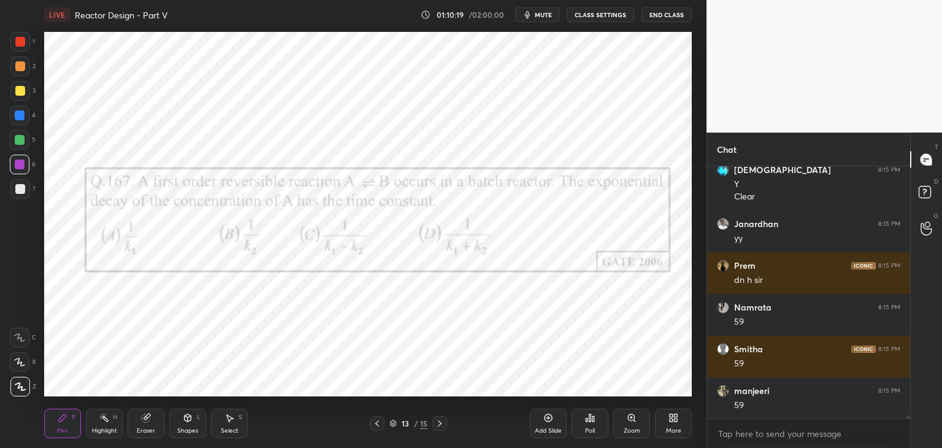
click at [433, 421] on div at bounding box center [439, 423] width 15 height 15
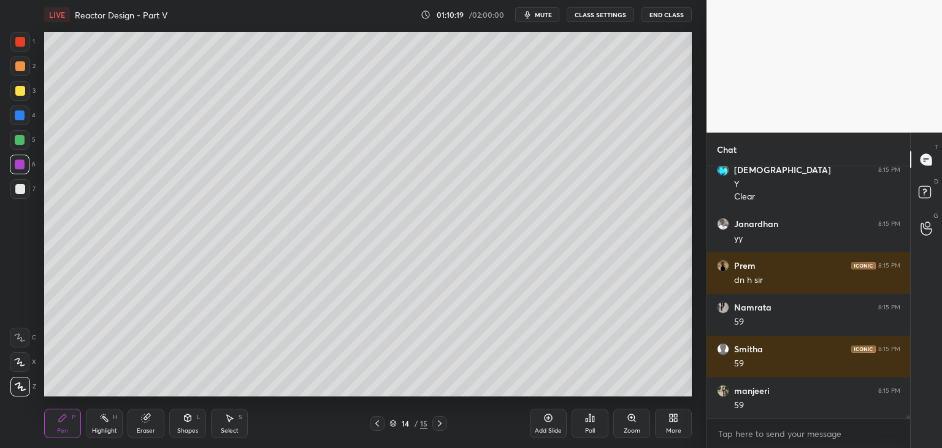
click at [444, 424] on icon at bounding box center [440, 423] width 10 height 10
click at [376, 423] on icon at bounding box center [377, 423] width 4 height 6
drag, startPoint x: 182, startPoint y: 423, endPoint x: 186, endPoint y: 418, distance: 6.5
click at [181, 423] on div "Shapes L" at bounding box center [187, 423] width 37 height 29
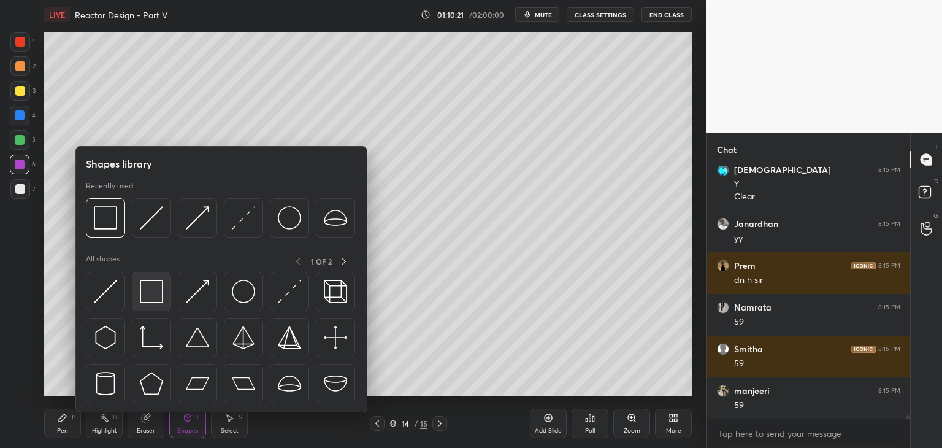
click at [147, 280] on div at bounding box center [151, 291] width 39 height 39
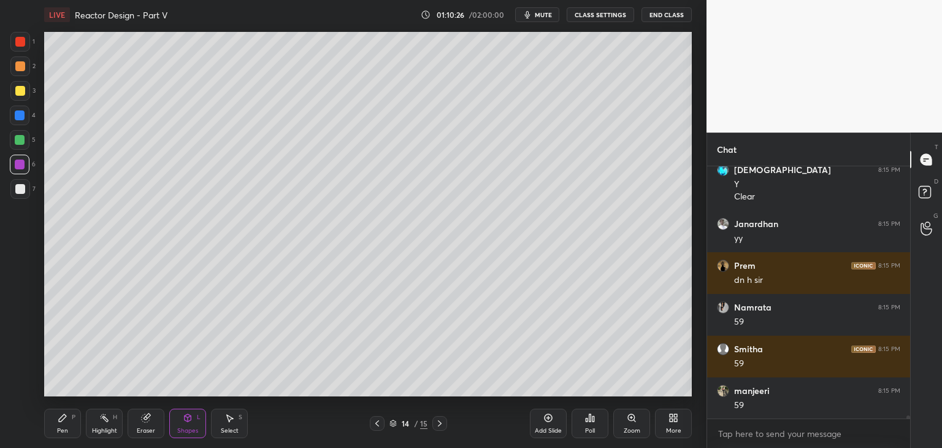
scroll to position [19619, 0]
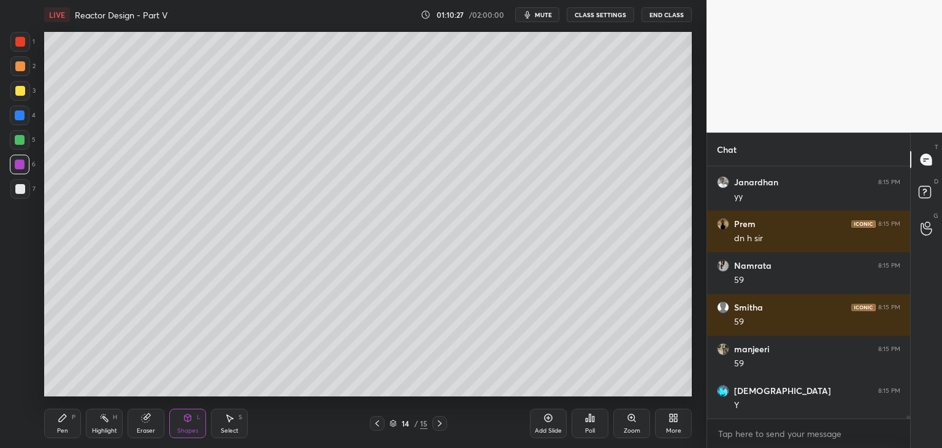
click at [238, 421] on div "Select S" at bounding box center [229, 423] width 37 height 29
click at [204, 60] on div "0 ° Undo Copy Duplicate Duplicate to new slide Delete" at bounding box center [368, 214] width 648 height 364
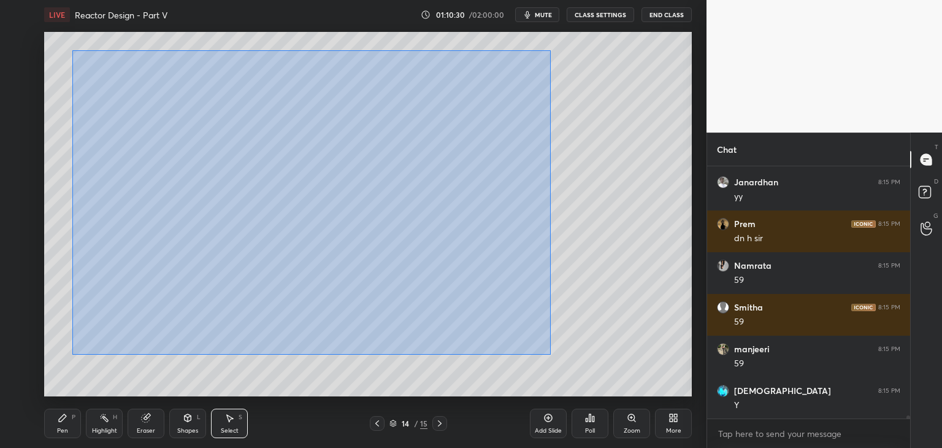
drag, startPoint x: 72, startPoint y: 50, endPoint x: 550, endPoint y: 355, distance: 566.5
click at [550, 355] on div "0 ° Undo Copy Duplicate Duplicate to new slide Delete" at bounding box center [368, 214] width 648 height 364
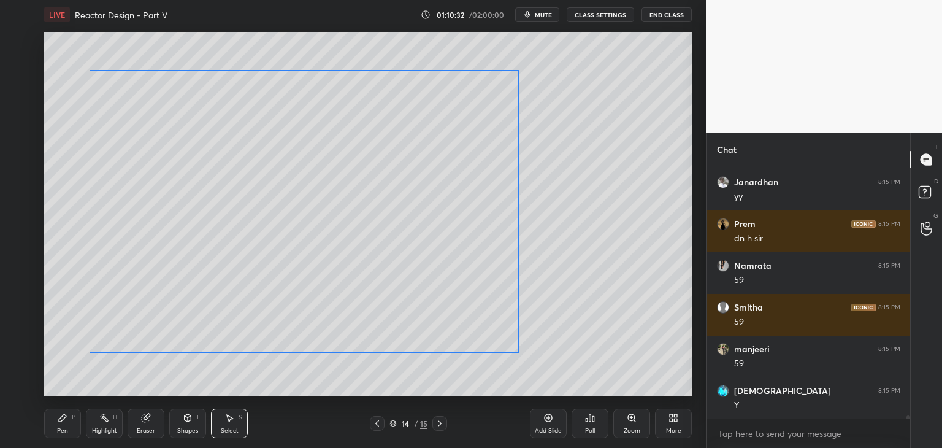
drag, startPoint x: 456, startPoint y: 292, endPoint x: 463, endPoint y: 302, distance: 12.8
click at [463, 302] on div "0 ° Undo Copy Duplicate Duplicate to new slide Delete" at bounding box center [368, 214] width 648 height 364
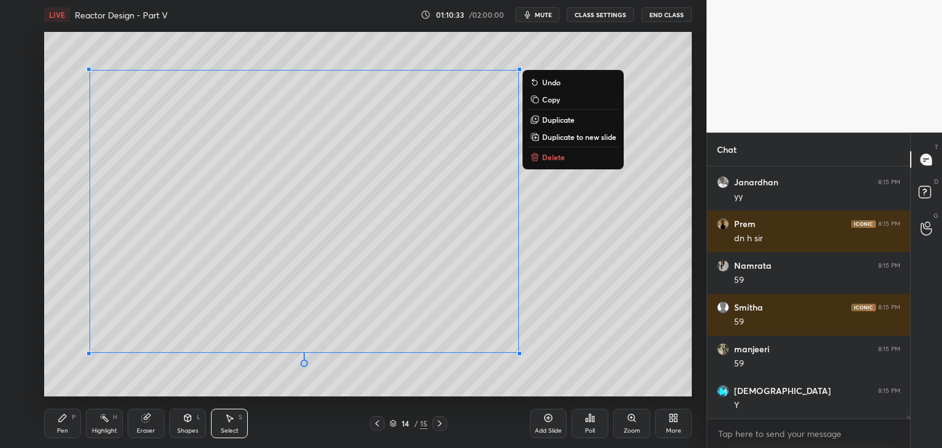
click at [685, 345] on div "0 ° Undo Copy Duplicate Duplicate to new slide Delete" at bounding box center [368, 214] width 648 height 364
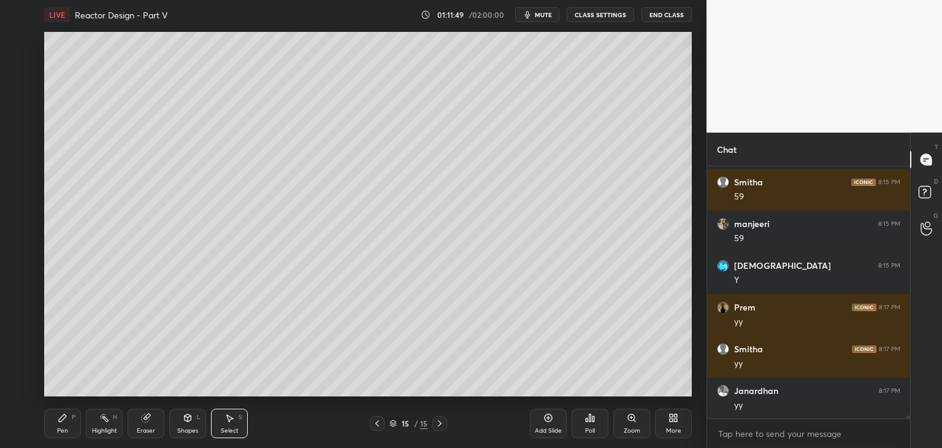
scroll to position [19828, 0]
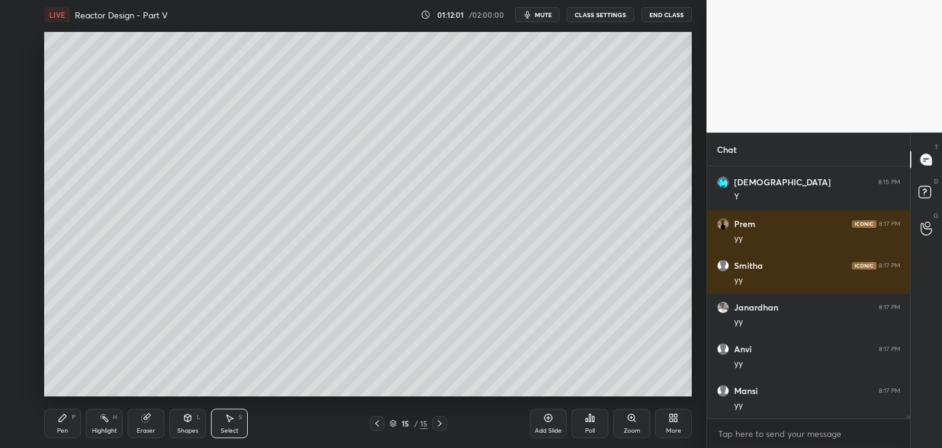
click at [439, 425] on icon at bounding box center [440, 423] width 10 height 10
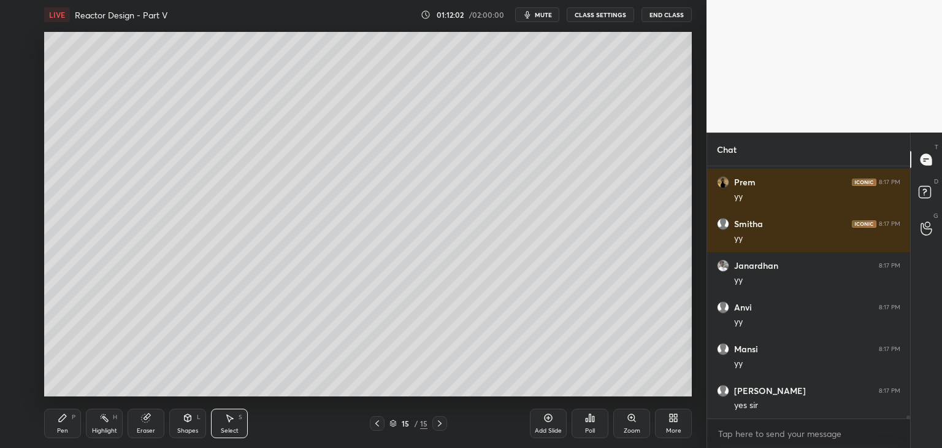
click at [539, 428] on div "Add Slide" at bounding box center [548, 431] width 27 height 6
click at [54, 426] on div "Pen P" at bounding box center [62, 423] width 37 height 29
click at [20, 92] on div at bounding box center [20, 91] width 10 height 10
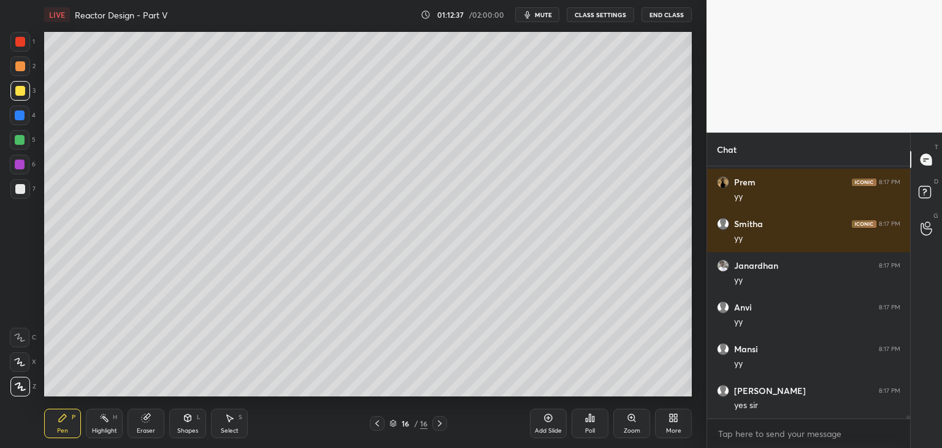
click at [240, 428] on div "Select S" at bounding box center [229, 423] width 37 height 29
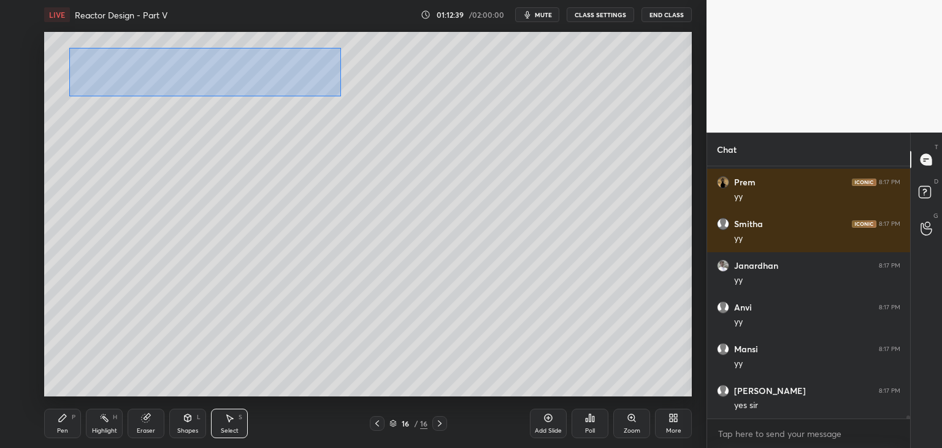
drag, startPoint x: 74, startPoint y: 54, endPoint x: 343, endPoint y: 95, distance: 271.8
click at [343, 95] on div "0 ° Undo Copy Duplicate Duplicate to new slide Delete" at bounding box center [368, 214] width 648 height 364
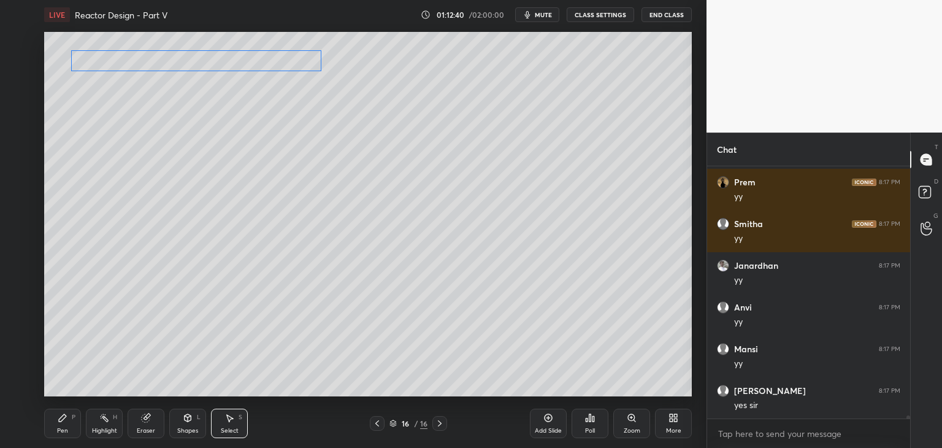
drag, startPoint x: 253, startPoint y: 67, endPoint x: 238, endPoint y: 98, distance: 34.3
click at [243, 62] on div "0 ° Undo Copy Duplicate Duplicate to new slide Delete" at bounding box center [368, 214] width 648 height 364
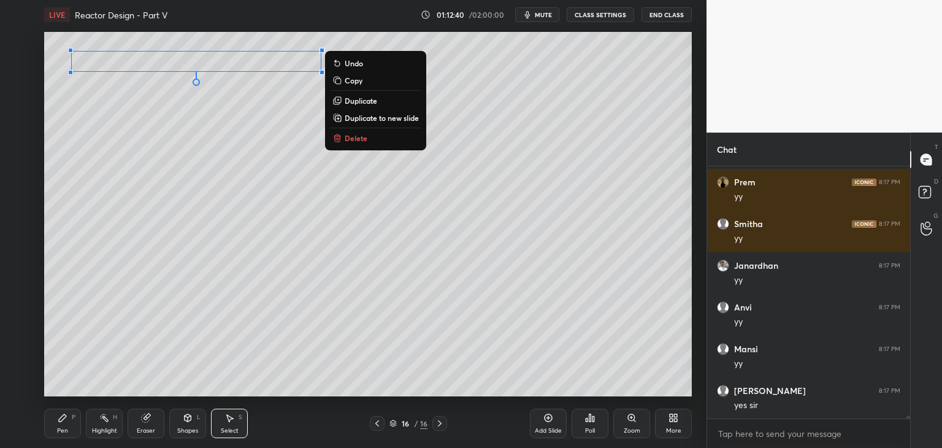
click at [237, 110] on div "0 ° Undo Copy Duplicate Duplicate to new slide Delete" at bounding box center [368, 214] width 648 height 364
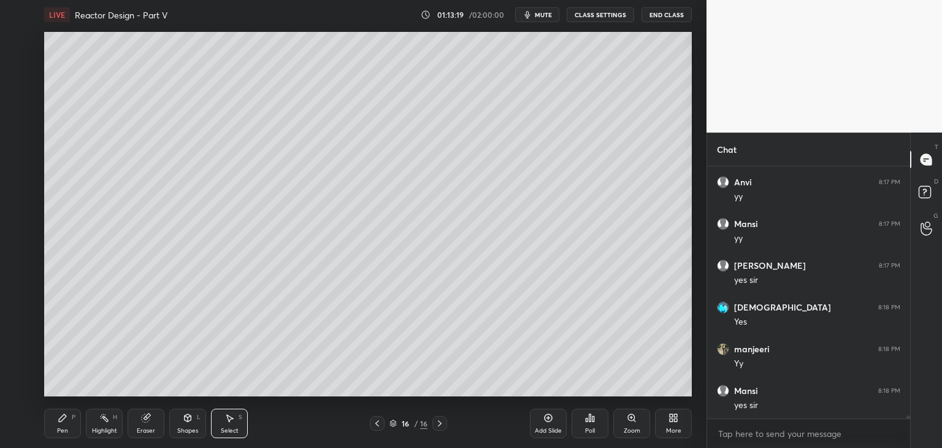
scroll to position [20037, 0]
click at [58, 432] on div "Pen" at bounding box center [62, 431] width 11 height 6
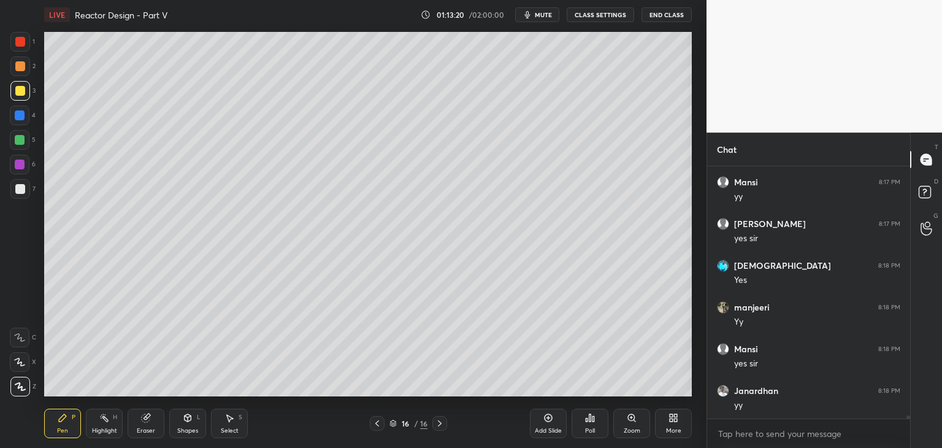
scroll to position [20078, 0]
click at [22, 192] on div at bounding box center [20, 189] width 10 height 10
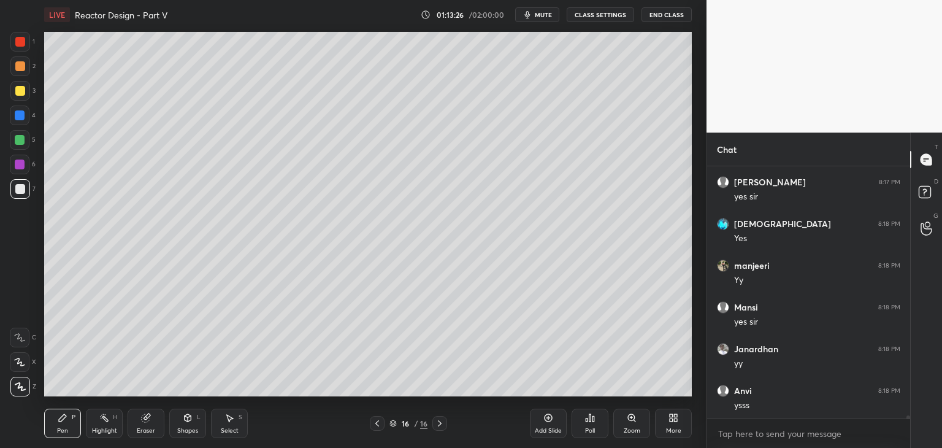
click at [185, 423] on icon at bounding box center [188, 418] width 10 height 10
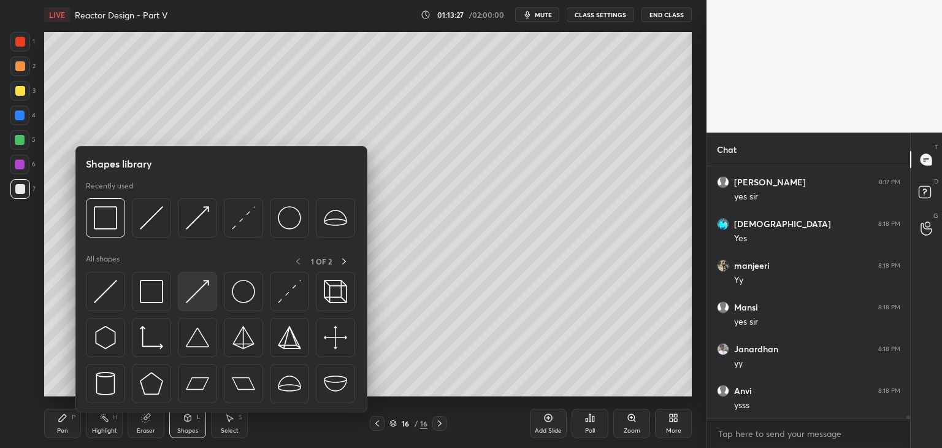
click at [196, 294] on img at bounding box center [197, 291] width 23 height 23
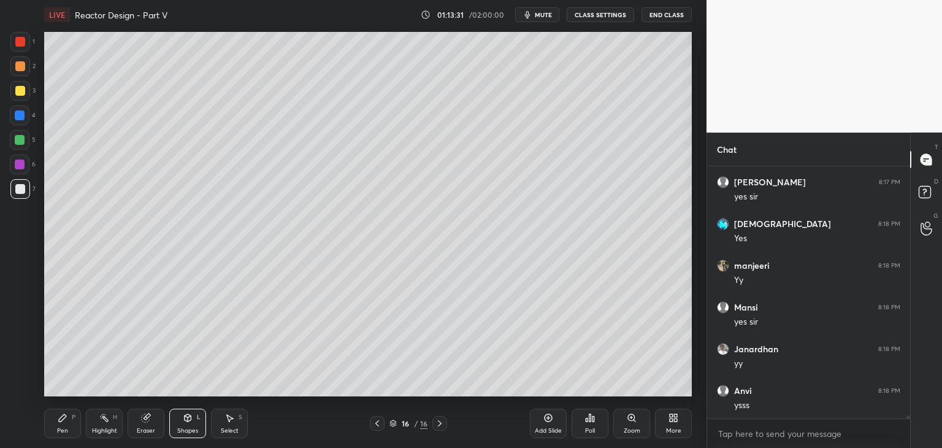
drag, startPoint x: 59, startPoint y: 423, endPoint x: 77, endPoint y: 415, distance: 19.5
click at [59, 423] on icon at bounding box center [63, 418] width 10 height 10
click at [189, 428] on div "Shapes" at bounding box center [187, 431] width 21 height 6
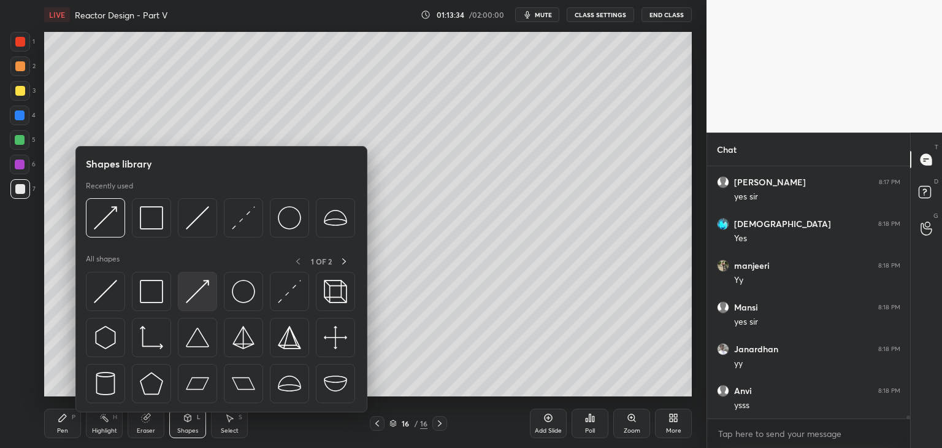
click at [192, 283] on img at bounding box center [197, 291] width 23 height 23
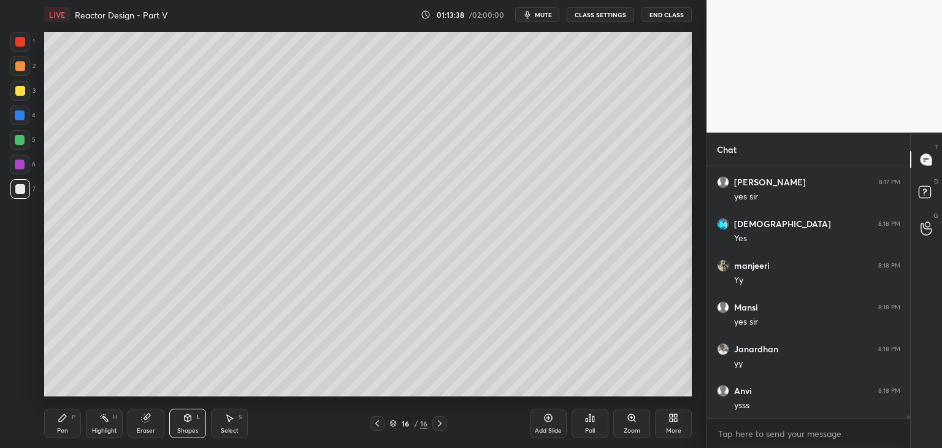
click at [67, 425] on div "Pen P" at bounding box center [62, 423] width 37 height 29
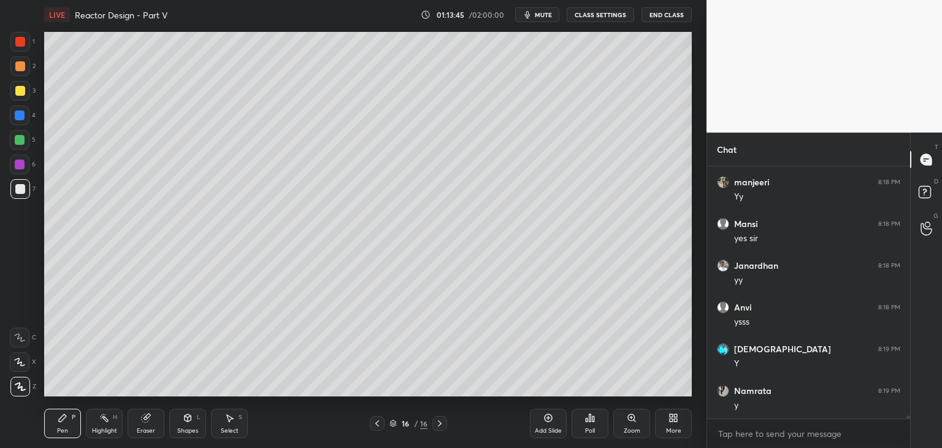
scroll to position [20203, 0]
click at [229, 418] on icon at bounding box center [230, 418] width 7 height 7
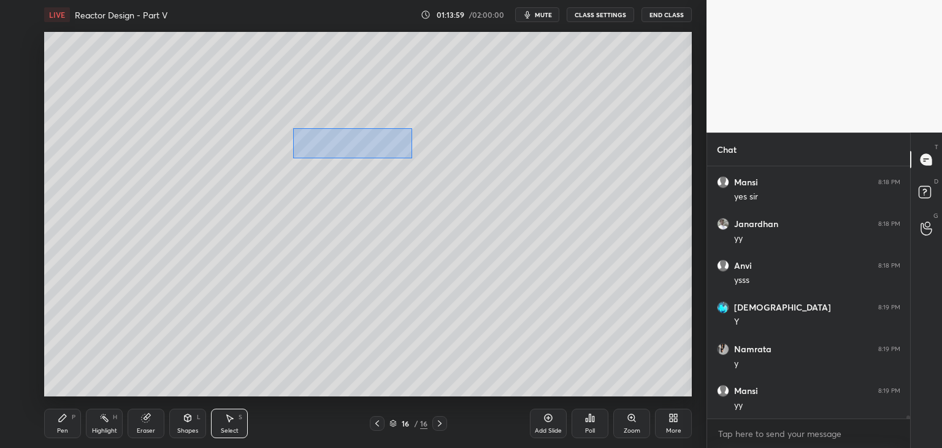
drag, startPoint x: 293, startPoint y: 128, endPoint x: 412, endPoint y: 158, distance: 122.6
click at [412, 158] on div "0 ° Undo Copy Duplicate Duplicate to new slide Delete" at bounding box center [368, 214] width 648 height 364
drag, startPoint x: 371, startPoint y: 142, endPoint x: 366, endPoint y: 160, distance: 19.2
click at [369, 141] on div "0 ° Undo Copy Duplicate Duplicate to new slide Delete" at bounding box center [368, 214] width 648 height 364
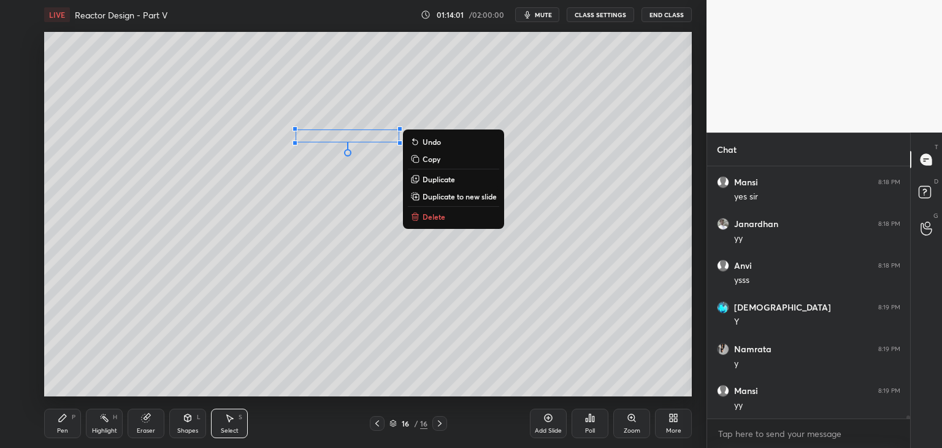
click at [362, 172] on div "0 ° Undo Copy Duplicate Duplicate to new slide Delete" at bounding box center [368, 214] width 648 height 364
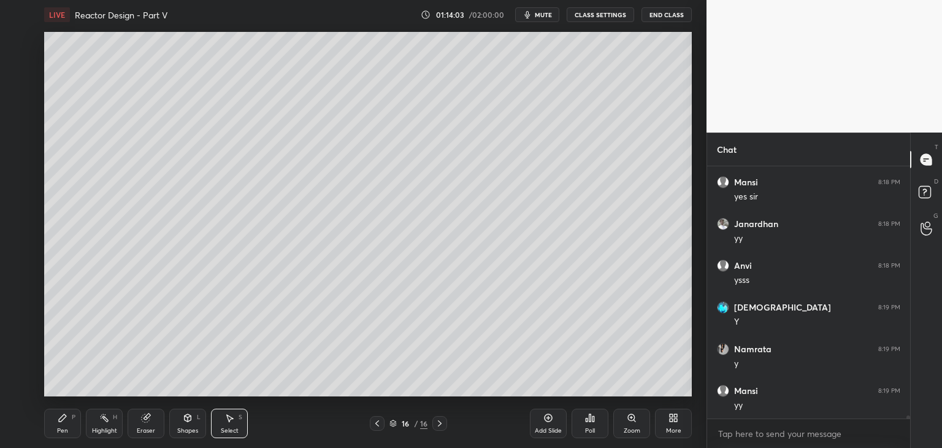
click at [188, 420] on icon at bounding box center [188, 419] width 0 height 4
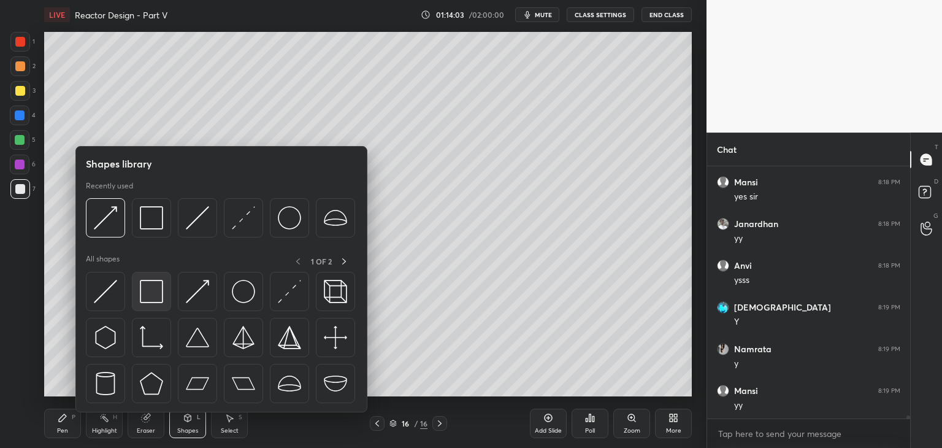
click at [159, 286] on img at bounding box center [151, 291] width 23 height 23
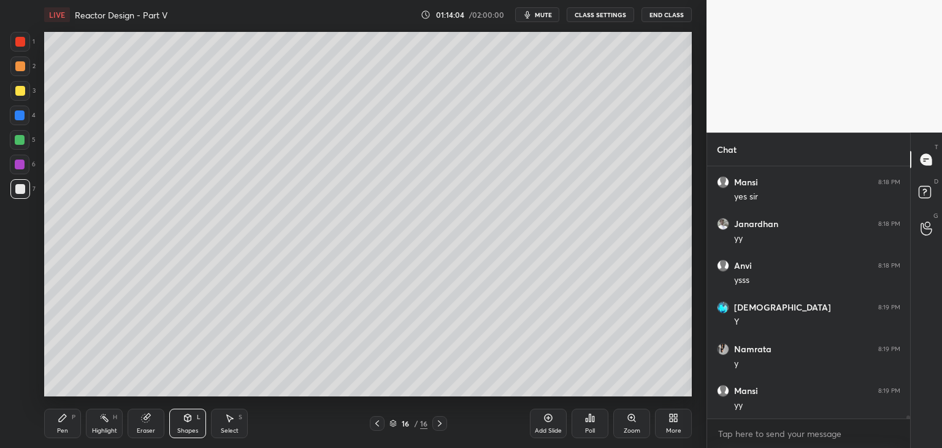
scroll to position [20245, 0]
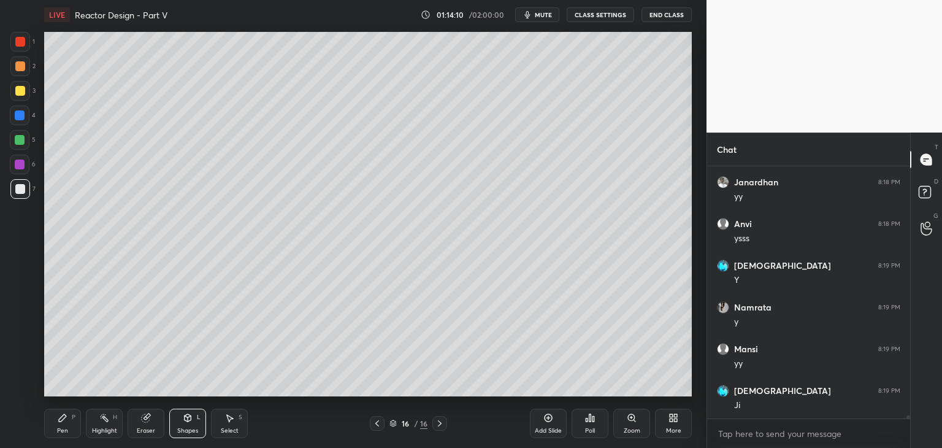
click at [229, 425] on div "Select S" at bounding box center [229, 423] width 37 height 29
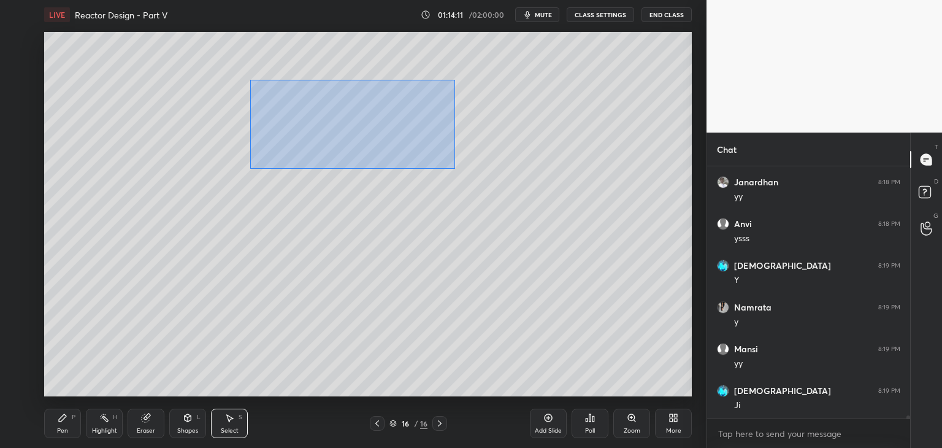
drag, startPoint x: 264, startPoint y: 91, endPoint x: 455, endPoint y: 169, distance: 205.3
click at [455, 169] on div "0 ° Undo Copy Duplicate Duplicate to new slide Delete" at bounding box center [368, 214] width 648 height 364
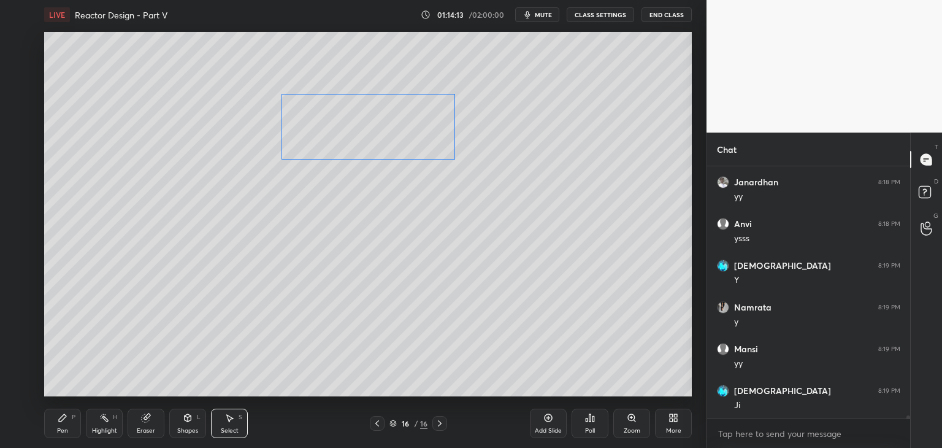
drag, startPoint x: 397, startPoint y: 143, endPoint x: 415, endPoint y: 156, distance: 22.5
click at [416, 148] on div "0 ° Undo Copy Duplicate Duplicate to new slide Delete" at bounding box center [368, 214] width 648 height 364
click at [411, 188] on div "0 ° Undo Copy Duplicate Duplicate to new slide Delete" at bounding box center [368, 214] width 648 height 364
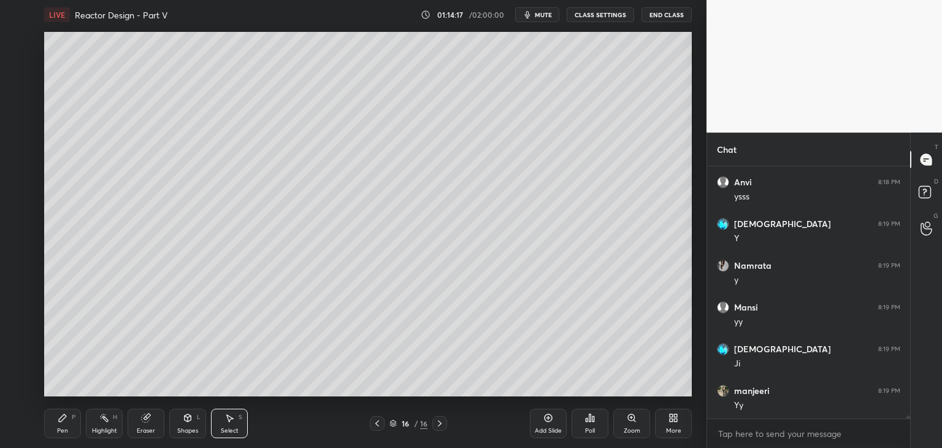
drag, startPoint x: 61, startPoint y: 425, endPoint x: 66, endPoint y: 421, distance: 6.5
click at [62, 425] on div "Pen P" at bounding box center [62, 423] width 37 height 29
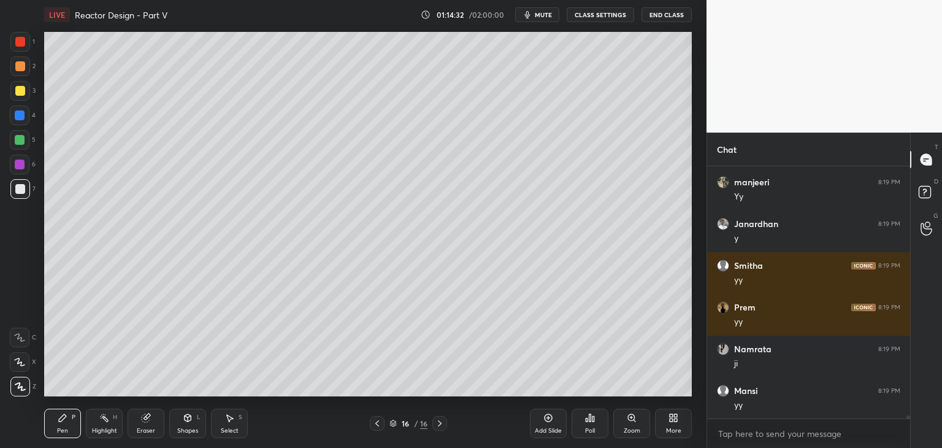
scroll to position [20537, 0]
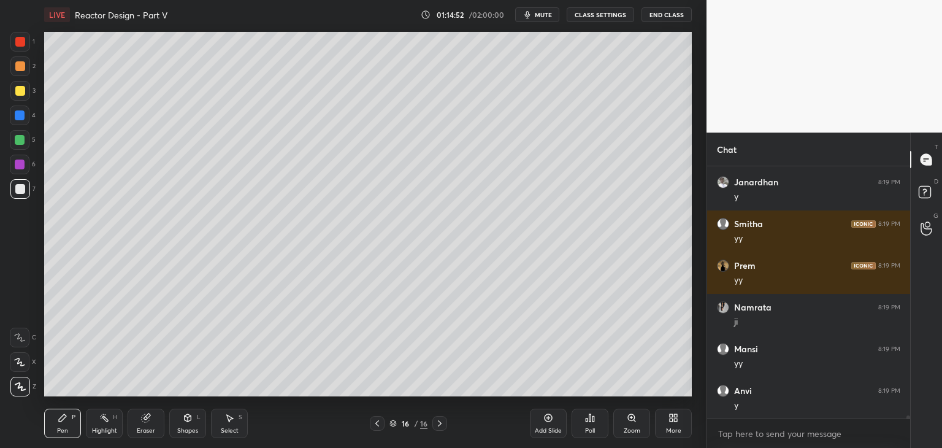
click at [150, 421] on icon at bounding box center [146, 418] width 10 height 10
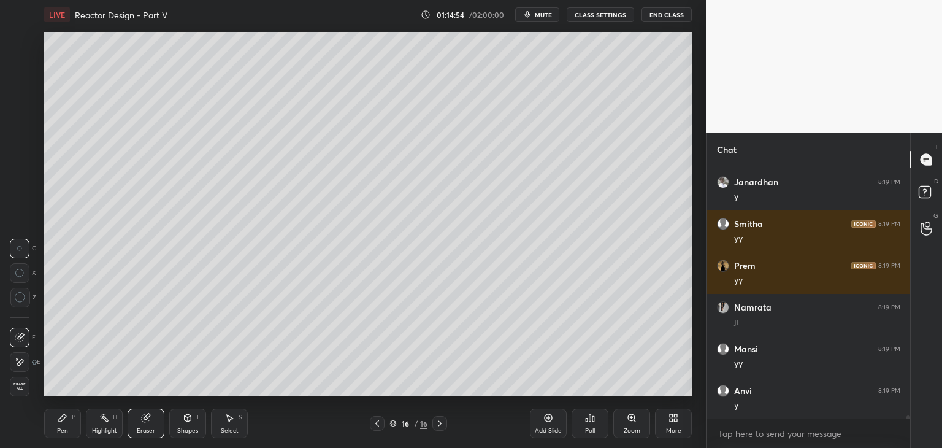
drag, startPoint x: 69, startPoint y: 425, endPoint x: 83, endPoint y: 405, distance: 23.8
click at [70, 425] on div "Pen P" at bounding box center [62, 423] width 37 height 29
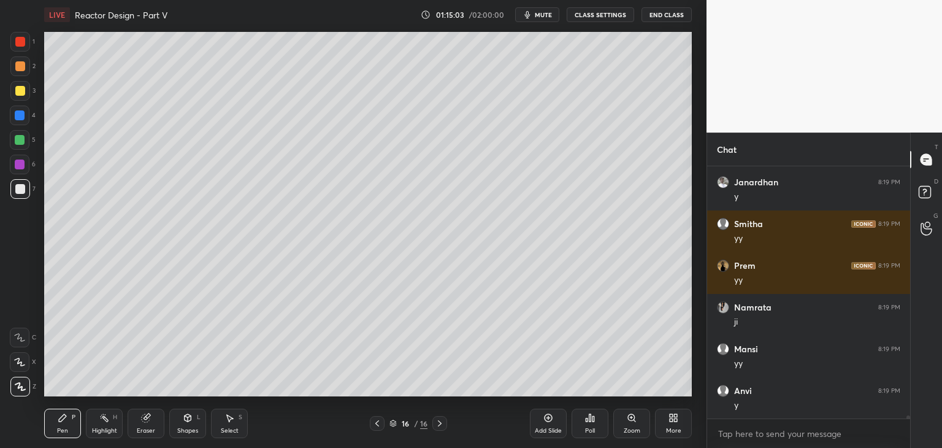
click at [220, 425] on div "Select S" at bounding box center [229, 423] width 37 height 29
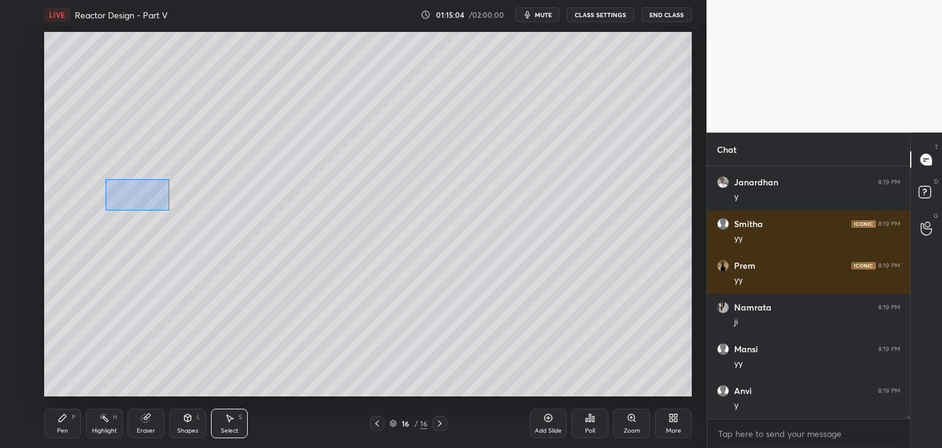
drag, startPoint x: 106, startPoint y: 179, endPoint x: 168, endPoint y: 210, distance: 70.0
click at [169, 210] on div "0 ° Undo Copy Duplicate Duplicate to new slide Delete" at bounding box center [368, 214] width 648 height 364
click at [149, 198] on div "0 ° Undo Copy Duplicate Duplicate to new slide Delete" at bounding box center [368, 214] width 648 height 364
drag, startPoint x: 109, startPoint y: 156, endPoint x: 159, endPoint y: 178, distance: 55.5
click at [167, 182] on div "0 ° Undo Copy Duplicate Duplicate to new slide Delete" at bounding box center [368, 214] width 648 height 364
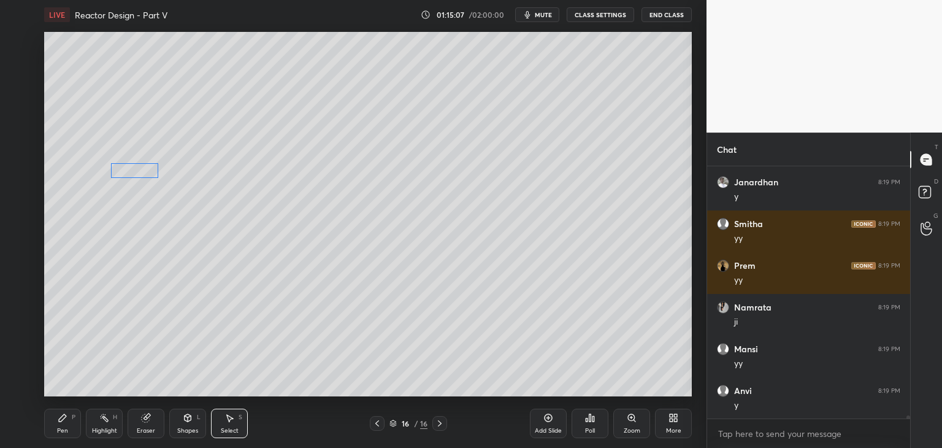
drag, startPoint x: 142, startPoint y: 166, endPoint x: 139, endPoint y: 179, distance: 12.5
click at [139, 172] on div "0 ° Undo Copy Duplicate Duplicate to new slide Delete" at bounding box center [368, 214] width 648 height 364
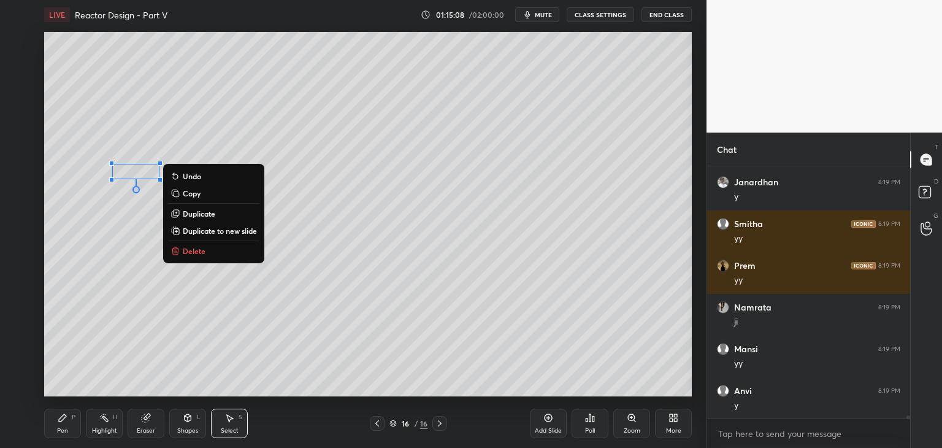
click at [132, 219] on div "0 ° Undo Copy Duplicate Duplicate to new slide Delete" at bounding box center [368, 214] width 648 height 364
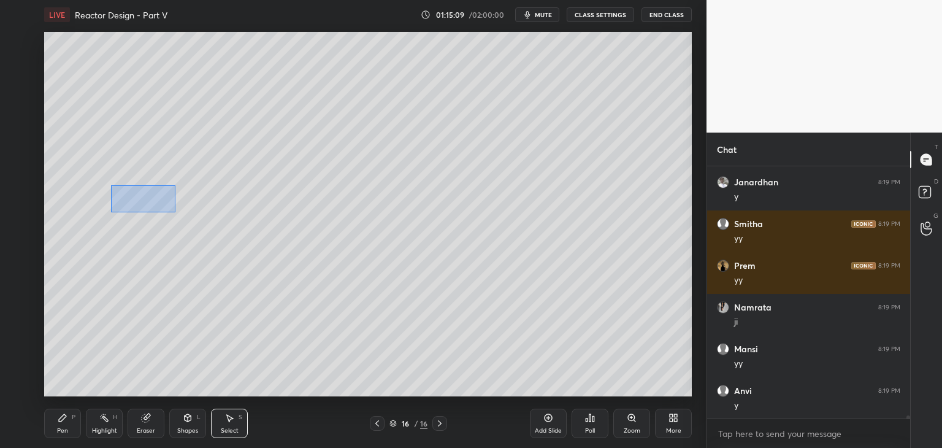
drag, startPoint x: 110, startPoint y: 185, endPoint x: 174, endPoint y: 213, distance: 69.5
click at [175, 213] on div "0 ° Undo Copy Duplicate Duplicate to new slide Delete" at bounding box center [368, 214] width 648 height 364
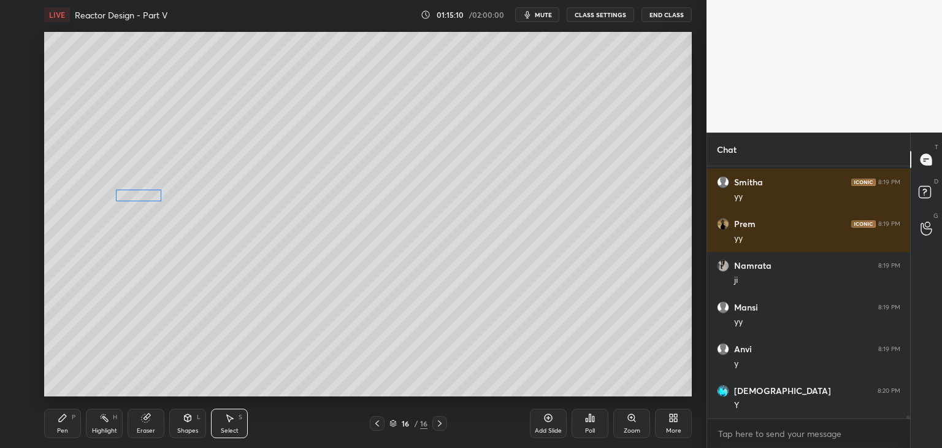
click at [140, 198] on div "0 ° Undo Copy Duplicate Duplicate to new slide Delete" at bounding box center [368, 214] width 648 height 364
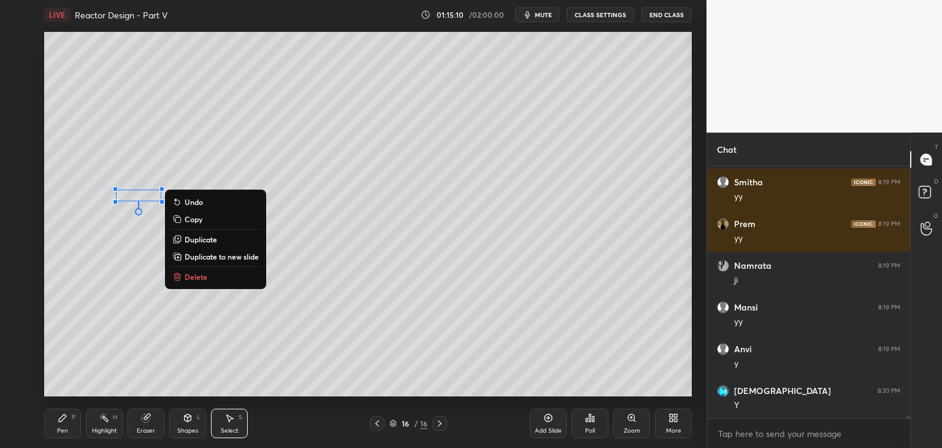
click at [134, 224] on div "0 ° Undo Copy Duplicate Duplicate to new slide Delete" at bounding box center [368, 214] width 648 height 364
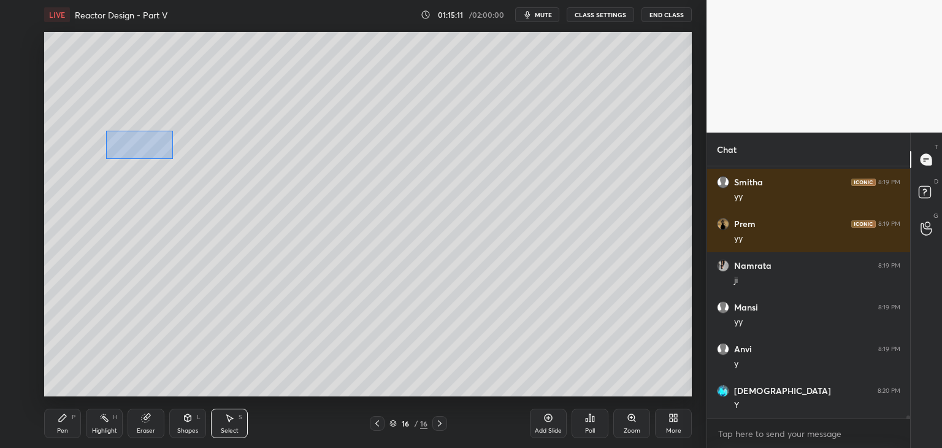
drag, startPoint x: 110, startPoint y: 133, endPoint x: 174, endPoint y: 160, distance: 70.1
click at [174, 160] on div "0 ° Undo Copy Duplicate Duplicate to new slide Delete" at bounding box center [368, 214] width 648 height 364
click at [146, 145] on div "0 ° Undo Copy Duplicate Duplicate to new slide Delete" at bounding box center [368, 214] width 648 height 364
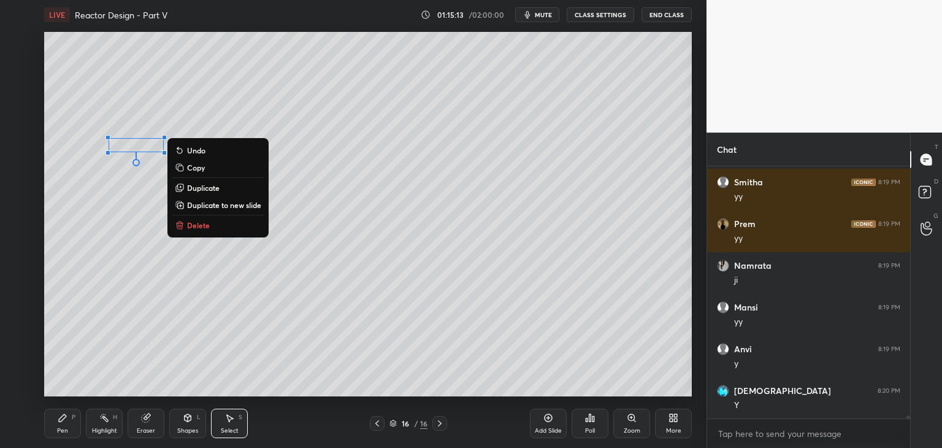
click at [133, 221] on div "0 ° Undo Copy Duplicate Duplicate to new slide Delete" at bounding box center [368, 214] width 648 height 364
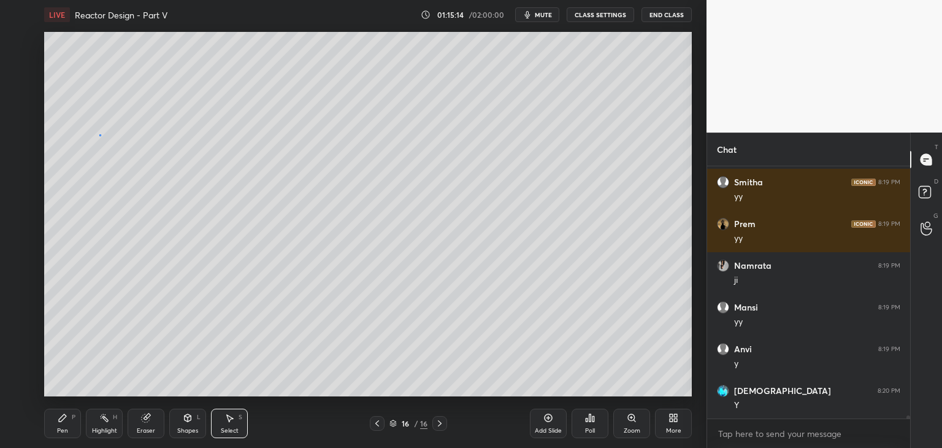
scroll to position [20621, 0]
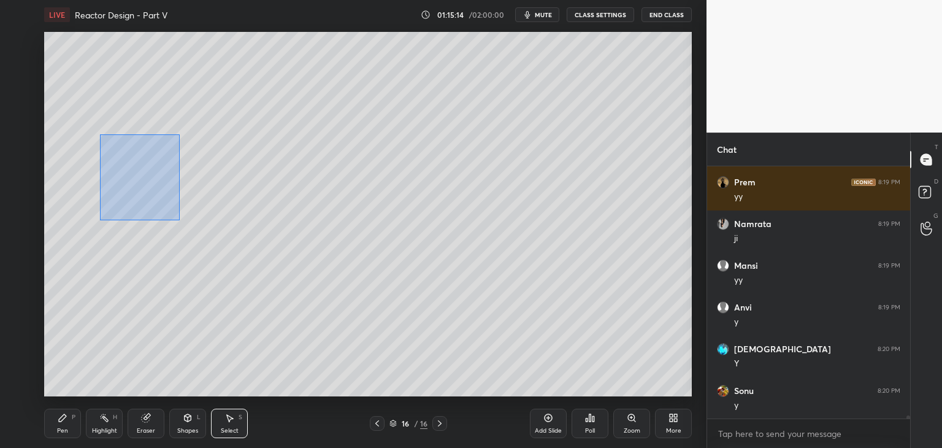
drag, startPoint x: 99, startPoint y: 134, endPoint x: 168, endPoint y: 204, distance: 98.0
click at [179, 220] on div "0 ° Undo Copy Duplicate Duplicate to new slide Delete" at bounding box center [368, 214] width 648 height 364
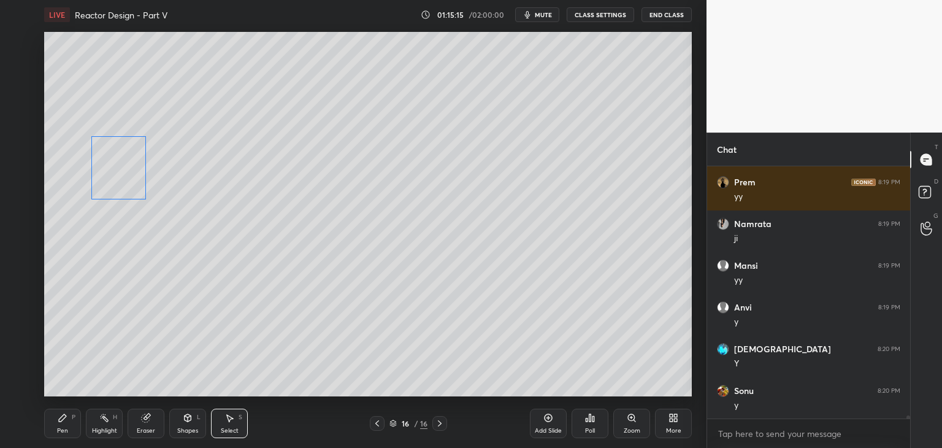
scroll to position [20662, 0]
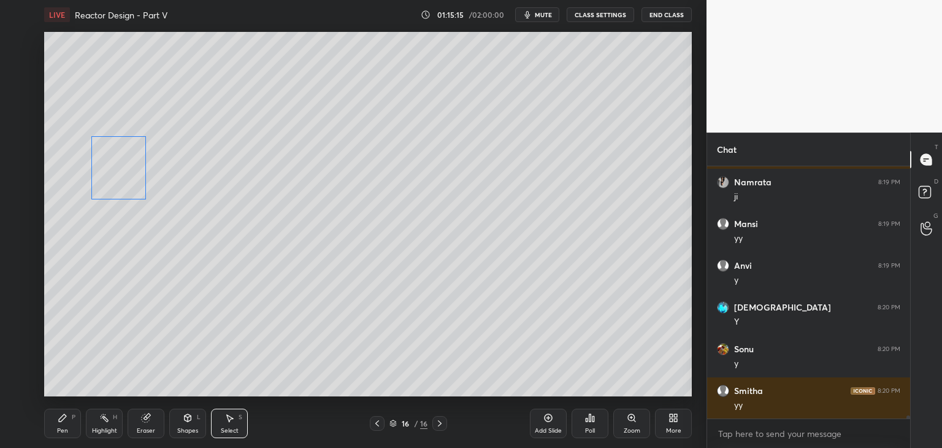
drag, startPoint x: 136, startPoint y: 180, endPoint x: 125, endPoint y: 180, distance: 11.7
click at [123, 180] on div "0 ° Undo Copy Duplicate Duplicate to new slide Delete" at bounding box center [368, 214] width 648 height 364
click at [130, 182] on div "0 ° Undo Copy Duplicate Duplicate to new slide Delete" at bounding box center [368, 214] width 648 height 364
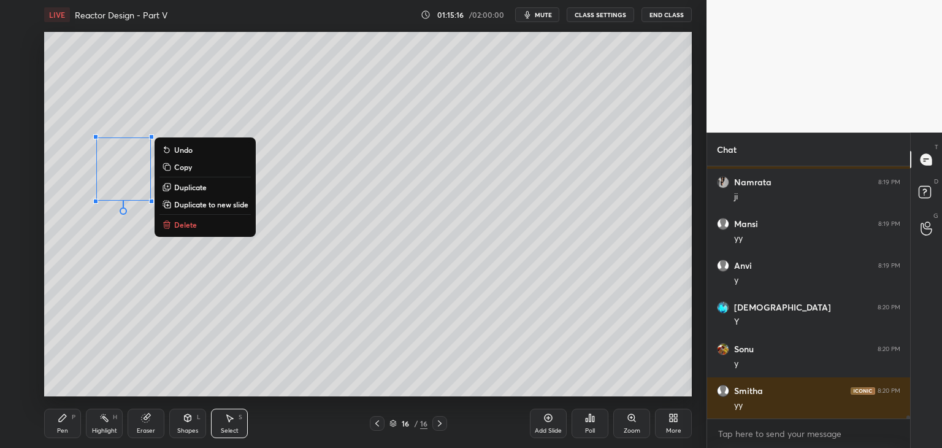
click at [130, 218] on div "0 ° Undo Copy Duplicate Duplicate to new slide Delete" at bounding box center [368, 214] width 648 height 364
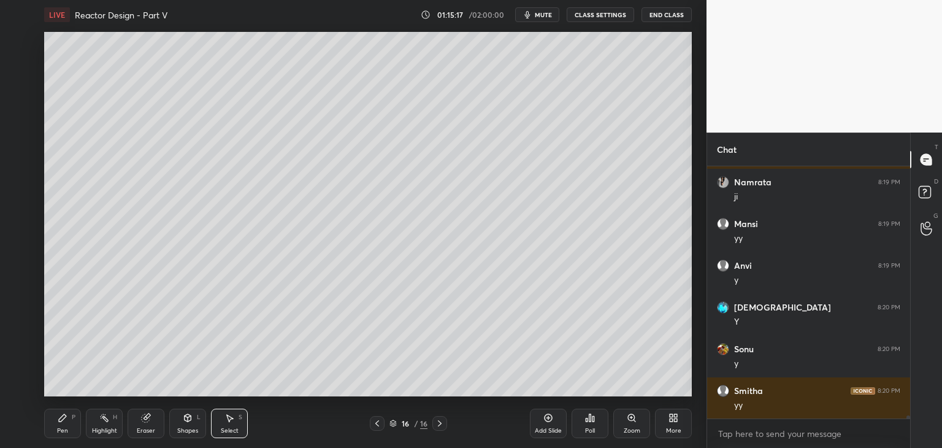
scroll to position [20704, 0]
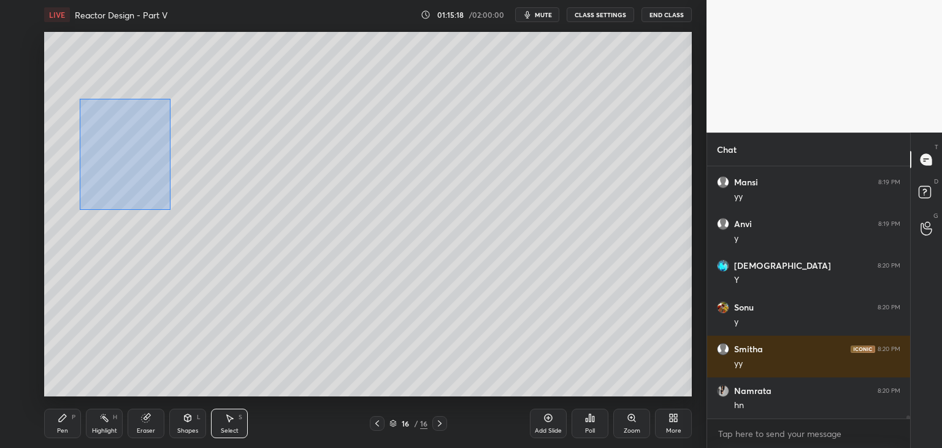
drag, startPoint x: 79, startPoint y: 99, endPoint x: 161, endPoint y: 199, distance: 129.5
click at [170, 212] on div "0 ° Undo Copy Duplicate Duplicate to new slide Delete" at bounding box center [368, 214] width 648 height 364
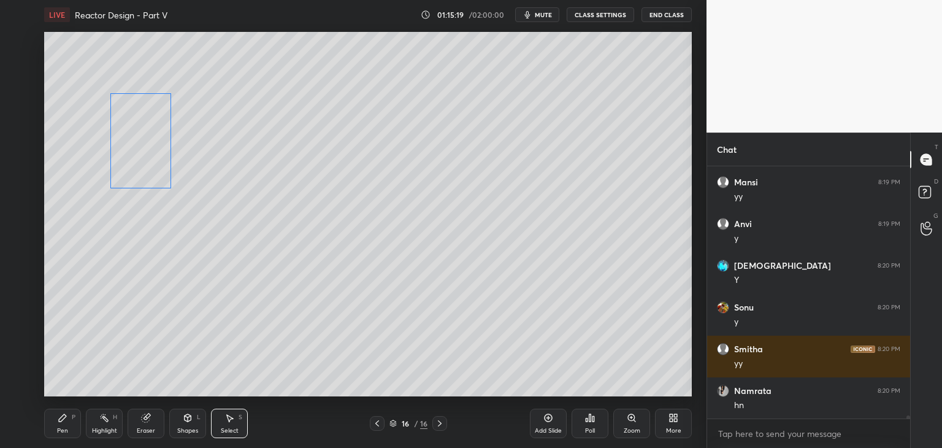
scroll to position [20746, 0]
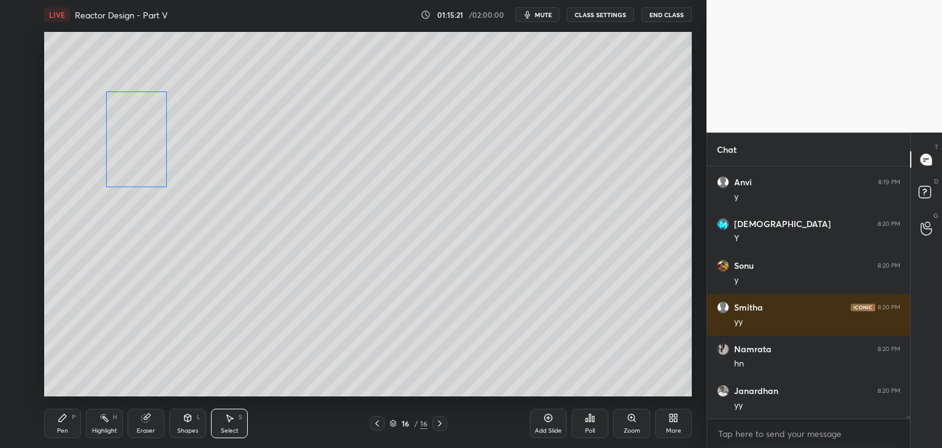
drag, startPoint x: 134, startPoint y: 176, endPoint x: 149, endPoint y: 169, distance: 16.5
click at [149, 165] on div "0 ° Undo Copy Duplicate Duplicate to new slide Delete" at bounding box center [368, 214] width 648 height 364
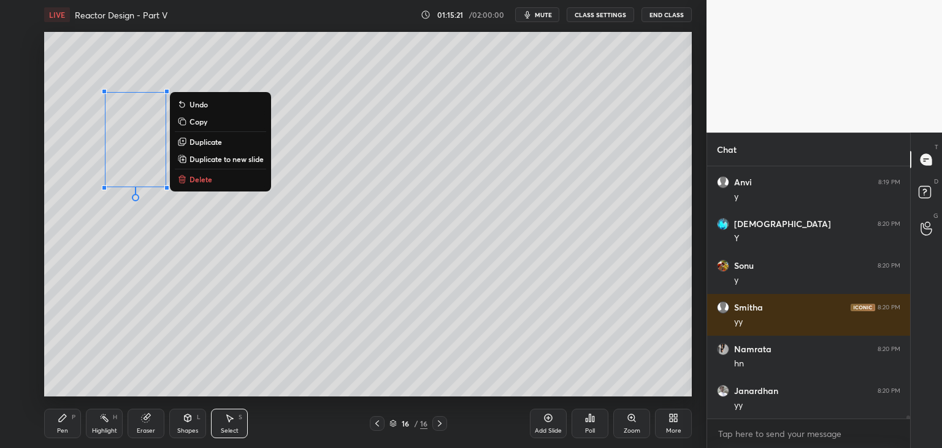
click at [187, 206] on div "0 ° Undo Copy Duplicate Duplicate to new slide Delete" at bounding box center [368, 214] width 648 height 364
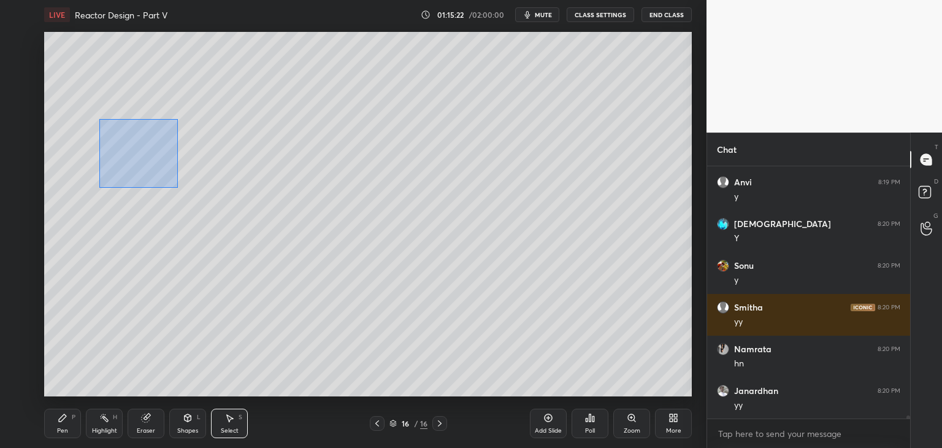
drag, startPoint x: 99, startPoint y: 118, endPoint x: 192, endPoint y: 202, distance: 125.1
click at [192, 202] on div "0 ° Undo Copy Duplicate Duplicate to new slide Delete" at bounding box center [368, 214] width 648 height 364
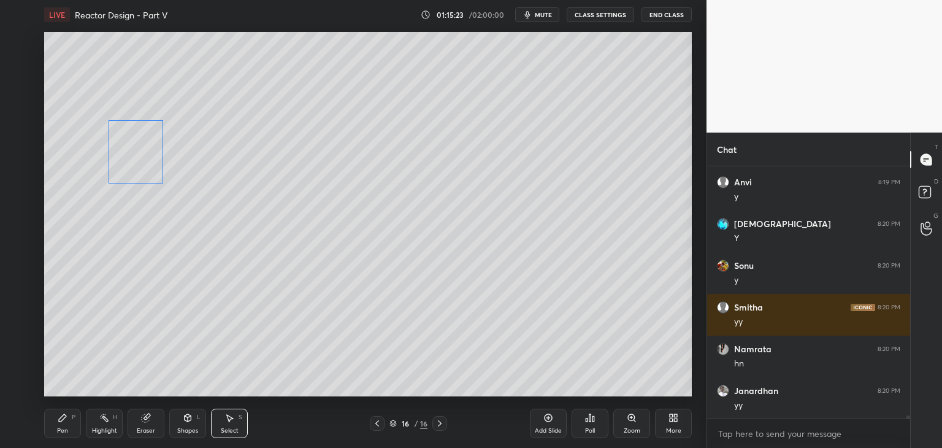
click at [150, 164] on div "0 ° Undo Copy Duplicate Duplicate to new slide Delete" at bounding box center [368, 214] width 648 height 364
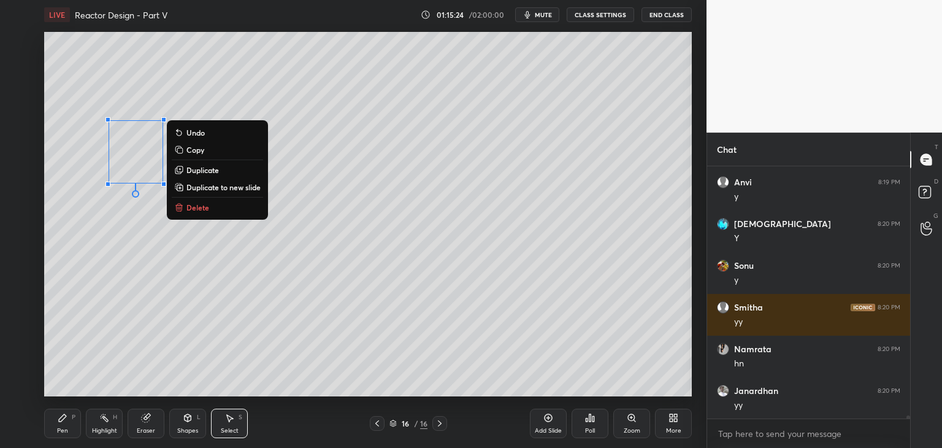
click at [142, 212] on div "0 ° Undo Copy Duplicate Duplicate to new slide Delete" at bounding box center [368, 214] width 648 height 364
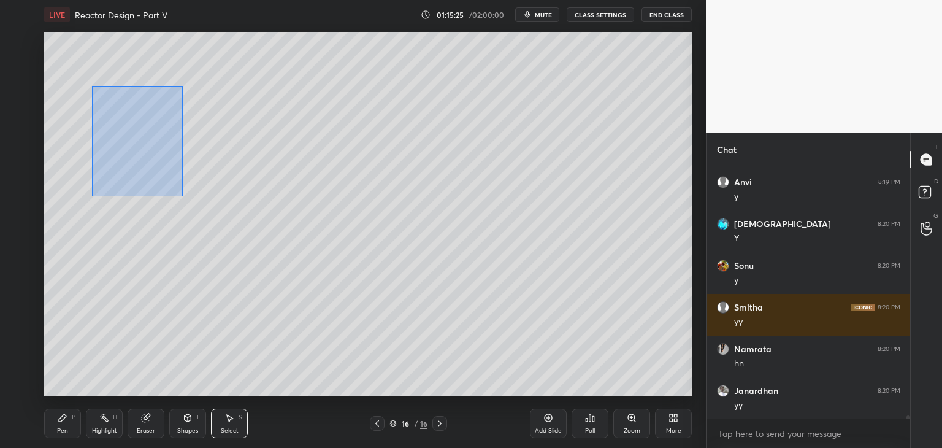
drag, startPoint x: 95, startPoint y: 88, endPoint x: 182, endPoint y: 195, distance: 137.8
click at [182, 195] on div "0 ° Undo Copy Duplicate Duplicate to new slide Delete" at bounding box center [368, 214] width 648 height 364
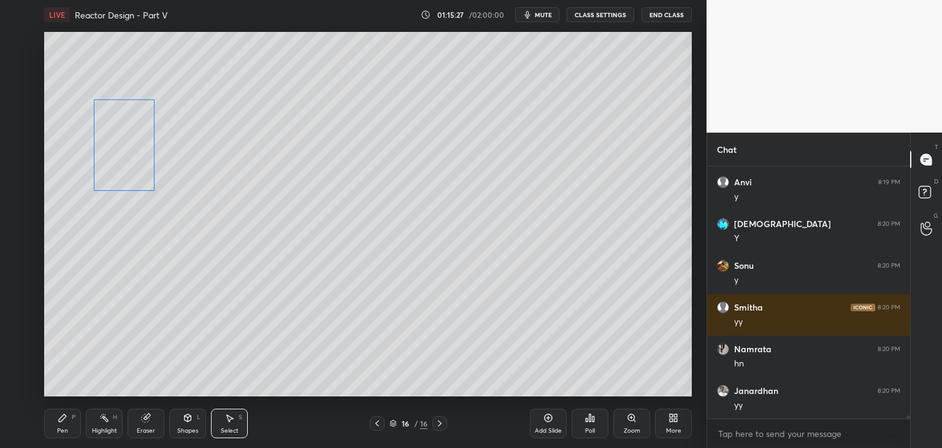
drag, startPoint x: 140, startPoint y: 166, endPoint x: 135, endPoint y: 173, distance: 9.2
click at [135, 173] on div "0 ° Undo Copy Duplicate Duplicate to new slide Delete" at bounding box center [368, 214] width 648 height 364
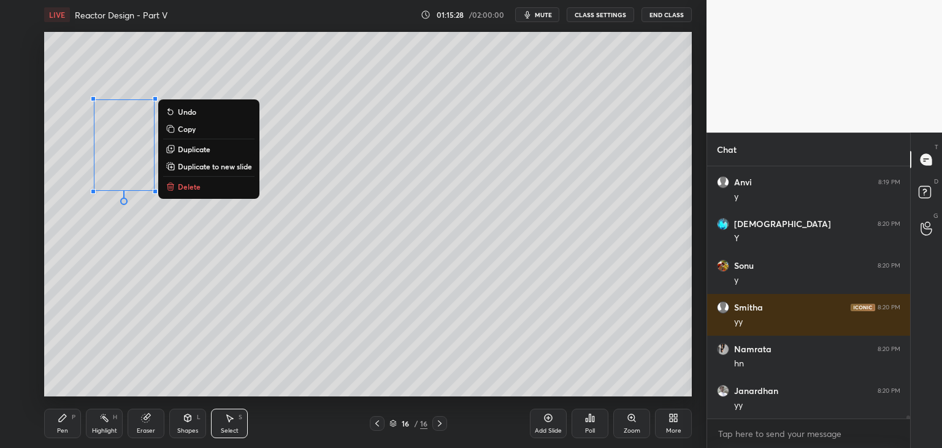
click at [191, 428] on div "Shapes" at bounding box center [187, 431] width 21 height 6
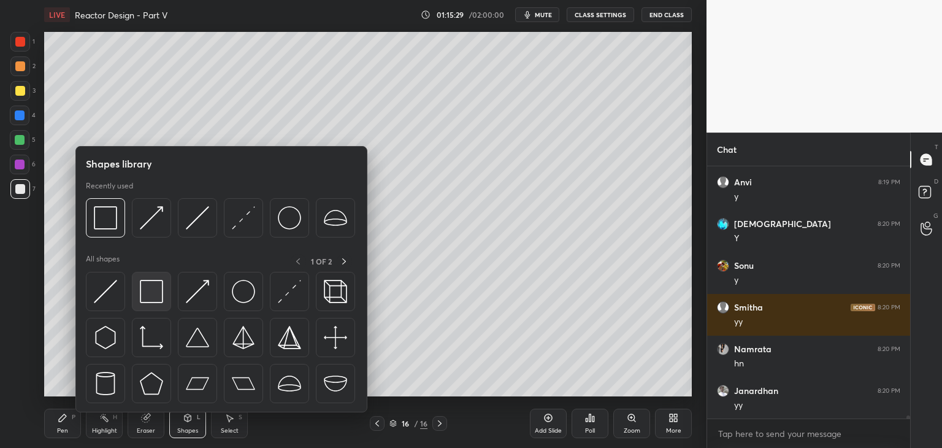
click at [150, 293] on img at bounding box center [151, 291] width 23 height 23
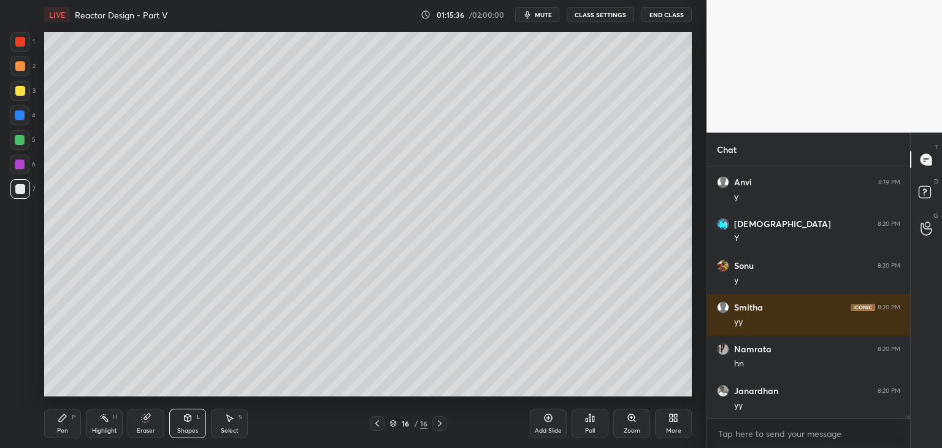
click at [219, 423] on div "Select S" at bounding box center [229, 423] width 37 height 29
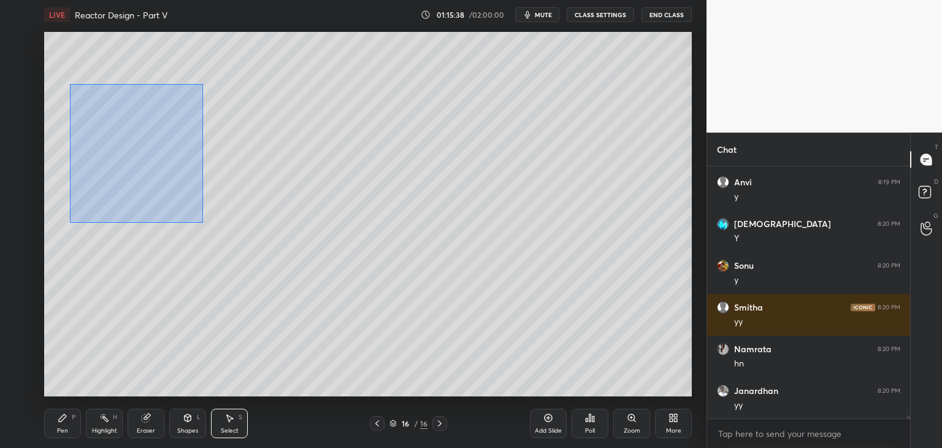
drag, startPoint x: 71, startPoint y: 85, endPoint x: 199, endPoint y: 220, distance: 186.6
click at [202, 225] on div "0 ° Undo Copy Duplicate Duplicate to new slide Delete" at bounding box center [368, 214] width 648 height 364
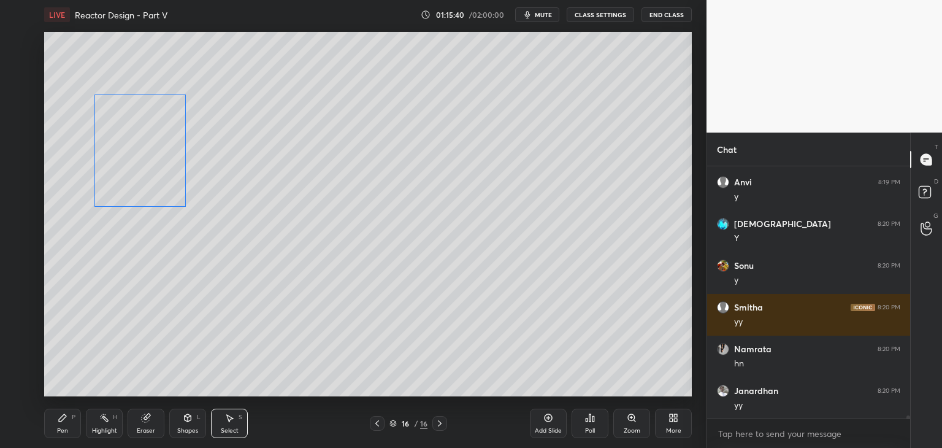
drag, startPoint x: 159, startPoint y: 194, endPoint x: 165, endPoint y: 196, distance: 6.4
click at [165, 196] on div "0 ° Undo Copy Duplicate Duplicate to new slide Delete" at bounding box center [368, 214] width 648 height 364
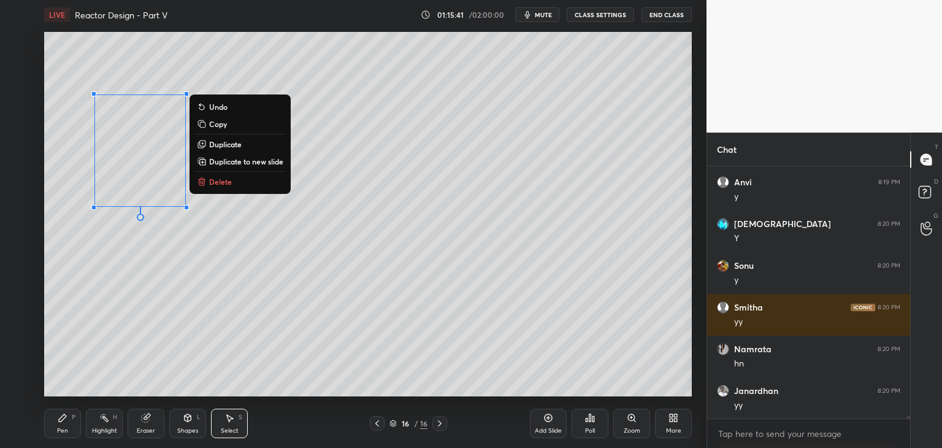
click at [158, 234] on div "0 ° Undo Copy Duplicate Duplicate to new slide Delete" at bounding box center [368, 214] width 648 height 364
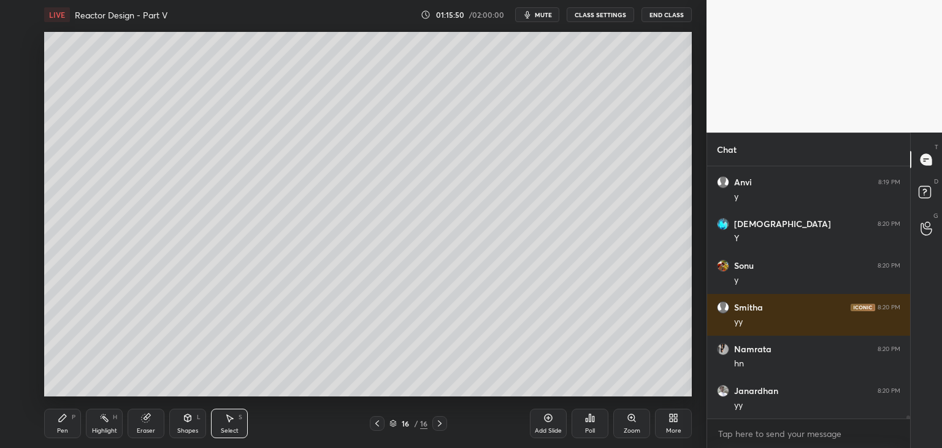
scroll to position [20787, 0]
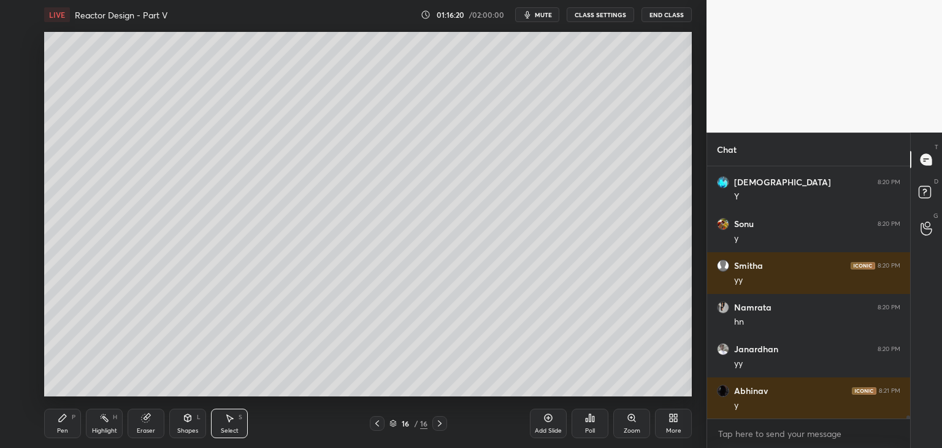
click at [64, 421] on icon at bounding box center [63, 418] width 10 height 10
click at [232, 426] on div "Select S" at bounding box center [229, 423] width 37 height 29
drag, startPoint x: 382, startPoint y: 353, endPoint x: 396, endPoint y: 371, distance: 22.8
click at [396, 371] on div "0 ° Undo Copy Duplicate Duplicate to new slide Delete" at bounding box center [368, 214] width 648 height 364
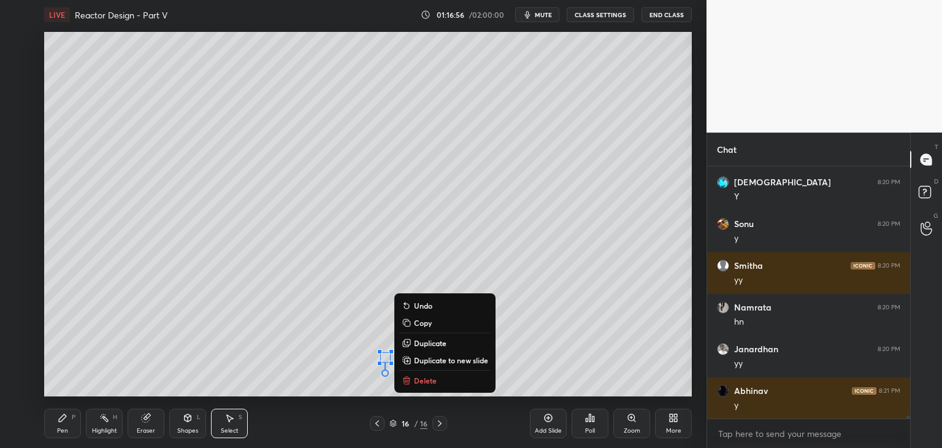
scroll to position [20829, 0]
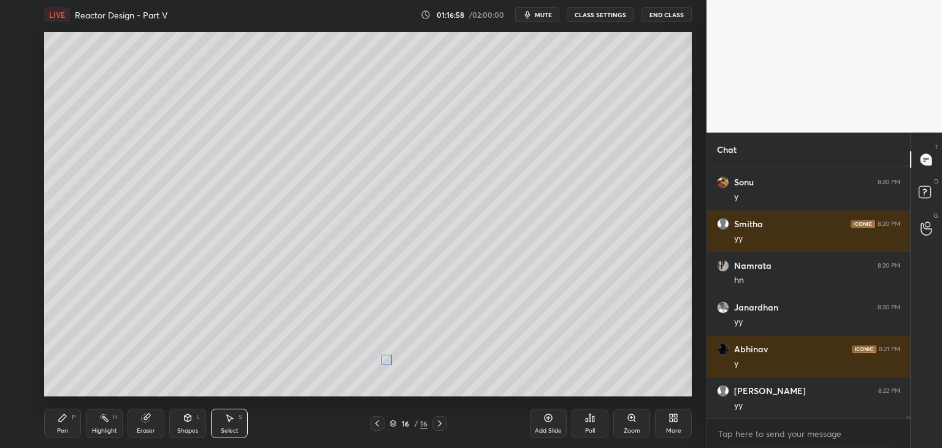
click at [387, 359] on div "0 ° Undo Copy Duplicate Duplicate to new slide Delete" at bounding box center [368, 214] width 648 height 364
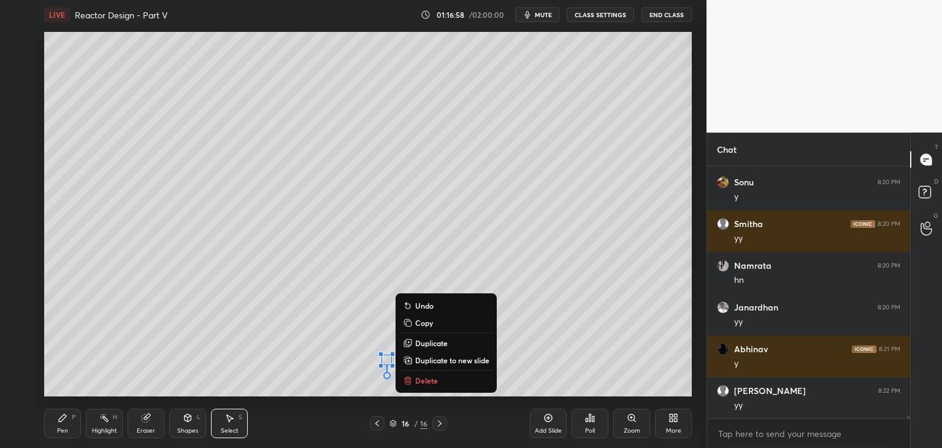
click at [366, 376] on div "0 ° Undo Copy Duplicate Duplicate to new slide Delete" at bounding box center [368, 214] width 648 height 364
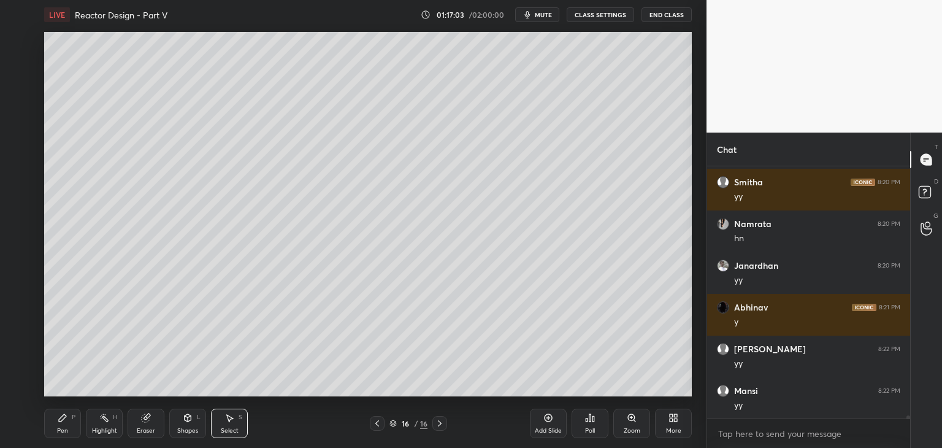
scroll to position [20913, 0]
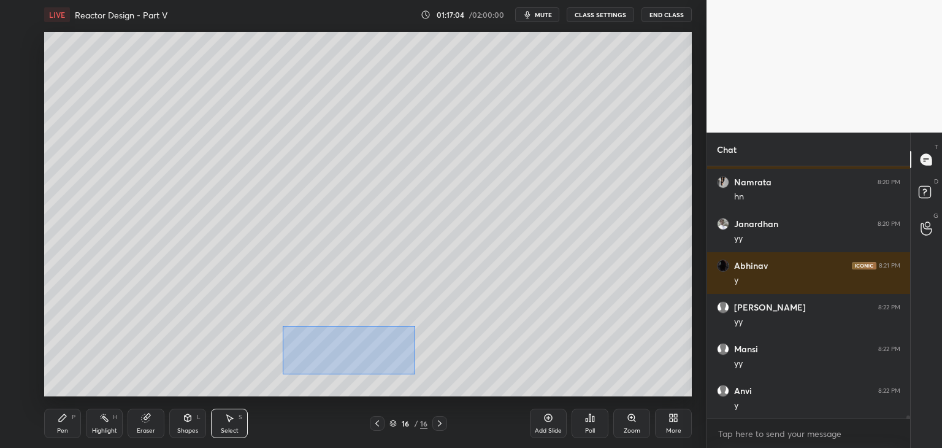
drag, startPoint x: 282, startPoint y: 326, endPoint x: 392, endPoint y: 371, distance: 118.6
click at [415, 374] on div "0 ° Undo Copy Duplicate Duplicate to new slide Delete" at bounding box center [368, 214] width 648 height 364
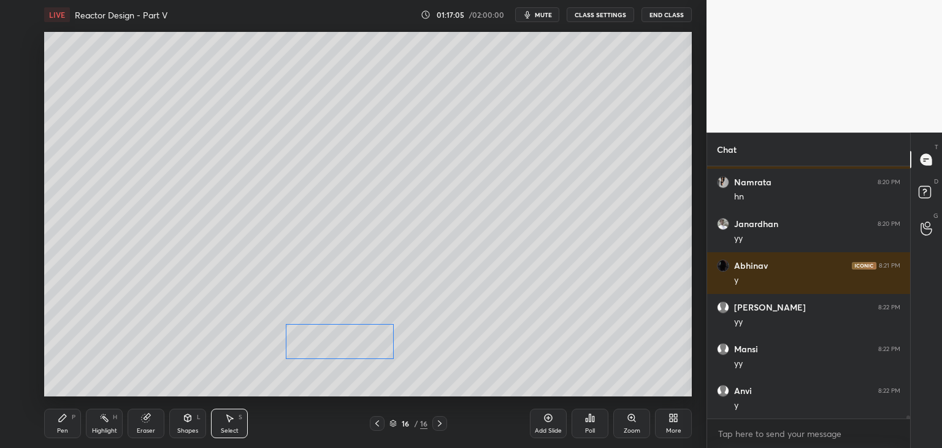
click at [375, 354] on div "0 ° Undo Copy Duplicate Duplicate to new slide Delete" at bounding box center [368, 214] width 648 height 364
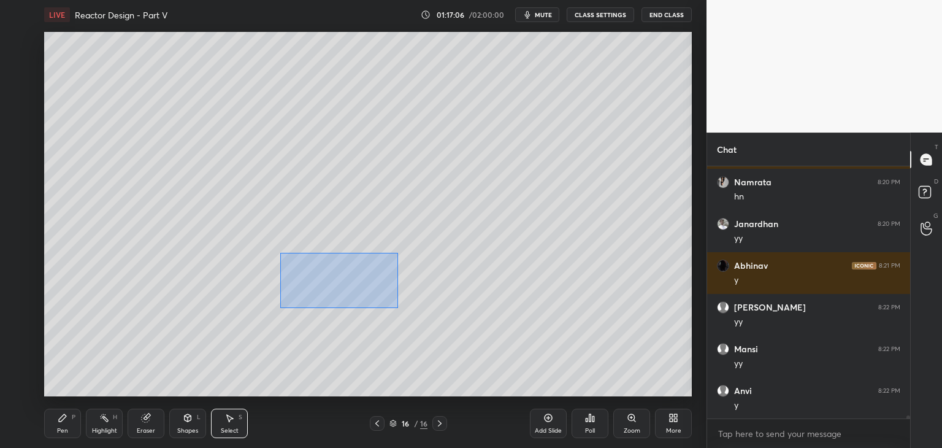
drag, startPoint x: 280, startPoint y: 253, endPoint x: 400, endPoint y: 308, distance: 131.5
click at [400, 309] on div "0 ° Undo Copy Duplicate Duplicate to new slide Delete" at bounding box center [368, 214] width 648 height 364
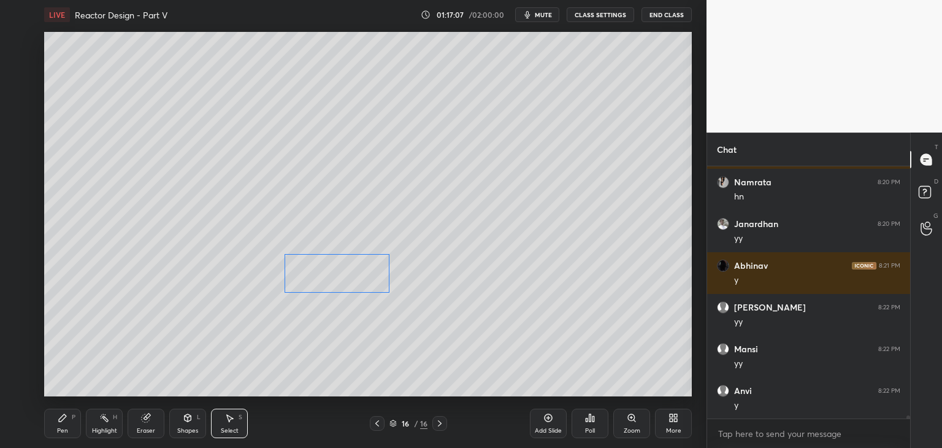
drag, startPoint x: 367, startPoint y: 286, endPoint x: 366, endPoint y: 278, distance: 8.2
click at [366, 277] on div "0 ° Undo Copy Duplicate Duplicate to new slide Delete" at bounding box center [368, 214] width 648 height 364
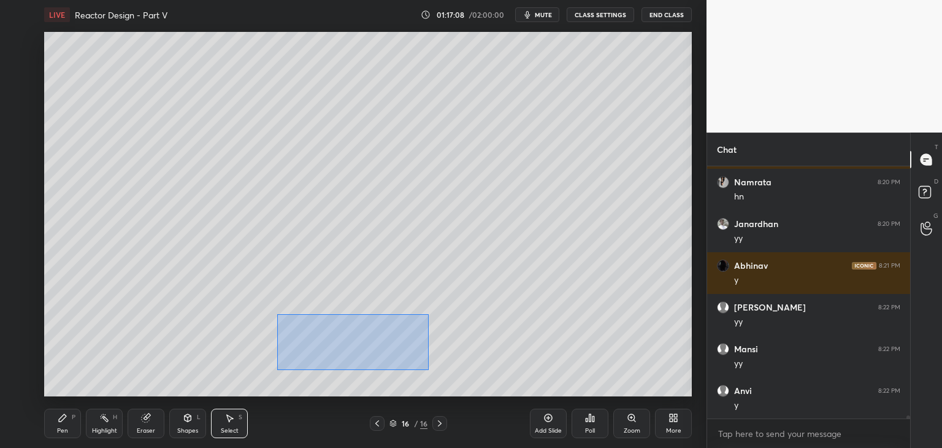
drag, startPoint x: 285, startPoint y: 320, endPoint x: 428, endPoint y: 369, distance: 151.5
click at [428, 369] on div "0 ° Undo Copy Duplicate Duplicate to new slide Delete" at bounding box center [368, 214] width 648 height 364
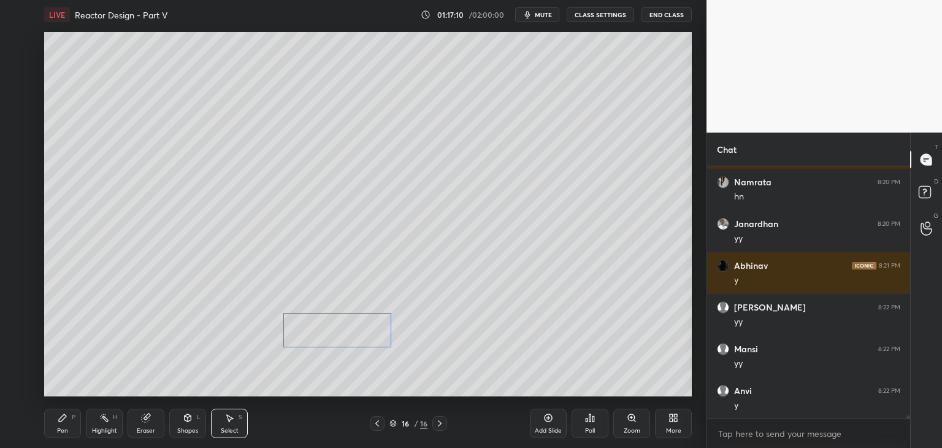
click at [367, 338] on div "0 ° Undo Copy Duplicate Duplicate to new slide Delete" at bounding box center [368, 214] width 648 height 364
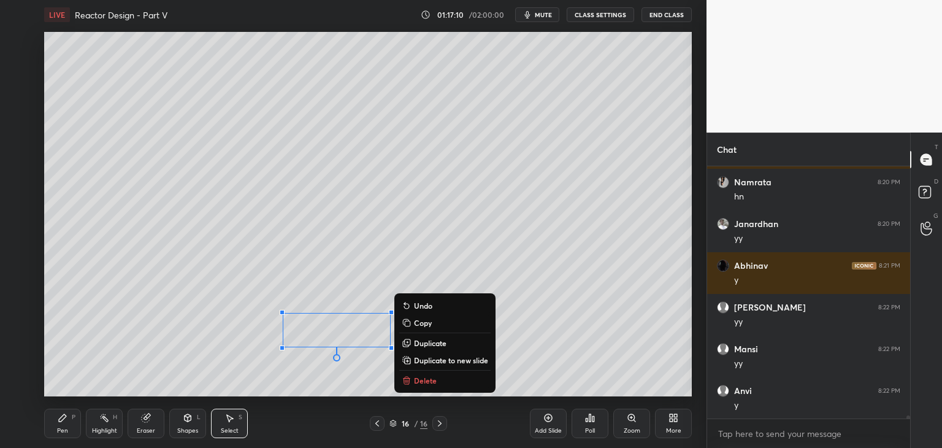
click at [368, 369] on div "0 ° Undo Copy Duplicate Duplicate to new slide Delete" at bounding box center [368, 214] width 648 height 364
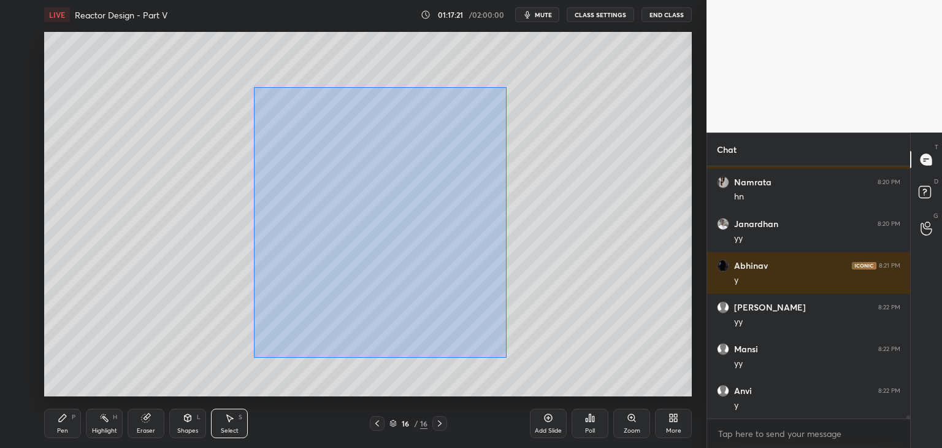
drag, startPoint x: 261, startPoint y: 91, endPoint x: 502, endPoint y: 352, distance: 355.1
click at [506, 355] on div "0 ° Undo Copy Duplicate Duplicate to new slide Delete" at bounding box center [368, 214] width 648 height 364
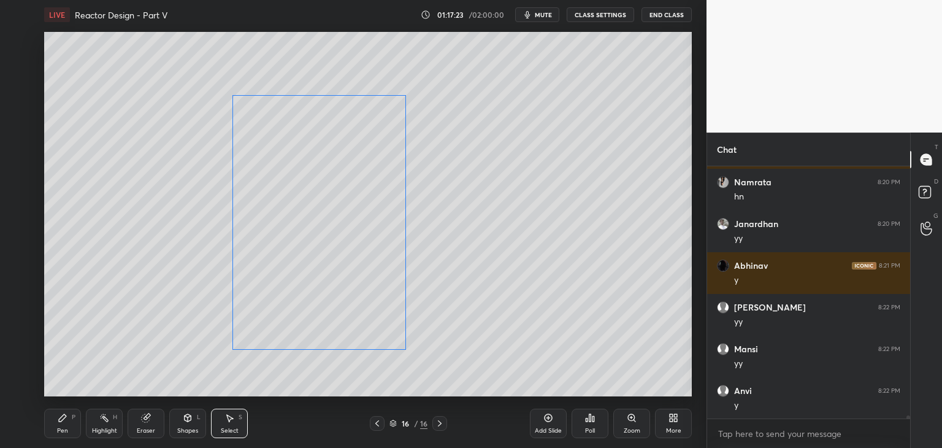
drag, startPoint x: 391, startPoint y: 298, endPoint x: 342, endPoint y: 301, distance: 49.1
click at [342, 301] on div "0 ° Undo Copy Duplicate Duplicate to new slide Delete" at bounding box center [368, 214] width 648 height 364
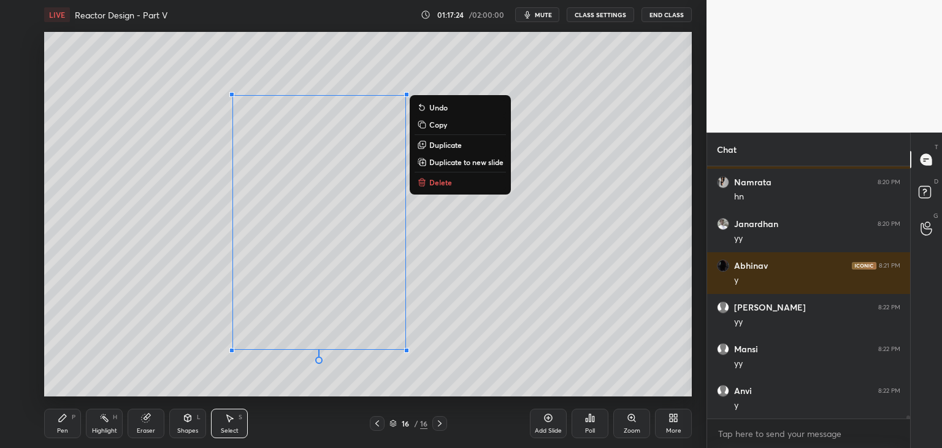
click at [63, 418] on icon at bounding box center [62, 417] width 7 height 7
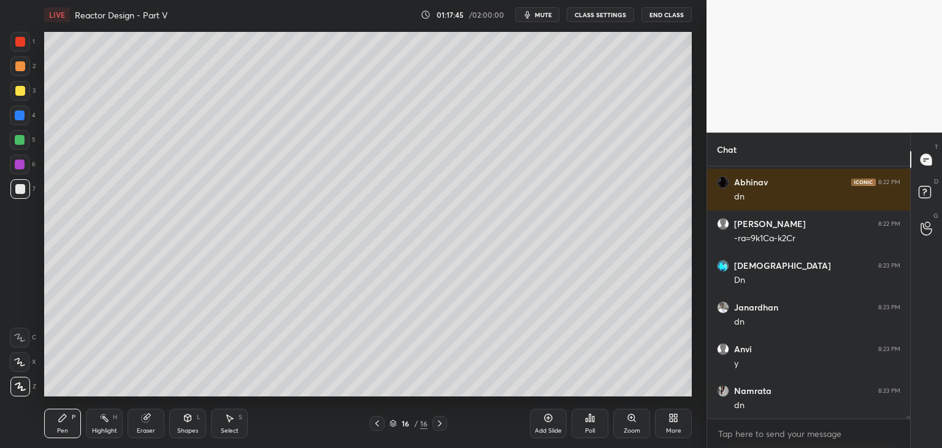
scroll to position [21205, 0]
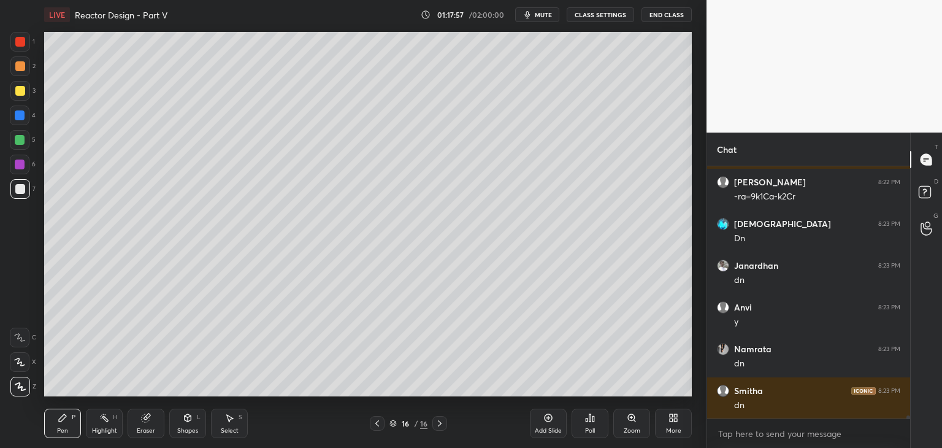
click at [151, 423] on div "Eraser" at bounding box center [146, 423] width 37 height 29
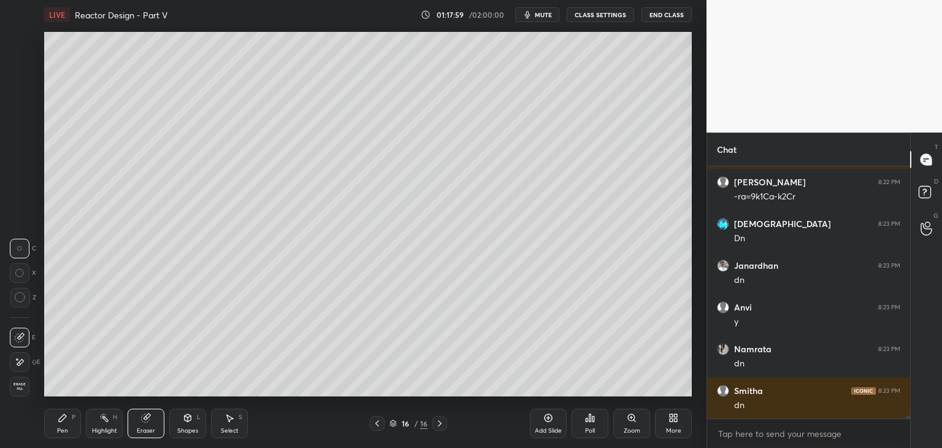
click at [63, 428] on div "Pen" at bounding box center [62, 431] width 11 height 6
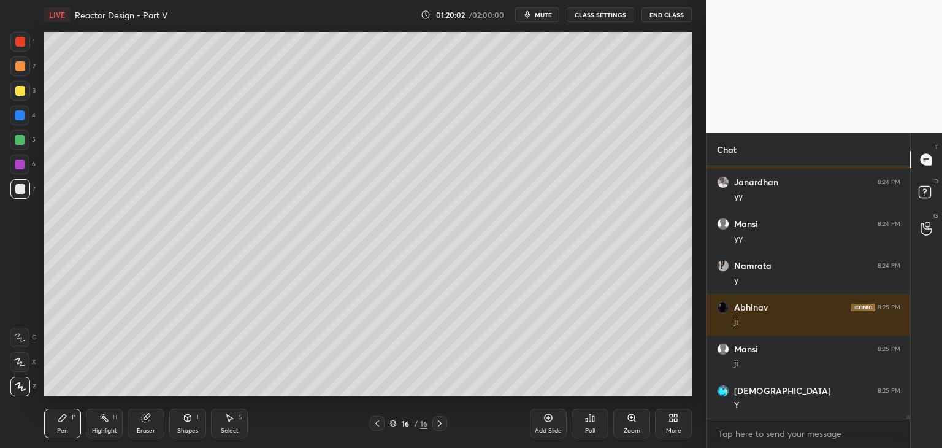
scroll to position [21789, 0]
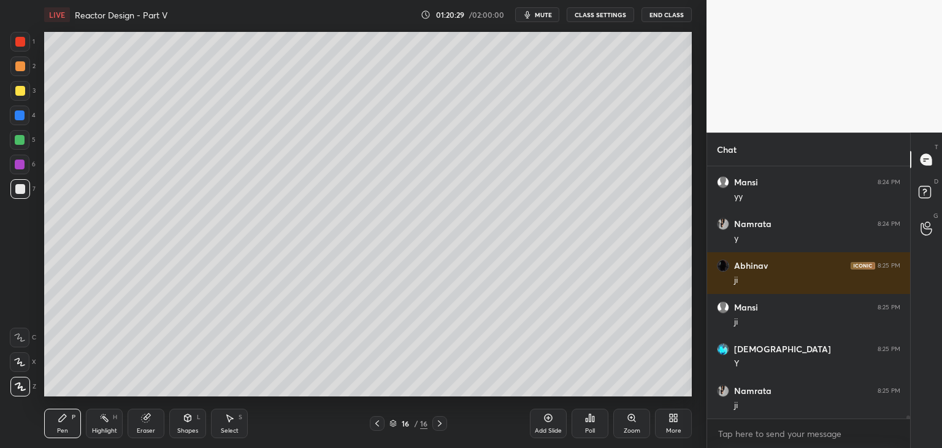
click at [192, 428] on div "Shapes" at bounding box center [187, 431] width 21 height 6
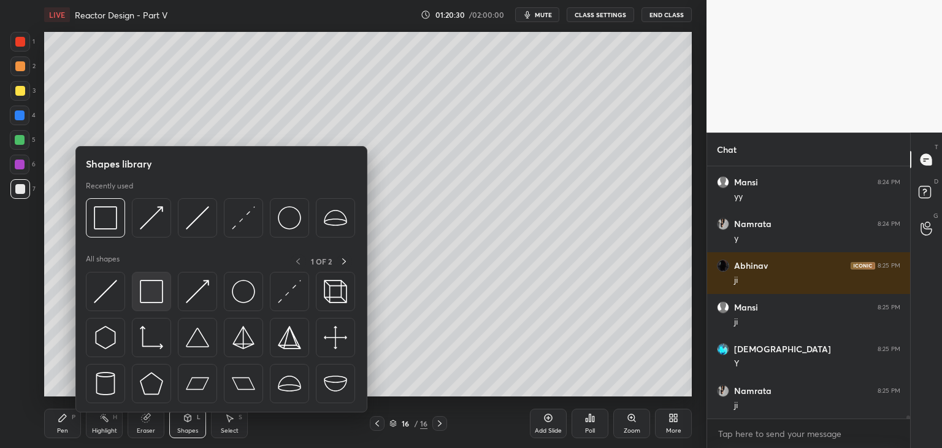
click at [155, 289] on img at bounding box center [151, 291] width 23 height 23
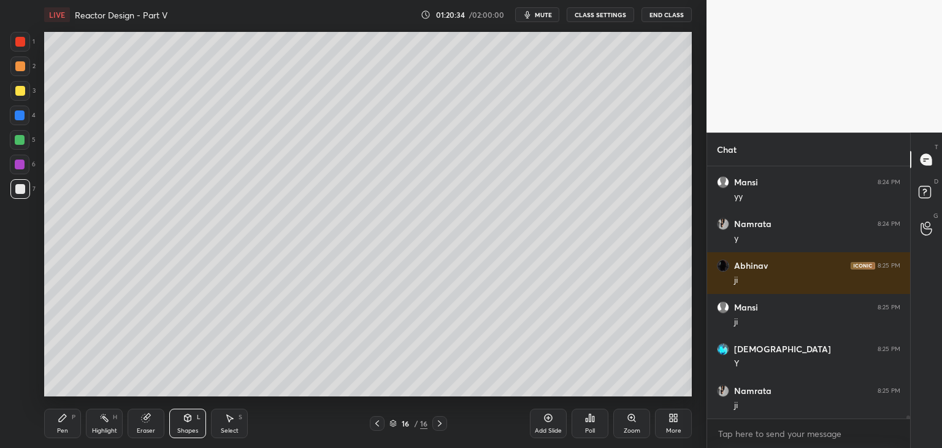
click at [229, 420] on icon at bounding box center [230, 418] width 7 height 7
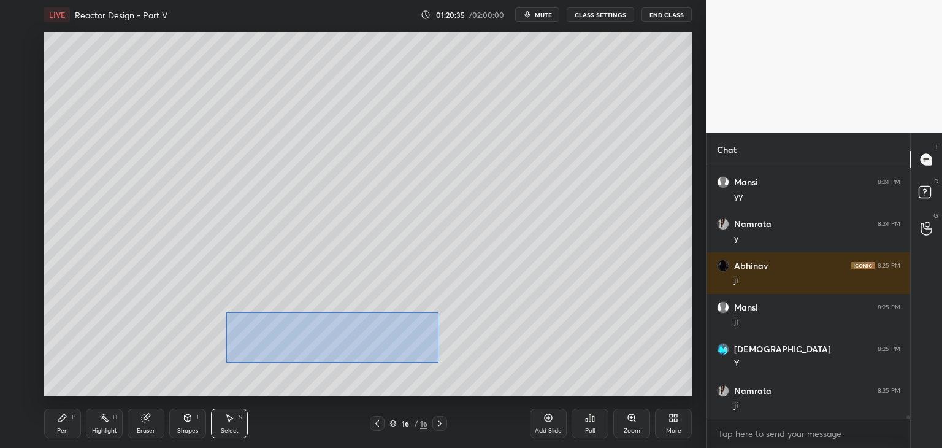
drag, startPoint x: 227, startPoint y: 312, endPoint x: 428, endPoint y: 356, distance: 205.9
click at [440, 363] on div "0 ° Undo Copy Duplicate Duplicate to new slide Delete" at bounding box center [368, 214] width 648 height 364
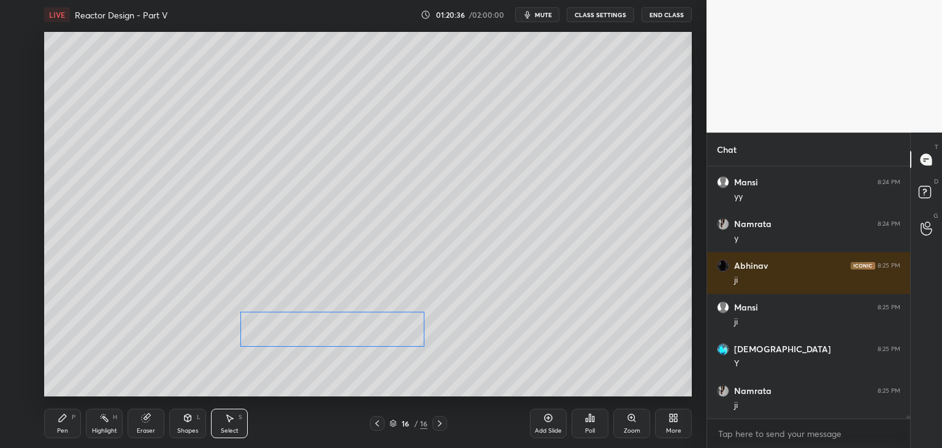
drag, startPoint x: 390, startPoint y: 337, endPoint x: 396, endPoint y: 334, distance: 6.6
click at [396, 334] on div "0 ° Undo Copy Duplicate Duplicate to new slide Delete" at bounding box center [368, 214] width 648 height 364
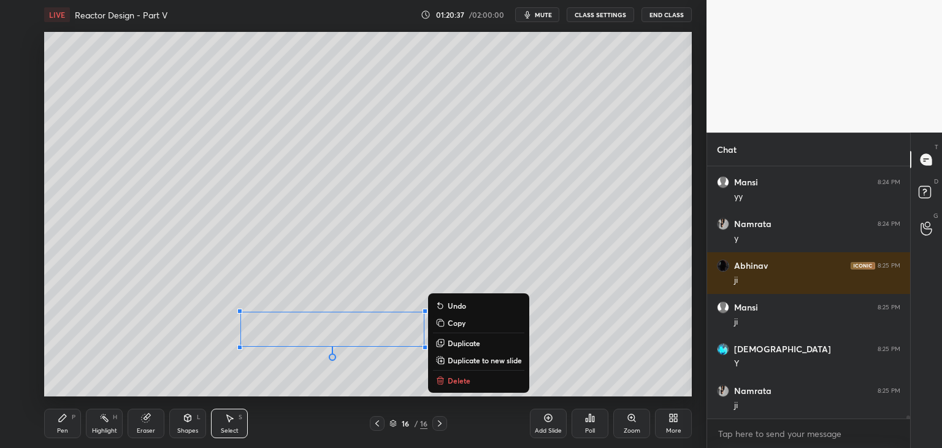
scroll to position [21830, 0]
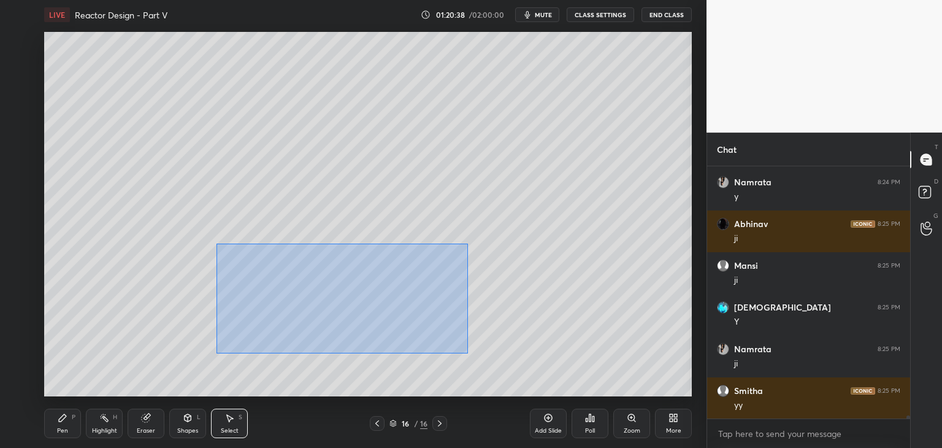
drag, startPoint x: 230, startPoint y: 255, endPoint x: 467, endPoint y: 353, distance: 256.1
click at [467, 353] on div "0 ° Undo Copy Duplicate Duplicate to new slide Delete" at bounding box center [368, 214] width 648 height 364
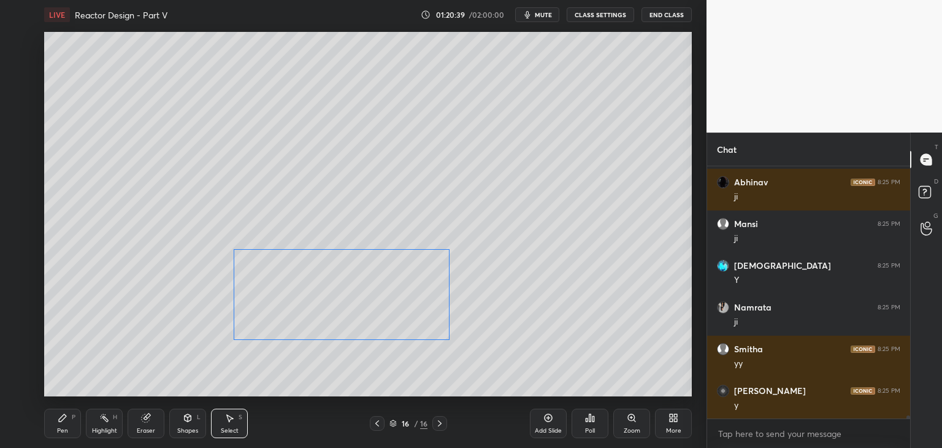
click at [415, 317] on div "0 ° Undo Copy Duplicate Duplicate to new slide Delete" at bounding box center [368, 214] width 648 height 364
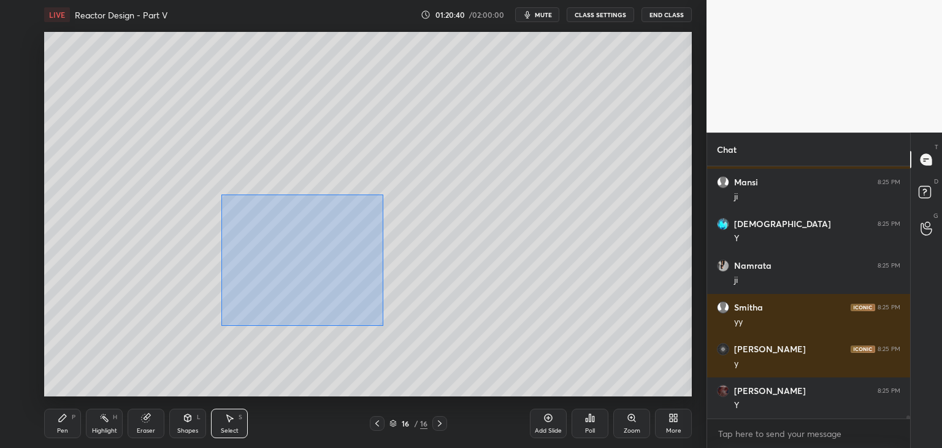
scroll to position [21955, 0]
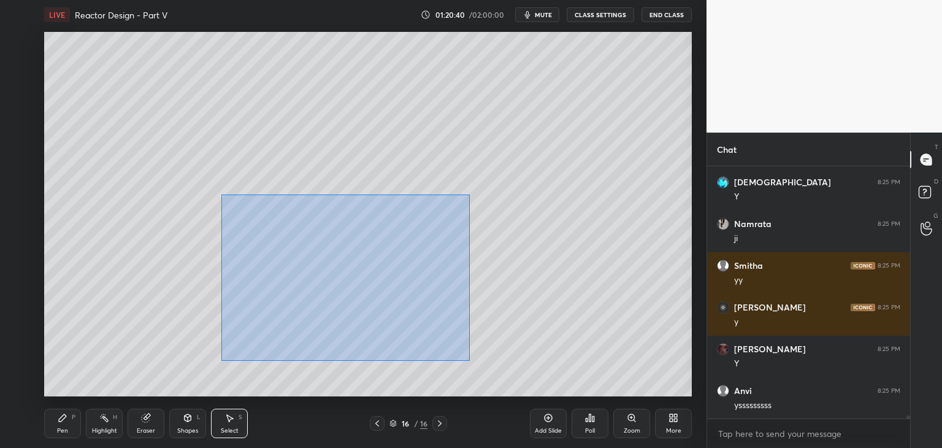
drag, startPoint x: 229, startPoint y: 204, endPoint x: 453, endPoint y: 349, distance: 267.0
click at [469, 359] on div "0 ° Undo Copy Duplicate Duplicate to new slide Delete" at bounding box center [368, 214] width 648 height 364
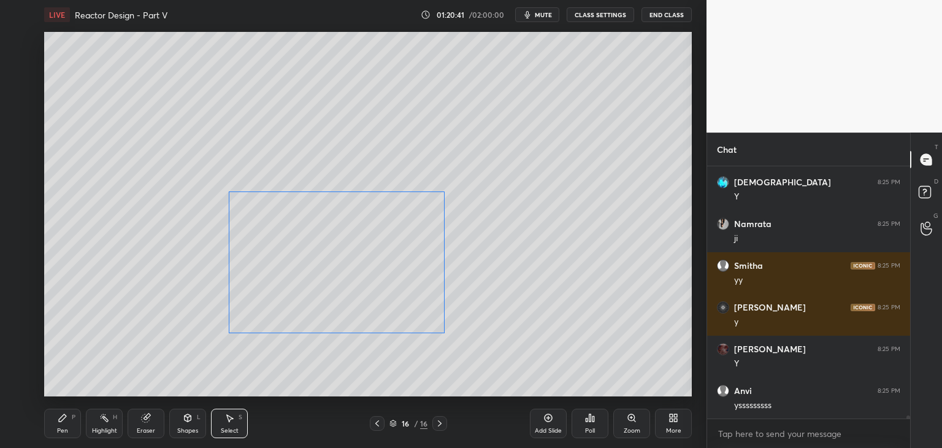
scroll to position [21997, 0]
click at [417, 313] on div "0 ° Undo Copy Duplicate Duplicate to new slide Delete" at bounding box center [368, 214] width 648 height 364
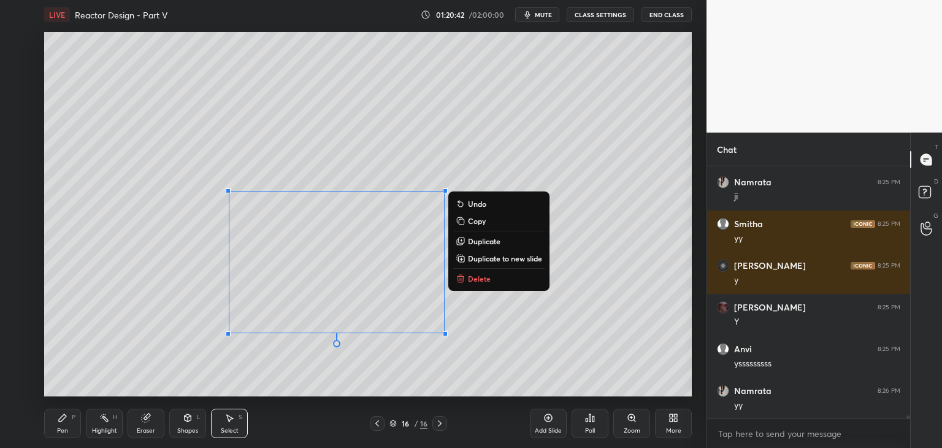
click at [191, 428] on div "Shapes" at bounding box center [187, 431] width 21 height 6
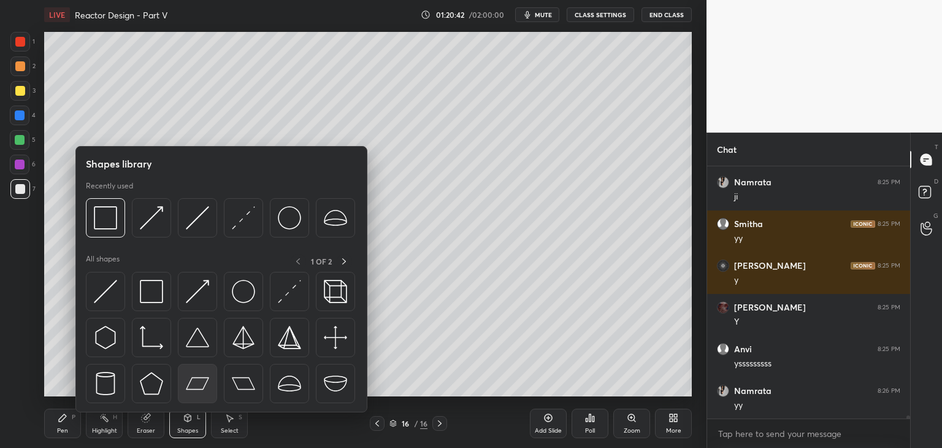
scroll to position [22039, 0]
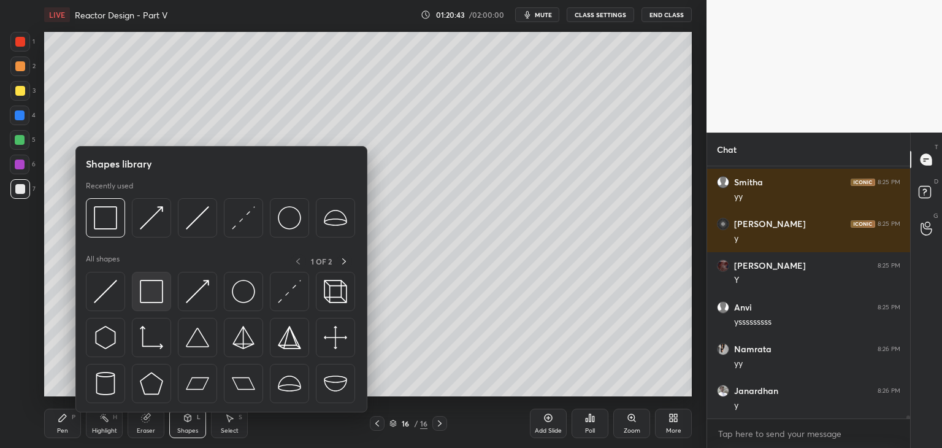
click at [154, 290] on img at bounding box center [151, 291] width 23 height 23
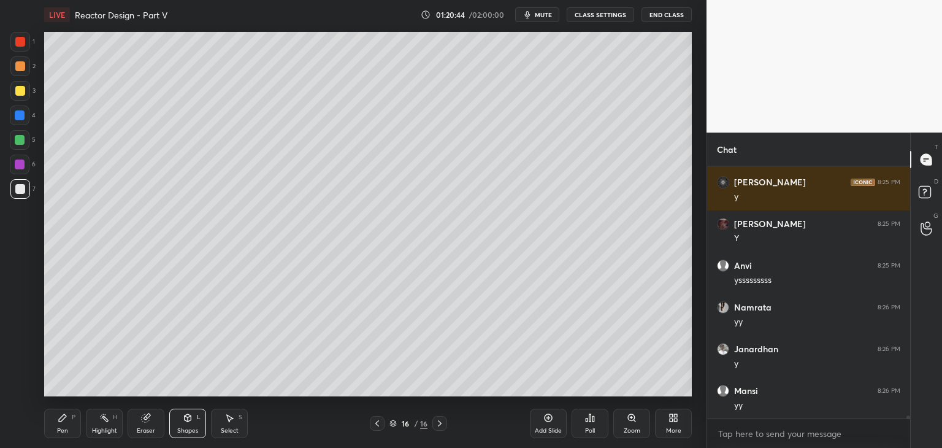
drag, startPoint x: 22, startPoint y: 160, endPoint x: 39, endPoint y: 168, distance: 18.9
click at [22, 160] on div at bounding box center [20, 164] width 10 height 10
click at [26, 191] on div at bounding box center [20, 189] width 20 height 20
click at [240, 428] on div "Select S" at bounding box center [229, 423] width 37 height 29
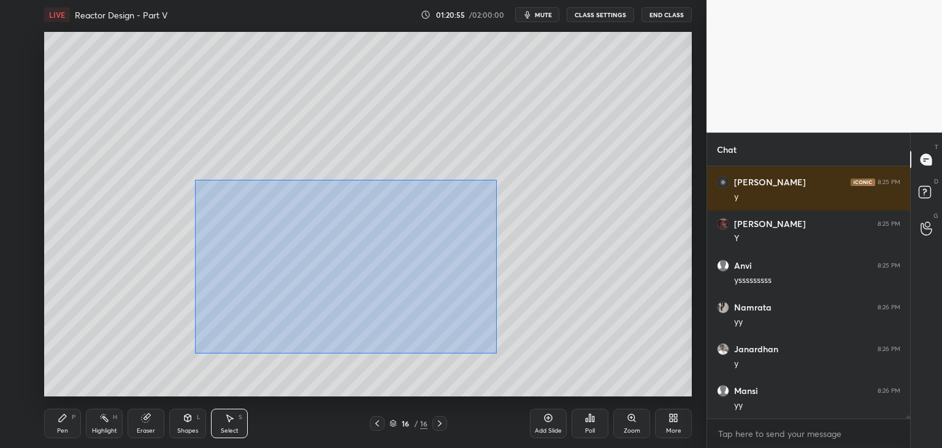
scroll to position [22122, 0]
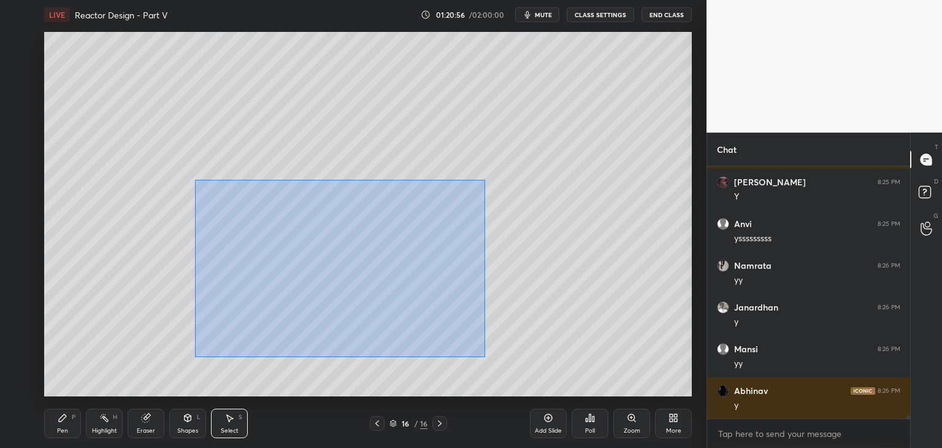
drag, startPoint x: 196, startPoint y: 180, endPoint x: 469, endPoint y: 353, distance: 323.5
click at [483, 357] on div "0 ° Undo Copy Duplicate Duplicate to new slide Delete" at bounding box center [368, 214] width 648 height 364
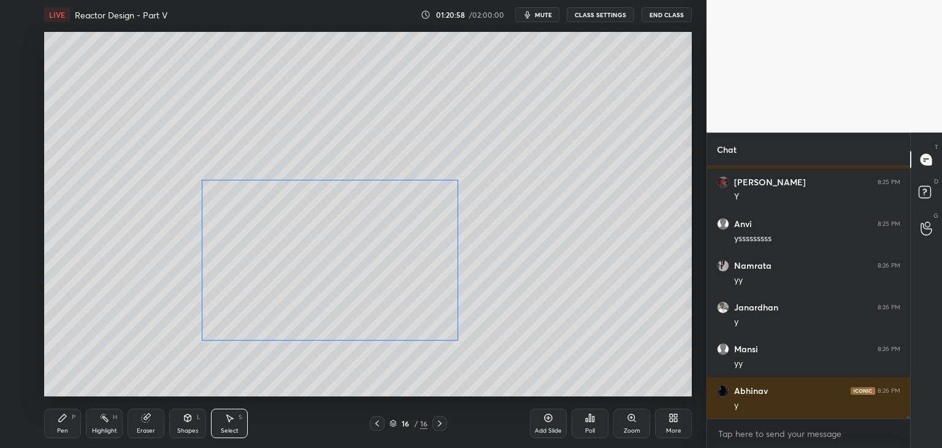
click at [437, 334] on div "0 ° Undo Copy Duplicate Duplicate to new slide Delete" at bounding box center [368, 214] width 648 height 364
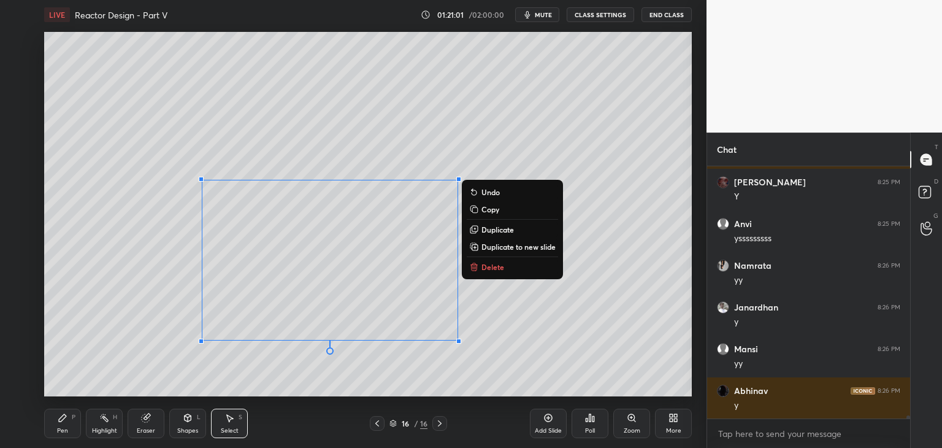
click at [191, 428] on div "Shapes" at bounding box center [187, 431] width 21 height 6
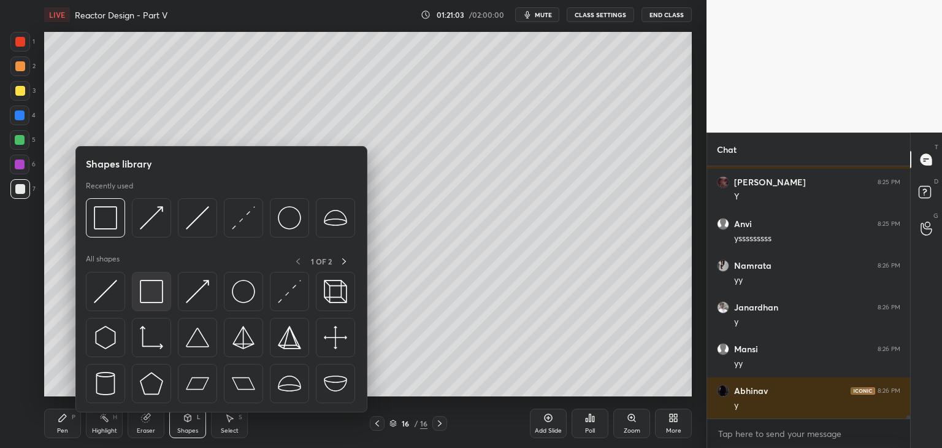
click at [155, 297] on img at bounding box center [151, 291] width 23 height 23
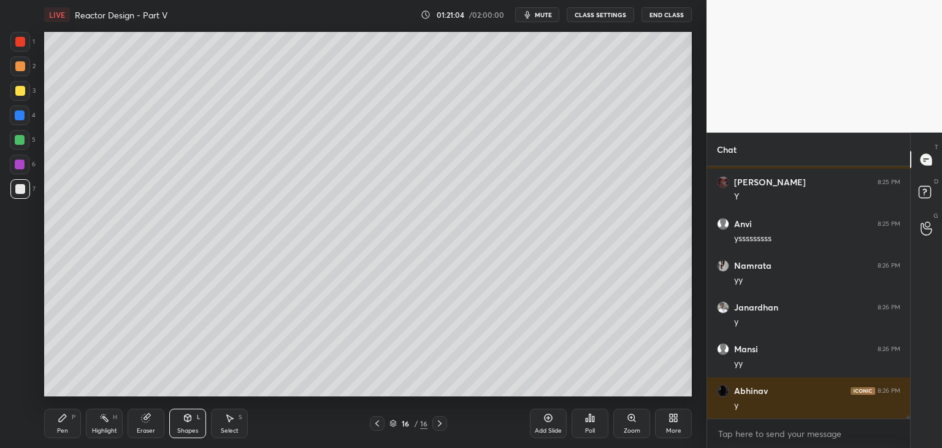
click at [21, 169] on div at bounding box center [20, 164] width 10 height 10
click at [231, 425] on div "Select S" at bounding box center [229, 423] width 37 height 29
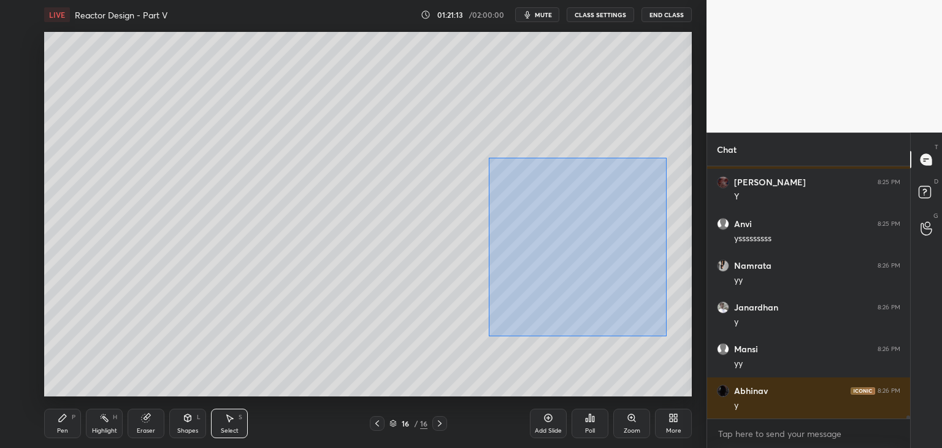
drag, startPoint x: 490, startPoint y: 158, endPoint x: 666, endPoint y: 336, distance: 250.7
click at [666, 336] on div "0 ° Undo Copy Duplicate Duplicate to new slide Delete" at bounding box center [368, 214] width 648 height 364
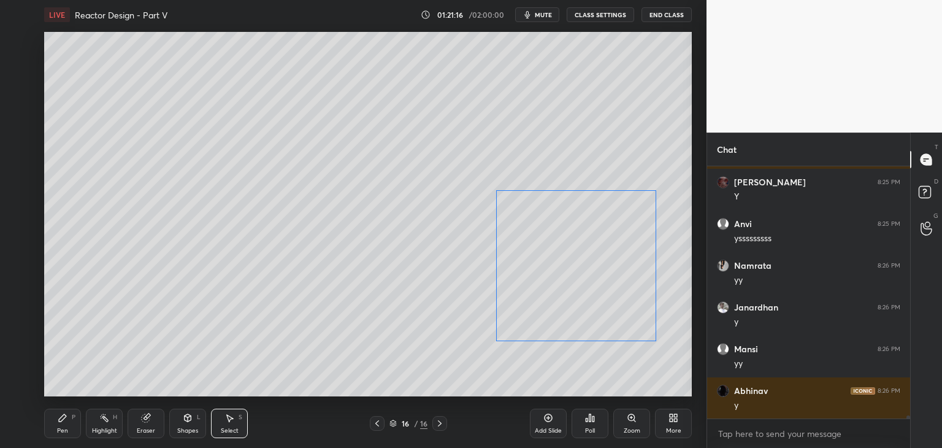
drag, startPoint x: 625, startPoint y: 290, endPoint x: 620, endPoint y: 314, distance: 25.2
click at [620, 314] on div "0 ° Undo Copy Duplicate Duplicate to new slide Delete" at bounding box center [368, 214] width 648 height 364
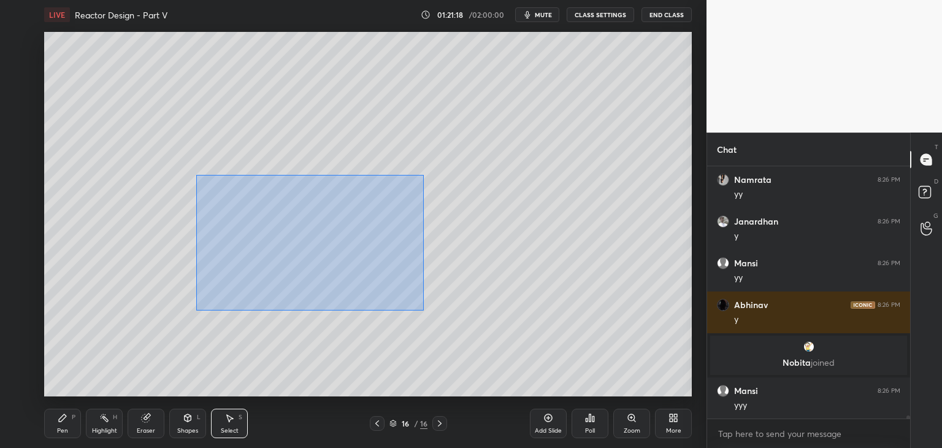
scroll to position [19529, 0]
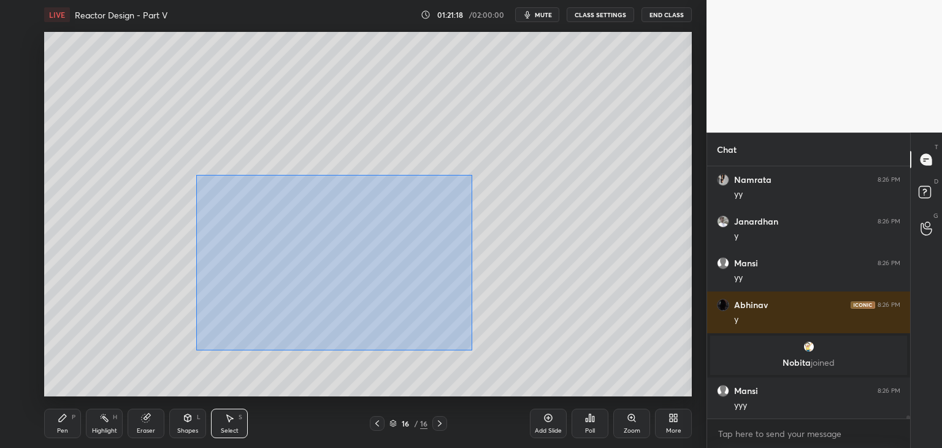
drag, startPoint x: 196, startPoint y: 175, endPoint x: 470, endPoint y: 350, distance: 325.0
click at [472, 350] on div "0 ° Undo Copy Duplicate Duplicate to new slide Delete" at bounding box center [368, 214] width 648 height 364
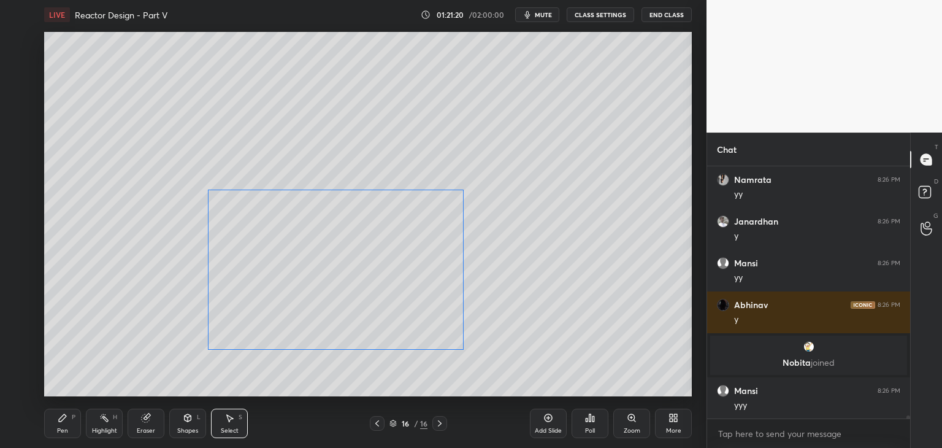
drag, startPoint x: 421, startPoint y: 326, endPoint x: 426, endPoint y: 329, distance: 6.3
click at [426, 329] on div "0 ° Undo Copy Duplicate Duplicate to new slide Delete" at bounding box center [368, 214] width 648 height 364
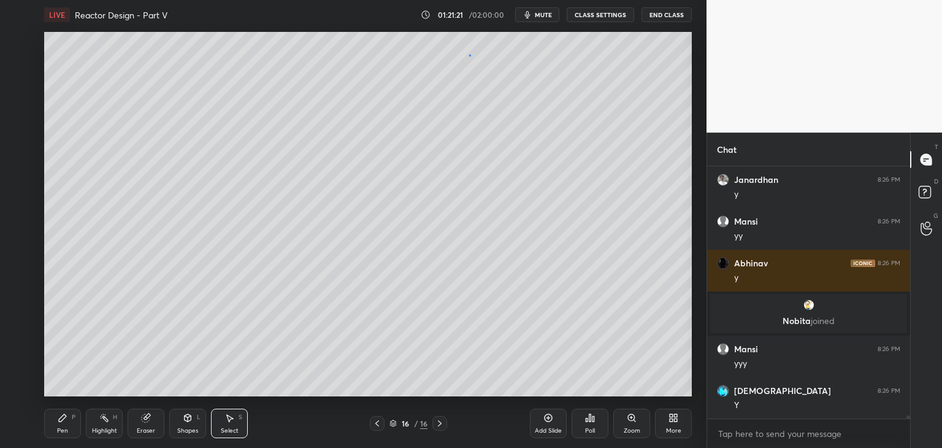
scroll to position [19612, 0]
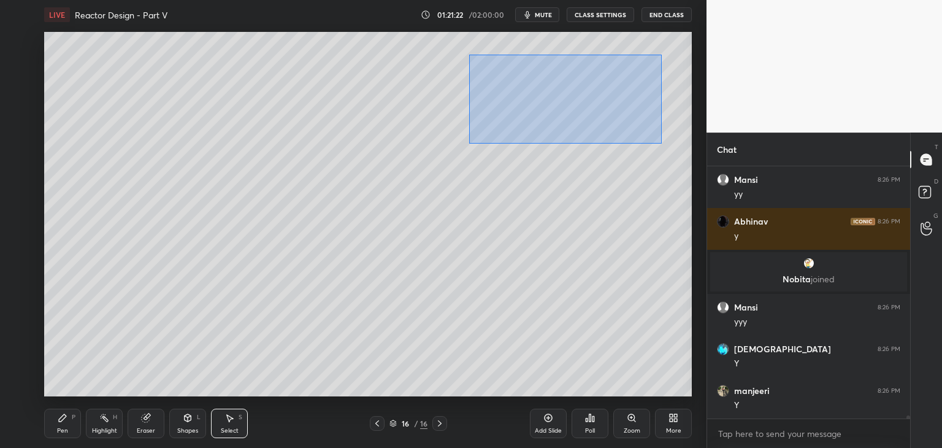
drag, startPoint x: 469, startPoint y: 55, endPoint x: 661, endPoint y: 143, distance: 210.8
click at [661, 143] on div "0 ° Undo Copy Duplicate Duplicate to new slide Delete" at bounding box center [368, 214] width 648 height 364
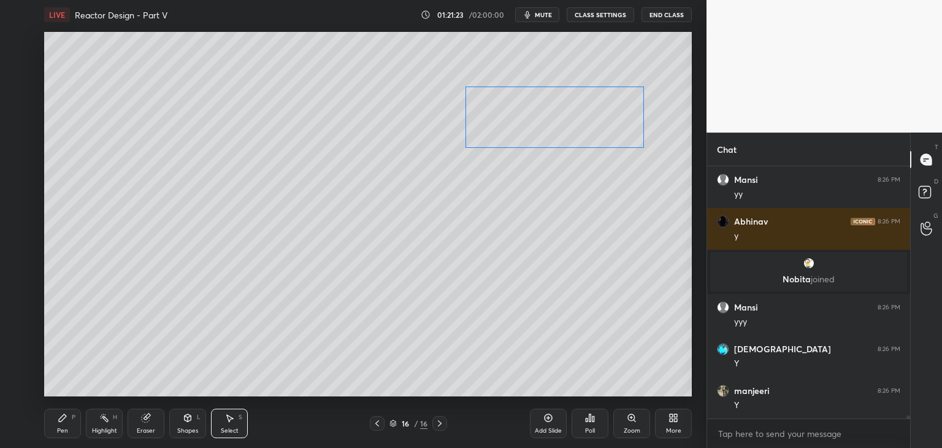
scroll to position [19654, 0]
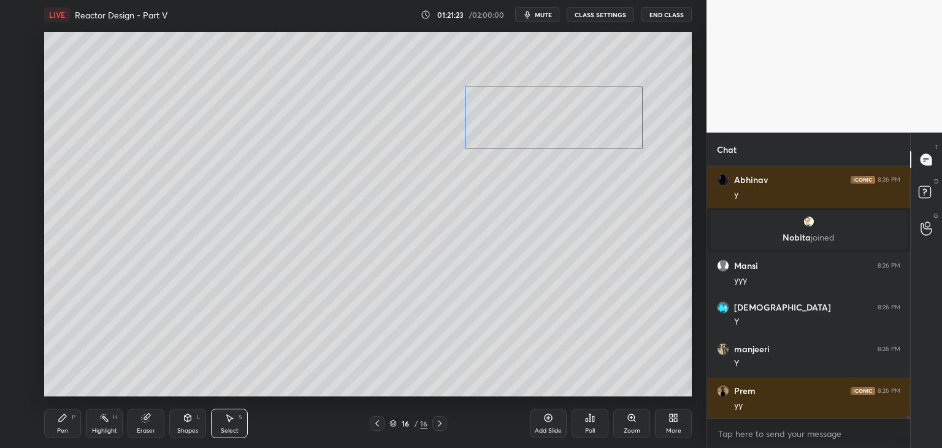
drag, startPoint x: 613, startPoint y: 112, endPoint x: 599, endPoint y: 132, distance: 24.7
click at [599, 132] on div "0 ° Undo Copy Duplicate Duplicate to new slide Delete" at bounding box center [368, 214] width 648 height 364
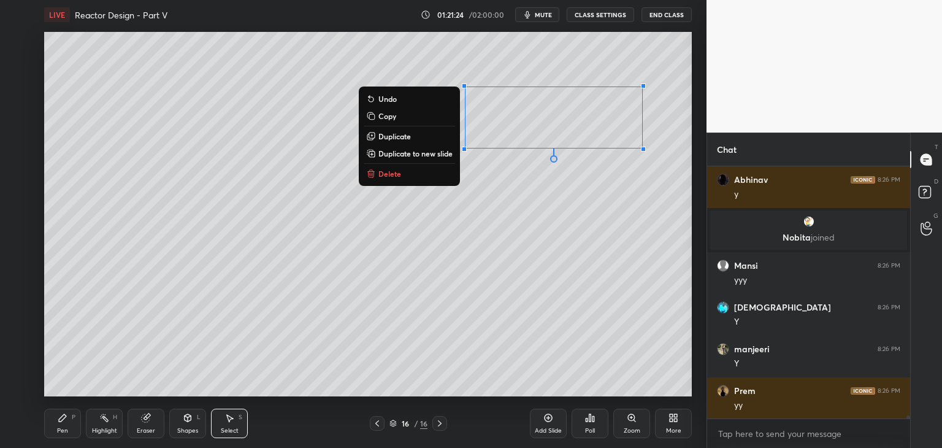
click at [686, 197] on div "0 ° Undo Copy Duplicate Duplicate to new slide Delete" at bounding box center [368, 214] width 648 height 364
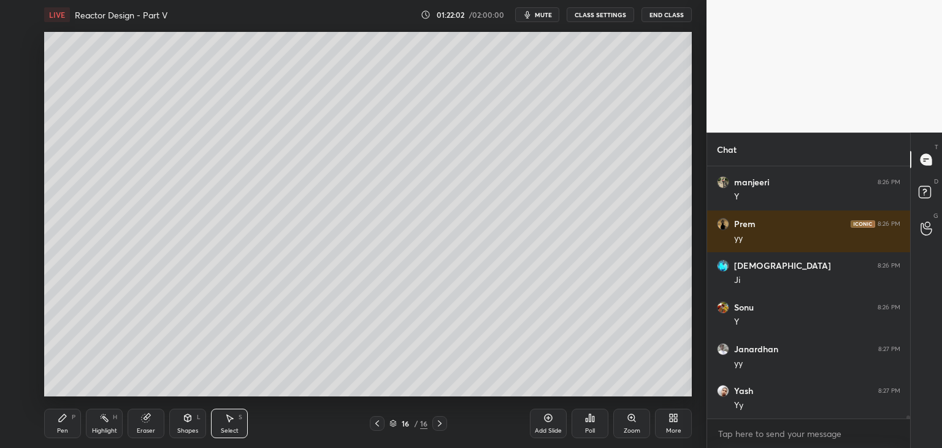
scroll to position [19884, 0]
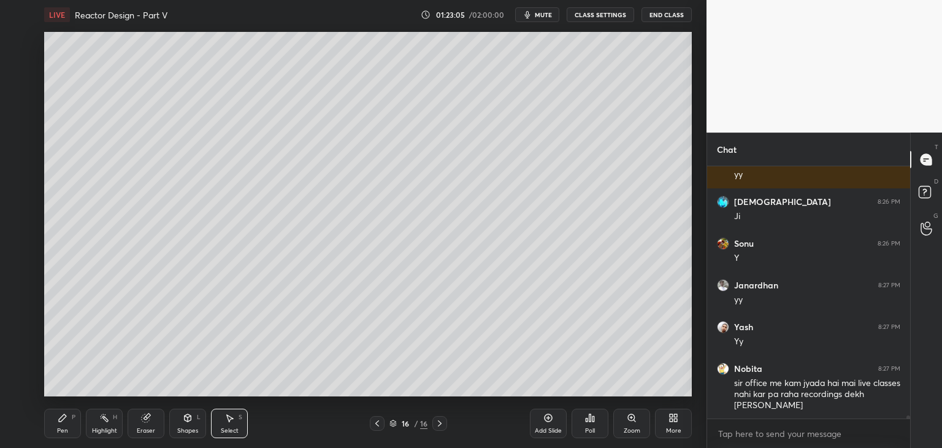
click at [442, 425] on icon at bounding box center [440, 423] width 10 height 10
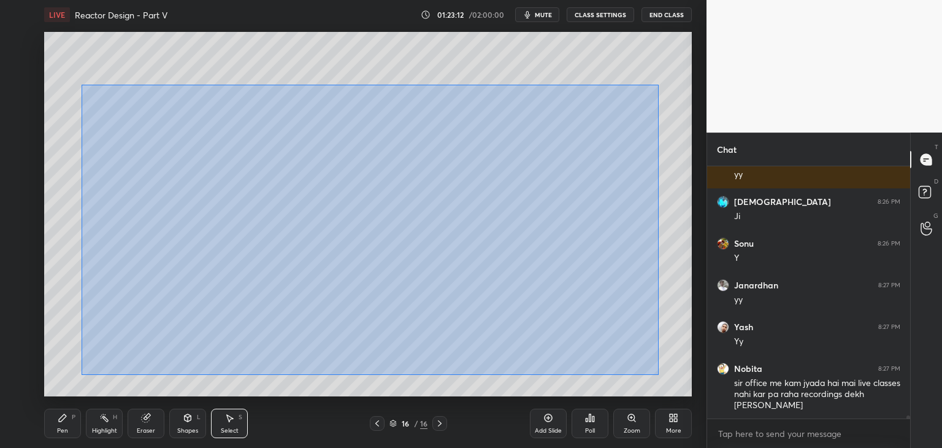
drag, startPoint x: 83, startPoint y: 85, endPoint x: 658, endPoint y: 375, distance: 643.9
click at [658, 375] on div "0 ° Undo Copy Duplicate Duplicate to new slide Delete" at bounding box center [368, 214] width 648 height 364
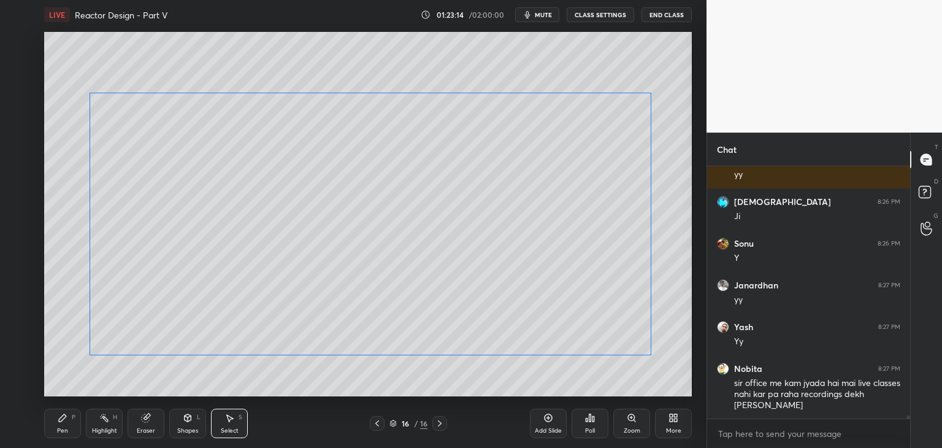
drag, startPoint x: 613, startPoint y: 336, endPoint x: 605, endPoint y: 341, distance: 9.4
click at [612, 341] on div "0 ° Undo Copy Duplicate Duplicate to new slide Delete" at bounding box center [368, 214] width 648 height 364
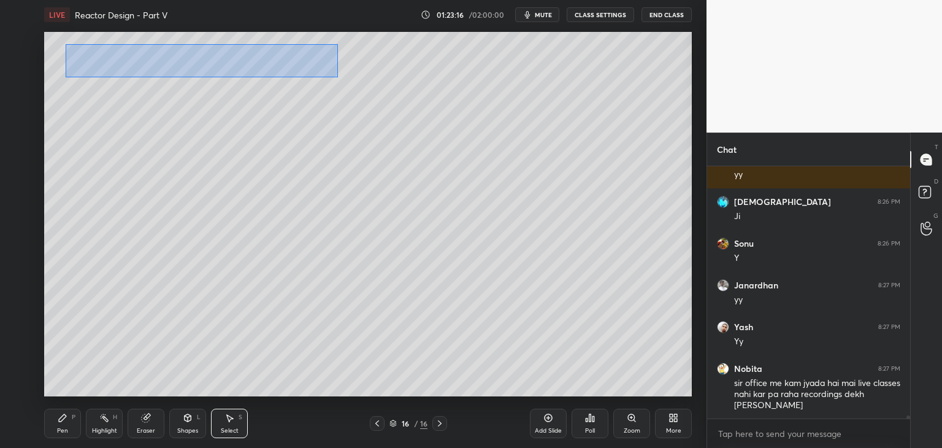
drag, startPoint x: 114, startPoint y: 57, endPoint x: 337, endPoint y: 77, distance: 224.2
click at [337, 77] on div "0 ° Undo Copy Duplicate Duplicate to new slide Delete" at bounding box center [368, 214] width 648 height 364
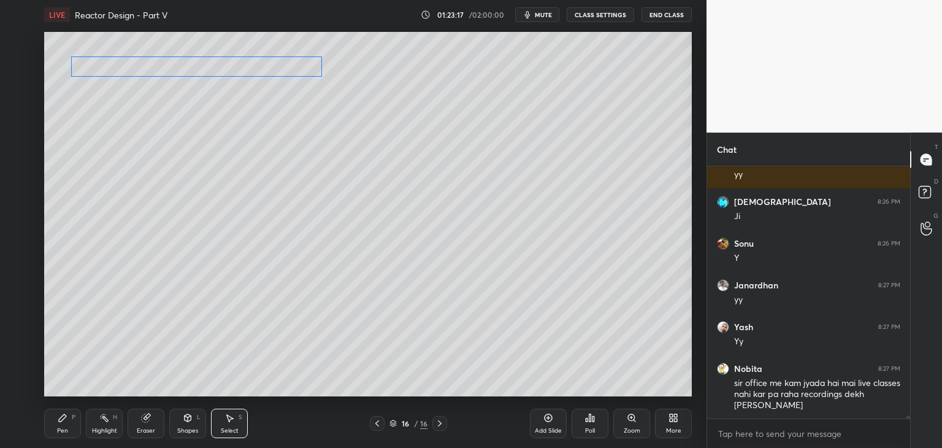
click at [257, 66] on div "0 ° Undo Copy Duplicate Duplicate to new slide Delete" at bounding box center [368, 214] width 648 height 364
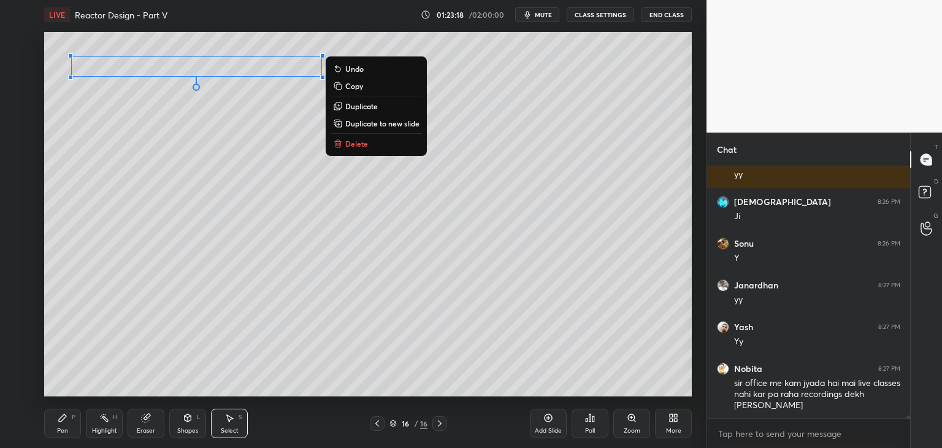
click at [282, 33] on div "0 ° Undo Copy Duplicate Duplicate to new slide Delete" at bounding box center [368, 214] width 648 height 364
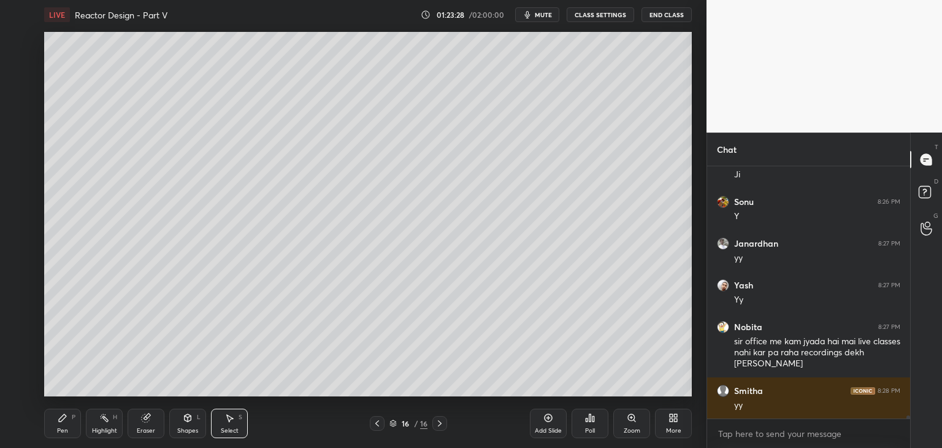
scroll to position [19968, 0]
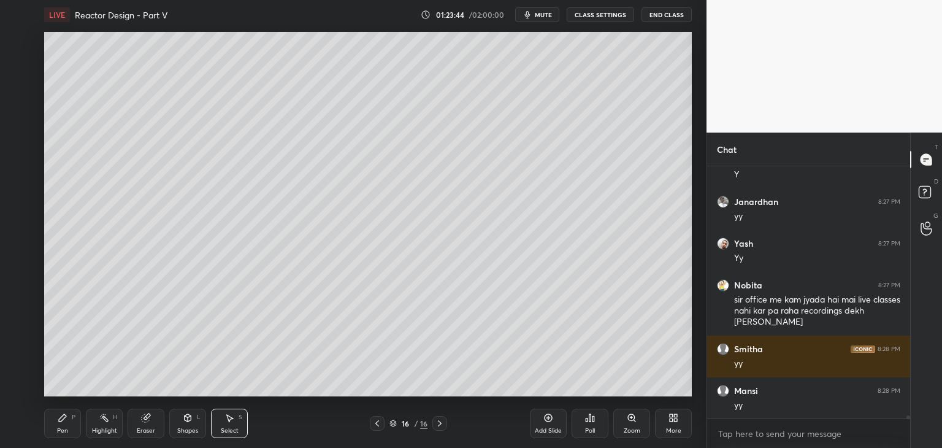
click at [547, 425] on div "Add Slide" at bounding box center [548, 423] width 37 height 29
click at [51, 427] on div "Pen P" at bounding box center [62, 423] width 37 height 29
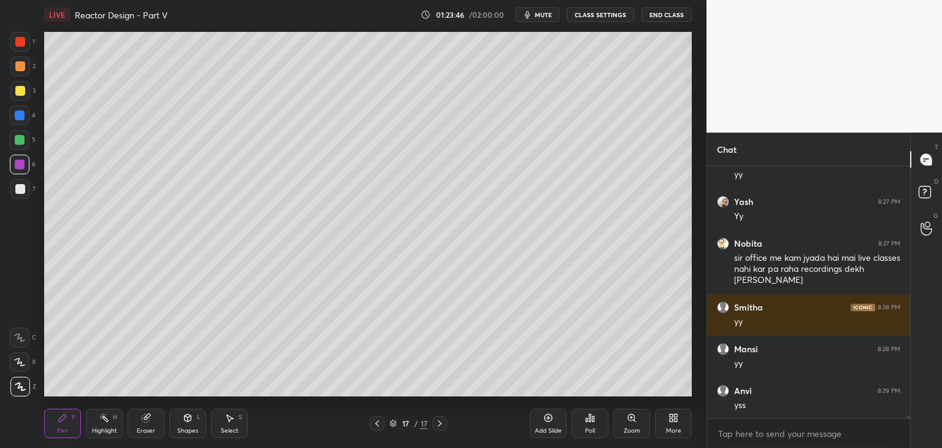
click at [15, 192] on div at bounding box center [20, 189] width 20 height 20
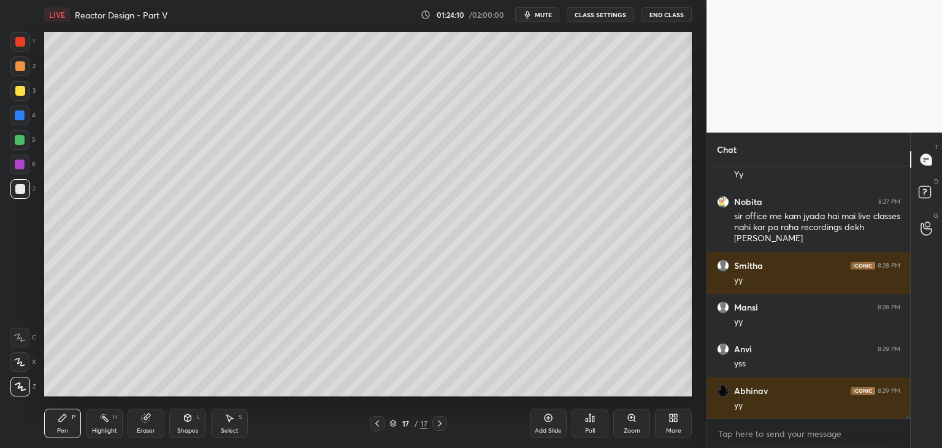
scroll to position [20093, 0]
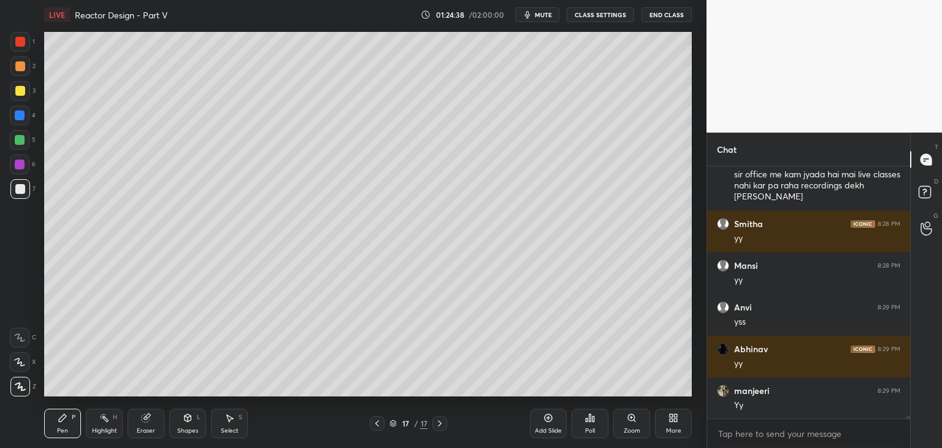
click at [233, 425] on div "Select S" at bounding box center [229, 423] width 37 height 29
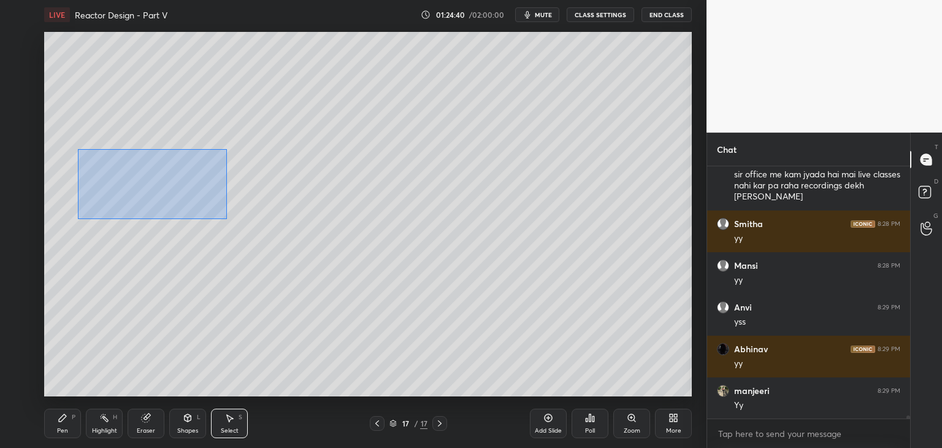
drag, startPoint x: 95, startPoint y: 162, endPoint x: 238, endPoint y: 227, distance: 157.0
click at [239, 229] on div "0 ° Undo Copy Duplicate Duplicate to new slide Delete" at bounding box center [368, 214] width 648 height 364
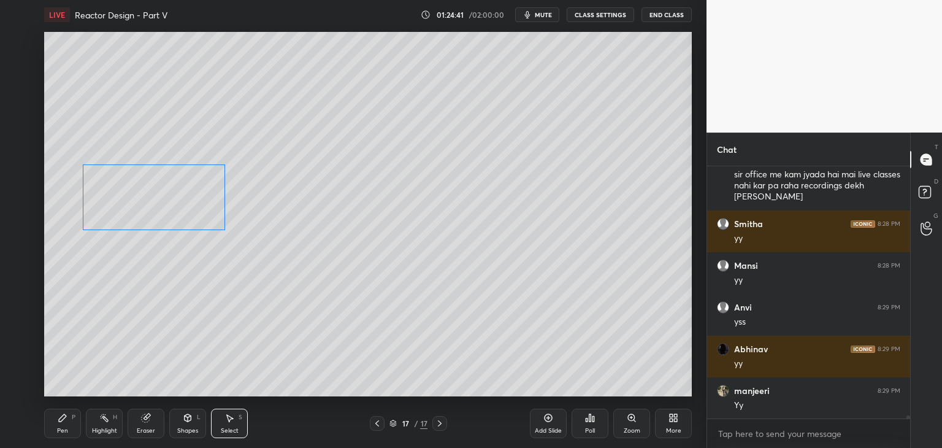
drag, startPoint x: 188, startPoint y: 198, endPoint x: 185, endPoint y: 209, distance: 12.1
click at [185, 209] on div "0 ° Undo Copy Duplicate Duplicate to new slide Delete" at bounding box center [368, 214] width 648 height 364
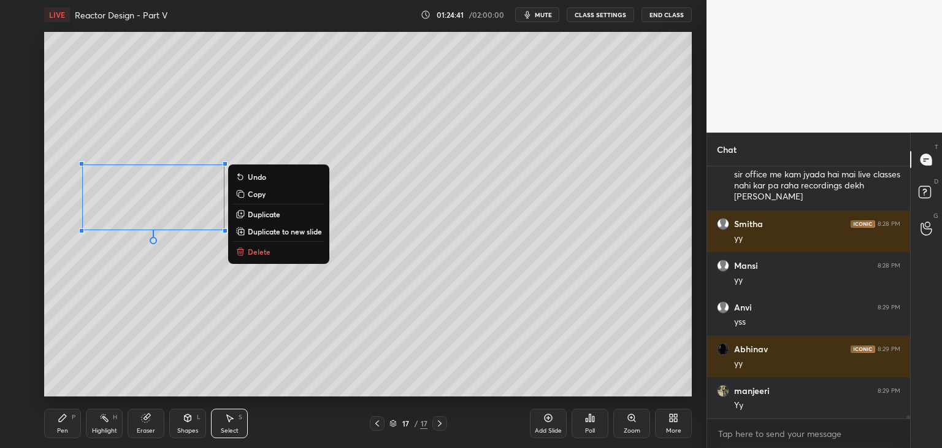
click at [184, 259] on div "0 ° Undo Copy Duplicate Duplicate to new slide Delete" at bounding box center [368, 214] width 648 height 364
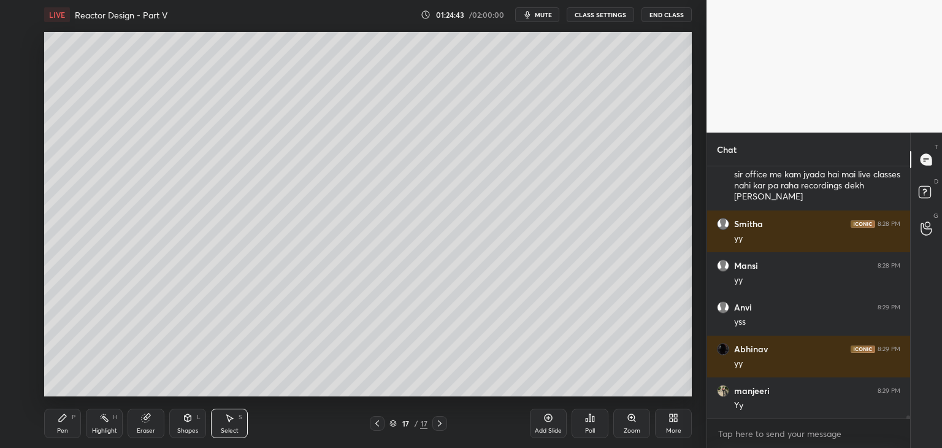
click at [55, 425] on div "Pen P" at bounding box center [62, 423] width 37 height 29
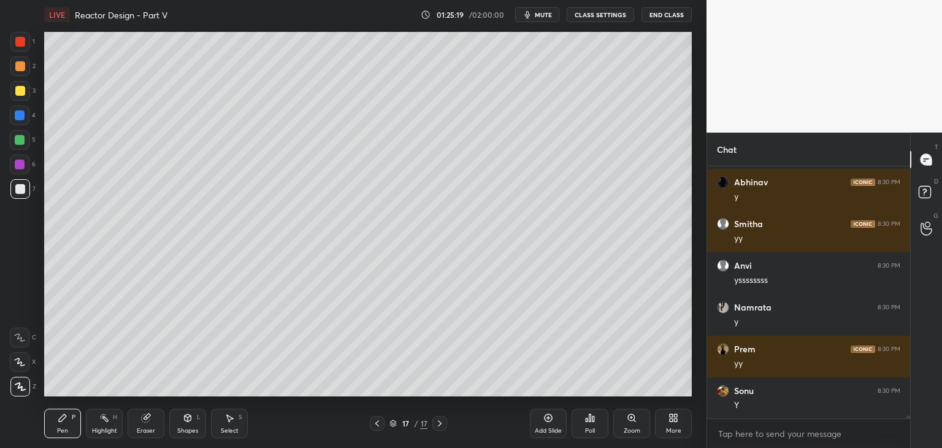
scroll to position [20510, 0]
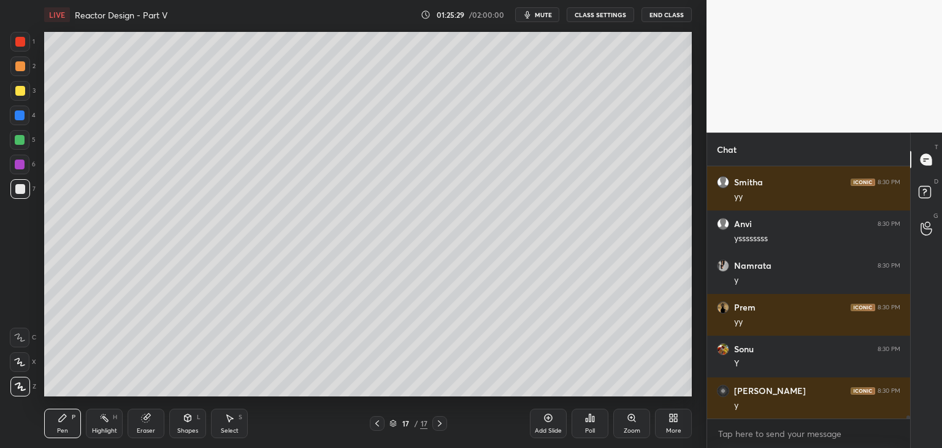
drag, startPoint x: 226, startPoint y: 418, endPoint x: 225, endPoint y: 412, distance: 6.3
click at [225, 418] on icon at bounding box center [230, 418] width 10 height 10
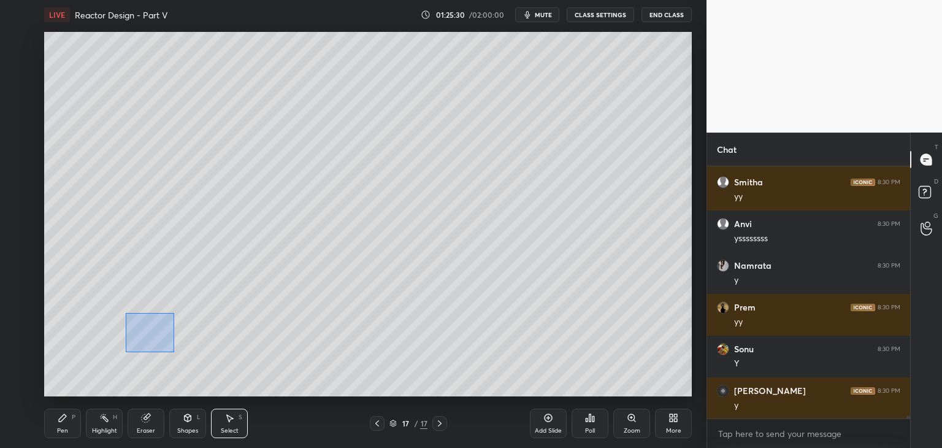
drag, startPoint x: 125, startPoint y: 312, endPoint x: 182, endPoint y: 359, distance: 73.2
click at [183, 361] on div "0 ° Undo Copy Duplicate Duplicate to new slide Delete" at bounding box center [368, 214] width 648 height 364
drag, startPoint x: 155, startPoint y: 347, endPoint x: 148, endPoint y: 347, distance: 6.2
click at [148, 347] on div "0 ° Undo Copy Duplicate Duplicate to new slide Delete" at bounding box center [368, 214] width 648 height 364
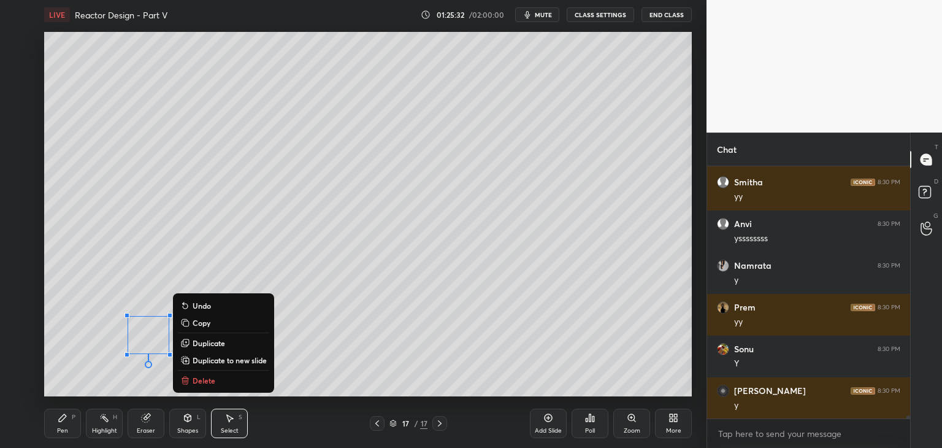
click at [61, 433] on div "Pen" at bounding box center [62, 431] width 11 height 6
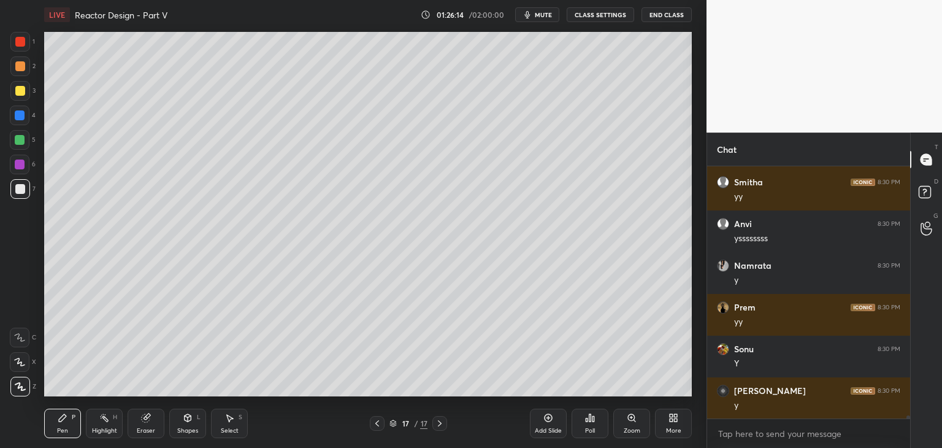
click at [185, 436] on div "Shapes L" at bounding box center [187, 423] width 37 height 29
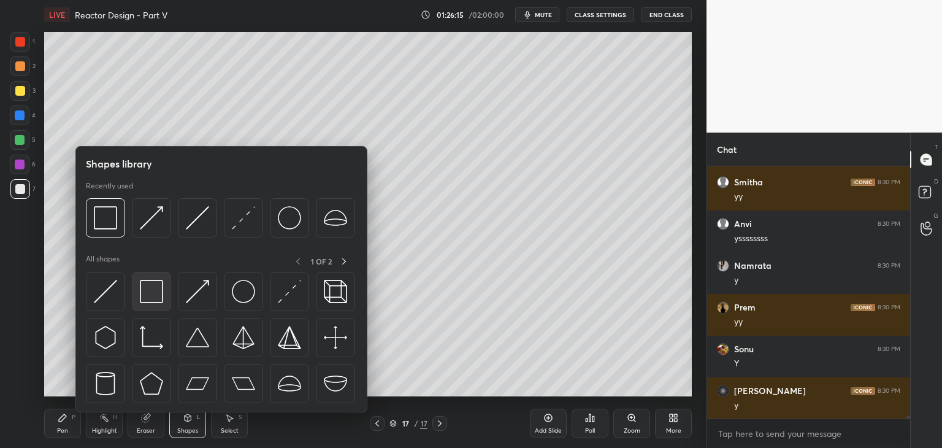
click at [153, 293] on img at bounding box center [151, 291] width 23 height 23
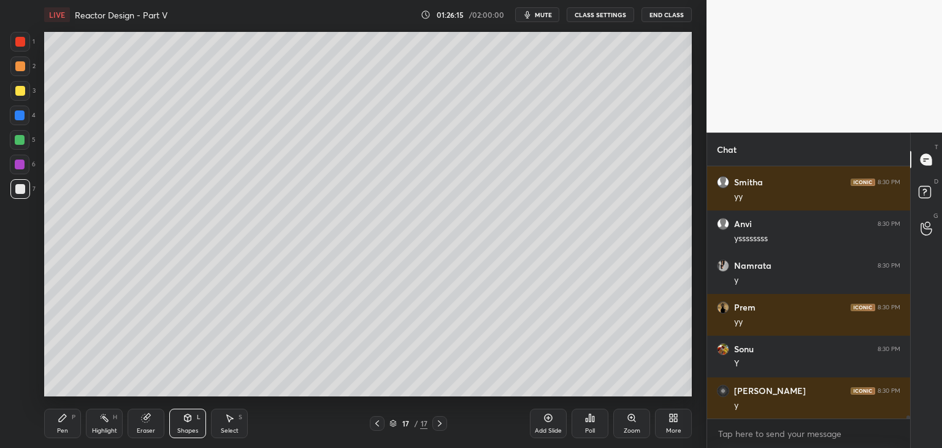
scroll to position [20552, 0]
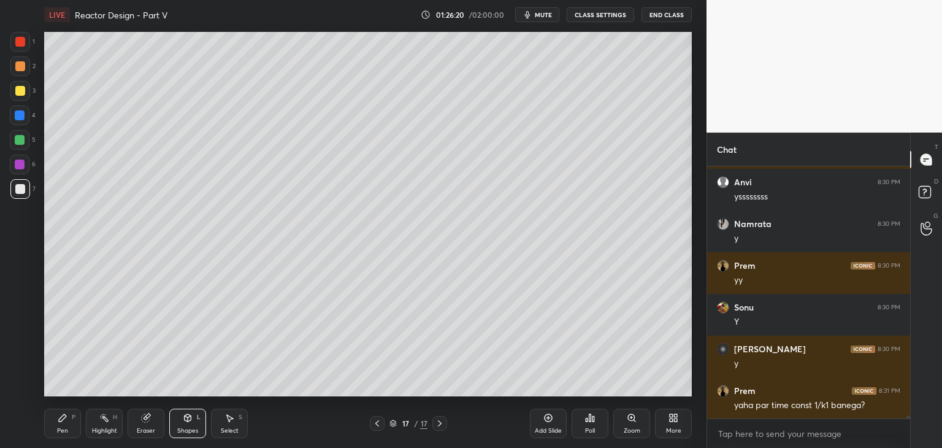
drag, startPoint x: 225, startPoint y: 431, endPoint x: 231, endPoint y: 428, distance: 7.7
click at [225, 431] on div "Select" at bounding box center [230, 431] width 18 height 6
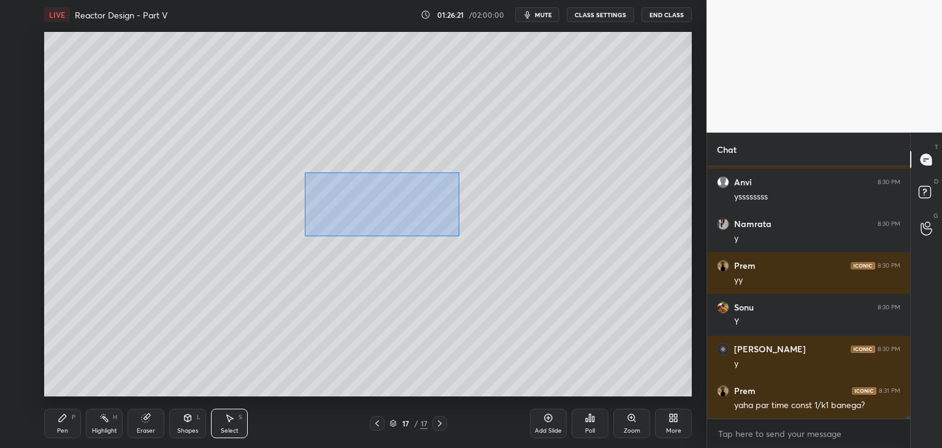
drag, startPoint x: 305, startPoint y: 172, endPoint x: 446, endPoint y: 226, distance: 151.1
click at [459, 235] on div "0 ° Undo Copy Duplicate Duplicate to new slide Delete" at bounding box center [368, 214] width 648 height 364
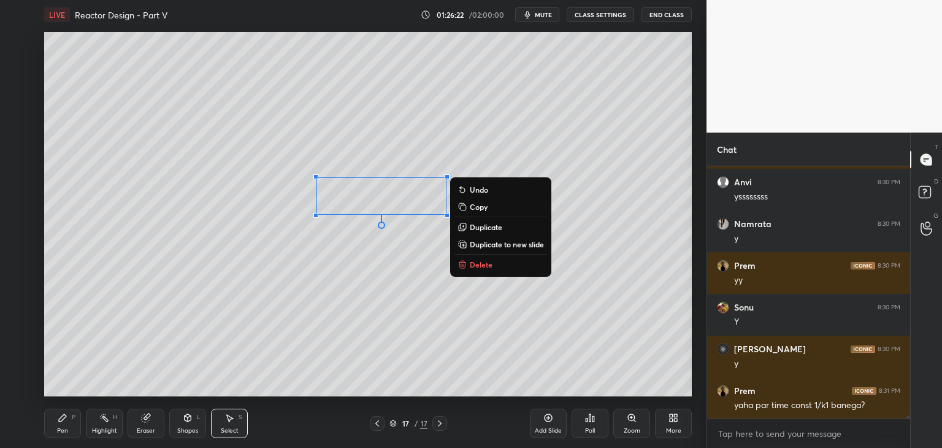
scroll to position [20594, 0]
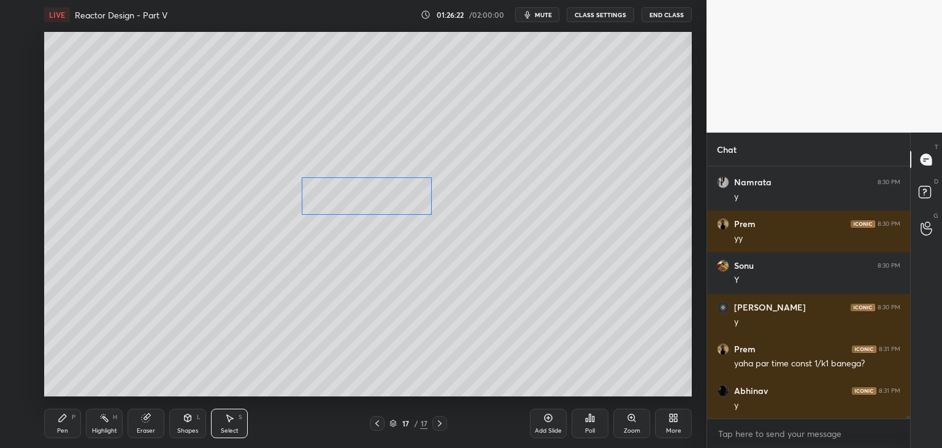
drag, startPoint x: 414, startPoint y: 203, endPoint x: 400, endPoint y: 224, distance: 25.2
click at [400, 203] on div "0 ° Undo Copy Duplicate Duplicate to new slide Delete" at bounding box center [368, 214] width 648 height 364
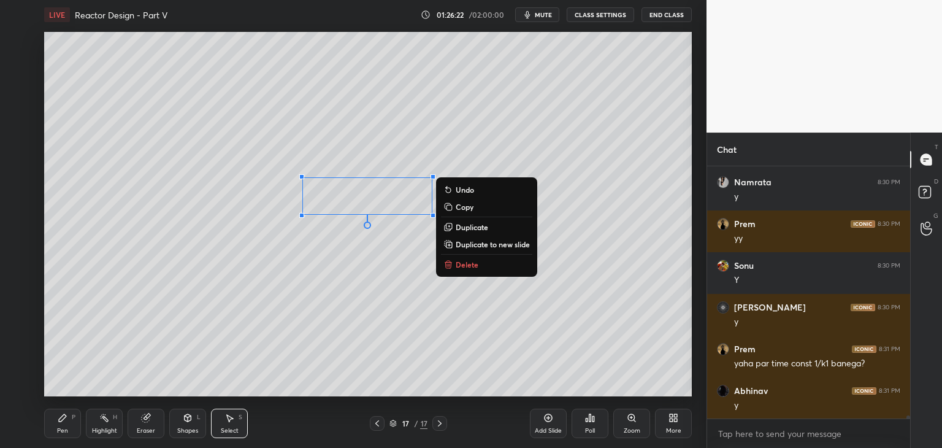
click at [393, 241] on div "0 ° Undo Copy Duplicate Duplicate to new slide Delete" at bounding box center [368, 214] width 648 height 364
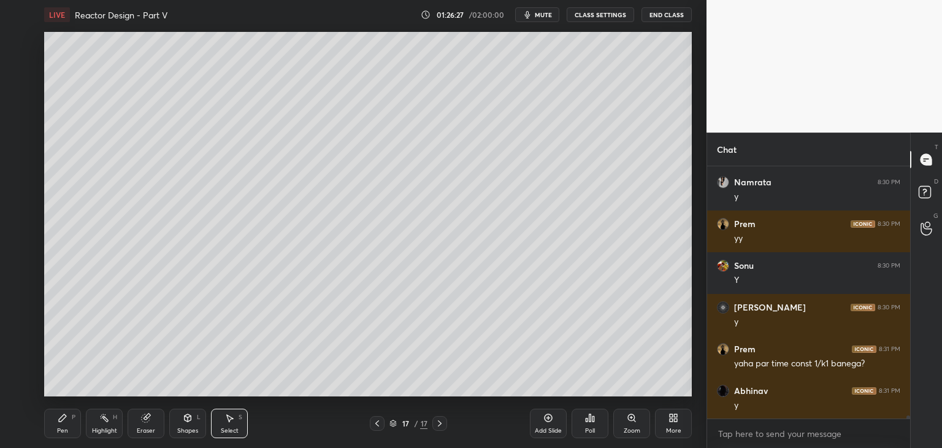
click at [186, 423] on div "Shapes L" at bounding box center [187, 423] width 37 height 29
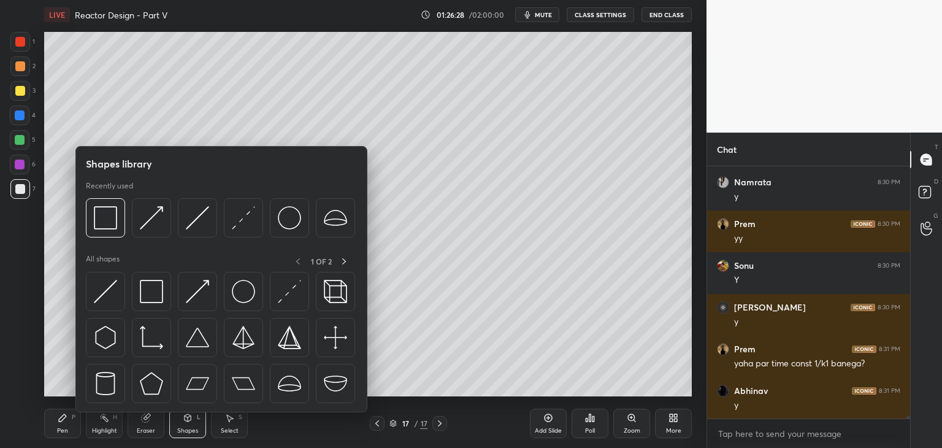
click at [225, 424] on div "Select S" at bounding box center [229, 423] width 37 height 29
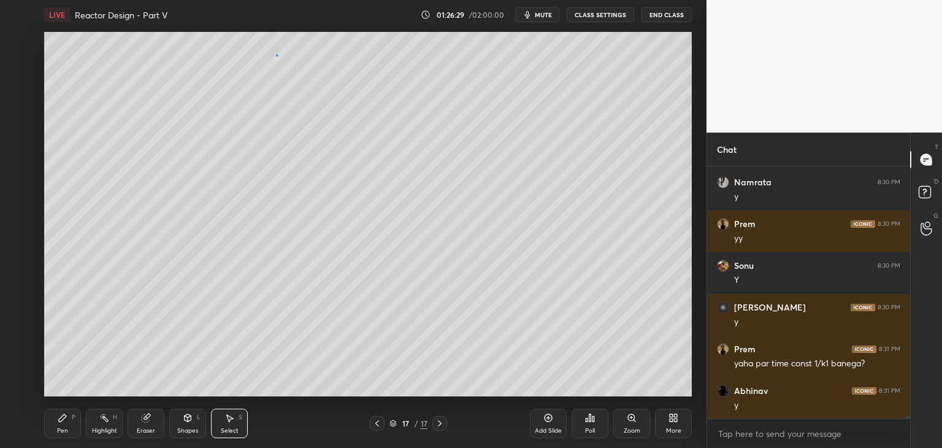
scroll to position [20635, 0]
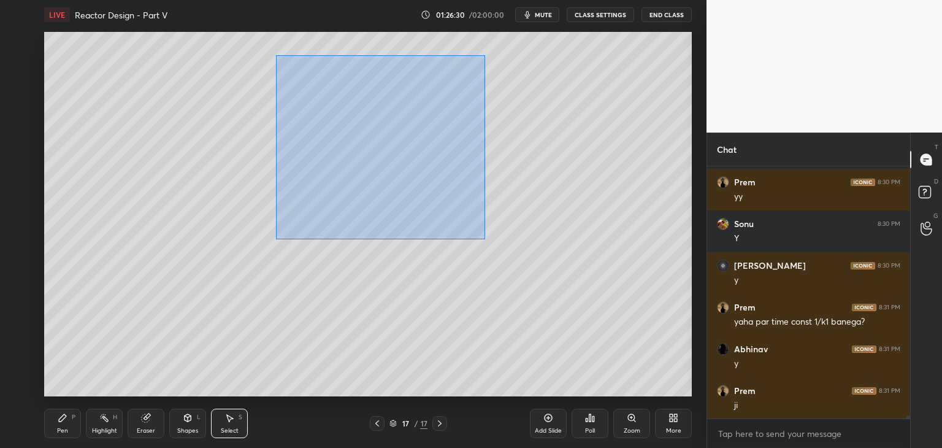
drag, startPoint x: 276, startPoint y: 55, endPoint x: 480, endPoint y: 236, distance: 273.3
click at [483, 240] on div "0 ° Undo Copy Duplicate Duplicate to new slide Delete" at bounding box center [368, 214] width 648 height 364
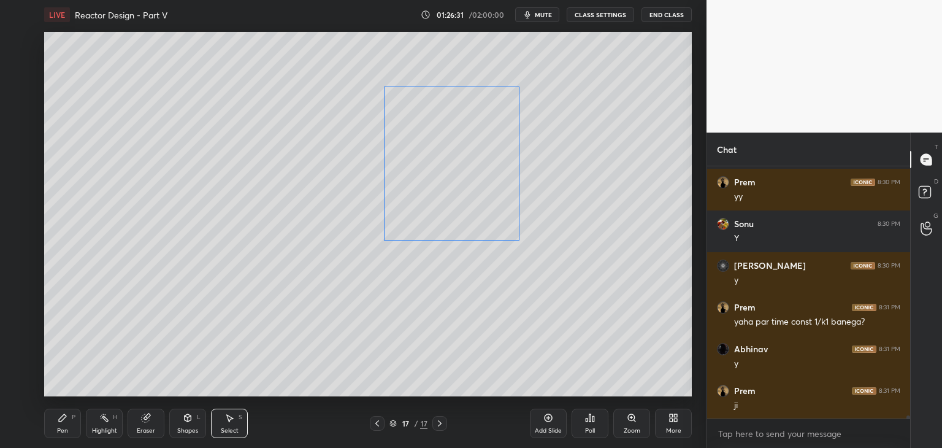
scroll to position [20677, 0]
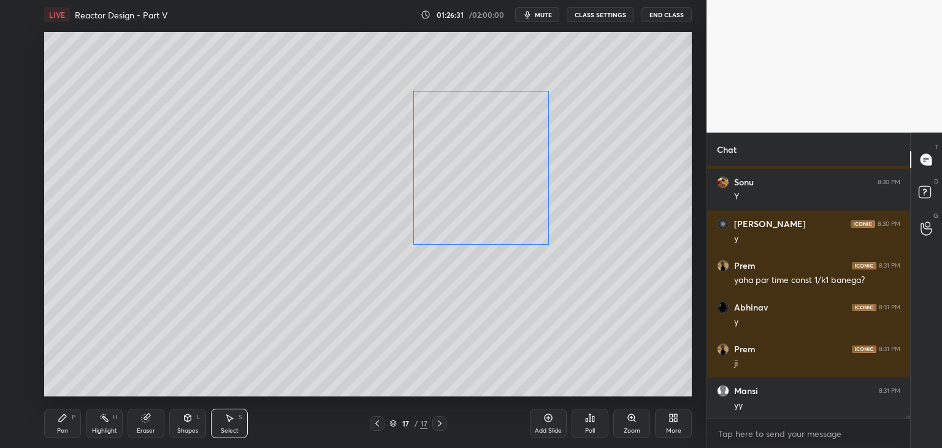
drag, startPoint x: 387, startPoint y: 165, endPoint x: 437, endPoint y: 199, distance: 60.1
click at [503, 196] on div "0 ° Undo Copy Duplicate Duplicate to new slide Delete" at bounding box center [368, 214] width 648 height 364
drag, startPoint x: 456, startPoint y: 199, endPoint x: 441, endPoint y: 272, distance: 74.6
click at [455, 264] on div "0 ° Undo Copy Duplicate Duplicate to new slide Delete" at bounding box center [368, 214] width 648 height 364
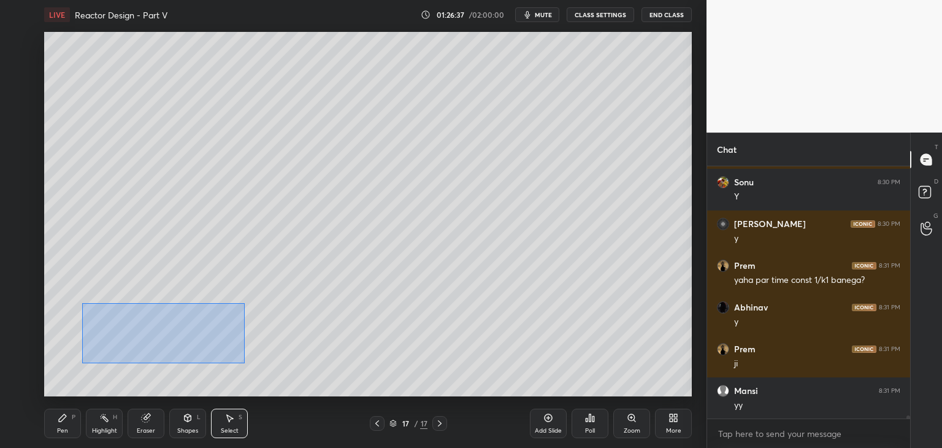
drag, startPoint x: 113, startPoint y: 324, endPoint x: 244, endPoint y: 363, distance: 136.3
click at [244, 363] on div "0 ° Undo Copy Duplicate Duplicate to new slide Delete" at bounding box center [368, 214] width 648 height 364
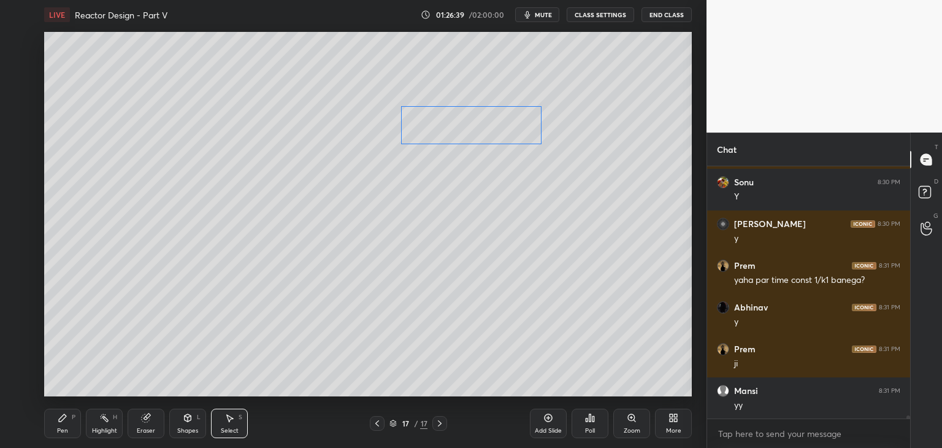
drag, startPoint x: 197, startPoint y: 340, endPoint x: 513, endPoint y: 131, distance: 379.2
click at [513, 131] on div "0 ° Undo Copy Duplicate Duplicate to new slide Delete" at bounding box center [368, 214] width 648 height 364
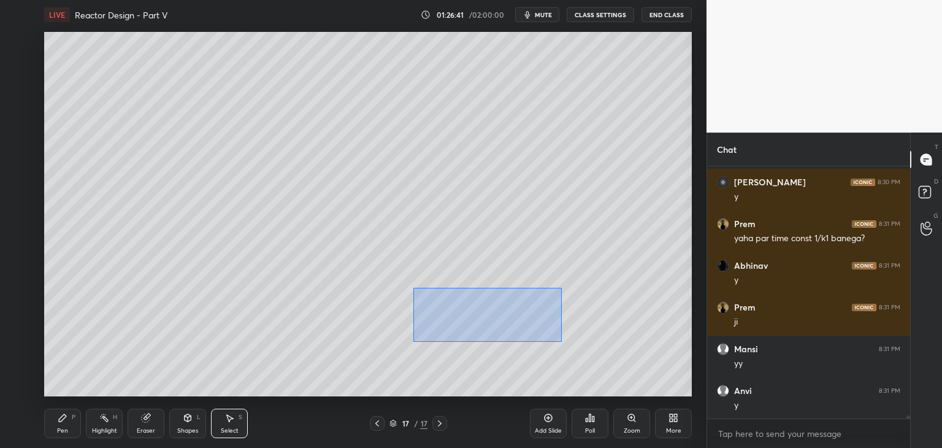
scroll to position [20760, 0]
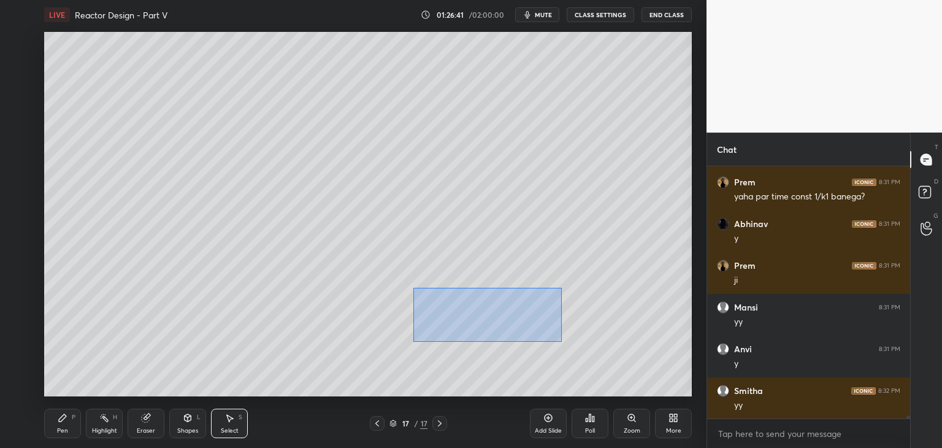
drag, startPoint x: 414, startPoint y: 288, endPoint x: 550, endPoint y: 340, distance: 145.3
click at [561, 342] on div "0 ° Undo Copy Duplicate Duplicate to new slide Delete" at bounding box center [368, 214] width 648 height 364
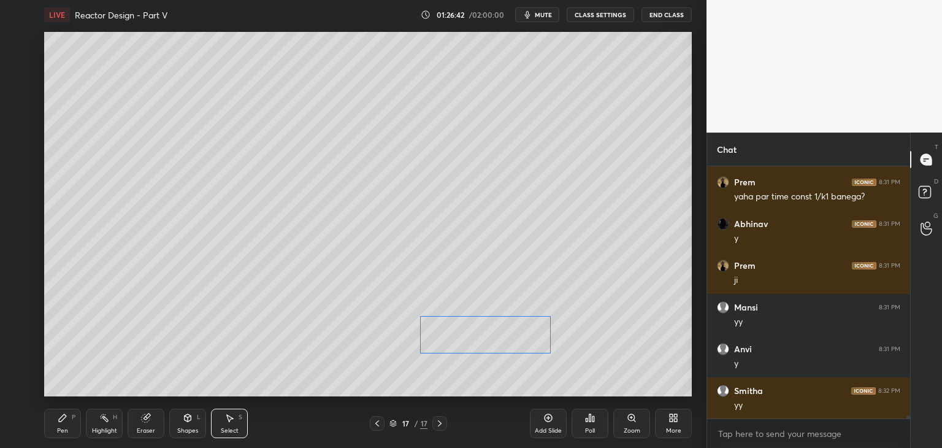
drag, startPoint x: 518, startPoint y: 322, endPoint x: 520, endPoint y: 345, distance: 22.8
click at [520, 345] on div "0 ° Undo Copy Duplicate Duplicate to new slide Delete" at bounding box center [368, 214] width 648 height 364
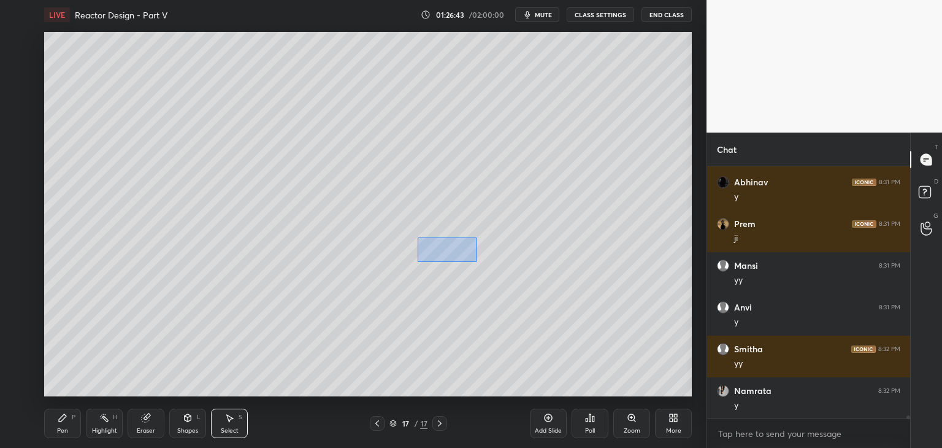
scroll to position [20844, 0]
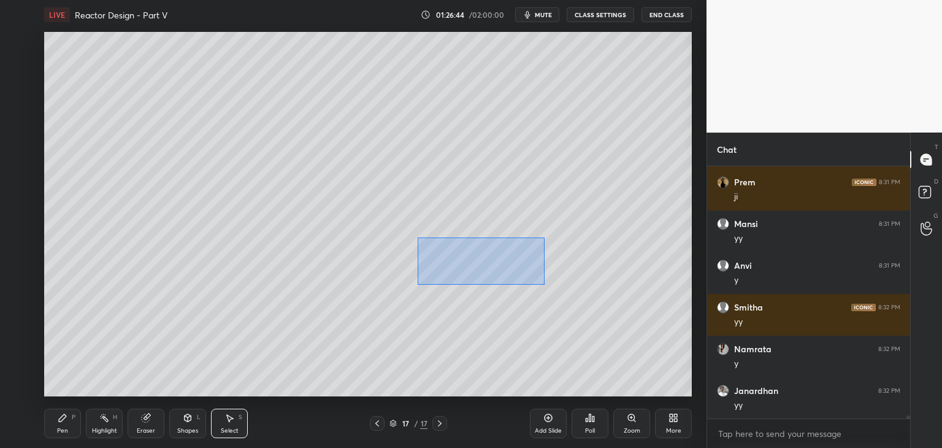
drag, startPoint x: 419, startPoint y: 238, endPoint x: 540, endPoint y: 280, distance: 128.0
click at [543, 284] on div "0 ° Undo Copy Duplicate Duplicate to new slide Delete" at bounding box center [368, 214] width 648 height 364
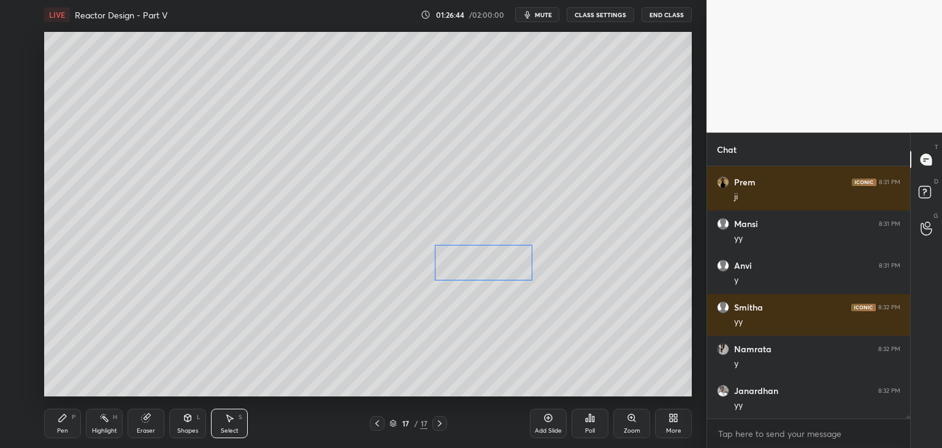
click at [503, 266] on div "0 ° Undo Copy Duplicate Duplicate to new slide Delete" at bounding box center [368, 214] width 648 height 364
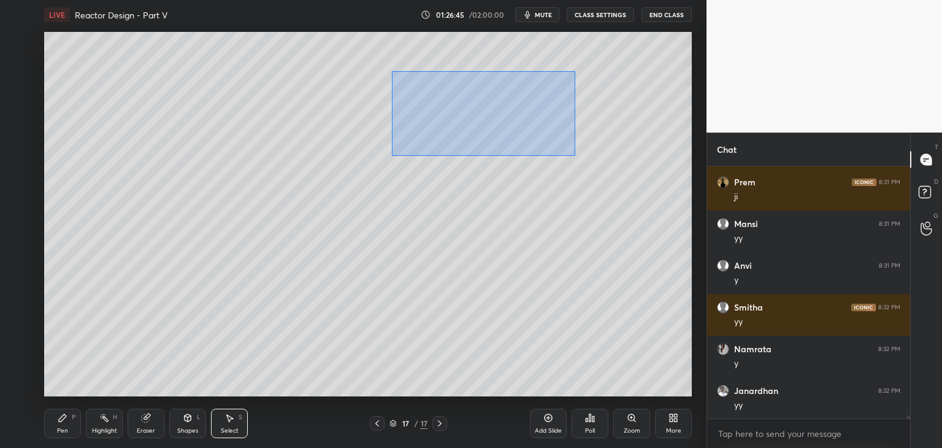
drag, startPoint x: 393, startPoint y: 72, endPoint x: 536, endPoint y: 145, distance: 161.0
click at [572, 155] on div "0 ° Undo Copy Duplicate Duplicate to new slide Delete" at bounding box center [368, 214] width 648 height 364
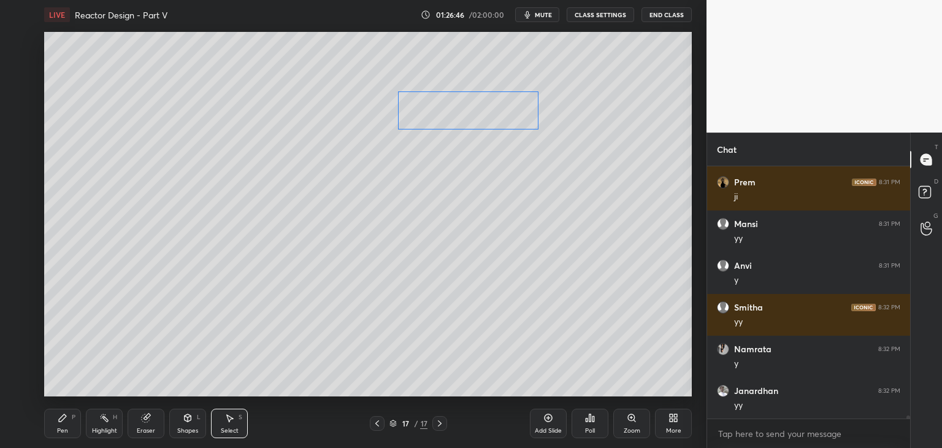
drag, startPoint x: 503, startPoint y: 120, endPoint x: 498, endPoint y: 103, distance: 17.3
click at [499, 102] on div "0 ° Undo Copy Duplicate Duplicate to new slide Delete" at bounding box center [368, 214] width 648 height 364
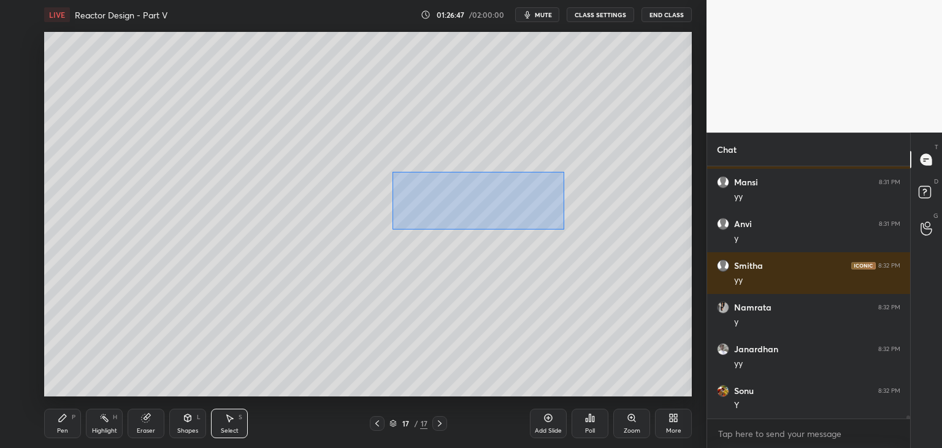
drag, startPoint x: 398, startPoint y: 174, endPoint x: 554, endPoint y: 224, distance: 164.1
click at [568, 230] on div "0 ° Undo Copy Duplicate Duplicate to new slide Delete" at bounding box center [368, 214] width 648 height 364
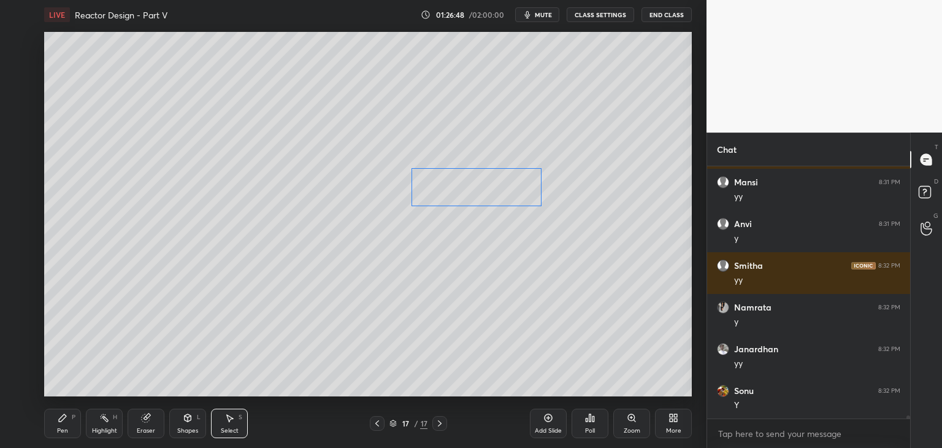
drag, startPoint x: 520, startPoint y: 196, endPoint x: 511, endPoint y: 211, distance: 17.0
click at [520, 191] on div "0 ° Undo Copy Duplicate Duplicate to new slide Delete" at bounding box center [368, 214] width 648 height 364
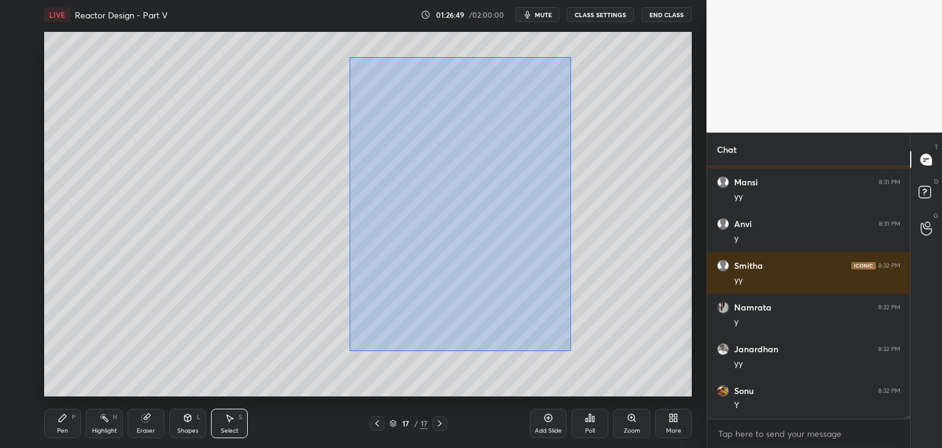
drag, startPoint x: 350, startPoint y: 59, endPoint x: 577, endPoint y: 351, distance: 369.5
click at [580, 359] on div "0 ° Undo Copy Duplicate Duplicate to new slide Delete" at bounding box center [368, 214] width 648 height 364
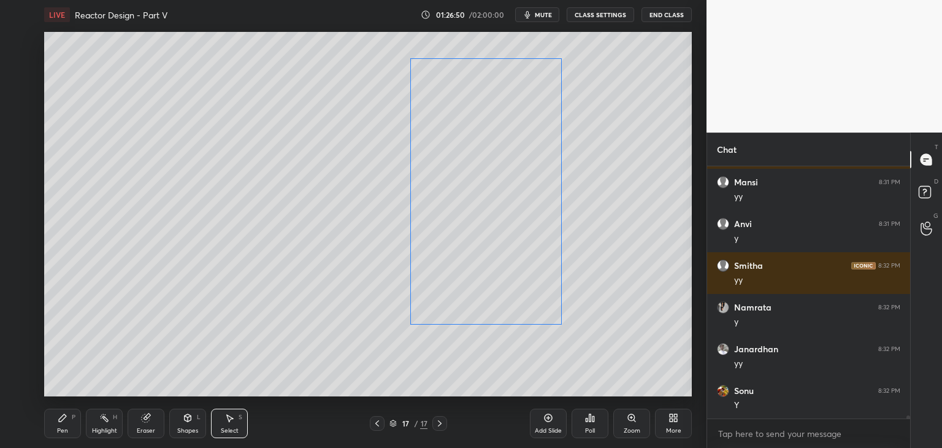
drag, startPoint x: 544, startPoint y: 263, endPoint x: 516, endPoint y: 257, distance: 28.2
click at [547, 252] on div "0 ° Undo Copy Duplicate Duplicate to new slide Delete" at bounding box center [368, 214] width 648 height 364
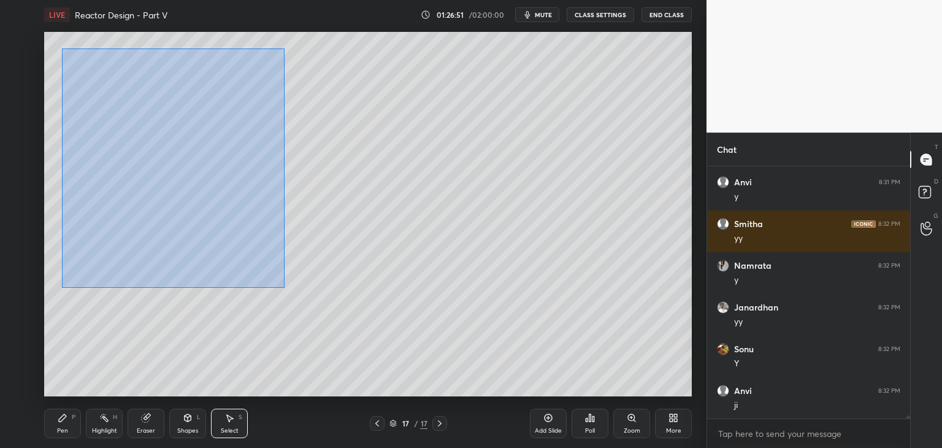
scroll to position [20969, 0]
drag, startPoint x: 63, startPoint y: 49, endPoint x: 287, endPoint y: 307, distance: 342.2
click at [292, 312] on div "0 ° Undo Copy Duplicate Duplicate to new slide Delete" at bounding box center [368, 214] width 648 height 364
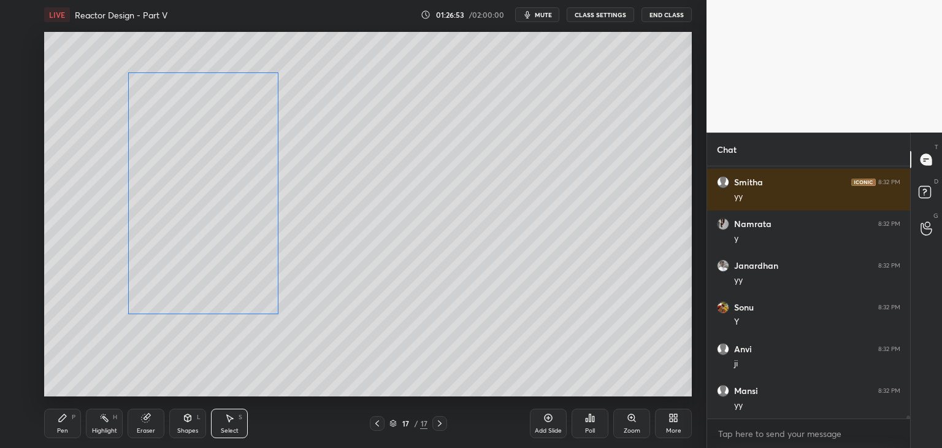
scroll to position [21011, 0]
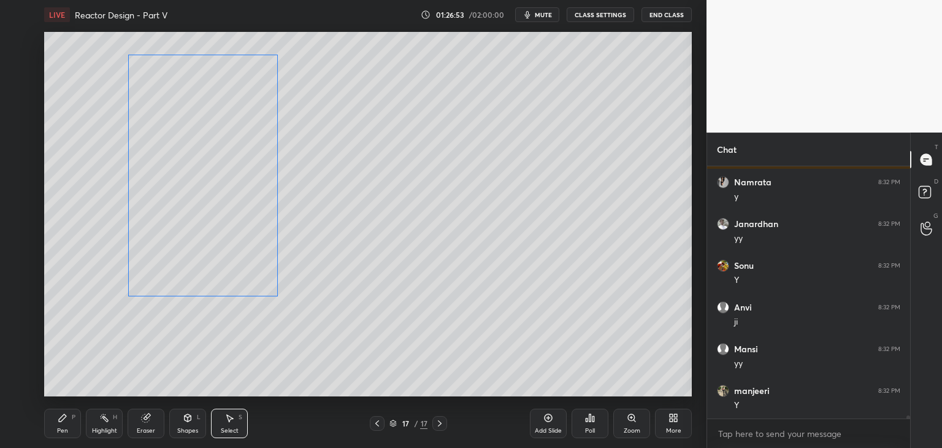
drag, startPoint x: 237, startPoint y: 248, endPoint x: 258, endPoint y: 241, distance: 22.7
click at [258, 241] on div "0 ° Undo Copy Duplicate Duplicate to new slide Delete" at bounding box center [368, 214] width 648 height 364
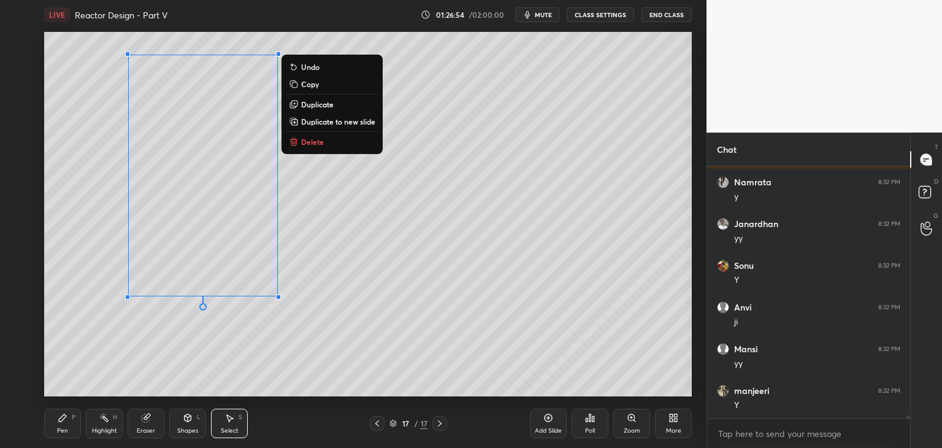
click at [321, 251] on div "0 ° Undo Copy Duplicate Duplicate to new slide Delete" at bounding box center [368, 214] width 648 height 364
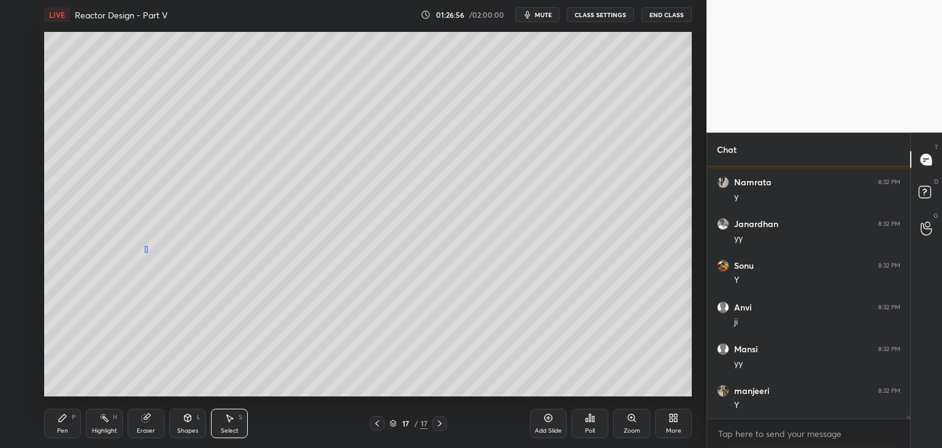
drag, startPoint x: 145, startPoint y: 246, endPoint x: 133, endPoint y: 253, distance: 14.3
click at [144, 252] on div "0 ° Undo Copy Duplicate Duplicate to new slide Delete" at bounding box center [368, 214] width 648 height 364
drag, startPoint x: 115, startPoint y: 251, endPoint x: 321, endPoint y: 309, distance: 214.0
click at [323, 309] on div "0 ° Undo Copy Duplicate Duplicate to new slide Delete" at bounding box center [368, 214] width 648 height 364
drag, startPoint x: 231, startPoint y: 278, endPoint x: 229, endPoint y: 304, distance: 25.8
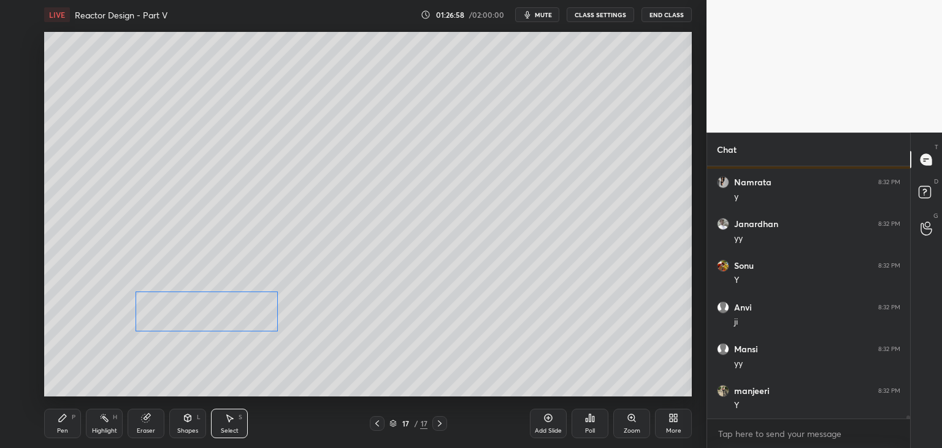
click at [231, 310] on div "0 ° Undo Copy Duplicate Duplicate to new slide Delete" at bounding box center [368, 214] width 648 height 364
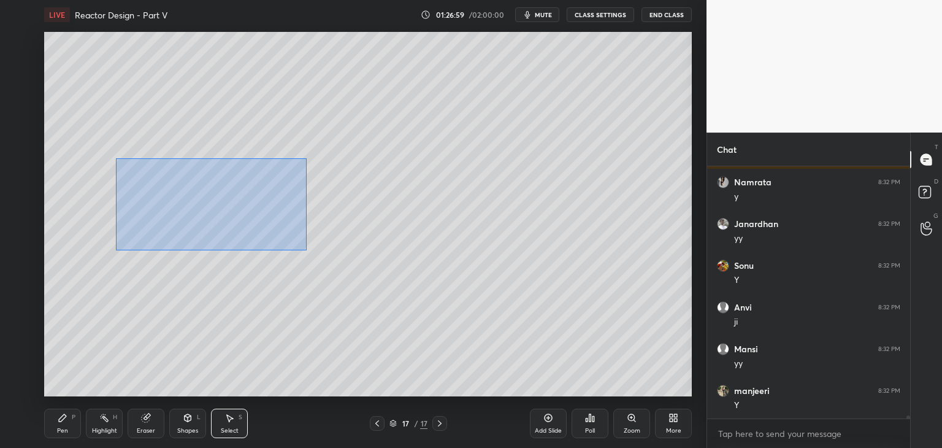
drag, startPoint x: 120, startPoint y: 162, endPoint x: 296, endPoint y: 239, distance: 192.0
click at [313, 252] on div "0 ° Undo Copy Duplicate Duplicate to new slide Delete" at bounding box center [368, 214] width 648 height 364
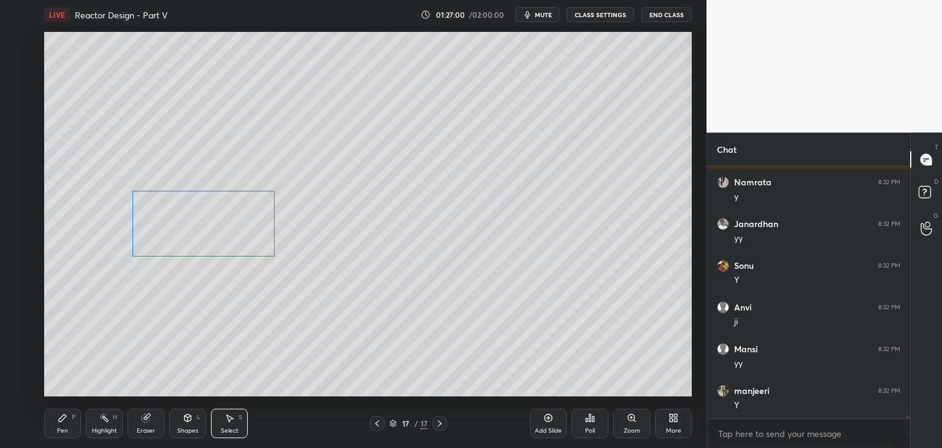
drag, startPoint x: 247, startPoint y: 207, endPoint x: 245, endPoint y: 230, distance: 23.4
click at [245, 236] on div "0 ° Undo Copy Duplicate Duplicate to new slide Delete" at bounding box center [368, 214] width 648 height 364
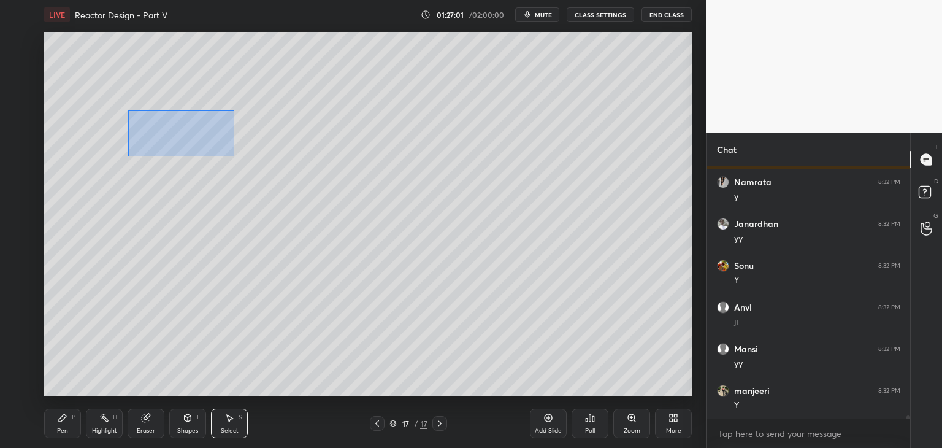
drag, startPoint x: 129, startPoint y: 110, endPoint x: 267, endPoint y: 163, distance: 148.6
click at [270, 166] on div "0 ° Undo Copy Duplicate Duplicate to new slide Delete" at bounding box center [368, 214] width 648 height 364
drag, startPoint x: 213, startPoint y: 135, endPoint x: 212, endPoint y: 146, distance: 11.1
click at [212, 146] on div "0 ° Undo Copy Duplicate Duplicate to new slide Delete" at bounding box center [368, 214] width 648 height 364
click at [333, 282] on div "0 ° Undo Copy Duplicate Duplicate to new slide Delete" at bounding box center [368, 214] width 648 height 364
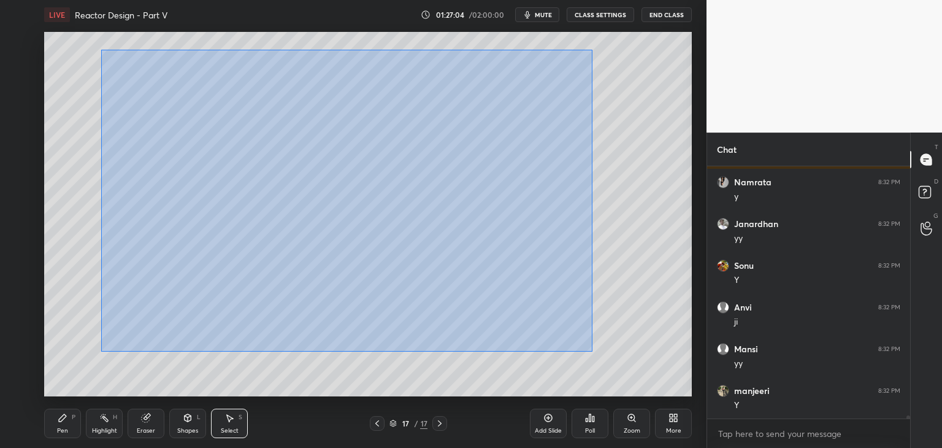
drag, startPoint x: 101, startPoint y: 48, endPoint x: 595, endPoint y: 344, distance: 575.8
click at [601, 355] on div "0 ° Undo Copy Duplicate Duplicate to new slide Delete" at bounding box center [368, 214] width 648 height 364
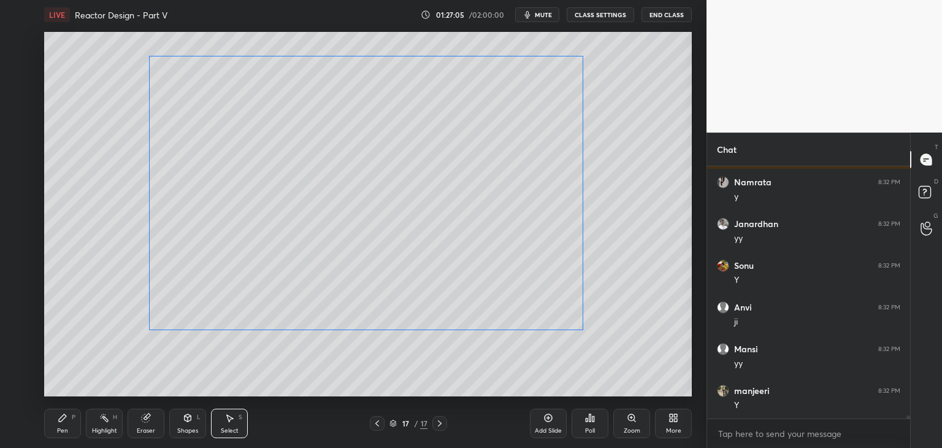
drag, startPoint x: 537, startPoint y: 287, endPoint x: 555, endPoint y: 296, distance: 19.2
click at [559, 289] on div "0 ° Undo Copy Duplicate Duplicate to new slide Delete" at bounding box center [368, 214] width 648 height 364
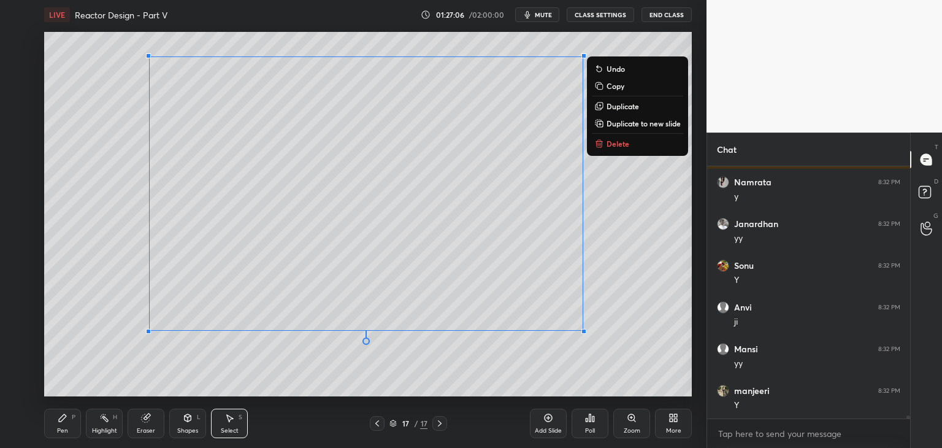
click at [188, 420] on icon at bounding box center [188, 419] width 0 height 4
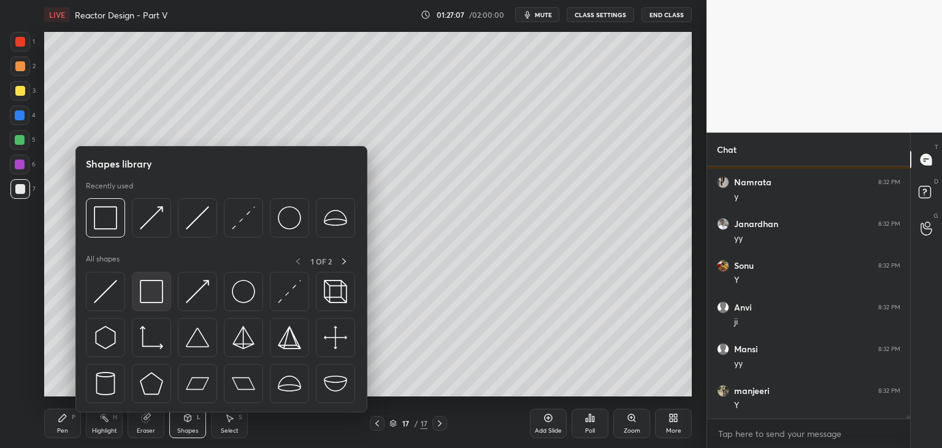
click at [156, 297] on img at bounding box center [151, 291] width 23 height 23
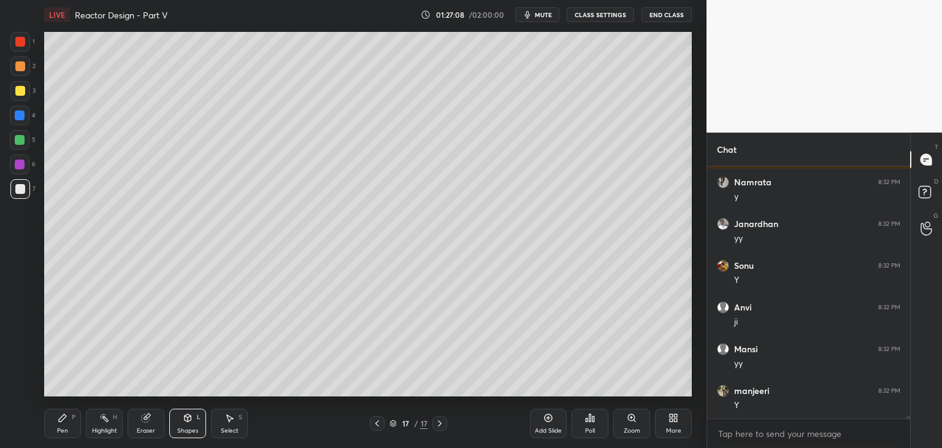
click at [18, 165] on div at bounding box center [20, 164] width 10 height 10
click at [192, 420] on icon at bounding box center [188, 418] width 10 height 10
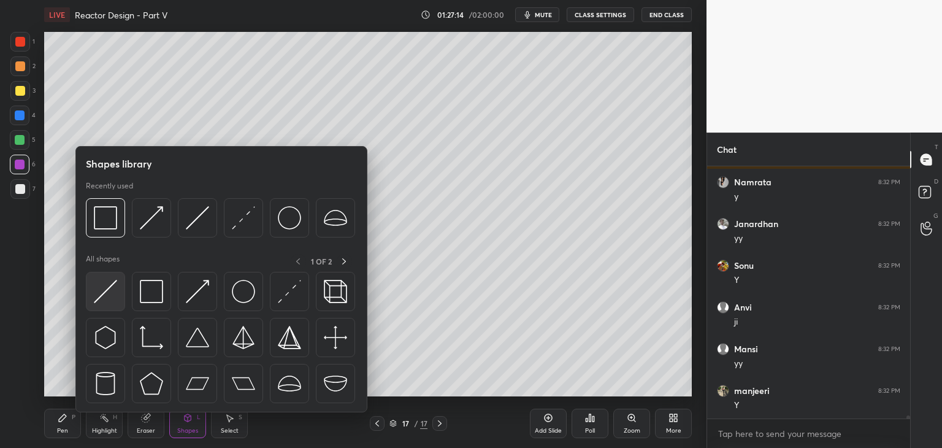
click at [102, 282] on img at bounding box center [105, 291] width 23 height 23
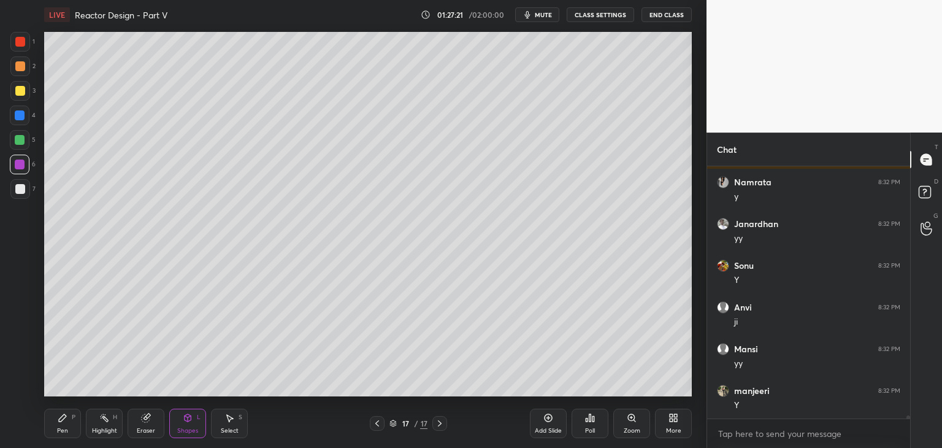
click at [374, 425] on icon at bounding box center [377, 423] width 10 height 10
click at [440, 425] on icon at bounding box center [440, 423] width 10 height 10
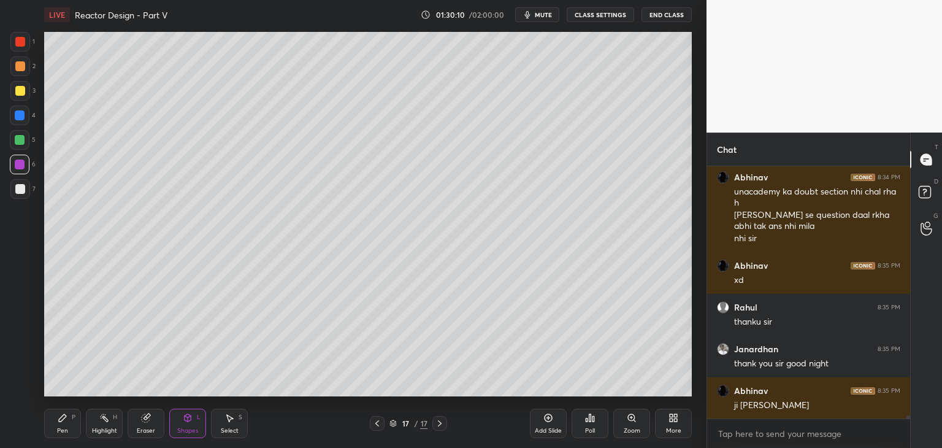
scroll to position [22320, 0]
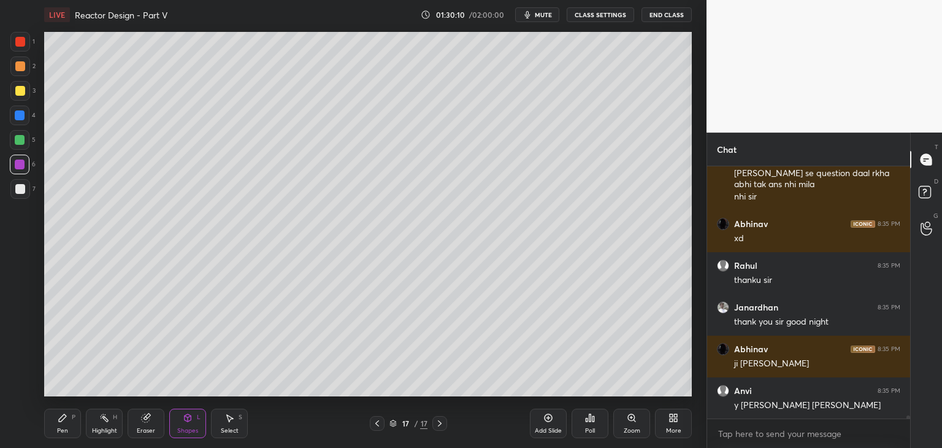
click at [668, 17] on button "End Class" at bounding box center [667, 14] width 50 height 15
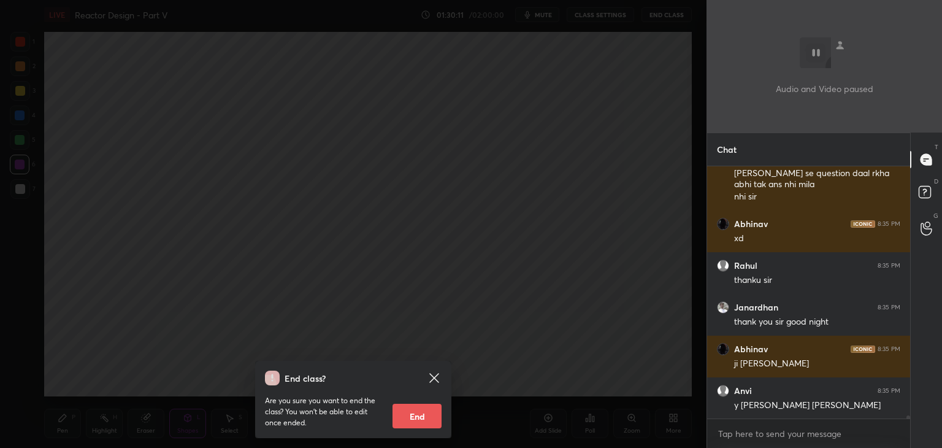
scroll to position [22403, 0]
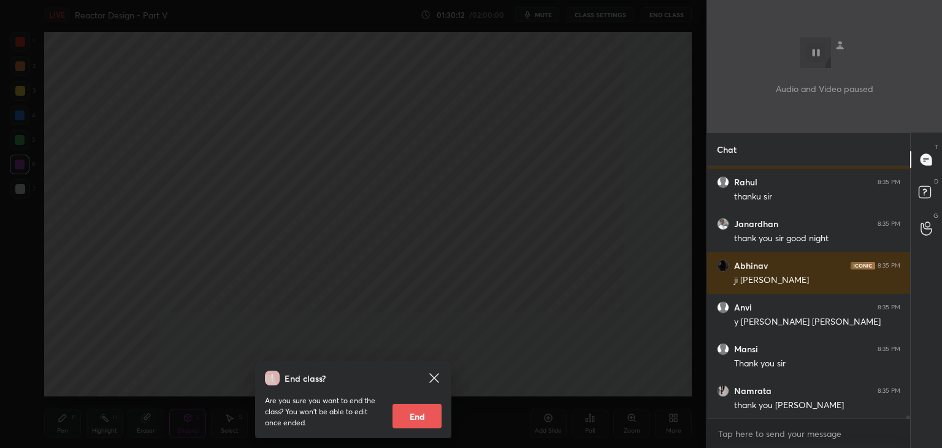
click at [407, 423] on button "End" at bounding box center [417, 416] width 49 height 25
type textarea "x"
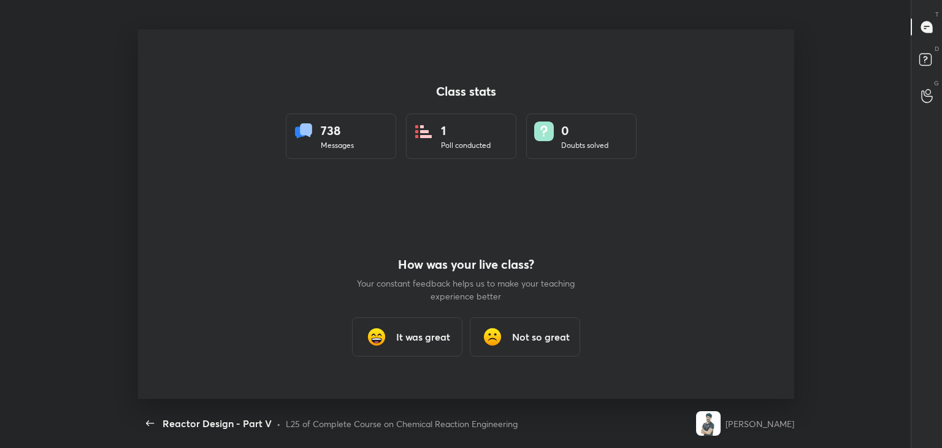
scroll to position [0, 0]
click at [401, 334] on h3 "It was great" at bounding box center [423, 336] width 54 height 15
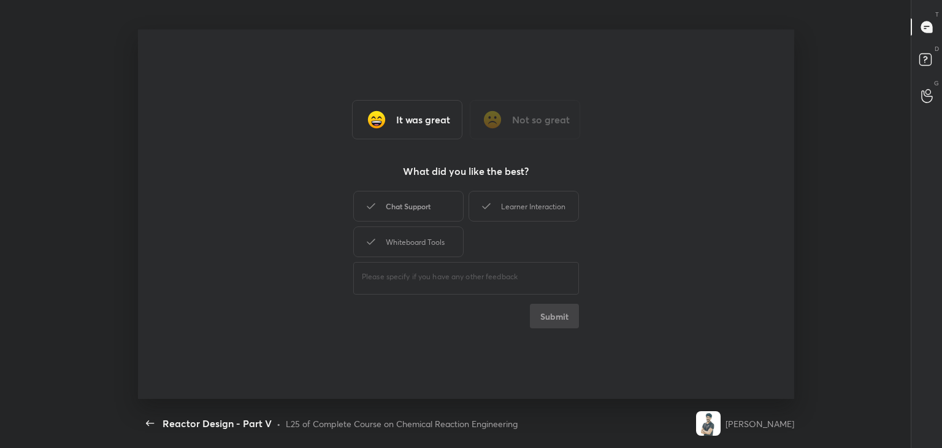
click at [429, 198] on div "Chat Support" at bounding box center [408, 206] width 110 height 31
click at [428, 226] on div "Whiteboard Tools" at bounding box center [408, 241] width 110 height 31
click at [522, 208] on div "Learner Interaction" at bounding box center [524, 206] width 110 height 31
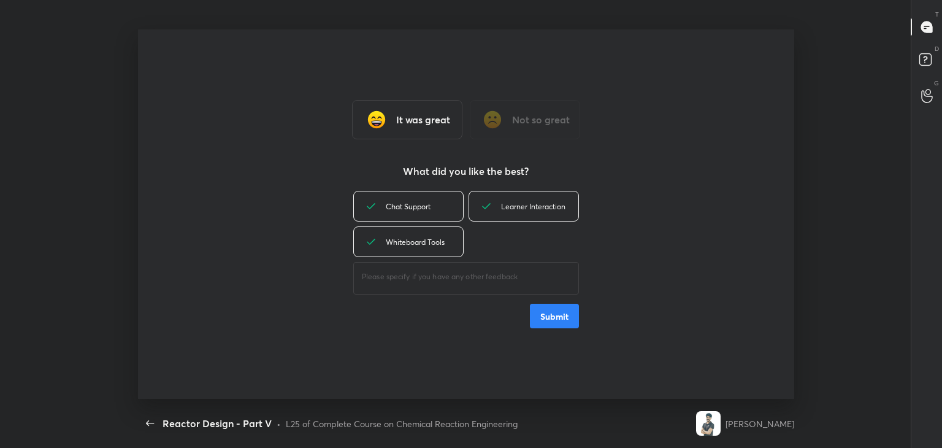
click at [543, 312] on button "Submit" at bounding box center [554, 316] width 49 height 25
